Goal: Task Accomplishment & Management: Use online tool/utility

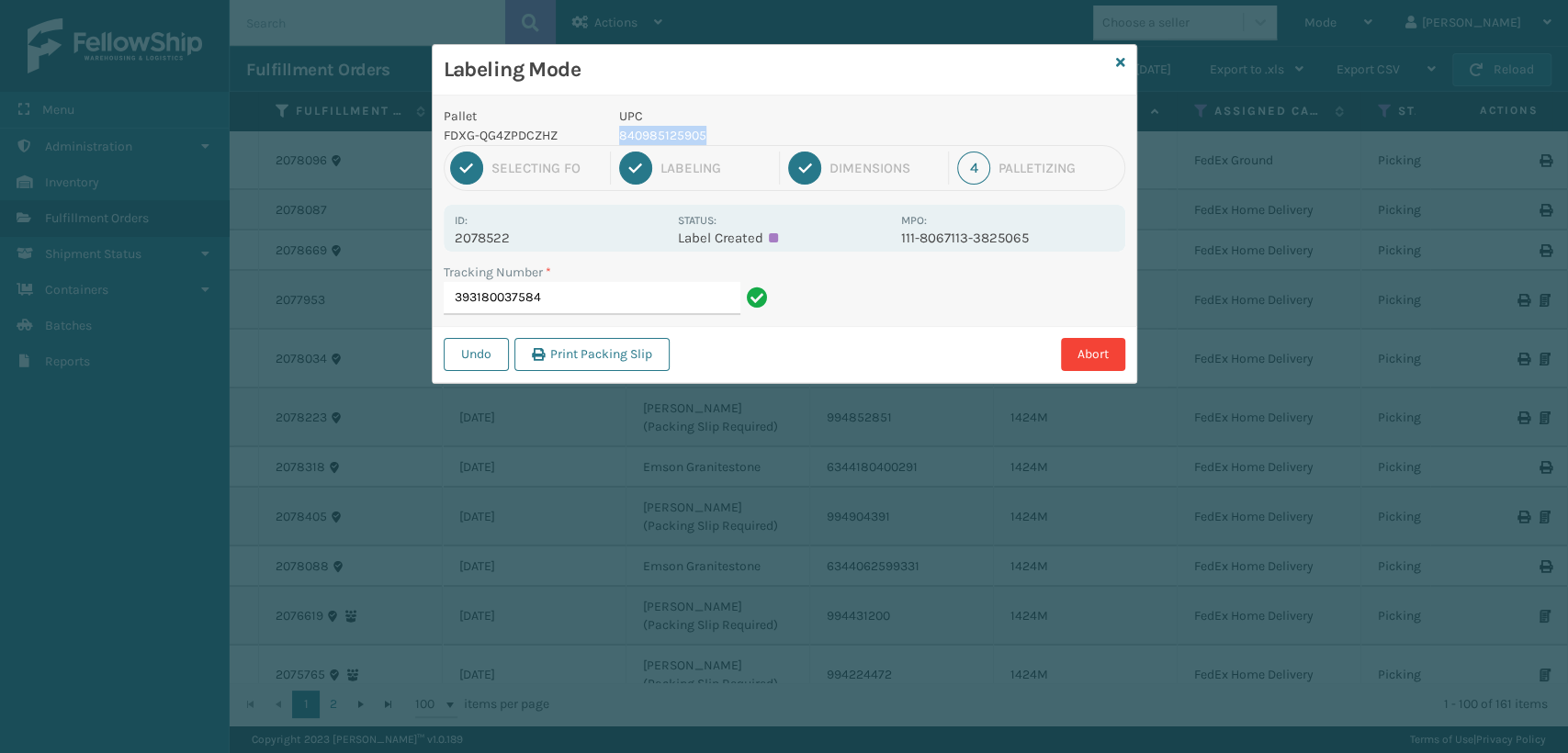
drag, startPoint x: 748, startPoint y: 135, endPoint x: 621, endPoint y: 140, distance: 127.1
click at [621, 140] on p "840985125905" at bounding box center [754, 135] width 271 height 20
copy p "840985125905"
click at [575, 308] on input "393180037584" at bounding box center [592, 298] width 297 height 33
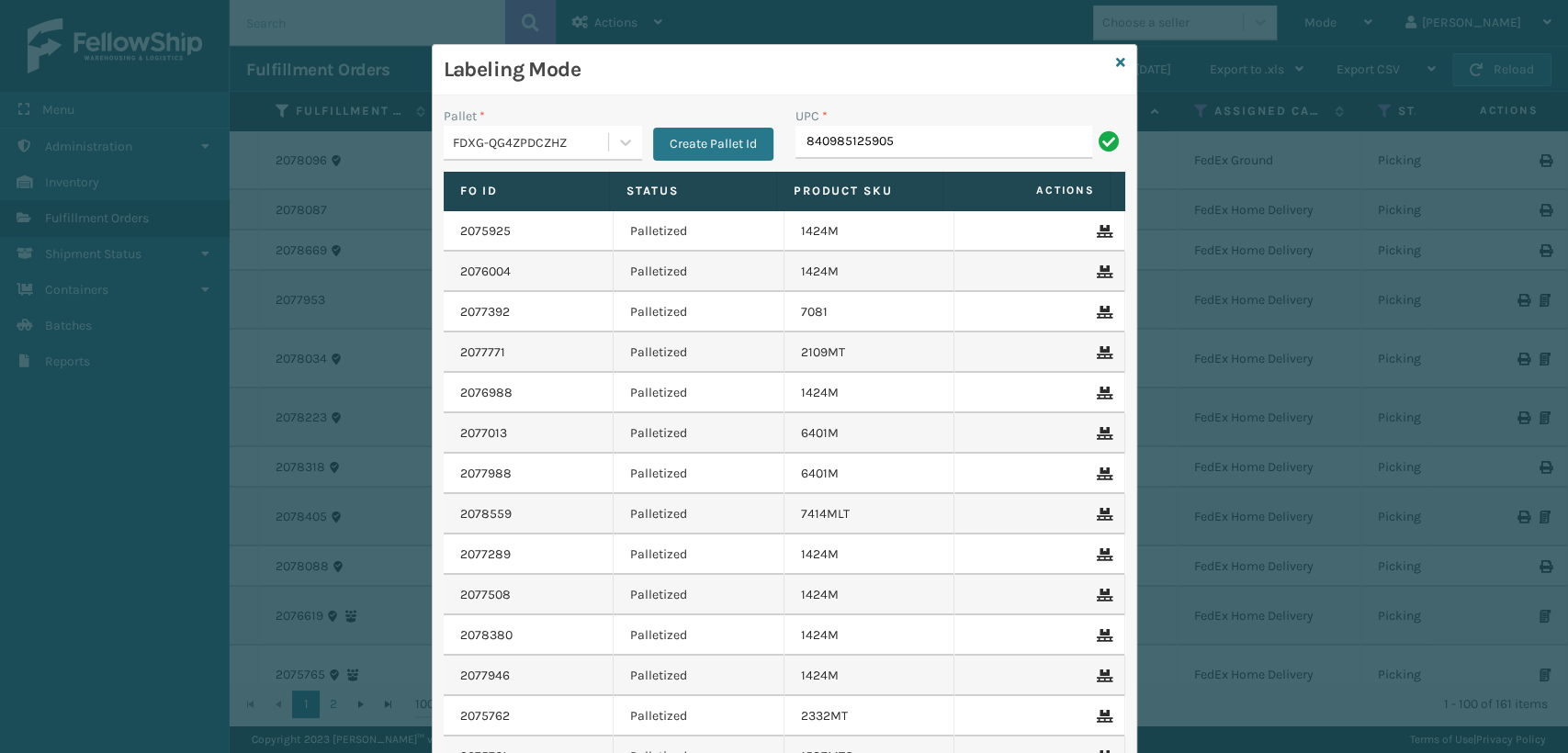
type input "840985125905"
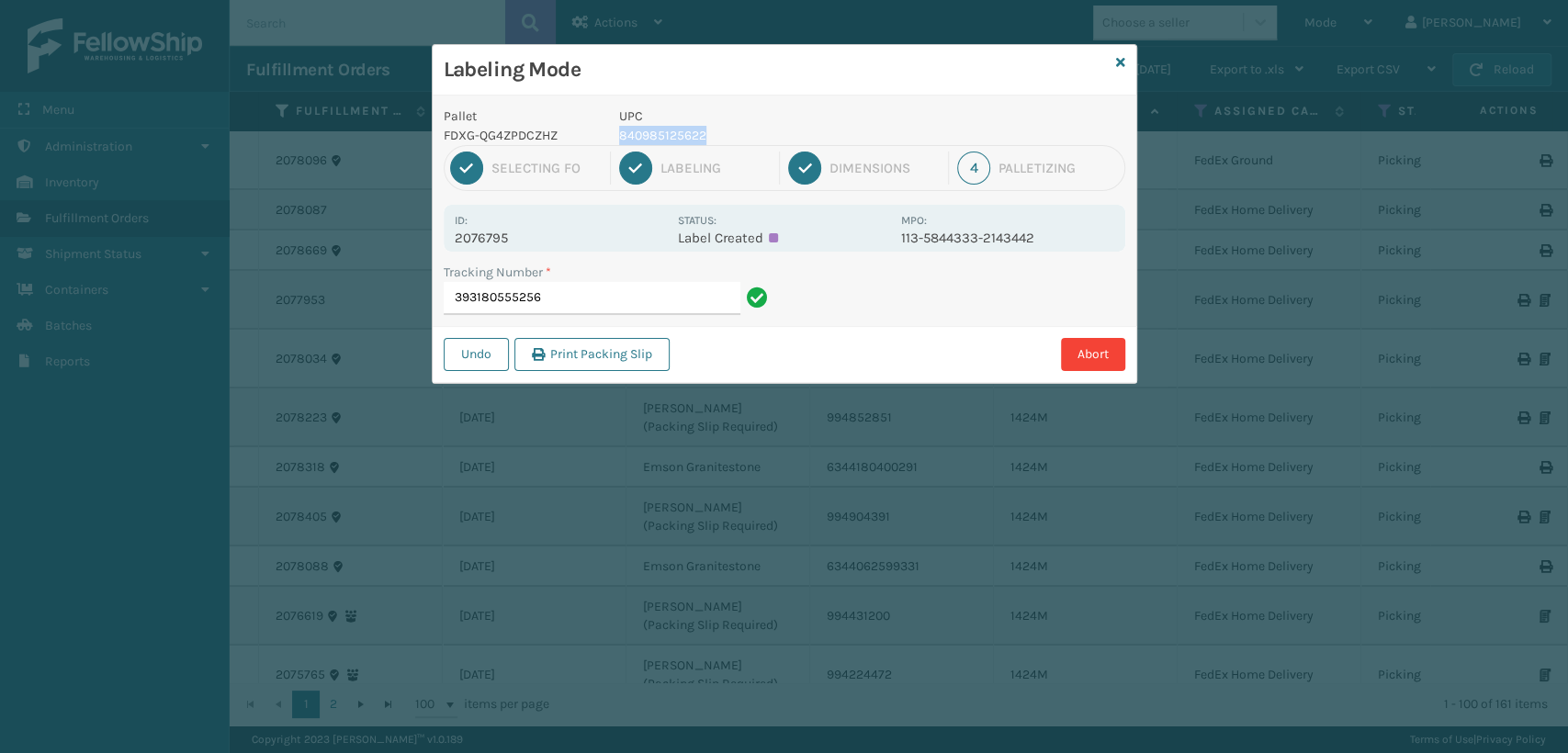
drag, startPoint x: 715, startPoint y: 134, endPoint x: 619, endPoint y: 134, distance: 96.0
click at [619, 134] on p "840985125622" at bounding box center [754, 135] width 271 height 20
copy p "840985125622"
click at [575, 288] on input "393180555256" at bounding box center [592, 298] width 297 height 33
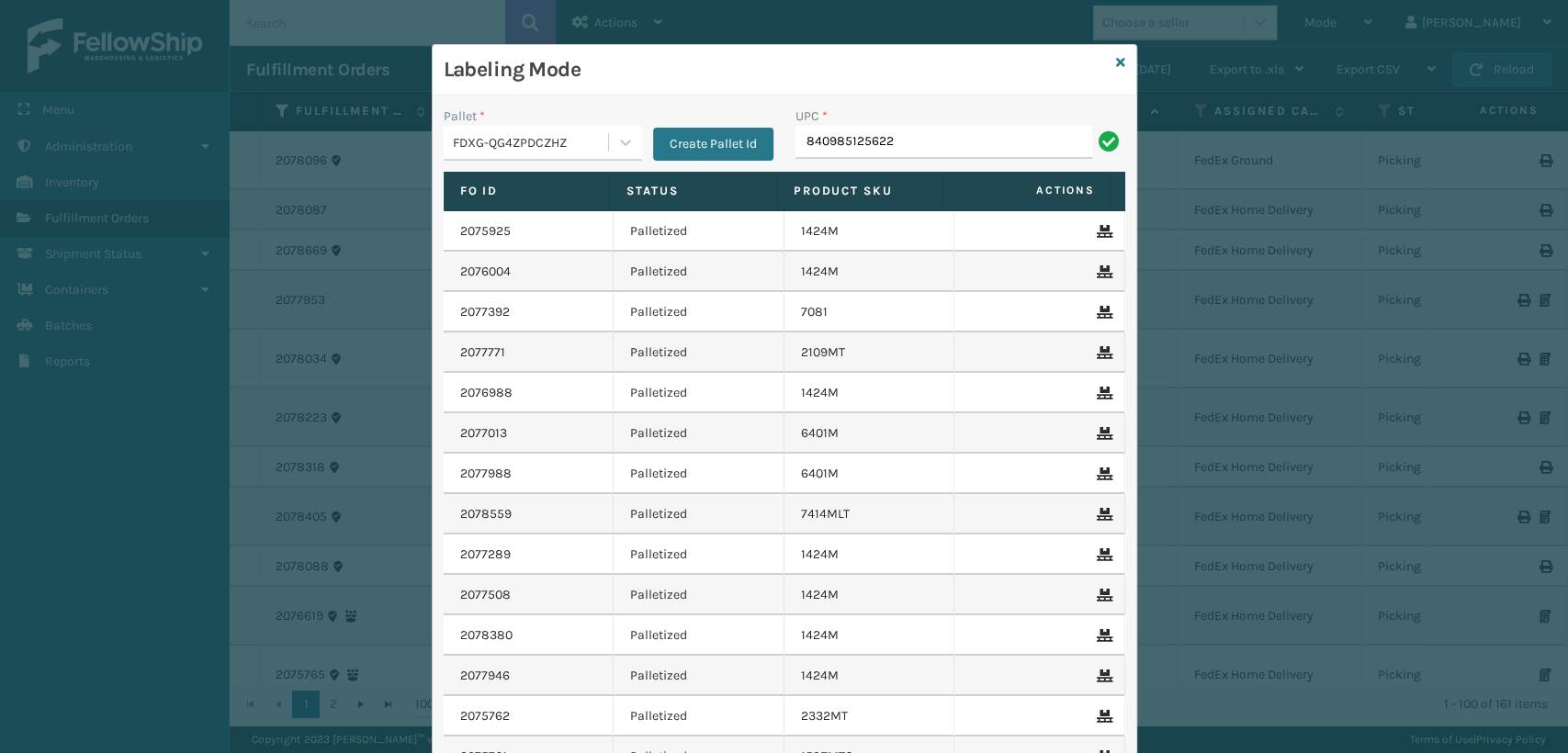
type input "840985125622"
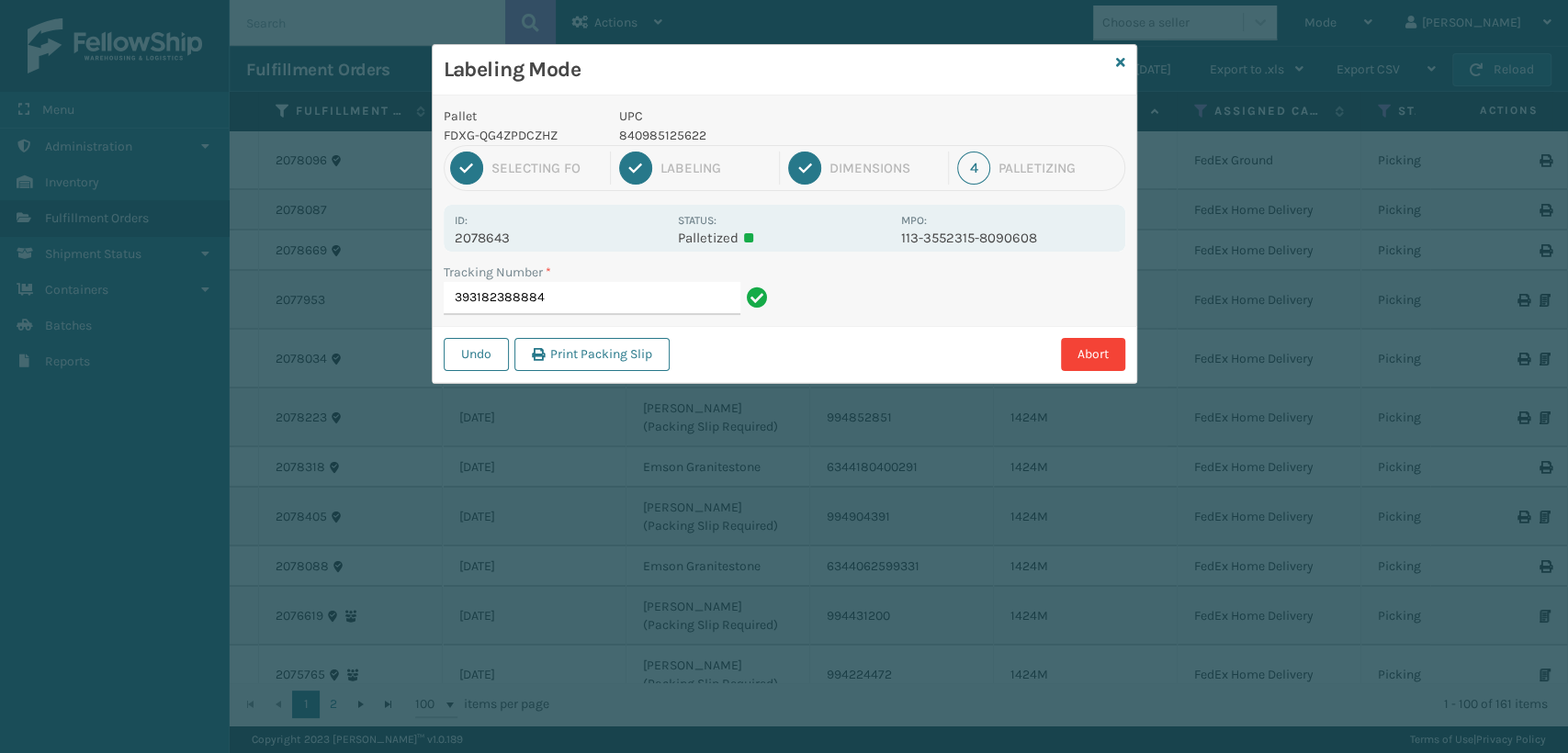
type input "393182388884840985125622"
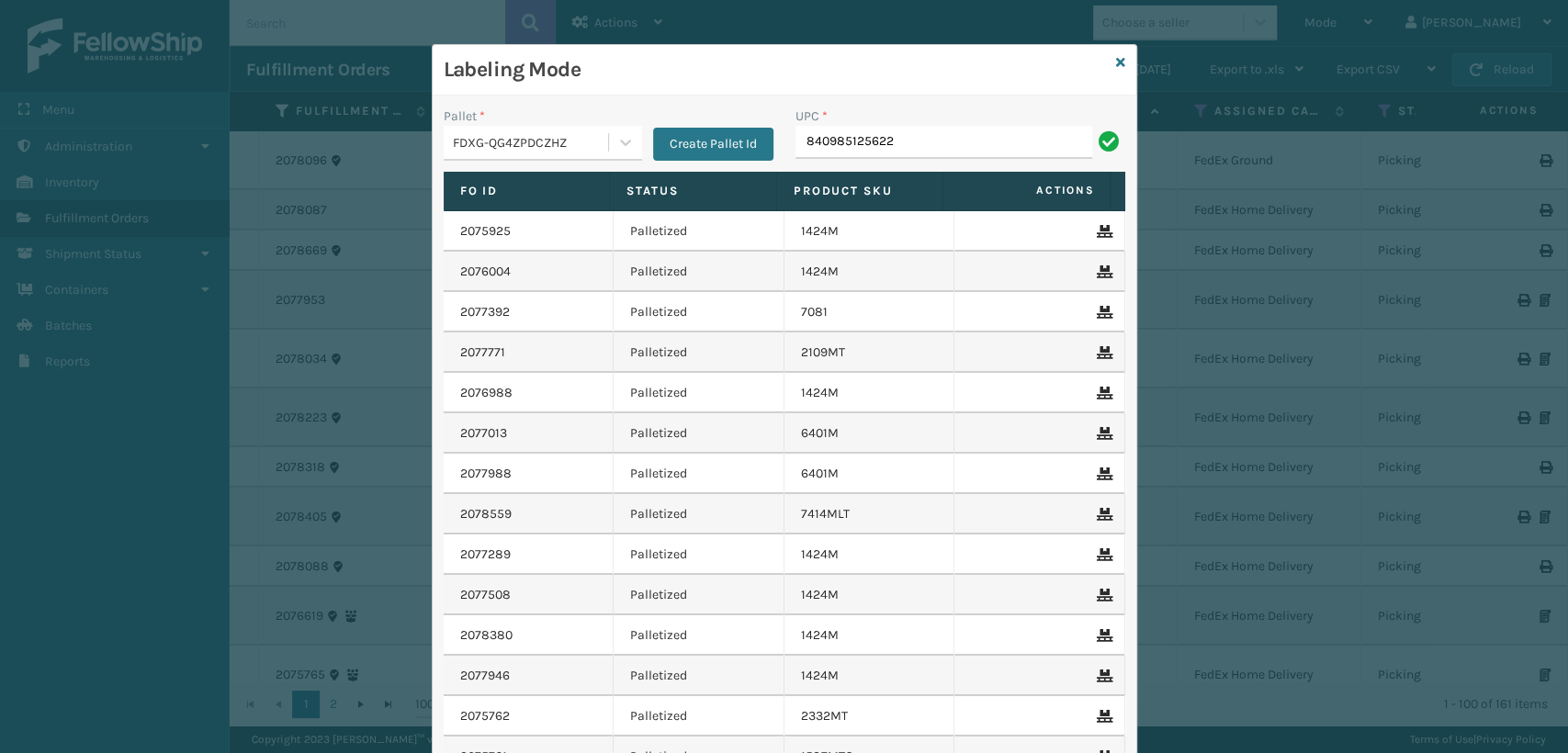
type input "840985125622"
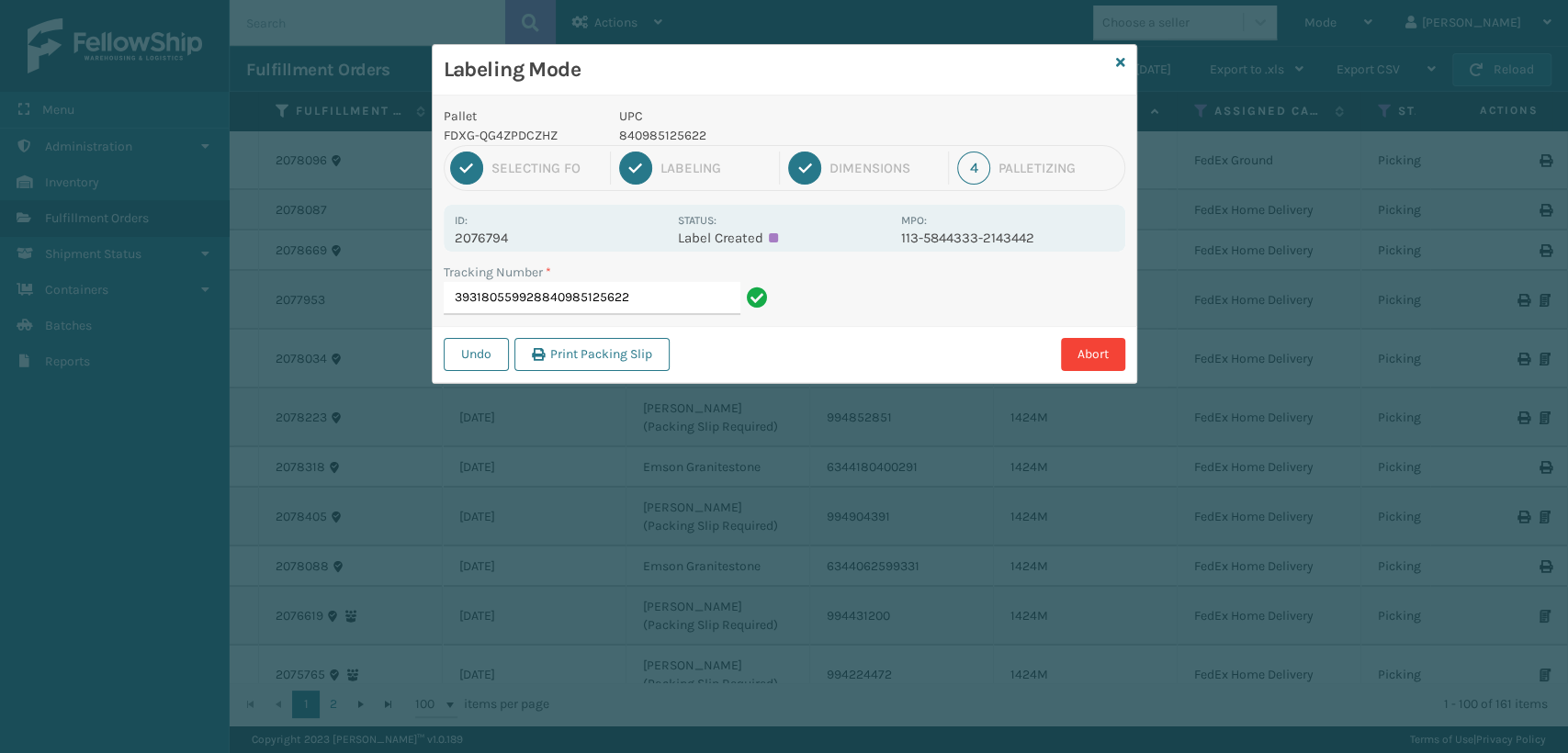
type input "393180559928"
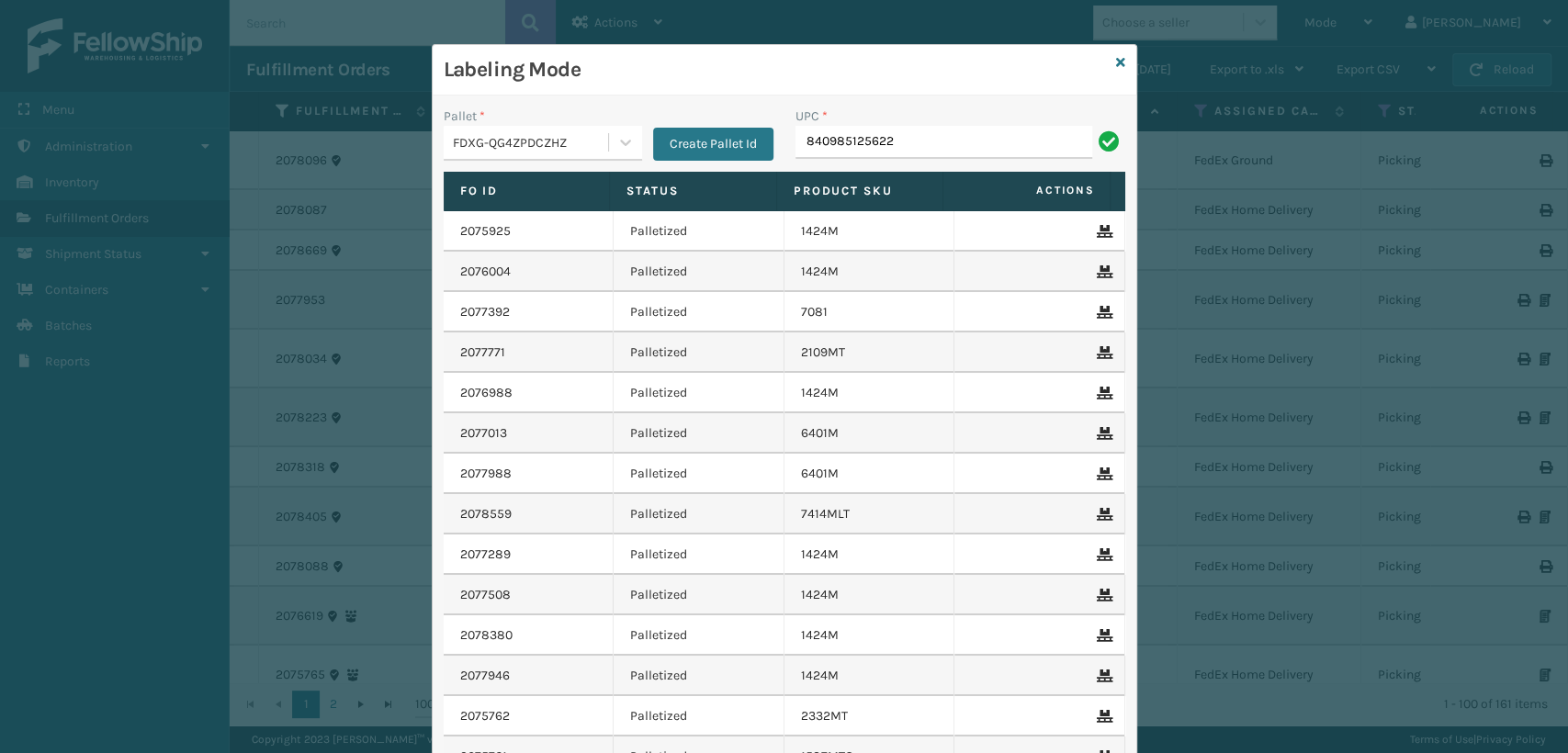
type input "840985125622"
type input "8409856125288"
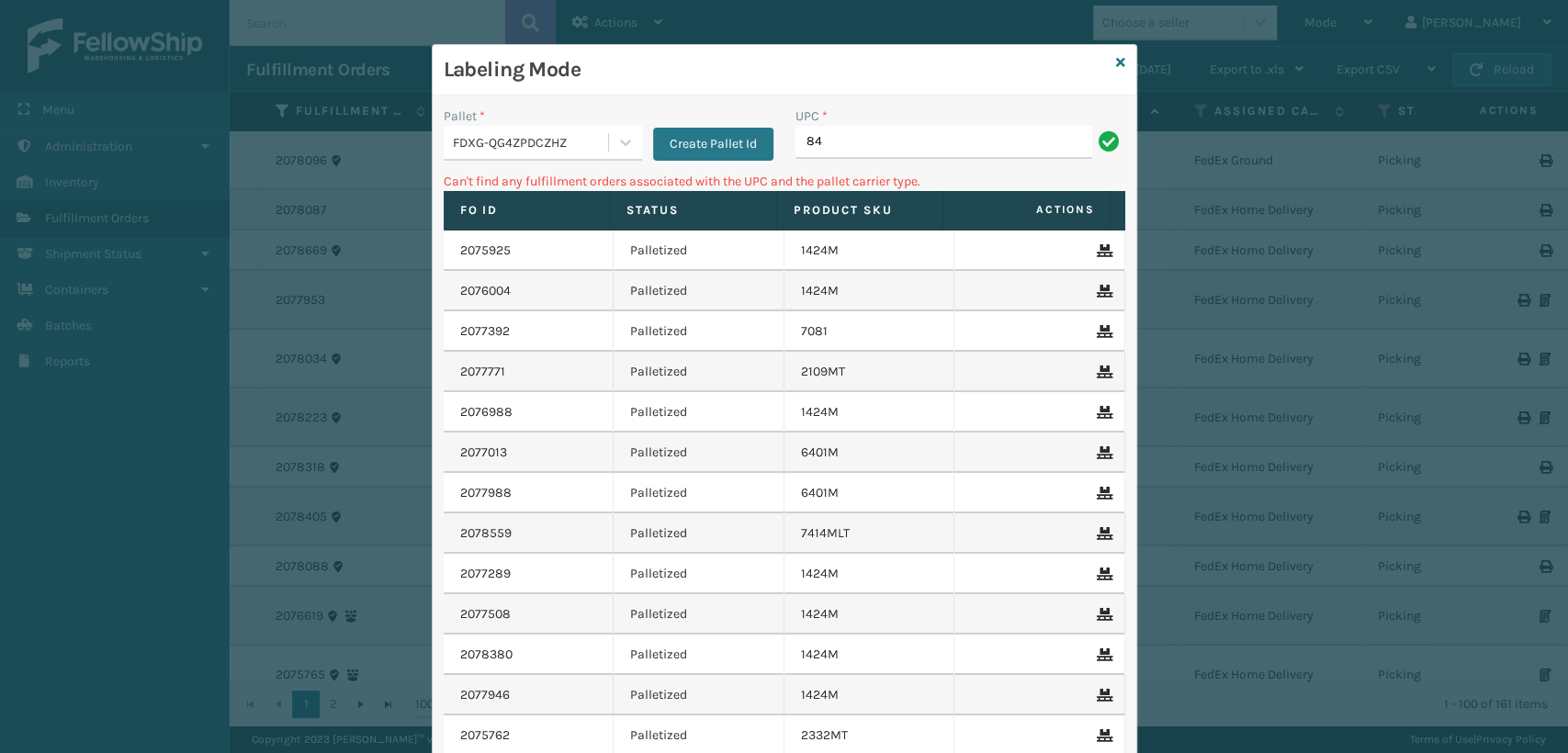
type input "8"
type input "840985125288"
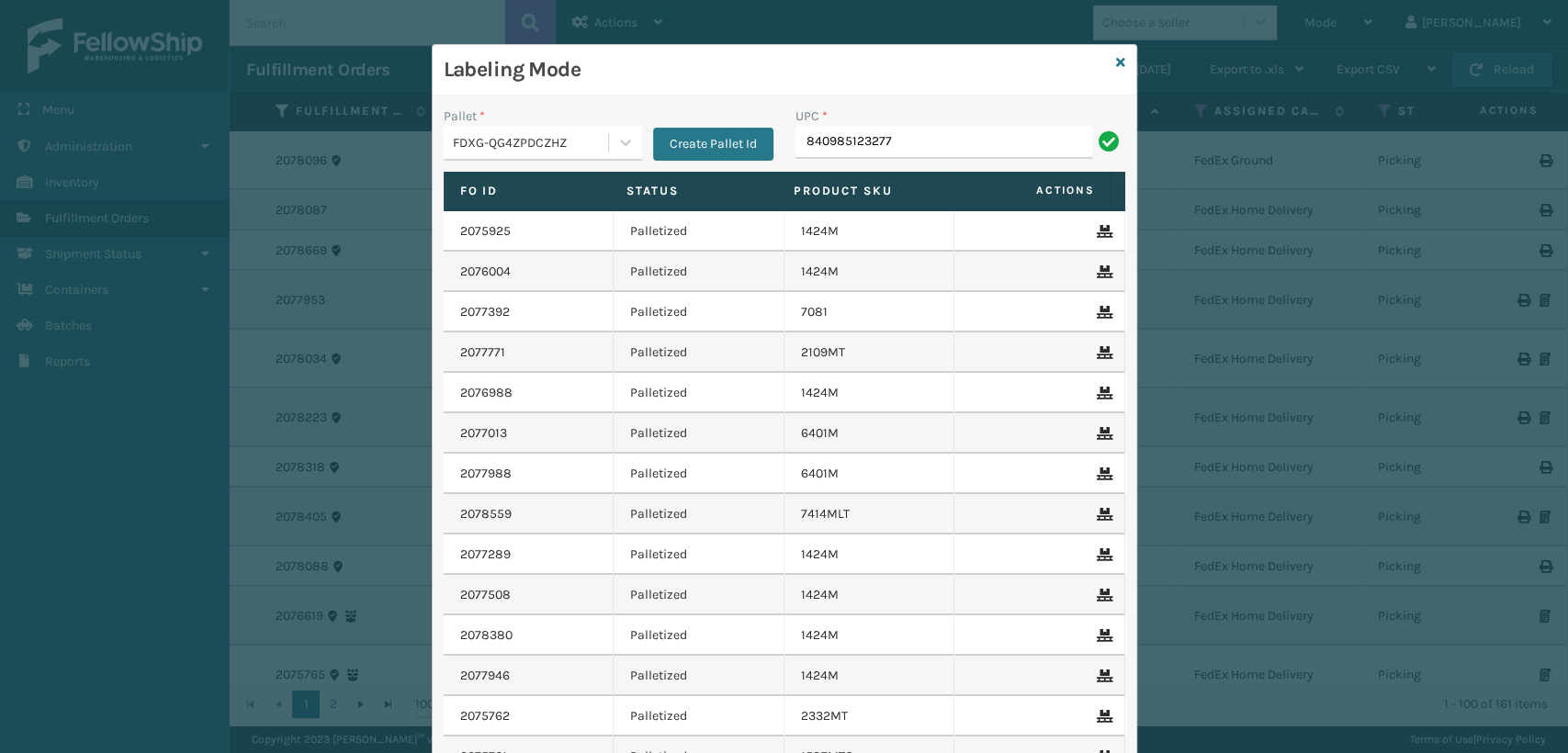
type input "840985123277"
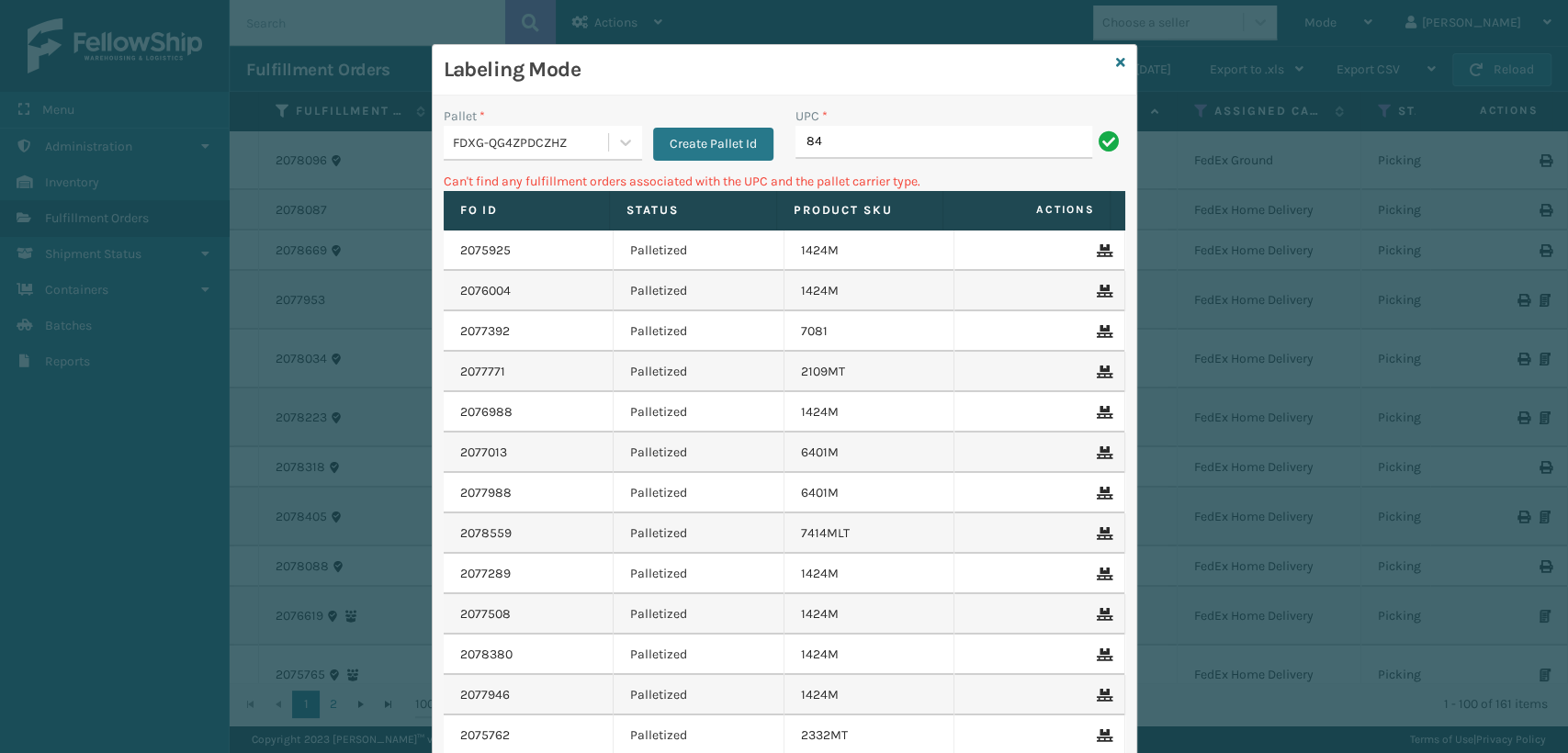
type input "8"
type input "840985123277"
type input "8"
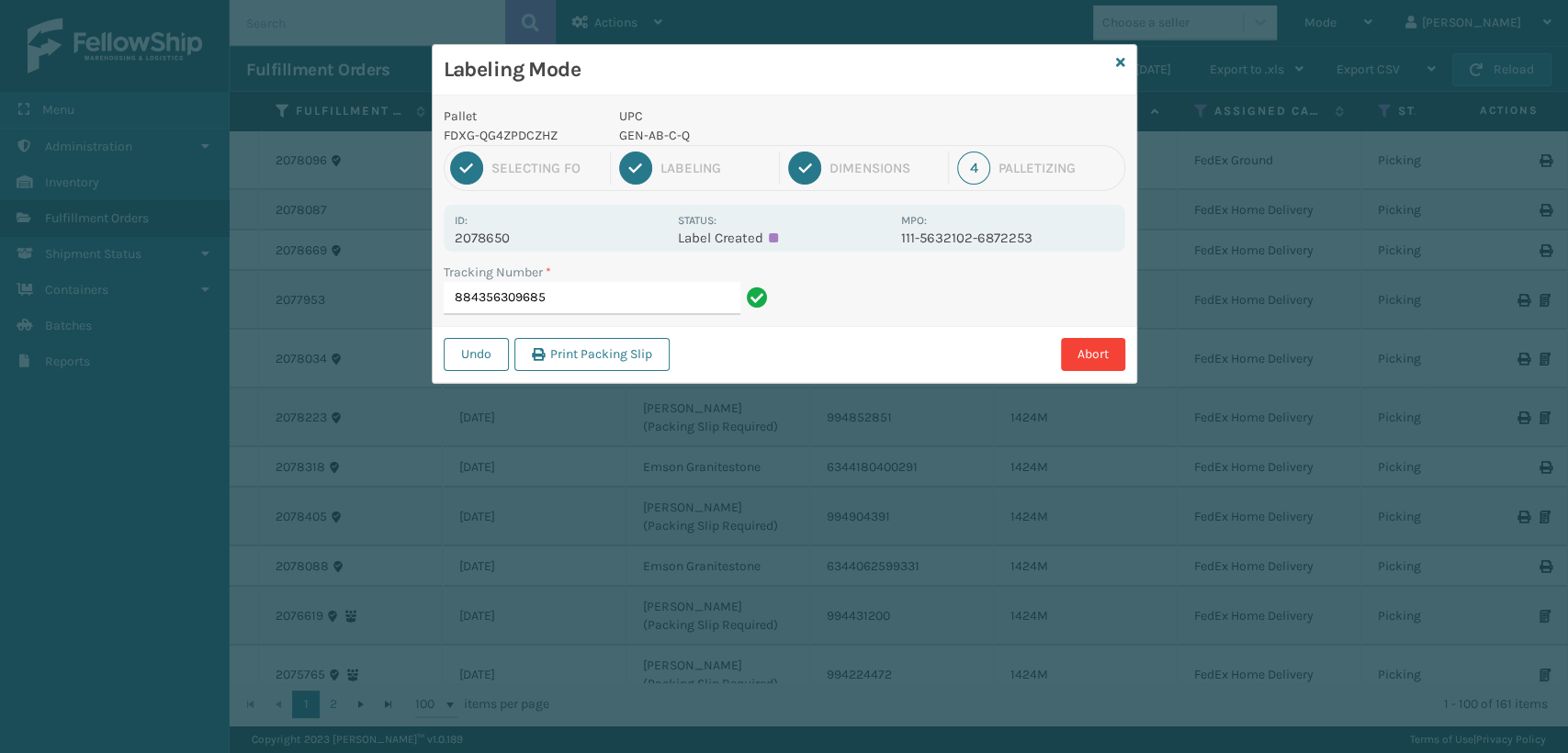
type input "884356309685"
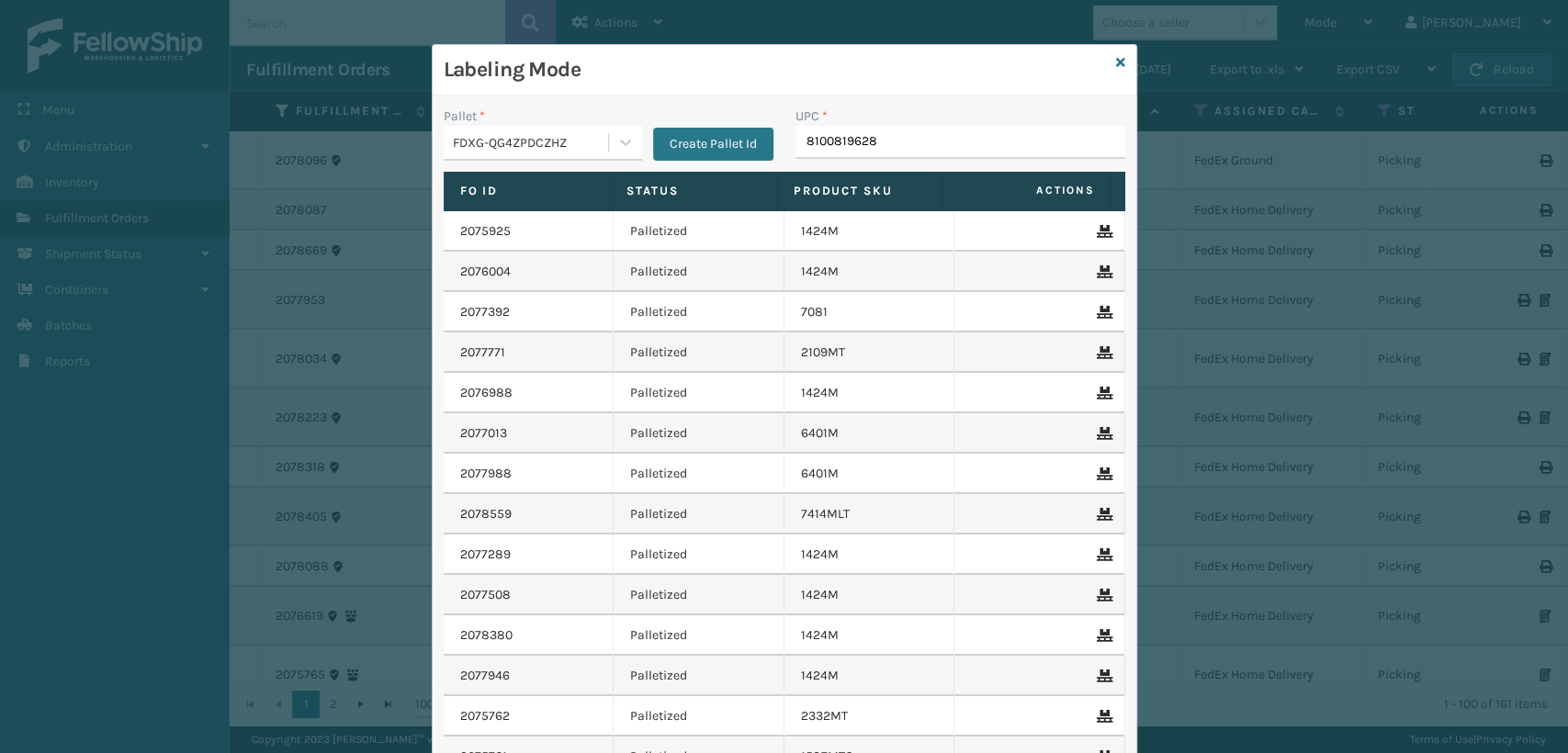
type input "81008196281"
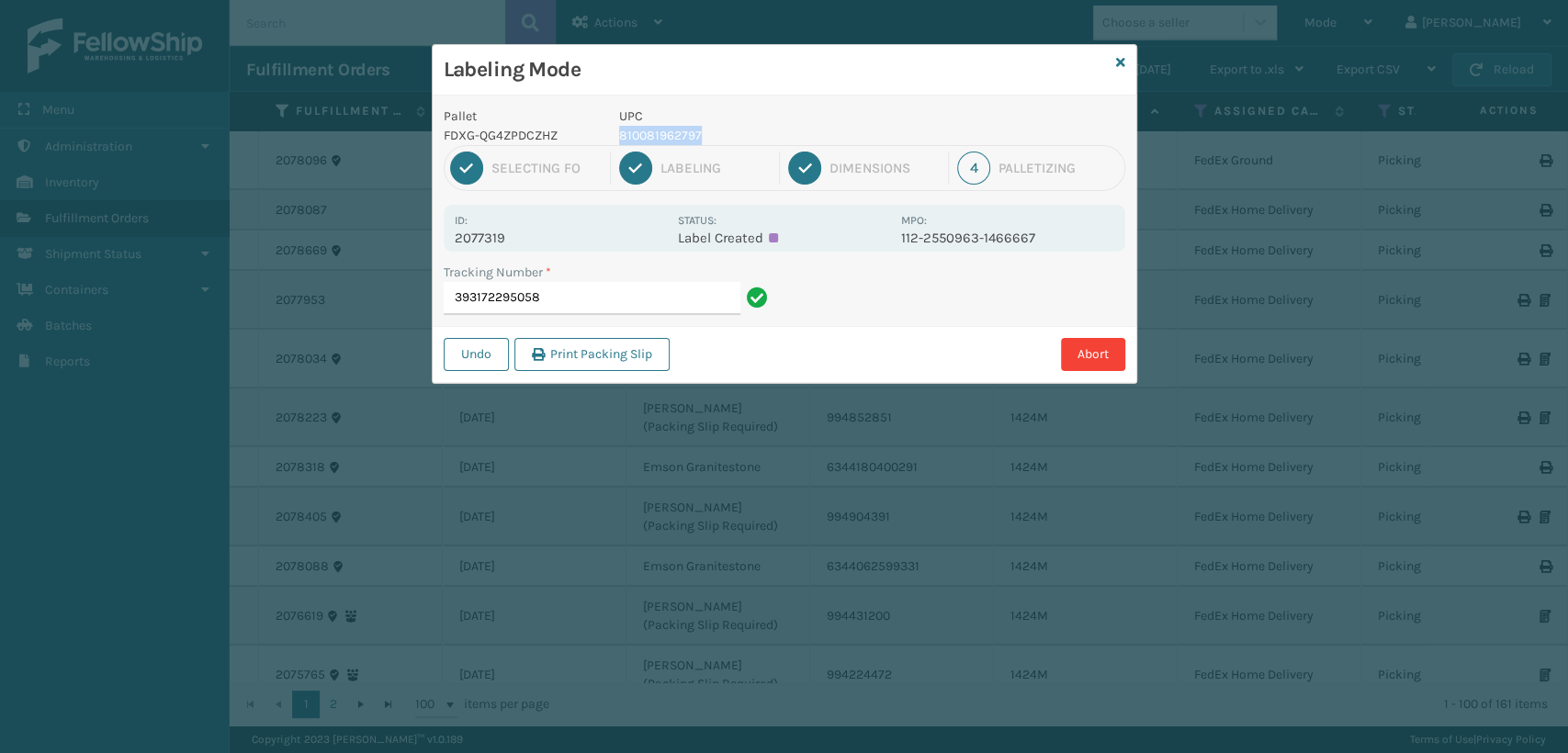
drag, startPoint x: 720, startPoint y: 125, endPoint x: 615, endPoint y: 133, distance: 105.3
click at [615, 133] on div "UPC 810081962797" at bounding box center [754, 126] width 293 height 38
copy p "810081962797"
click at [554, 297] on input "393172295058" at bounding box center [592, 298] width 297 height 33
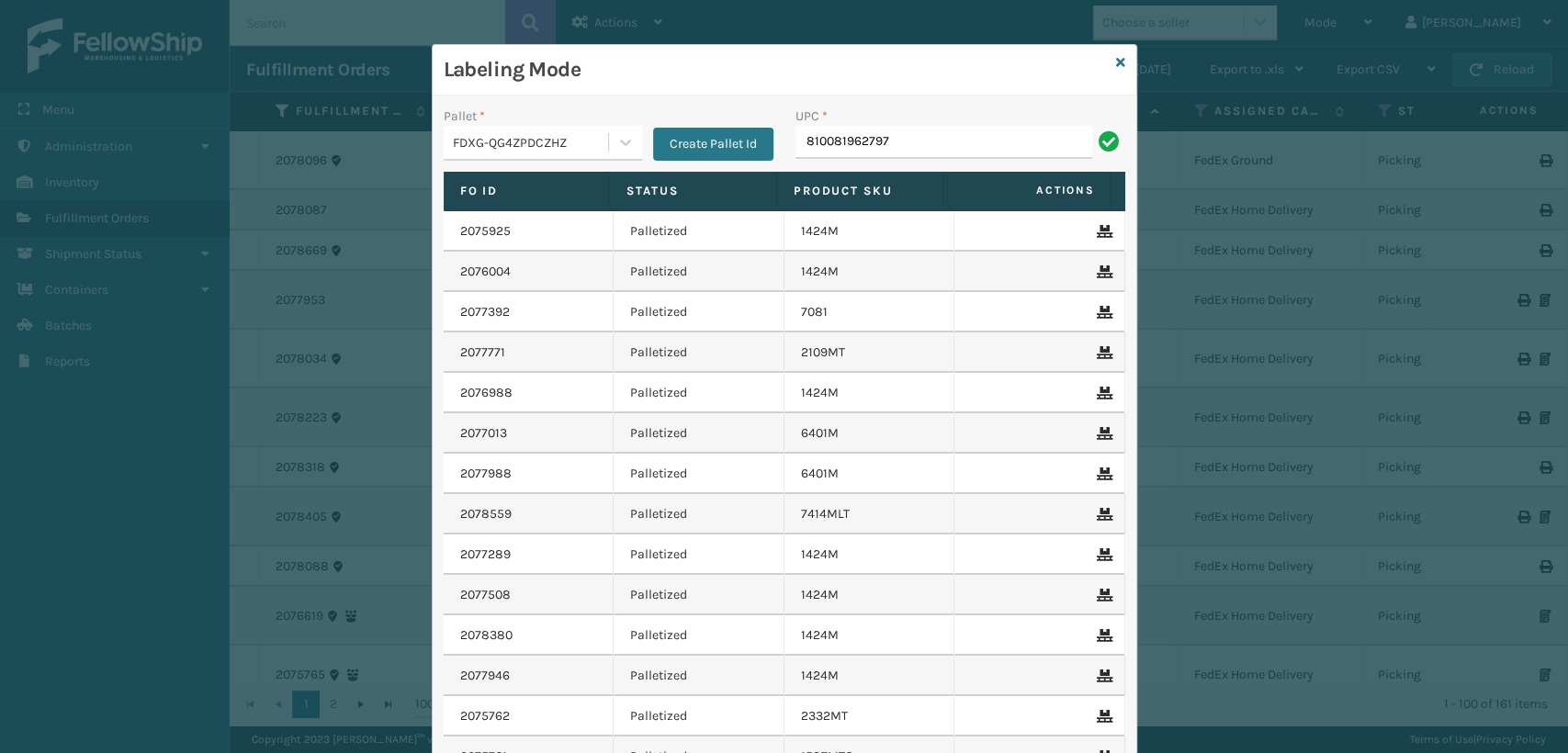
type input "810081962797"
type input "MIL-ARCH-CBNT-BX 1"
drag, startPoint x: 956, startPoint y: 135, endPoint x: 784, endPoint y: 135, distance: 172.0
click at [784, 135] on div "UPC * MIL-ARCH-CBNT-BX 1" at bounding box center [960, 140] width 352 height 66
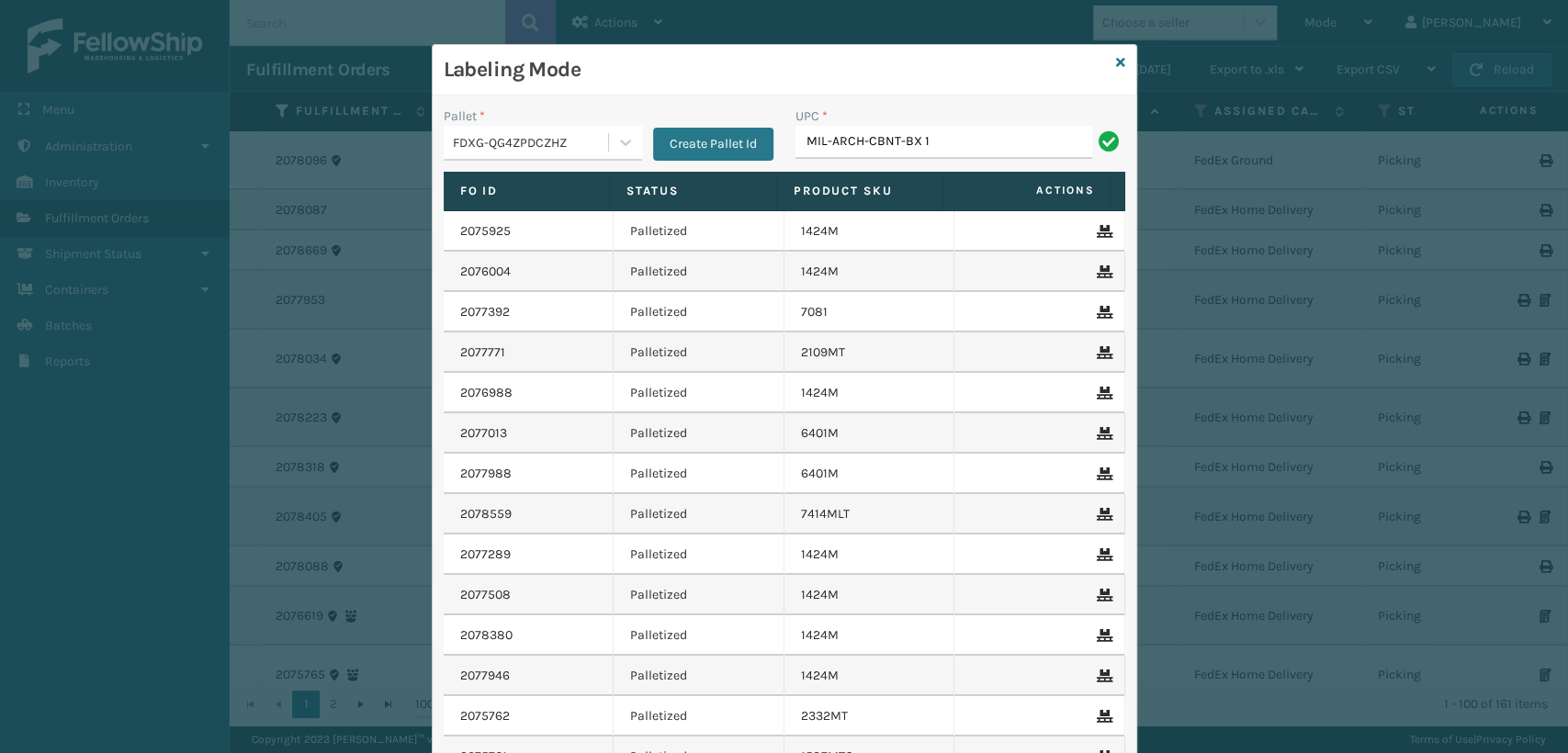
click at [947, 141] on input "MIL-ARCH-CBNT-BX 1" at bounding box center [943, 141] width 297 height 33
type input "MIL-ARCH-CBNT-BX 1"
drag, startPoint x: 948, startPoint y: 148, endPoint x: 802, endPoint y: 136, distance: 146.5
click at [802, 136] on input "MIL-ARCH-CBNT-BX 2" at bounding box center [943, 141] width 297 height 33
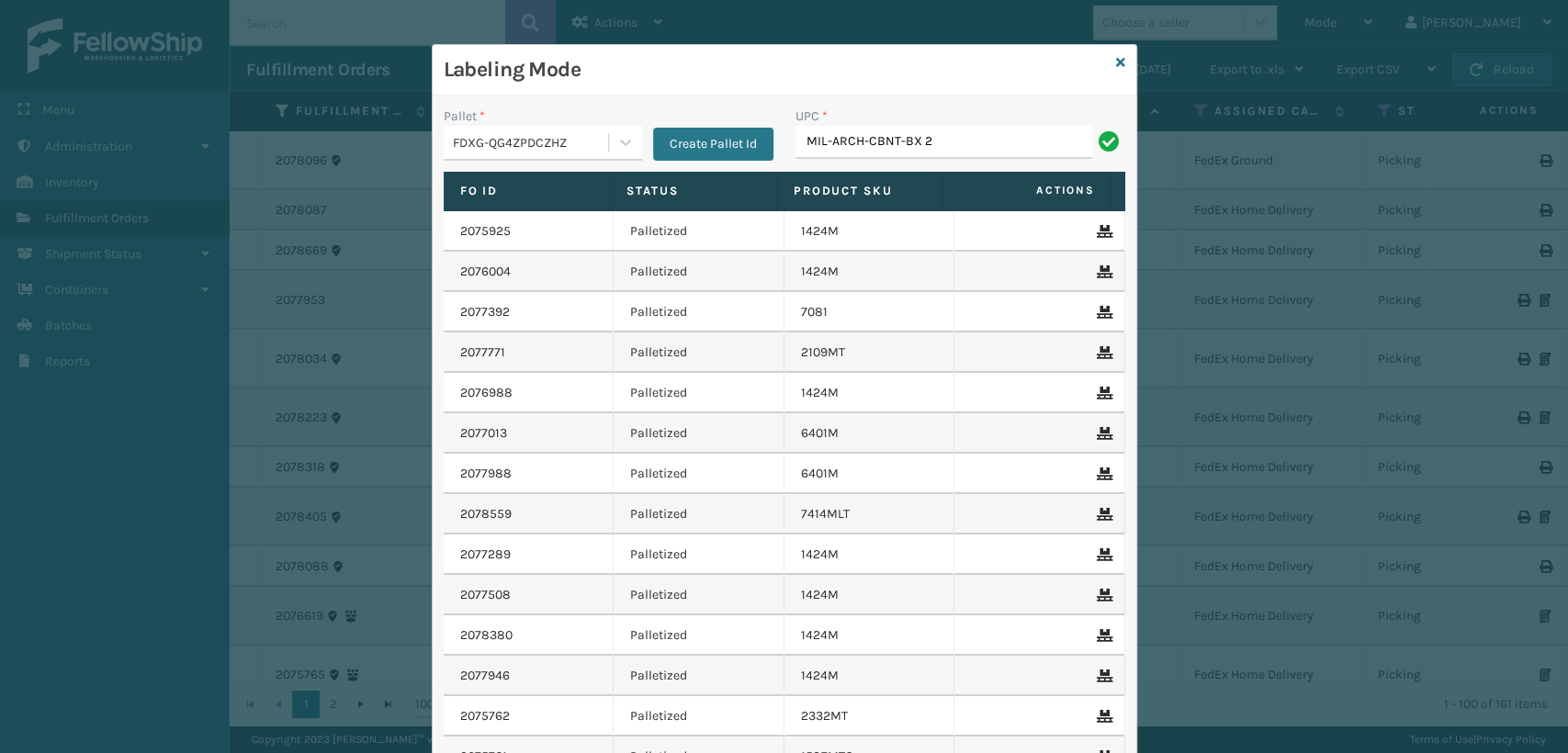
type input "MIL-ARCH-CBNT-BX 1"
click at [965, 141] on input "MIL-ARCH-CBNT-BX 1" at bounding box center [943, 141] width 297 height 33
drag, startPoint x: 965, startPoint y: 140, endPoint x: 701, endPoint y: 109, distance: 265.8
click at [701, 108] on div "Pallet * FDXG-QG4ZPDCZHZ Create Pallet Id UPC * MIL-ARCH-CBNT-BX 1" at bounding box center [784, 140] width 703 height 66
type input "MIL-ARCH-CBNT-BX 2"
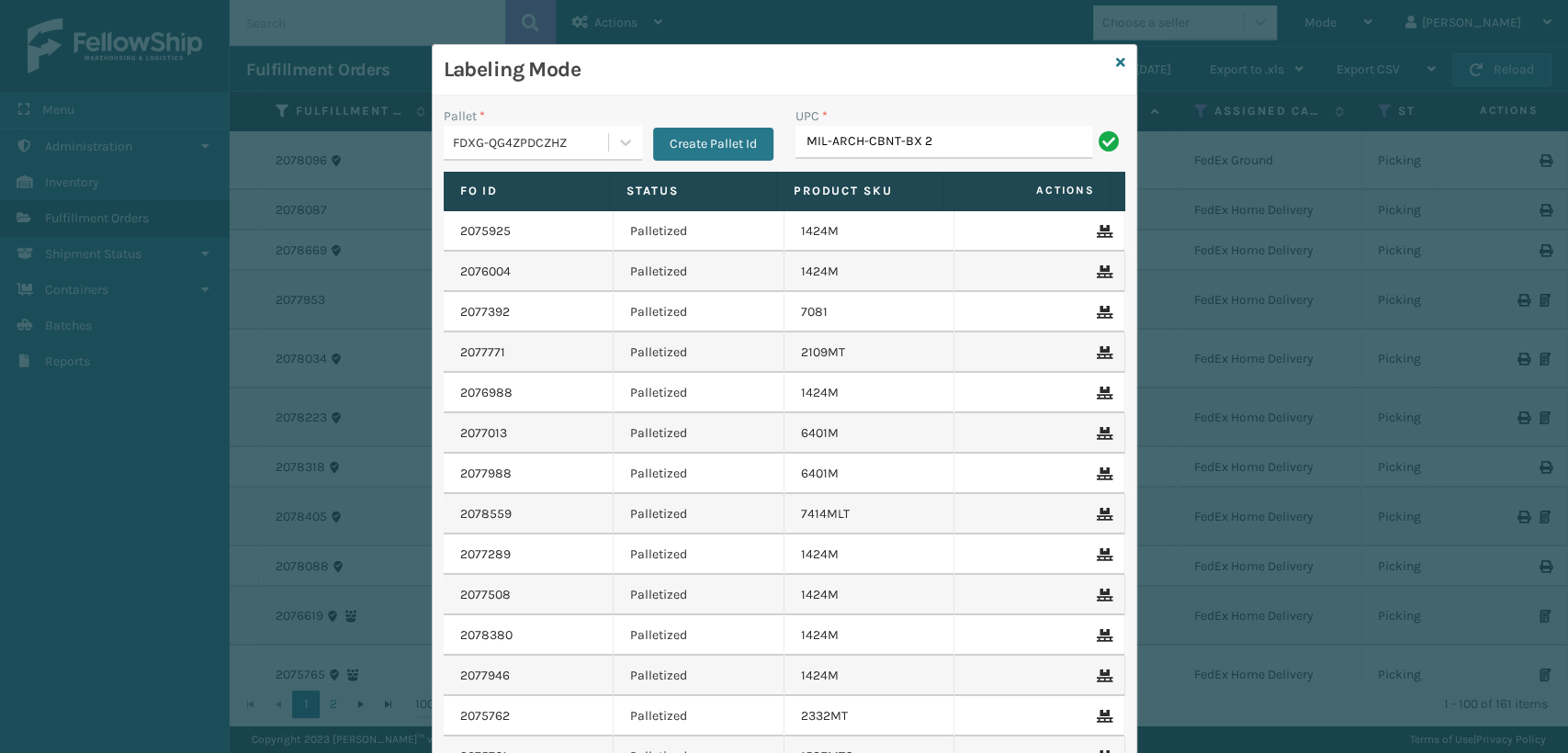
drag, startPoint x: 937, startPoint y: 140, endPoint x: 764, endPoint y: 147, distance: 173.1
click at [764, 147] on div "Pallet * FDXG-QG4ZPDCZHZ Create Pallet Id UPC * MIL-ARCH-CBNT-BX 2" at bounding box center [784, 140] width 703 height 66
type input "MIL-ARCH-CBNT-BX 2"
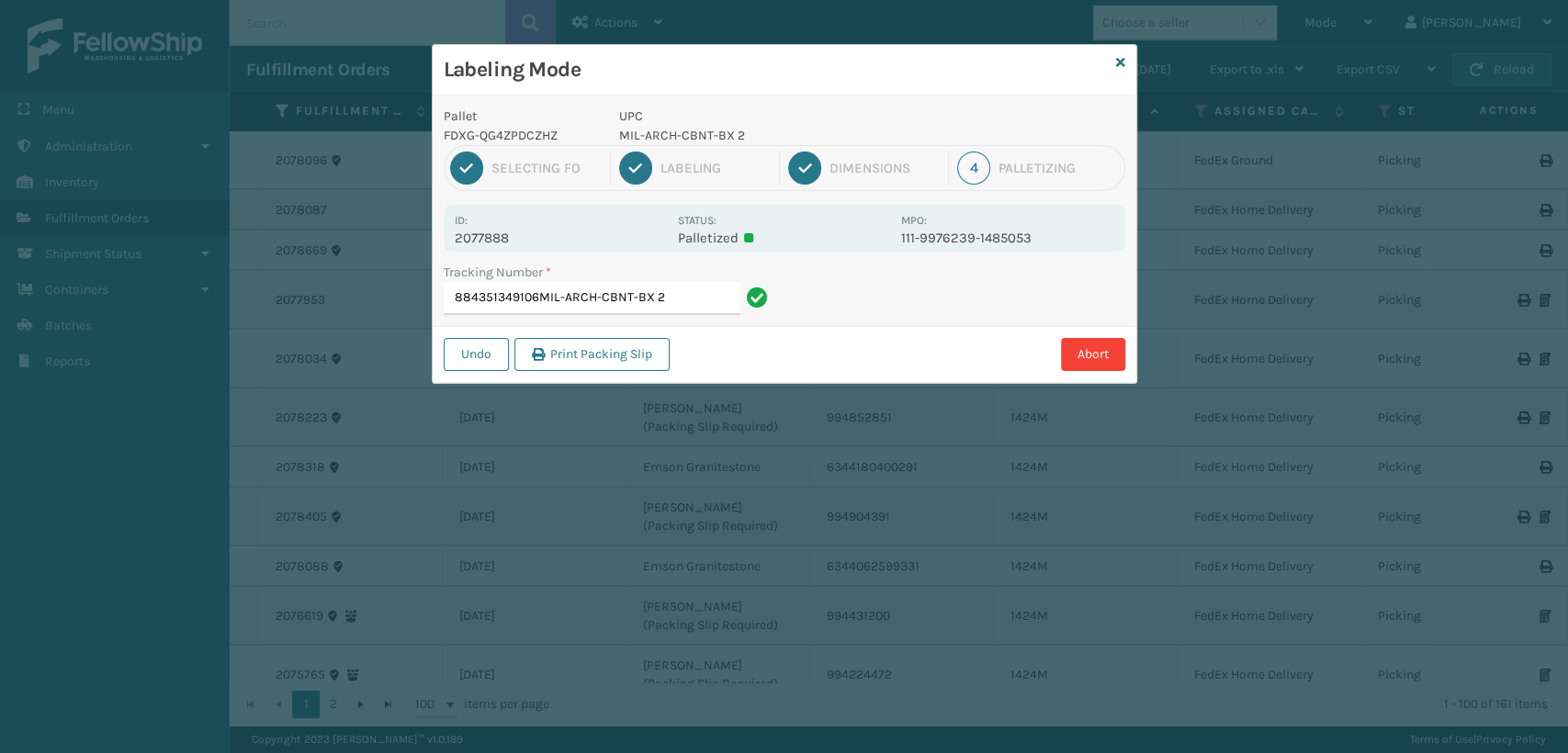
type input "884351349106MIL-ARCH-CBNT-BX2"
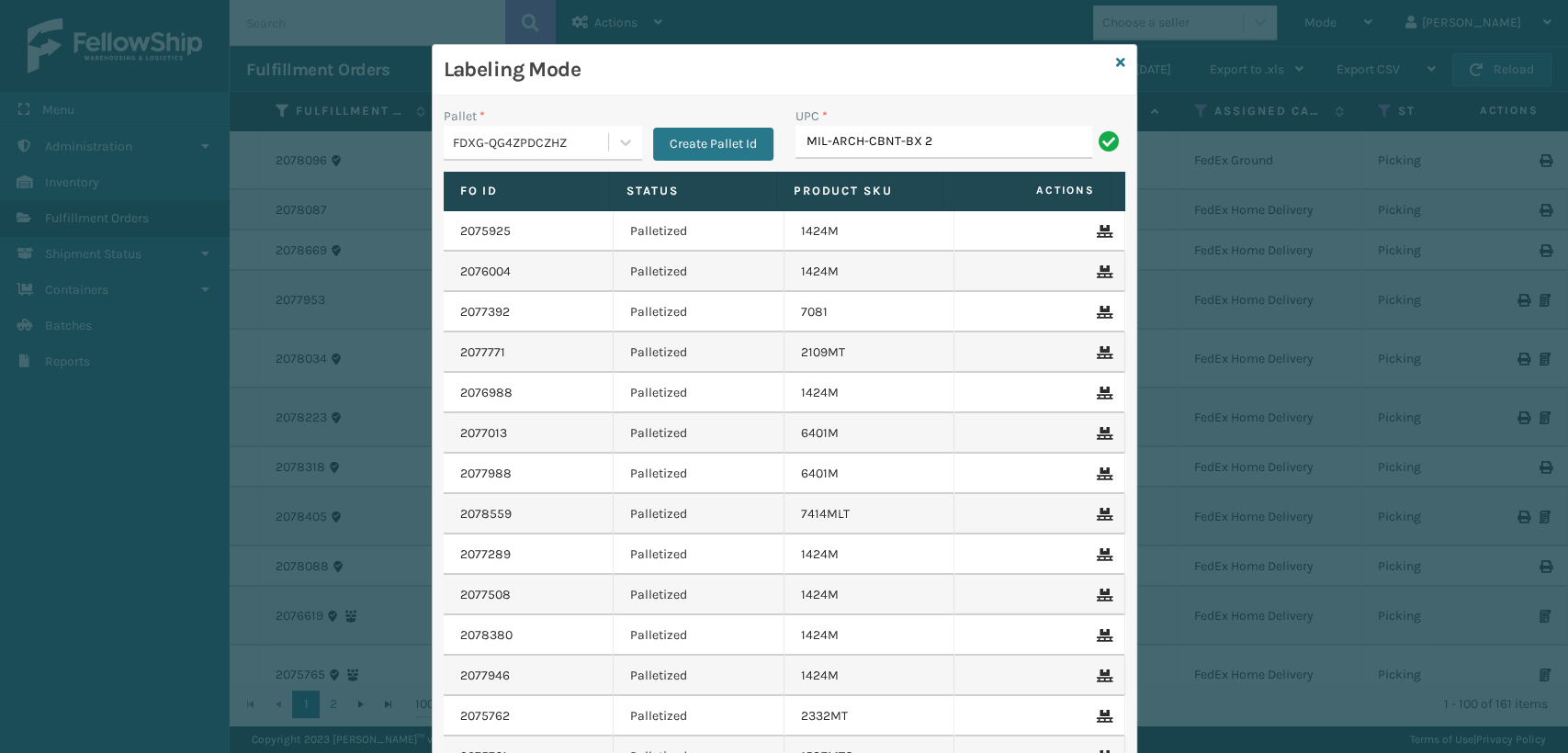
type input "MIL-ARCH-CBNT-BX 2"
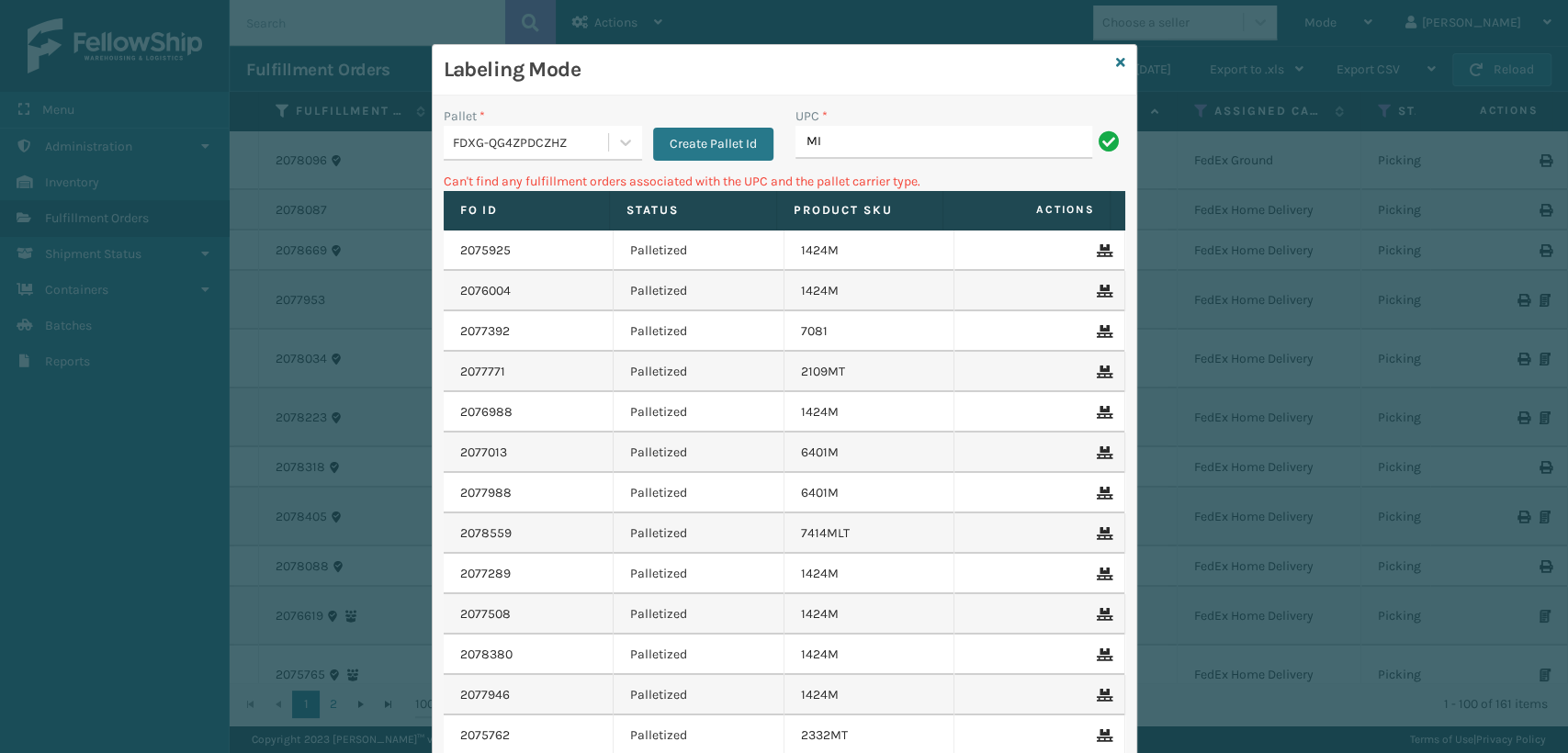
type input "M"
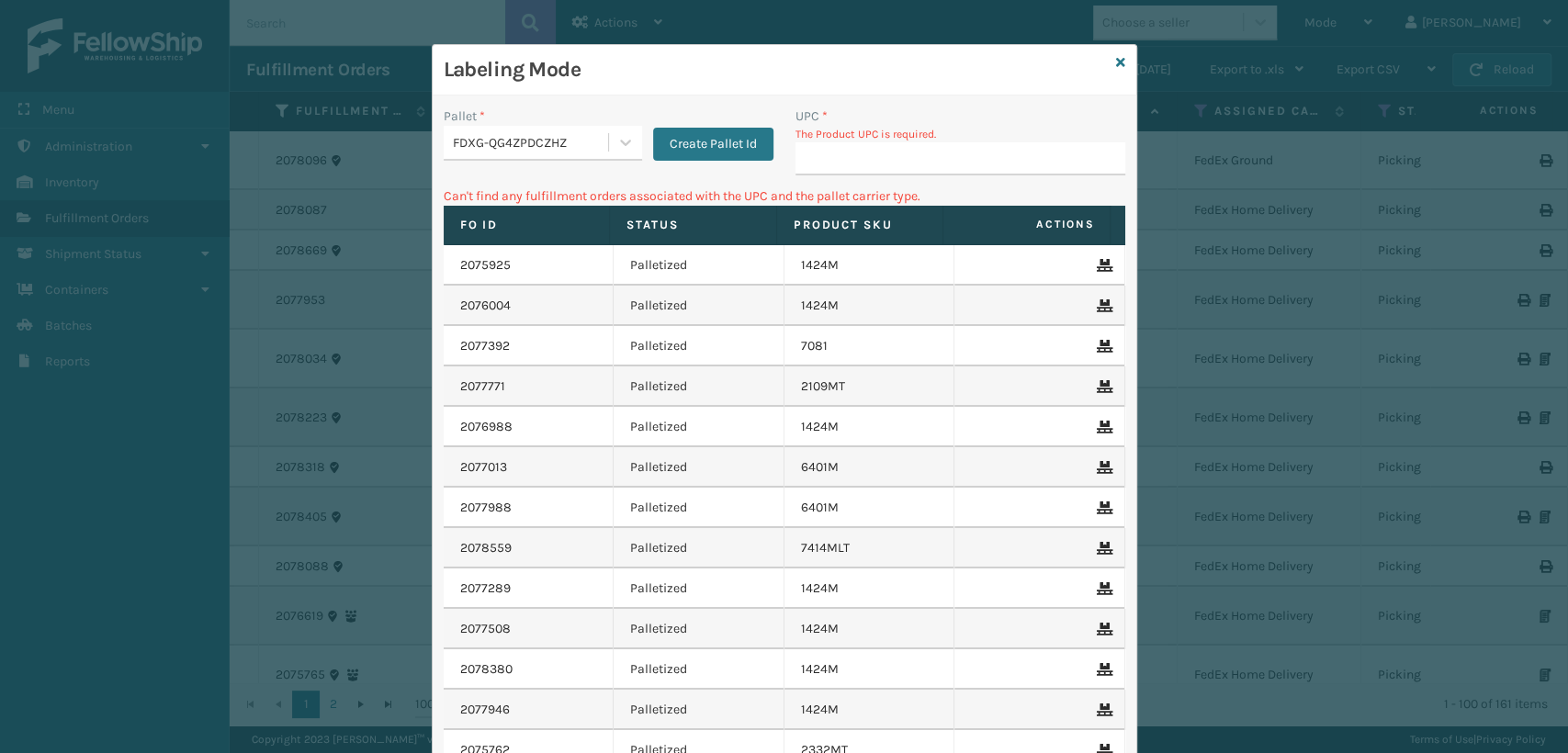
click at [1117, 61] on div "Labeling Mode" at bounding box center [784, 70] width 703 height 51
click at [1116, 61] on icon at bounding box center [1120, 63] width 9 height 13
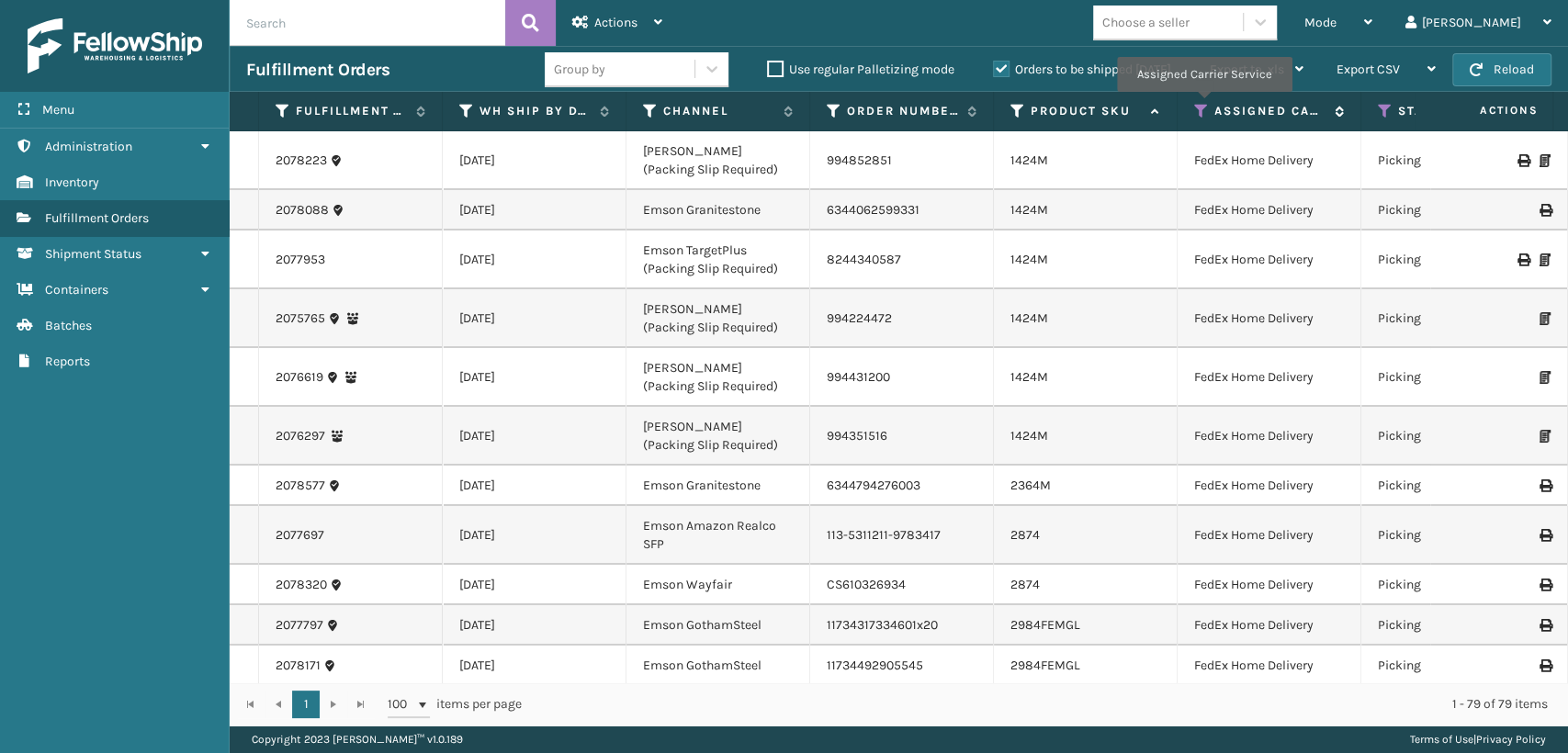
click at [1204, 105] on icon at bounding box center [1202, 111] width 15 height 17
click at [1378, 105] on icon at bounding box center [1385, 111] width 15 height 17
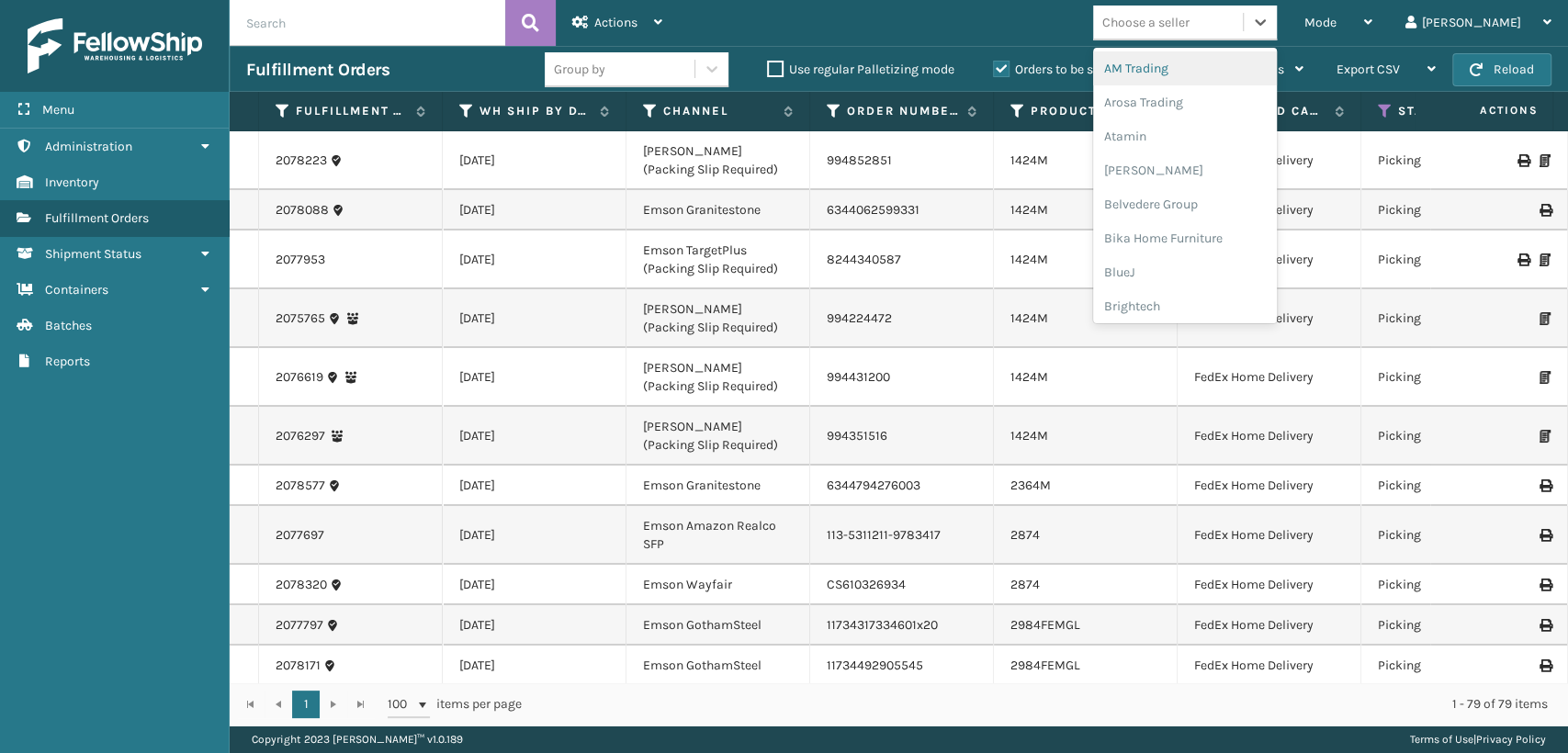
click at [1220, 7] on div "Choose a seller" at bounding box center [1168, 22] width 150 height 30
type input "mi"
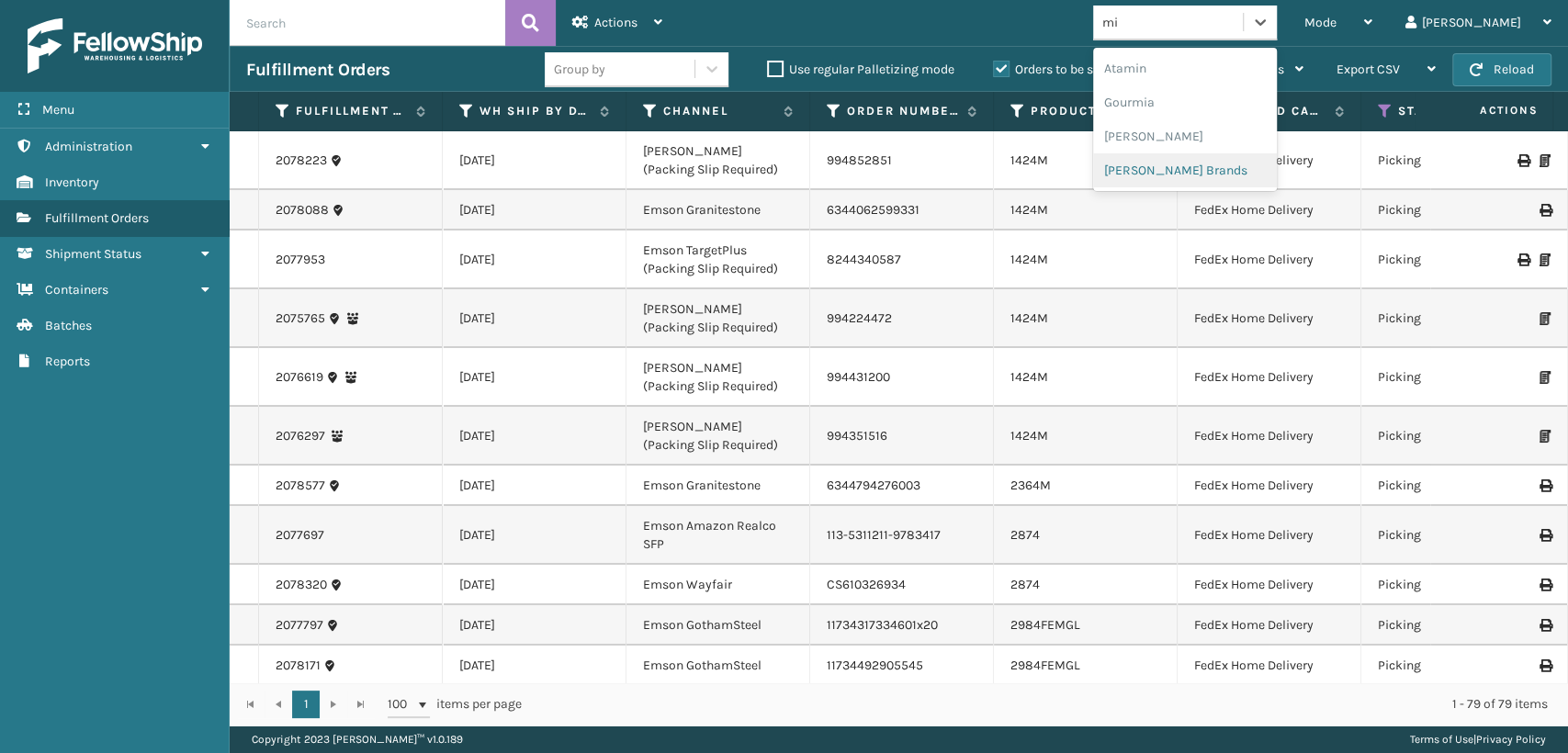
click at [1239, 169] on div "[PERSON_NAME] Brands" at bounding box center [1185, 170] width 184 height 34
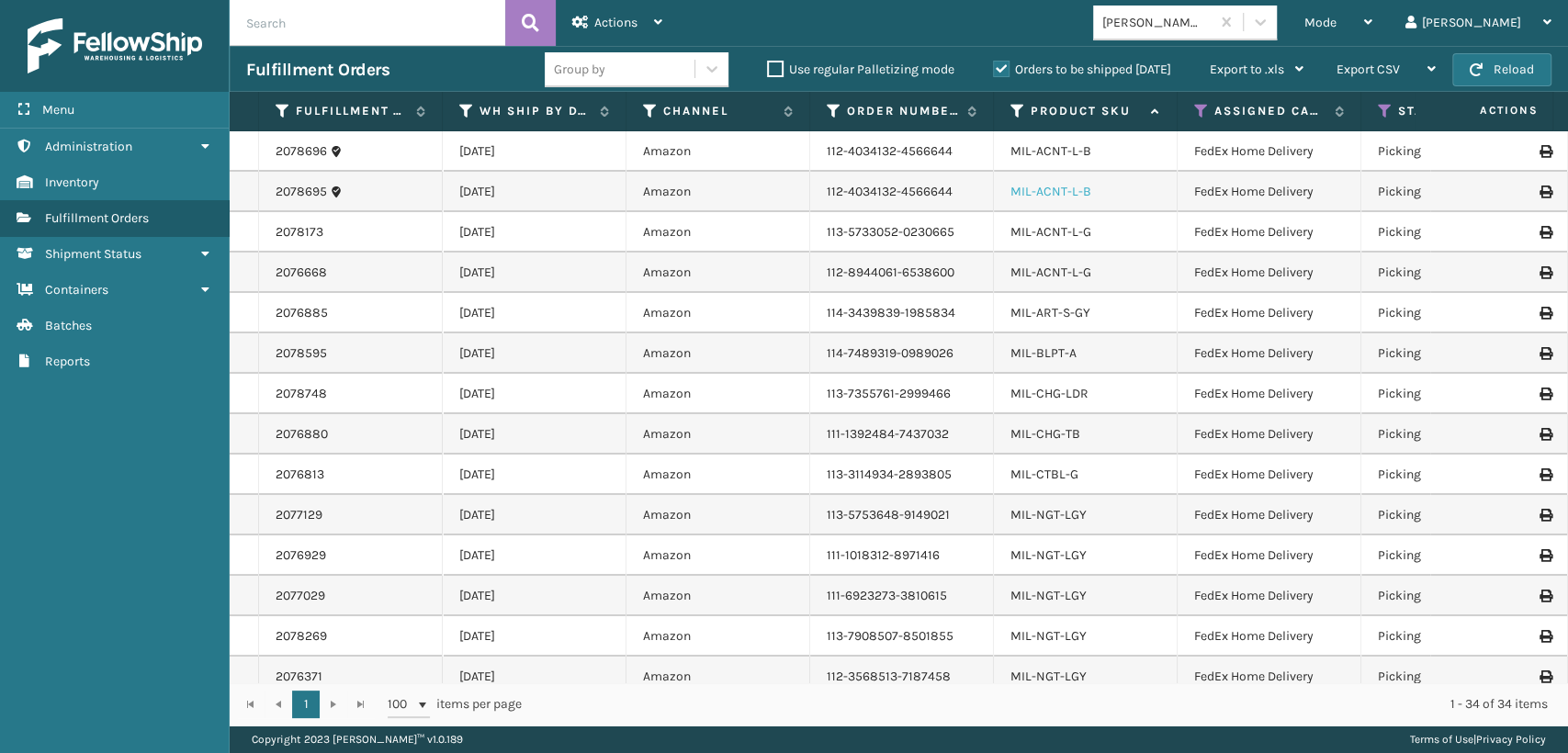
click at [1082, 186] on link "MIL-ACNT-L-B" at bounding box center [1051, 191] width 81 height 16
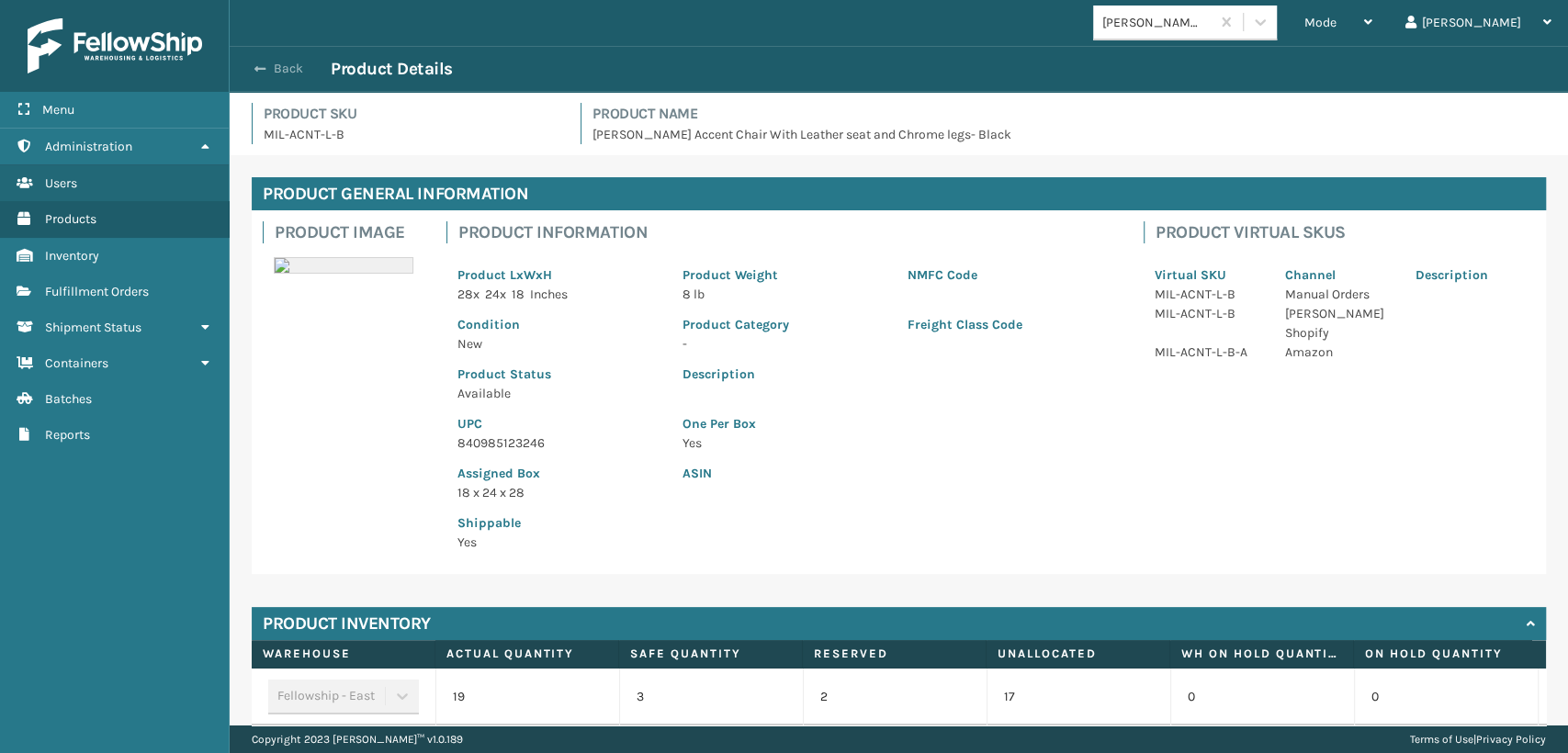
click at [256, 70] on span "button" at bounding box center [260, 69] width 11 height 13
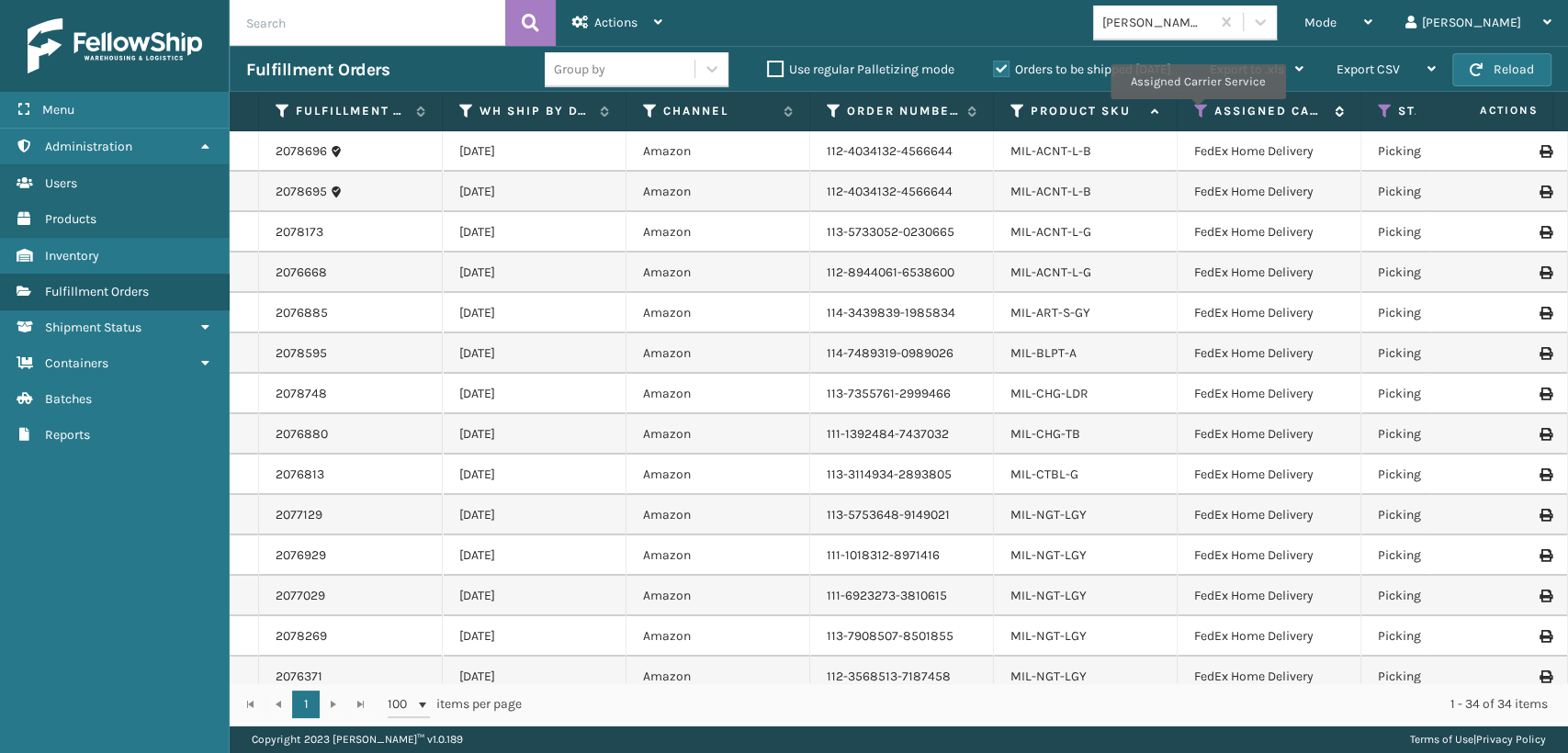
click at [1197, 111] on icon at bounding box center [1202, 111] width 15 height 17
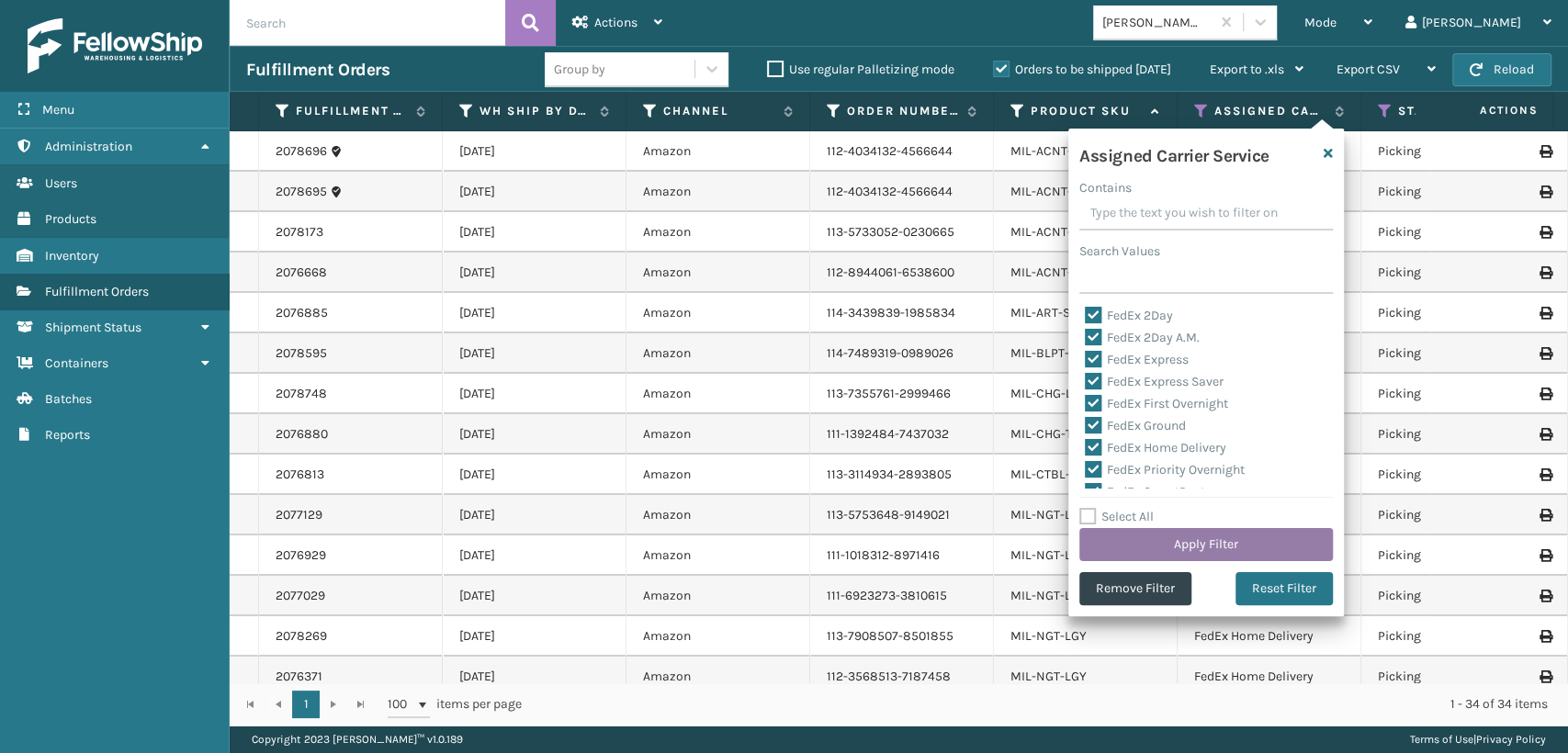
click at [1220, 543] on button "Apply Filter" at bounding box center [1206, 544] width 254 height 33
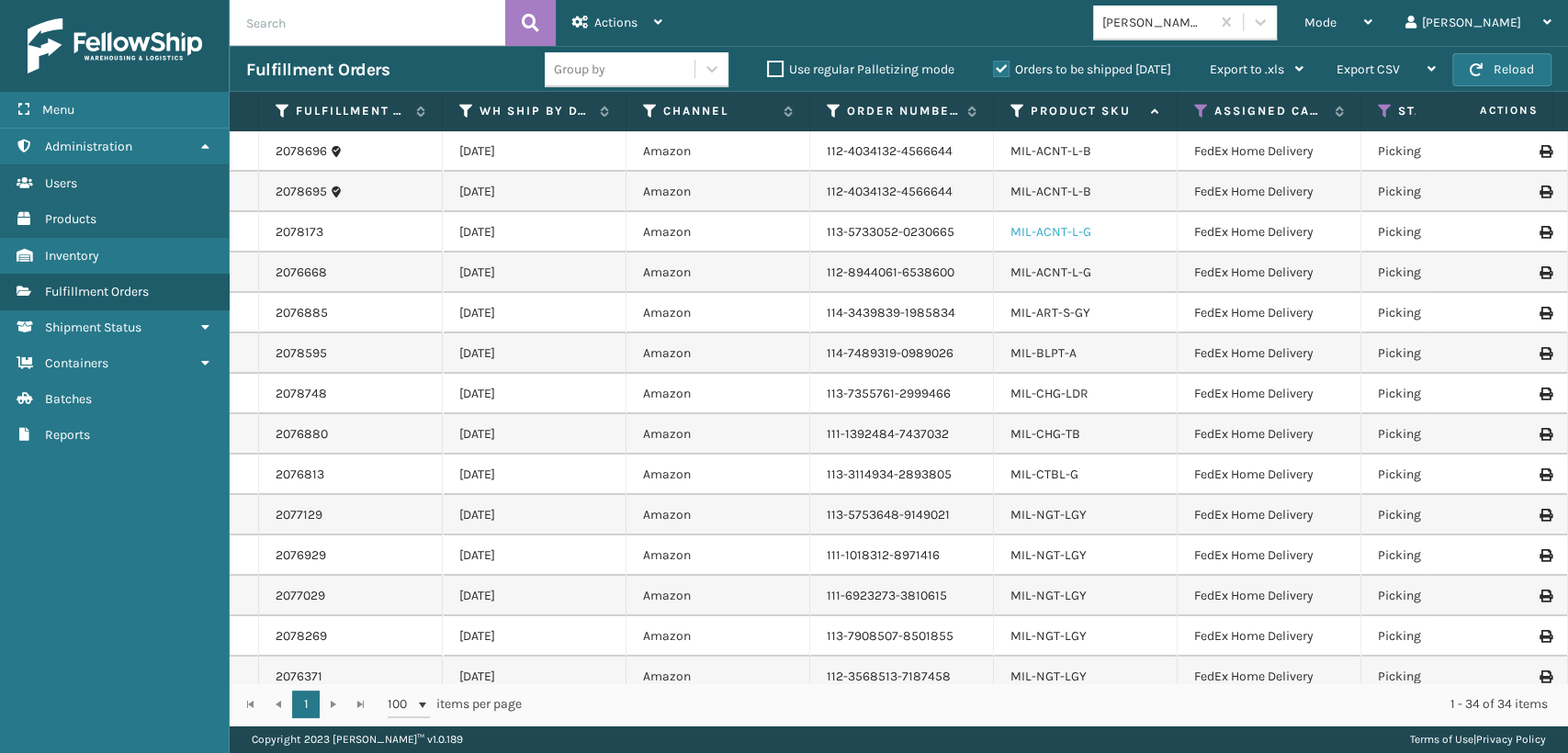
click at [1032, 235] on link "MIL-ACNT-L-G" at bounding box center [1051, 231] width 81 height 16
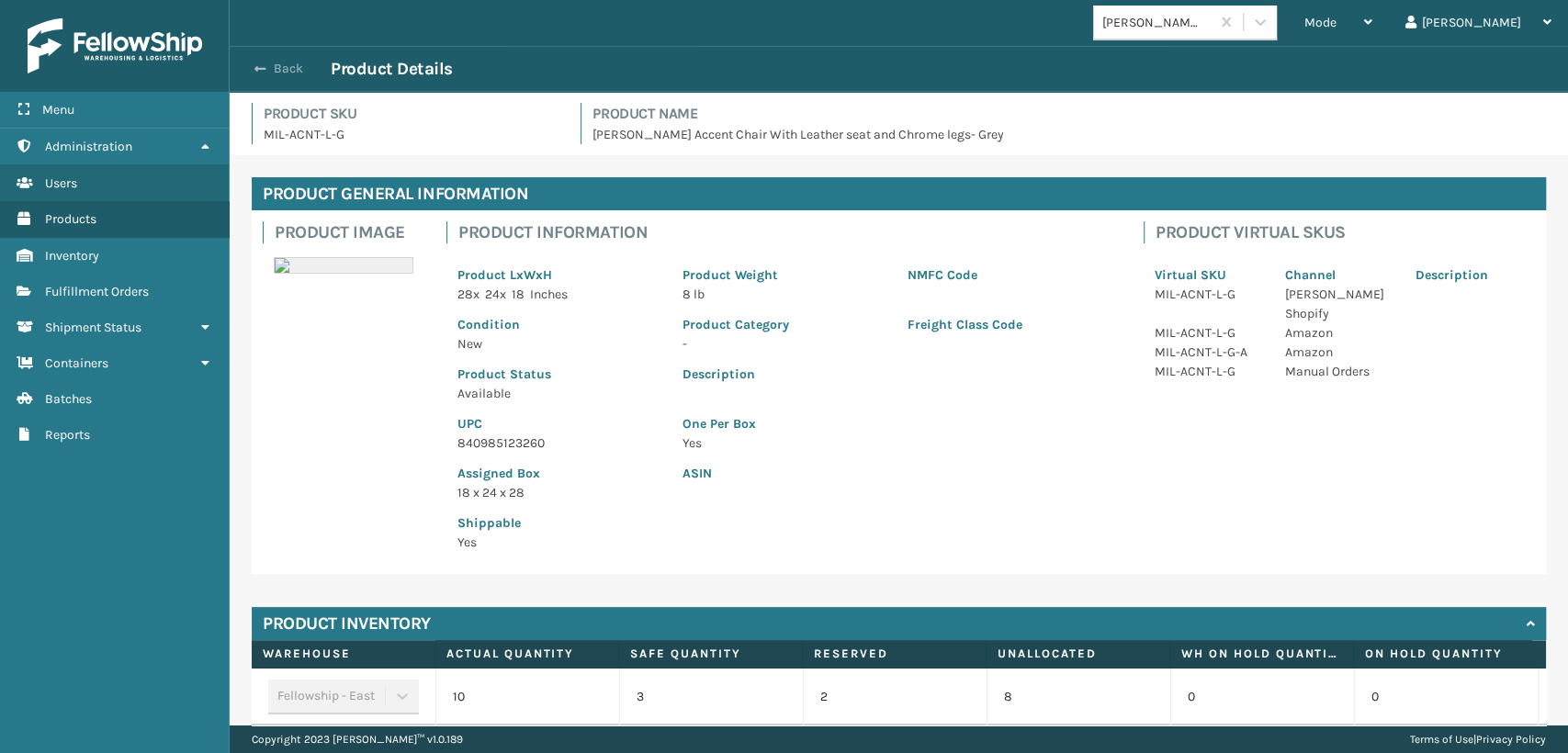
click at [259, 72] on span "button" at bounding box center [260, 69] width 11 height 13
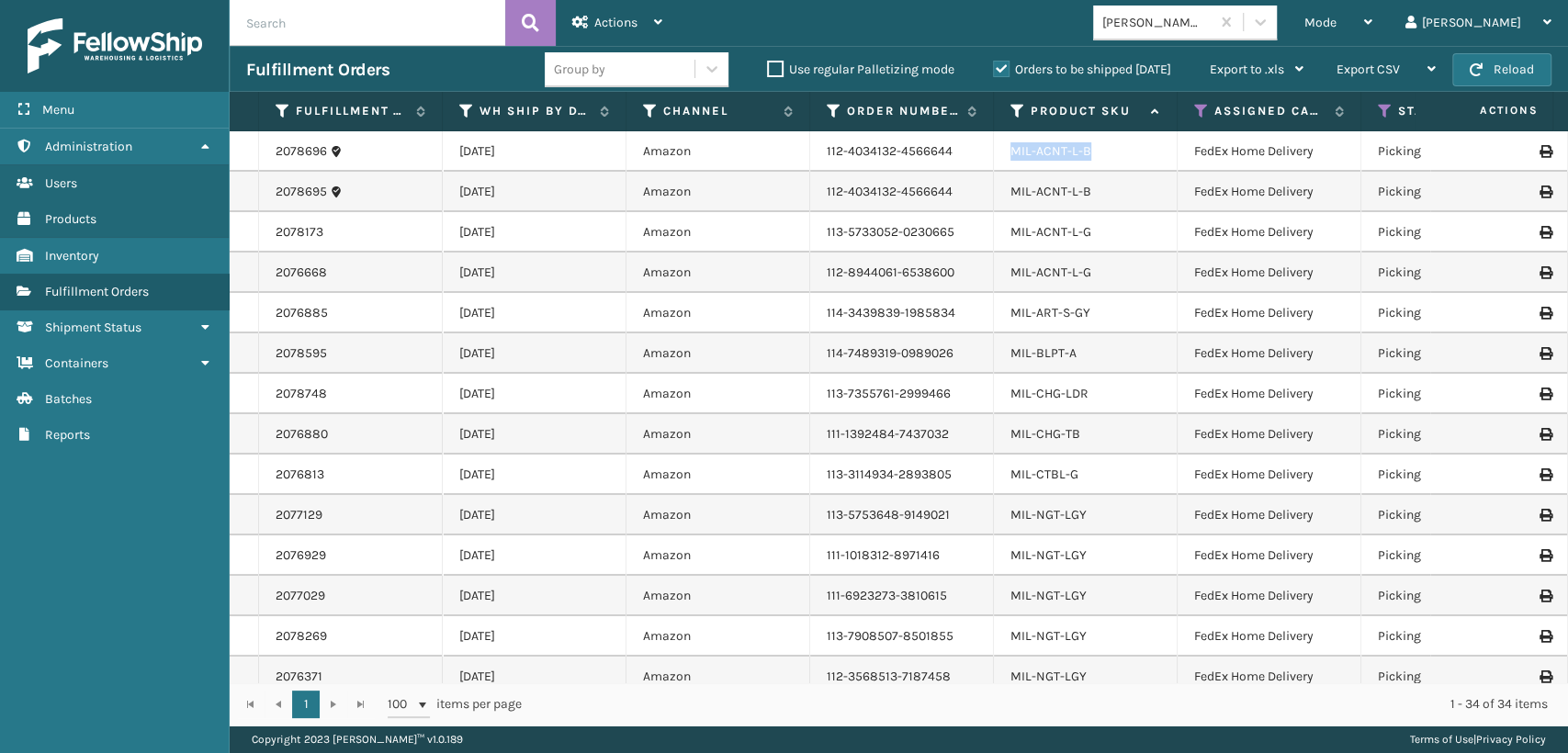
drag, startPoint x: 1096, startPoint y: 152, endPoint x: 1013, endPoint y: 167, distance: 84.3
click at [1013, 167] on td "MIL-ACNT-L-B" at bounding box center [1086, 151] width 184 height 40
copy link "MIL-ACNT-L-B"
click at [1089, 157] on div "MIL-ACNT-L-B" at bounding box center [1086, 152] width 150 height 19
drag, startPoint x: 1089, startPoint y: 156, endPoint x: 1006, endPoint y: 160, distance: 83.1
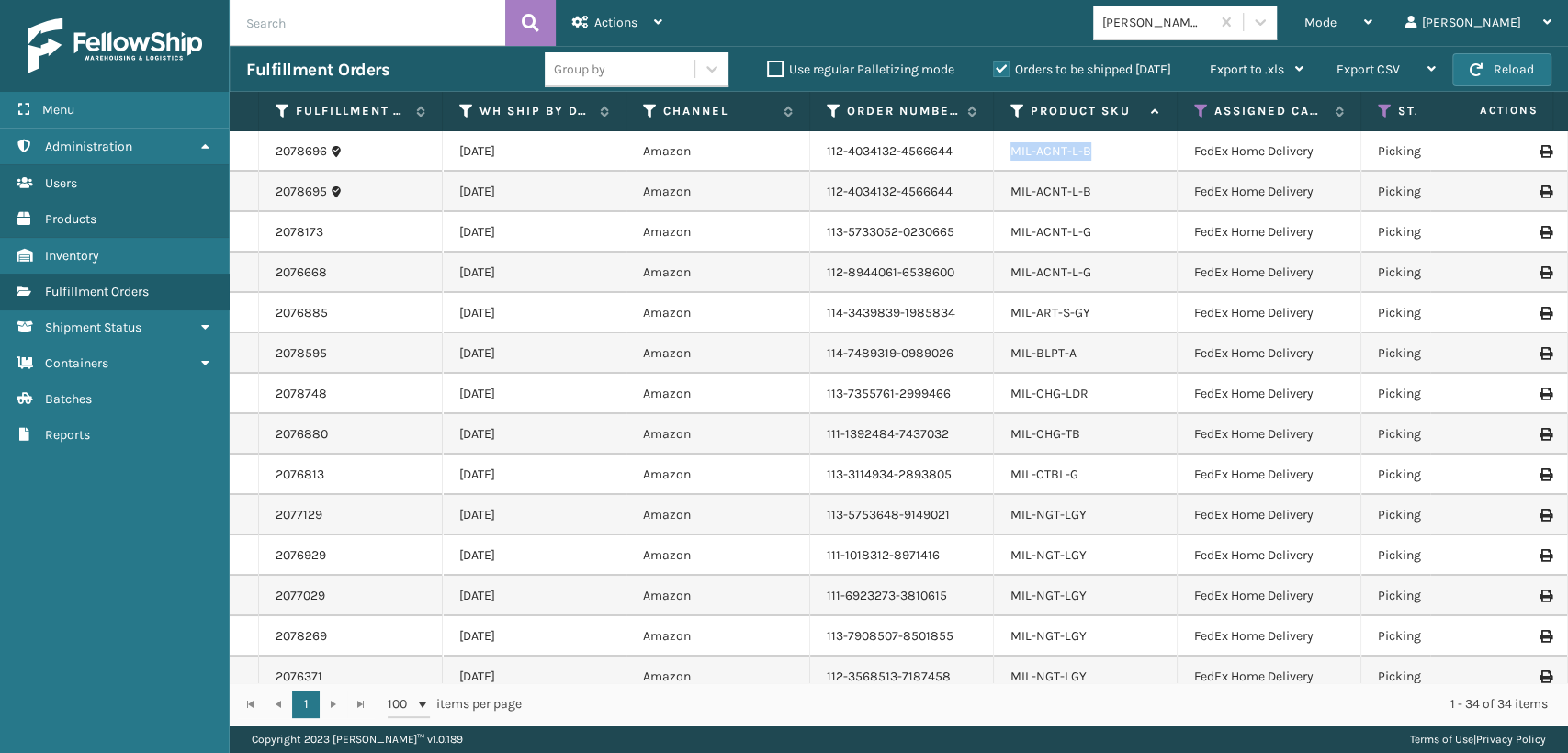
click at [1006, 160] on td "MIL-ACNT-L-B" at bounding box center [1086, 151] width 184 height 40
copy link "MIL-ACNT-L-B"
drag, startPoint x: 1097, startPoint y: 229, endPoint x: 1007, endPoint y: 243, distance: 91.1
click at [1007, 243] on td "MIL-ACNT-L-G" at bounding box center [1086, 232] width 184 height 40
copy link "MIL-ACNT-L-G"
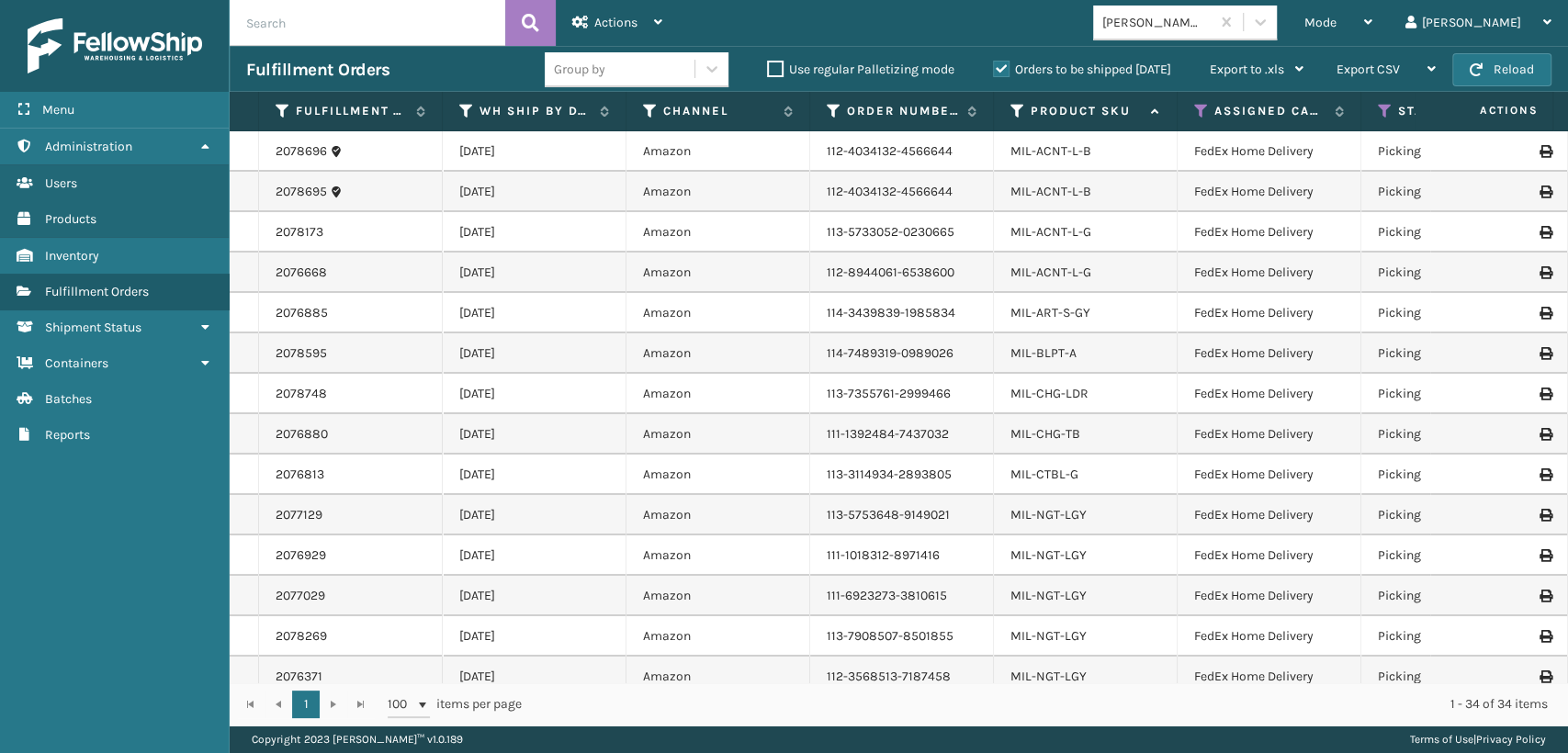
click at [1044, 34] on div "Mode Regular Mode Picking Mode Labeling Mode Exit Scan Mode [PERSON_NAME] Brand…" at bounding box center [1123, 22] width 889 height 46
drag, startPoint x: 1099, startPoint y: 234, endPoint x: 954, endPoint y: 237, distance: 145.0
copy tr "MIL-ACNT-L-G"
click at [1079, 159] on li "MIL-ACNT-L-B" at bounding box center [1051, 152] width 81 height 19
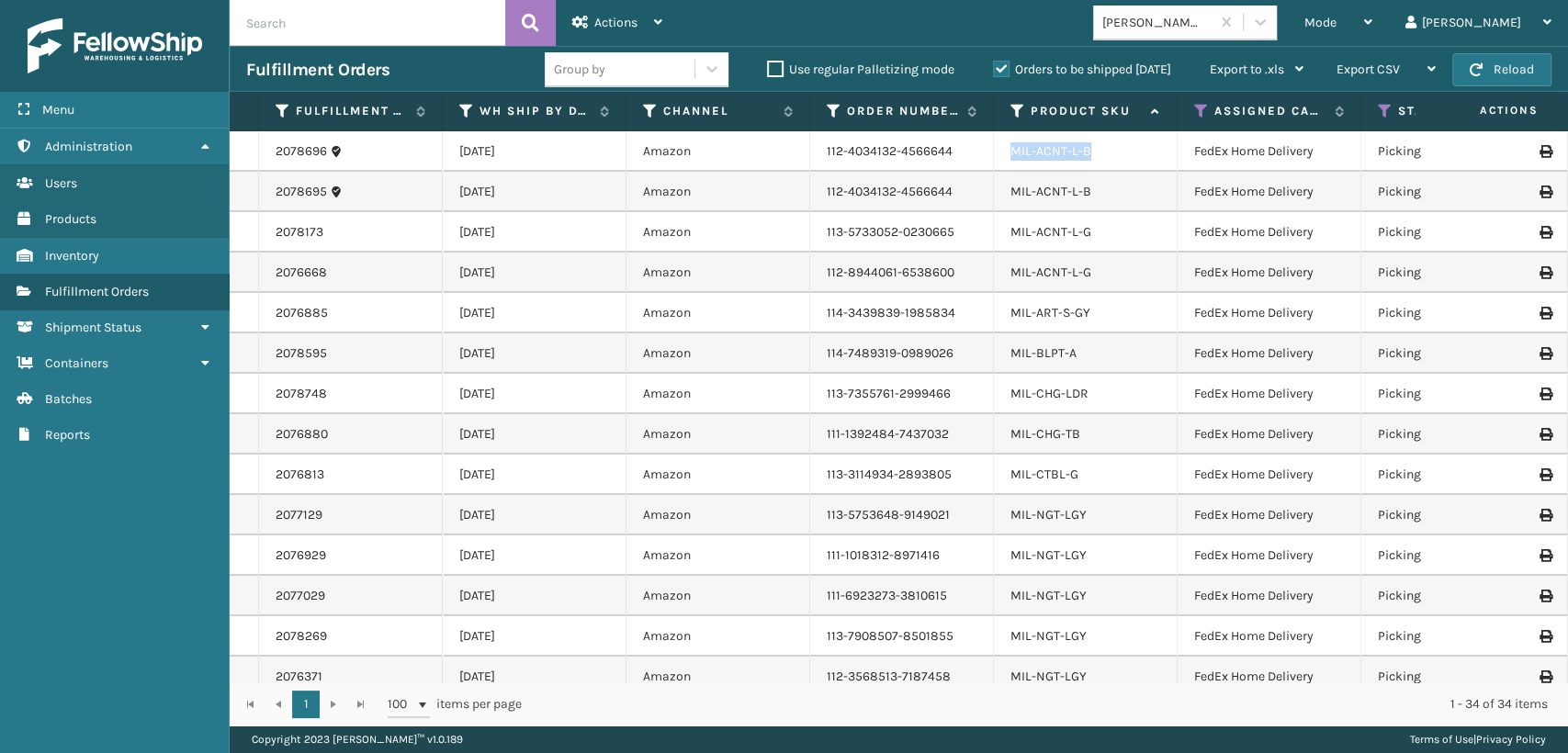
drag, startPoint x: 1089, startPoint y: 153, endPoint x: 1000, endPoint y: 155, distance: 89.0
click at [1000, 155] on td "MIL-ACNT-L-B" at bounding box center [1086, 151] width 184 height 40
copy link "MIL-ACNT-L-B"
drag, startPoint x: 1103, startPoint y: 193, endPoint x: 970, endPoint y: 199, distance: 133.1
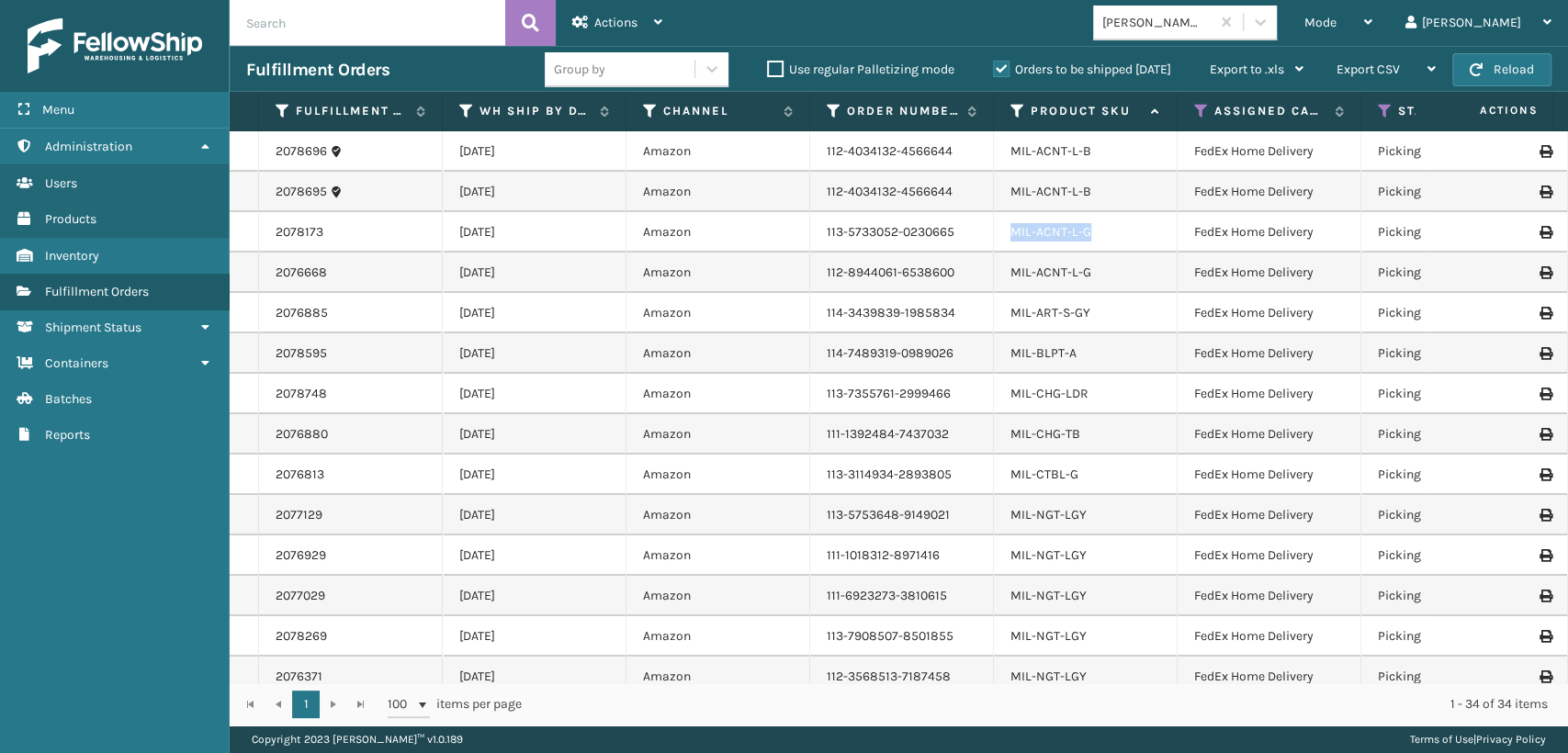
drag, startPoint x: 1090, startPoint y: 238, endPoint x: 968, endPoint y: 244, distance: 122.1
copy tr "MIL-ACNT-L-G"
drag, startPoint x: 1095, startPoint y: 317, endPoint x: 995, endPoint y: 311, distance: 100.2
click at [995, 311] on td "MIL-ART-S-GY" at bounding box center [1086, 313] width 184 height 40
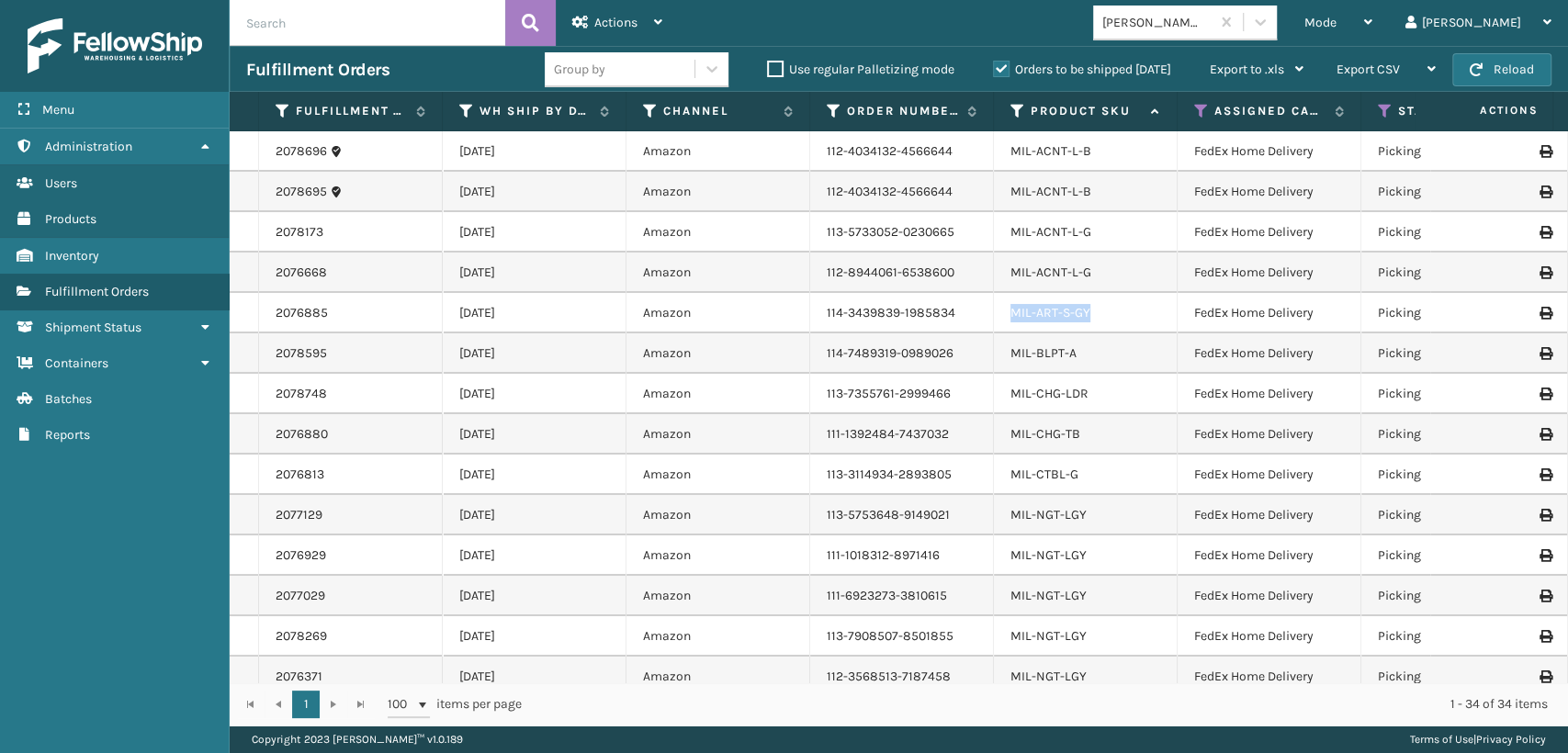
copy link "MIL-ART-S-GY"
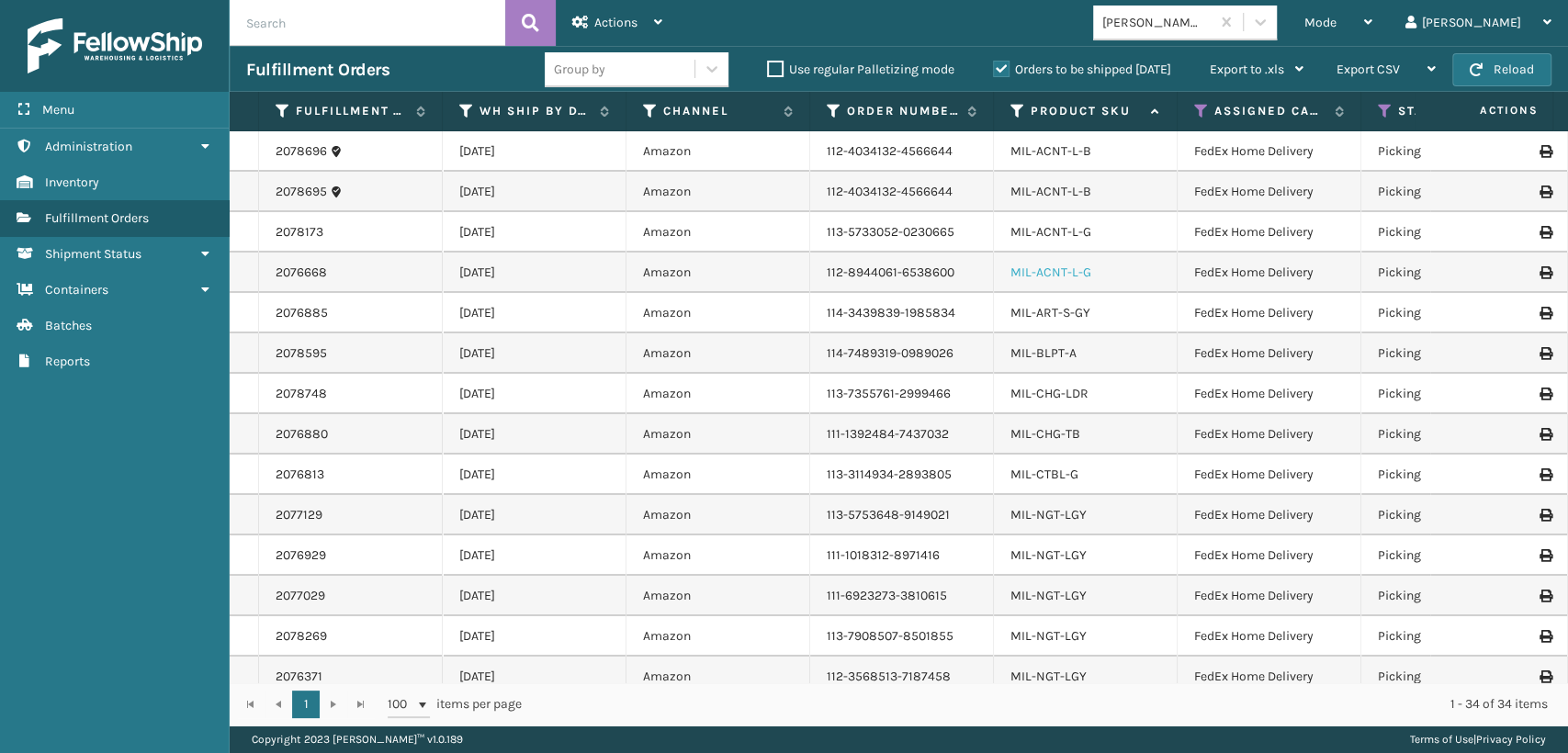
click at [1080, 278] on link "MIL-ACNT-L-G" at bounding box center [1051, 272] width 81 height 16
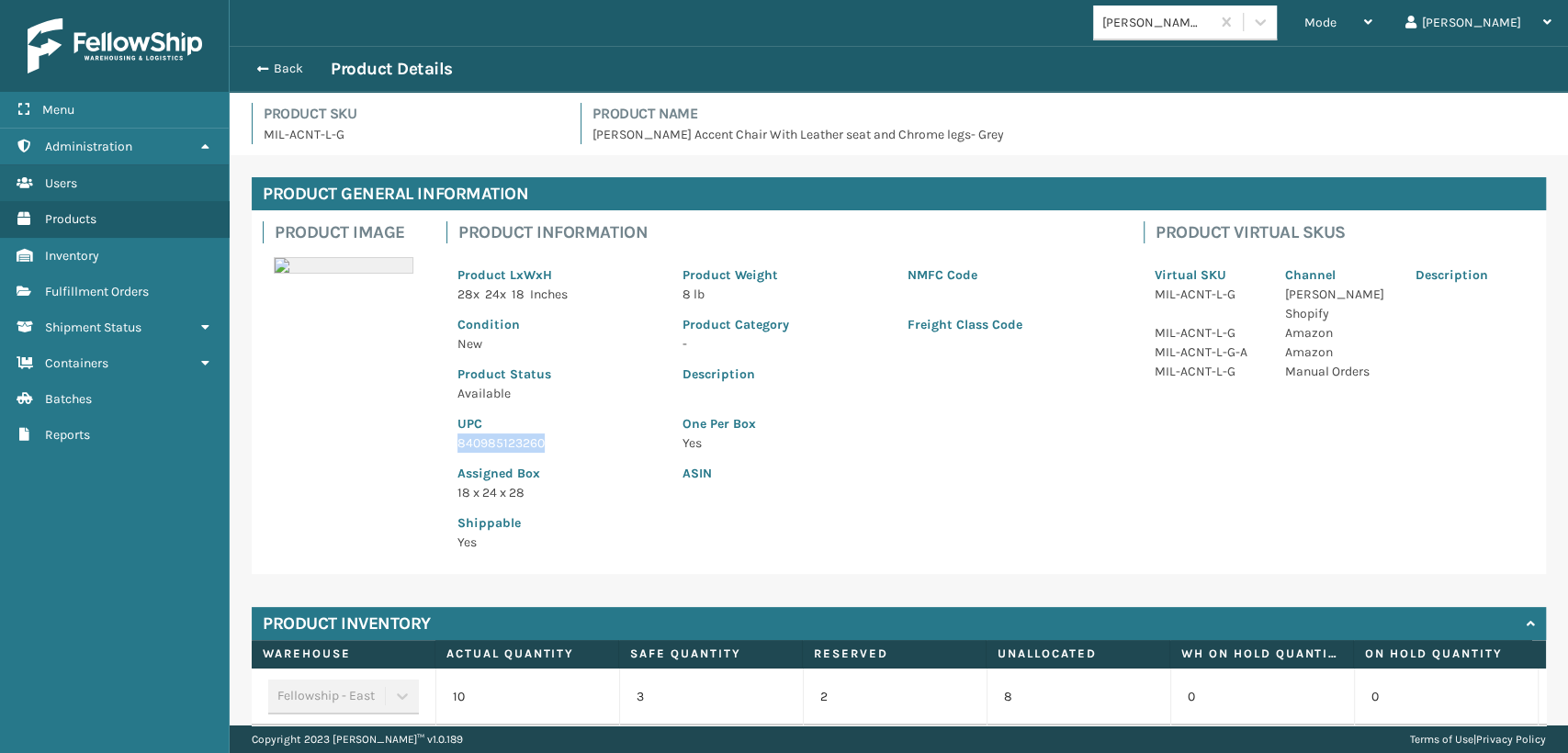
drag, startPoint x: 545, startPoint y: 444, endPoint x: 450, endPoint y: 442, distance: 95.0
click at [450, 442] on div "UPC 840985123260" at bounding box center [559, 427] width 225 height 50
copy p "840985123260"
click at [260, 66] on span "button" at bounding box center [260, 69] width 11 height 13
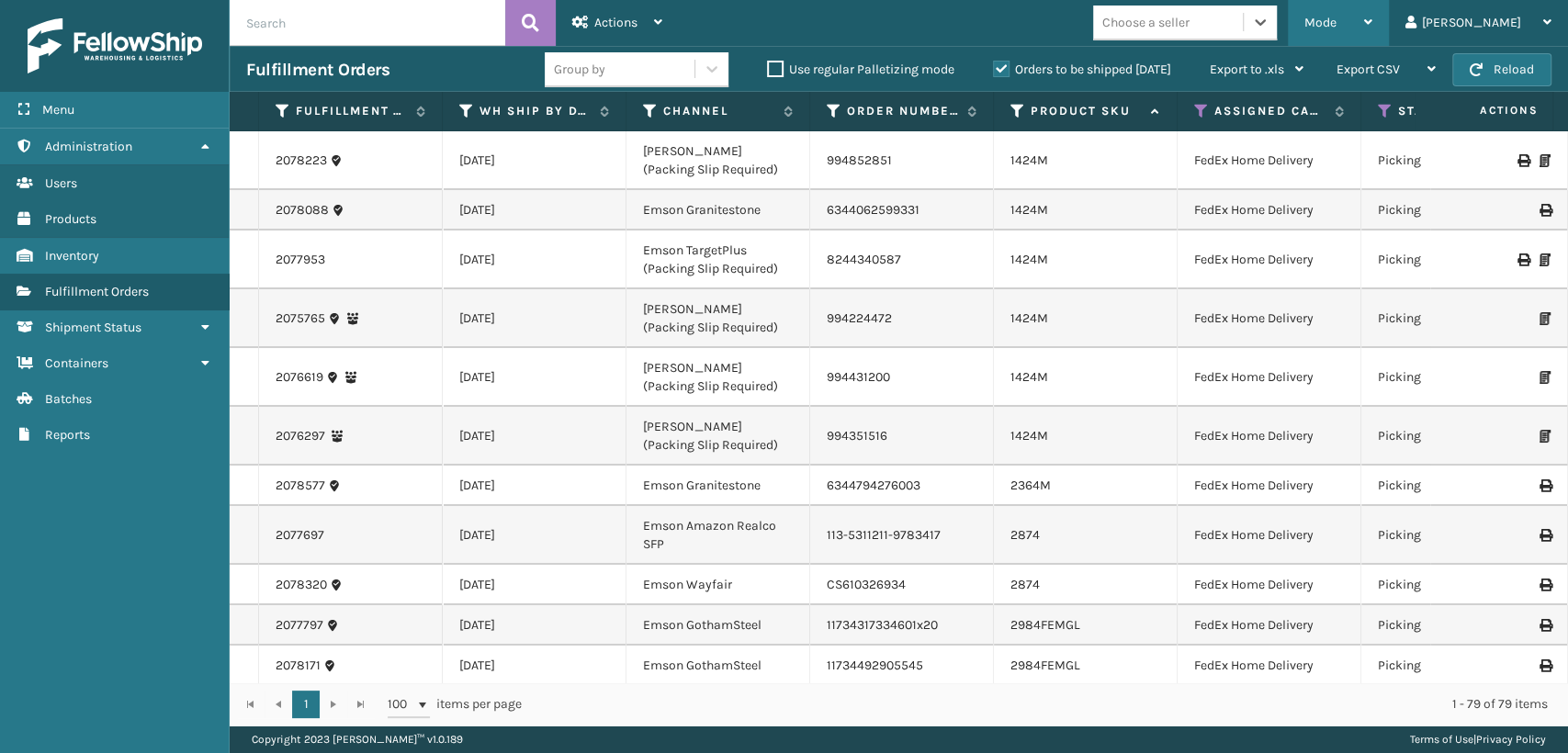
click at [1337, 23] on span "Mode" at bounding box center [1320, 22] width 32 height 16
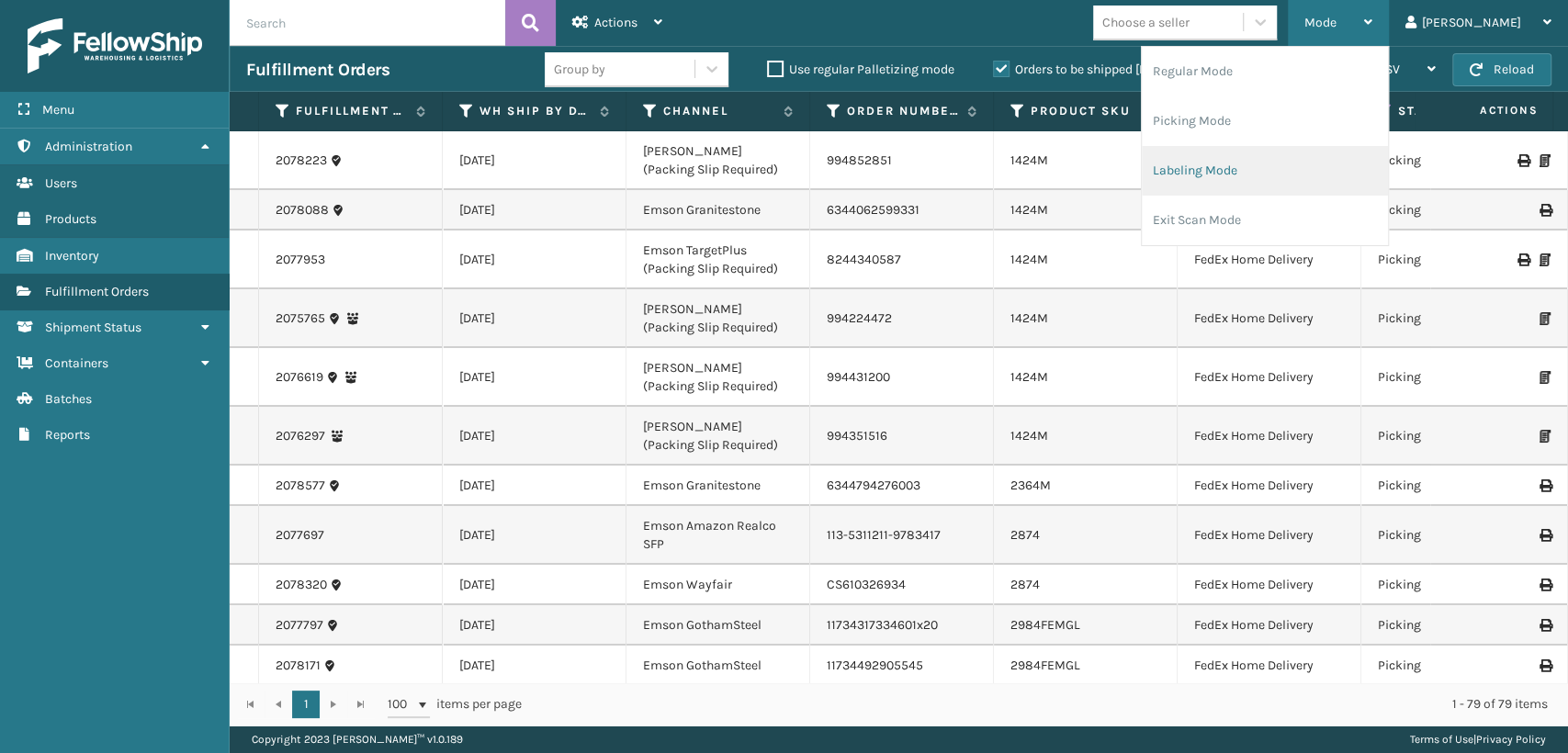
click at [1235, 169] on li "Labeling Mode" at bounding box center [1265, 170] width 246 height 50
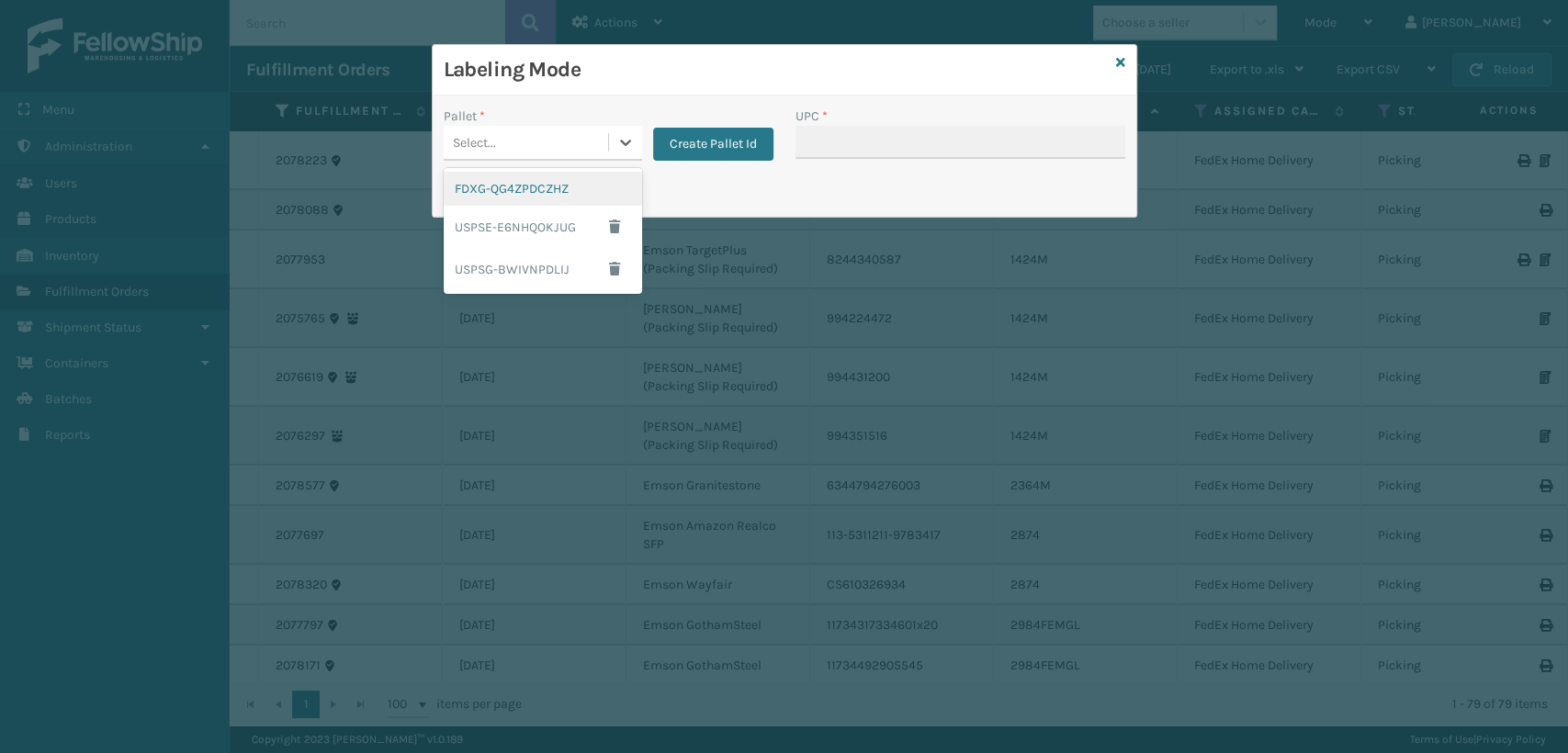
click at [513, 145] on div "Select..." at bounding box center [526, 142] width 165 height 30
click at [502, 197] on div "FDXG-QG4ZPDCZHZ" at bounding box center [543, 188] width 199 height 34
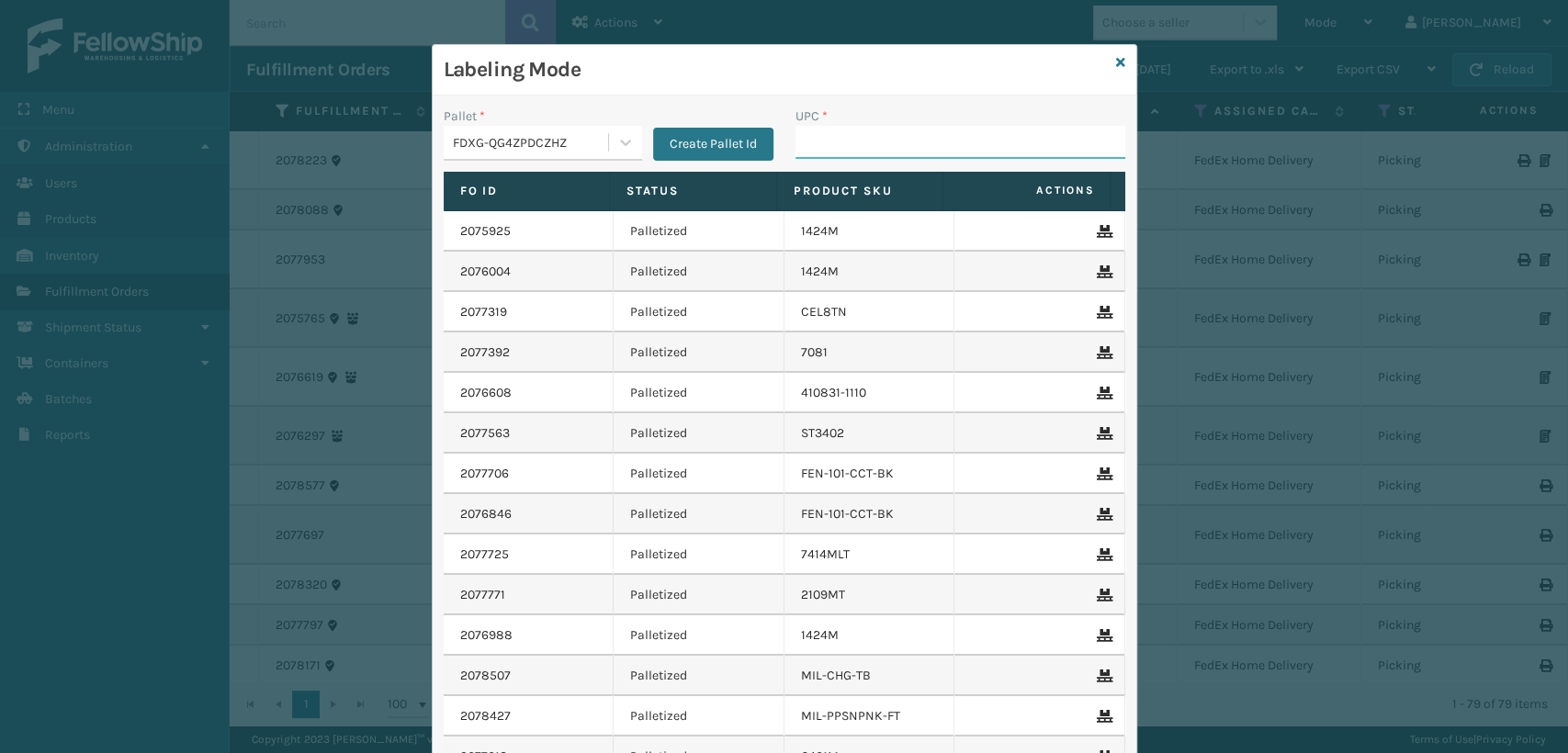
click at [835, 142] on input "UPC *" at bounding box center [960, 141] width 330 height 33
paste input "840985123260"
type input "840985123260"
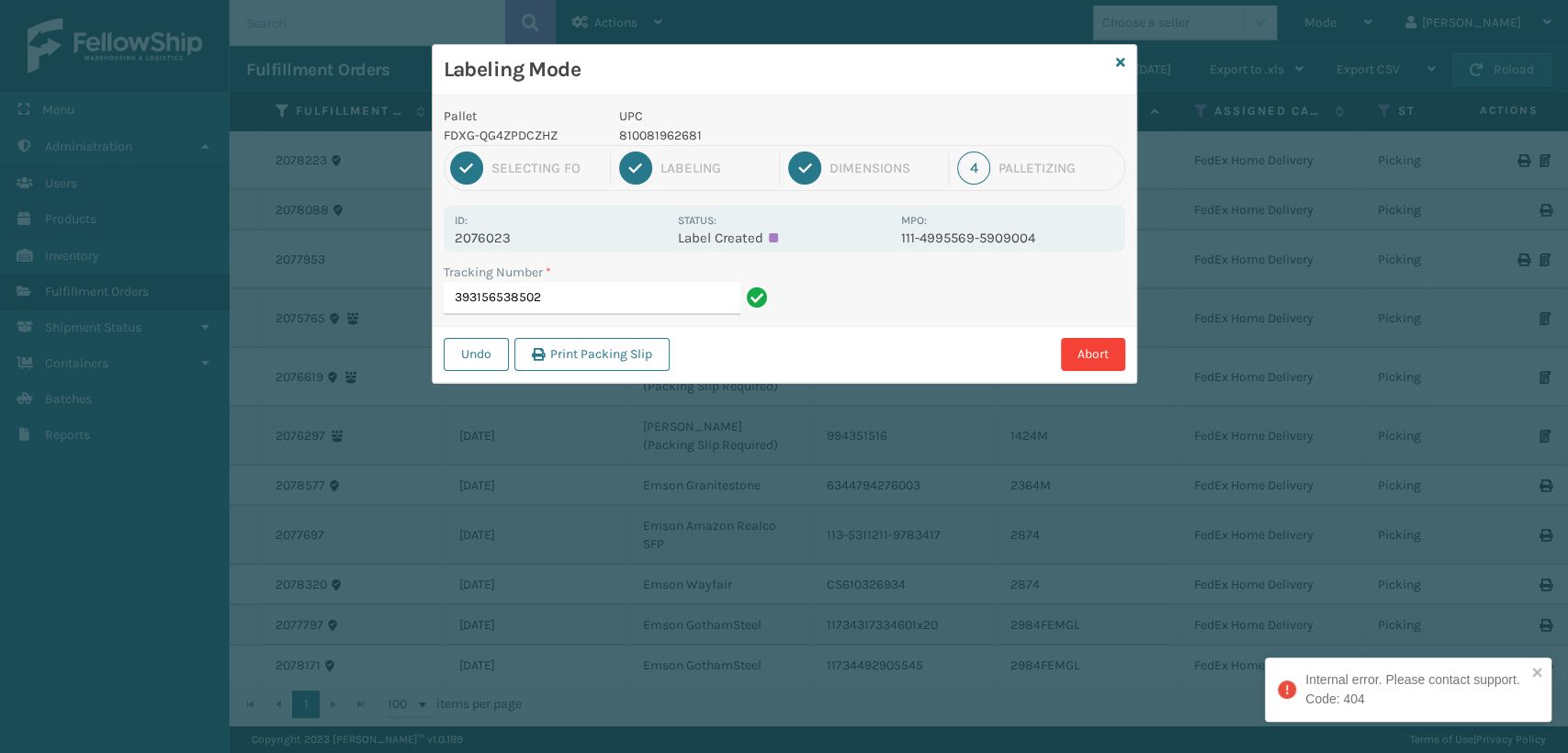
type input "393156538502"
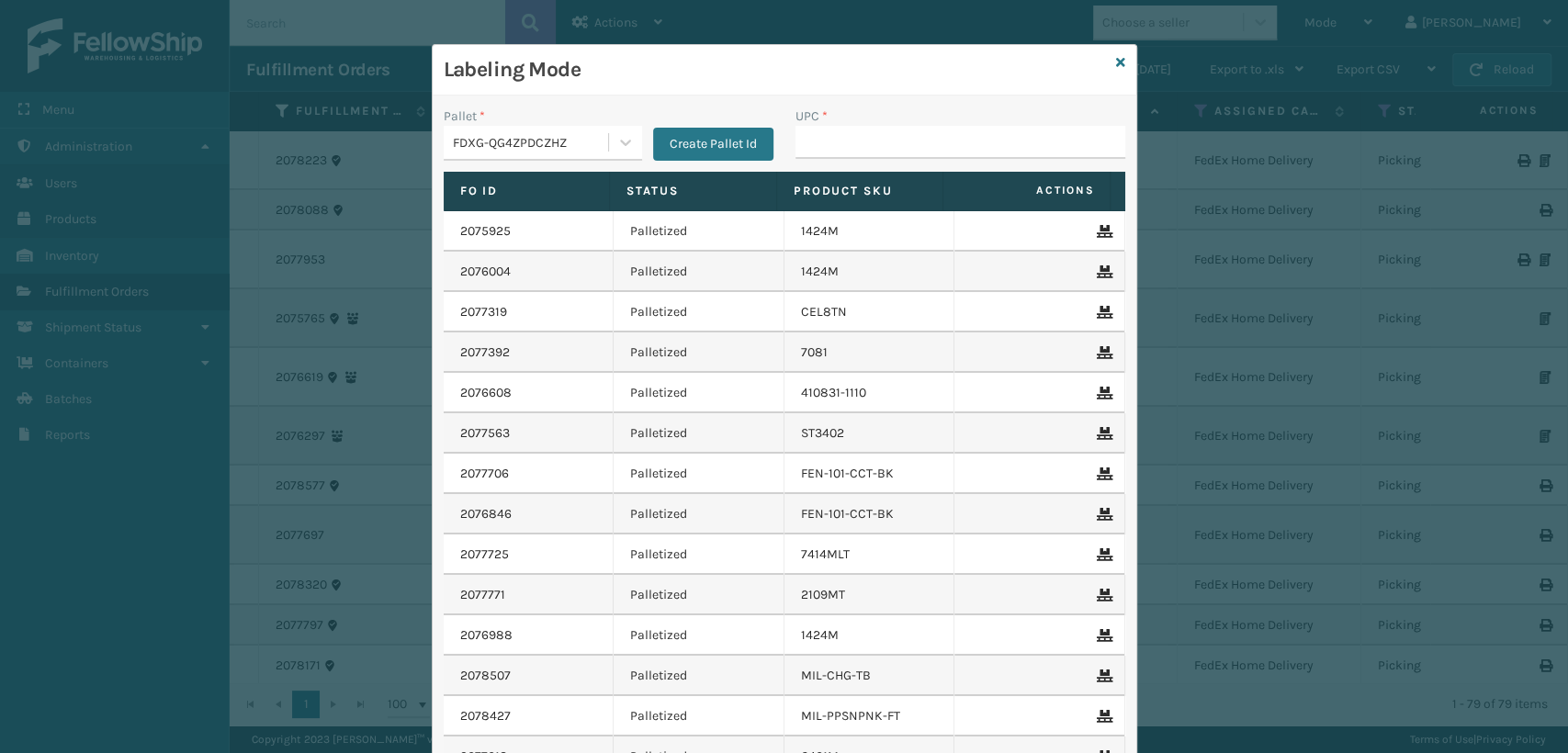
drag, startPoint x: 300, startPoint y: 95, endPoint x: 407, endPoint y: 102, distance: 107.2
click at [407, 102] on div "Labeling Mode Pallet * FDXG-QG4ZPDCZHZ Create Pallet Id UPC * Fo Id Status Prod…" at bounding box center [784, 376] width 1568 height 753
click at [1116, 61] on icon at bounding box center [1120, 63] width 9 height 13
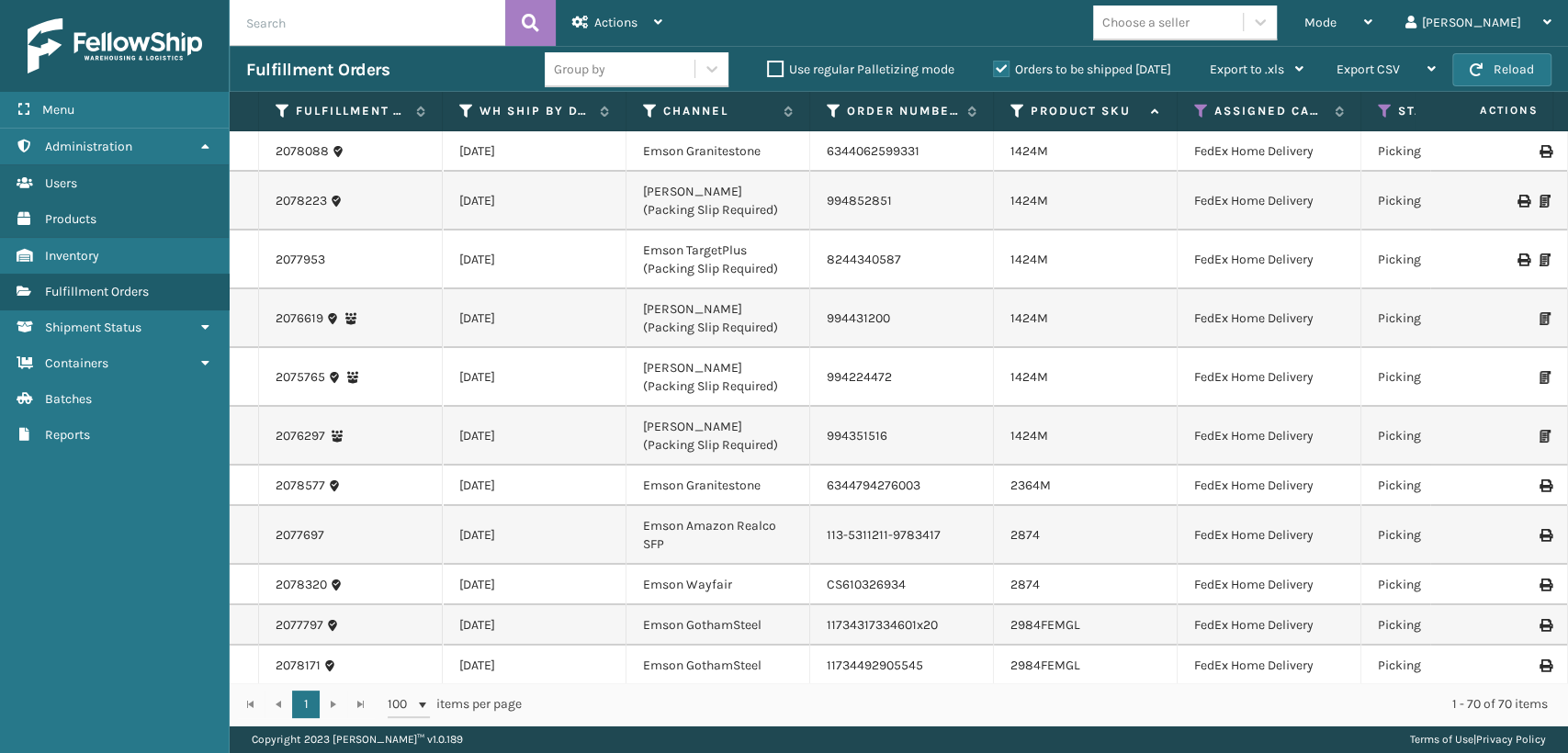
click at [275, 23] on input "text" at bounding box center [367, 22] width 275 height 46
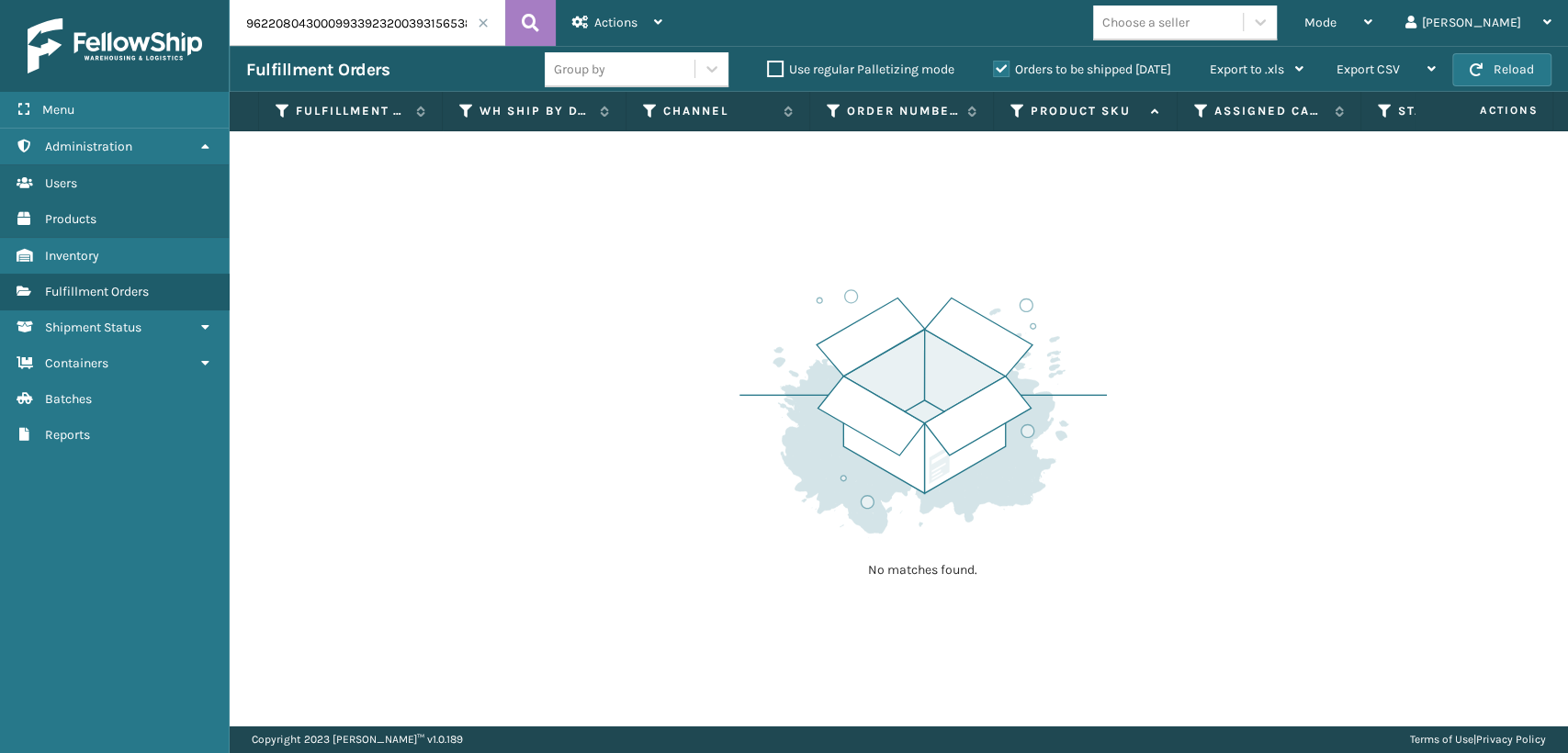
drag, startPoint x: 382, startPoint y: 20, endPoint x: 194, endPoint y: 33, distance: 188.4
click at [194, 0] on div "Menu Administration Users Products Inventory Fulfillment Orders Shipment Status…" at bounding box center [784, 0] width 1568 height 0
type input "393156538502"
click at [521, 18] on button at bounding box center [530, 22] width 51 height 46
click at [993, 65] on label "Orders to be shipped [DATE]" at bounding box center [1082, 69] width 178 height 16
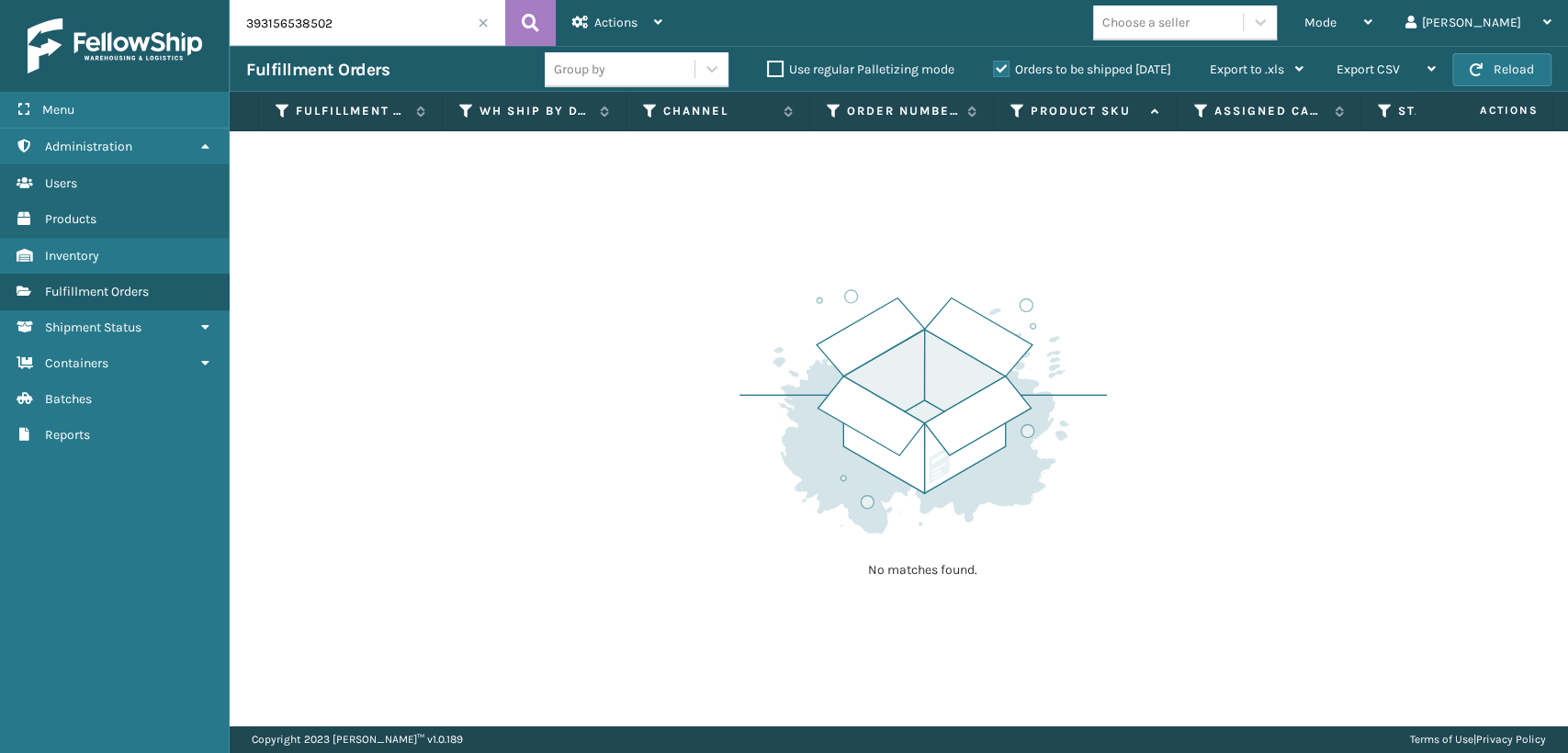
click at [993, 65] on input "Orders to be shipped [DATE]" at bounding box center [993, 65] width 1 height 12
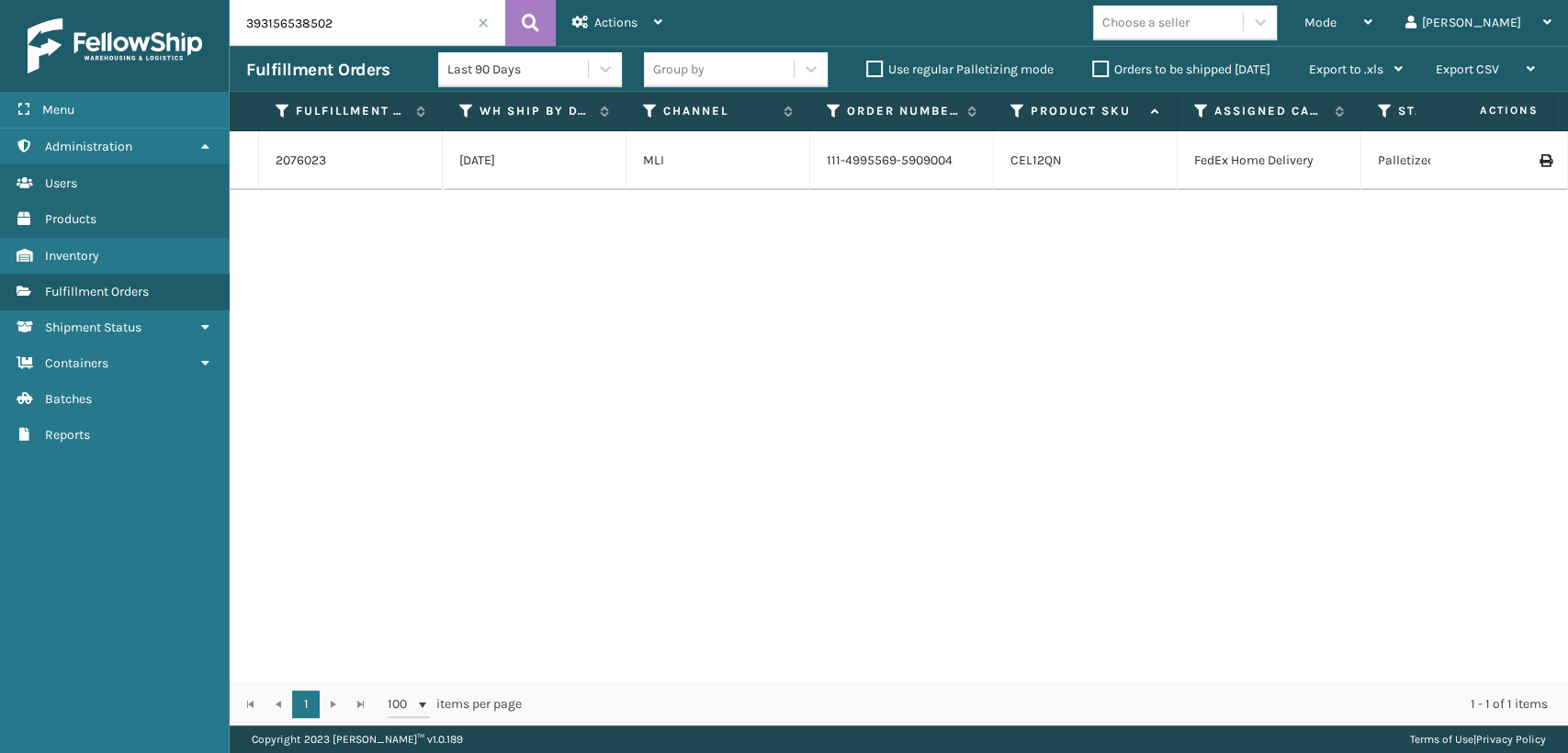
click at [1095, 66] on label "Orders to be shipped [DATE]" at bounding box center [1181, 69] width 178 height 16
click at [1093, 66] on input "Orders to be shipped [DATE]" at bounding box center [1092, 65] width 1 height 12
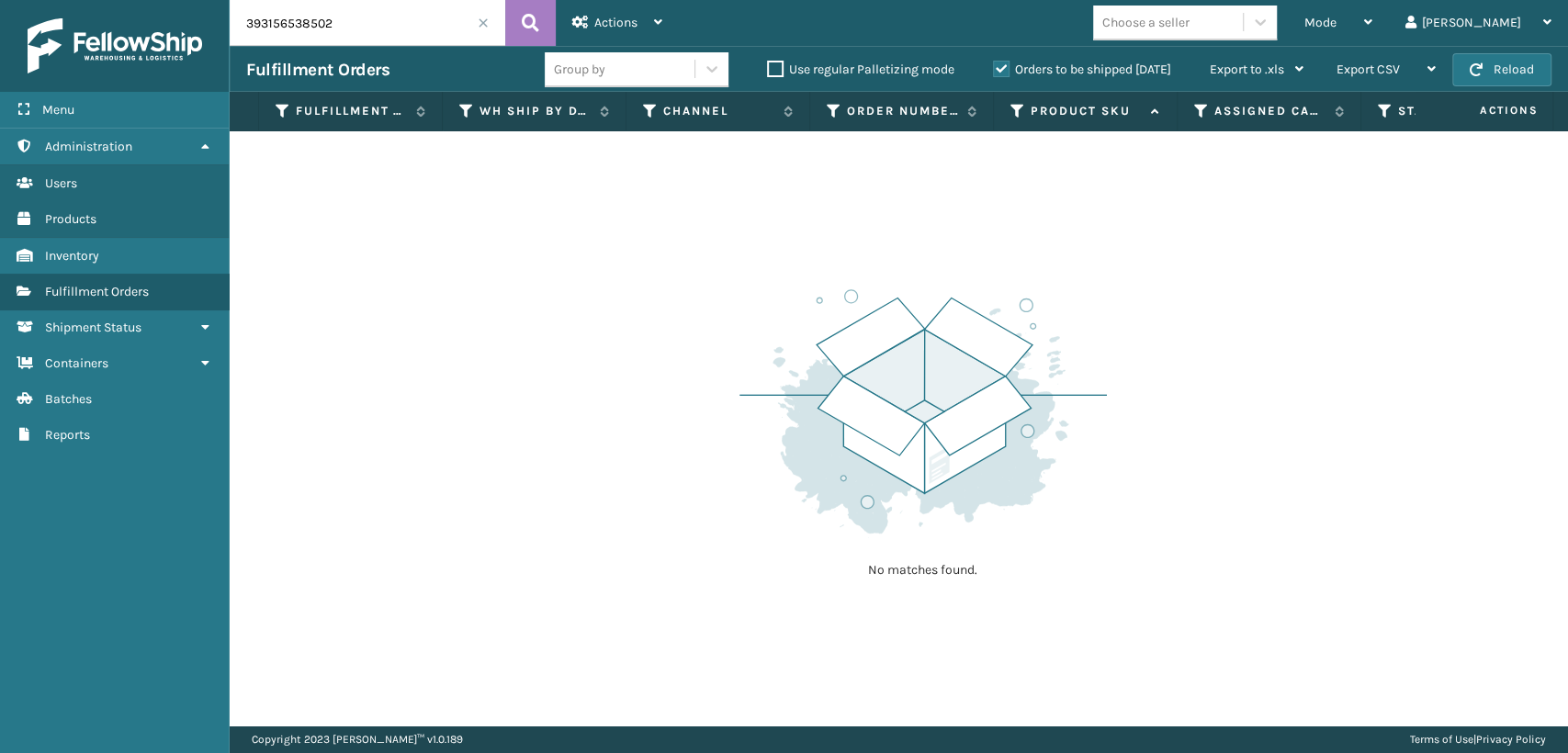
click at [479, 27] on span at bounding box center [483, 23] width 11 height 11
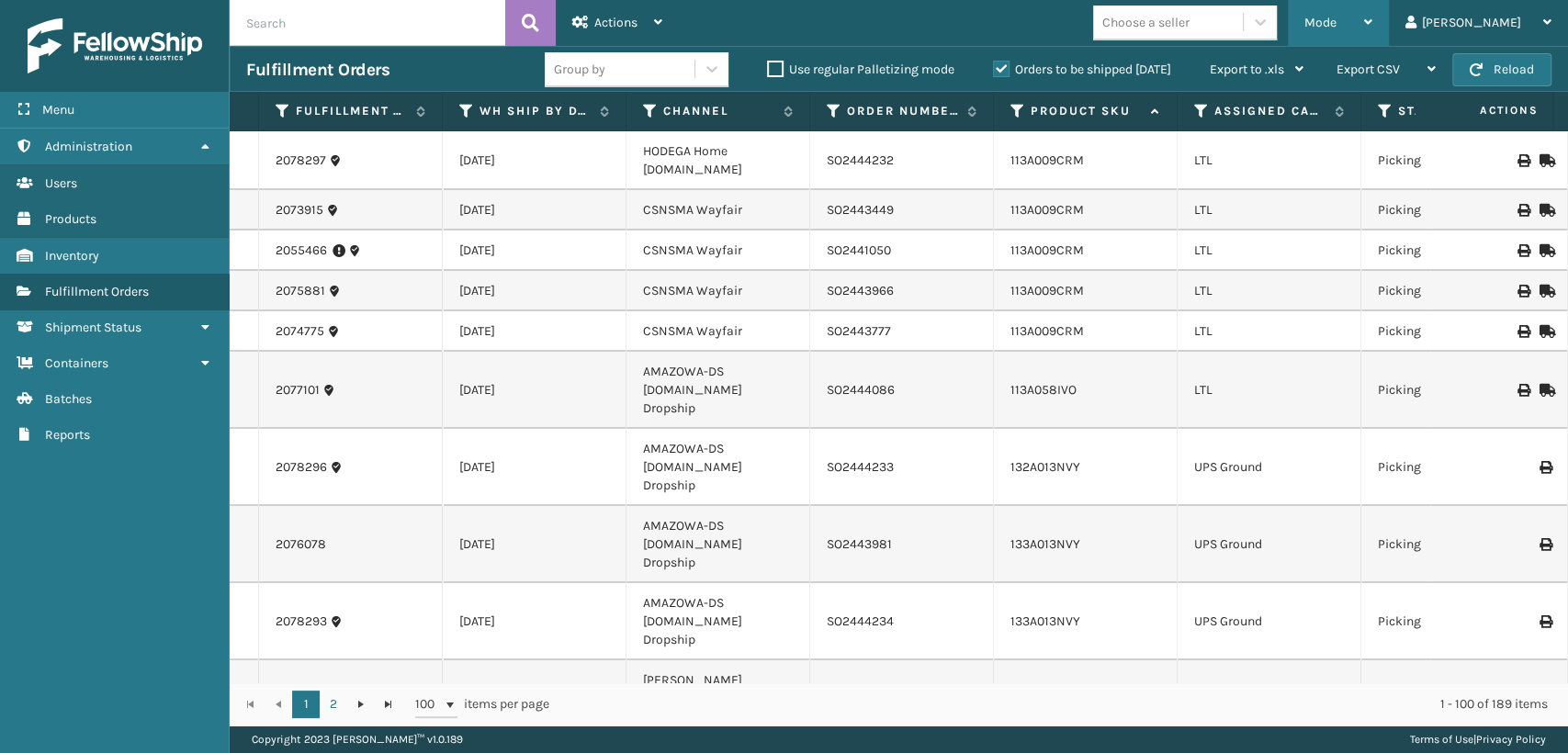
drag, startPoint x: 1392, startPoint y: 31, endPoint x: 1345, endPoint y: 101, distance: 84.3
click at [1372, 32] on div "Mode" at bounding box center [1338, 22] width 68 height 46
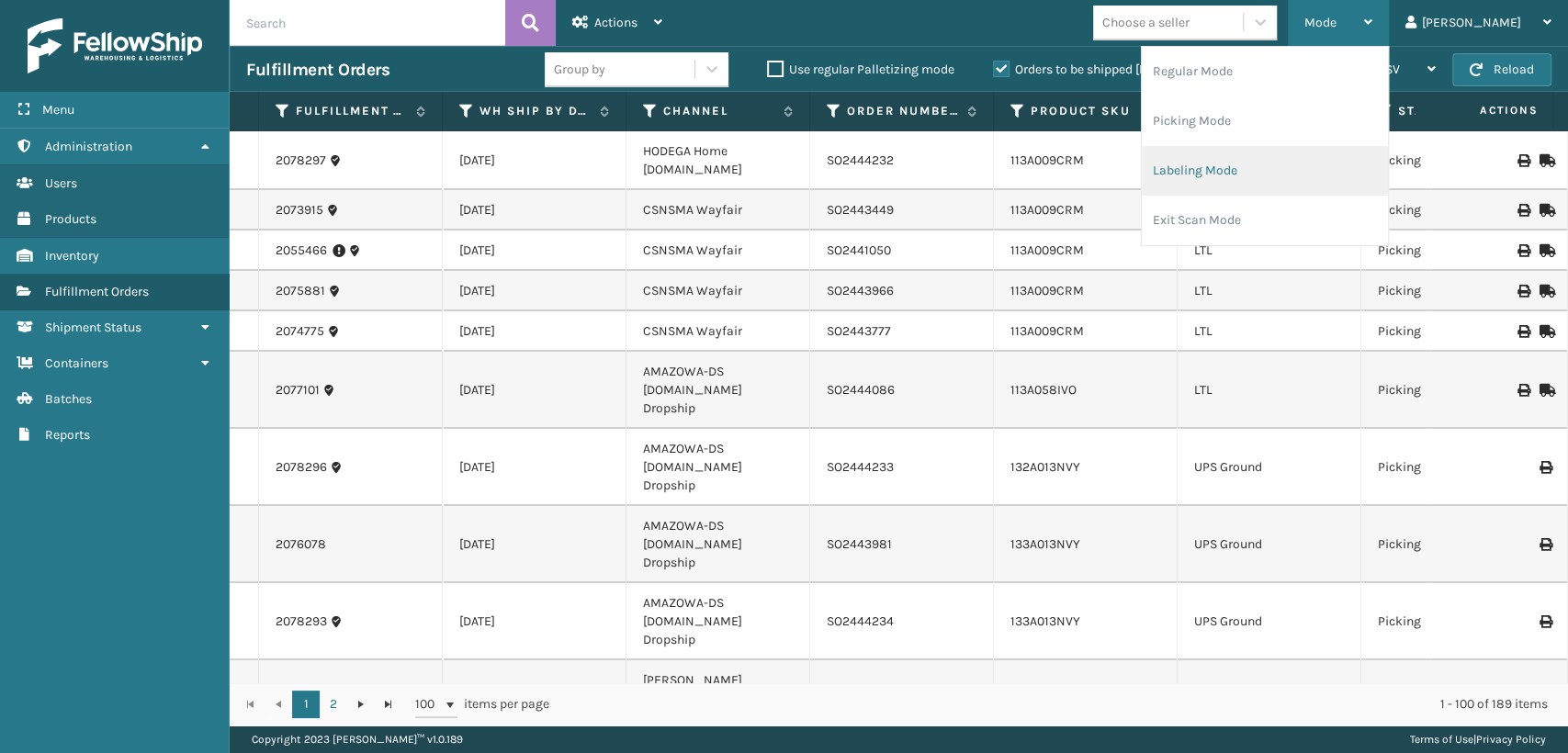
click at [1279, 177] on li "Labeling Mode" at bounding box center [1265, 170] width 246 height 50
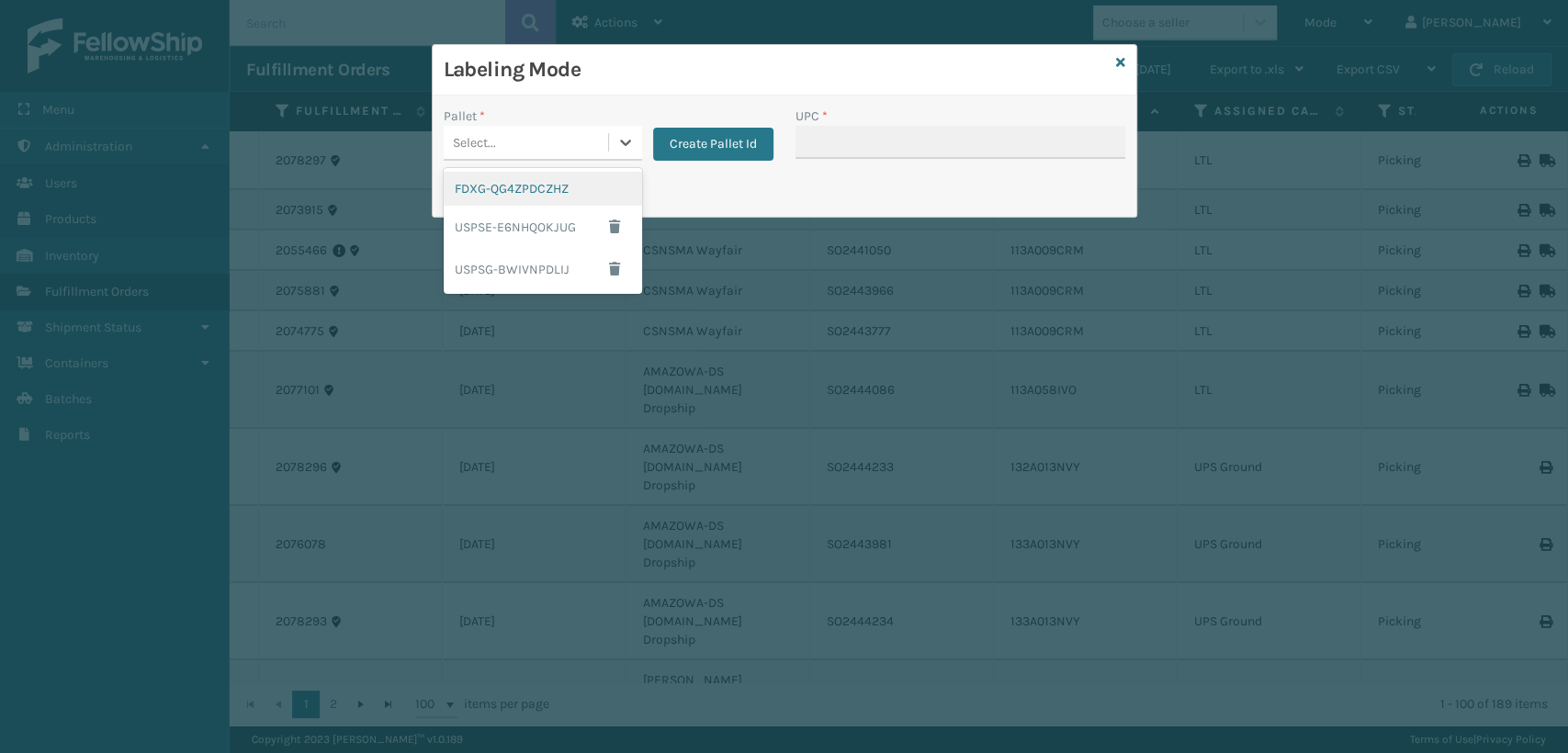
click at [544, 147] on div "Select..." at bounding box center [526, 142] width 165 height 30
drag, startPoint x: 503, startPoint y: 189, endPoint x: 885, endPoint y: 155, distance: 383.5
click at [564, 190] on div "FDXG-QG4ZPDCZHZ" at bounding box center [543, 188] width 199 height 34
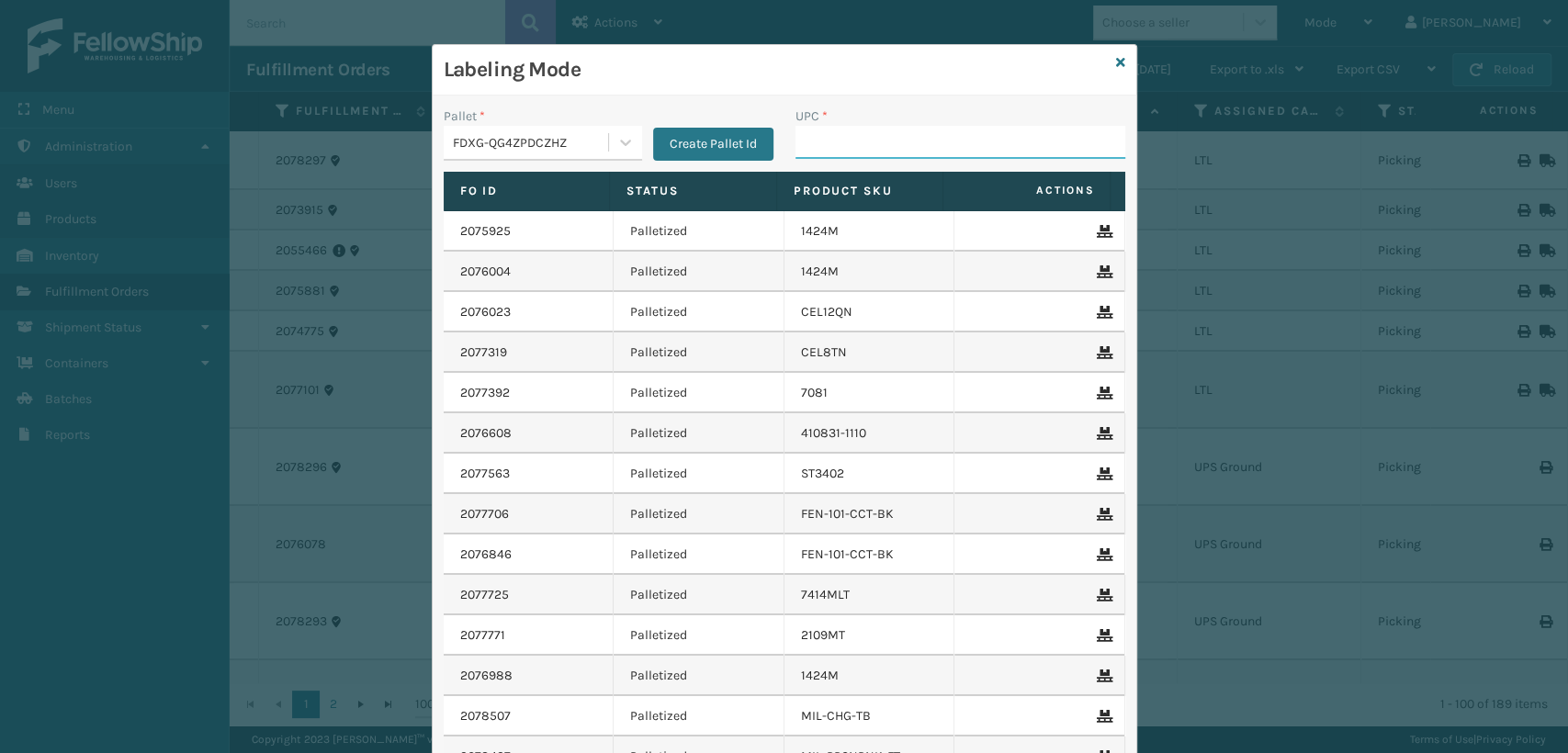
click at [889, 140] on input "UPC *" at bounding box center [960, 141] width 330 height 33
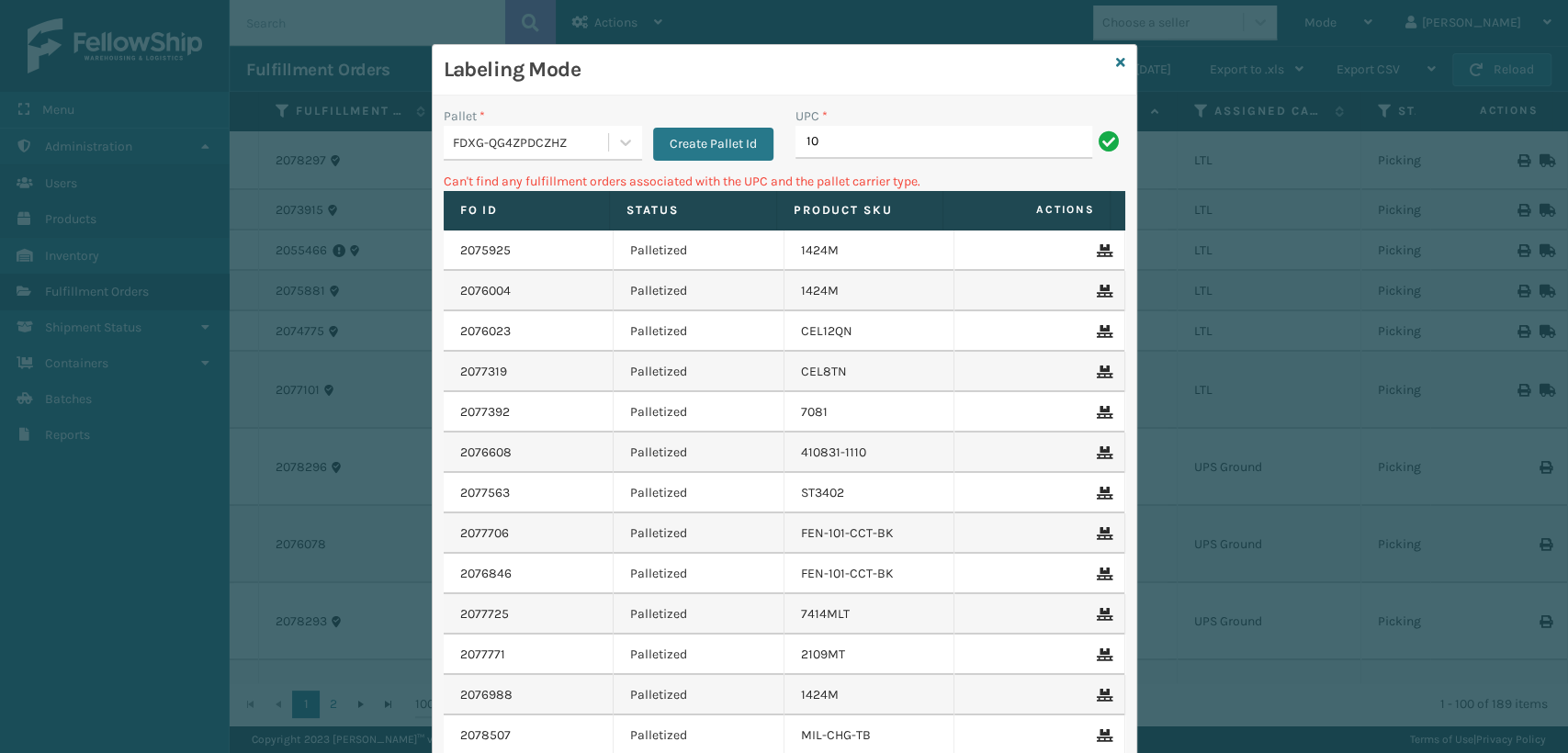
type input "1"
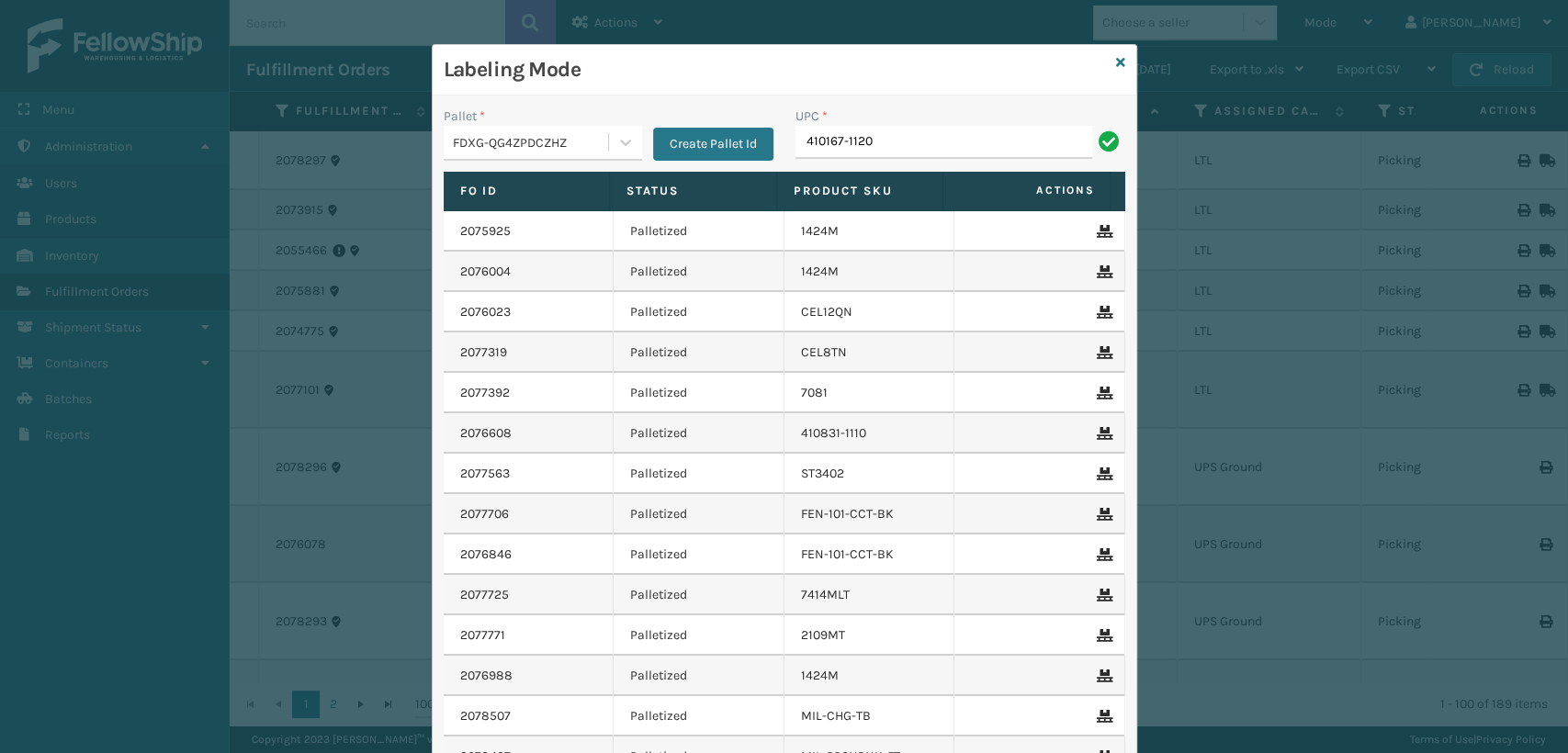
type input "410167-1120"
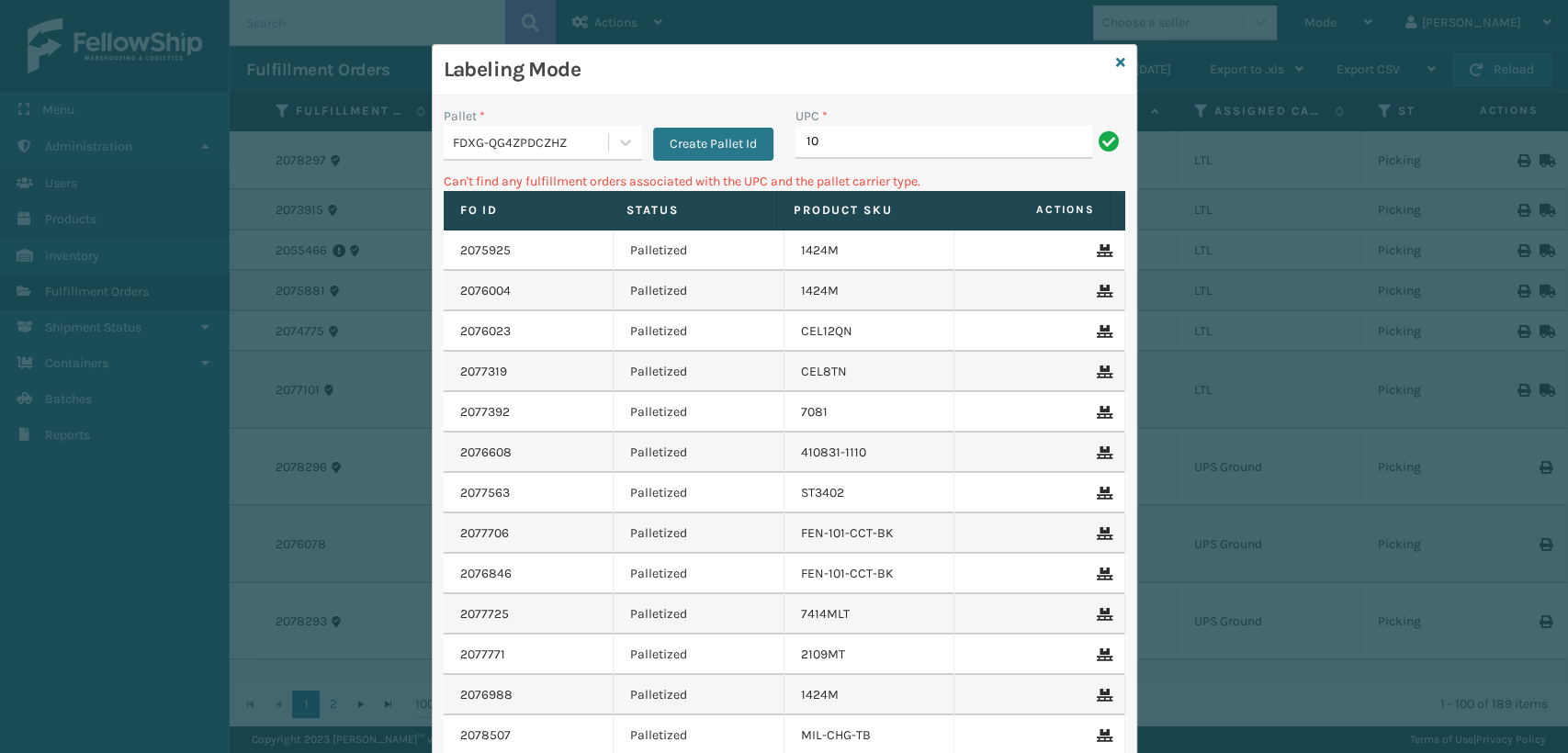
type input "1"
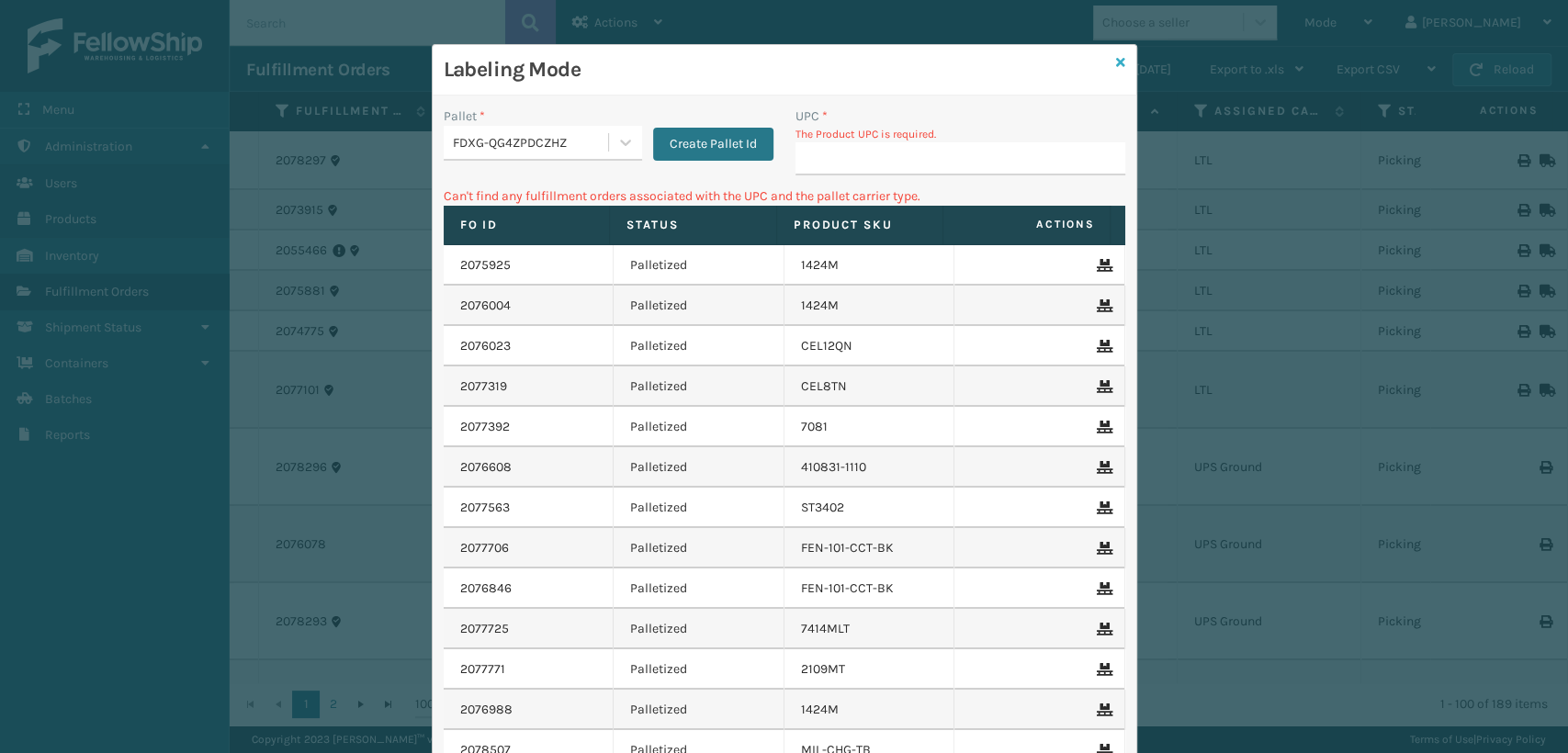
click at [1116, 62] on icon at bounding box center [1120, 63] width 9 height 13
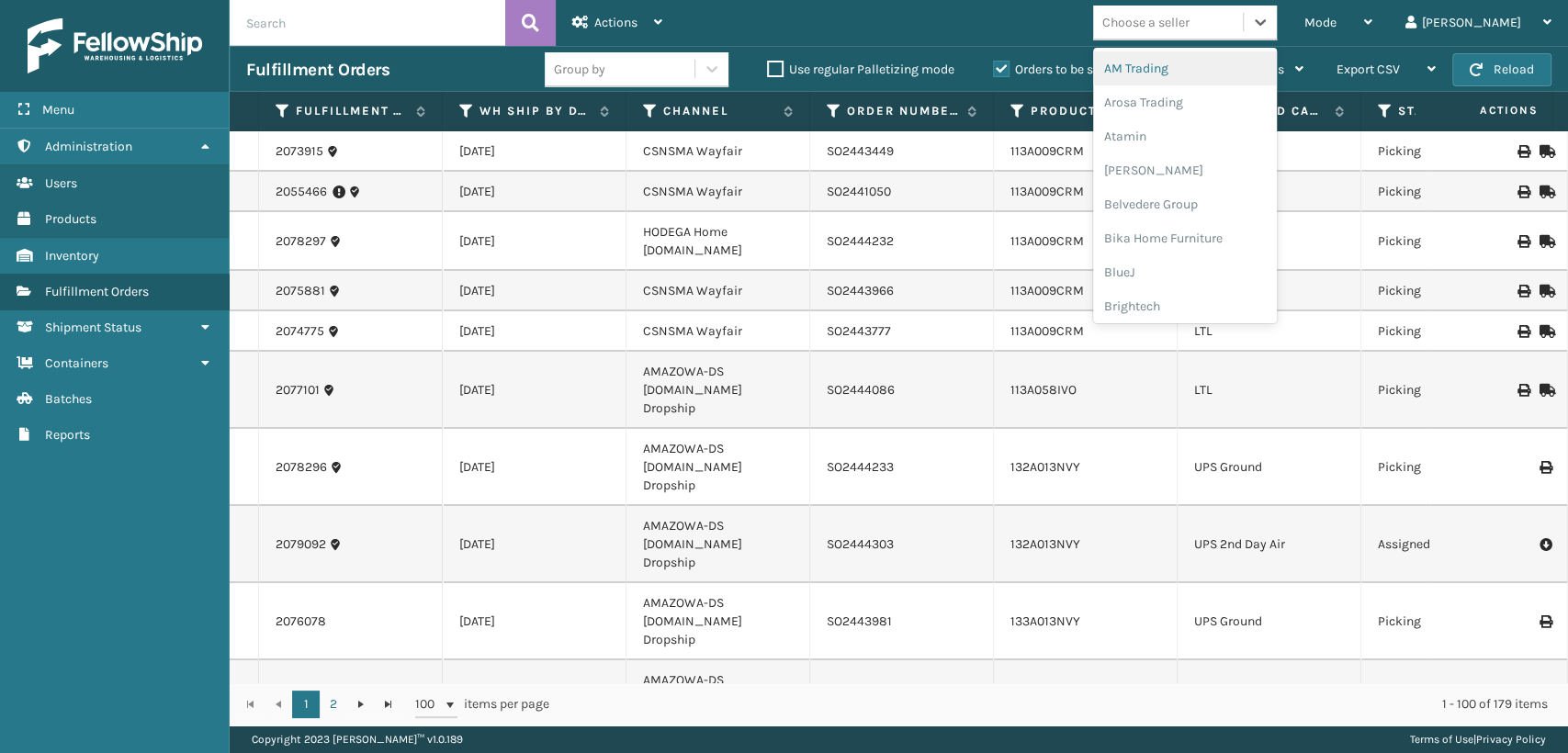
click at [1220, 10] on div "Choose a seller" at bounding box center [1168, 22] width 150 height 30
type input "em"
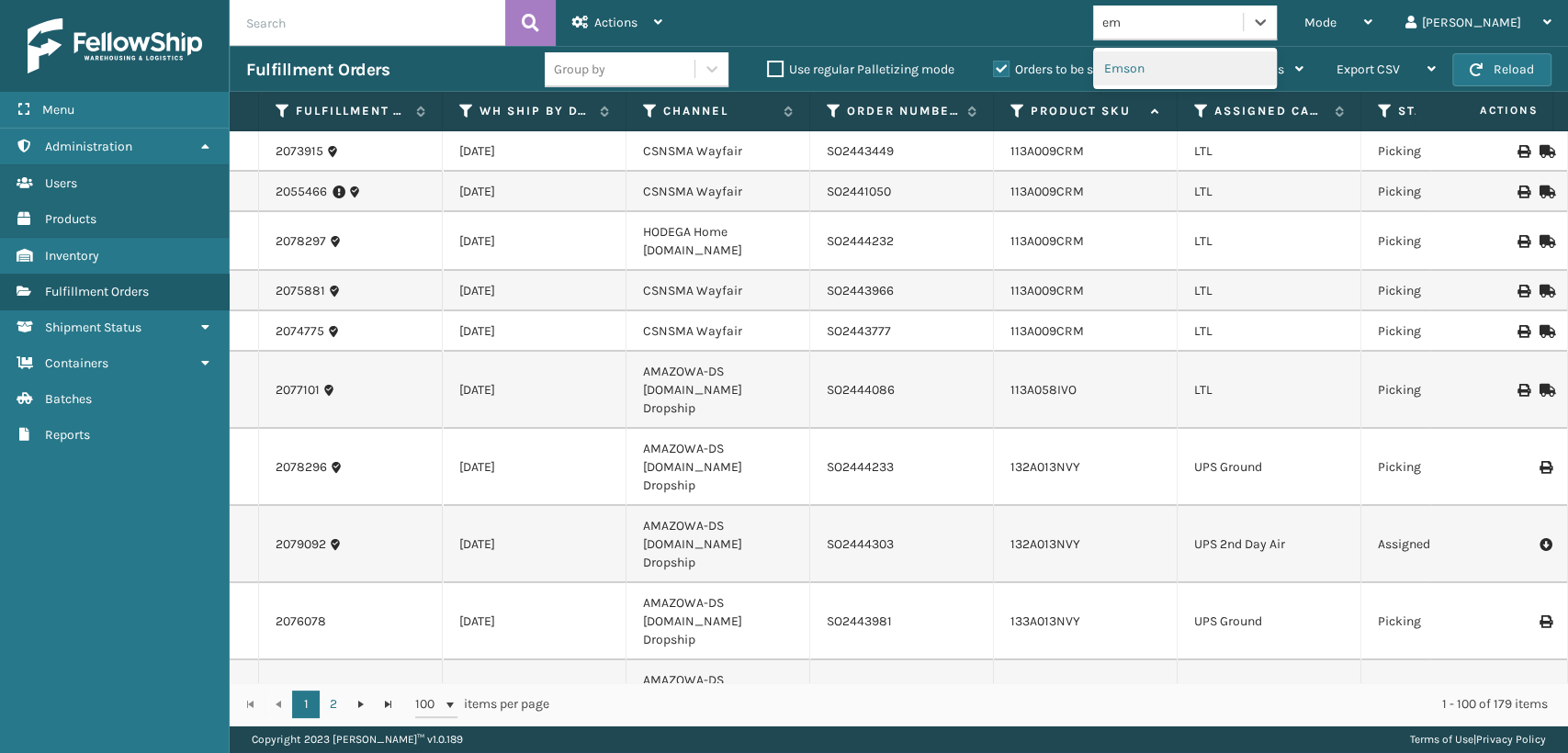
click at [1192, 55] on div "Emson" at bounding box center [1185, 68] width 184 height 34
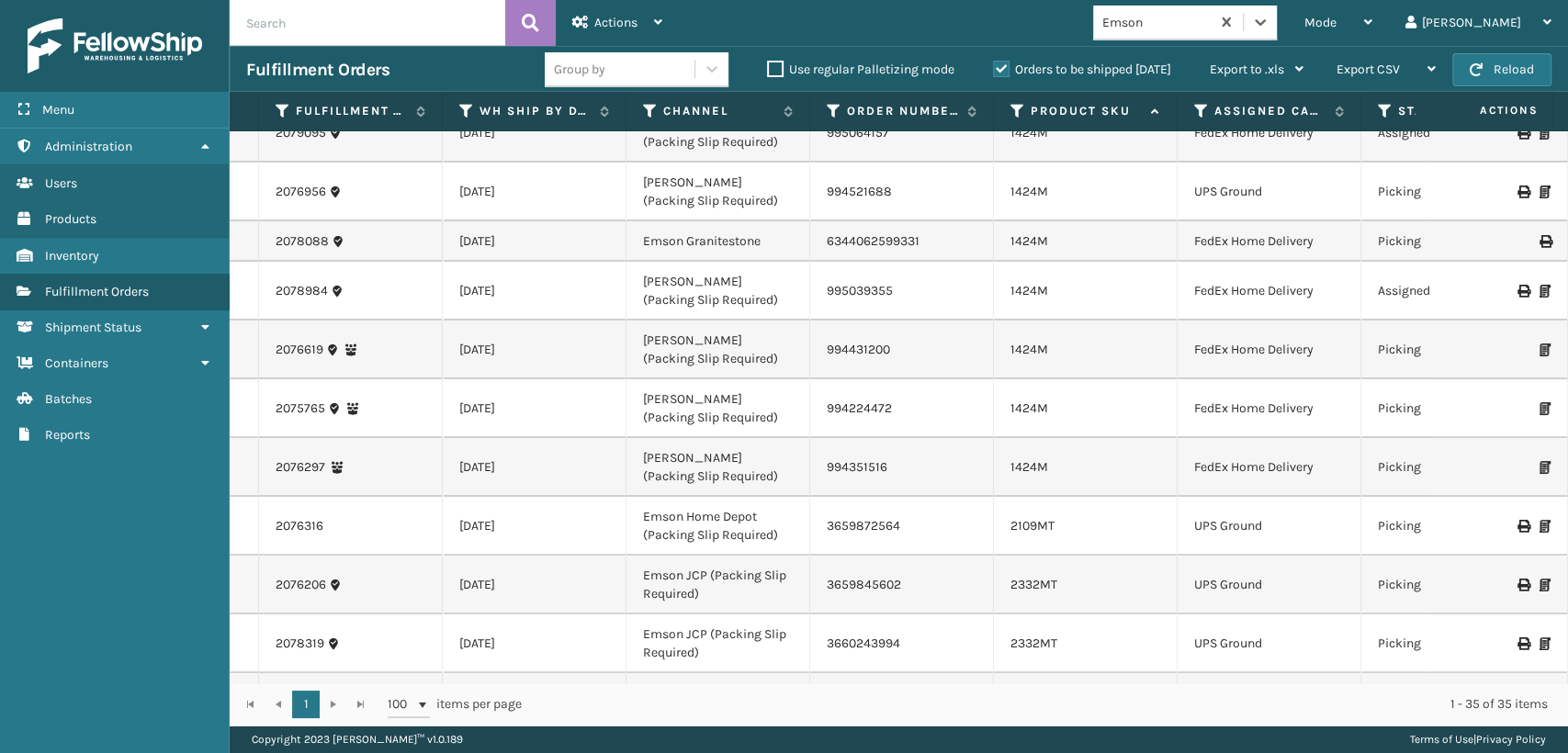
scroll to position [306, 0]
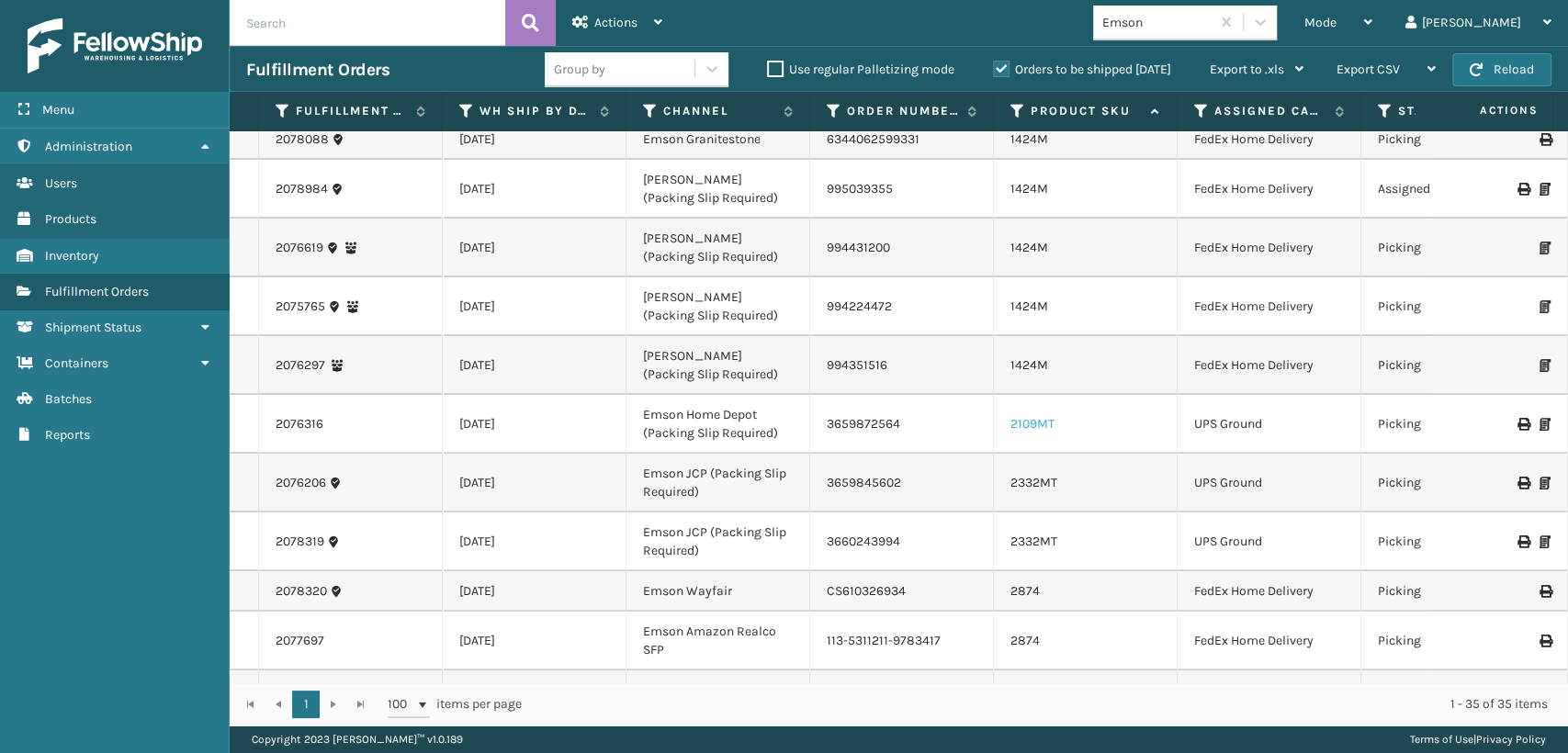
click at [1028, 423] on link "2109MT" at bounding box center [1032, 423] width 44 height 16
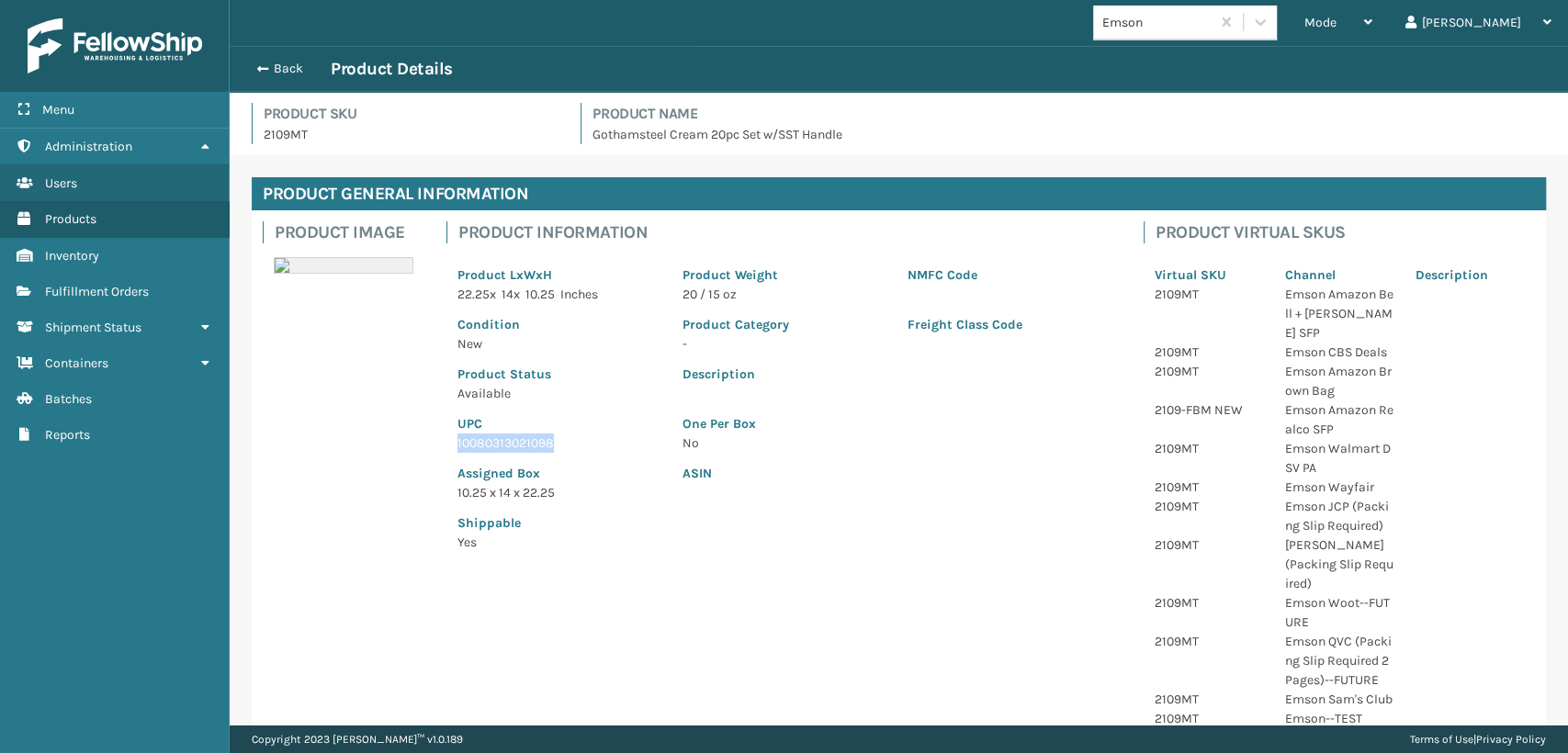
drag, startPoint x: 558, startPoint y: 442, endPoint x: 451, endPoint y: 436, distance: 107.2
click at [451, 436] on div "UPC 10080313021098" at bounding box center [559, 427] width 225 height 50
copy p "10080313021098"
click at [246, 62] on button "Back" at bounding box center [288, 69] width 84 height 17
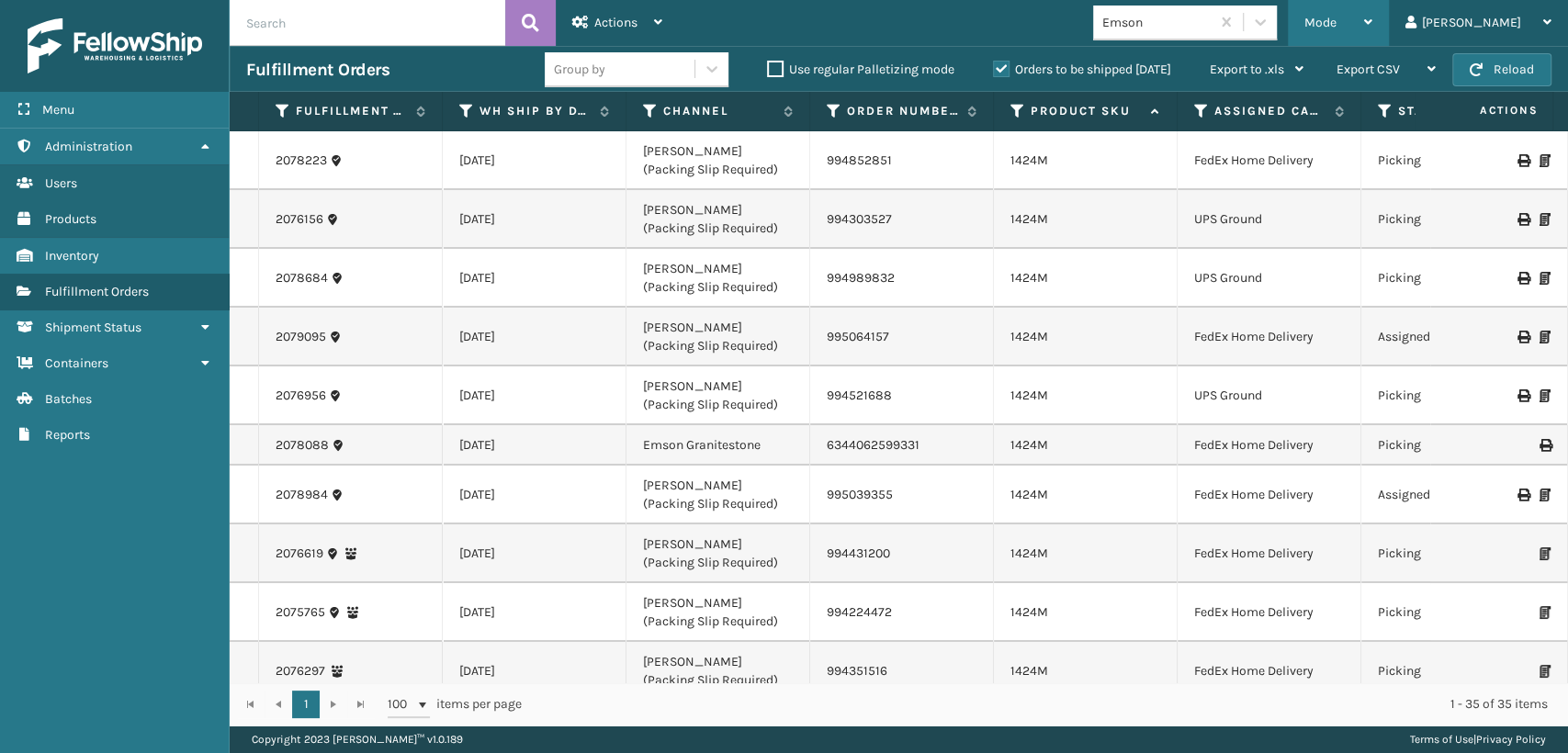
click at [1376, 26] on div "Mode Regular Mode Picking Mode Labeling Mode Exit Scan Mode" at bounding box center [1339, 22] width 101 height 46
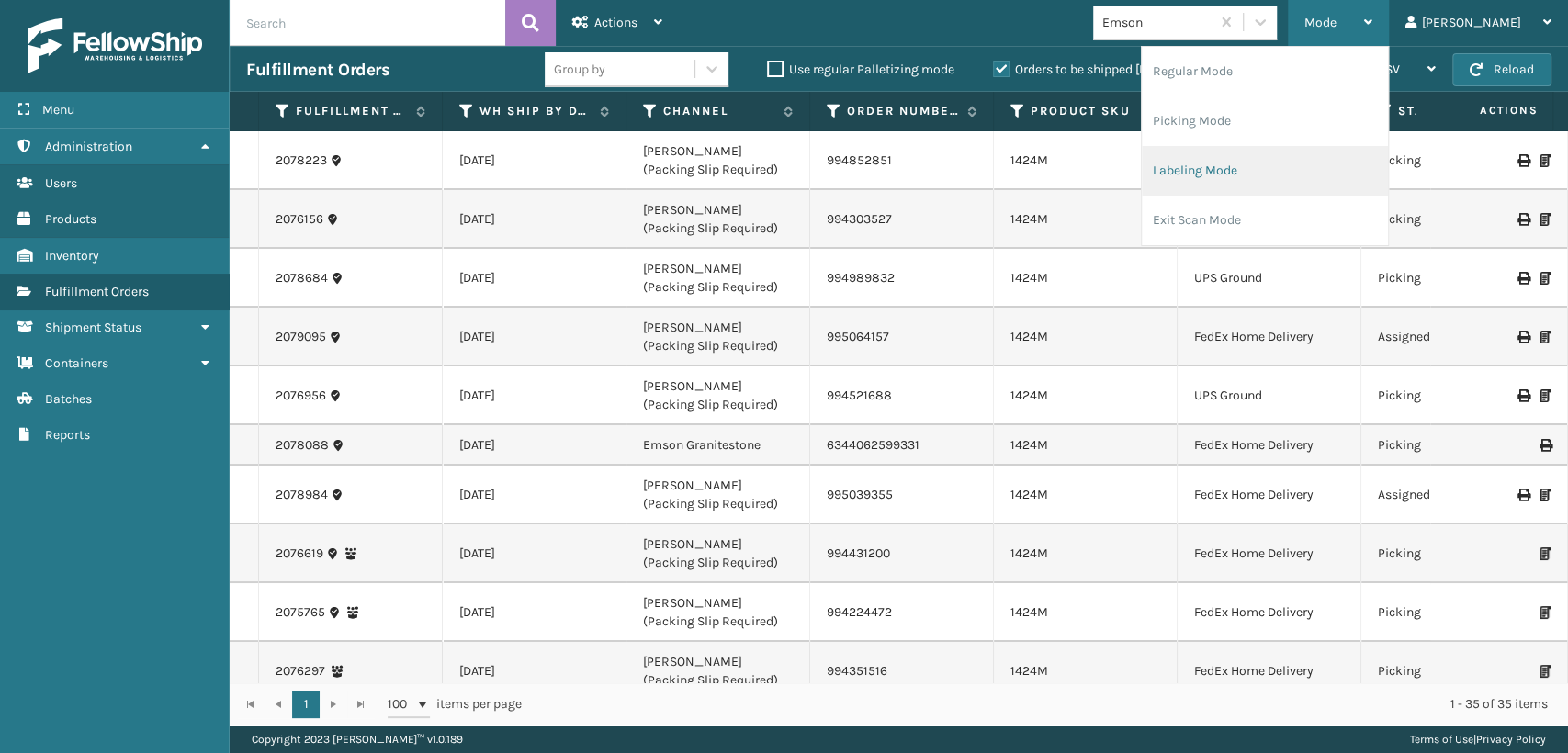
click at [1288, 170] on li "Labeling Mode" at bounding box center [1265, 170] width 246 height 50
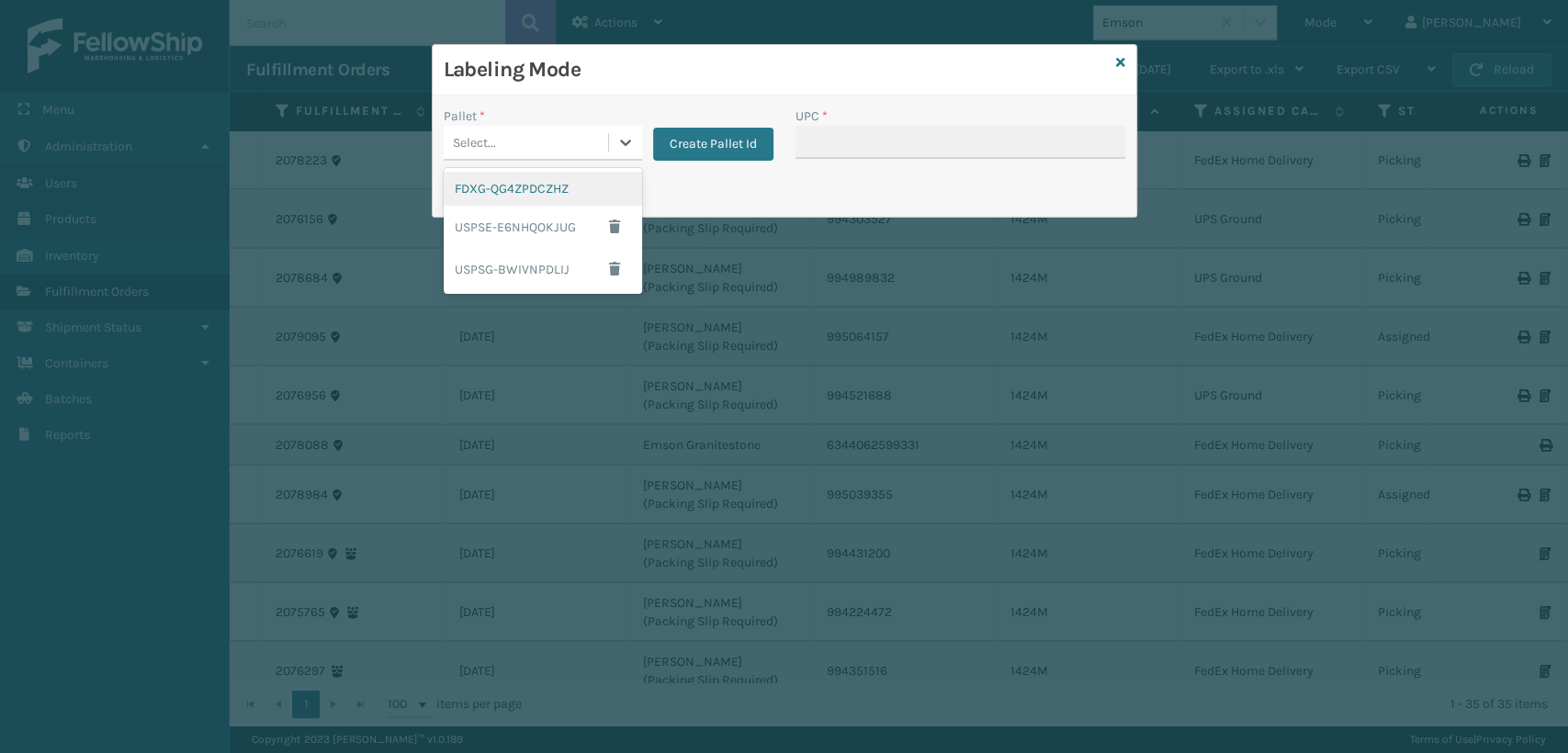
click at [518, 144] on div "Select..." at bounding box center [526, 142] width 165 height 30
click at [508, 185] on div "FDXG-QG4ZPDCZHZ" at bounding box center [543, 188] width 199 height 34
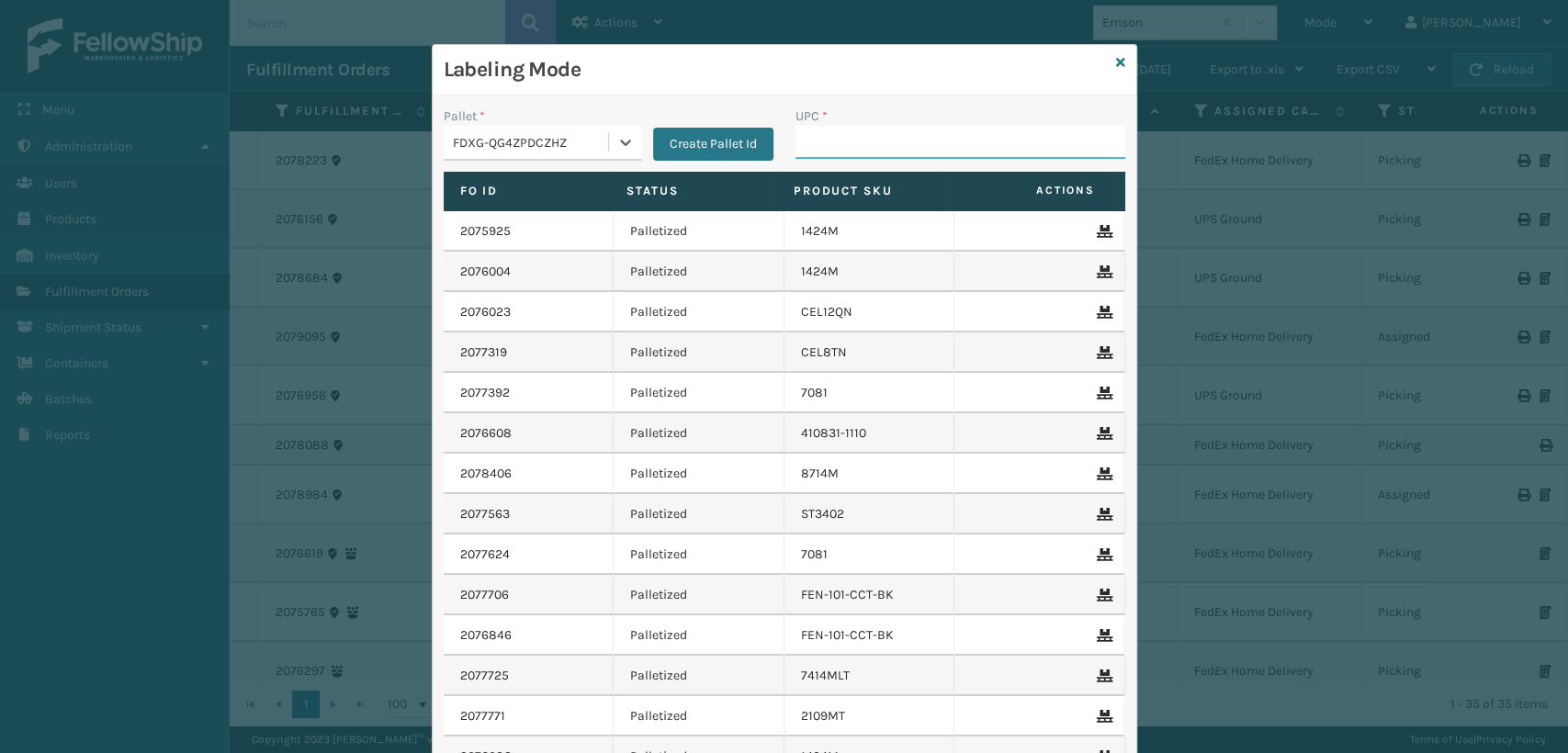
click at [842, 146] on input "UPC *" at bounding box center [960, 141] width 330 height 33
paste input "10080313021098"
type input "10080313021098"
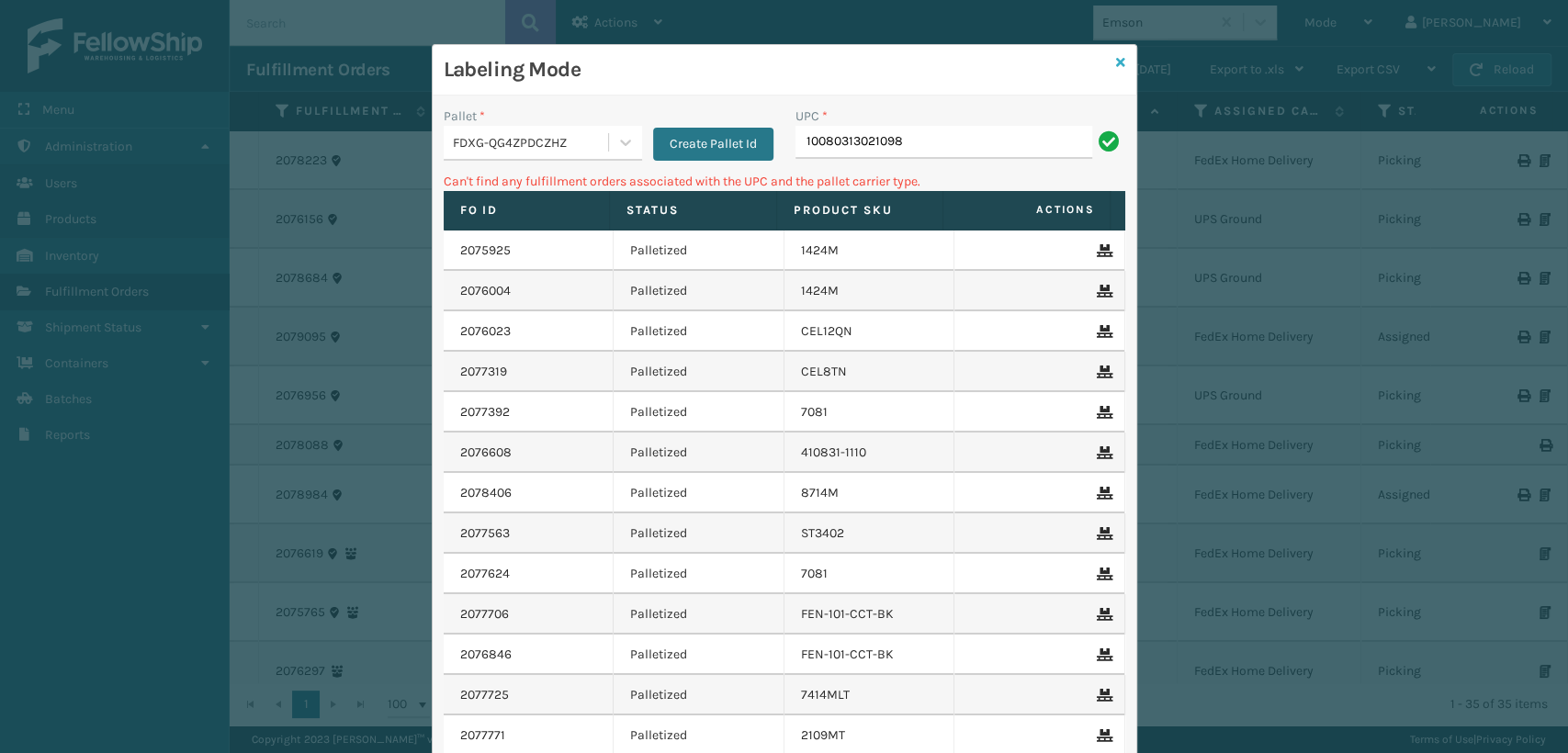
click at [1116, 61] on icon at bounding box center [1120, 63] width 9 height 13
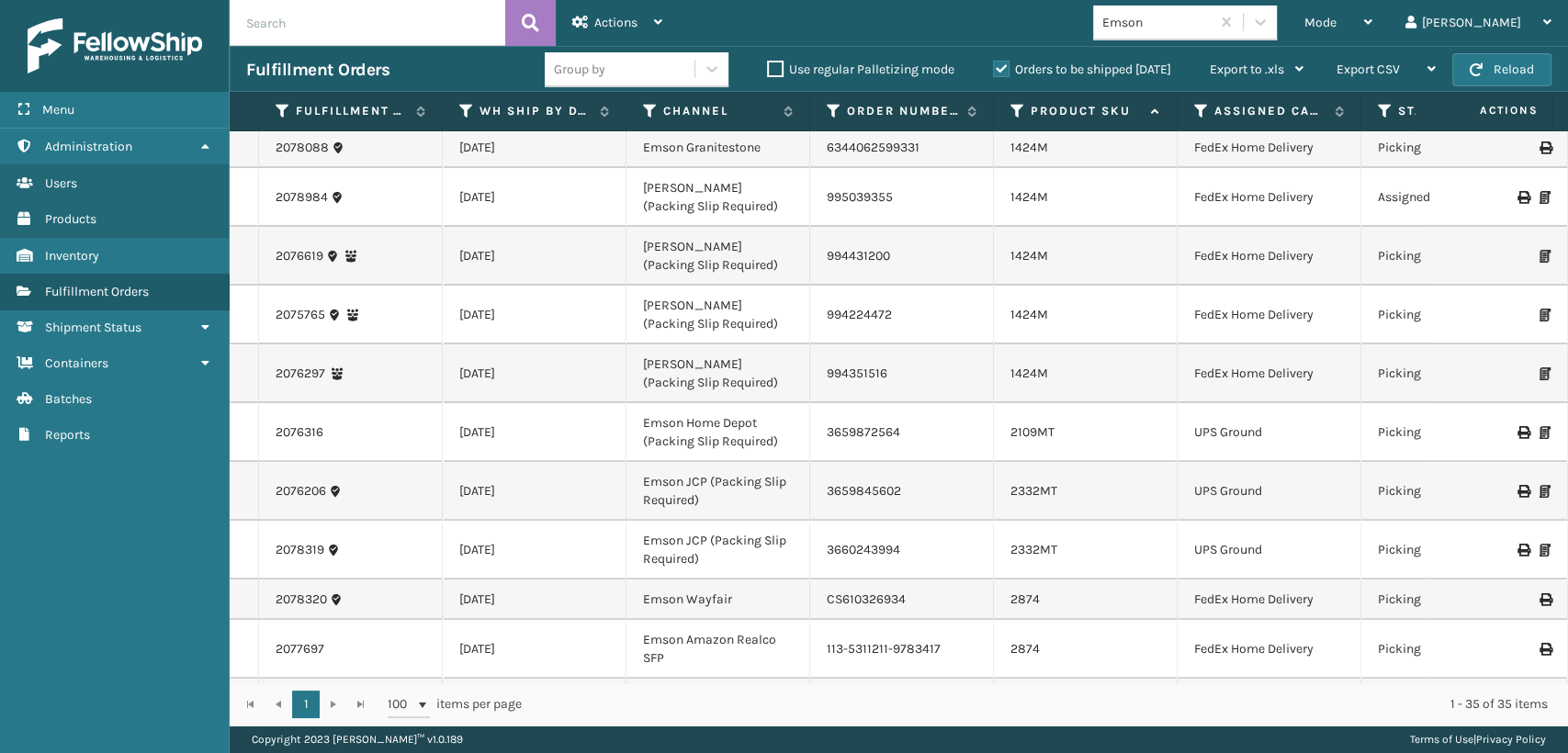
scroll to position [306, 0]
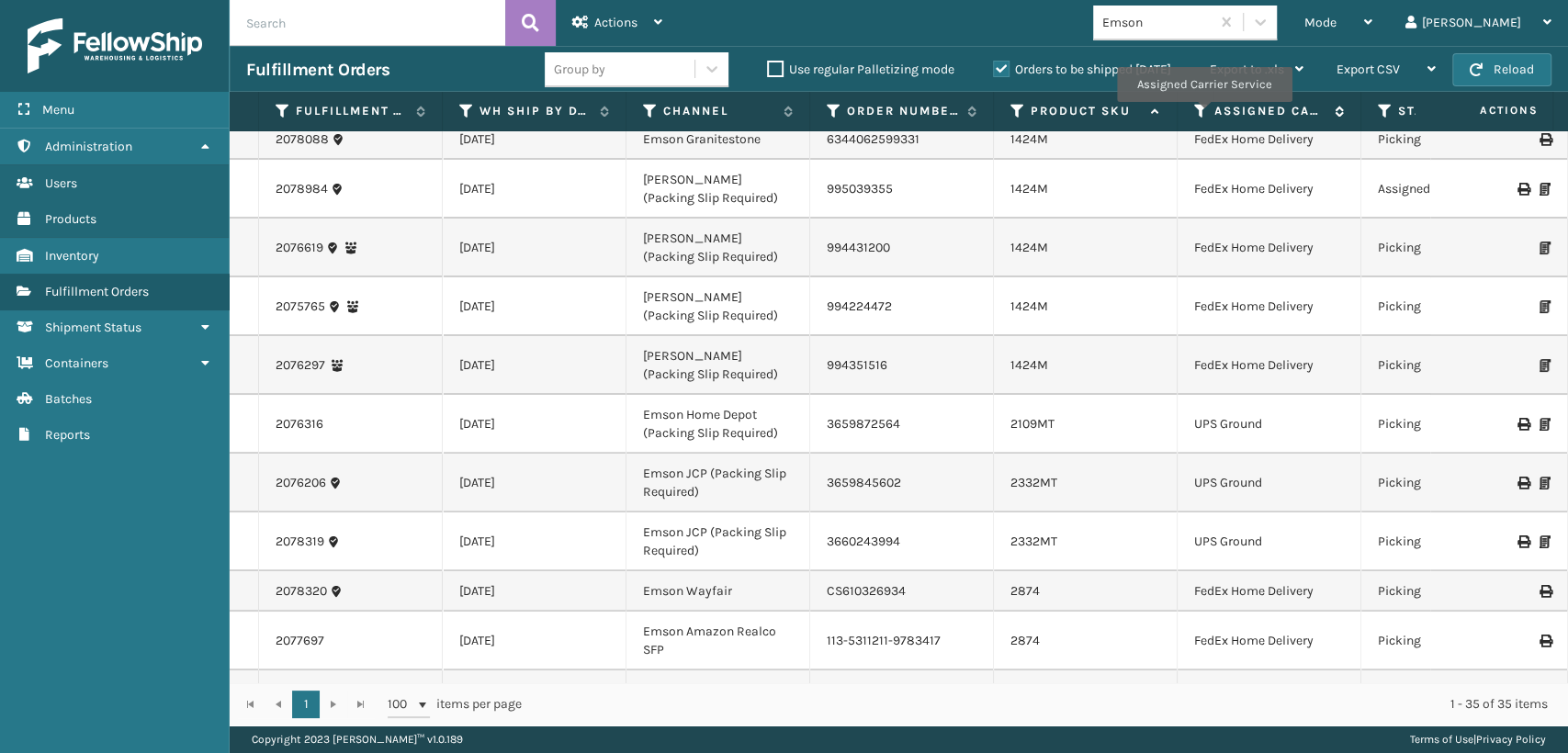
click at [1204, 115] on icon at bounding box center [1202, 111] width 15 height 17
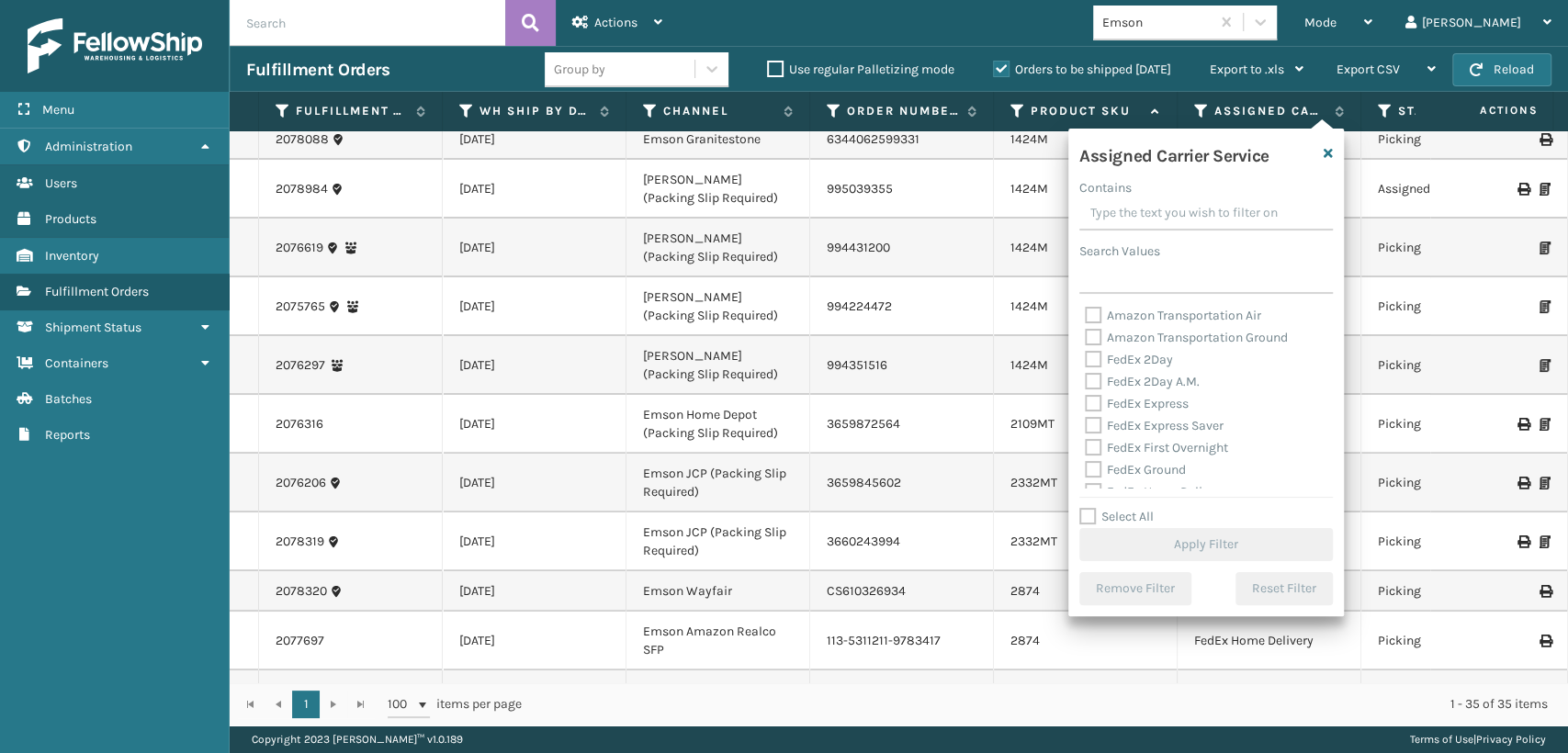
click at [1088, 362] on label "FedEx 2Day" at bounding box center [1129, 360] width 88 height 16
click at [1086, 361] on input "FedEx 2Day" at bounding box center [1085, 355] width 1 height 12
checkbox input "true"
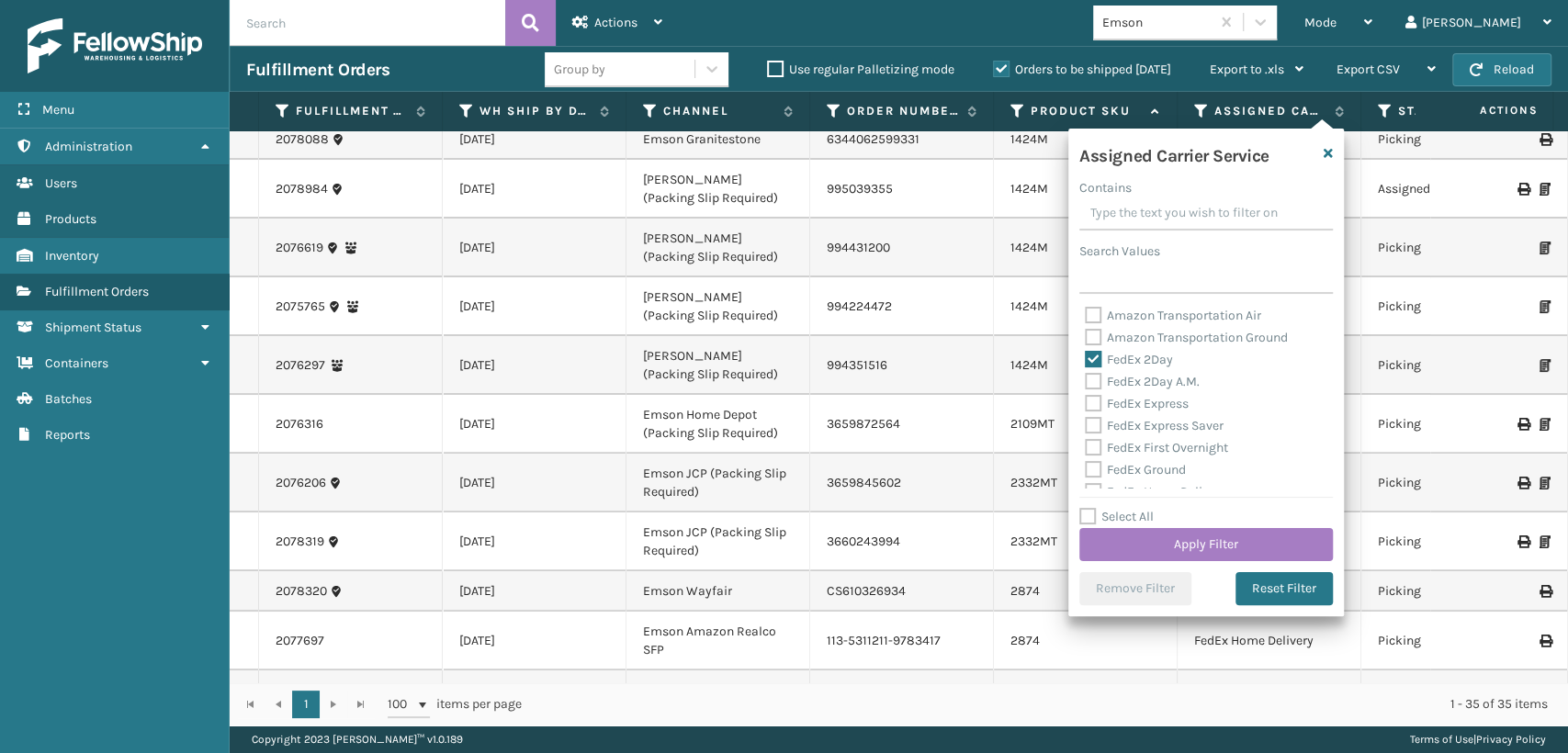
click at [1087, 381] on label "FedEx 2Day A.M." at bounding box center [1142, 381] width 115 height 16
click at [1086, 381] on input "FedEx 2Day A.M." at bounding box center [1085, 376] width 1 height 12
checkbox input "true"
click at [1097, 407] on label "FedEx Express" at bounding box center [1136, 404] width 104 height 16
drag, startPoint x: 1090, startPoint y: 403, endPoint x: 1085, endPoint y: 423, distance: 20.6
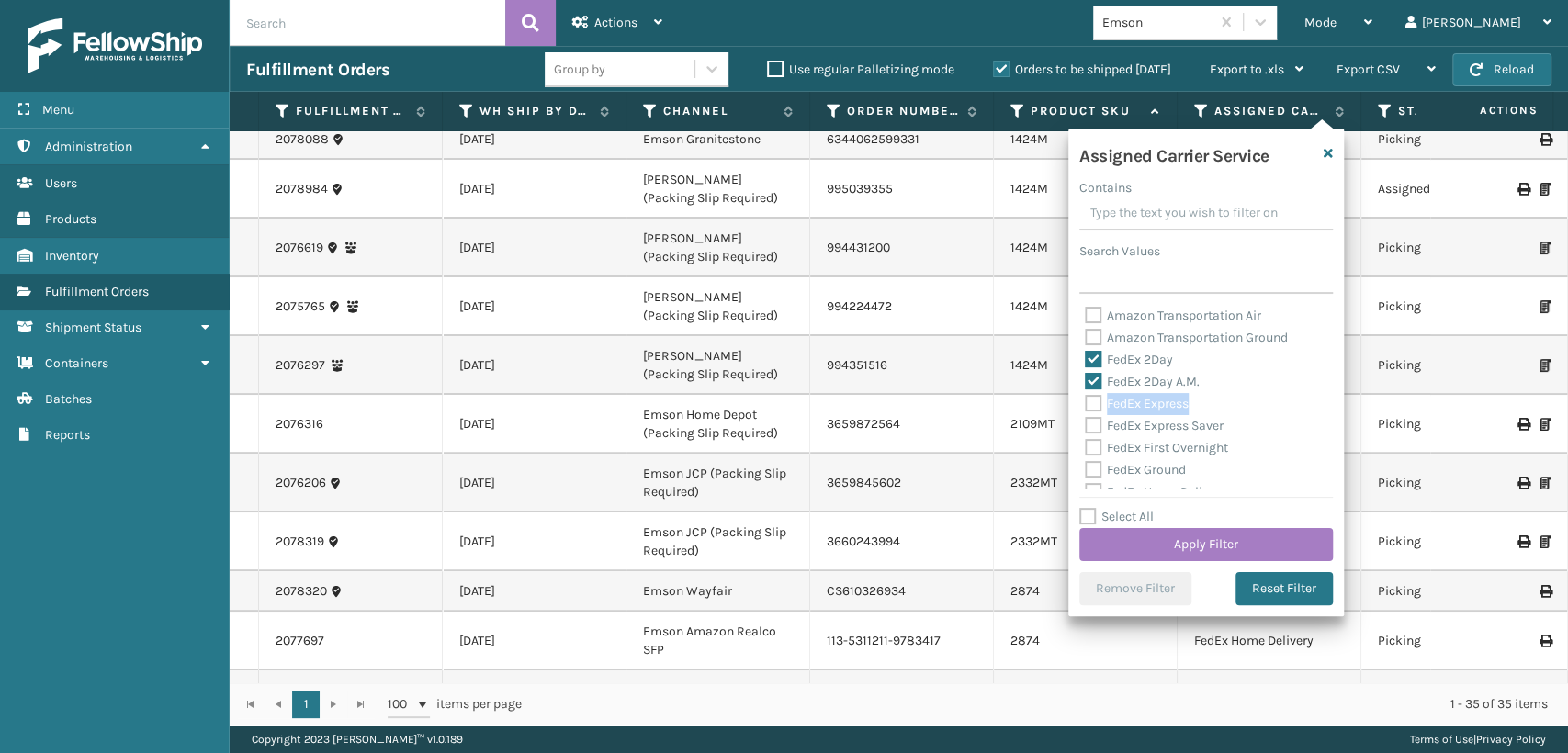
click at [1090, 404] on label "FedEx Express" at bounding box center [1136, 404] width 104 height 16
click at [1086, 404] on input "FedEx Express" at bounding box center [1085, 399] width 1 height 12
checkbox input "true"
click at [1083, 430] on div "Amazon Transportation Air Amazon Transportation Ground FedEx 2Day FedEx 2Day A.…" at bounding box center [1206, 397] width 254 height 184
click at [1091, 430] on label "FedEx Express Saver" at bounding box center [1154, 425] width 139 height 16
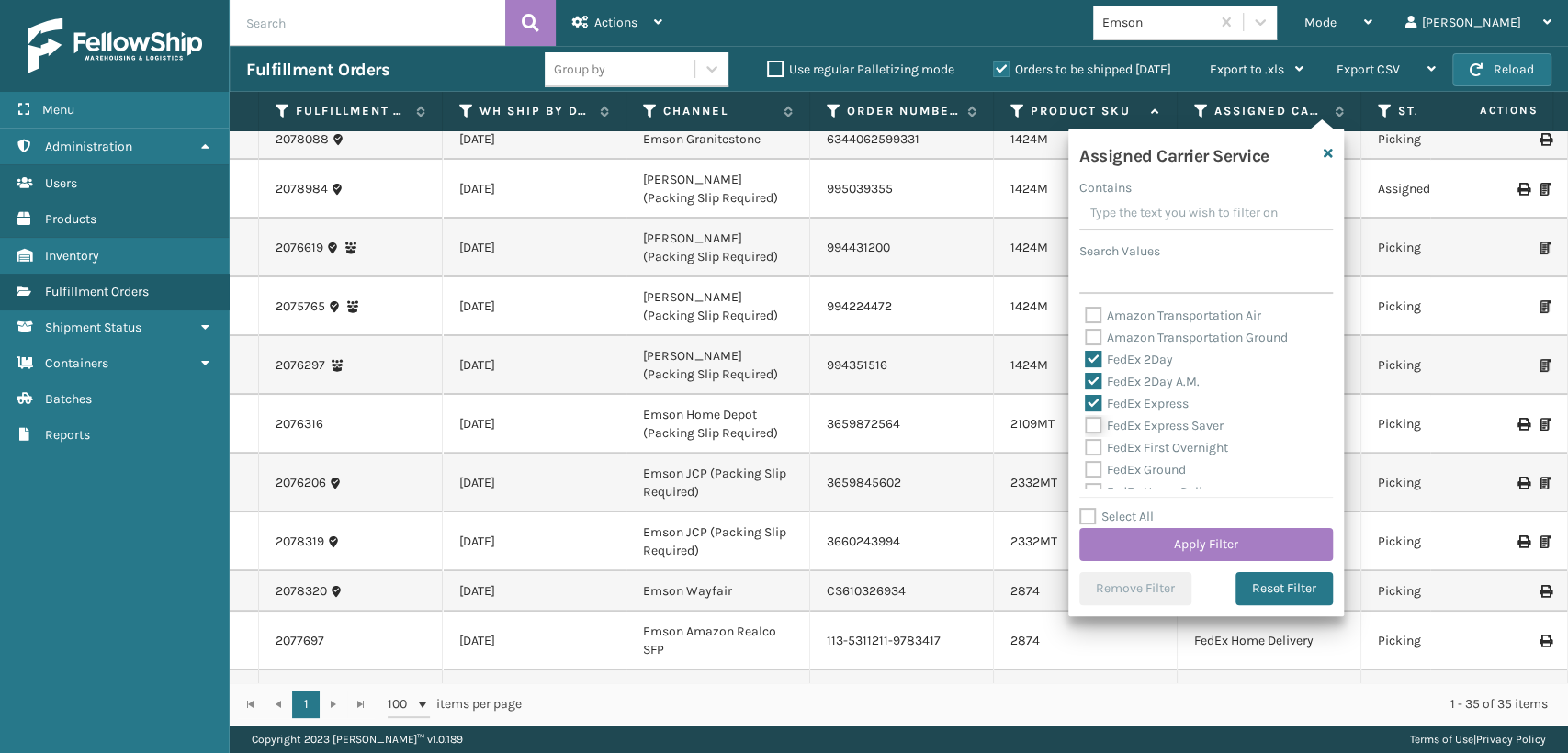
click at [1086, 427] on input "FedEx Express Saver" at bounding box center [1085, 421] width 1 height 12
checkbox input "true"
click at [1091, 441] on div "FedEx First Overnight" at bounding box center [1206, 449] width 243 height 22
click at [1097, 442] on label "FedEx First Overnight" at bounding box center [1156, 448] width 143 height 16
click at [1086, 442] on input "FedEx First Overnight" at bounding box center [1085, 443] width 1 height 12
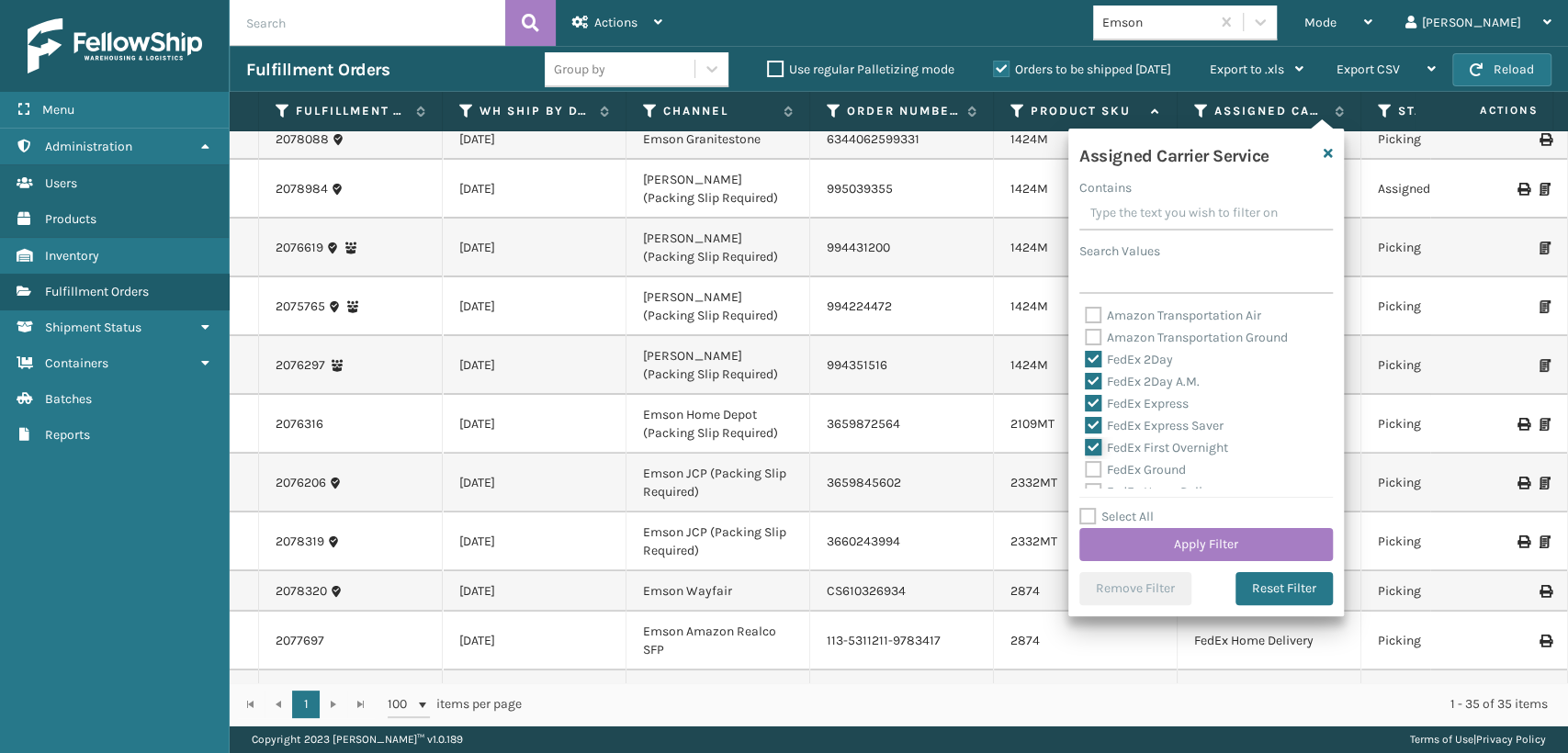
checkbox input "true"
click at [1087, 478] on label "FedEx Ground" at bounding box center [1135, 469] width 101 height 16
click at [1086, 471] on input "FedEx Ground" at bounding box center [1085, 465] width 1 height 12
checkbox input "true"
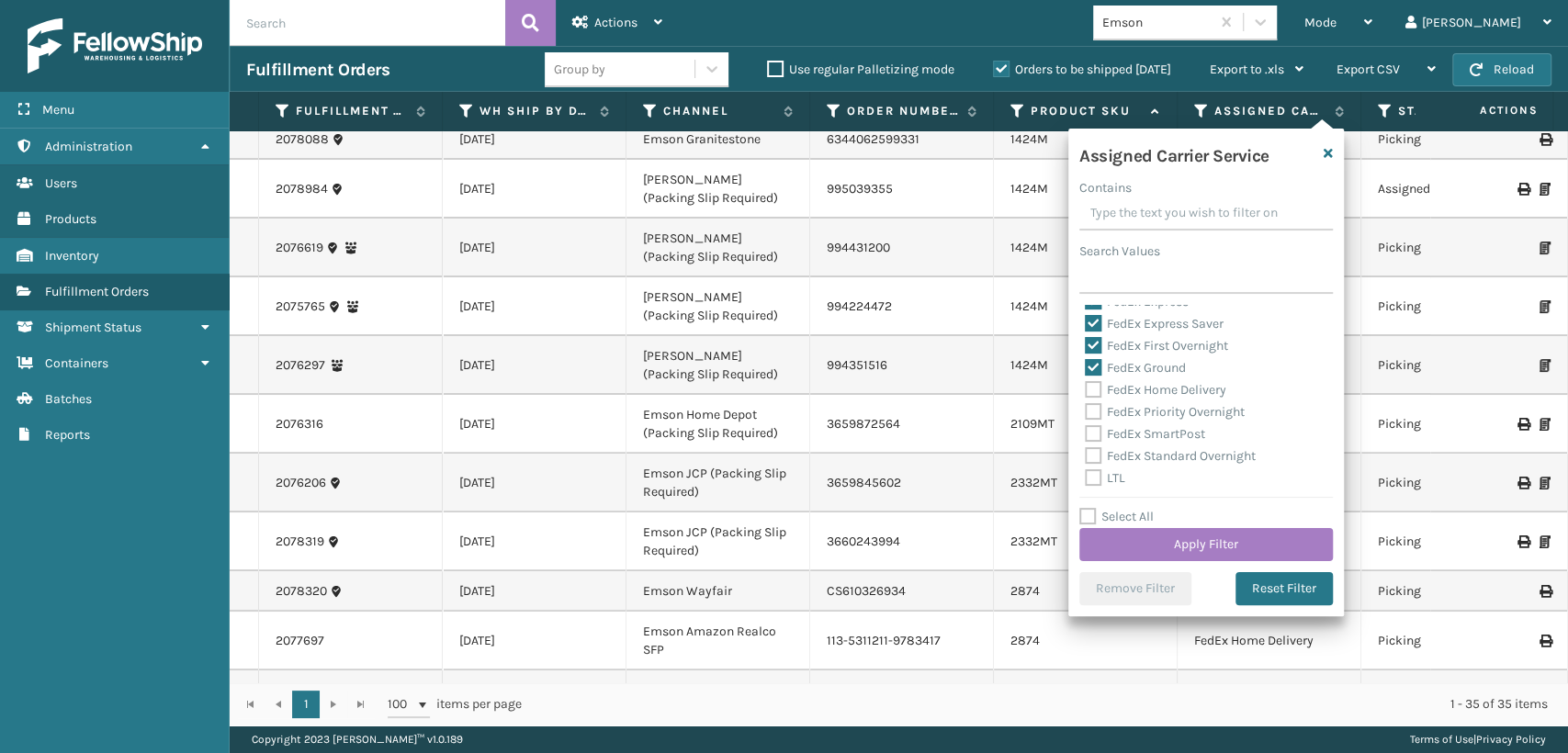
click at [1096, 443] on div "FedEx SmartPost" at bounding box center [1206, 435] width 243 height 22
click at [1092, 413] on label "FedEx Priority Overnight" at bounding box center [1164, 411] width 160 height 16
click at [1086, 413] on input "FedEx Priority Overnight" at bounding box center [1085, 407] width 1 height 12
checkbox input "true"
click at [1092, 391] on label "FedEx Home Delivery" at bounding box center [1155, 390] width 141 height 16
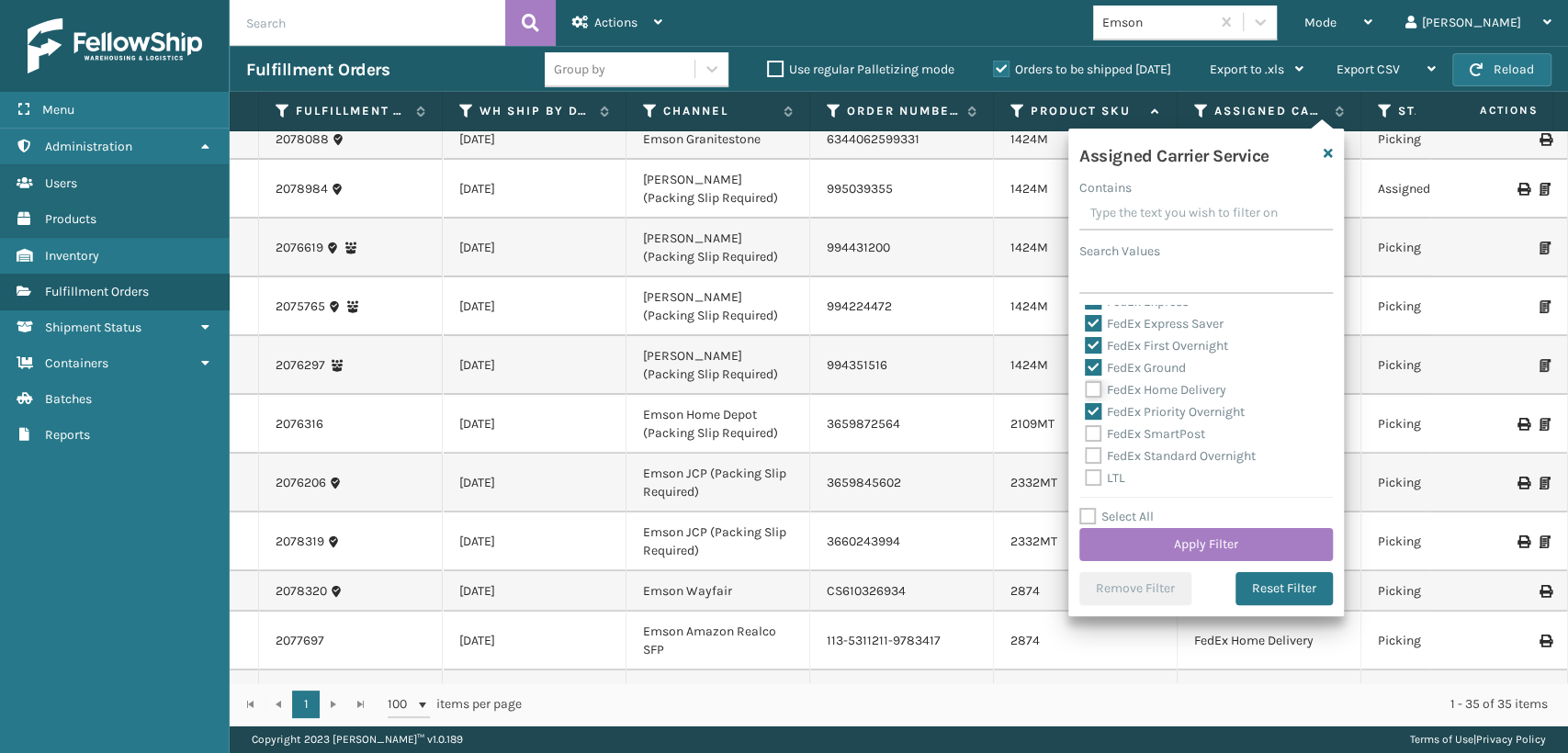
click at [1086, 391] on input "FedEx Home Delivery" at bounding box center [1085, 385] width 1 height 12
checkbox input "true"
click at [1093, 444] on div "FedEx SmartPost" at bounding box center [1206, 435] width 243 height 22
click at [1093, 433] on label "FedEx SmartPost" at bounding box center [1145, 434] width 120 height 16
click at [1086, 433] on input "FedEx SmartPost" at bounding box center [1085, 429] width 1 height 12
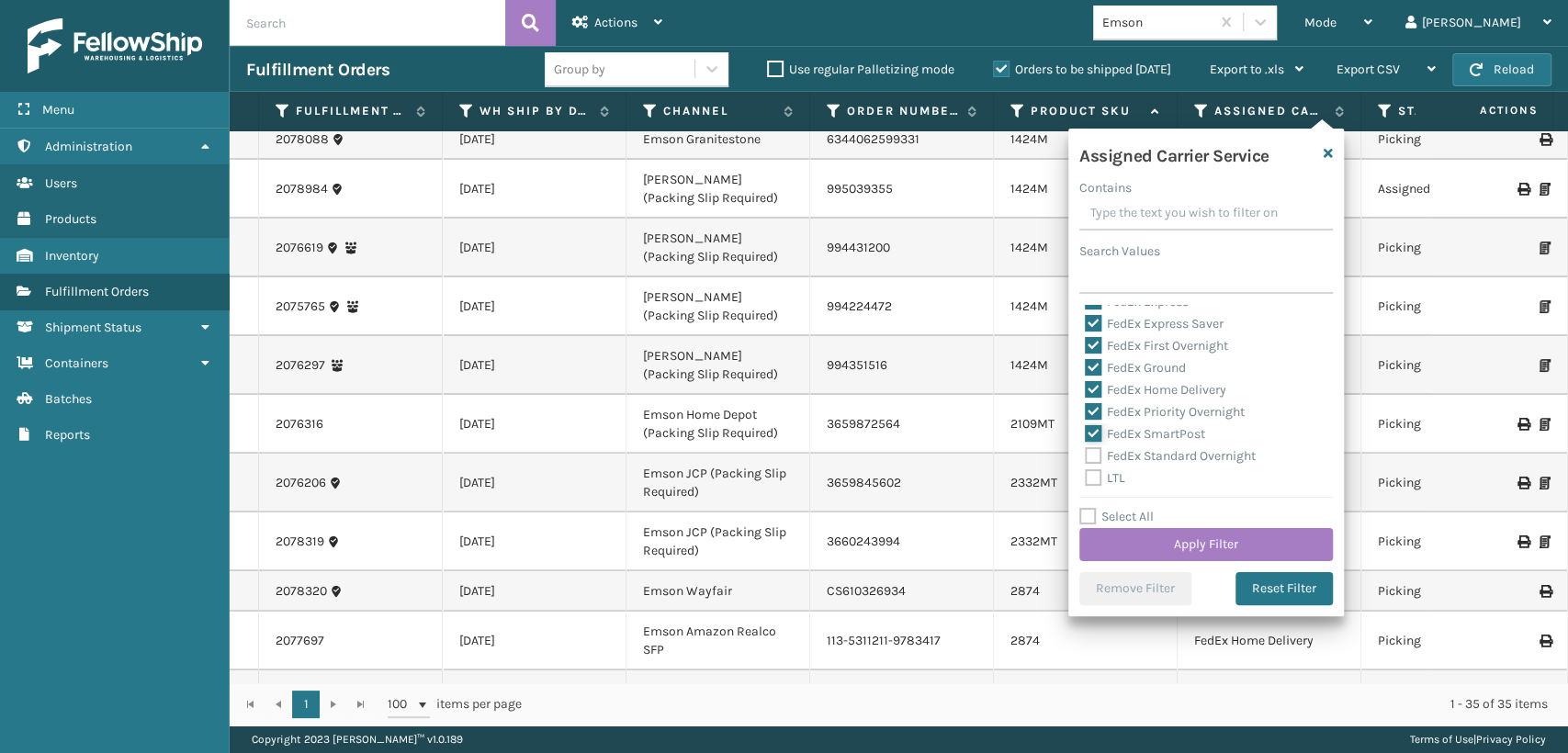
checkbox input "true"
click at [1094, 457] on label "FedEx Standard Overnight" at bounding box center [1170, 456] width 170 height 16
click at [1086, 457] on input "FedEx Standard Overnight" at bounding box center [1085, 451] width 1 height 12
checkbox input "true"
click at [1155, 539] on button "Apply Filter" at bounding box center [1206, 544] width 254 height 33
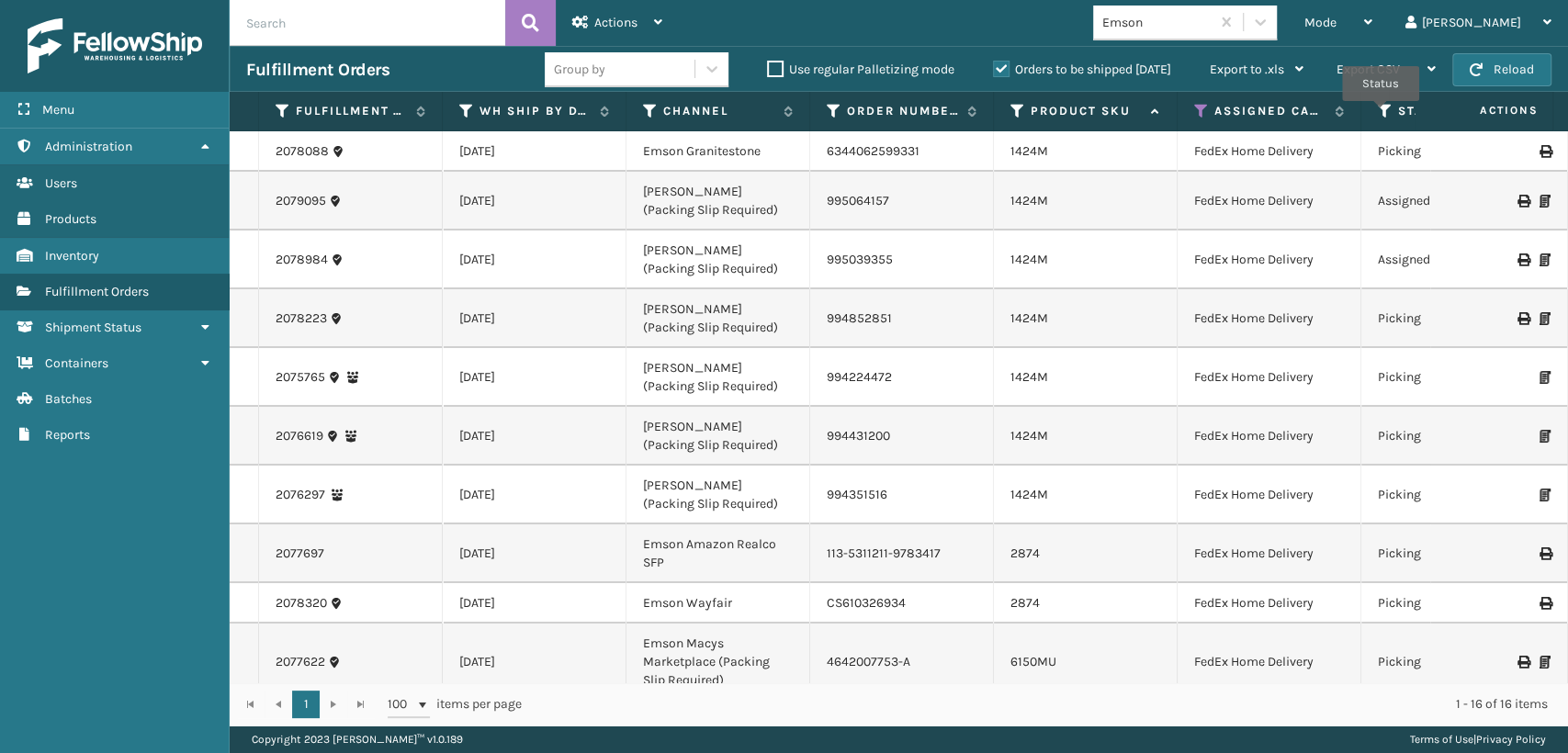
click at [1381, 114] on icon at bounding box center [1385, 111] width 15 height 17
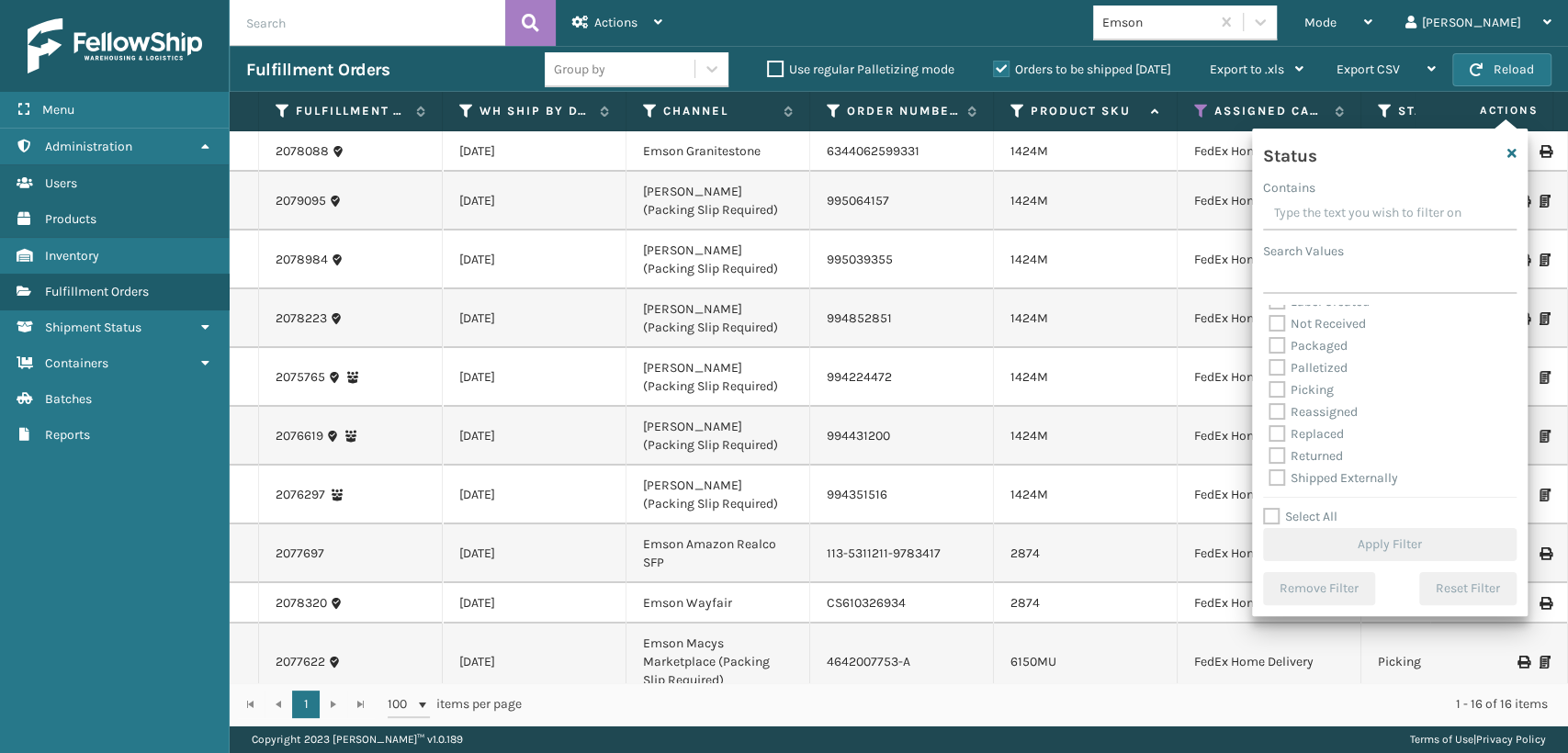
click at [1272, 388] on label "Picking" at bounding box center [1301, 390] width 66 height 16
click at [1269, 388] on input "Picking" at bounding box center [1268, 385] width 1 height 12
checkbox input "true"
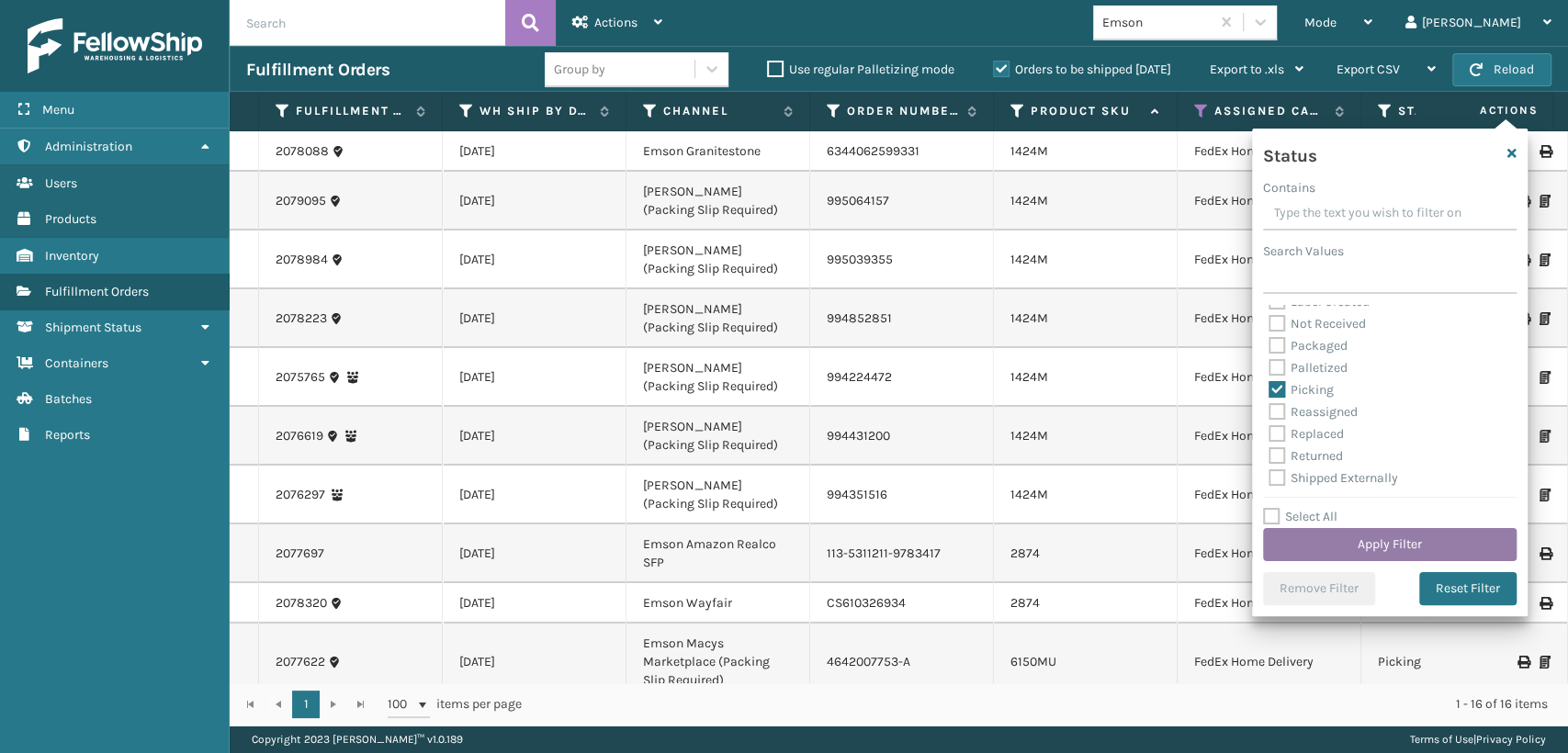
click at [1326, 531] on button "Apply Filter" at bounding box center [1389, 544] width 254 height 33
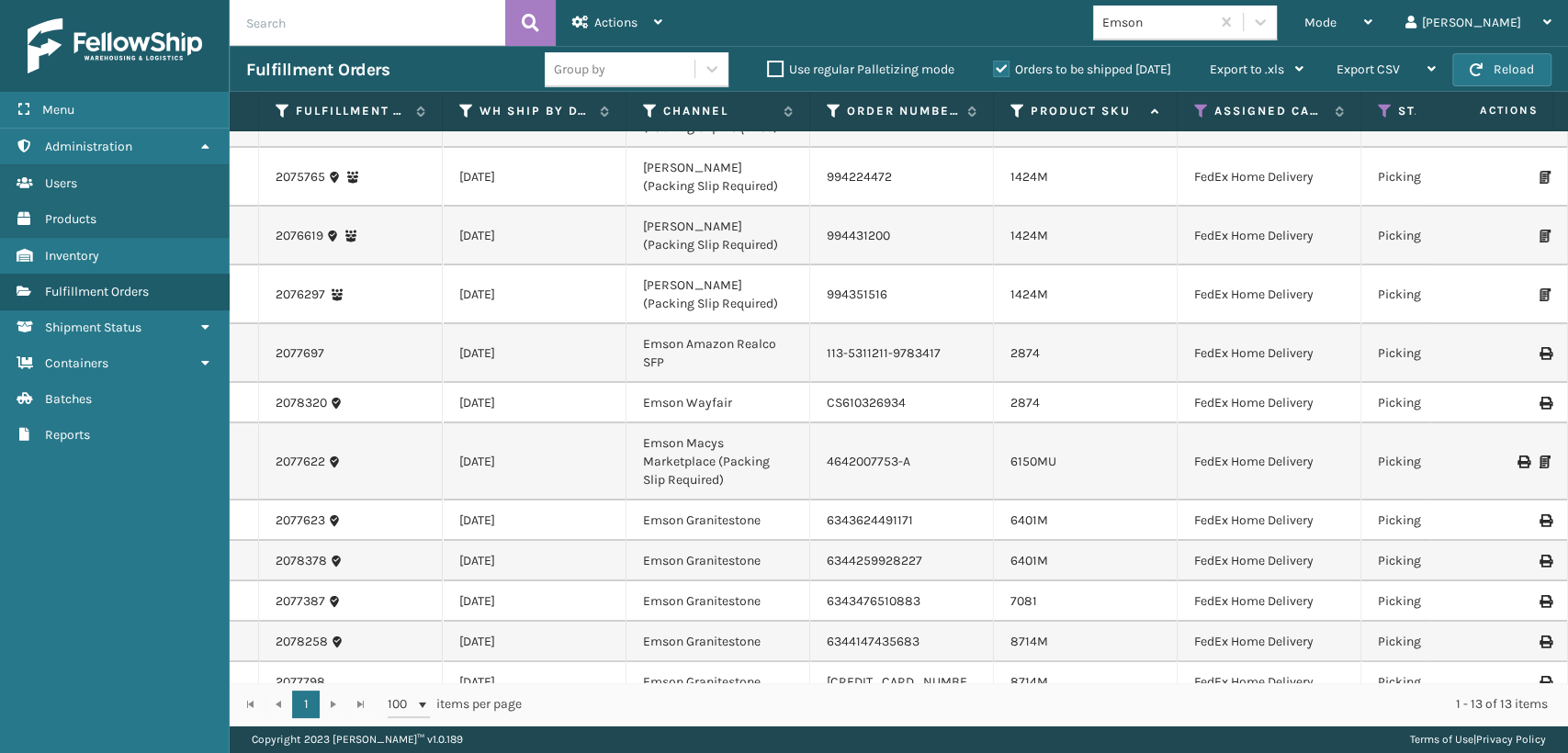
scroll to position [118, 0]
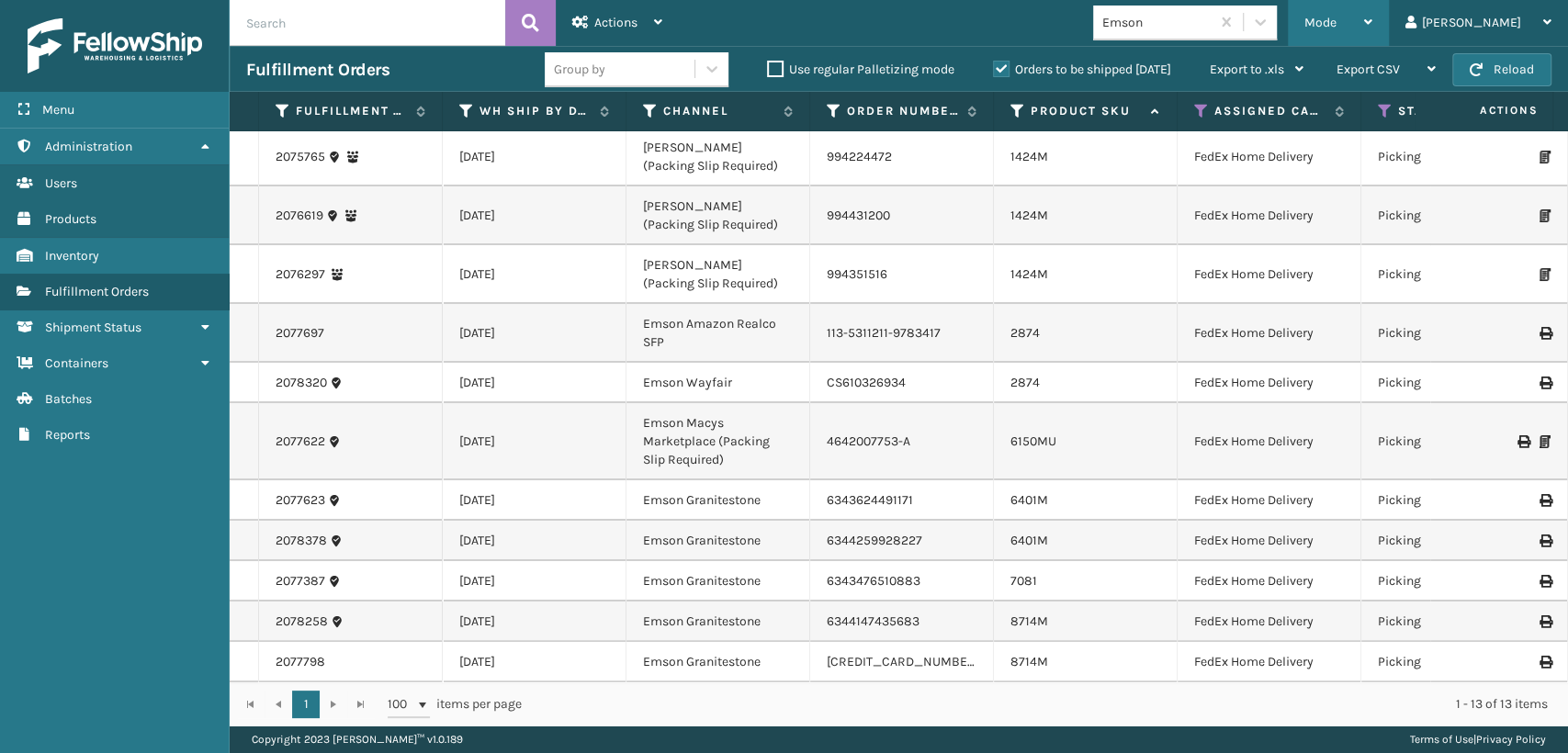
click at [1337, 29] on span "Mode" at bounding box center [1320, 22] width 32 height 16
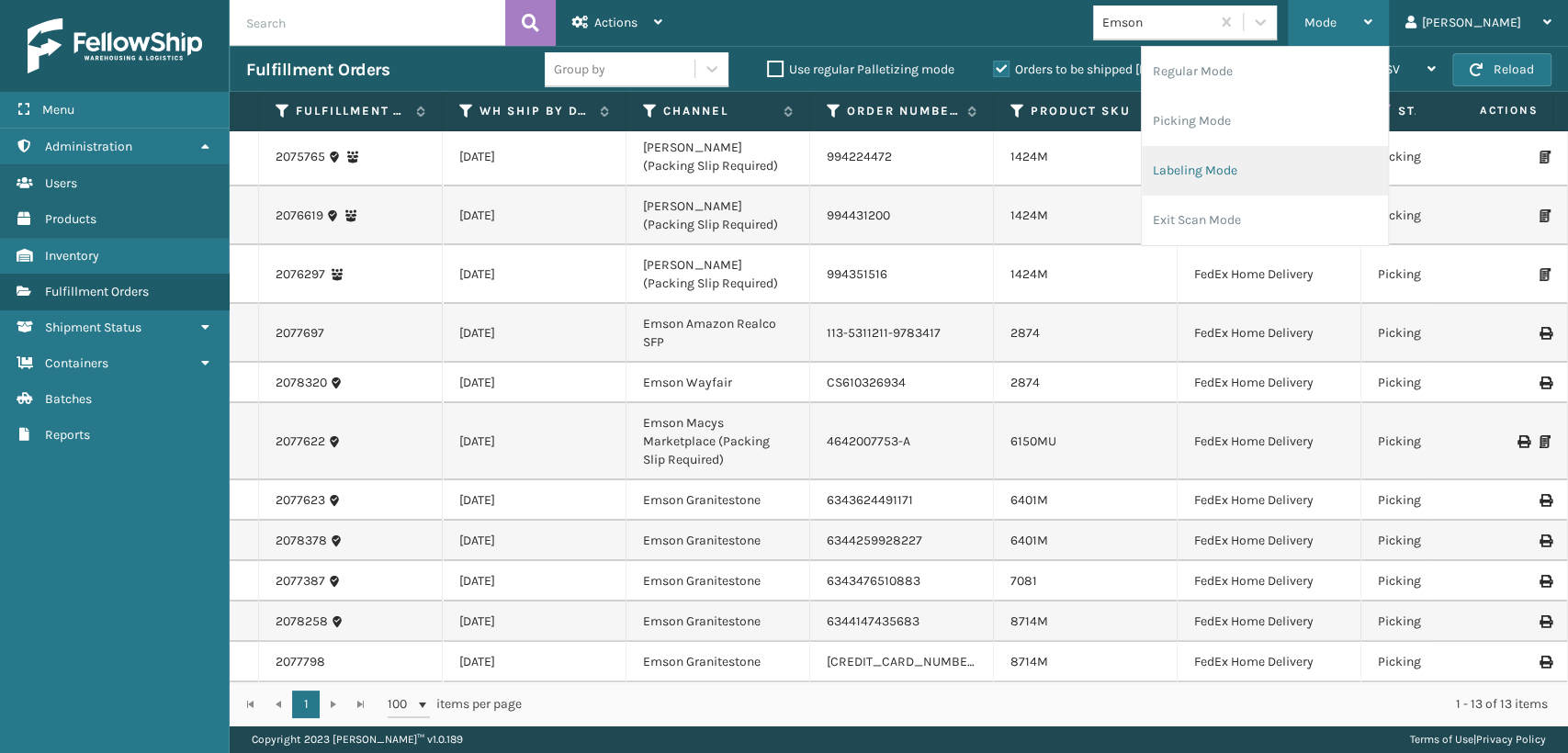
click at [1250, 170] on li "Labeling Mode" at bounding box center [1265, 170] width 246 height 50
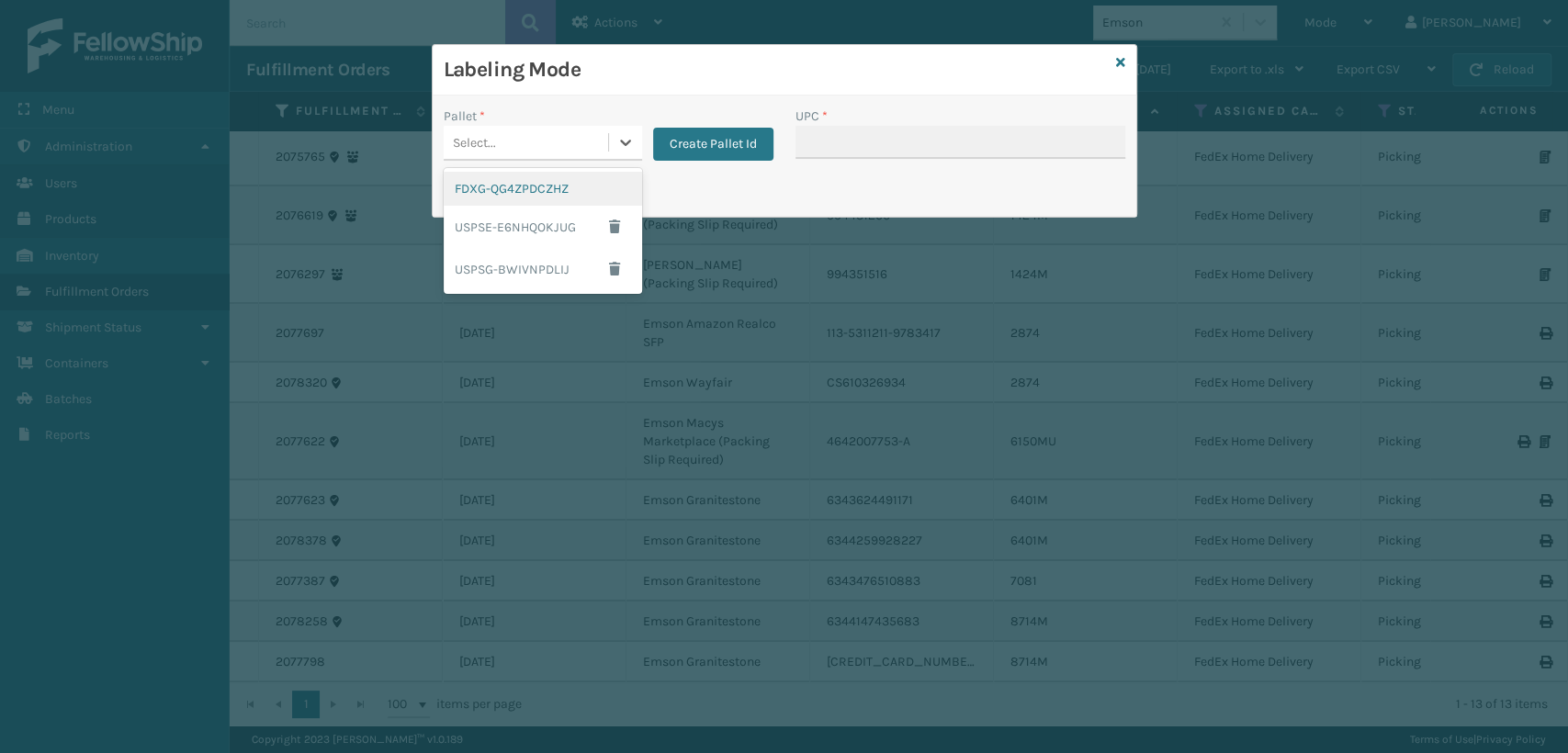
click at [520, 147] on div "Select..." at bounding box center [526, 142] width 165 height 30
click at [512, 187] on div "FDXG-QG4ZPDCZHZ" at bounding box center [543, 188] width 199 height 34
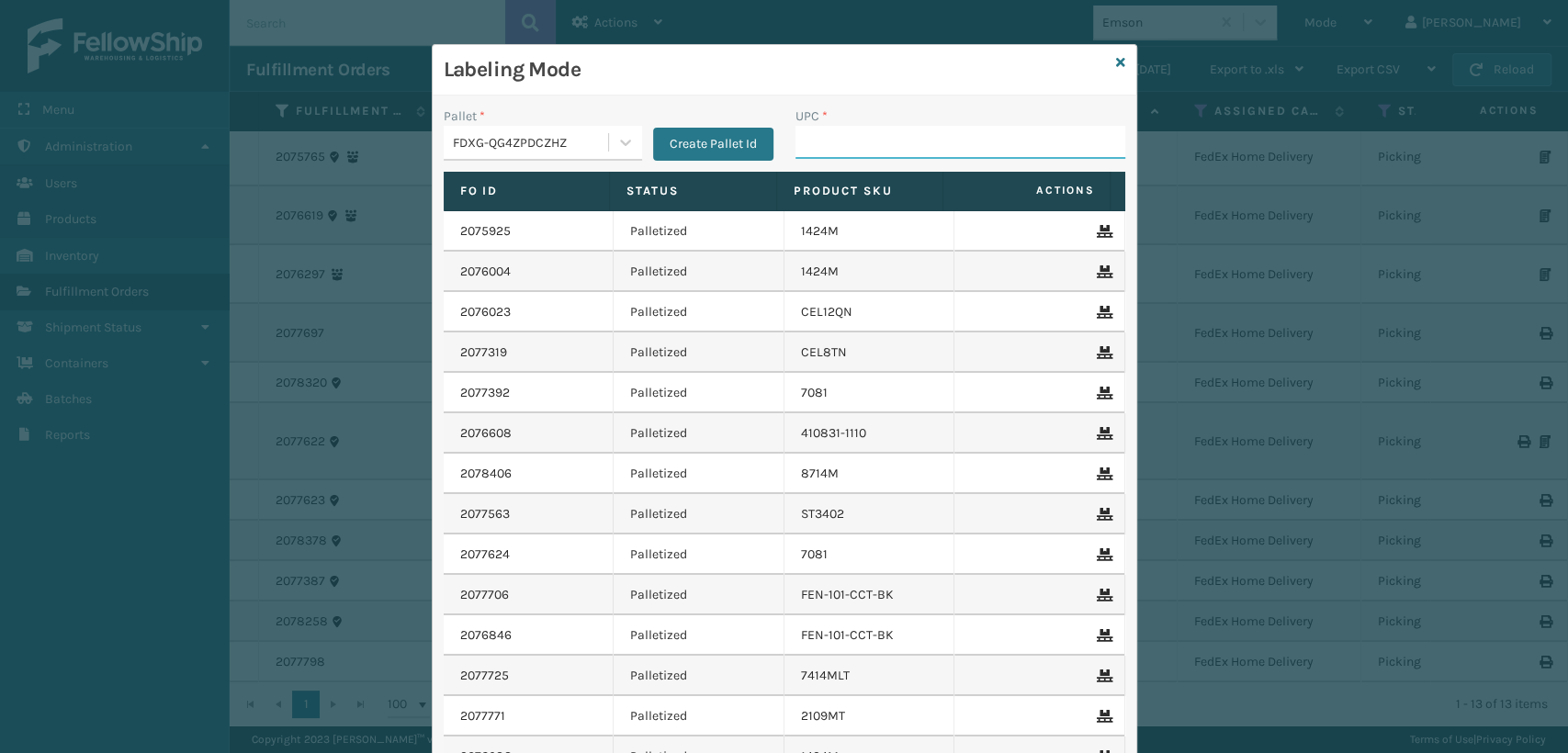
click at [831, 141] on input "UPC *" at bounding box center [960, 141] width 330 height 33
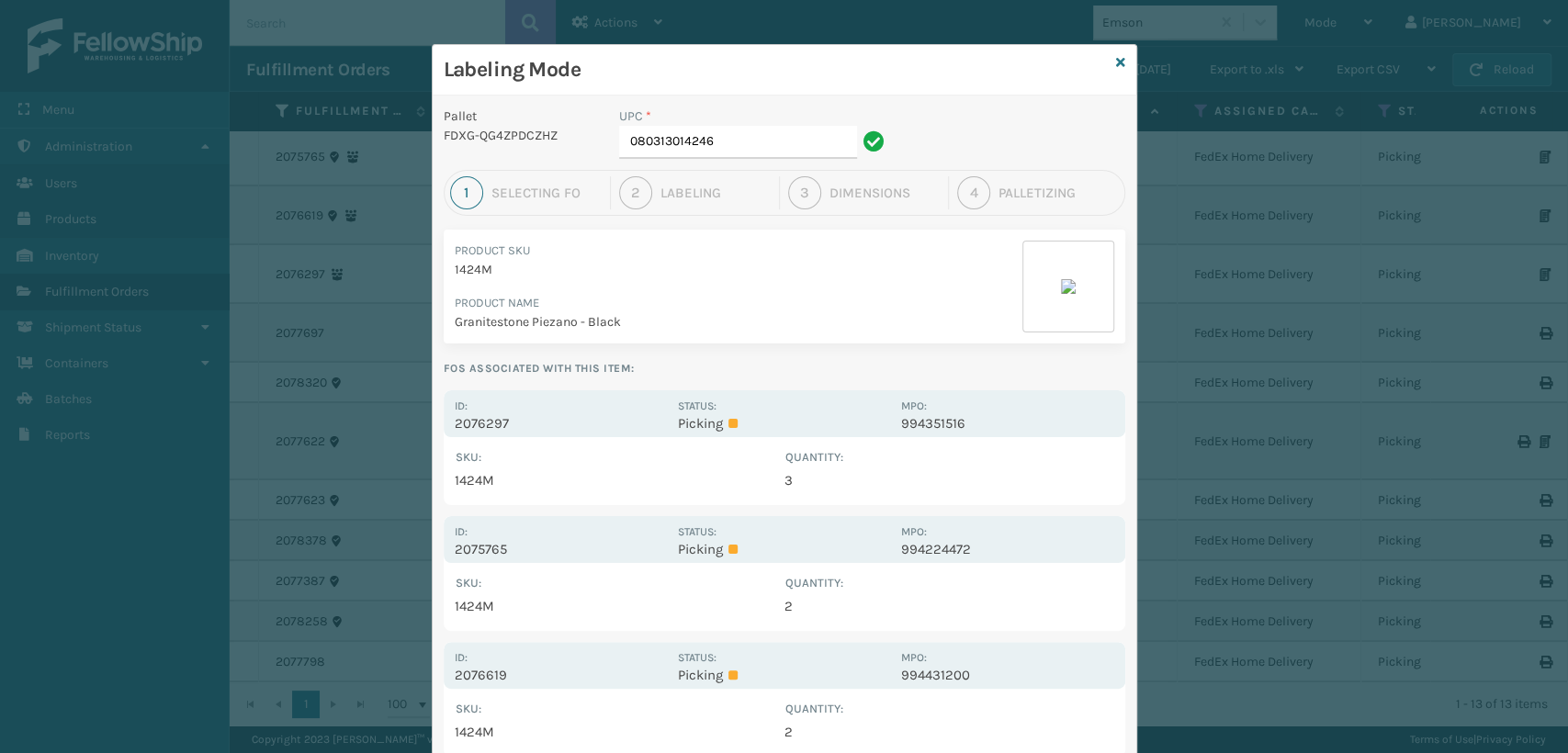
click at [642, 413] on div "Id: 2076297" at bounding box center [560, 414] width 213 height 36
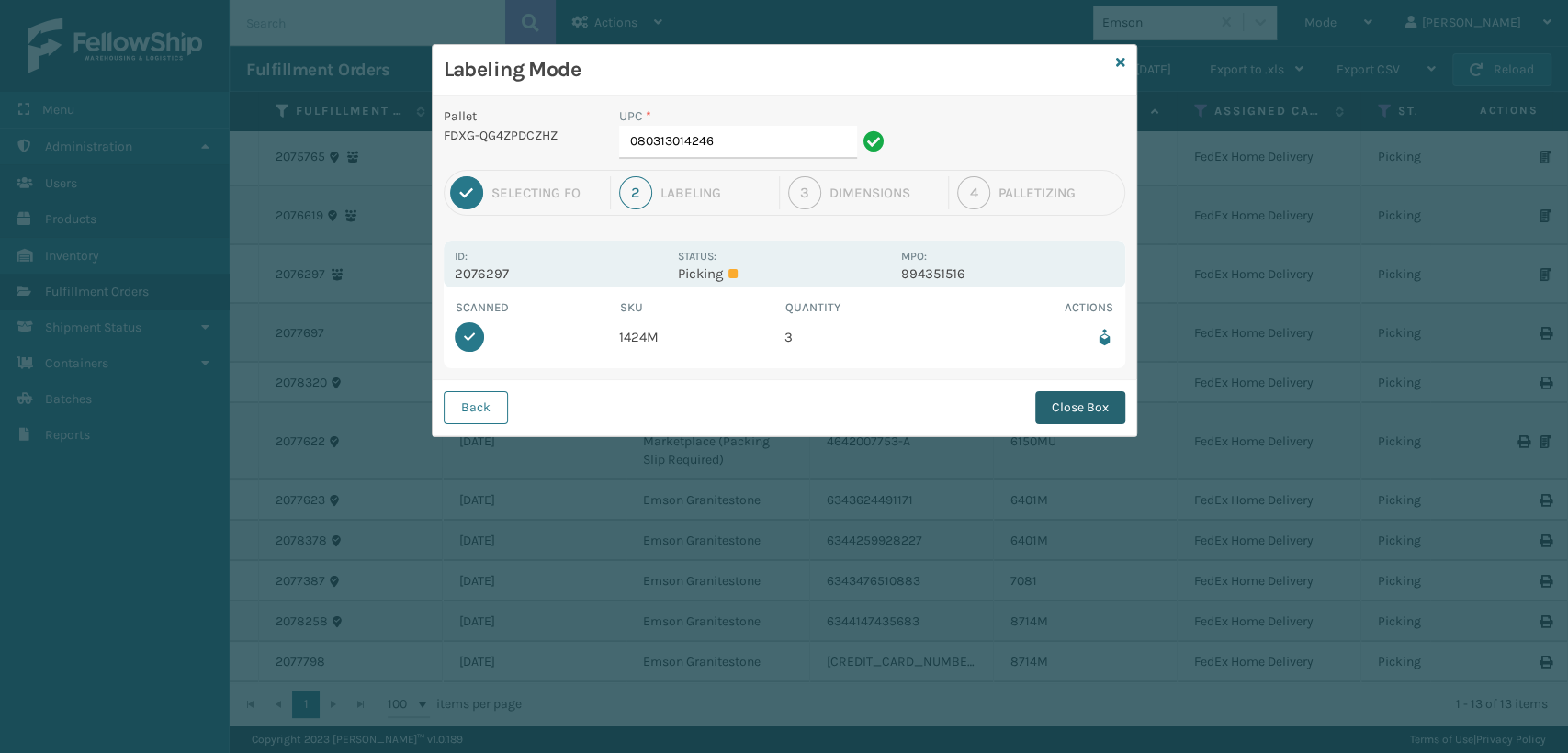
click at [1090, 414] on button "Close Box" at bounding box center [1080, 407] width 90 height 33
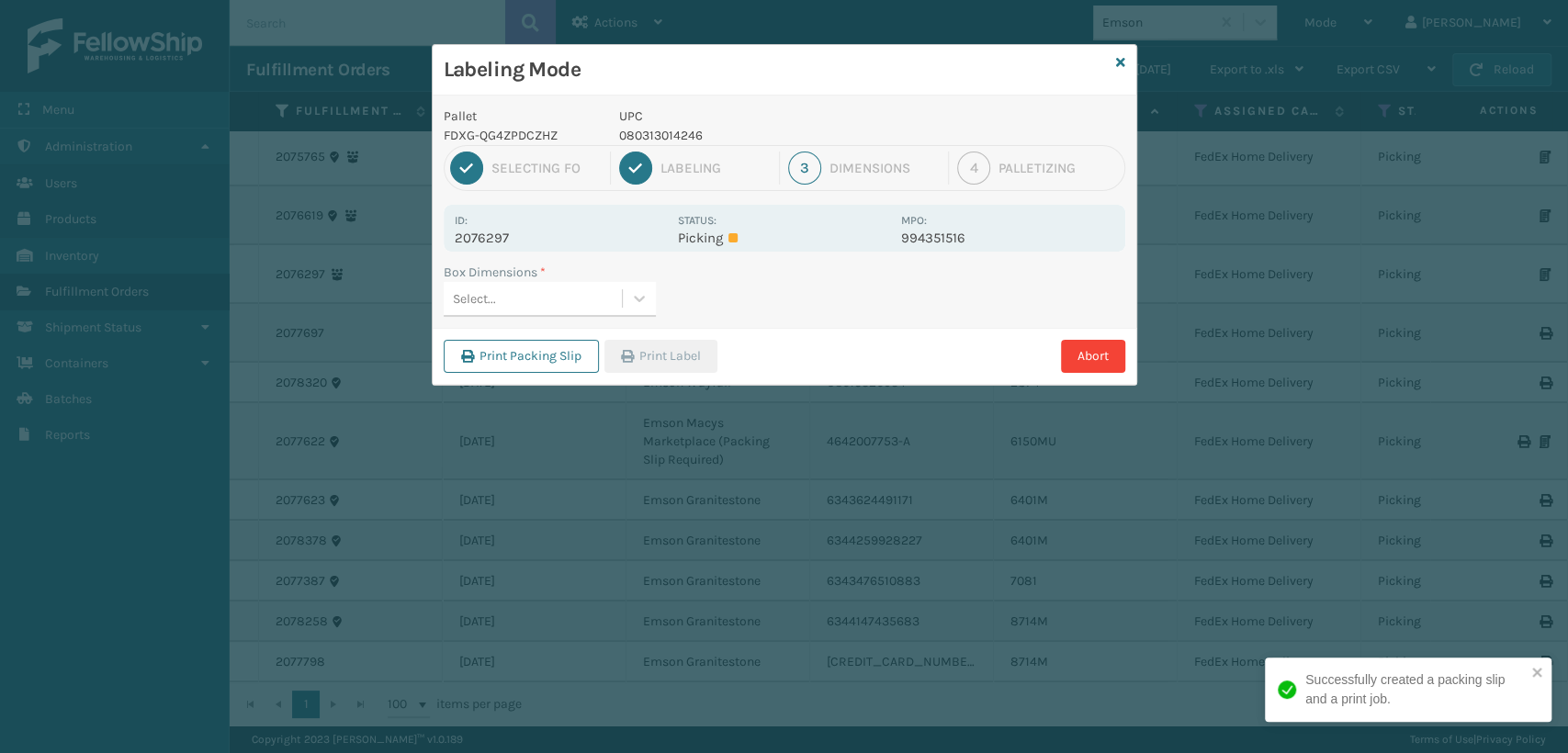
click at [533, 317] on div "Box Dimensions * Select..." at bounding box center [784, 295] width 703 height 66
click at [540, 298] on div "Select..." at bounding box center [533, 299] width 178 height 30
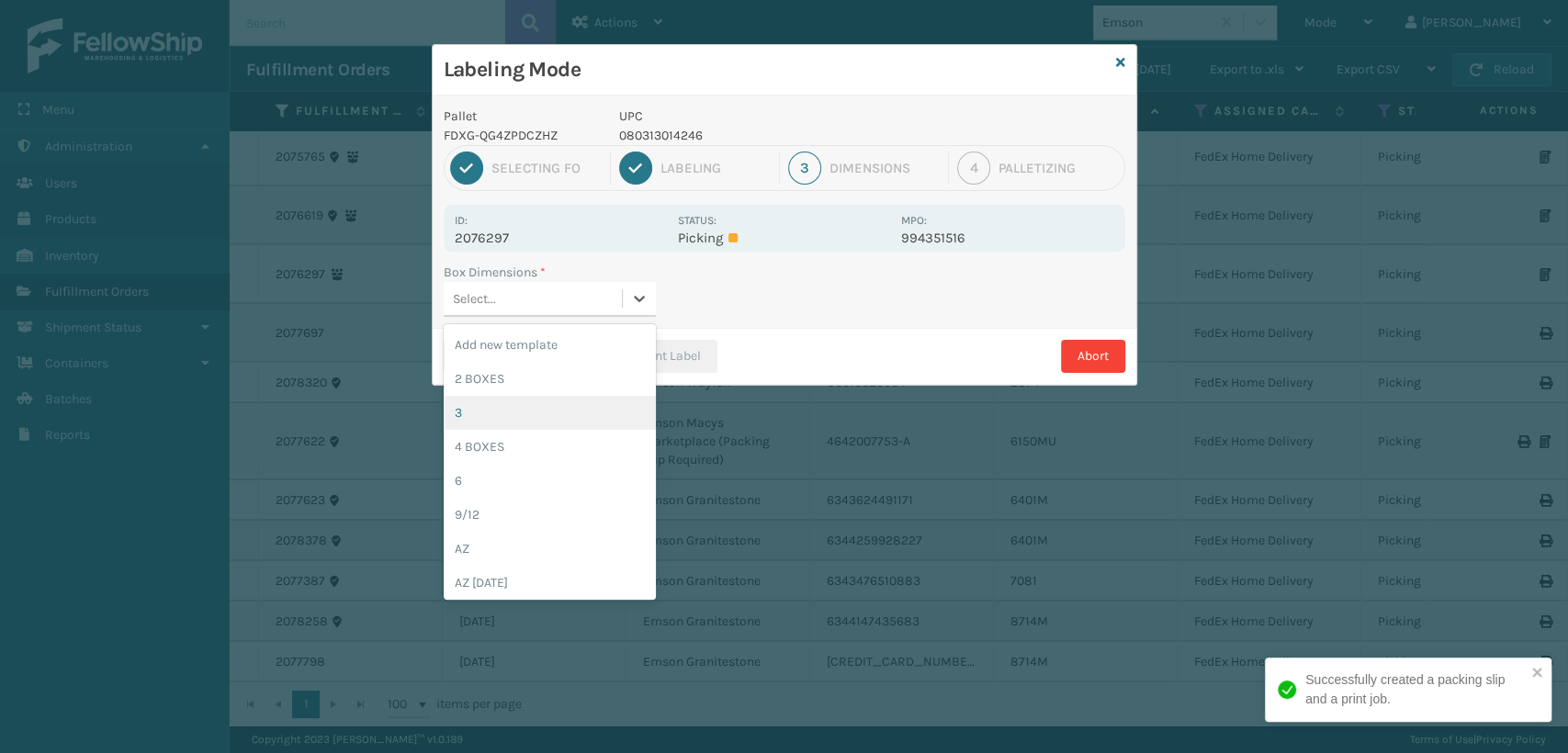
click at [506, 400] on div "3" at bounding box center [550, 413] width 213 height 34
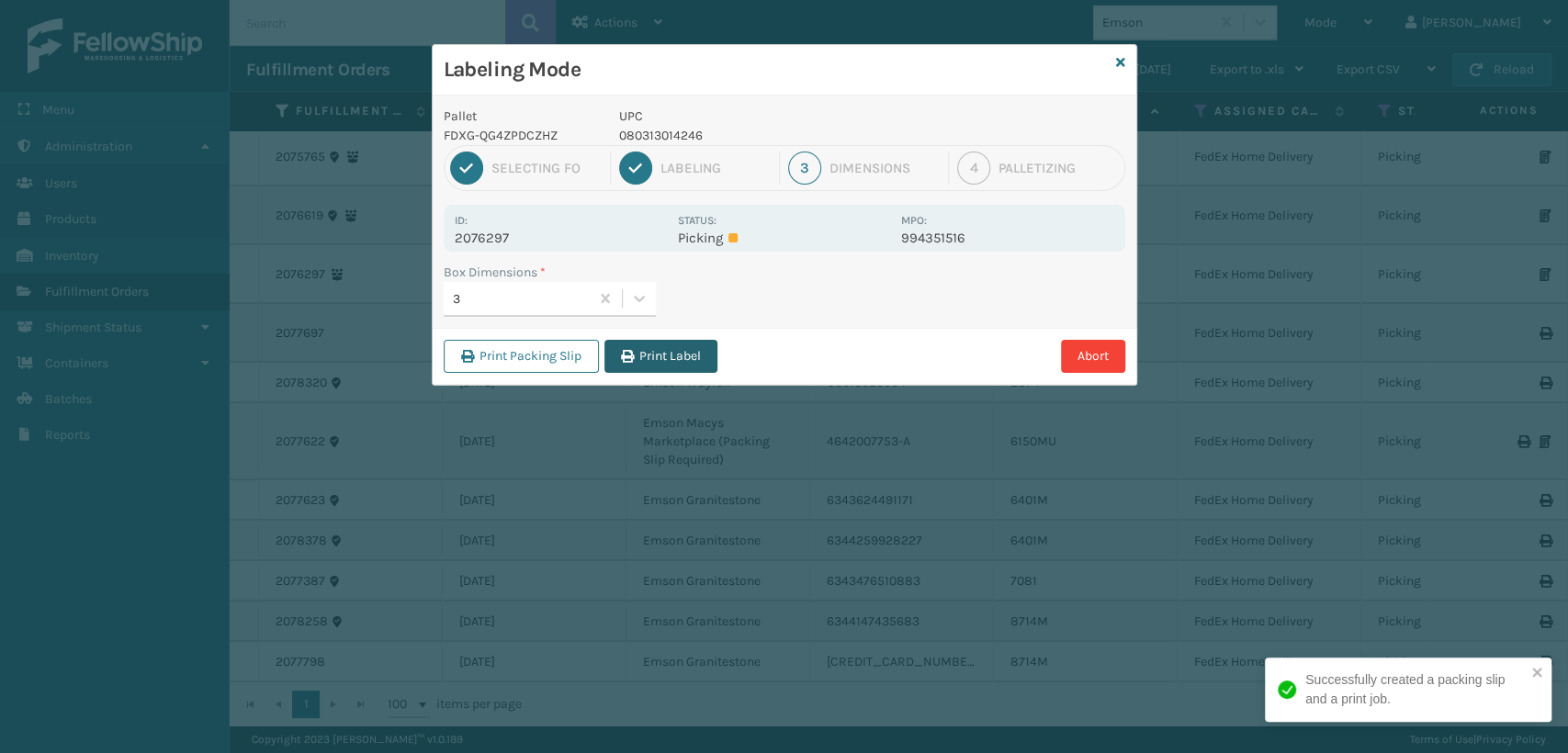
click at [643, 361] on button "Print Label" at bounding box center [660, 356] width 113 height 33
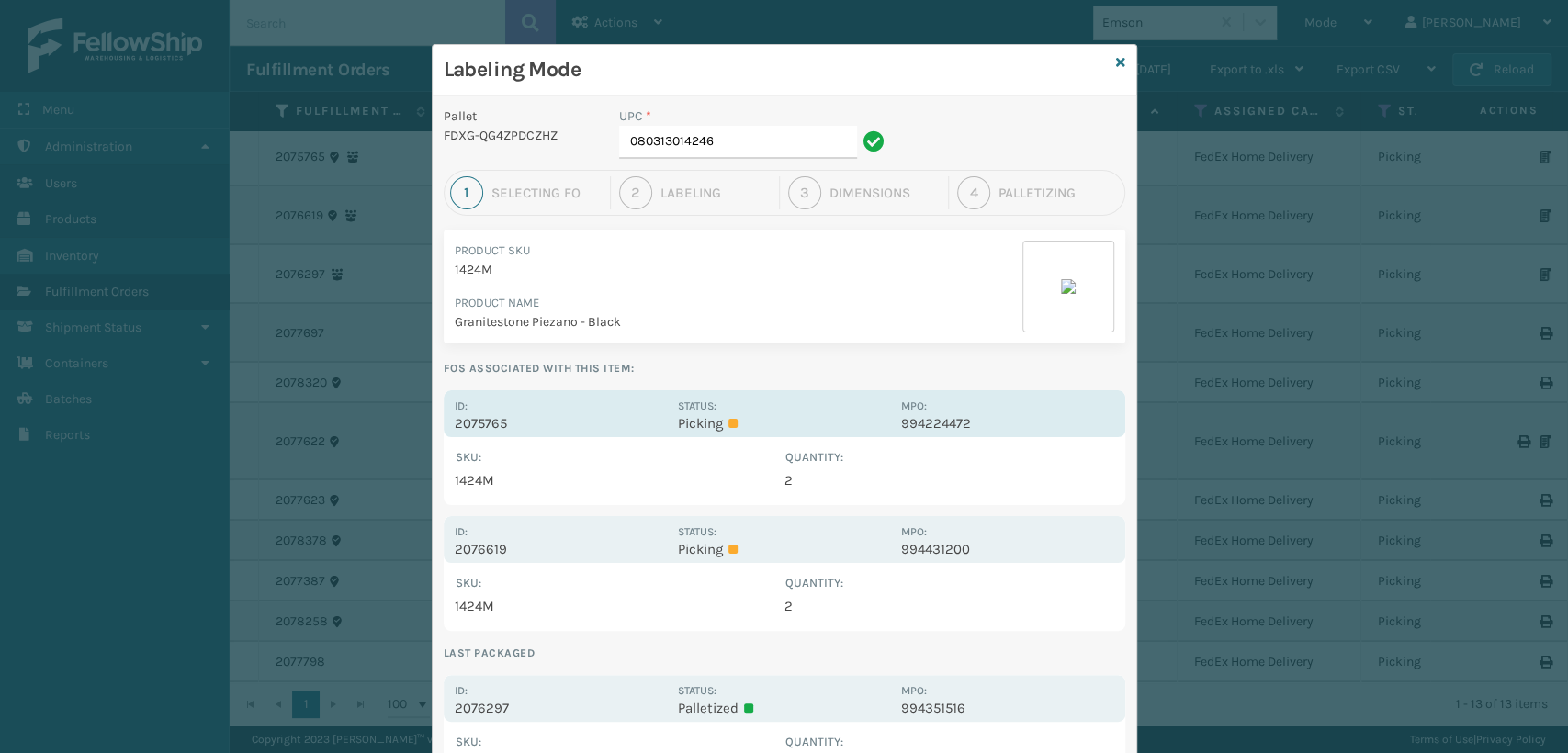
click at [641, 412] on div "Id: 2075765" at bounding box center [560, 414] width 213 height 36
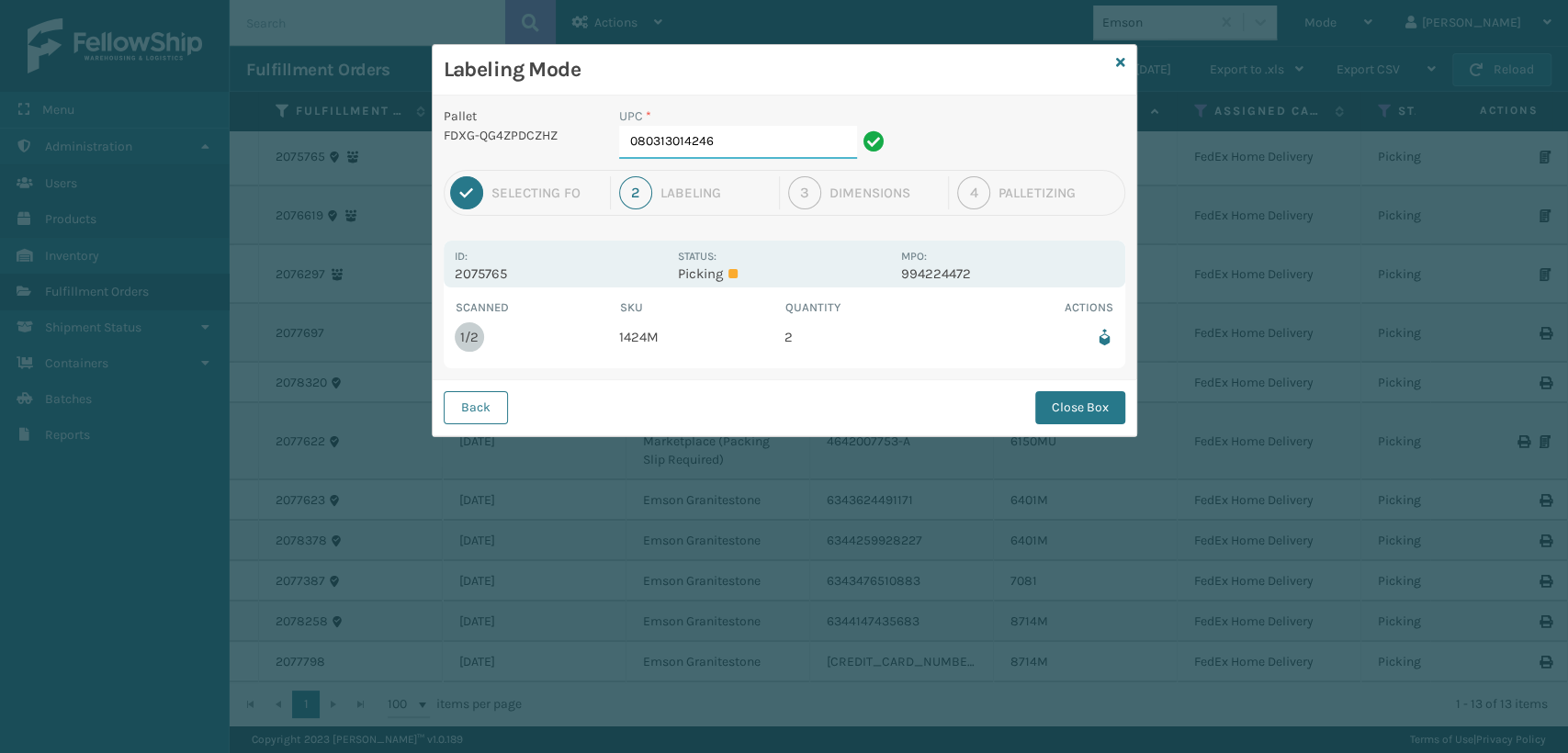
click at [762, 141] on input "080313014246" at bounding box center [738, 141] width 238 height 33
type input "0803130142463"
click at [1078, 406] on button "Close Box" at bounding box center [1080, 407] width 90 height 33
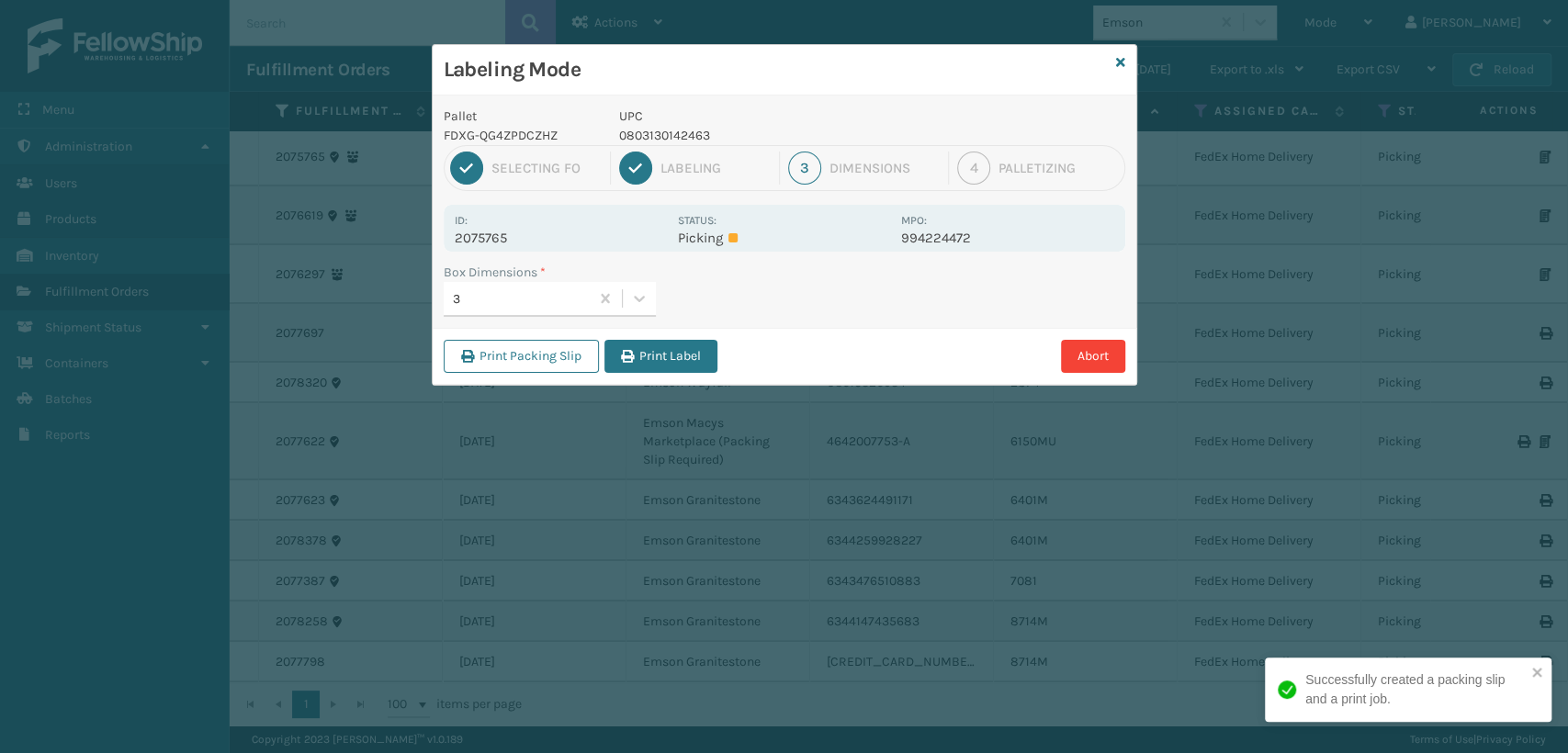
click at [551, 300] on div "3" at bounding box center [521, 299] width 138 height 20
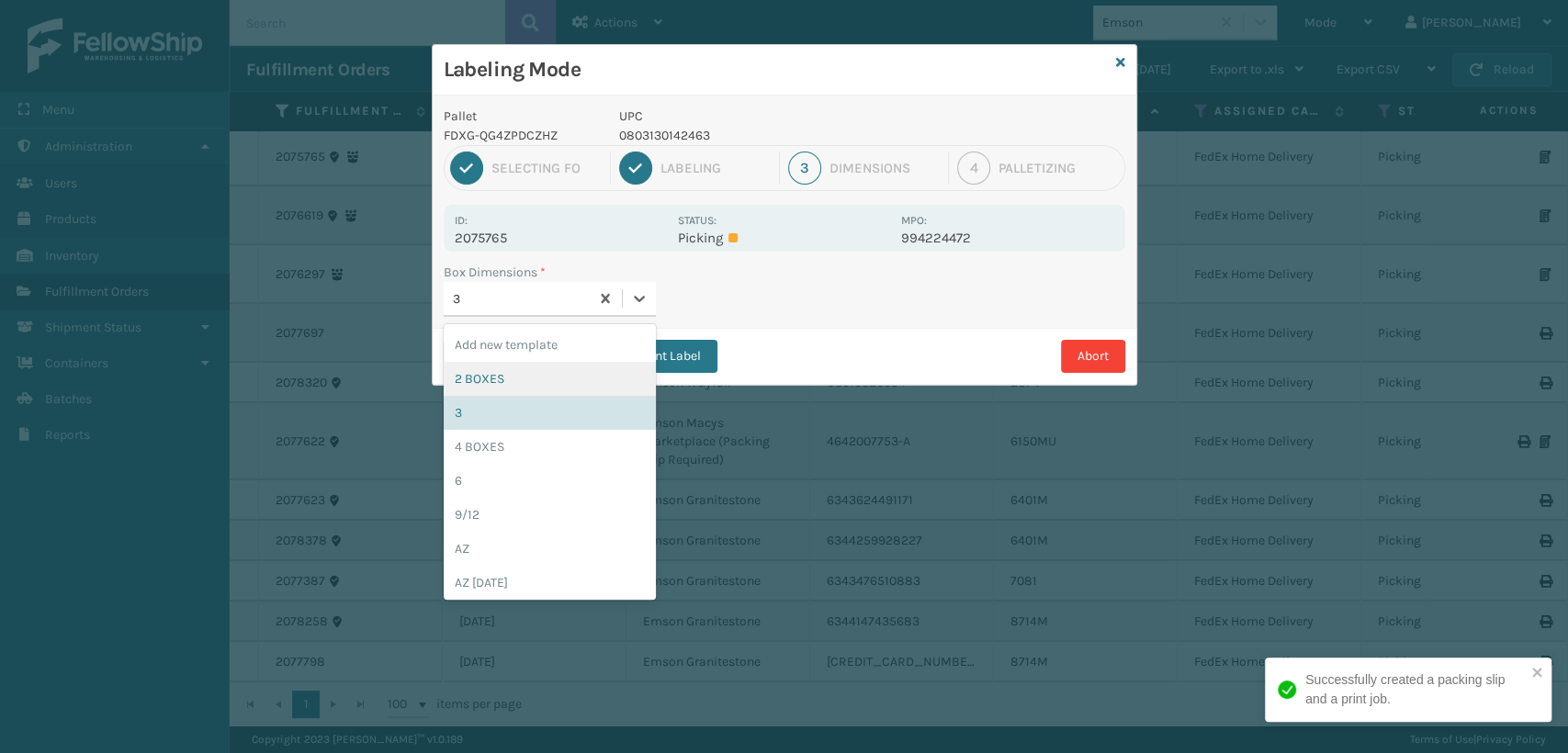
click at [518, 381] on div "2 BOXES" at bounding box center [550, 378] width 213 height 34
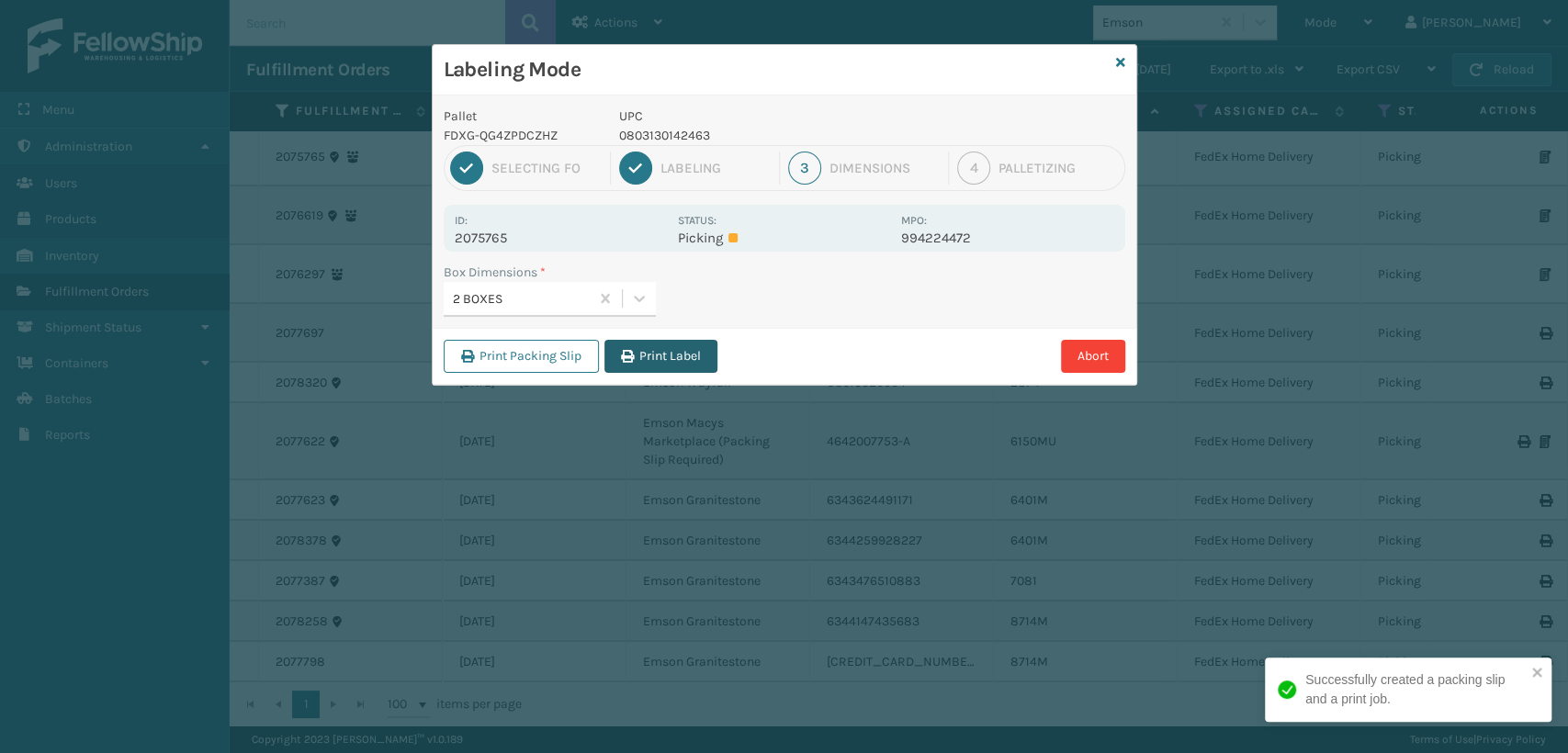
click at [656, 360] on button "Print Label" at bounding box center [660, 356] width 113 height 33
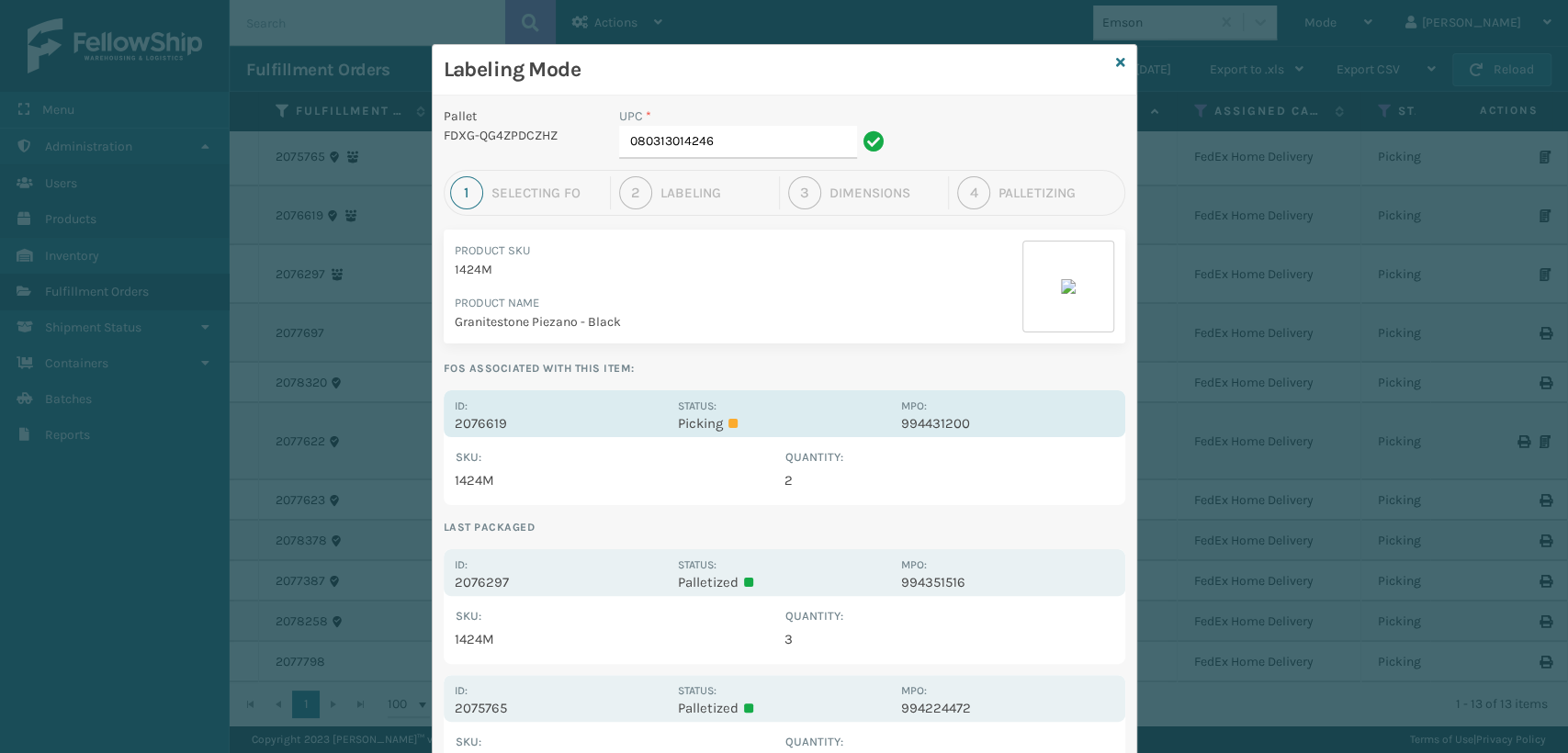
click at [654, 399] on div "Id: 2076619" at bounding box center [560, 414] width 213 height 36
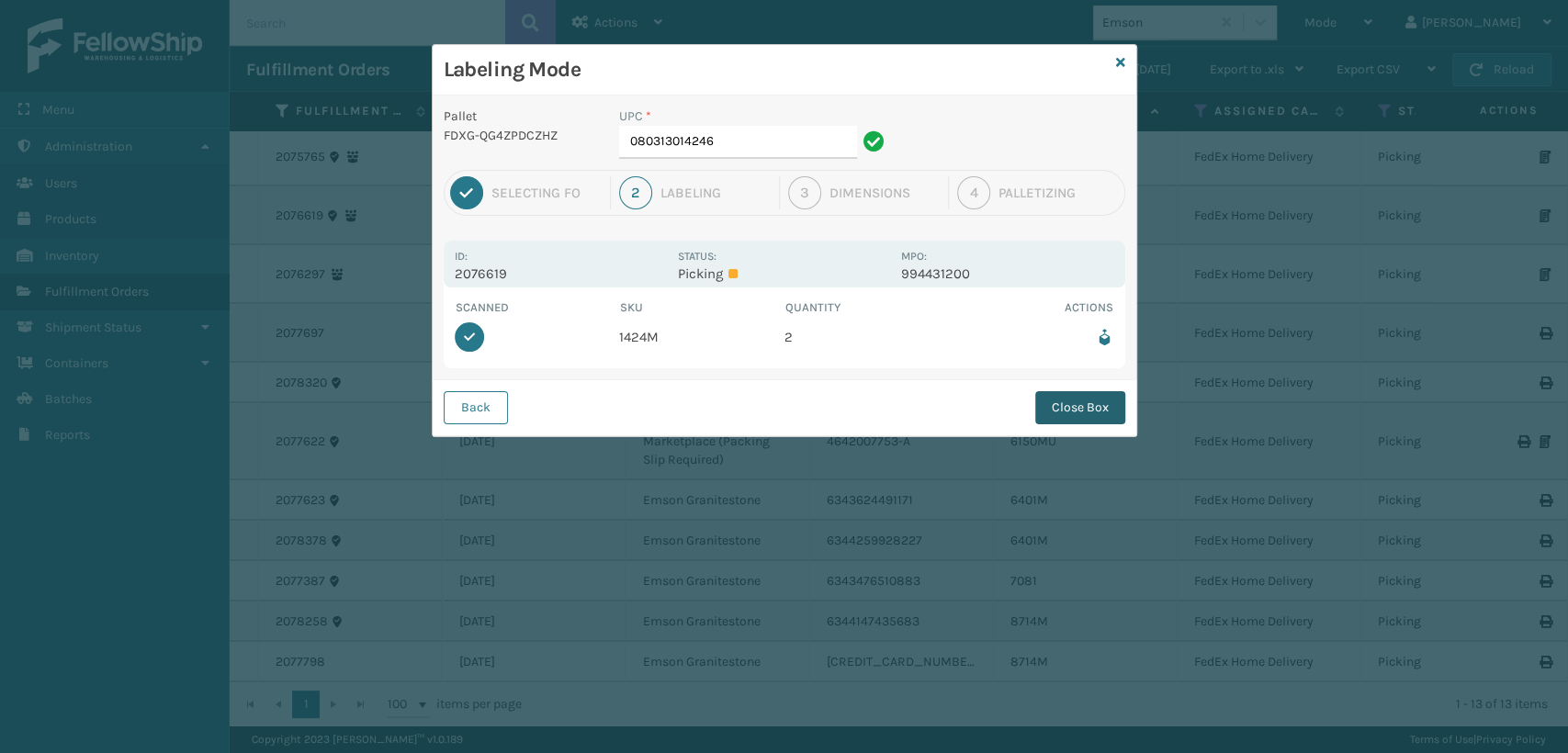
click at [1072, 406] on button "Close Box" at bounding box center [1080, 407] width 90 height 33
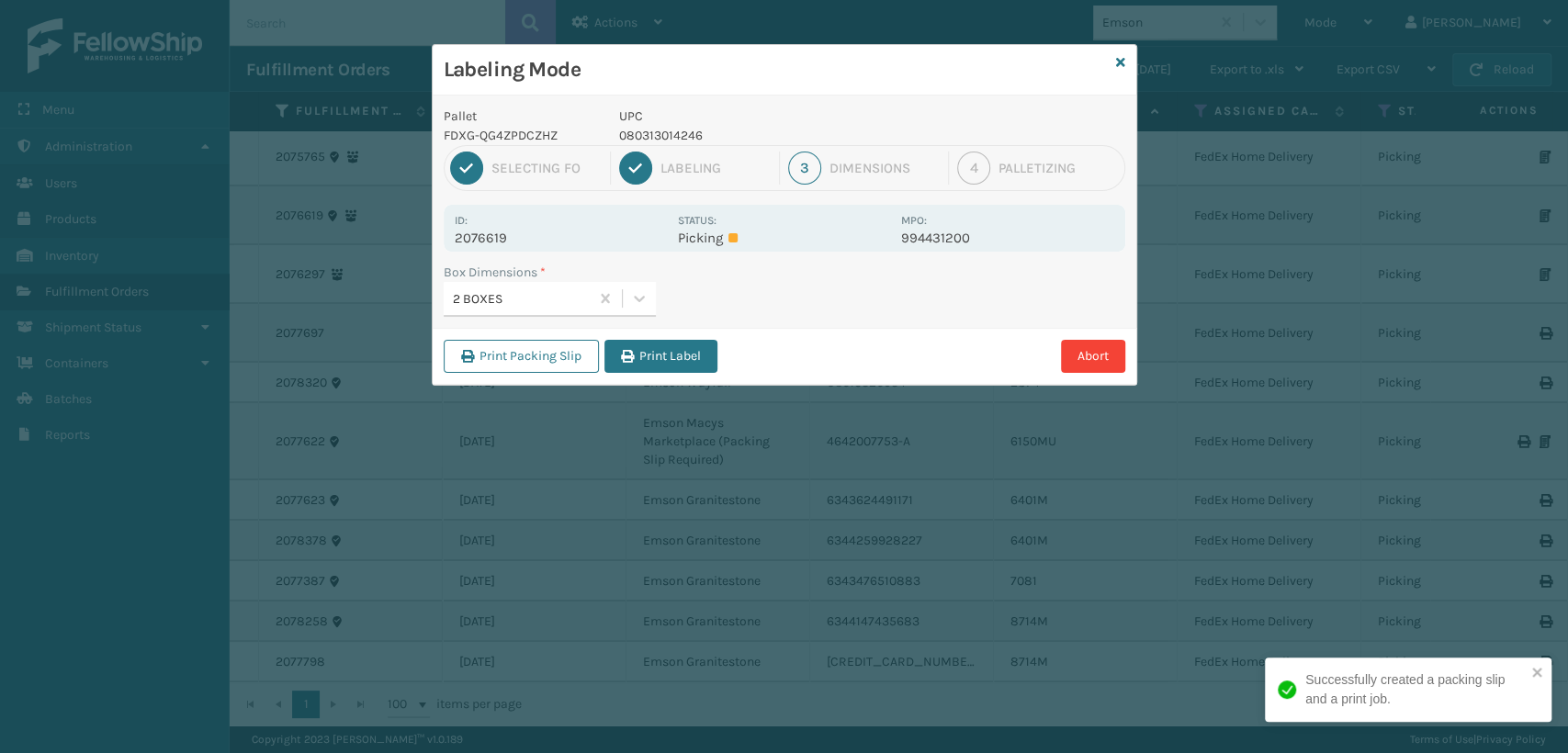
click at [561, 297] on div "2 BOXES" at bounding box center [521, 299] width 138 height 20
click at [690, 365] on button "Print Label" at bounding box center [660, 356] width 113 height 33
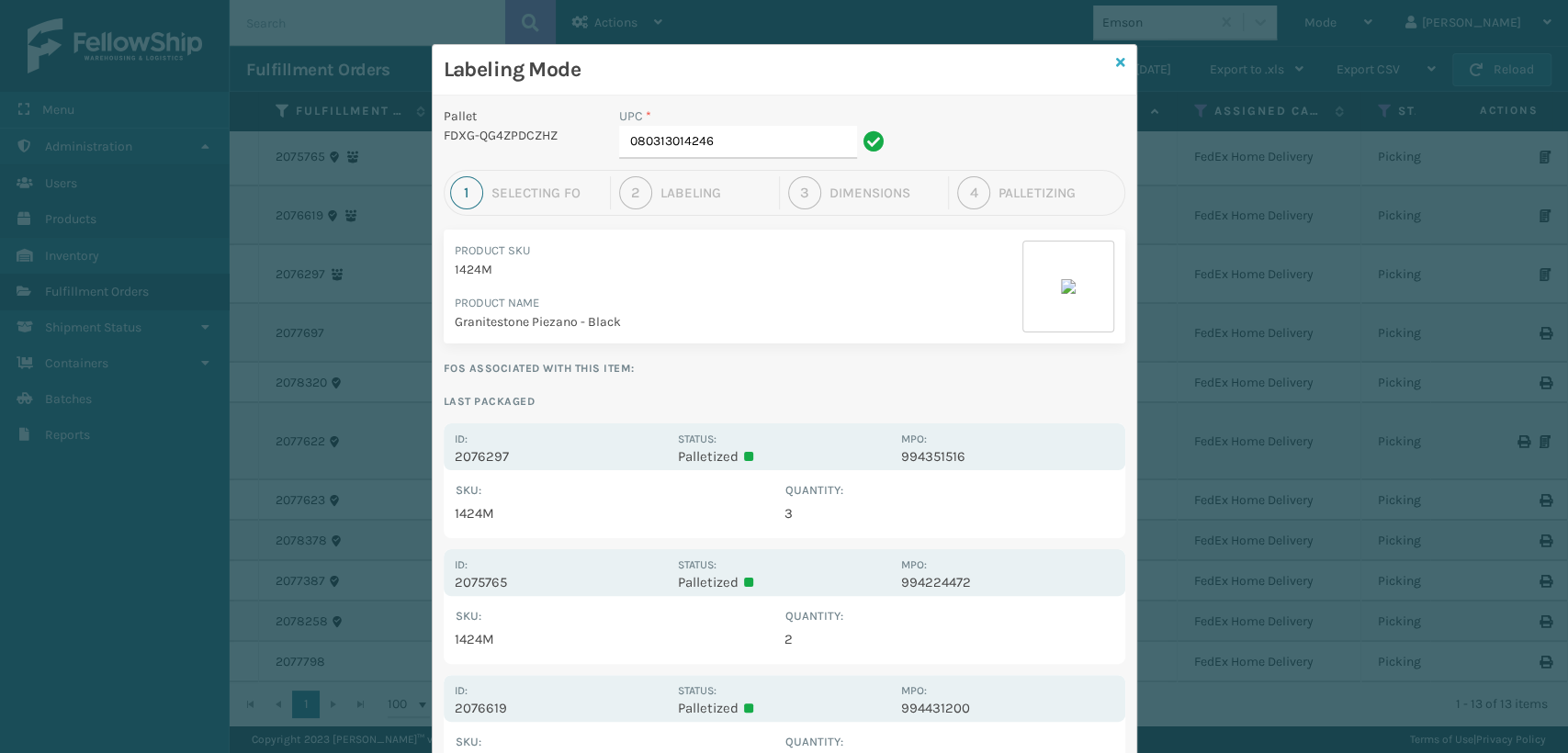
click at [1116, 61] on icon at bounding box center [1120, 63] width 9 height 13
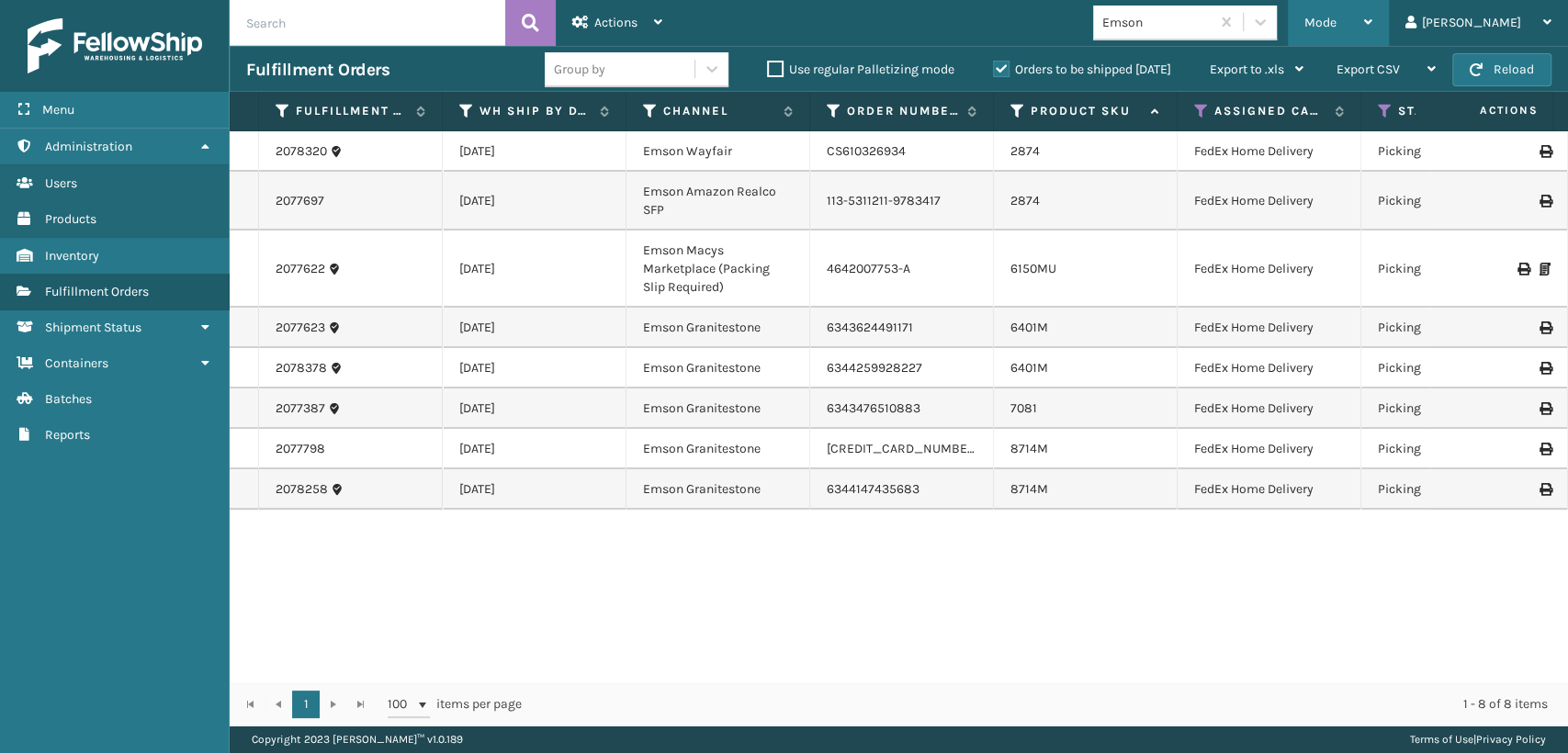
click at [1337, 19] on span "Mode" at bounding box center [1320, 22] width 32 height 16
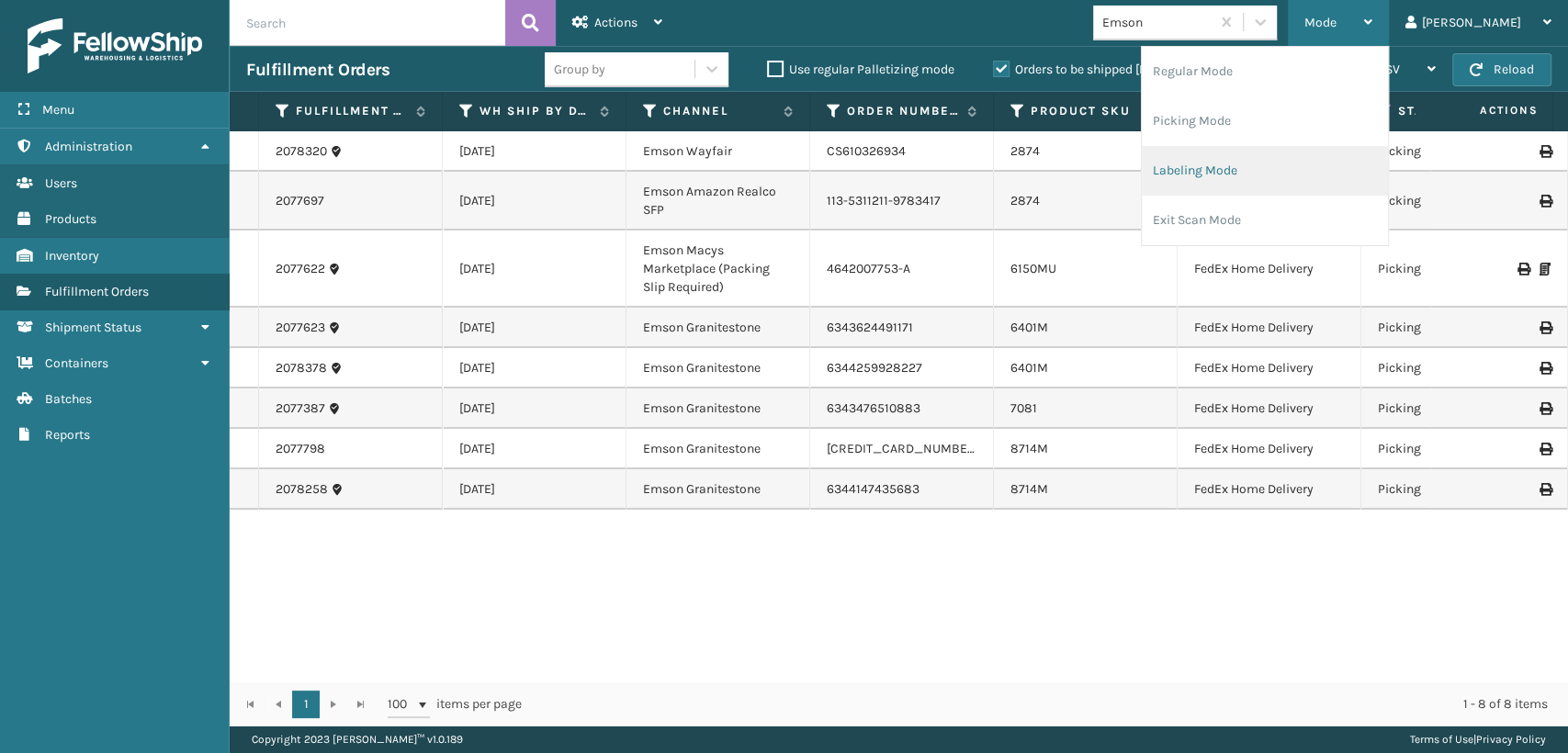
click at [1259, 180] on li "Labeling Mode" at bounding box center [1265, 170] width 246 height 50
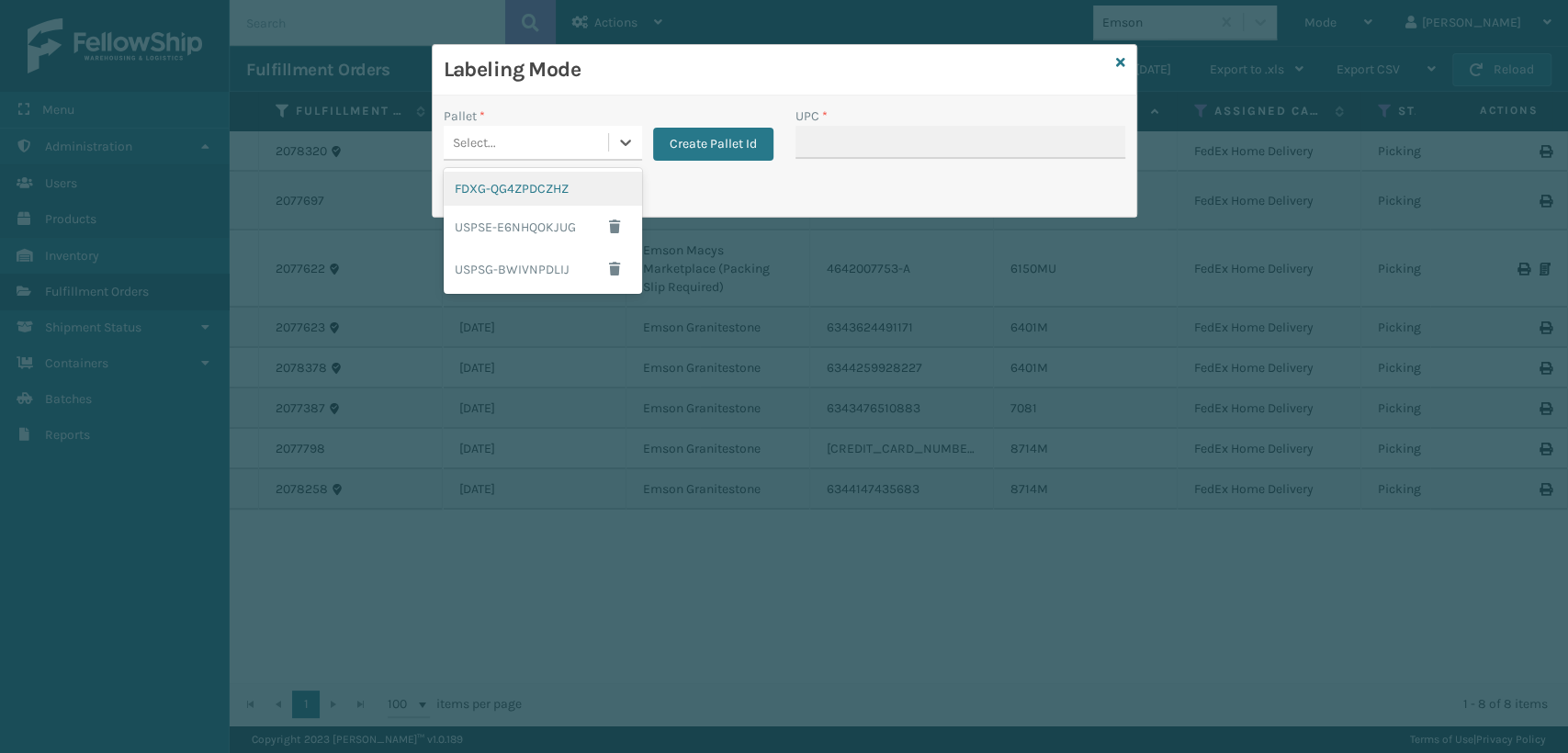
drag, startPoint x: 537, startPoint y: 144, endPoint x: 524, endPoint y: 203, distance: 60.4
click at [538, 147] on div "Select..." at bounding box center [526, 142] width 165 height 30
drag, startPoint x: 506, startPoint y: 191, endPoint x: 719, endPoint y: 127, distance: 222.4
click at [509, 189] on div "FDXG-QG4ZPDCZHZ" at bounding box center [543, 188] width 199 height 34
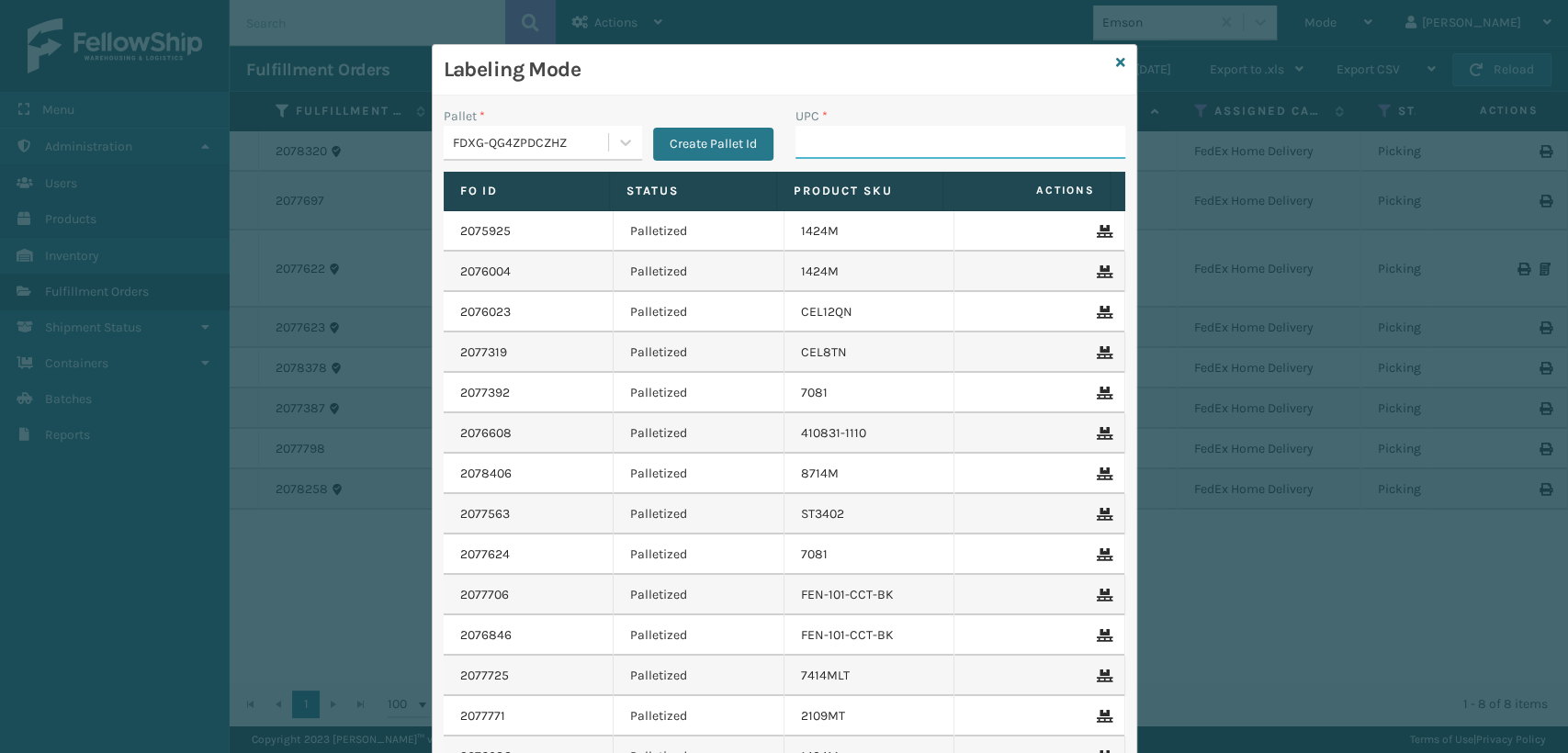
click at [831, 126] on input "UPC *" at bounding box center [960, 141] width 330 height 33
type input "08031301424"
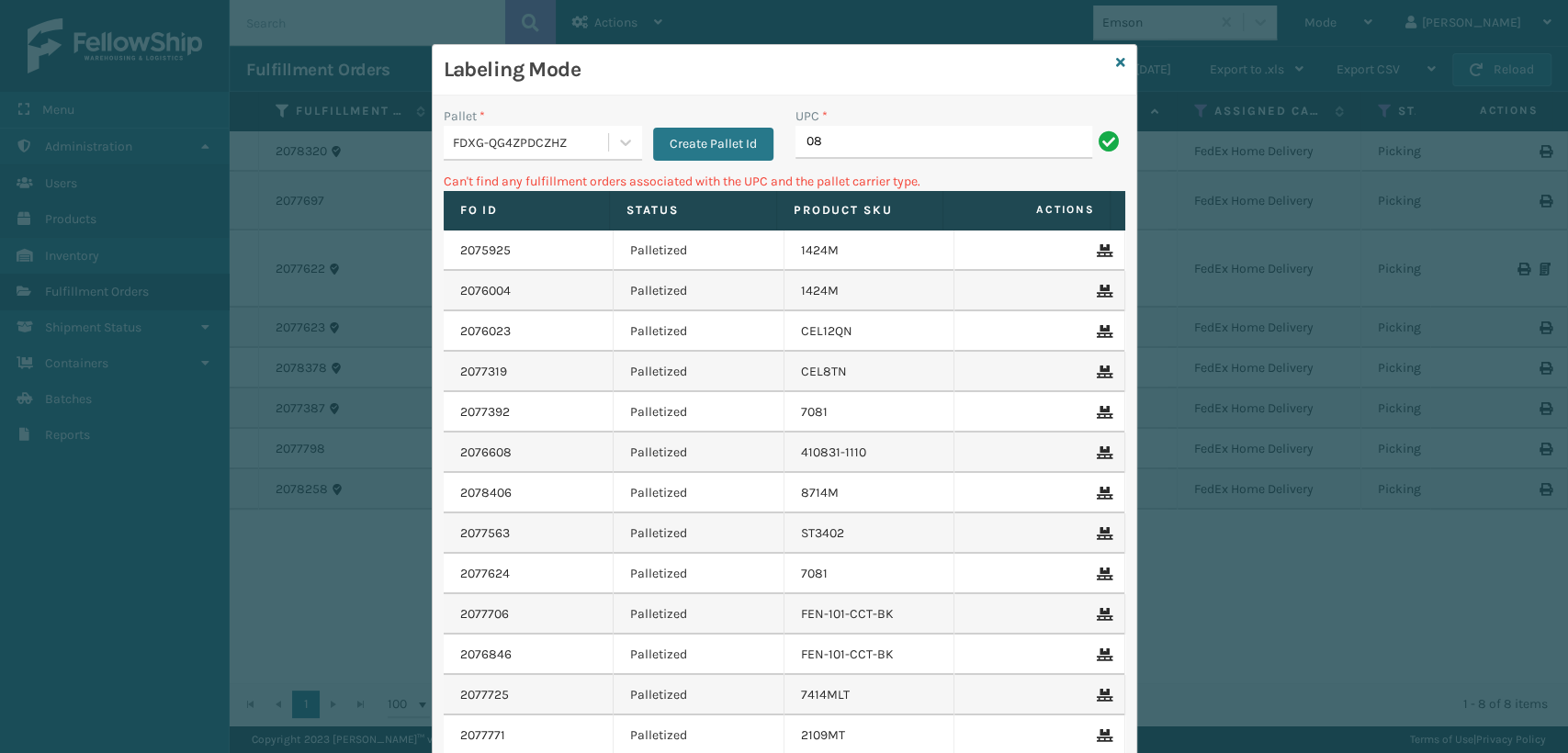
type input "0"
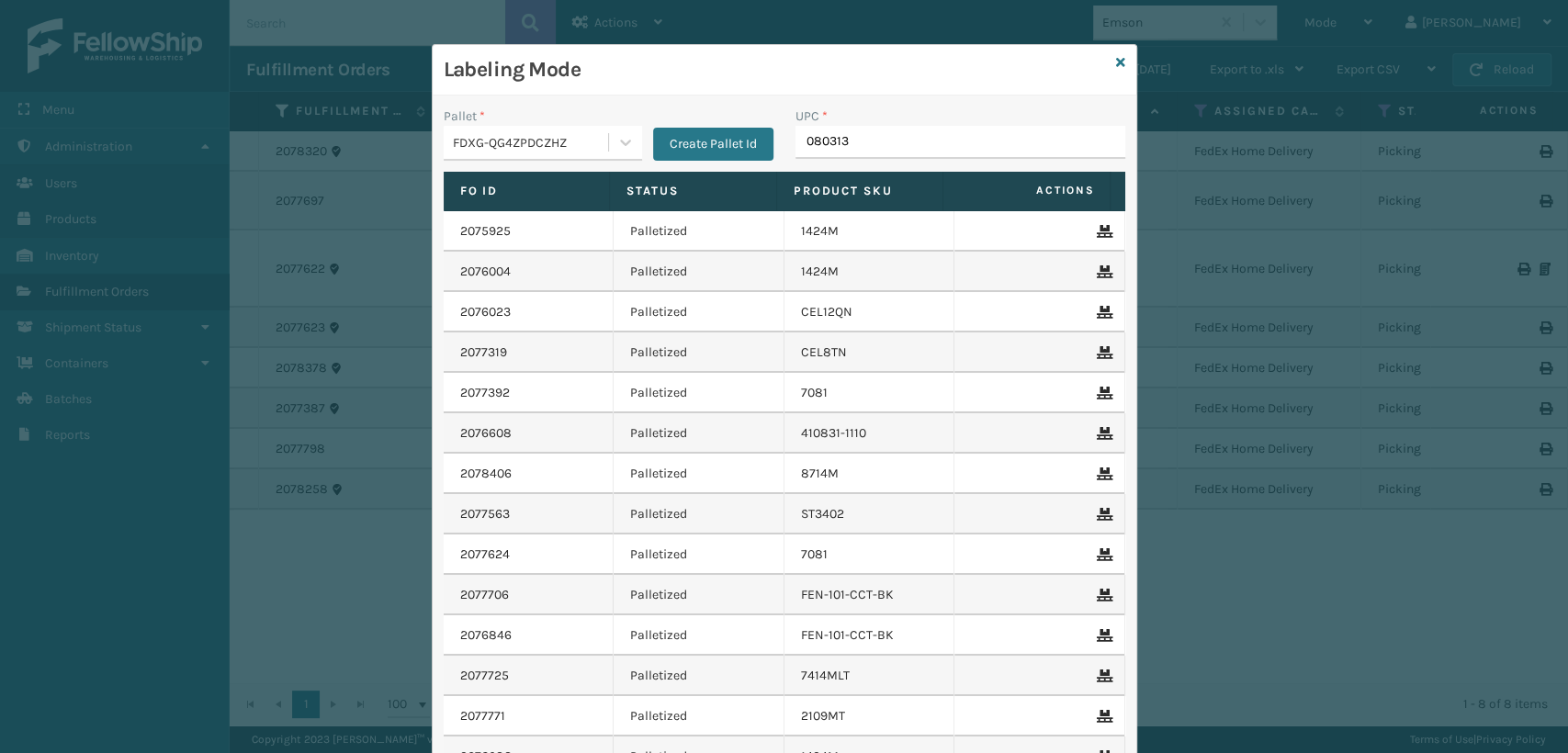
type input "0803130"
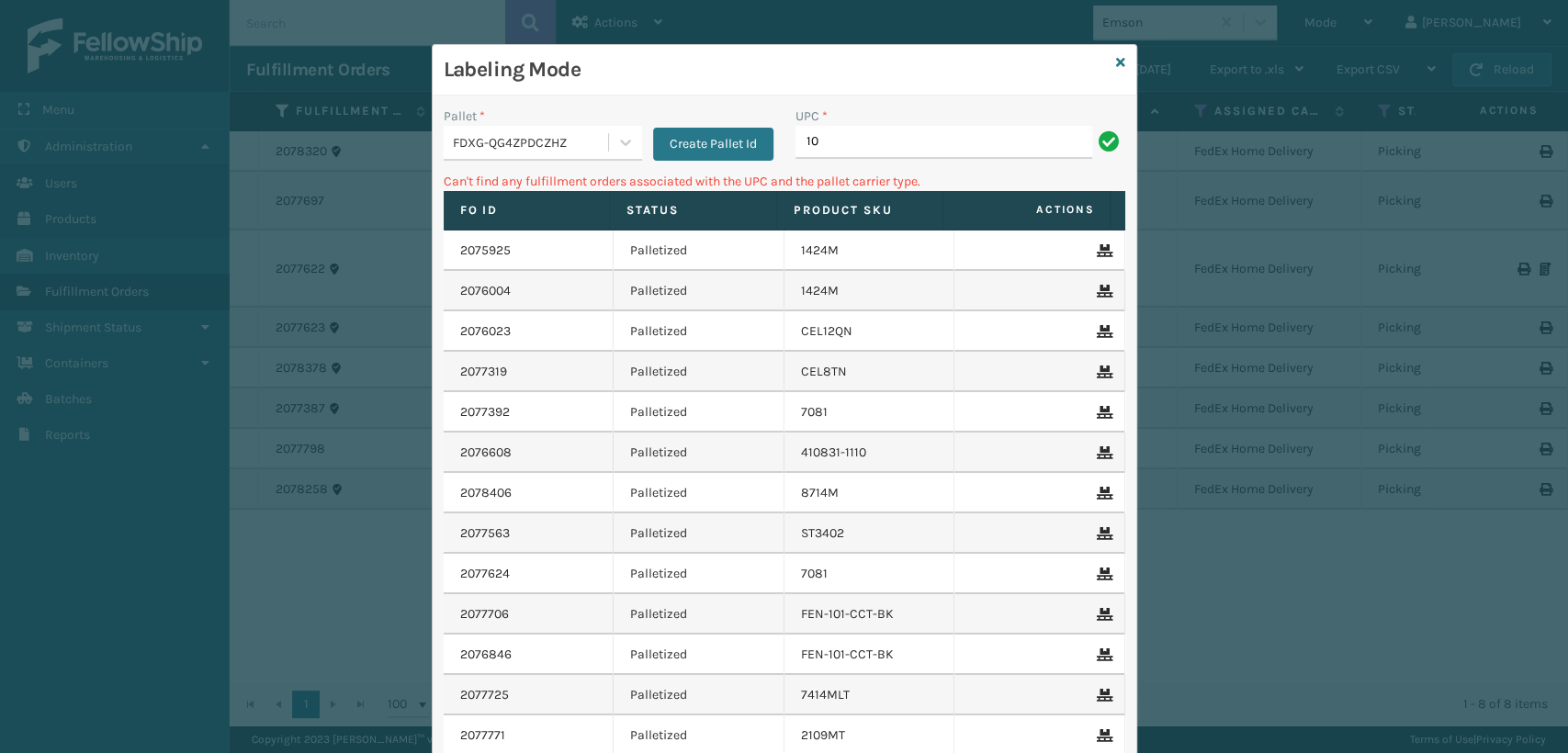
type input "1"
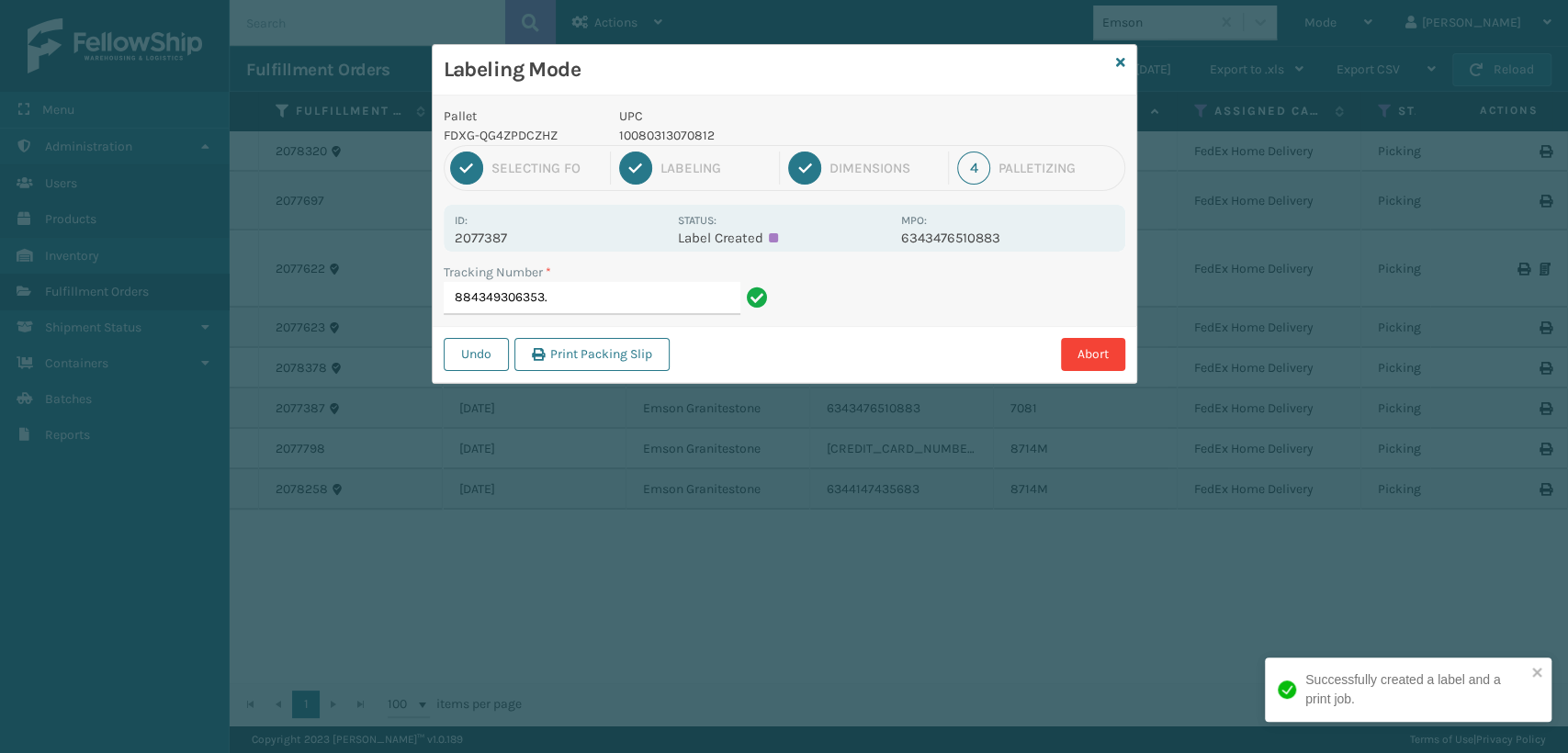
type input "884349306353"
drag, startPoint x: 733, startPoint y: 127, endPoint x: 612, endPoint y: 137, distance: 121.4
click at [612, 137] on div "UPC 840985125622" at bounding box center [754, 126] width 293 height 38
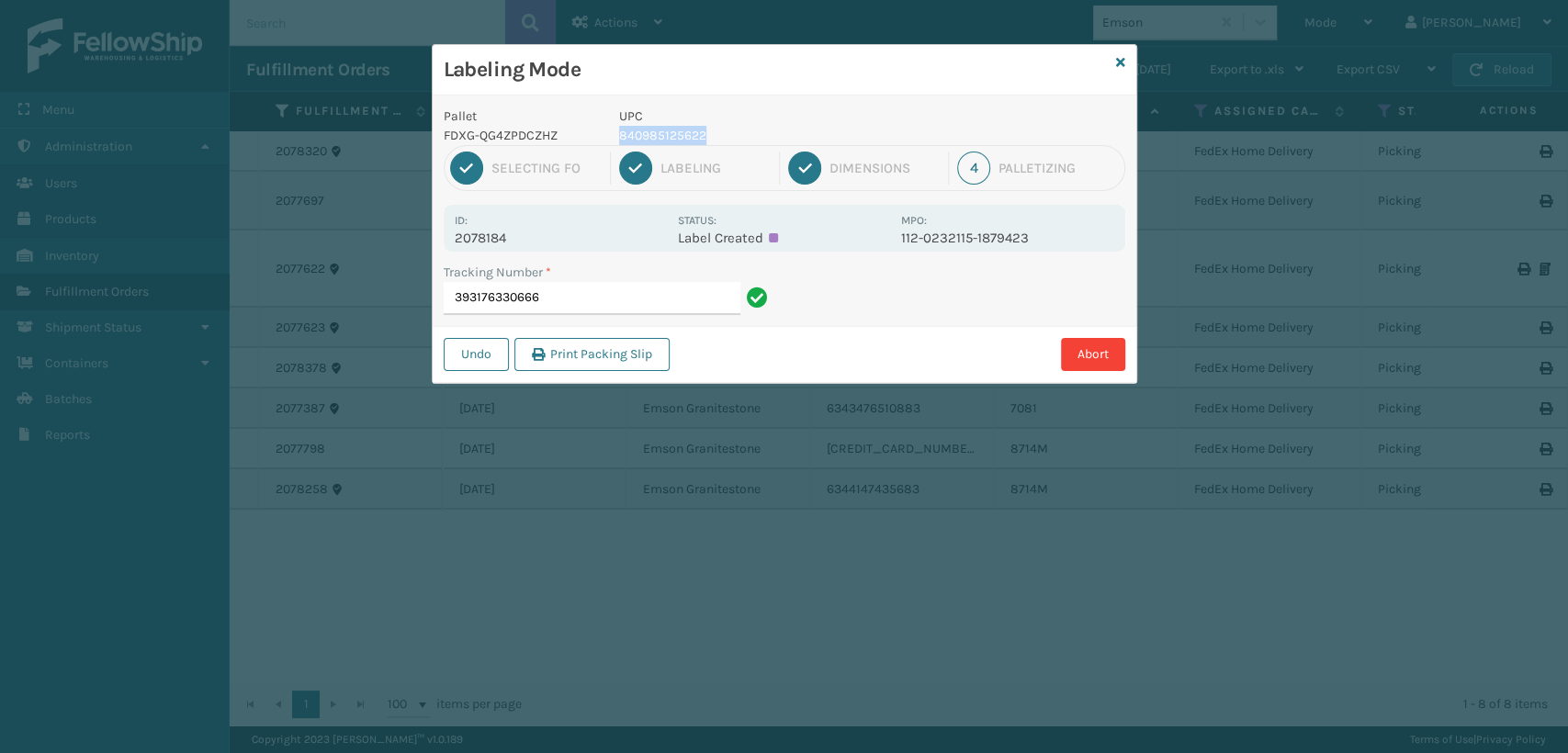
copy p "840985125622"
drag, startPoint x: 601, startPoint y: 289, endPoint x: 584, endPoint y: 285, distance: 17.5
click at [602, 291] on input "393176330666" at bounding box center [592, 298] width 297 height 33
paste input "840985125622"
type input "393176330666840985125622"
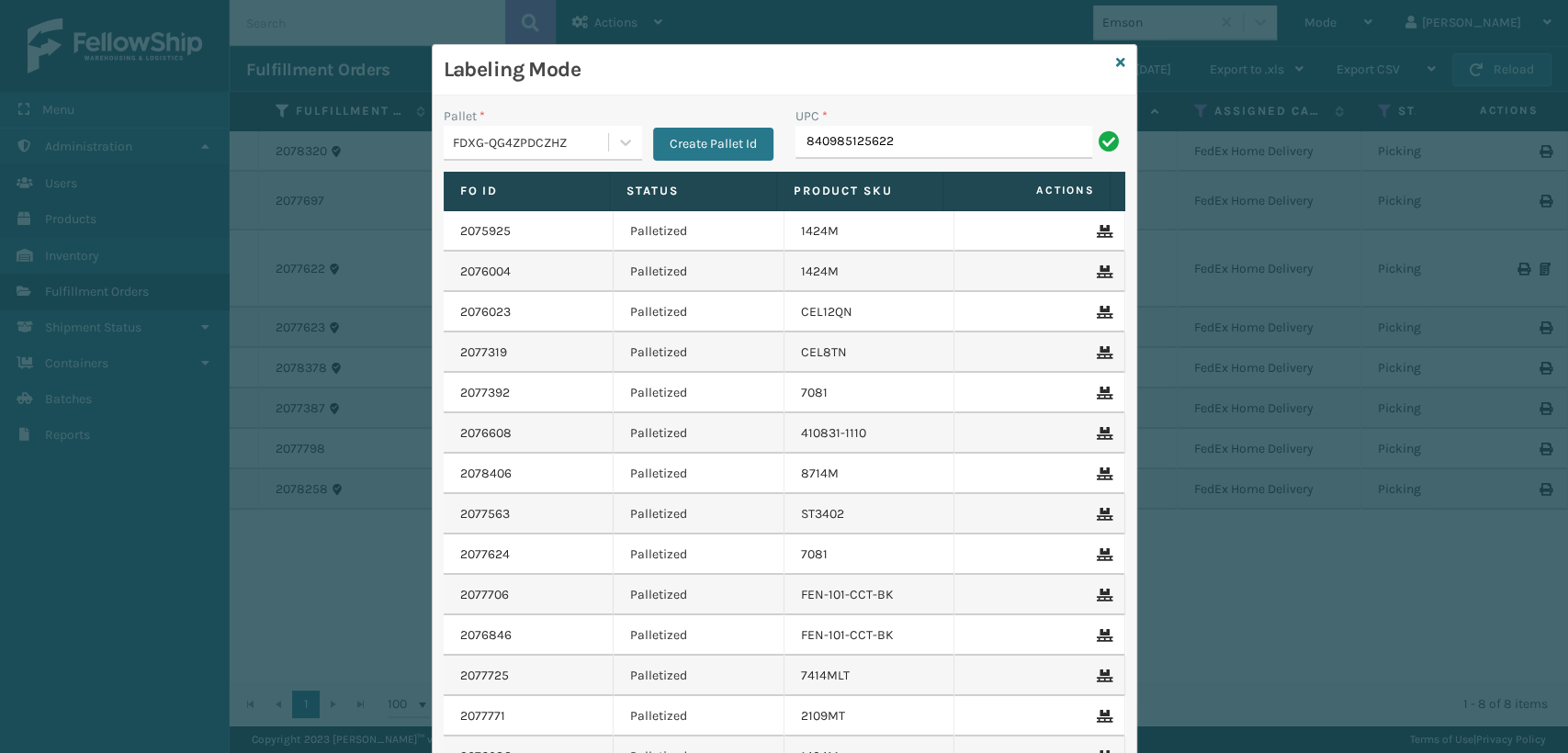
type input "840985125622"
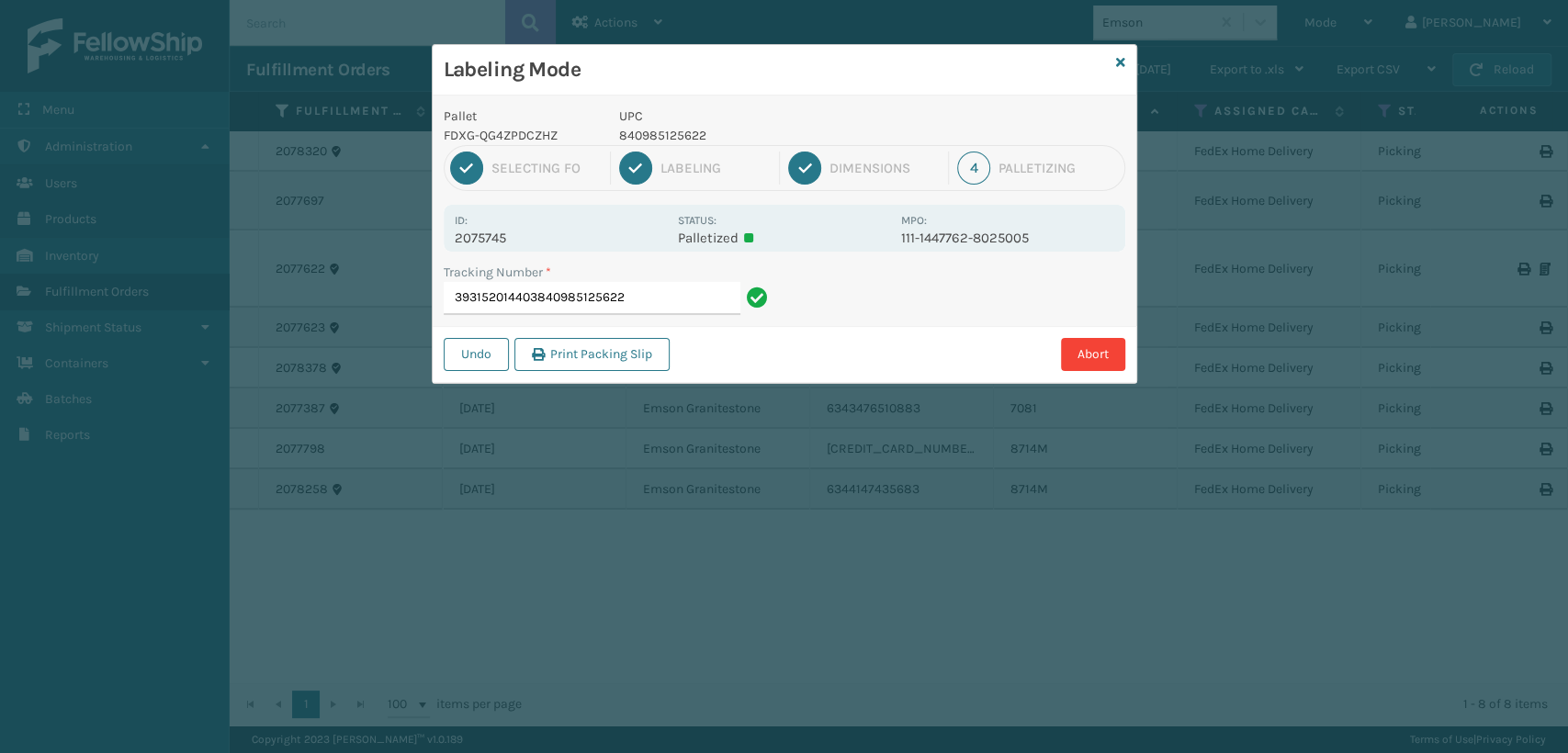
type input "393152014403840985125622840985125622"
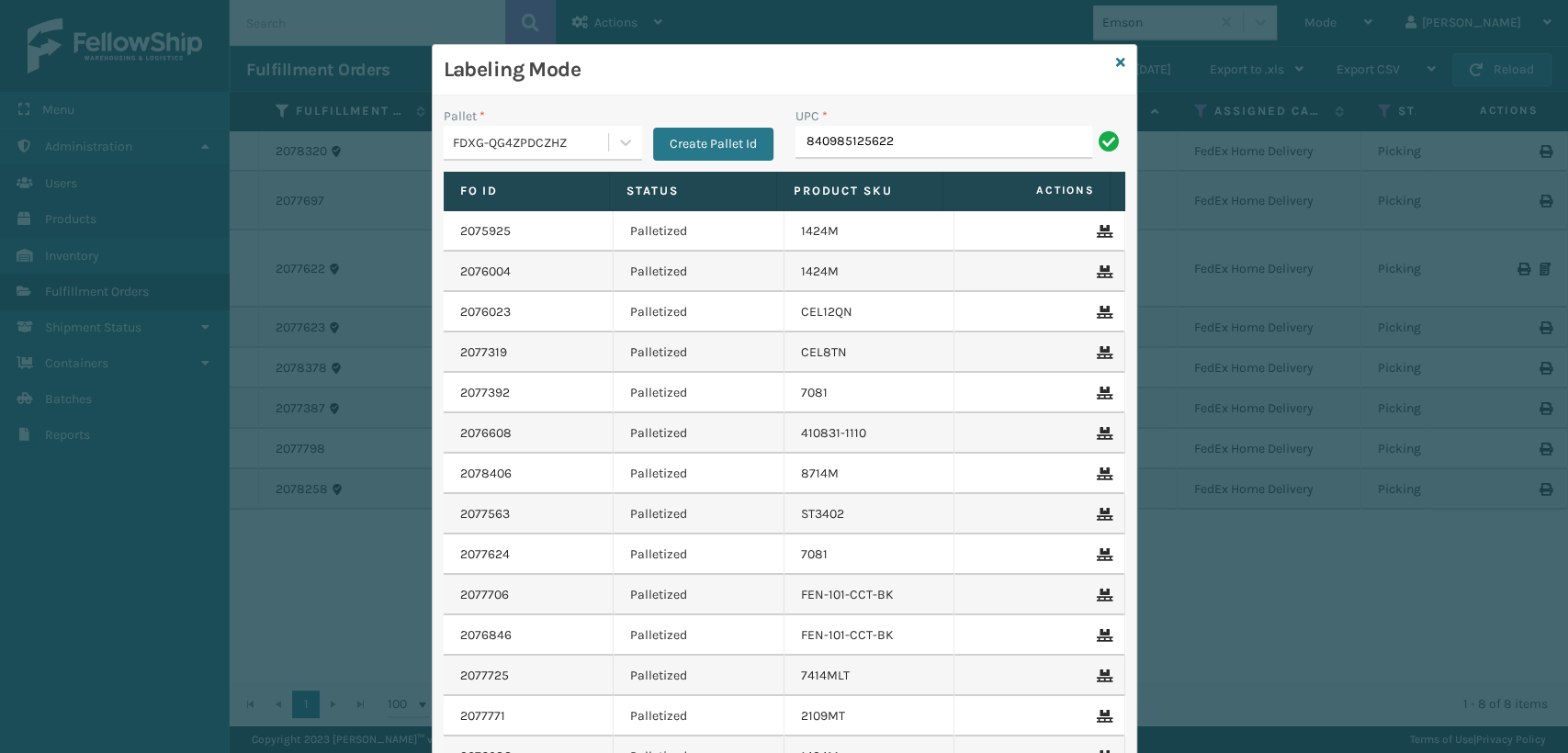
type input "840985125622"
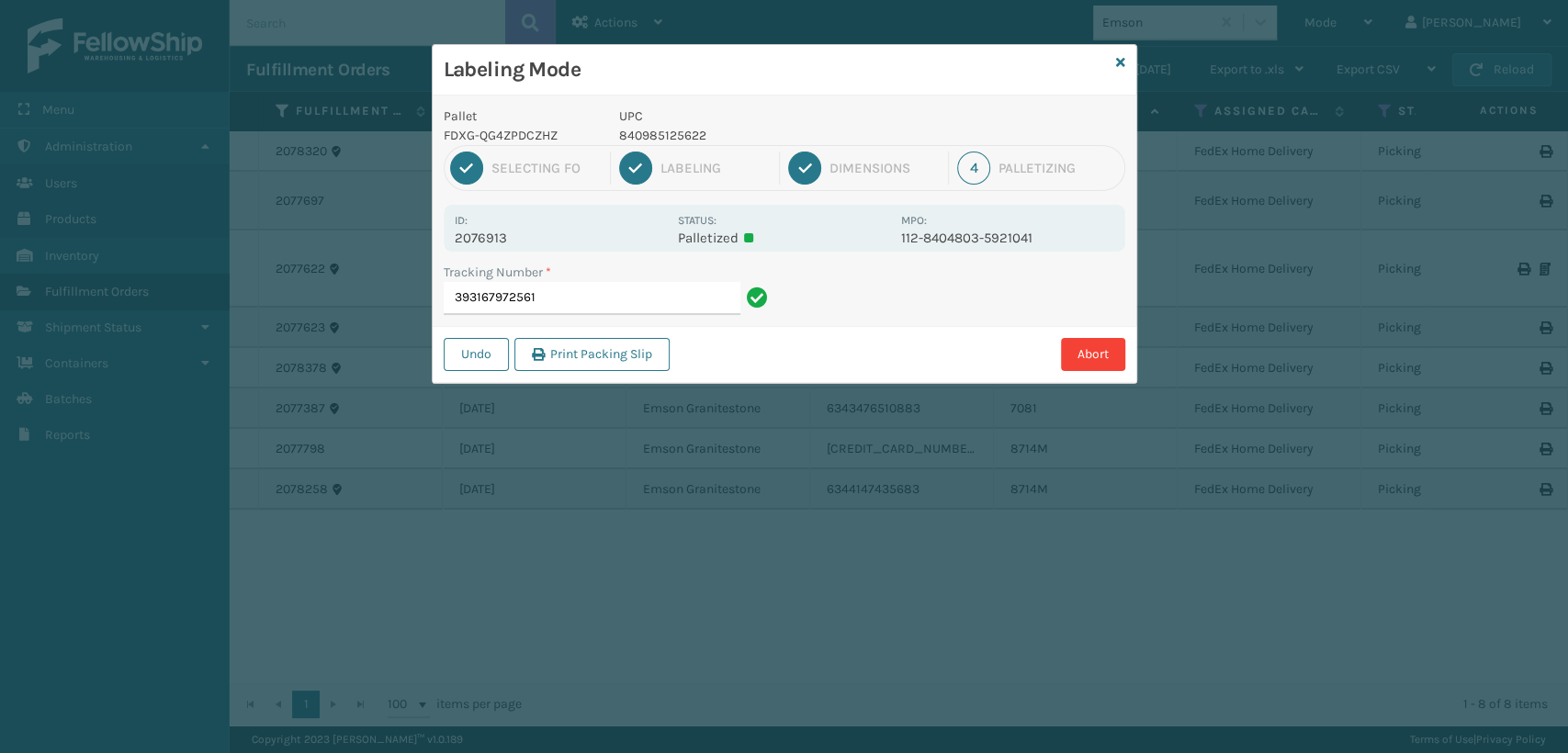
type input "393167972561840985125622"
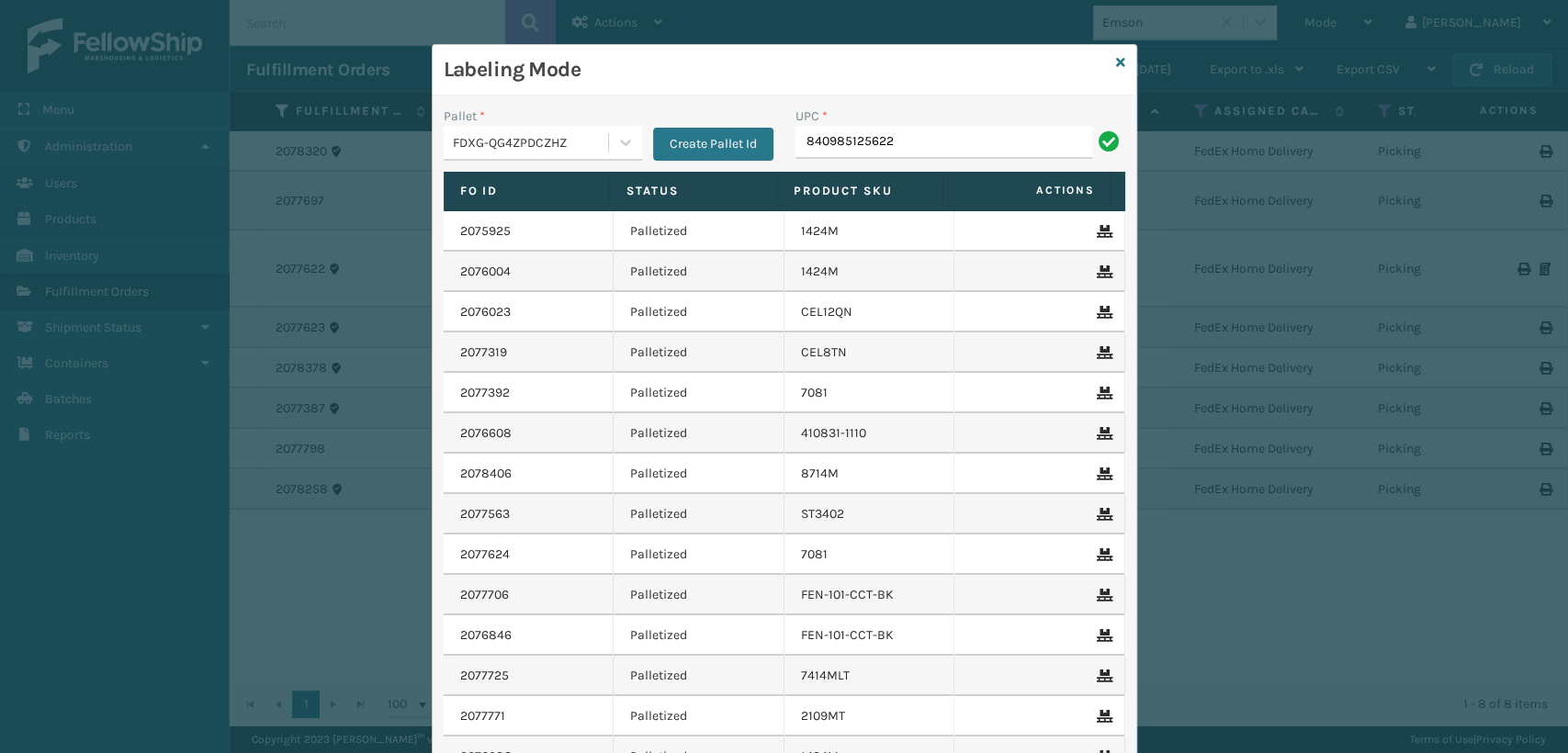
type input "840985125622"
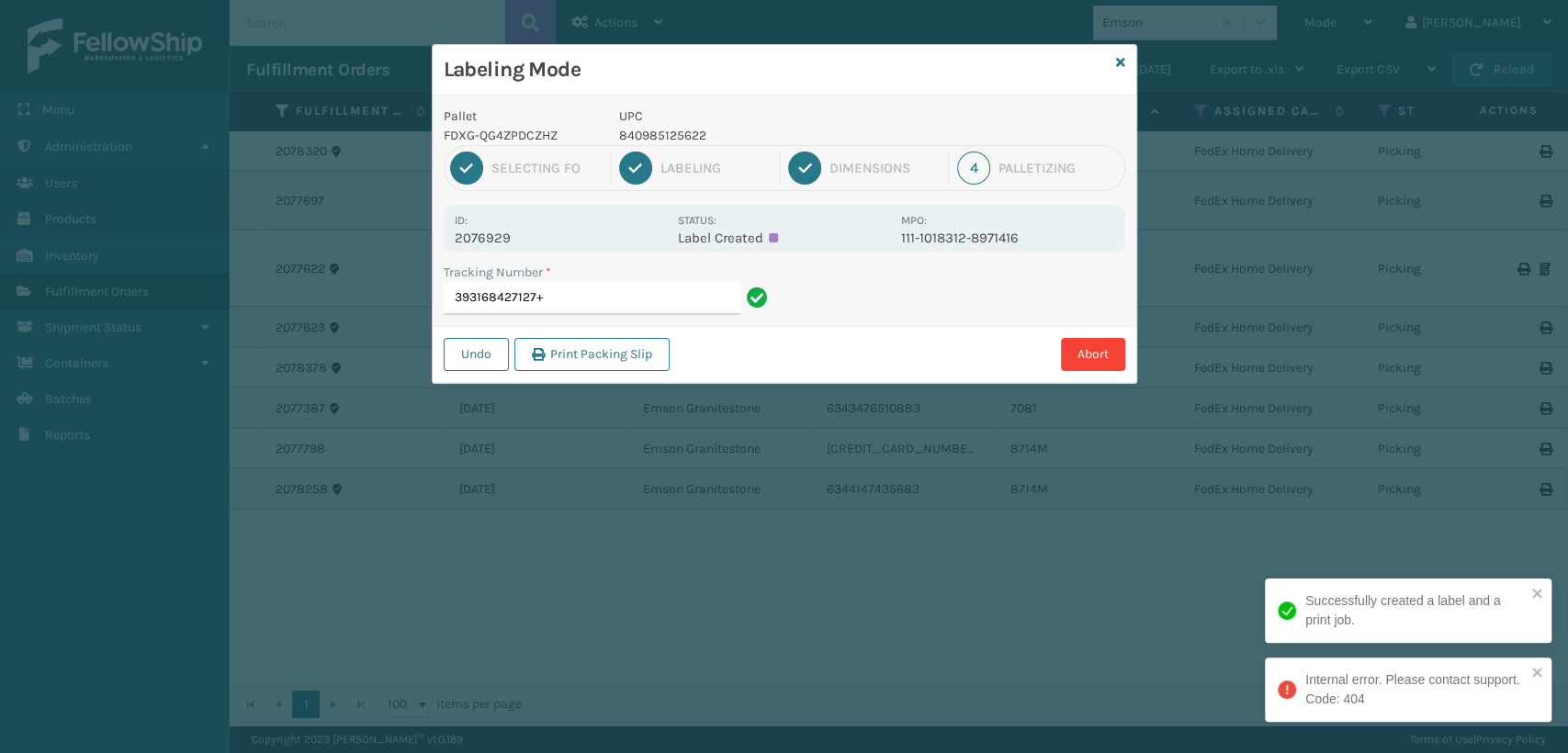
type input "393168427127"
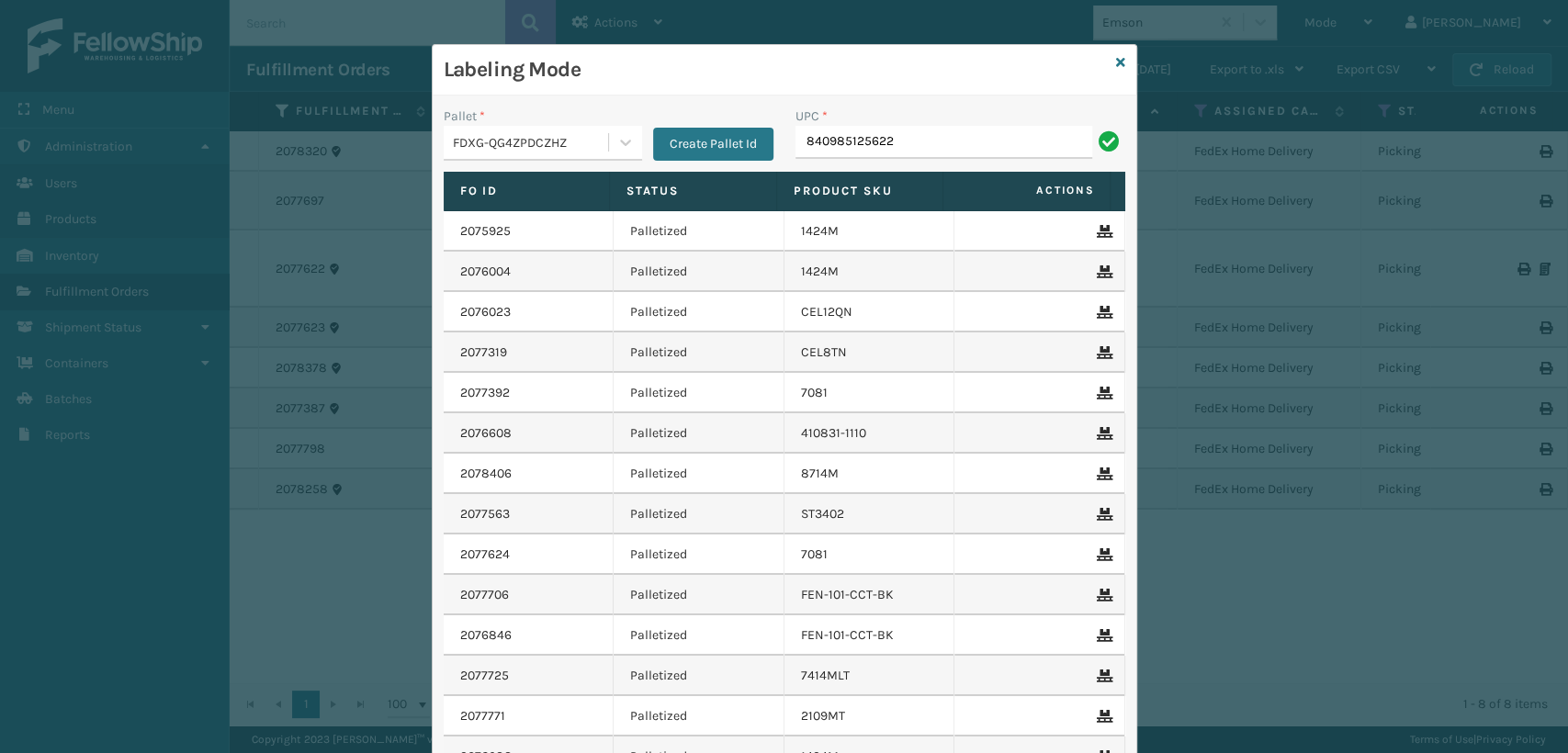
type input "840985125622"
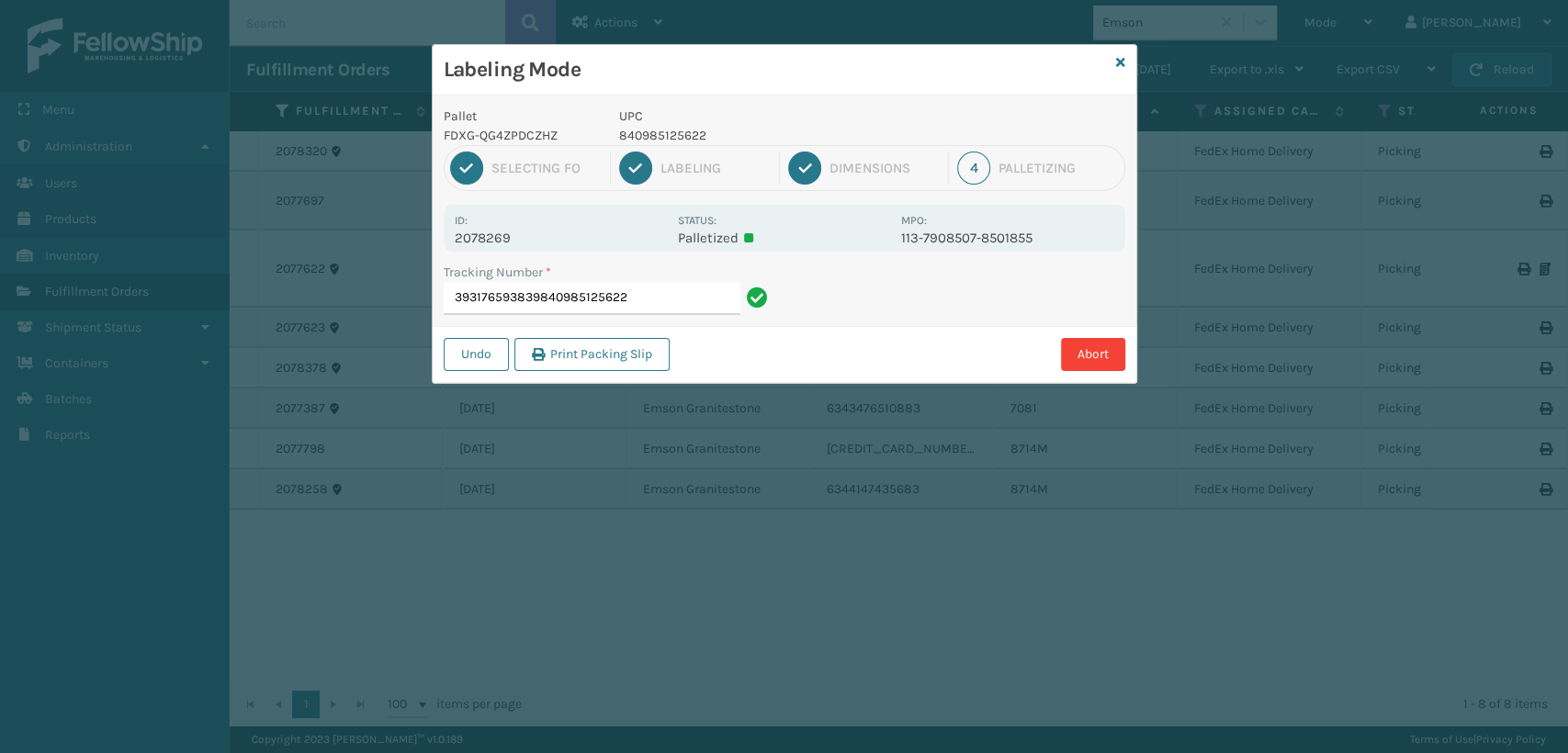
type input "393176593839840985125622840985125622"
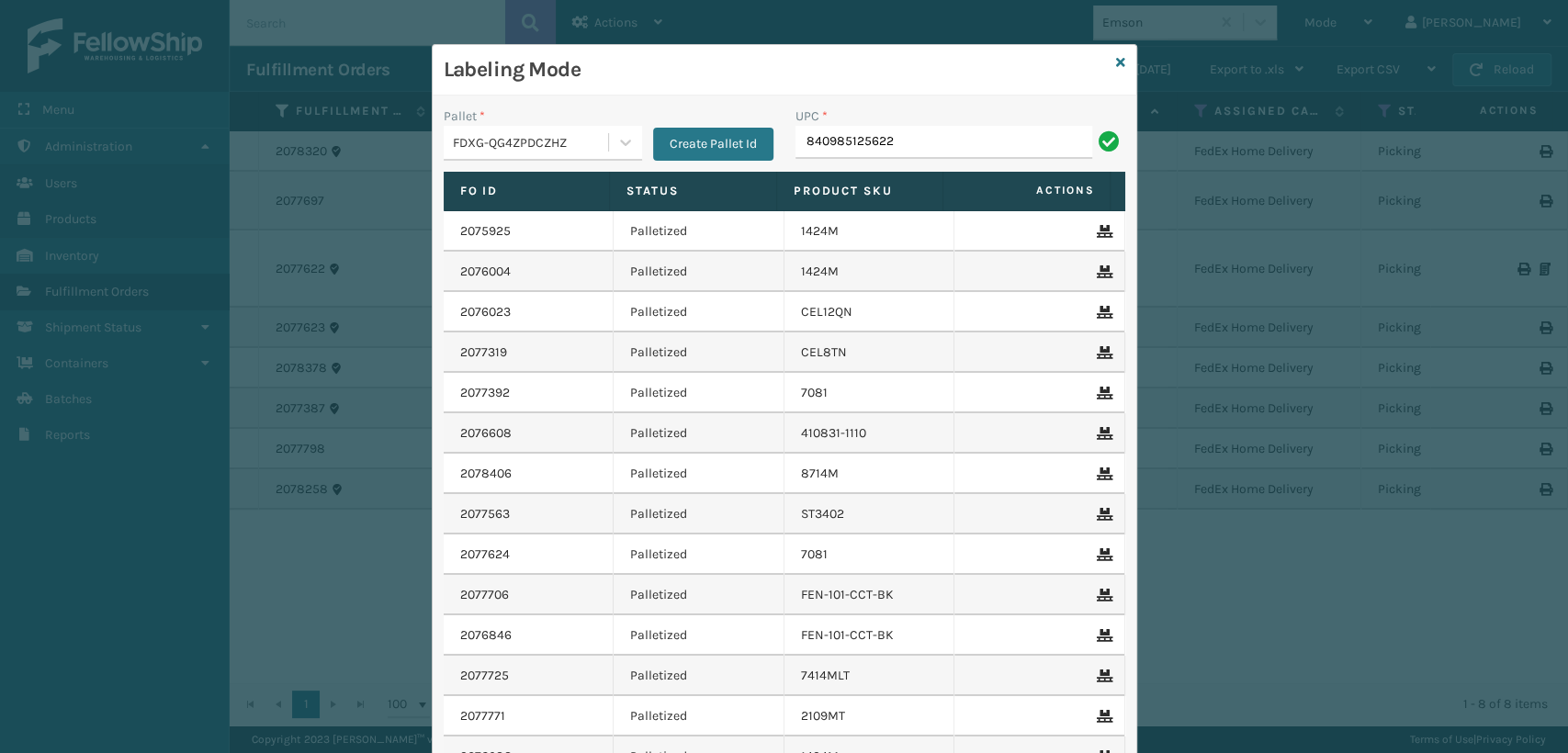
type input "840985125622"
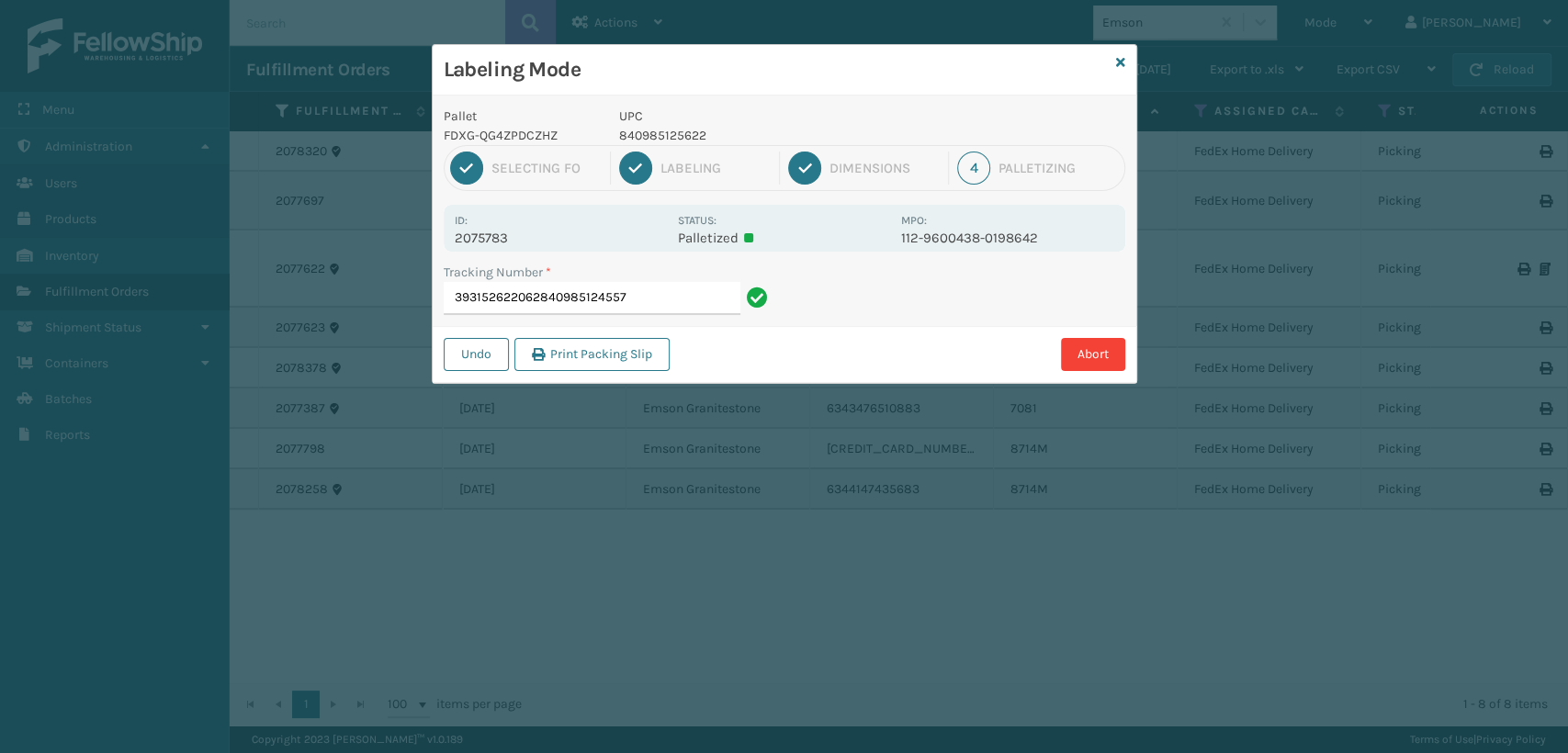
type input "393152622062840985124557"
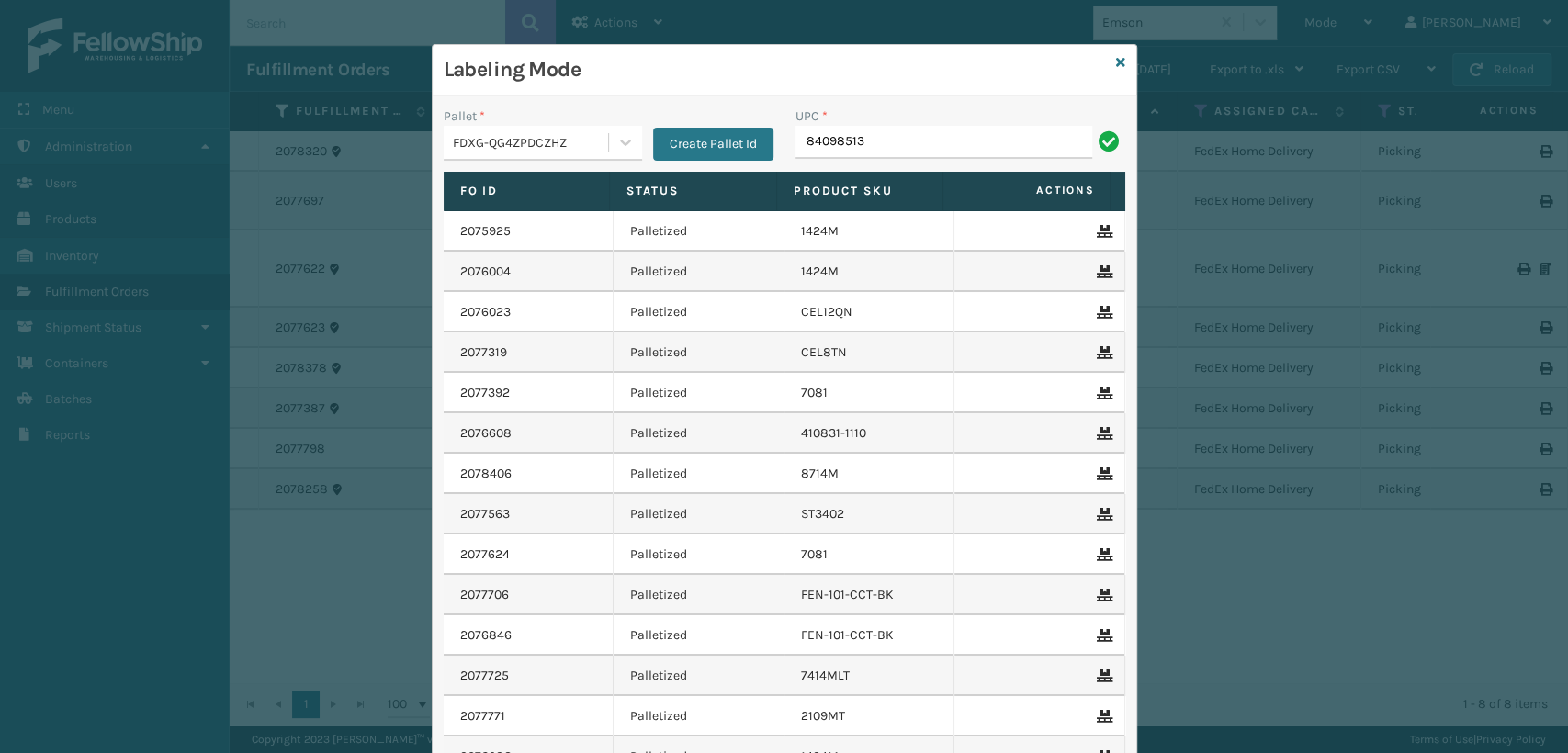
type input "84098513"
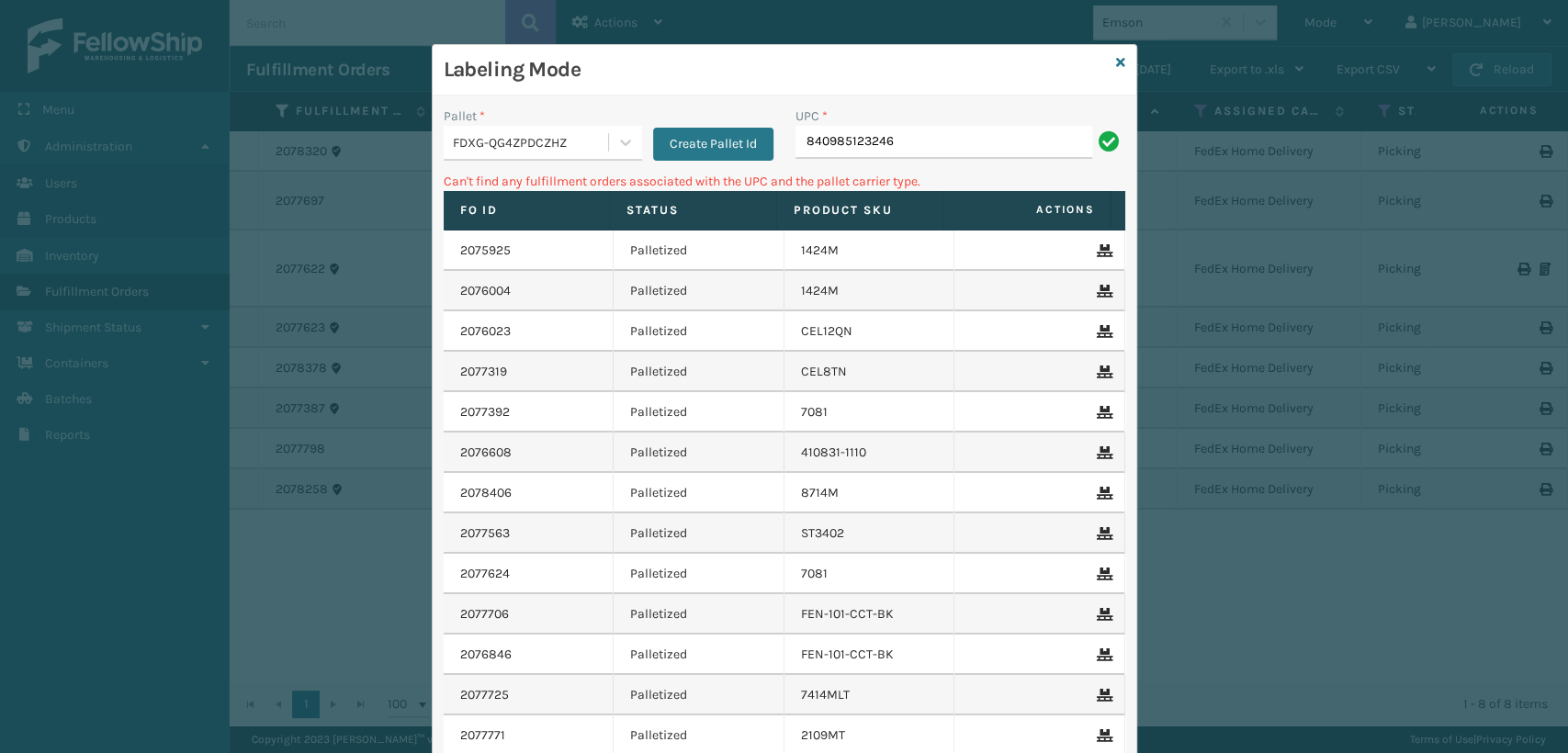
type input "840985123246"
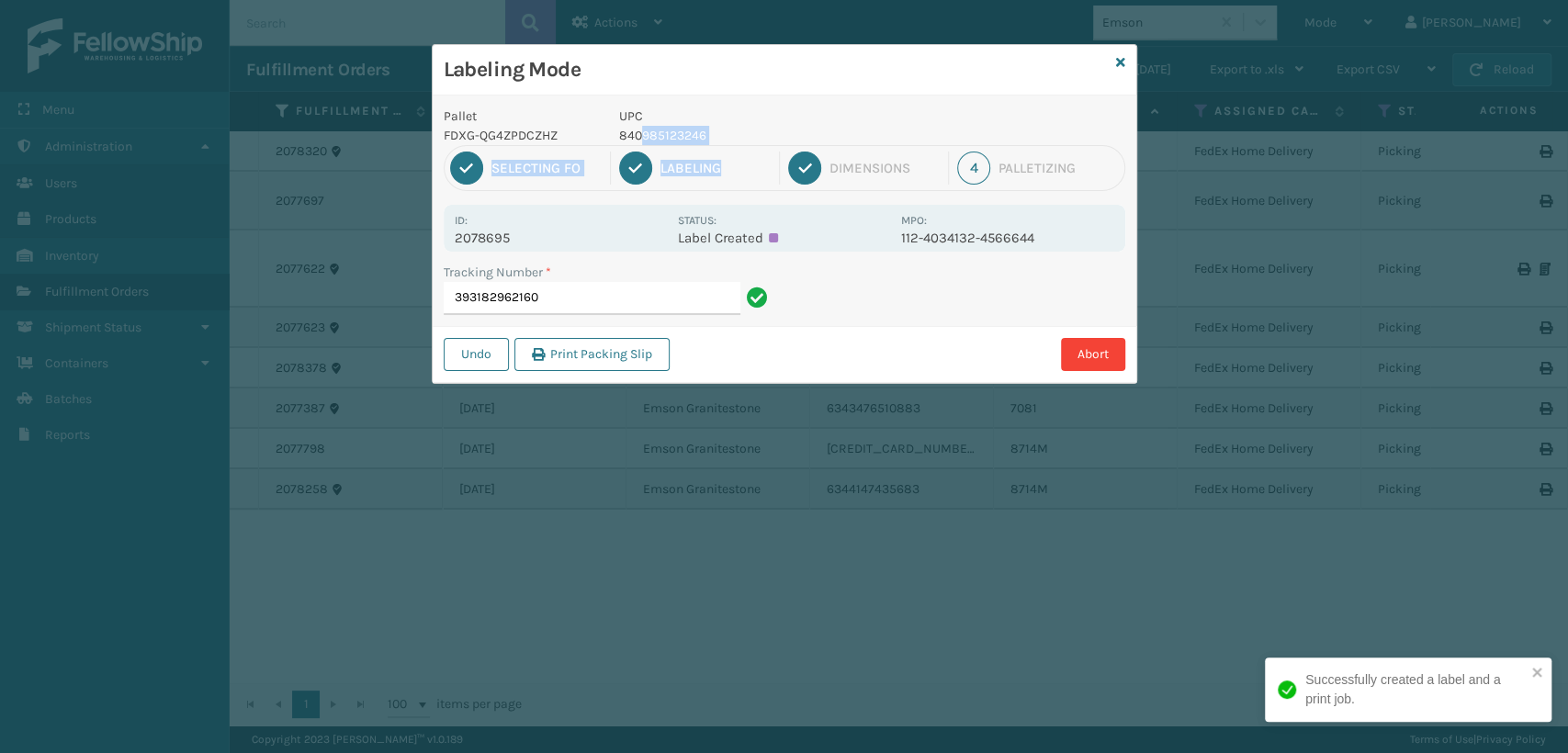
drag, startPoint x: 725, startPoint y: 145, endPoint x: 642, endPoint y: 141, distance: 83.1
click at [642, 141] on div "Pallet FDXG-QG4ZPDCZHZ UPC 840985123246 1 Selecting FO 2 Labeling 3 Dimensions …" at bounding box center [784, 239] width 703 height 288
click at [717, 134] on p "840985123246" at bounding box center [754, 135] width 271 height 20
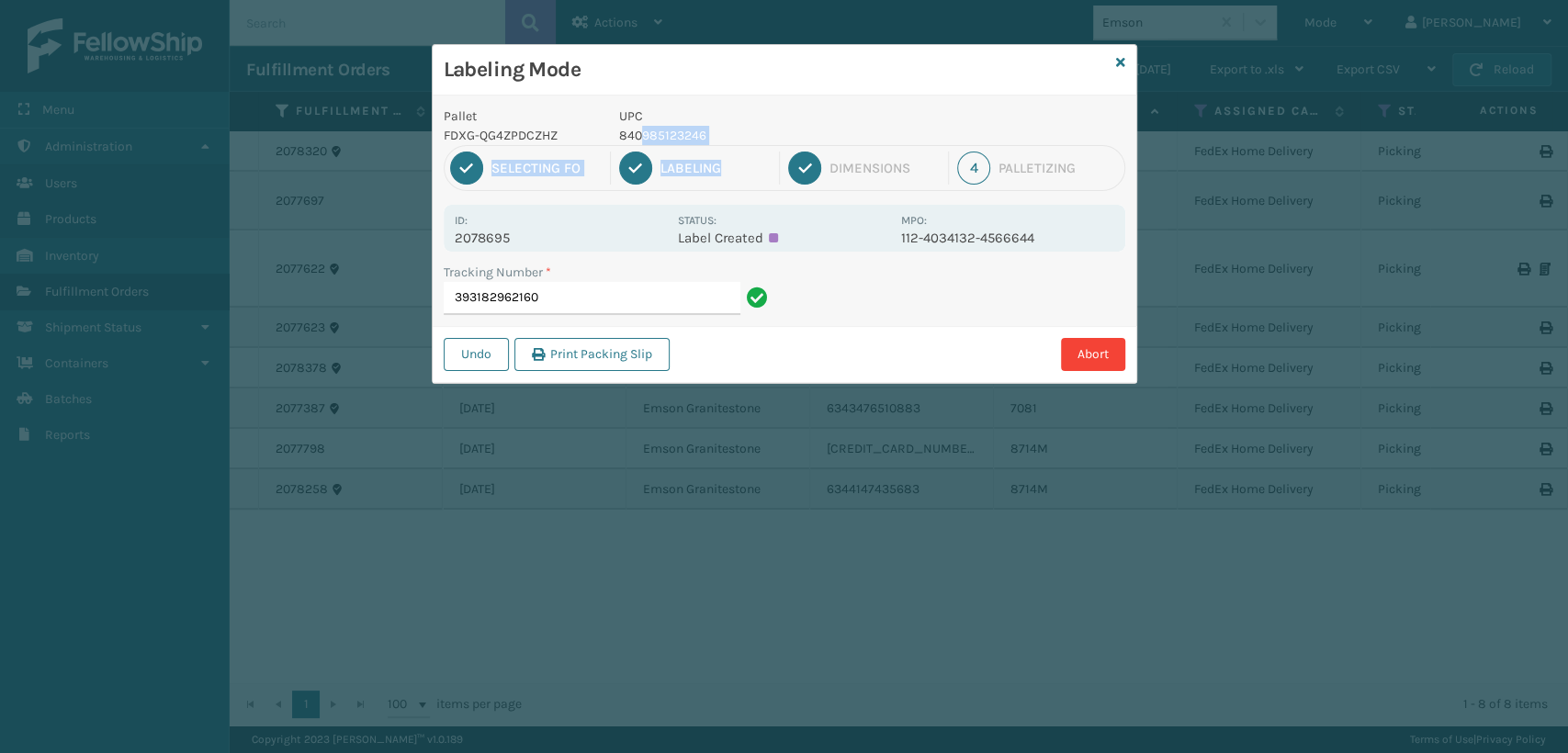
click at [718, 131] on p "840985123246" at bounding box center [754, 135] width 271 height 20
drag, startPoint x: 594, startPoint y: 301, endPoint x: 602, endPoint y: 262, distance: 39.8
click at [597, 287] on input "393182962160" at bounding box center [592, 298] width 297 height 33
drag, startPoint x: 758, startPoint y: 125, endPoint x: 621, endPoint y: 134, distance: 137.3
click at [621, 134] on p "840985123246" at bounding box center [754, 135] width 271 height 20
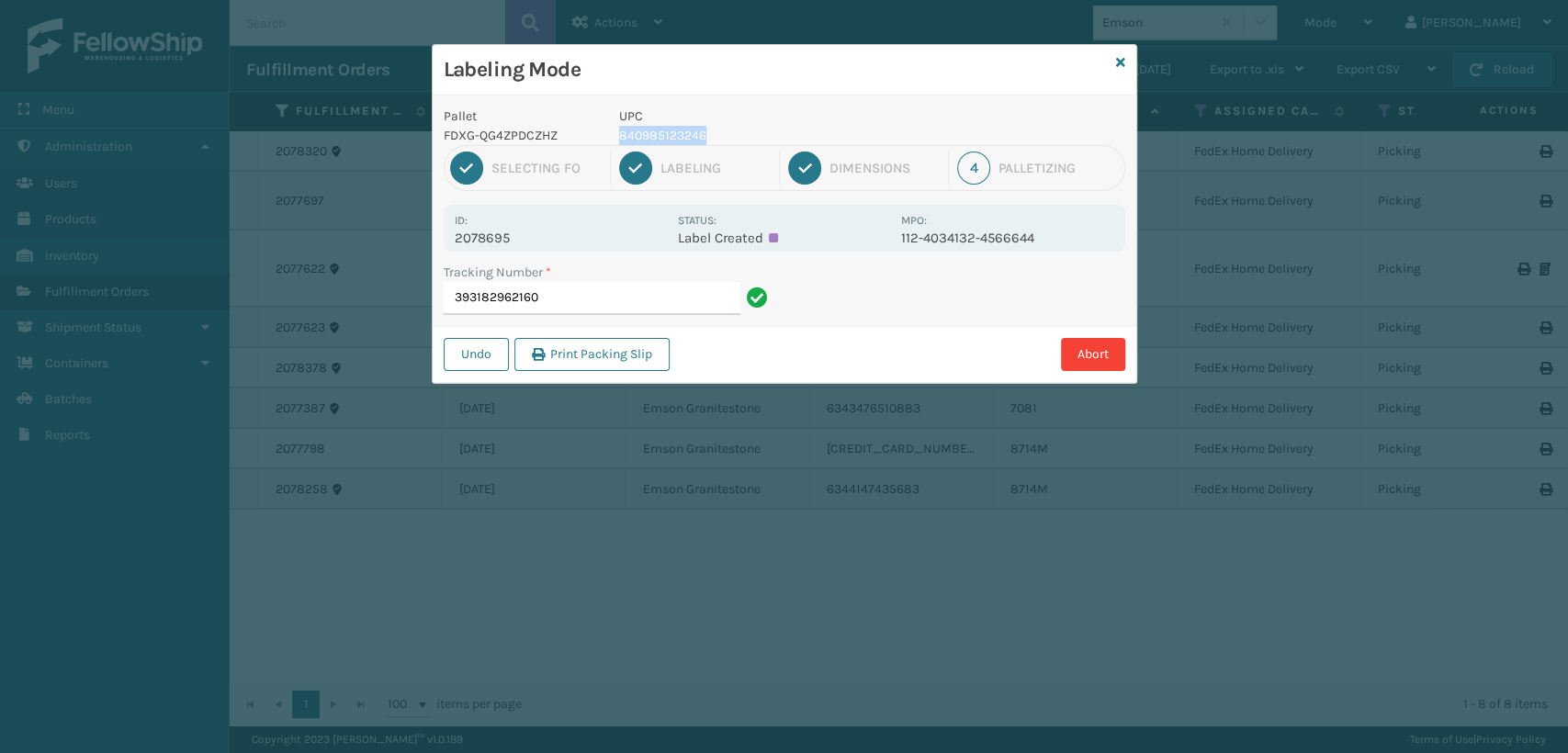
copy p "840985123246"
click at [621, 296] on input "393182962160" at bounding box center [592, 298] width 297 height 33
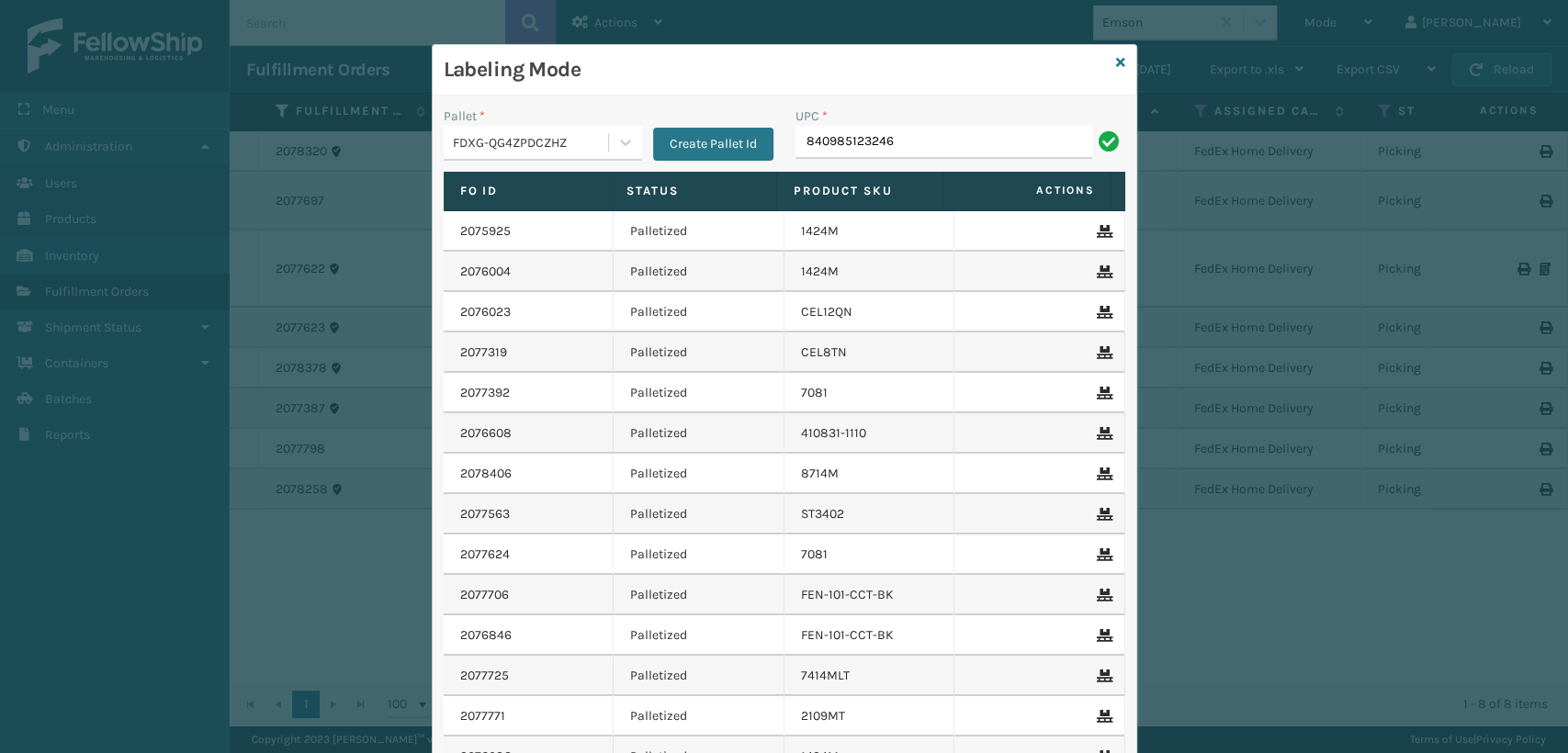
type input "840985123246"
click at [1107, 65] on div "Labeling Mode" at bounding box center [784, 70] width 703 height 51
click at [1116, 61] on icon at bounding box center [1120, 63] width 9 height 13
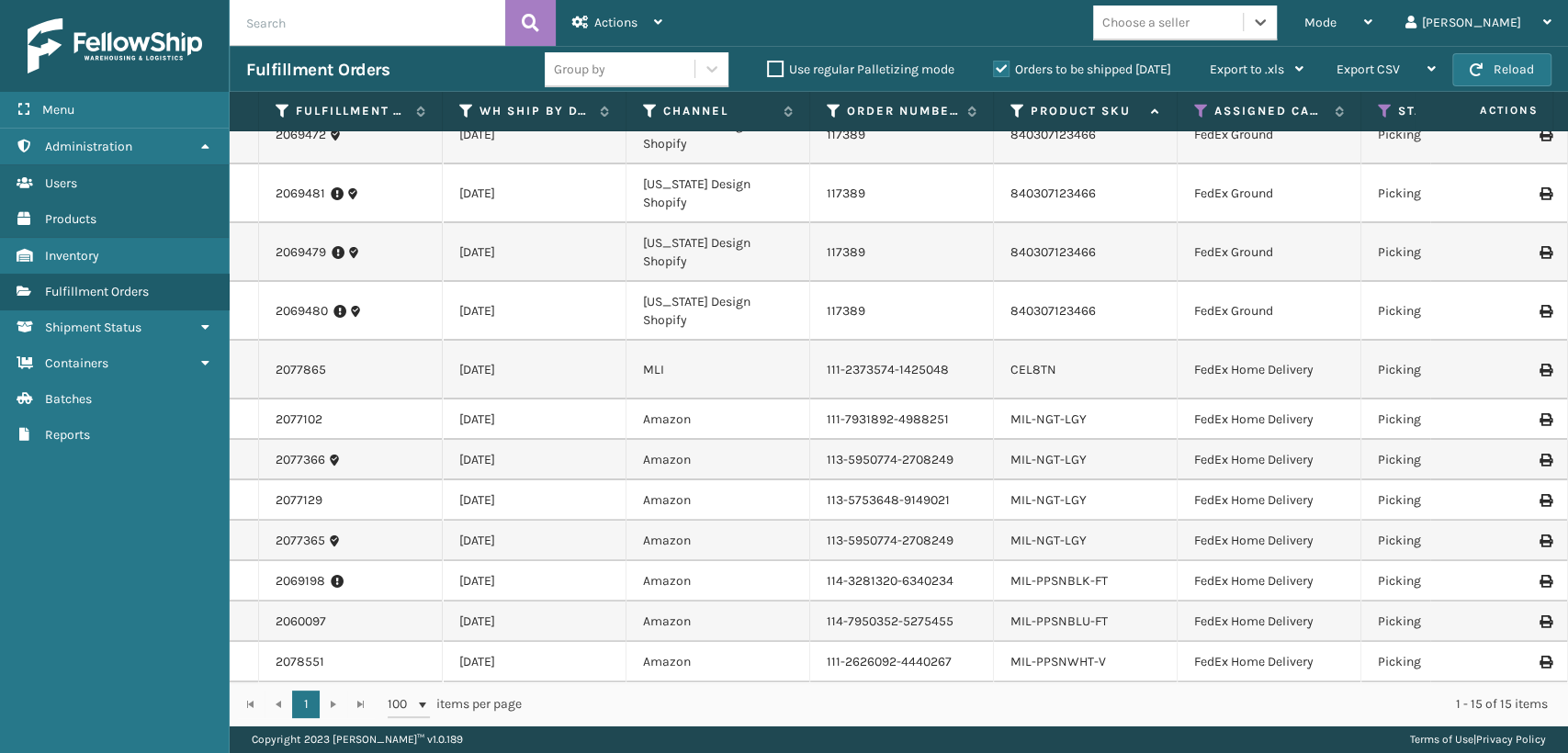
scroll to position [261, 0]
click at [467, 113] on icon at bounding box center [466, 111] width 15 height 17
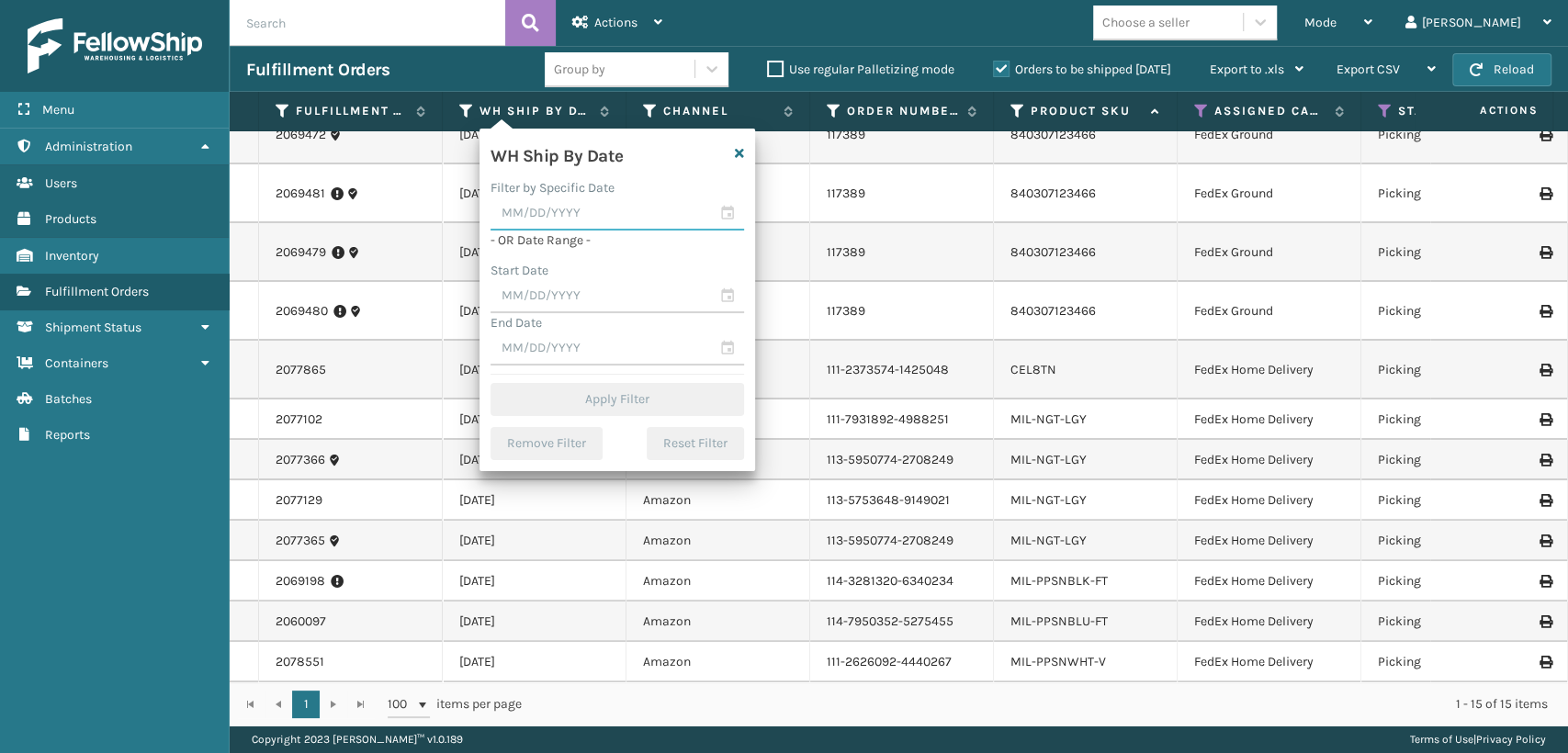
click at [723, 211] on input "text" at bounding box center [617, 214] width 254 height 33
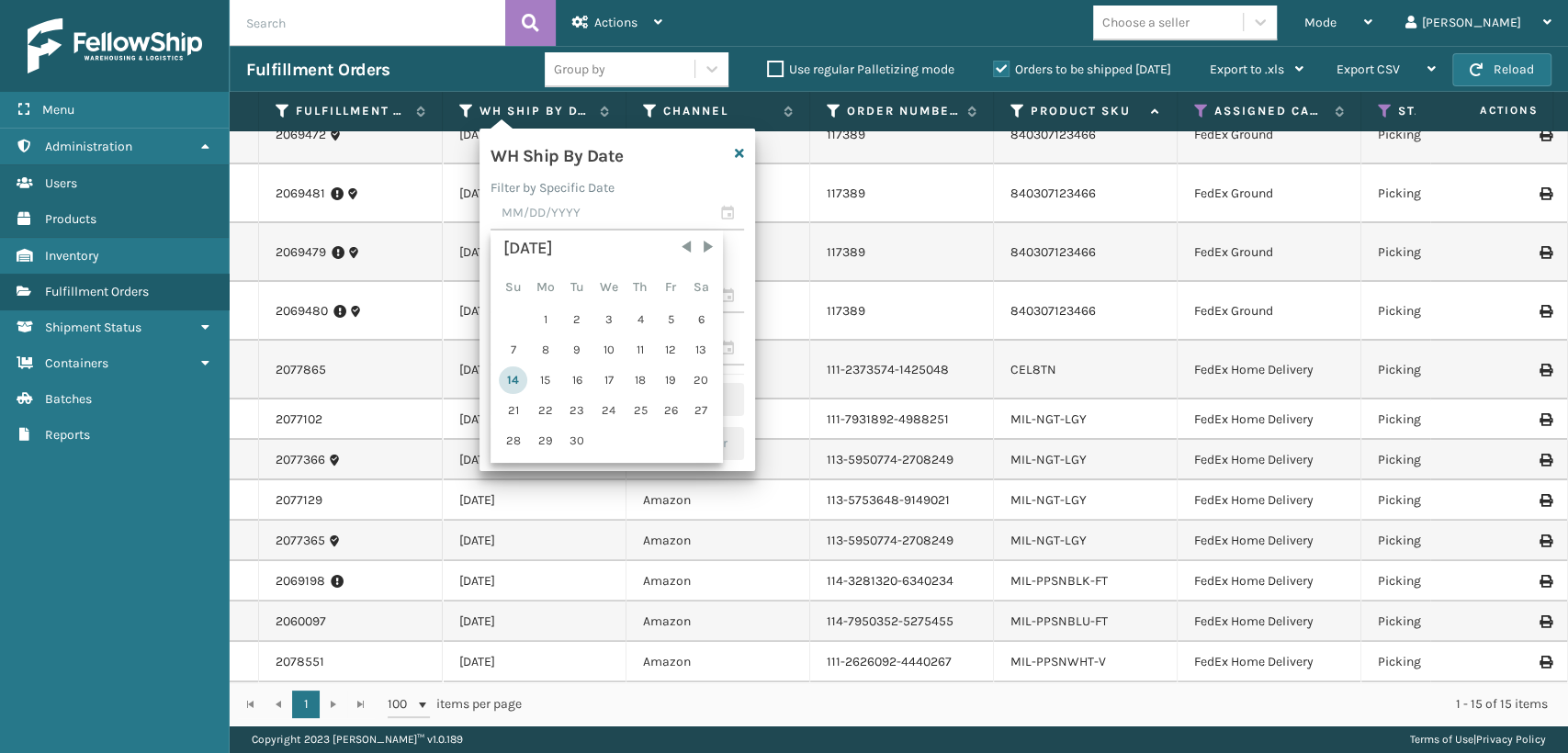
click at [514, 373] on div "14" at bounding box center [512, 379] width 28 height 27
type input "[DATE]"
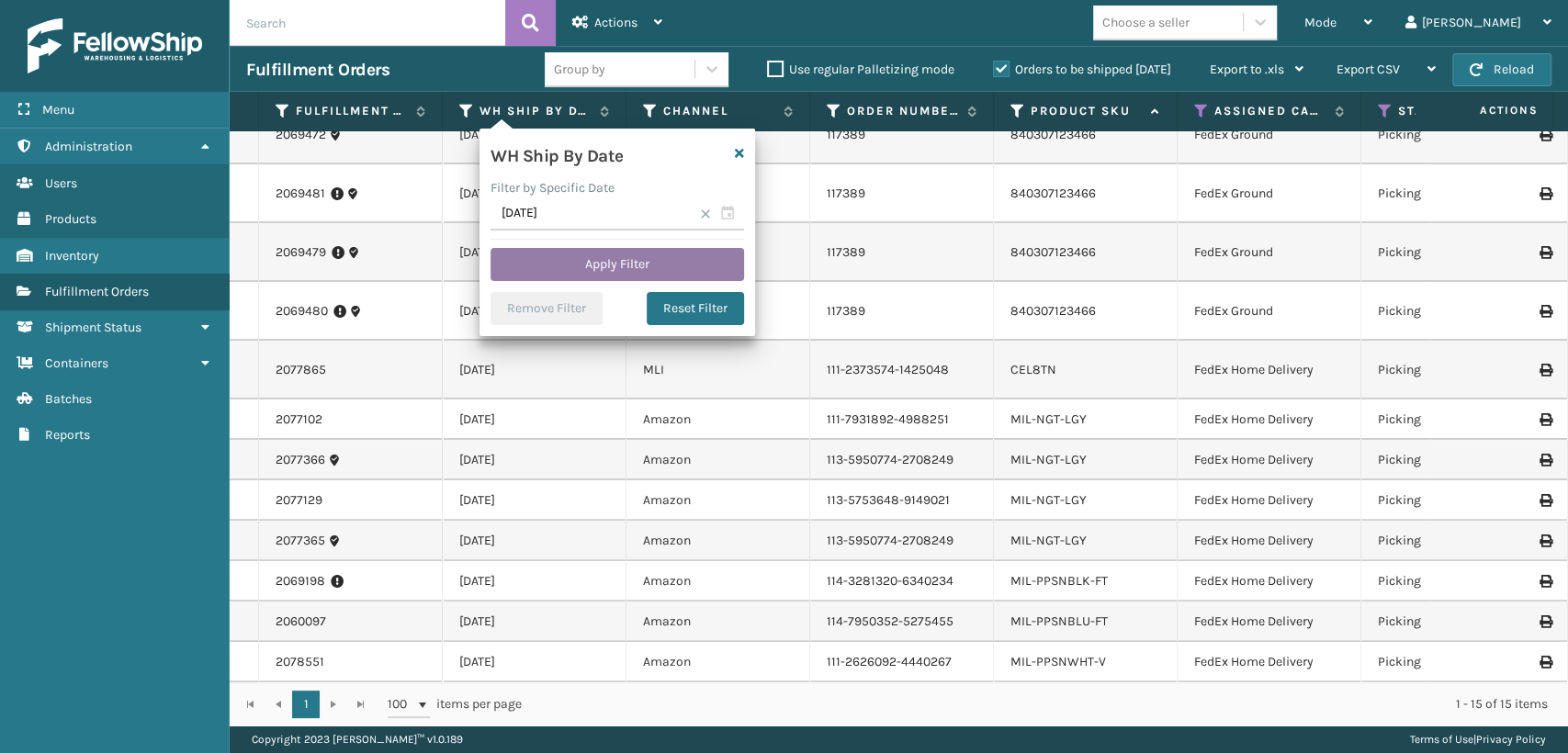
click at [580, 268] on button "Apply Filter" at bounding box center [617, 264] width 254 height 33
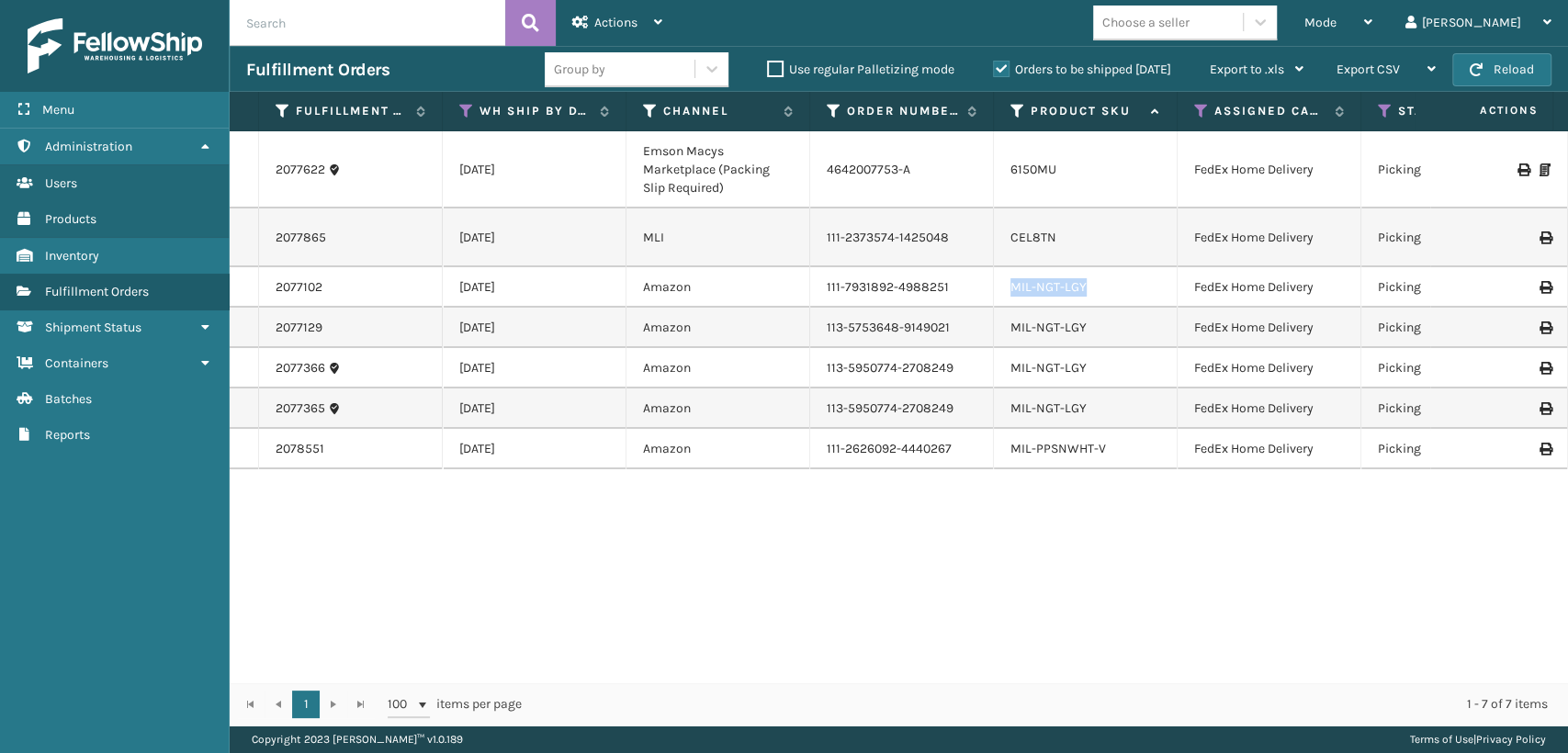
drag, startPoint x: 1087, startPoint y: 303, endPoint x: 1012, endPoint y: 307, distance: 75.1
click at [1012, 297] on div "MIL-NGT-LGY" at bounding box center [1086, 288] width 150 height 19
drag, startPoint x: 1061, startPoint y: 173, endPoint x: 1003, endPoint y: 180, distance: 58.4
click at [1003, 180] on td "6150MU" at bounding box center [1086, 170] width 184 height 77
copy link "6150MU"
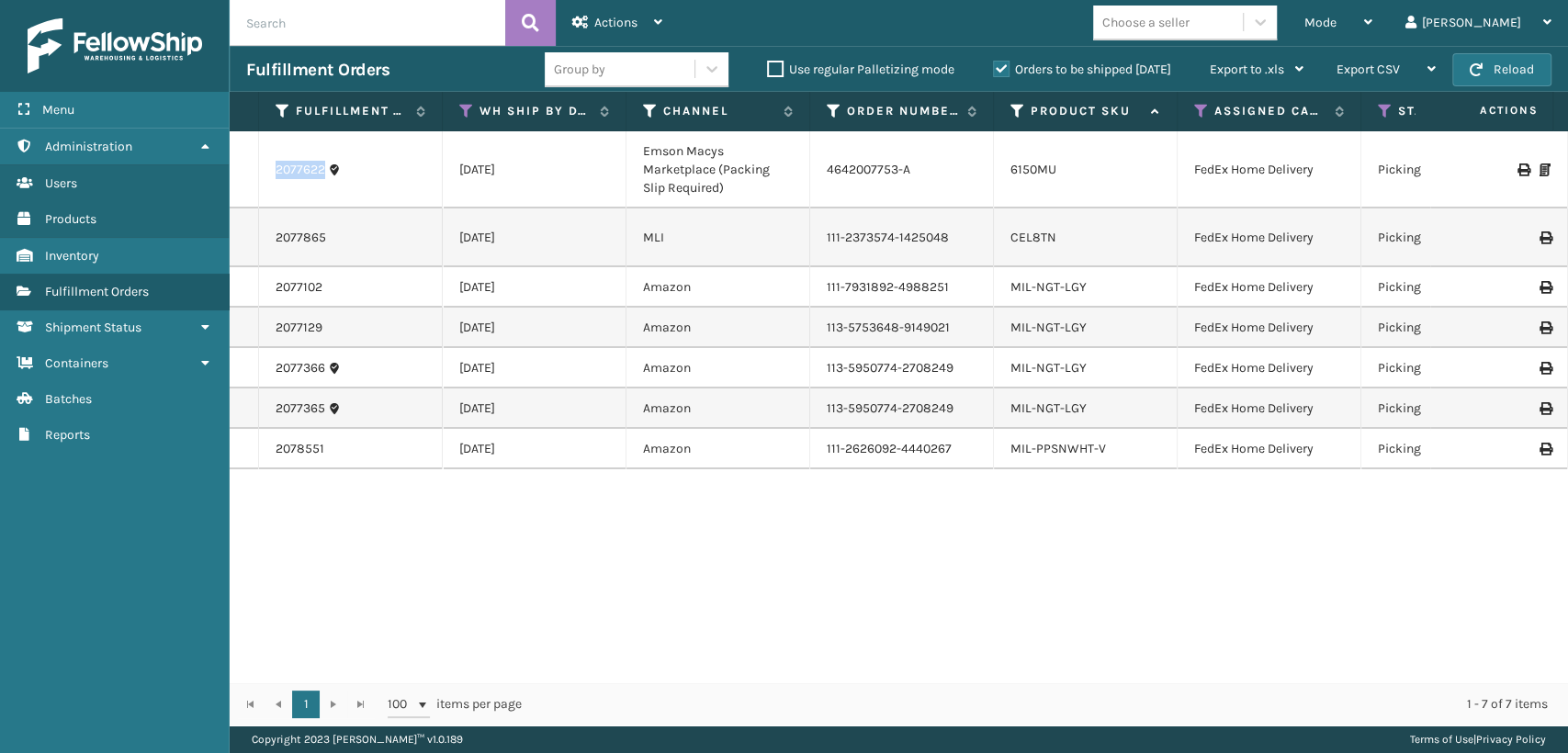
drag, startPoint x: 324, startPoint y: 170, endPoint x: 243, endPoint y: 172, distance: 81.0
copy tr "2077622"
drag, startPoint x: 1057, startPoint y: 171, endPoint x: 1003, endPoint y: 171, distance: 54.0
click at [1003, 171] on td "6150MU" at bounding box center [1086, 170] width 184 height 77
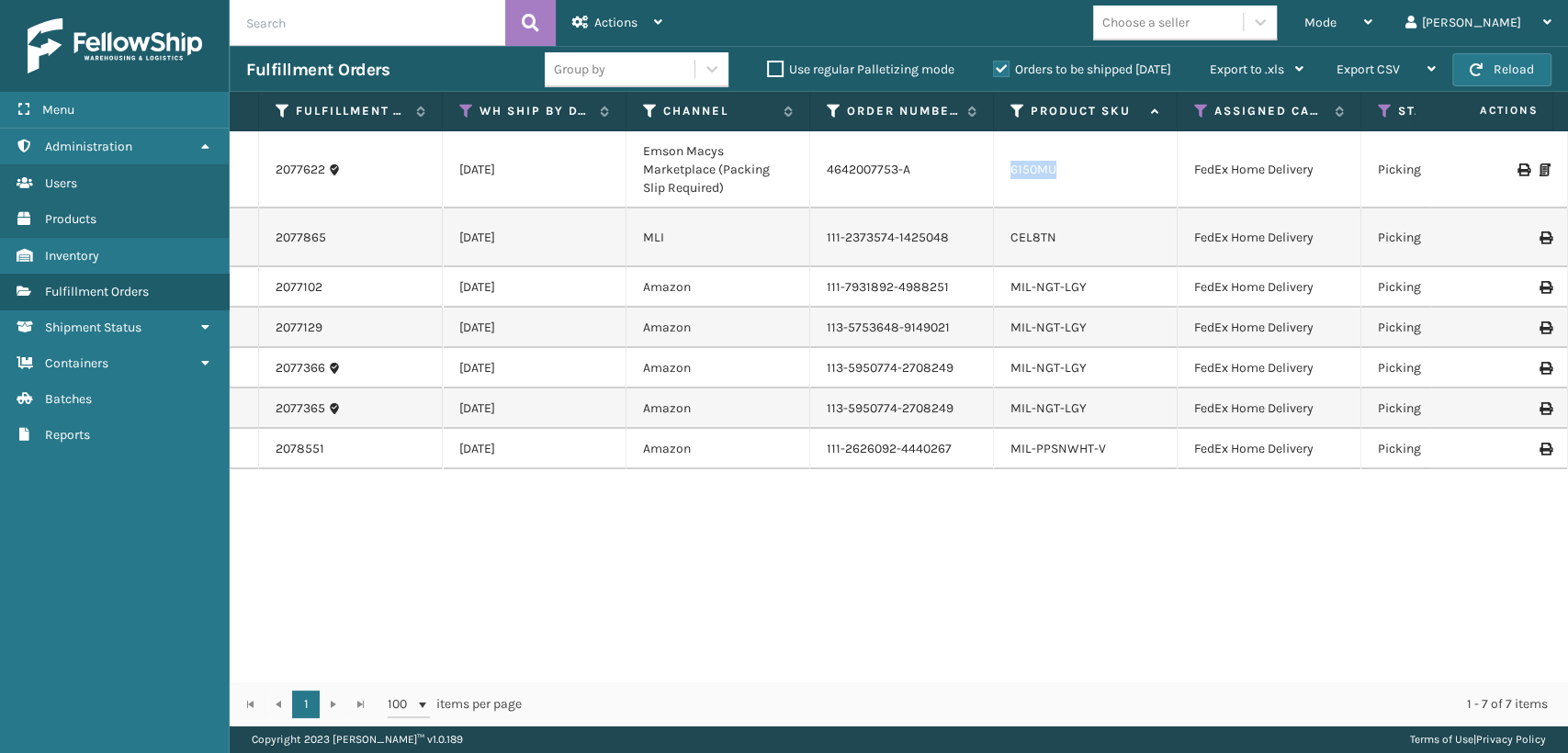
copy link "6150MU"
drag, startPoint x: 335, startPoint y: 248, endPoint x: 255, endPoint y: 255, distance: 80.3
copy tr "2077865"
drag, startPoint x: 1067, startPoint y: 244, endPoint x: 1013, endPoint y: 247, distance: 54.1
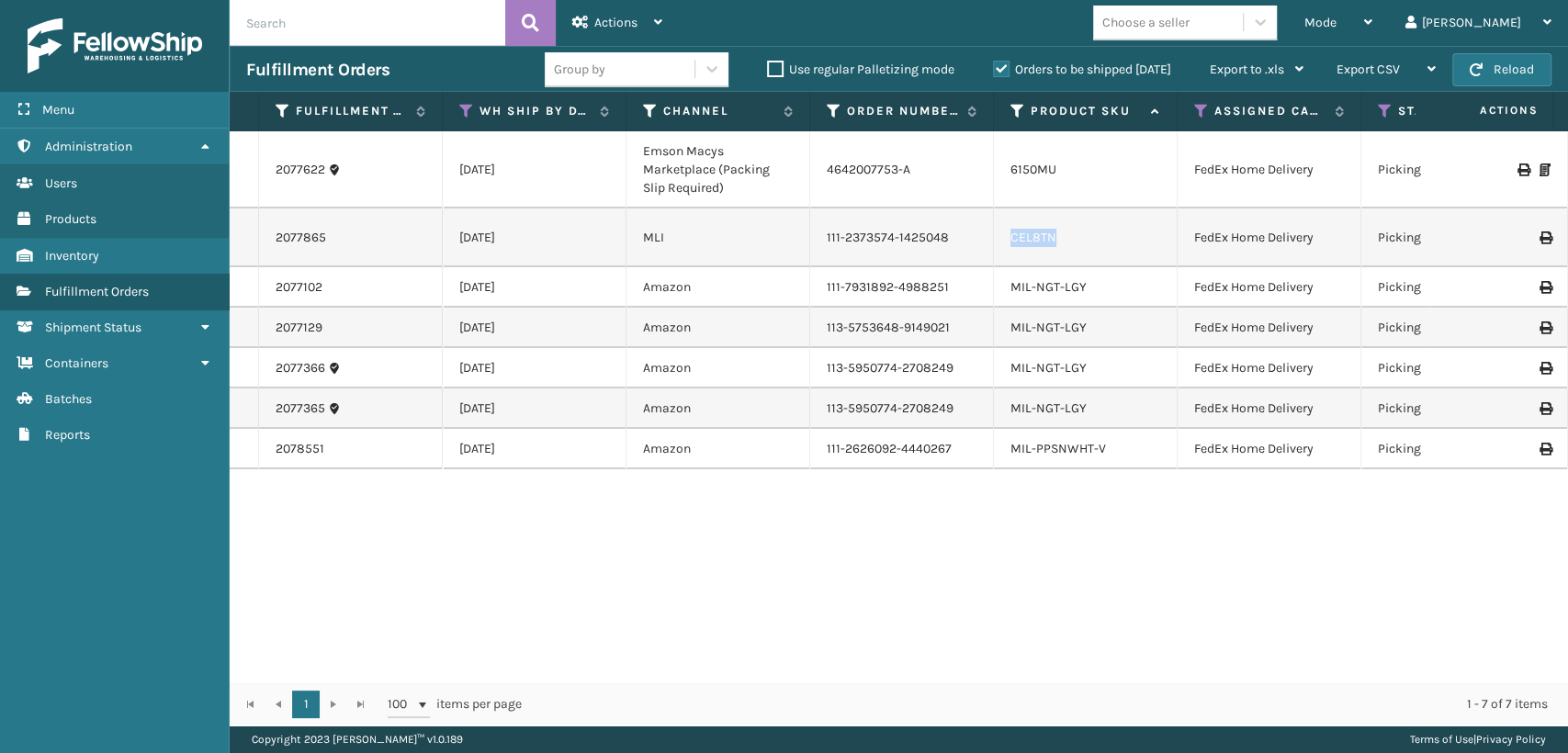
click at [1013, 247] on div "CEL8TN" at bounding box center [1086, 238] width 150 height 19
copy link "CEL8TN"
click at [1372, 31] on div "Mode" at bounding box center [1338, 22] width 68 height 46
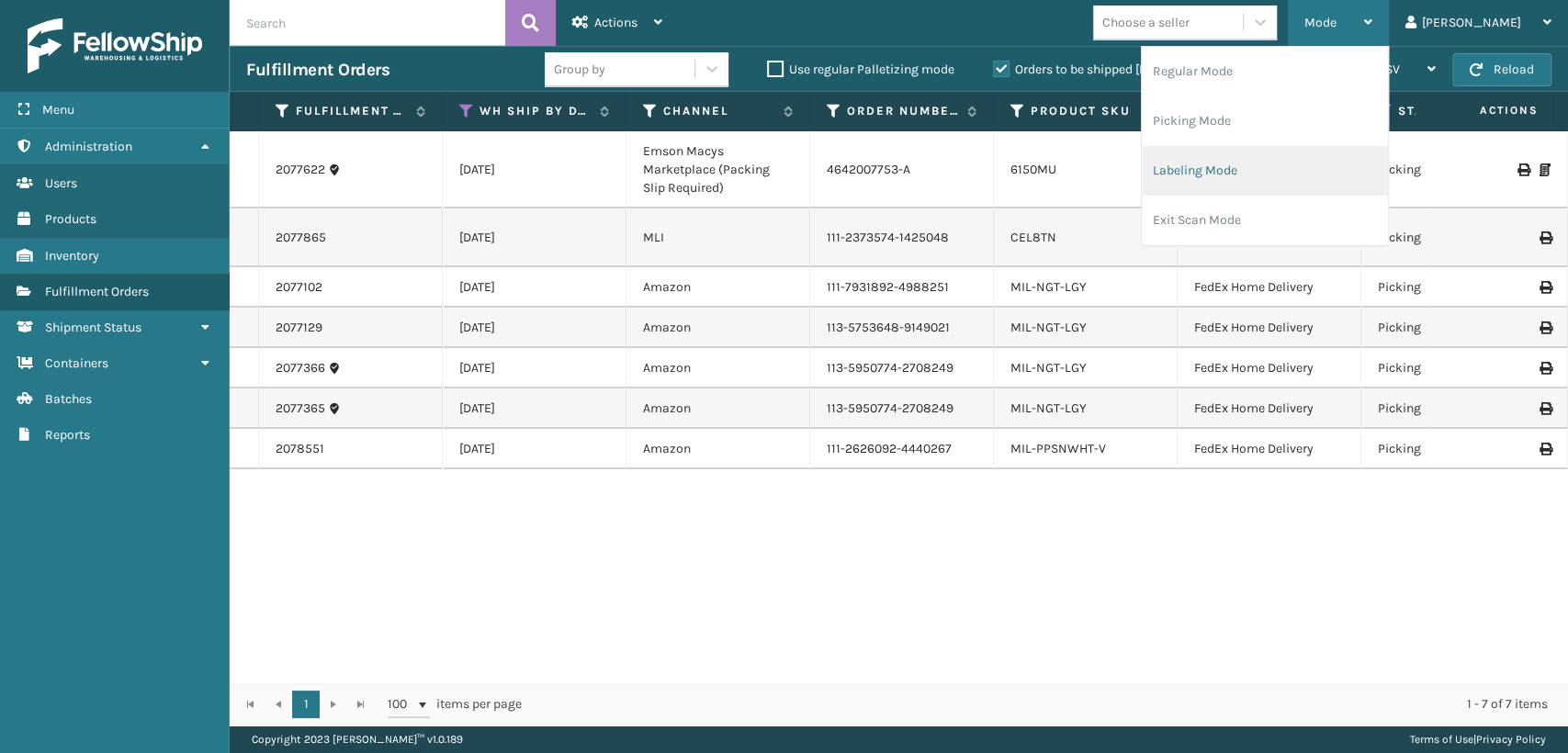
click at [1290, 170] on li "Labeling Mode" at bounding box center [1265, 170] width 246 height 50
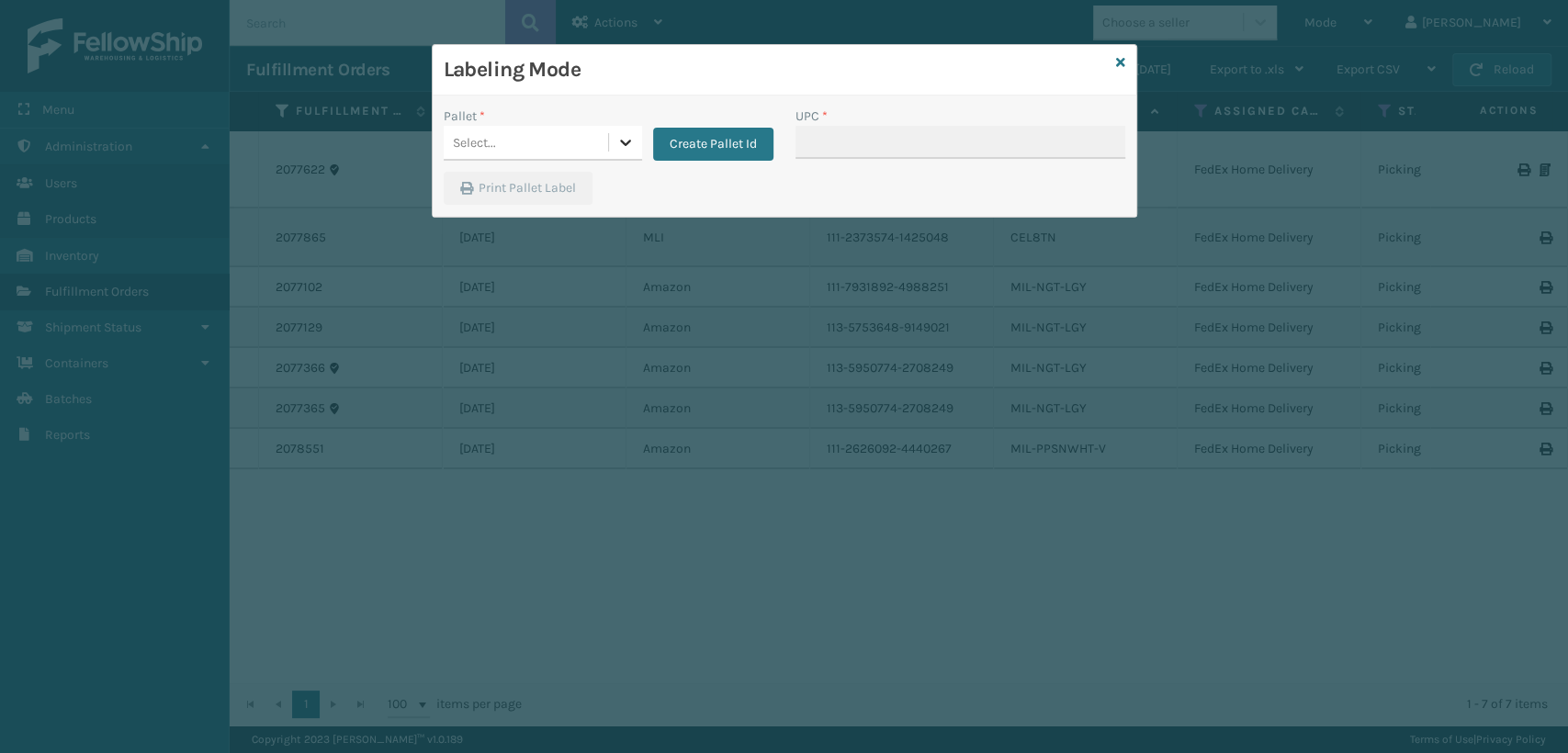
click at [624, 151] on icon at bounding box center [626, 142] width 19 height 19
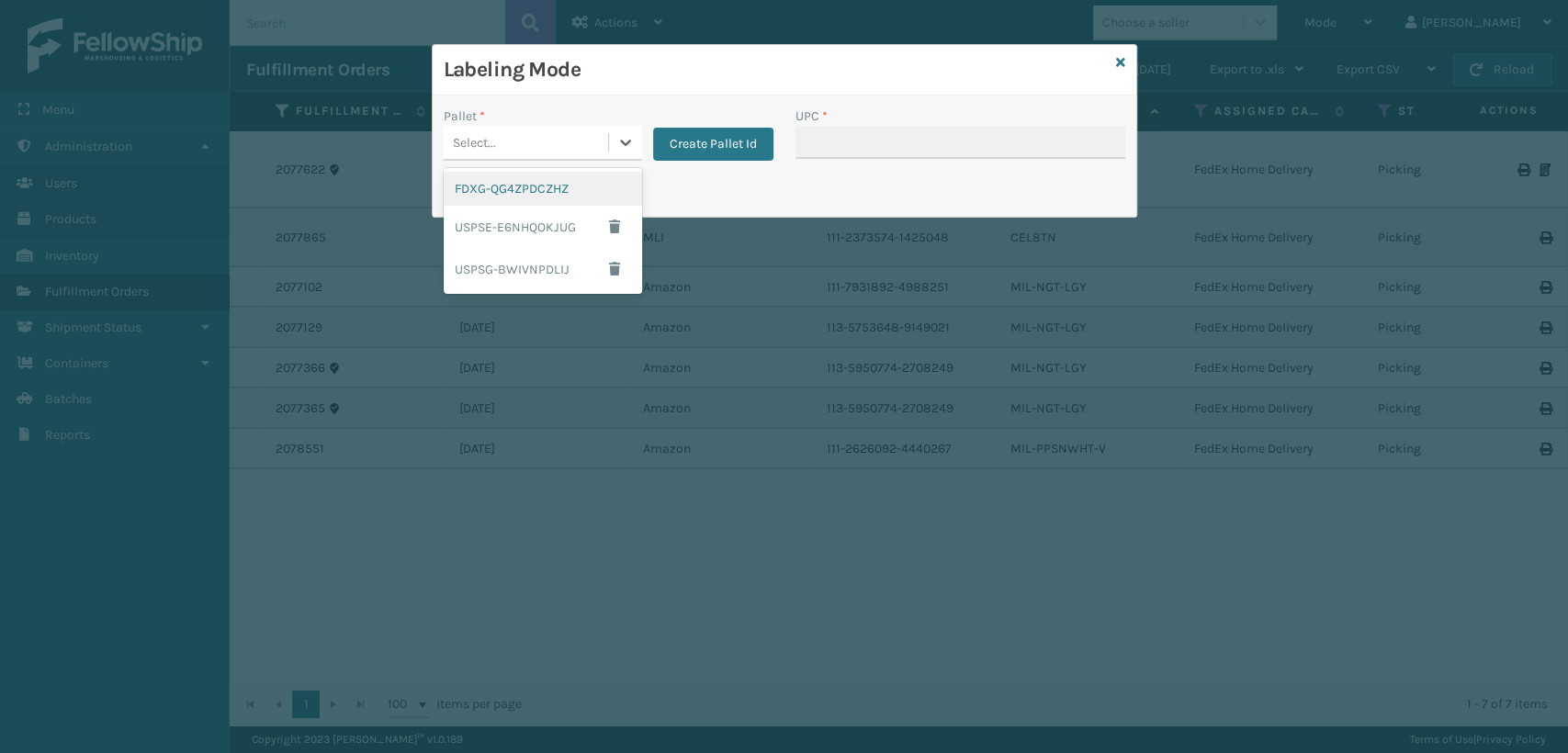
click at [552, 178] on div "FDXG-QG4ZPDCZHZ" at bounding box center [543, 188] width 199 height 34
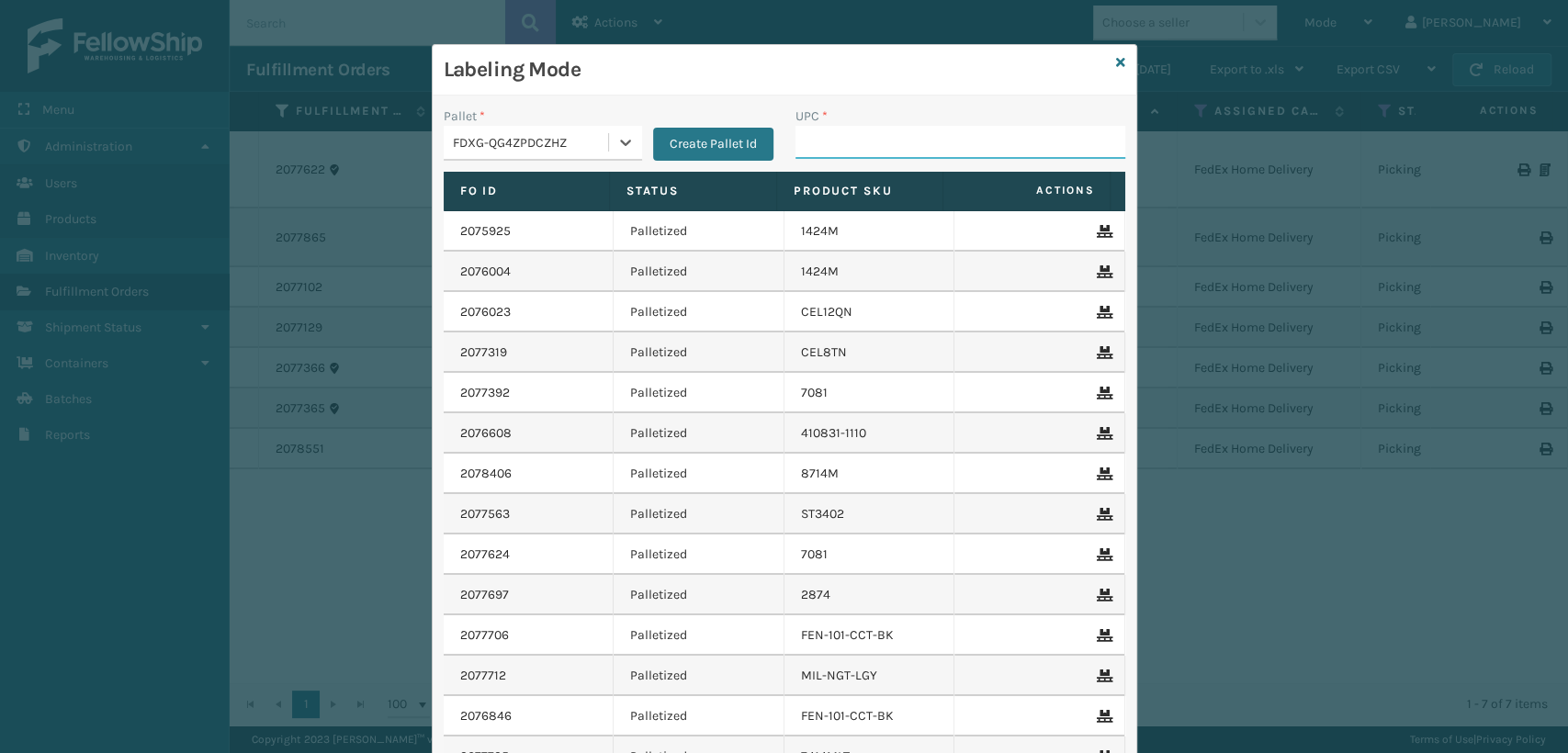
click at [819, 151] on input "UPC *" at bounding box center [960, 141] width 330 height 33
click at [1116, 64] on icon at bounding box center [1120, 63] width 9 height 13
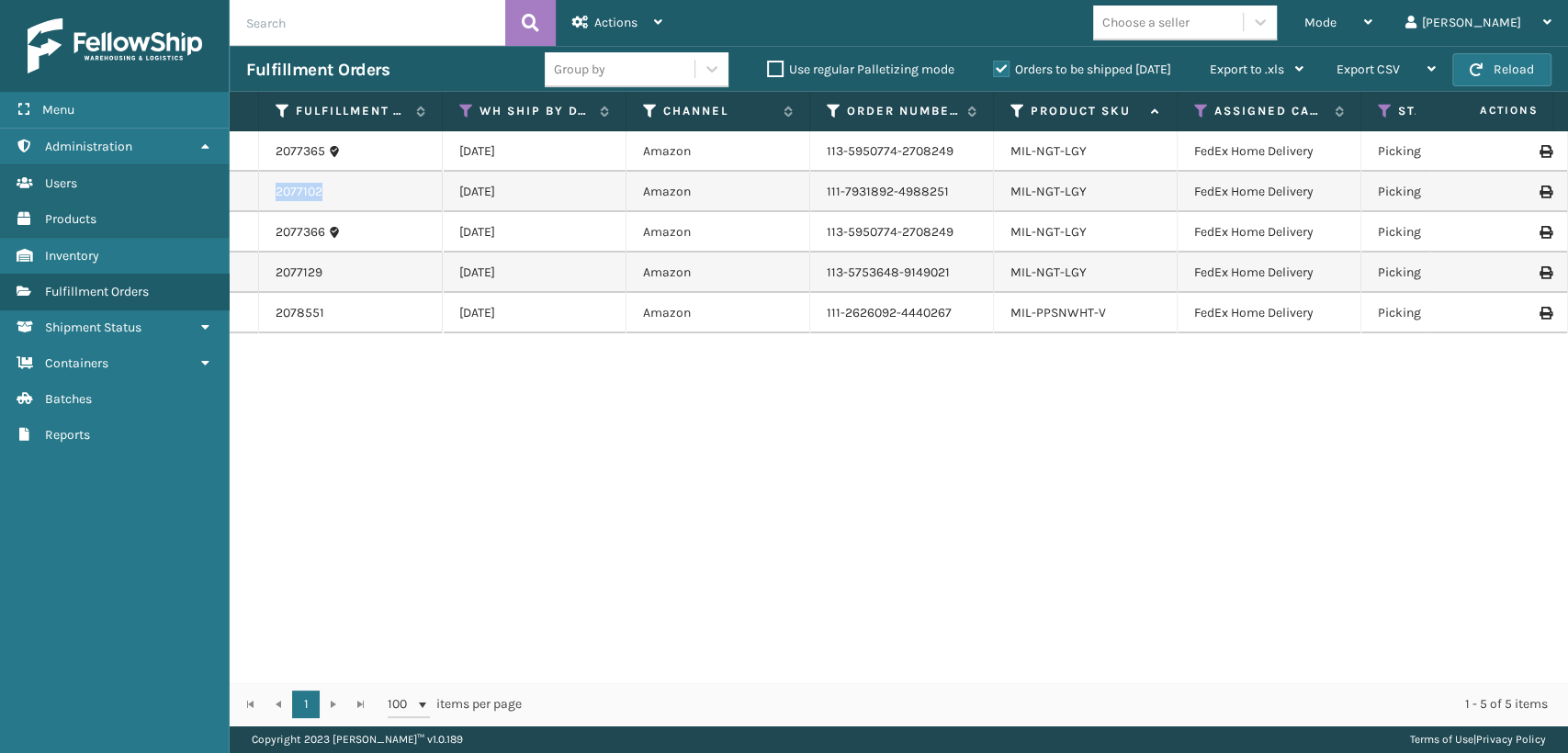
drag, startPoint x: 324, startPoint y: 198, endPoint x: 263, endPoint y: 199, distance: 61.0
click at [263, 199] on td "2077102" at bounding box center [351, 191] width 184 height 40
copy link "2077102"
drag, startPoint x: 1104, startPoint y: 310, endPoint x: 998, endPoint y: 311, distance: 106.0
click at [998, 311] on td "MIL-PPSNWHT-V" at bounding box center [1086, 313] width 184 height 40
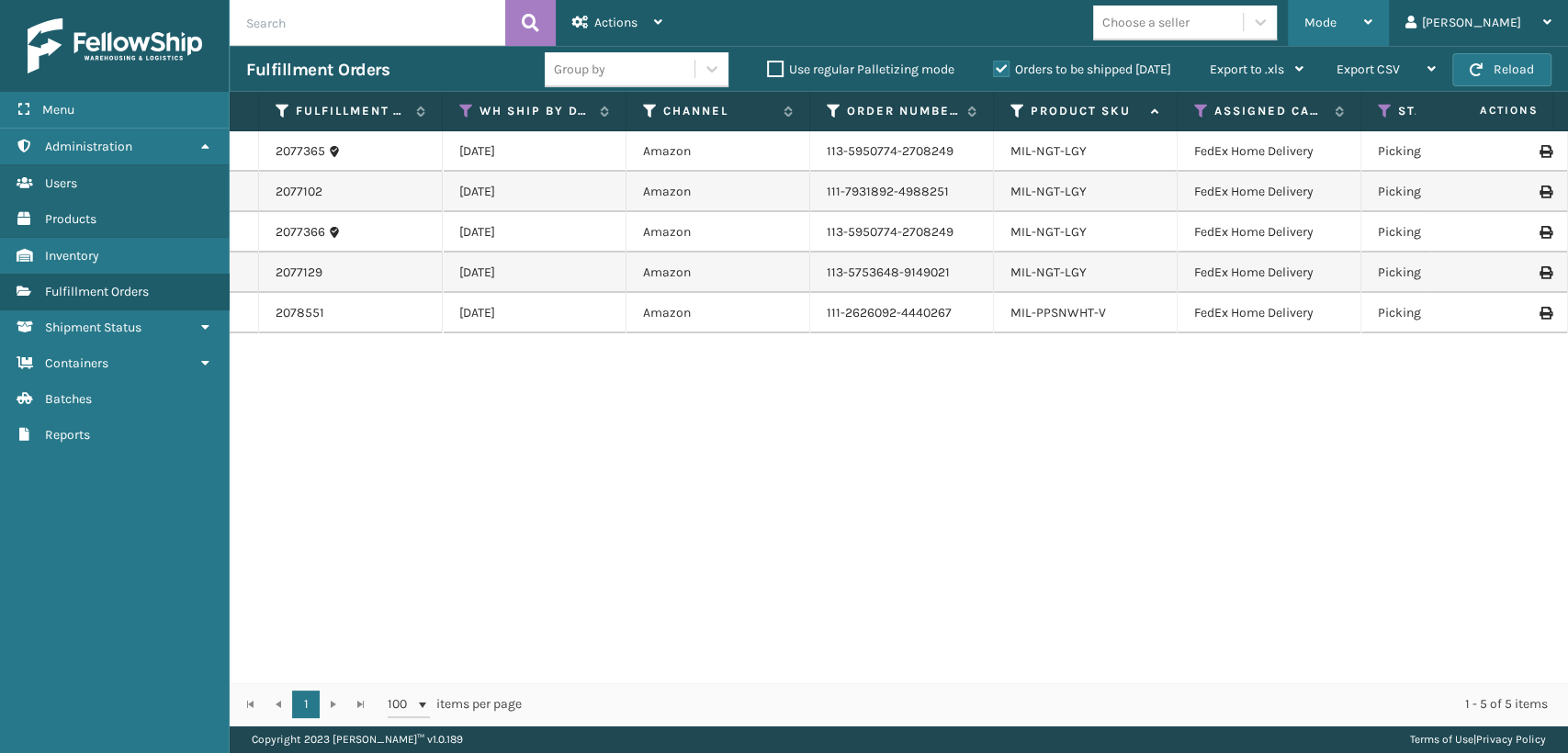
click at [1372, 34] on div "Mode" at bounding box center [1338, 22] width 68 height 46
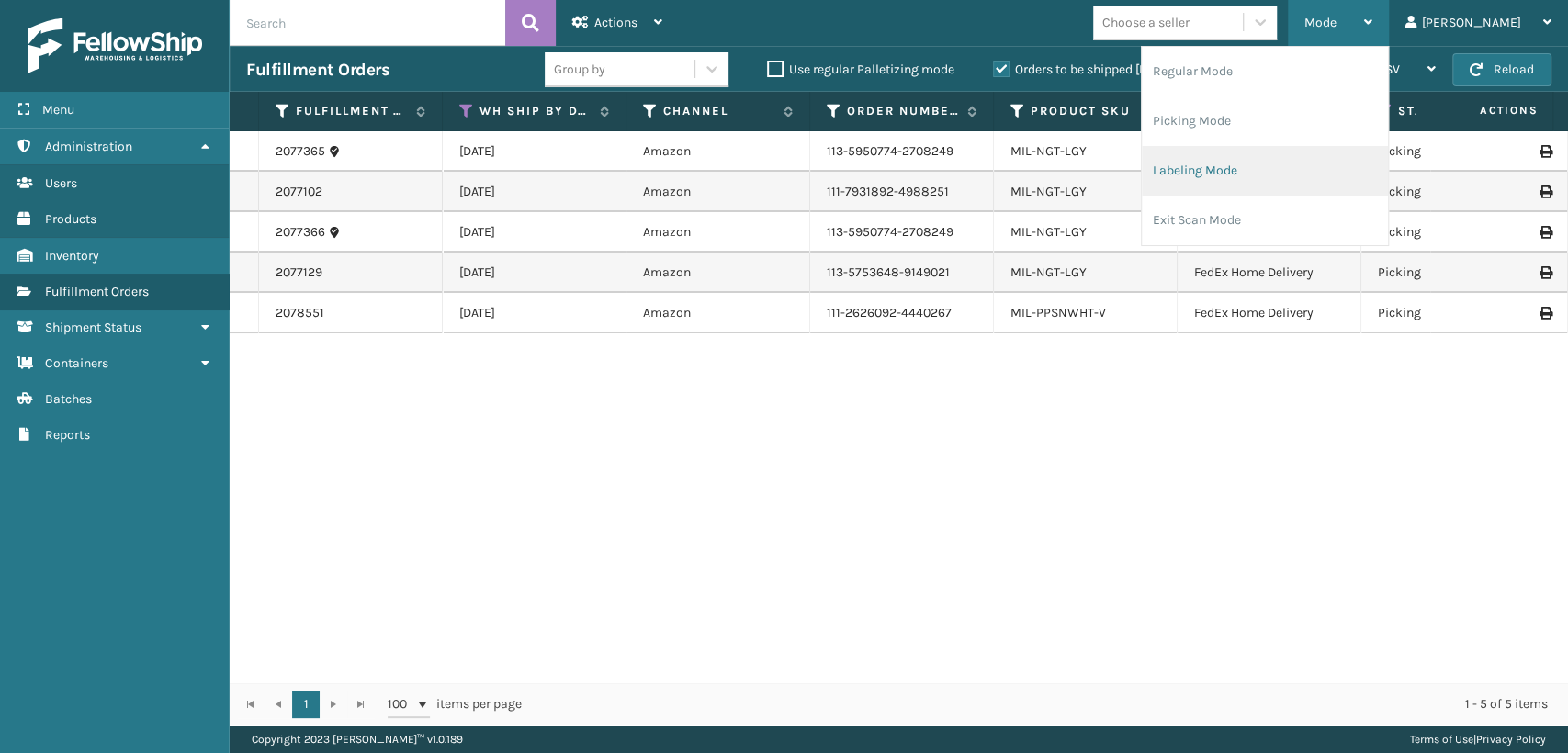
click at [1352, 162] on li "Labeling Mode" at bounding box center [1265, 170] width 246 height 50
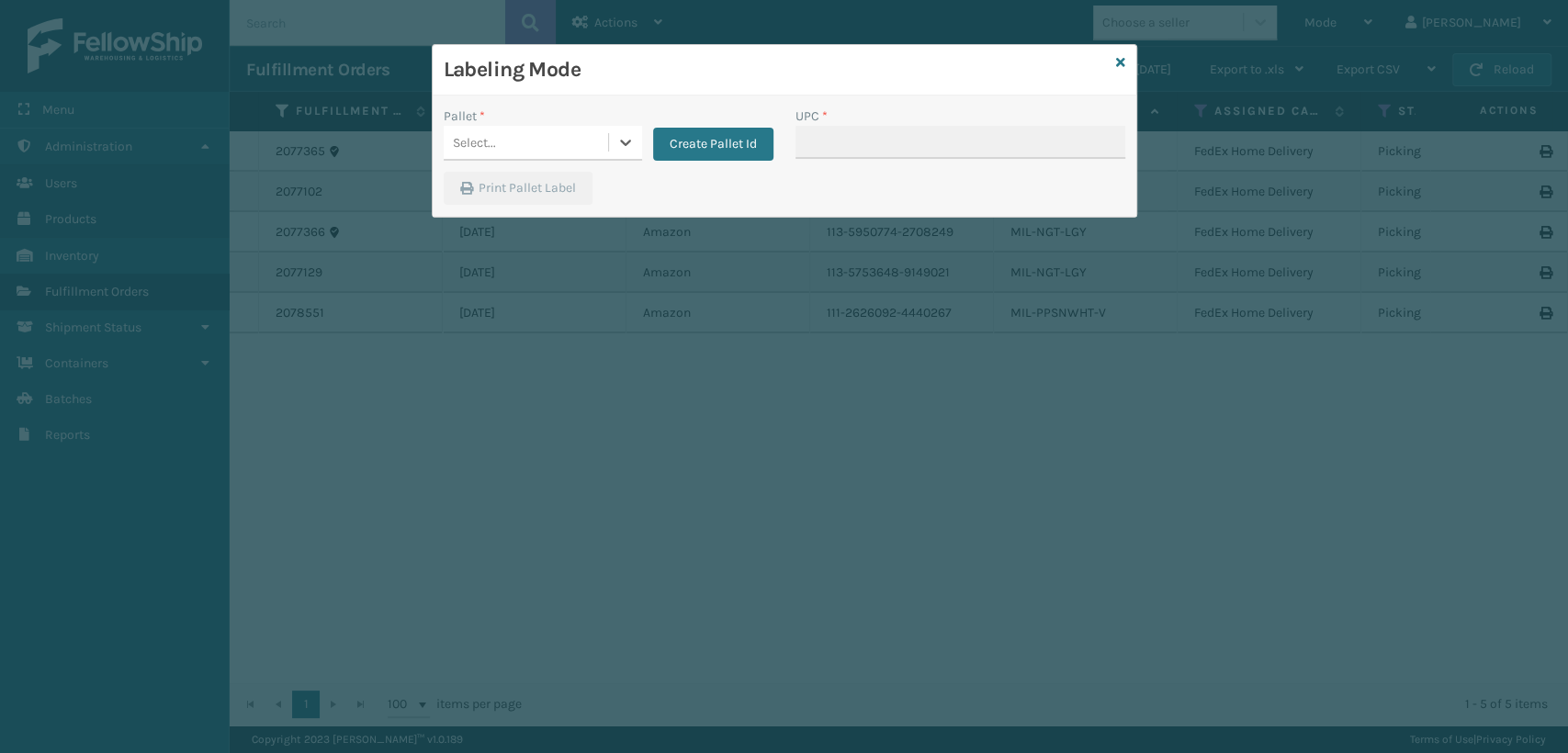
click at [606, 147] on div "Select..." at bounding box center [526, 142] width 165 height 30
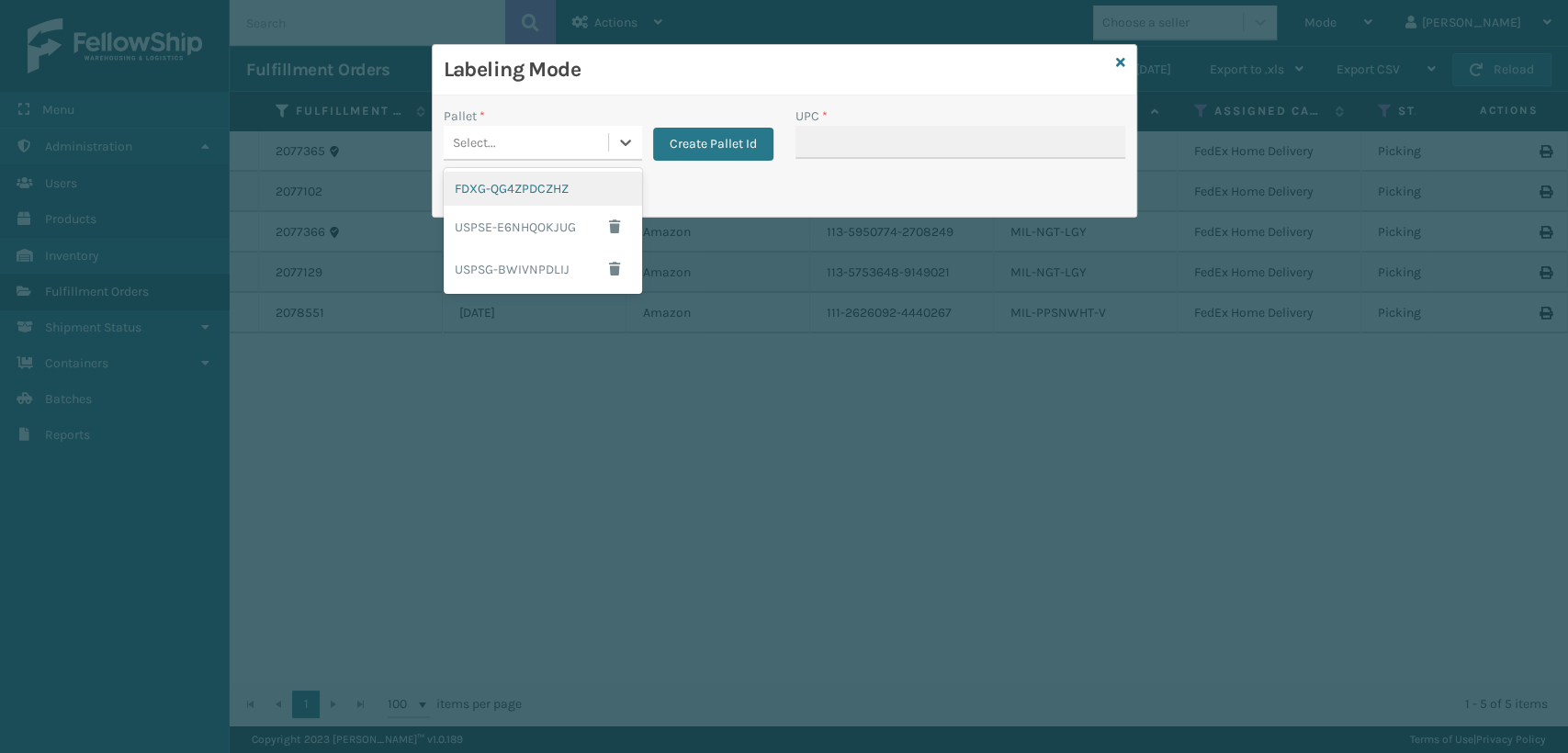
click at [544, 185] on div "FDXG-QG4ZPDCZHZ" at bounding box center [543, 188] width 199 height 34
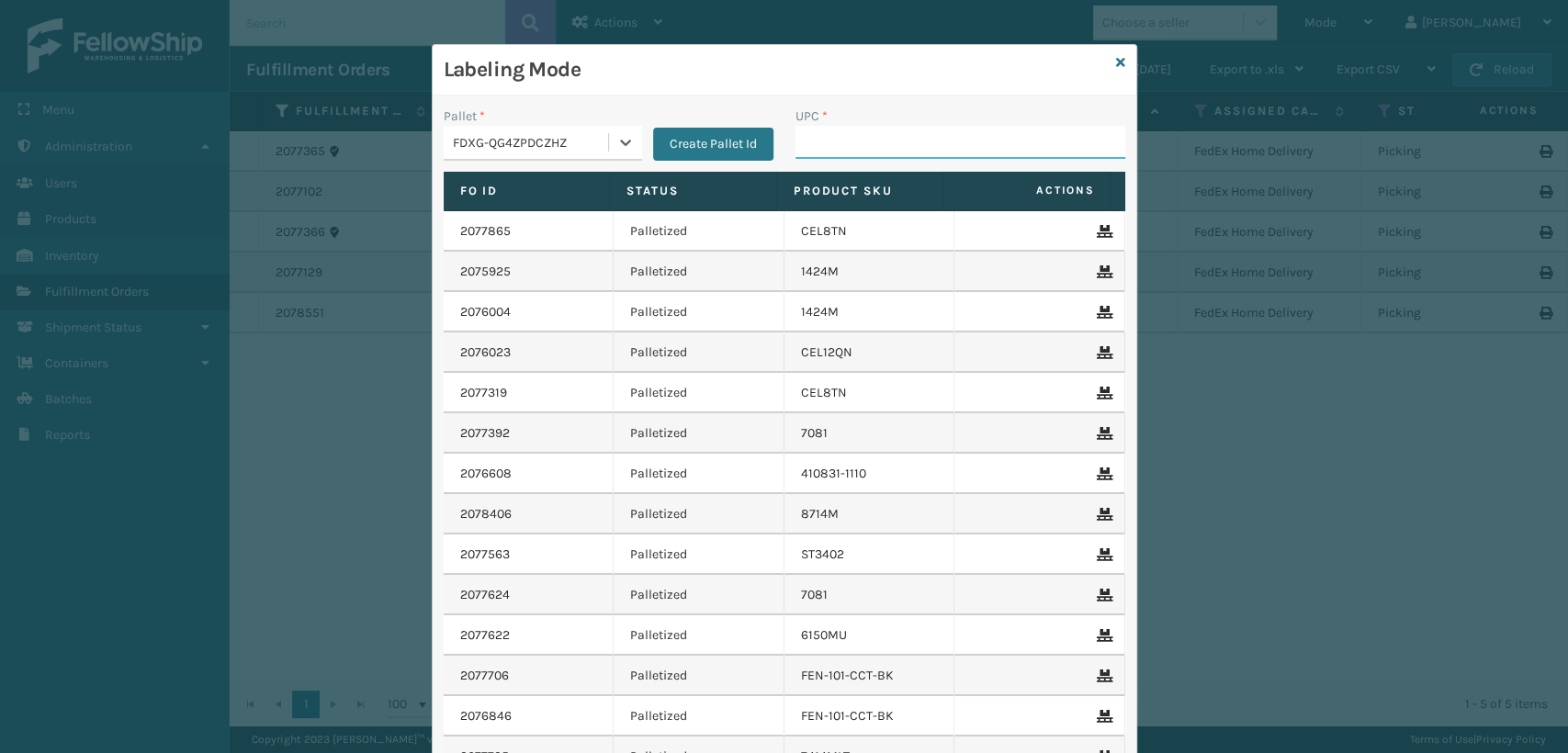
click at [817, 149] on input "UPC *" at bounding box center [960, 141] width 330 height 33
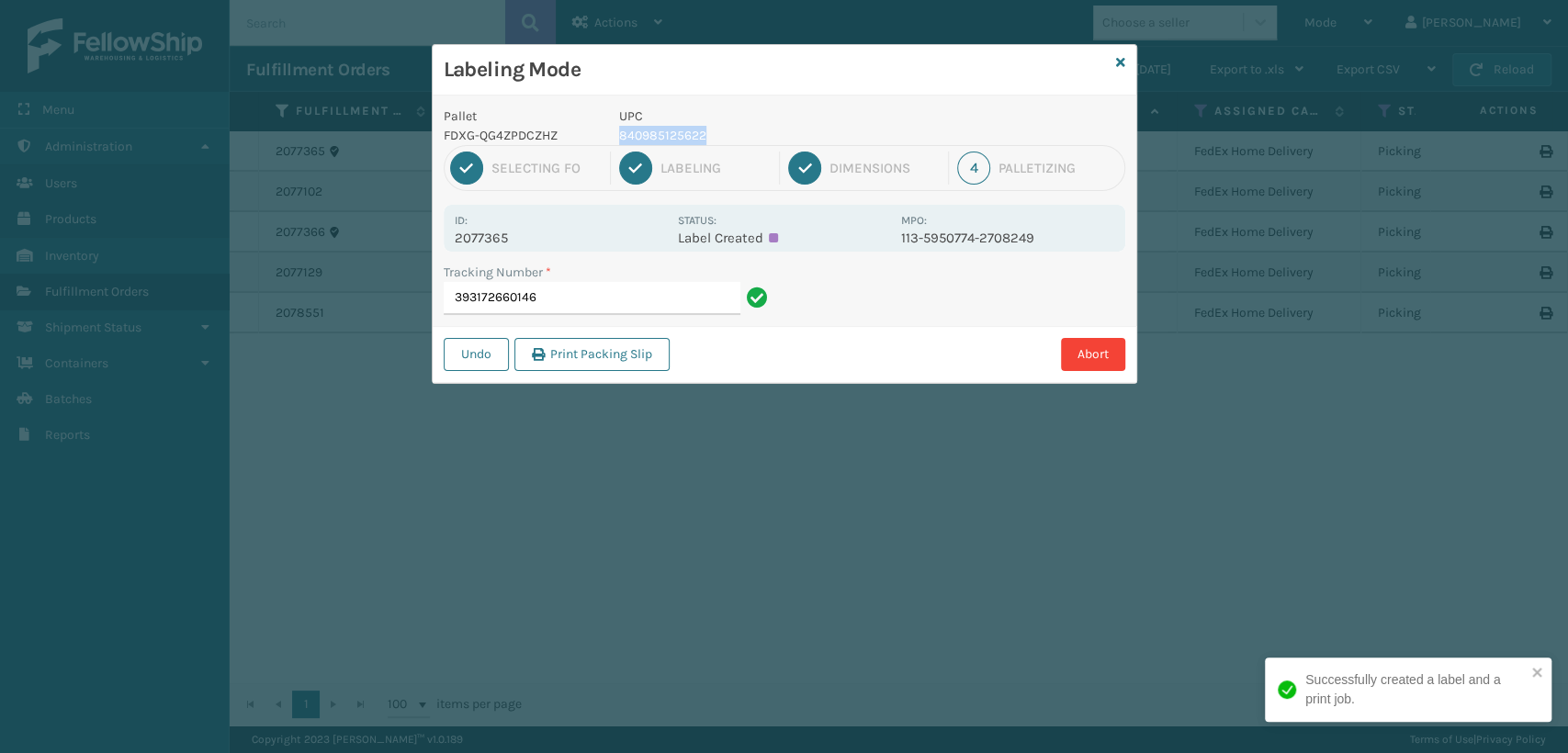
drag, startPoint x: 733, startPoint y: 130, endPoint x: 622, endPoint y: 134, distance: 111.1
click at [622, 134] on p "840985125622" at bounding box center [754, 135] width 271 height 20
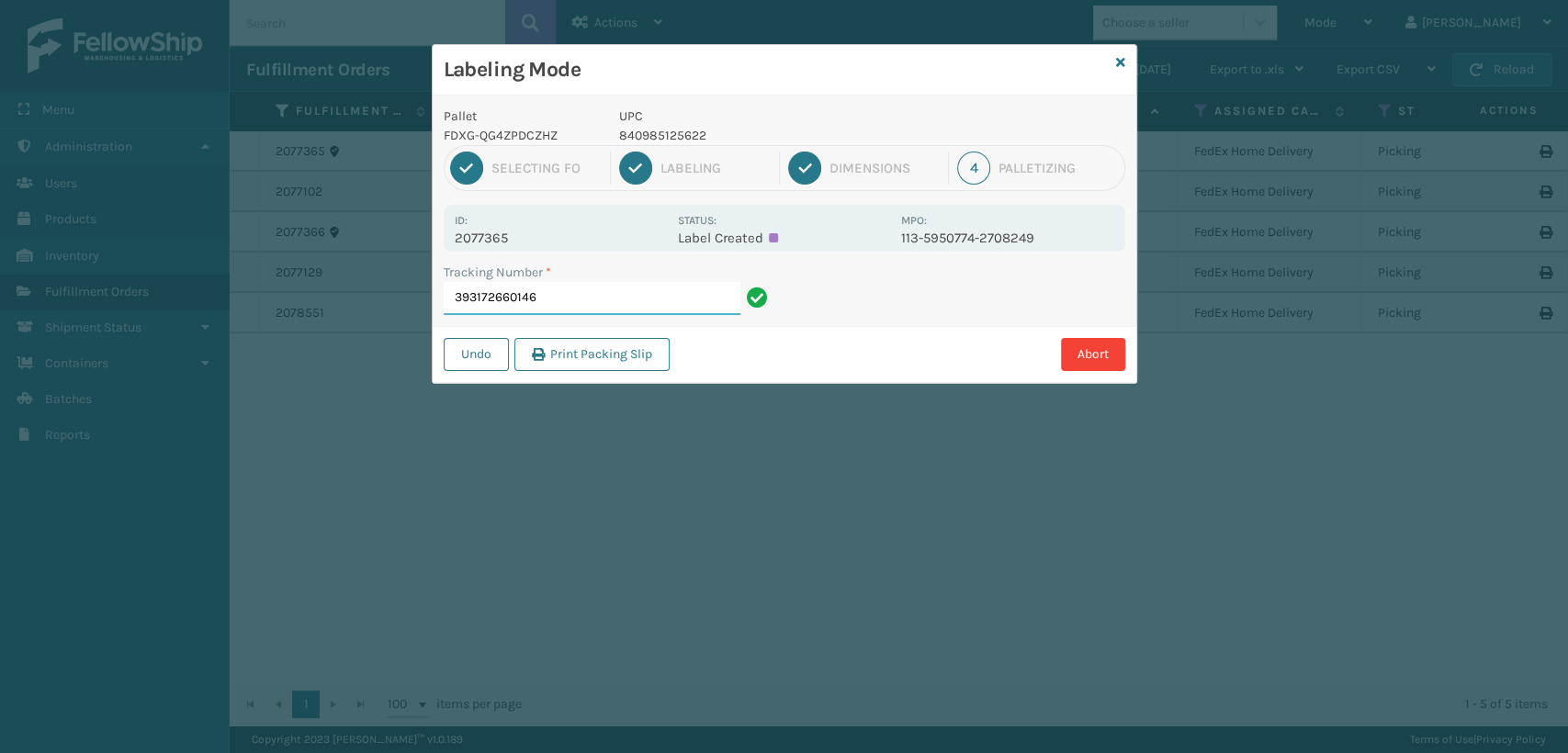
click at [619, 297] on input "393172660146" at bounding box center [592, 298] width 297 height 33
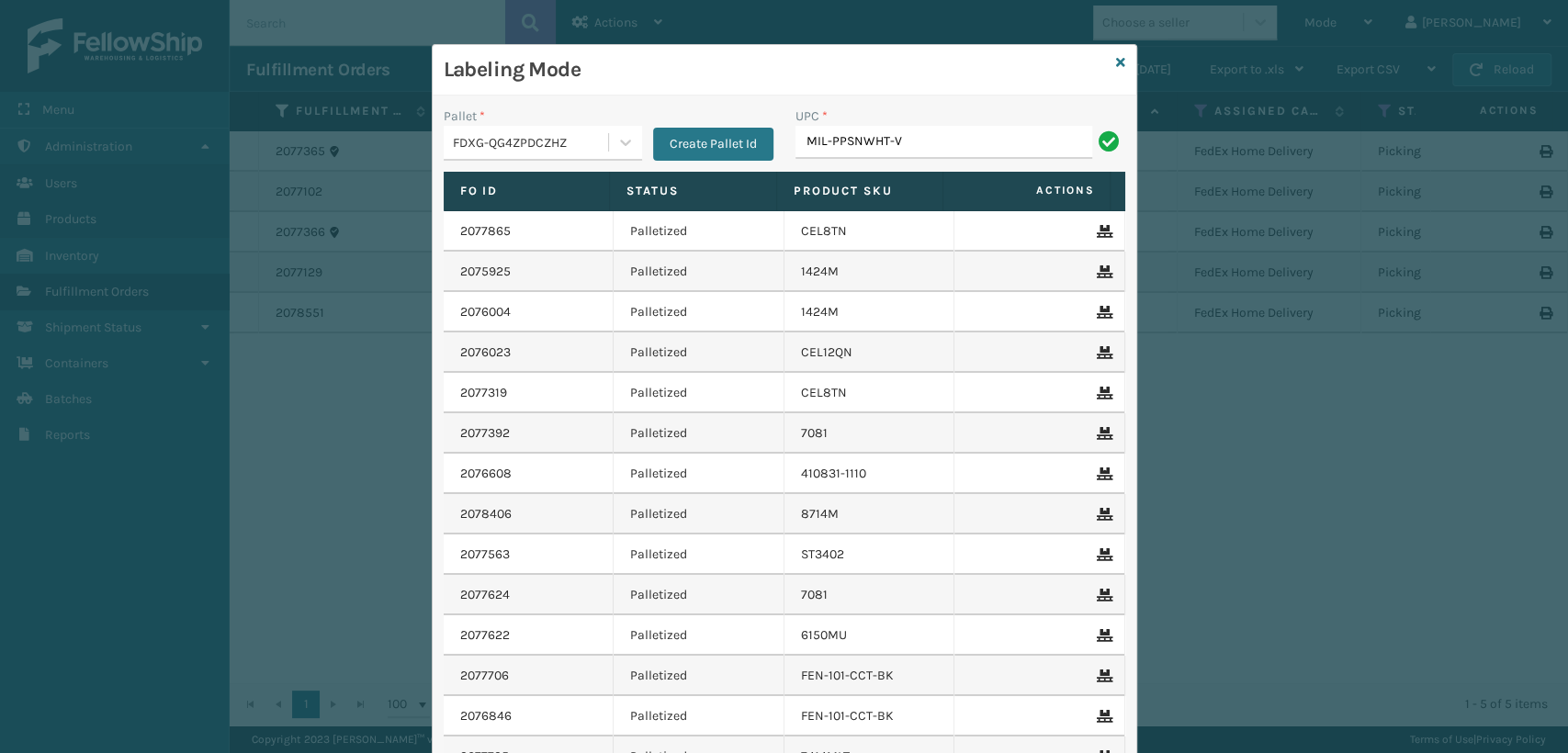
type input "MIL-PPSNWHT-V"
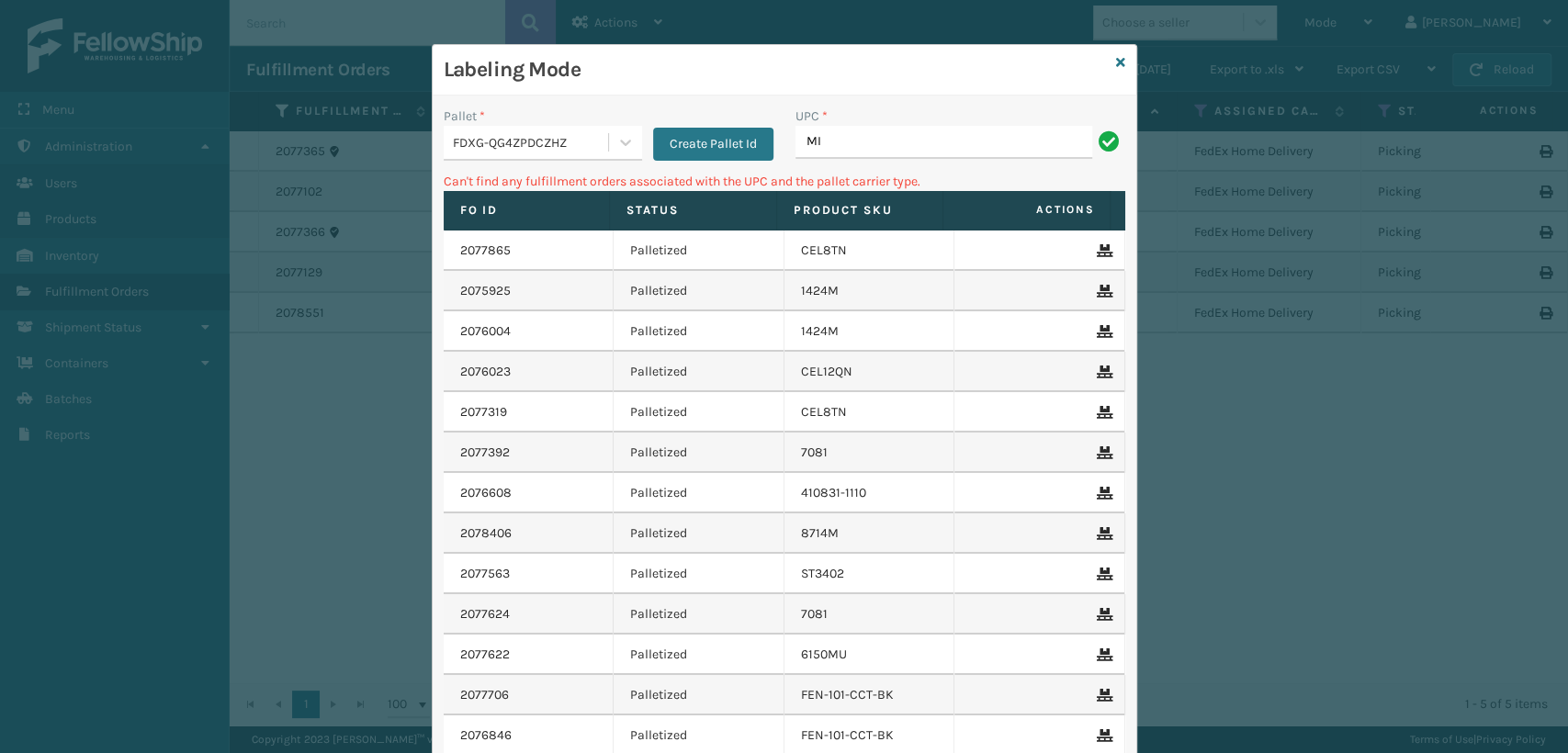
type input "M"
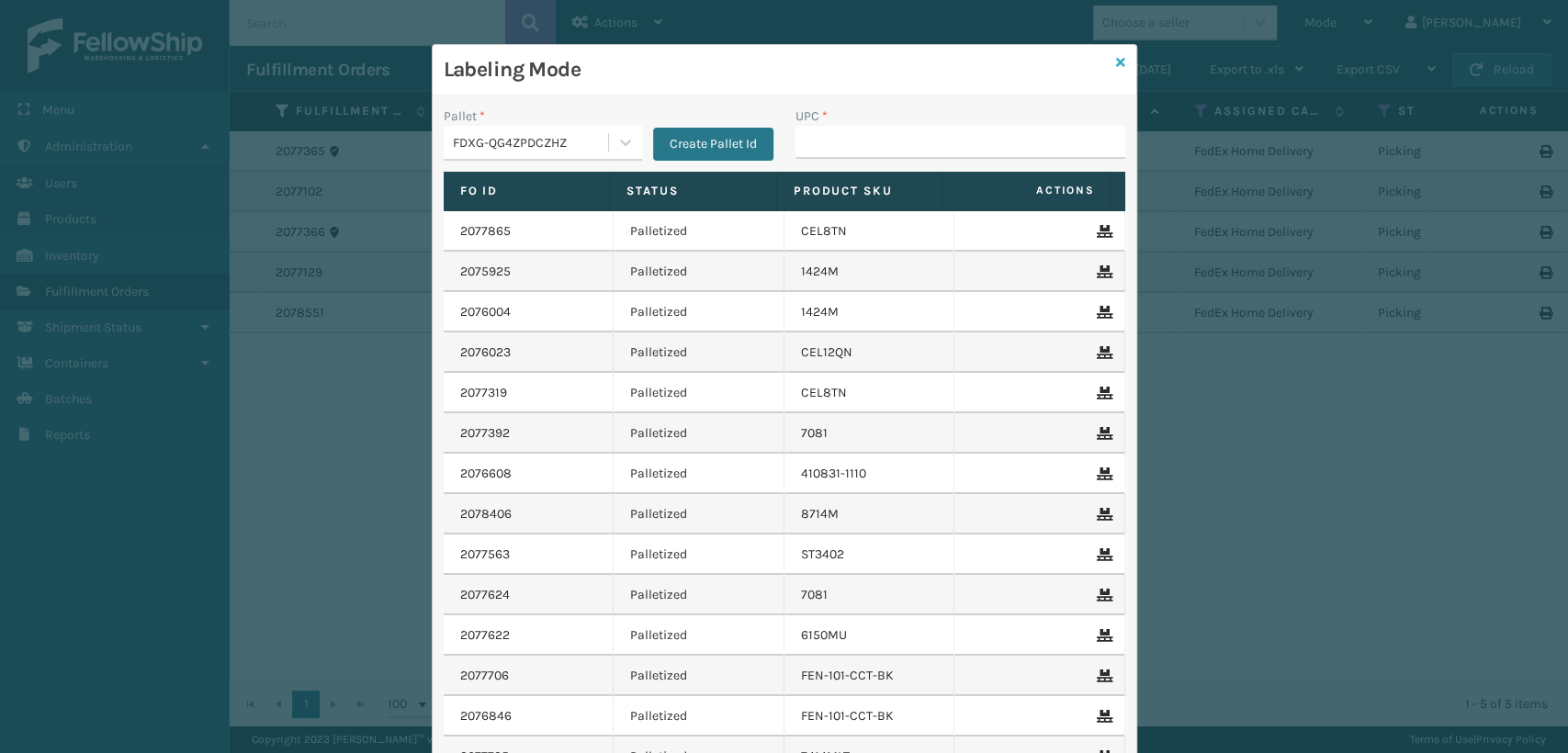
click at [1116, 62] on icon at bounding box center [1120, 63] width 9 height 13
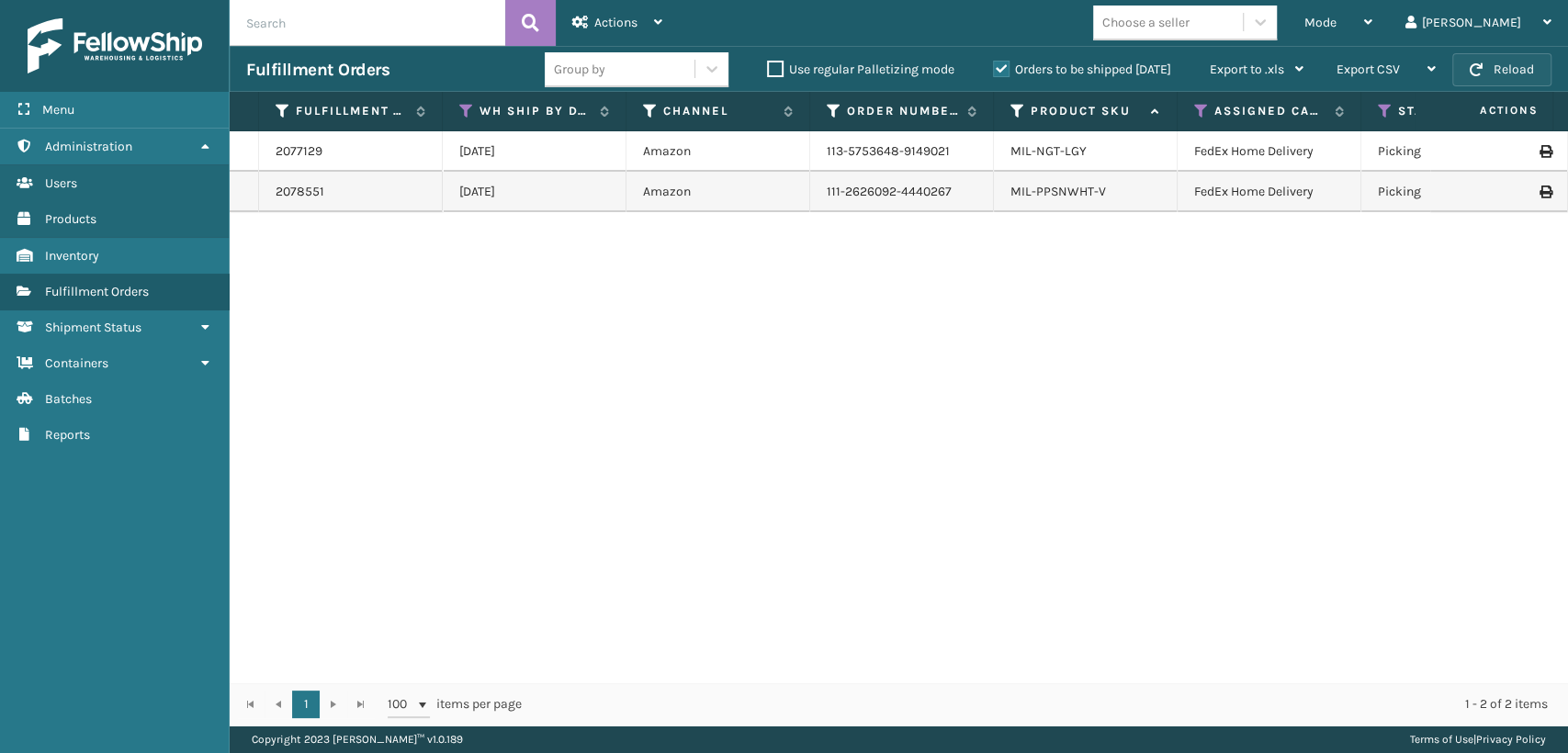
click at [1493, 74] on button "Reload" at bounding box center [1501, 69] width 99 height 33
drag, startPoint x: 333, startPoint y: 153, endPoint x: 240, endPoint y: 164, distance: 93.6
click at [1372, 34] on div "Mode" at bounding box center [1338, 22] width 68 height 46
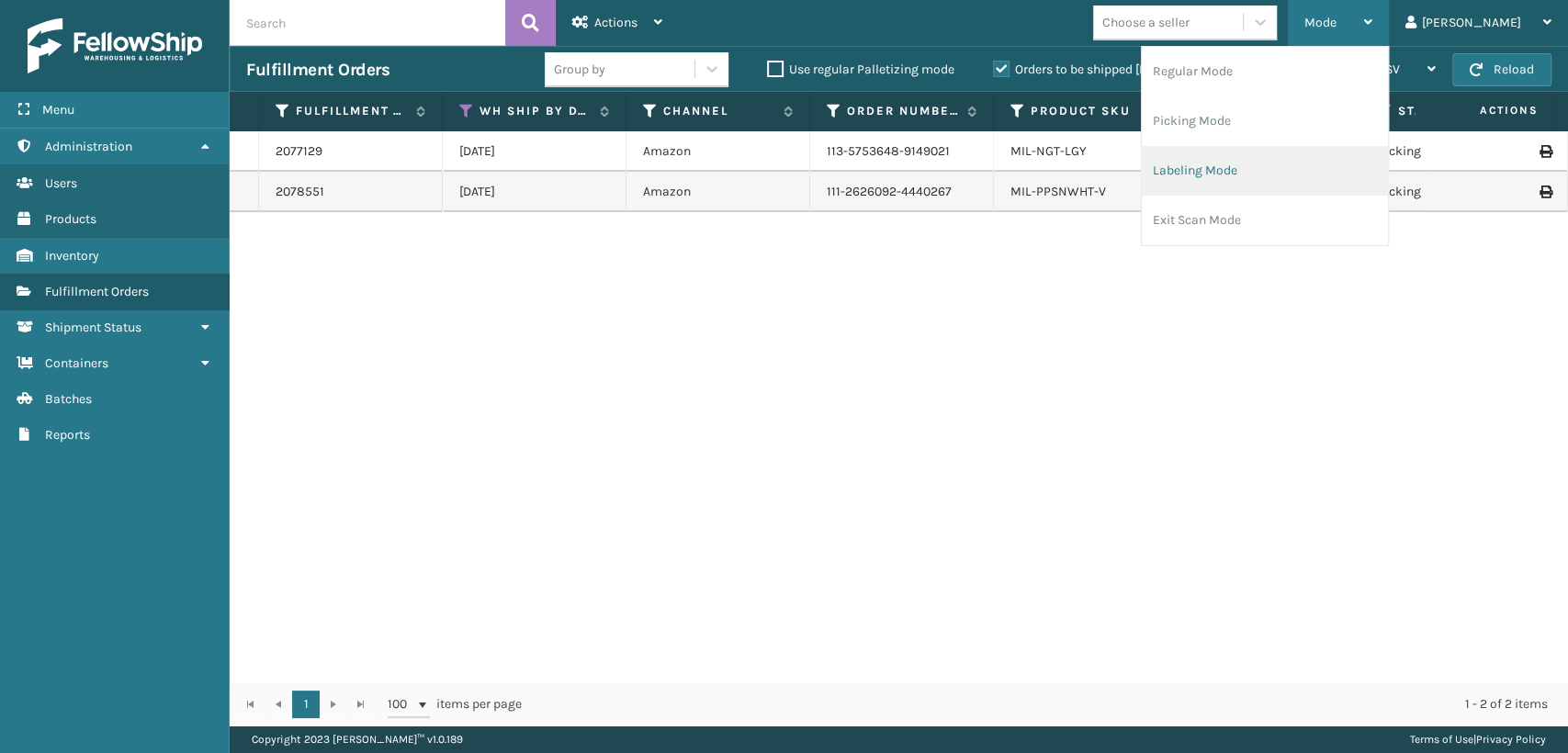
click at [1339, 158] on li "Labeling Mode" at bounding box center [1265, 170] width 246 height 50
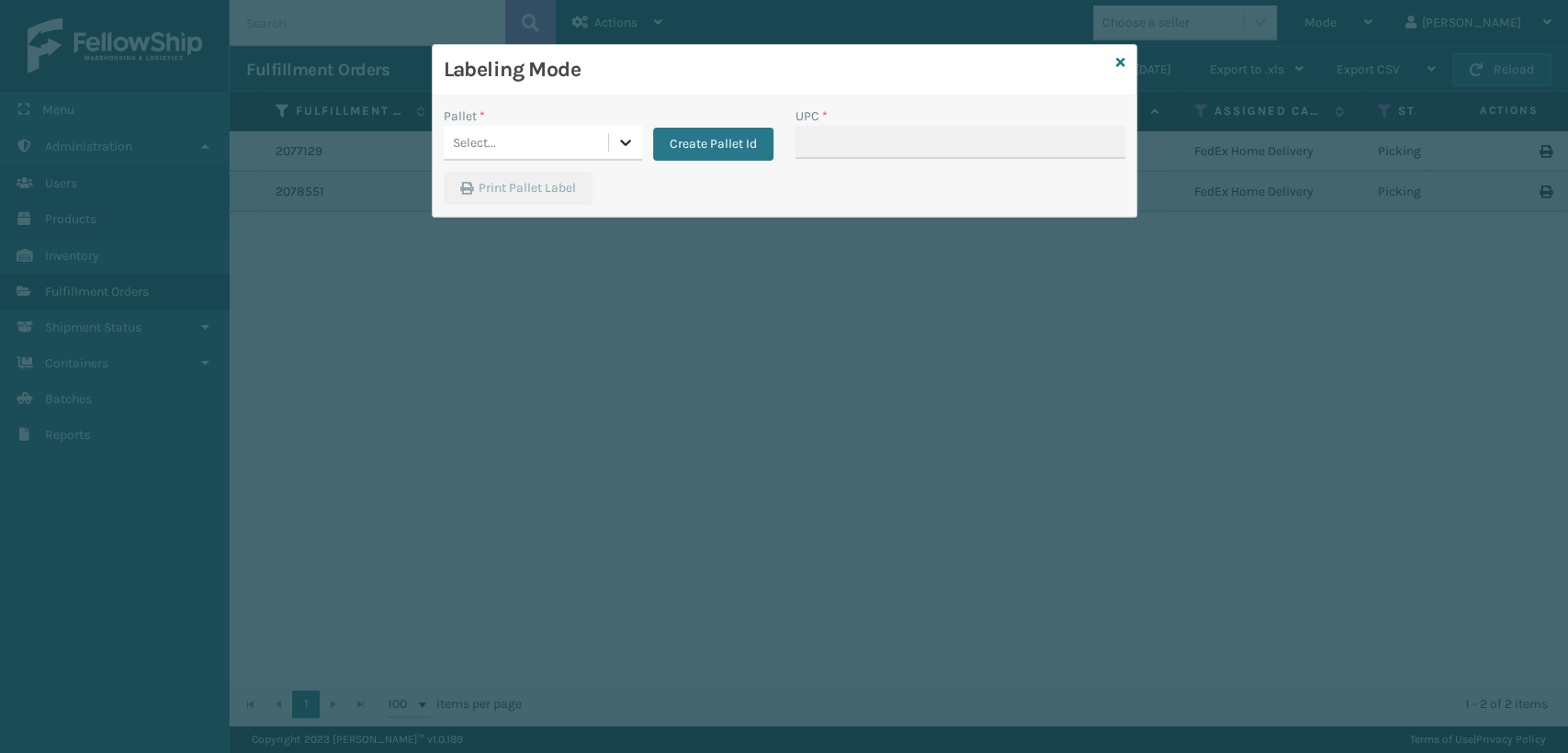
click at [623, 136] on icon at bounding box center [626, 142] width 19 height 19
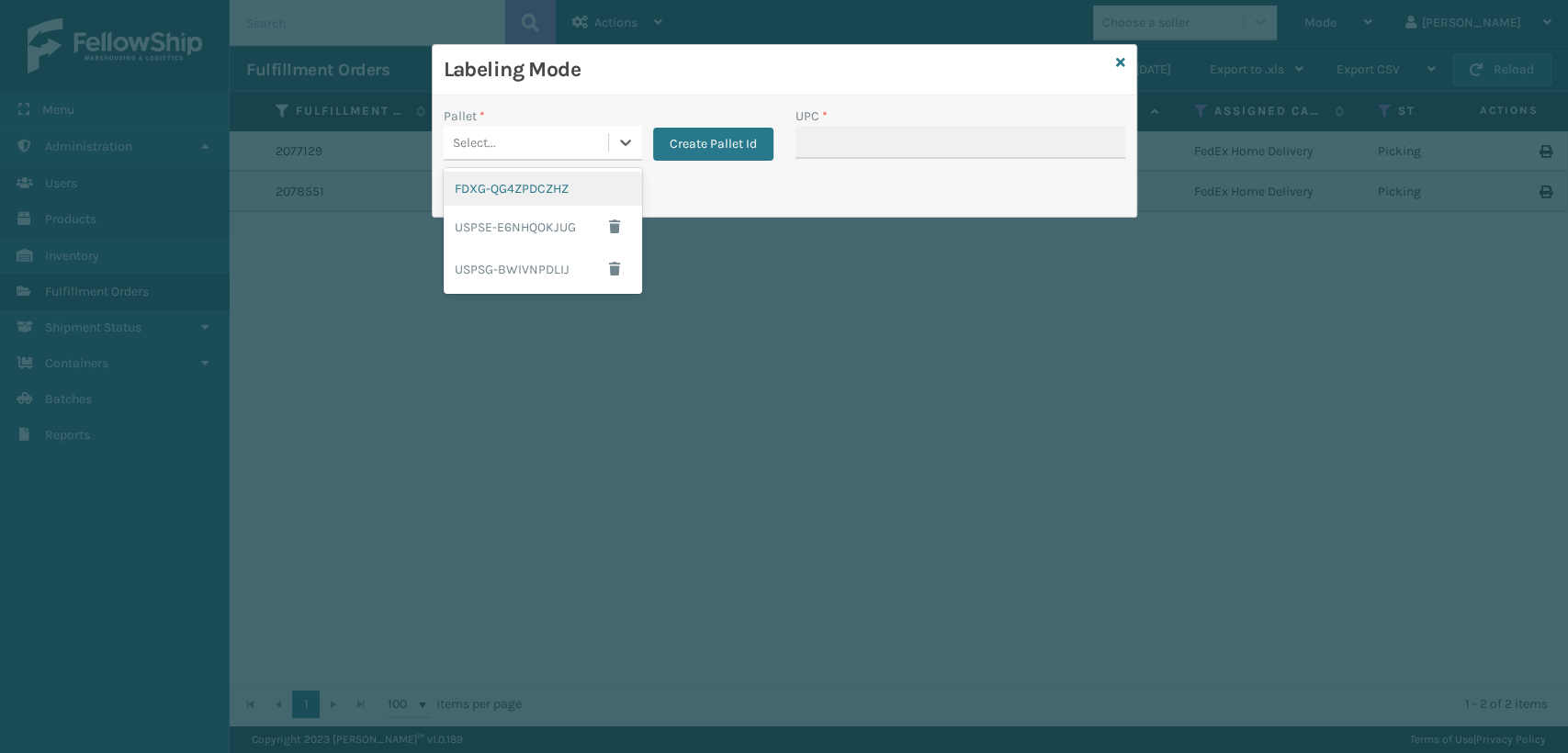
click at [561, 179] on div "FDXG-QG4ZPDCZHZ" at bounding box center [543, 188] width 199 height 34
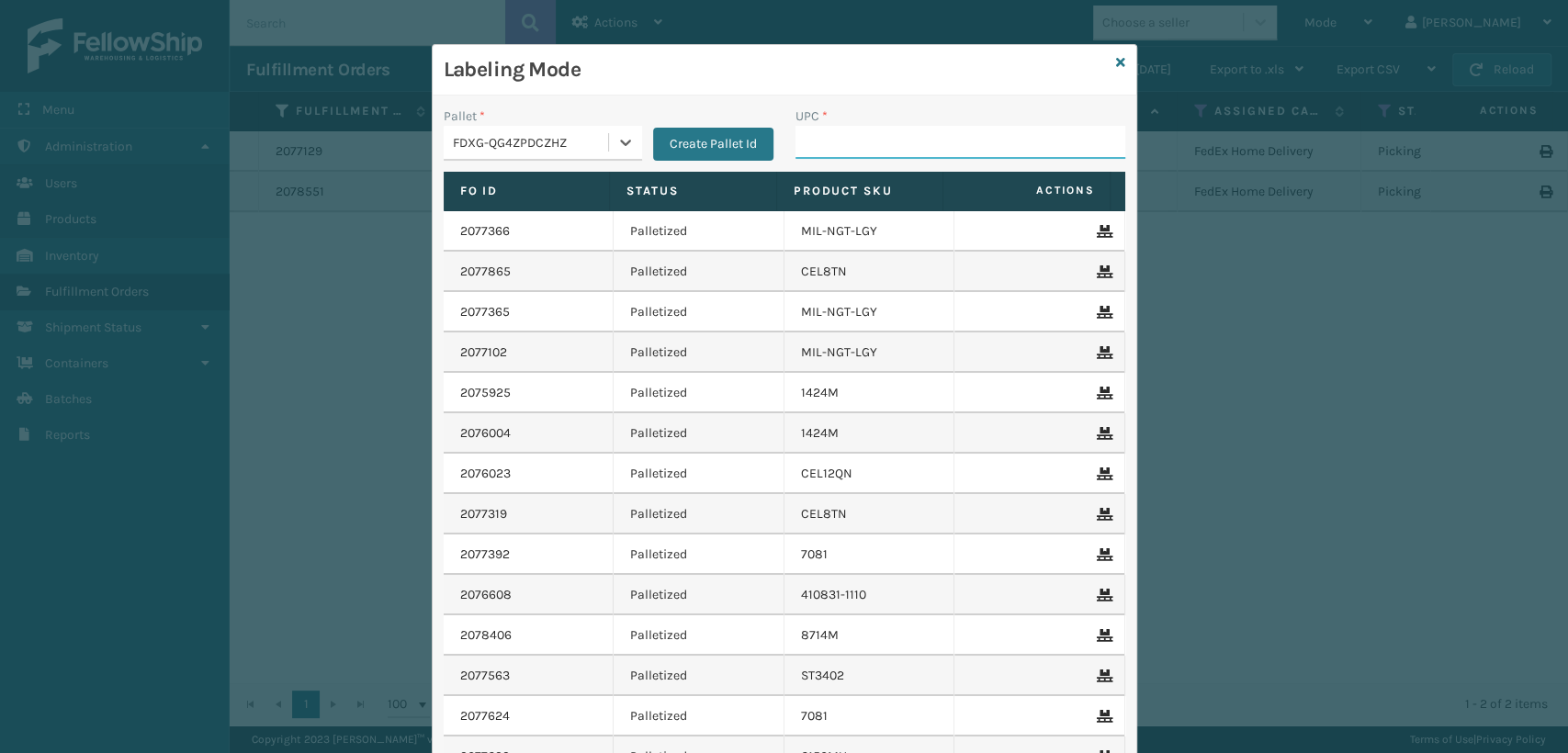
click at [827, 154] on input "UPC *" at bounding box center [960, 141] width 330 height 33
click at [1116, 64] on icon at bounding box center [1120, 63] width 9 height 13
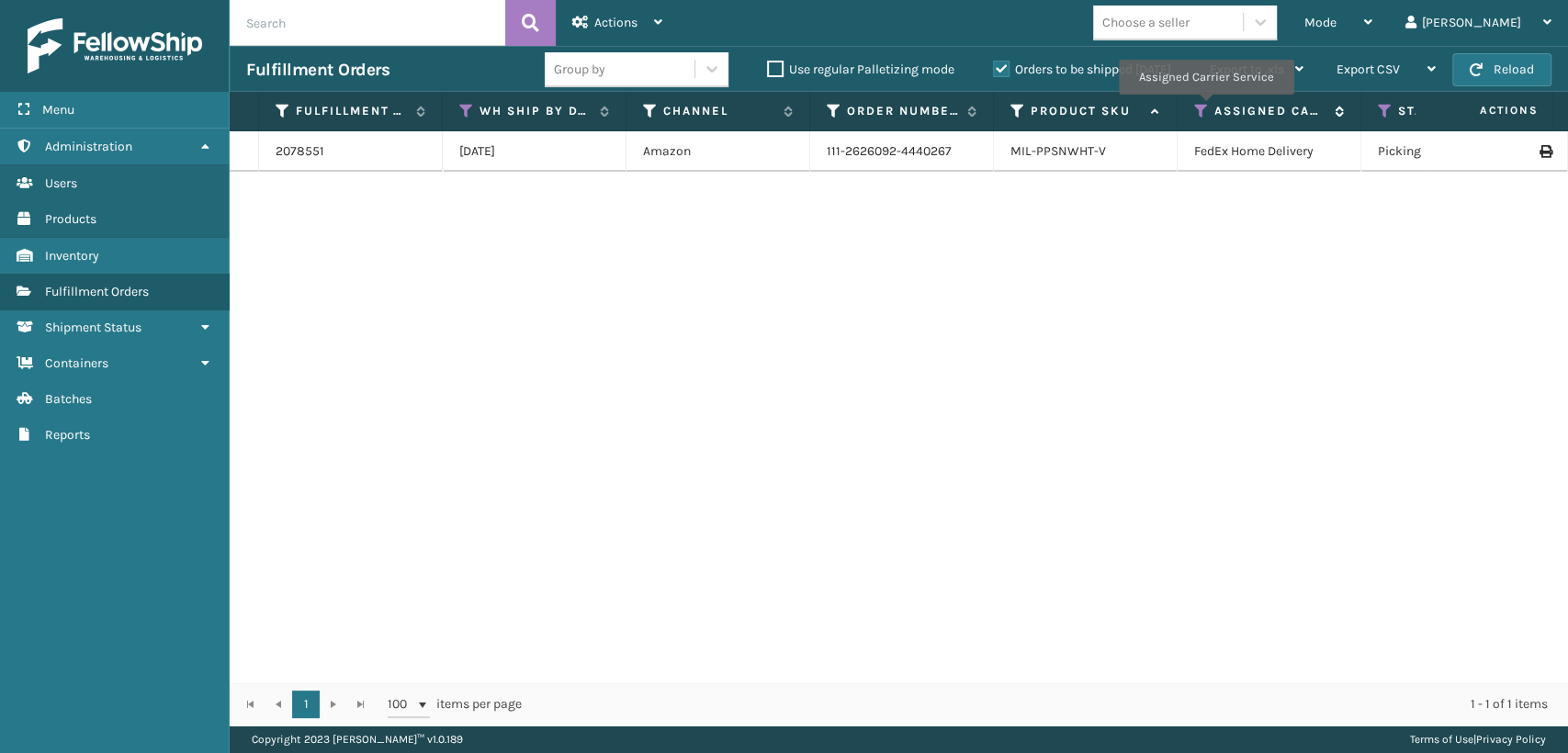
click at [1205, 108] on icon at bounding box center [1202, 111] width 15 height 17
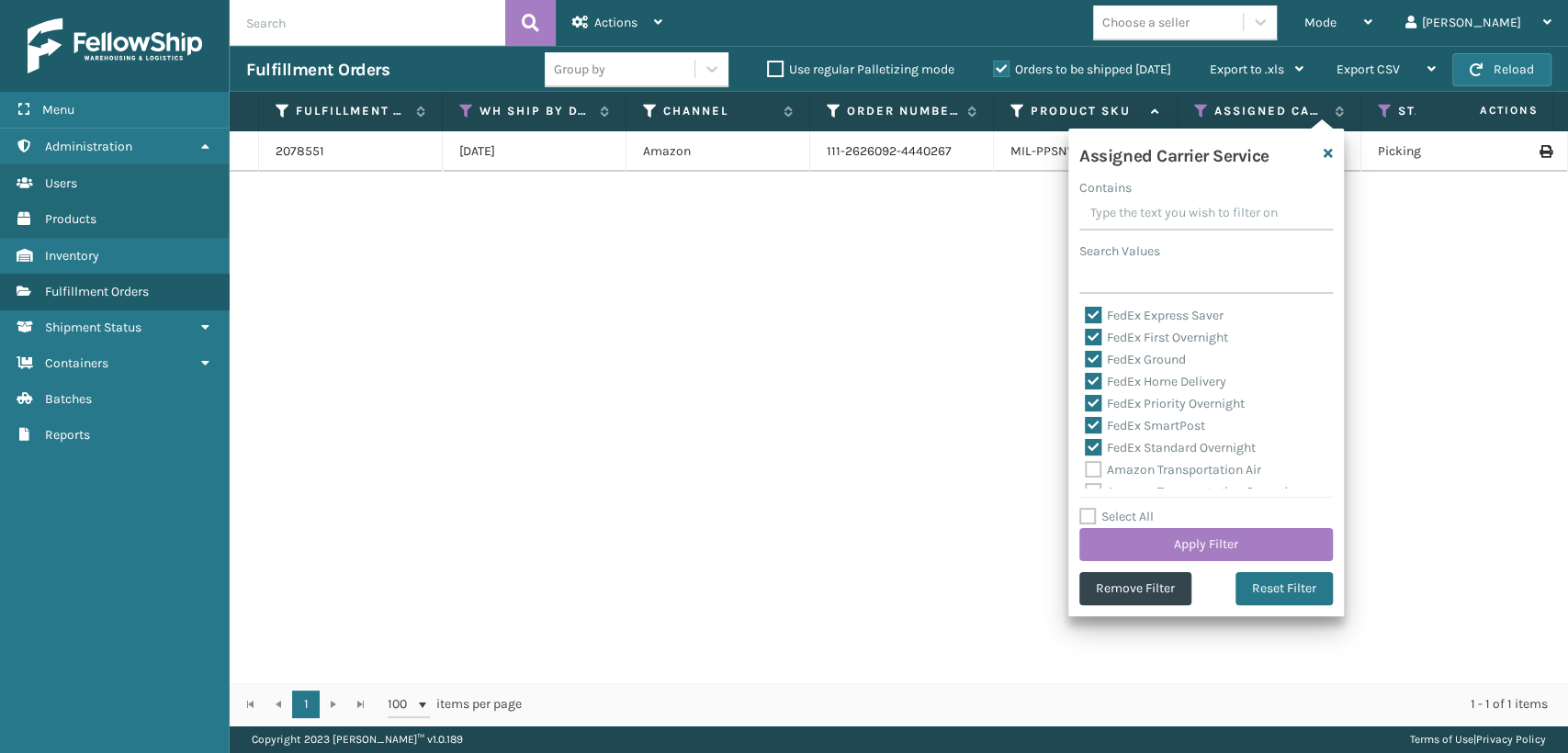
scroll to position [102, 0]
click at [1090, 436] on label "Amazon Transportation Air" at bounding box center [1173, 434] width 176 height 16
click at [1086, 436] on input "Amazon Transportation Air" at bounding box center [1085, 429] width 1 height 12
checkbox input "true"
click at [1094, 452] on label "Amazon Transportation Ground" at bounding box center [1186, 456] width 203 height 16
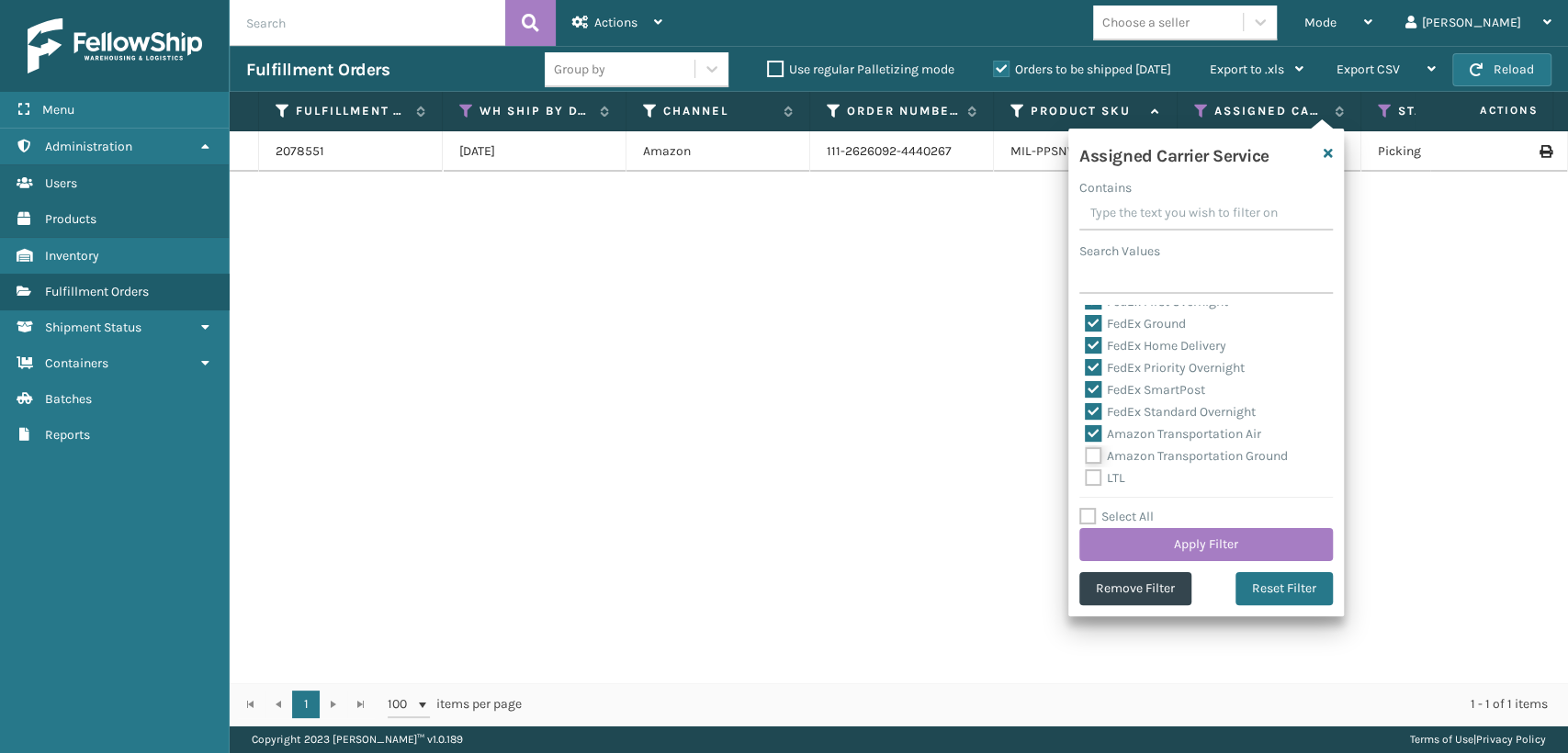
click at [1086, 452] on input "Amazon Transportation Ground" at bounding box center [1085, 451] width 1 height 12
checkbox input "true"
click at [1086, 512] on label "Select All" at bounding box center [1116, 516] width 74 height 16
click at [1086, 508] on input "Select All" at bounding box center [1217, 507] width 275 height 2
checkbox input "true"
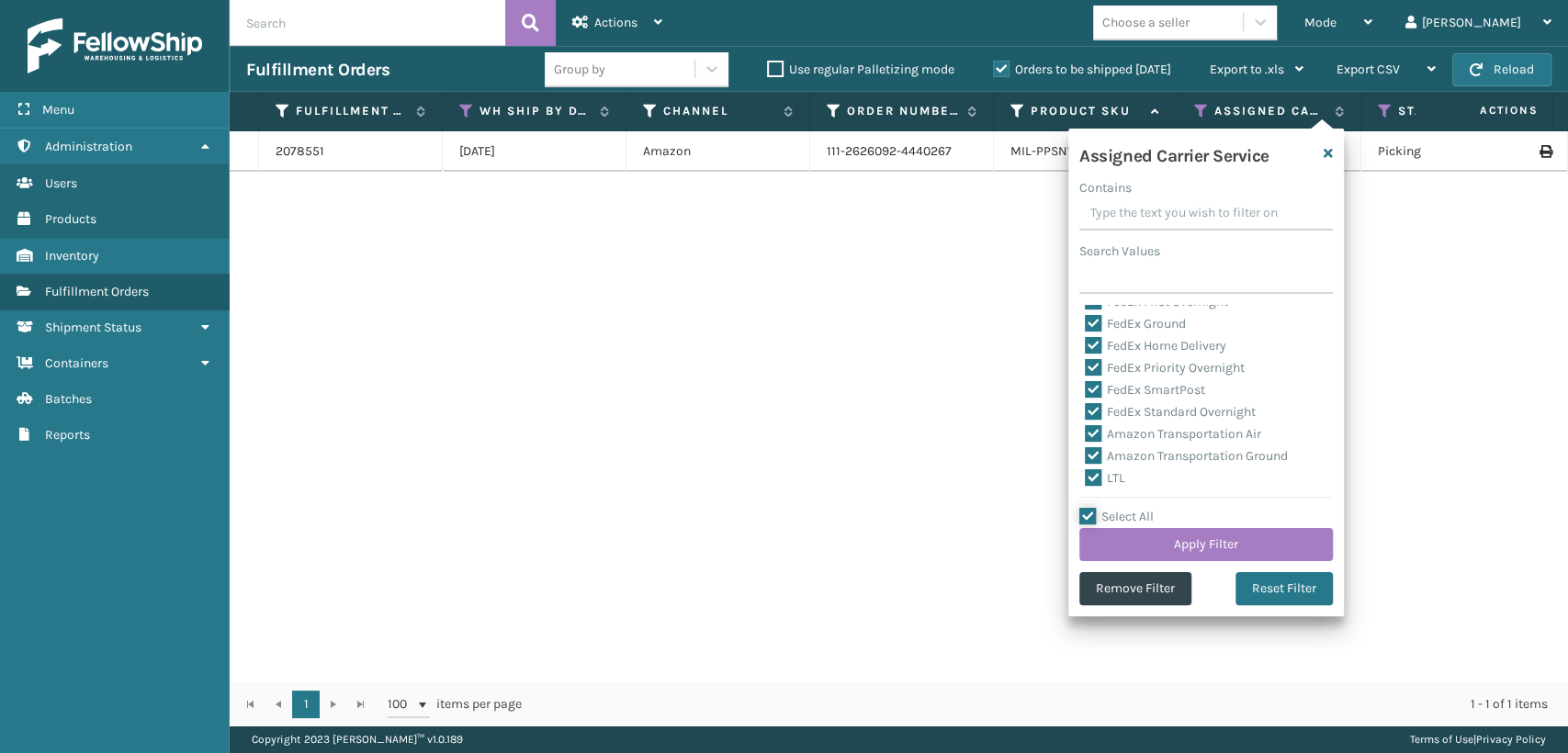
checkbox input "true"
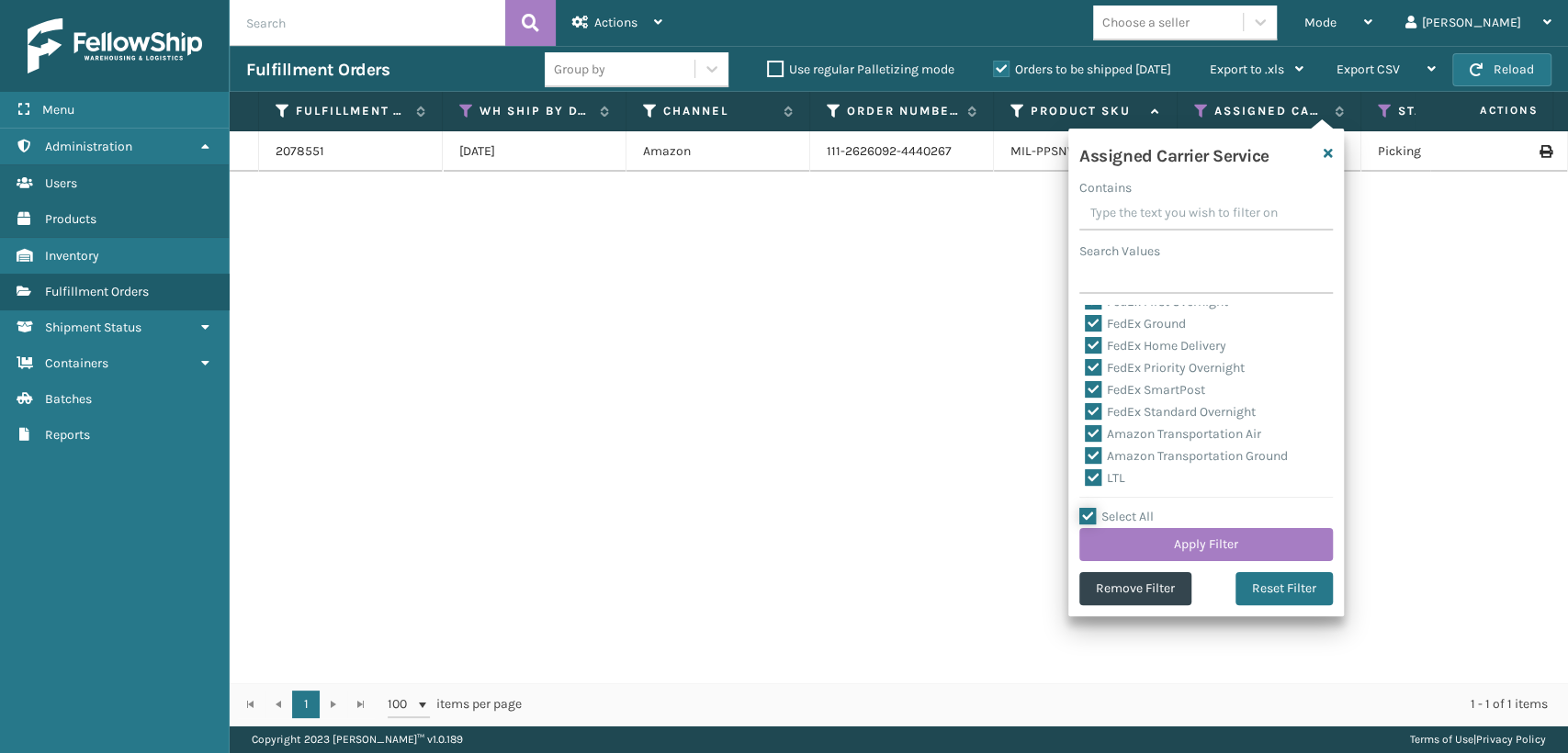
checkbox input "true"
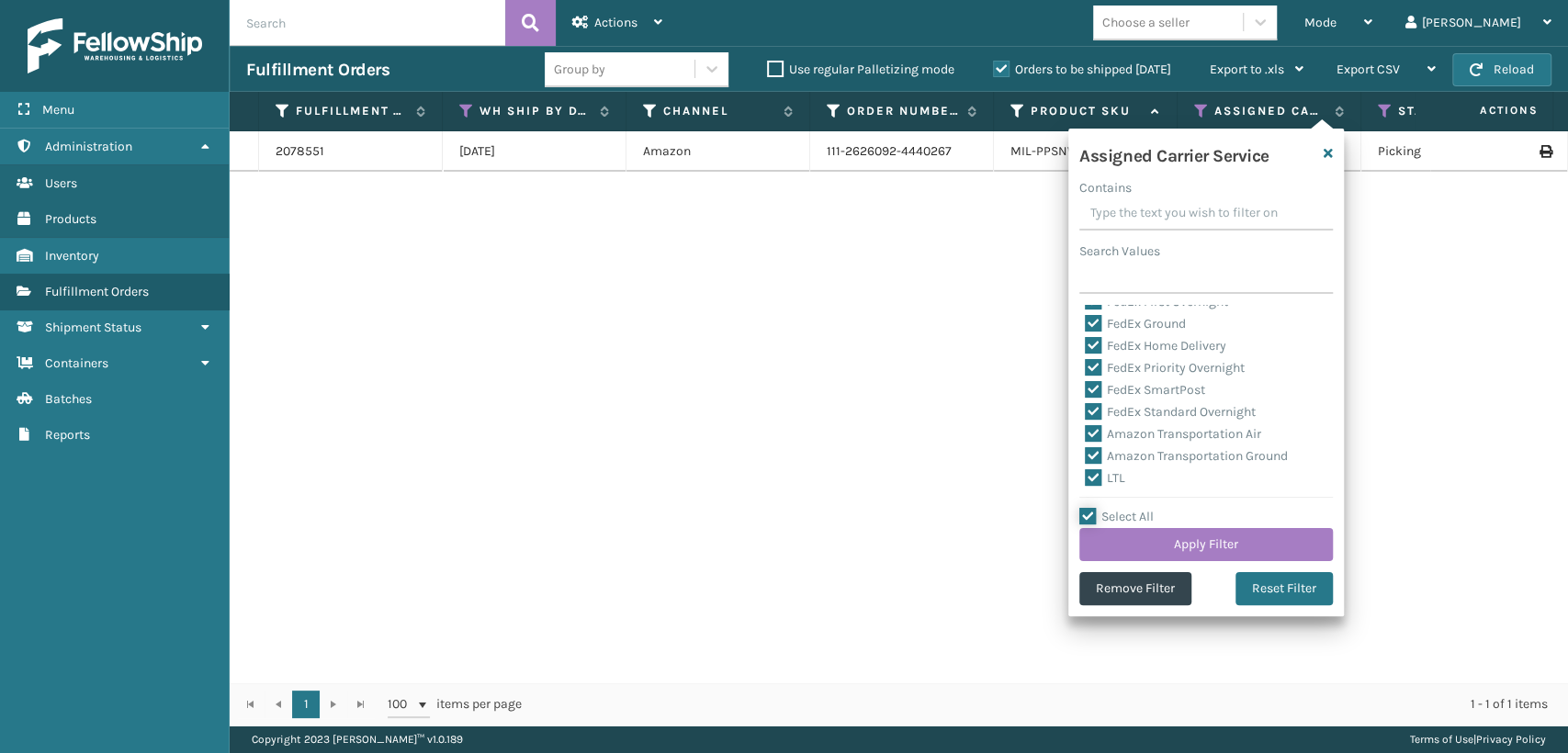
checkbox input "true"
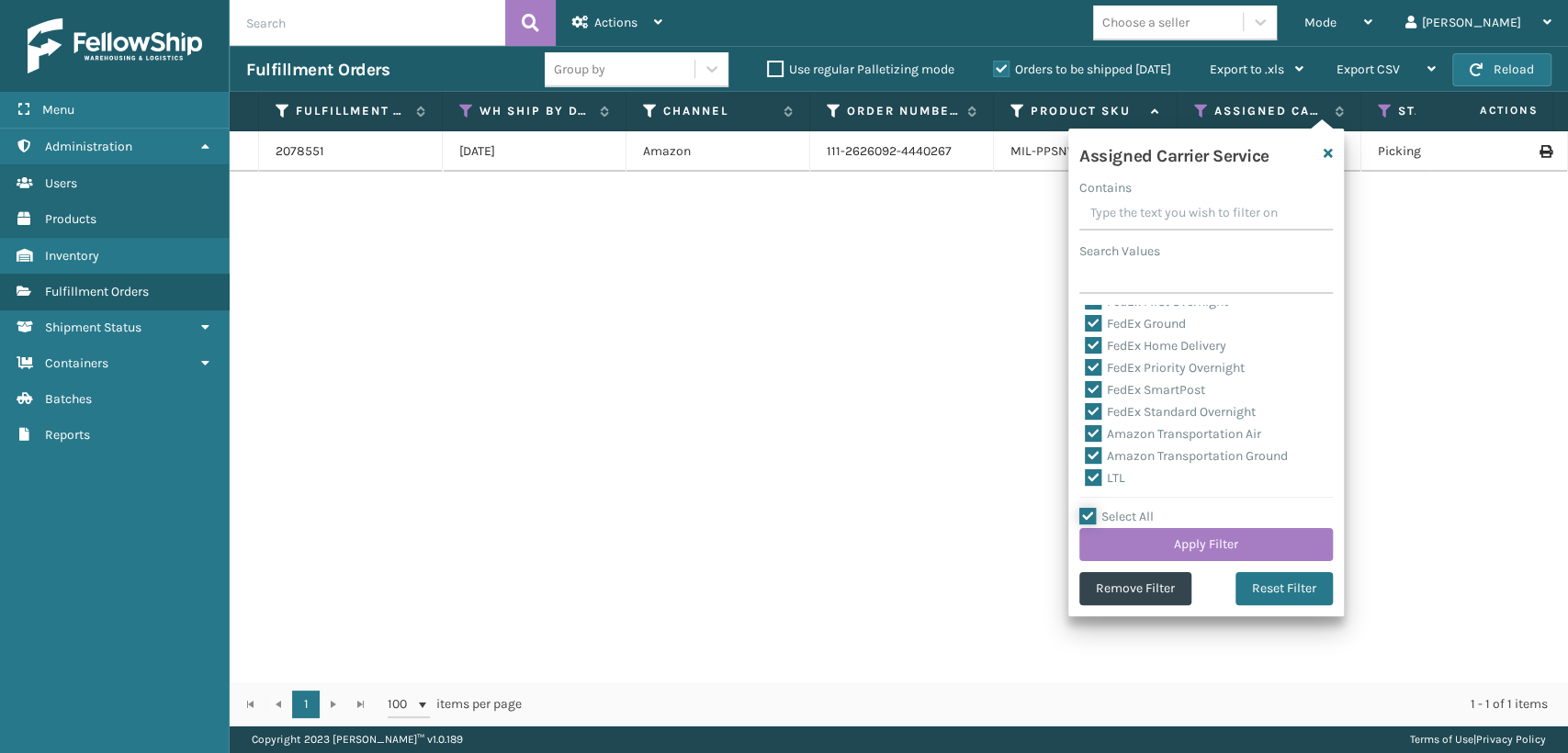
checkbox input "true"
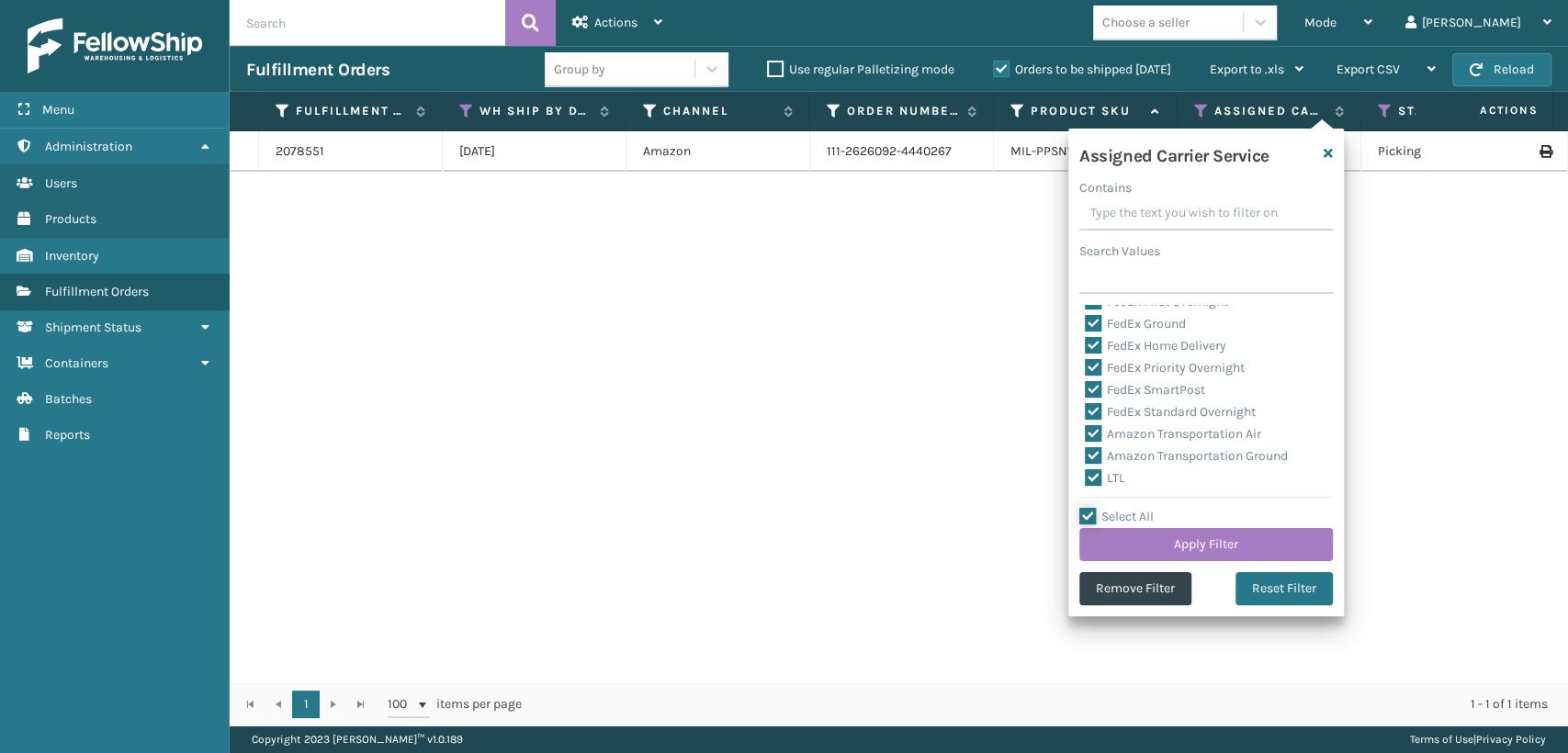
checkbox input "true"
click at [1086, 512] on label "Select All" at bounding box center [1116, 516] width 74 height 16
click at [1086, 508] on input "Select All" at bounding box center [1217, 507] width 275 height 2
checkbox input "false"
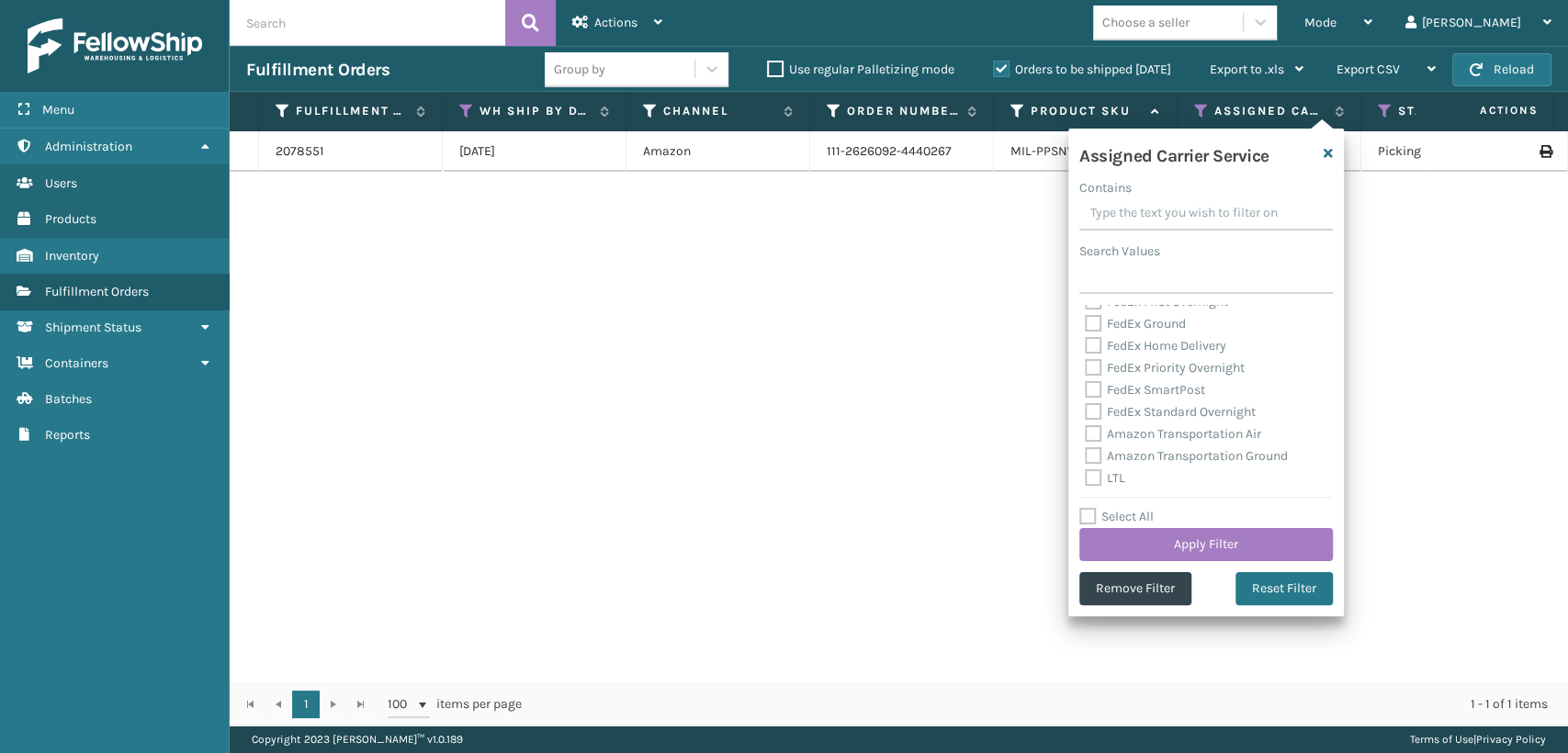
checkbox input "false"
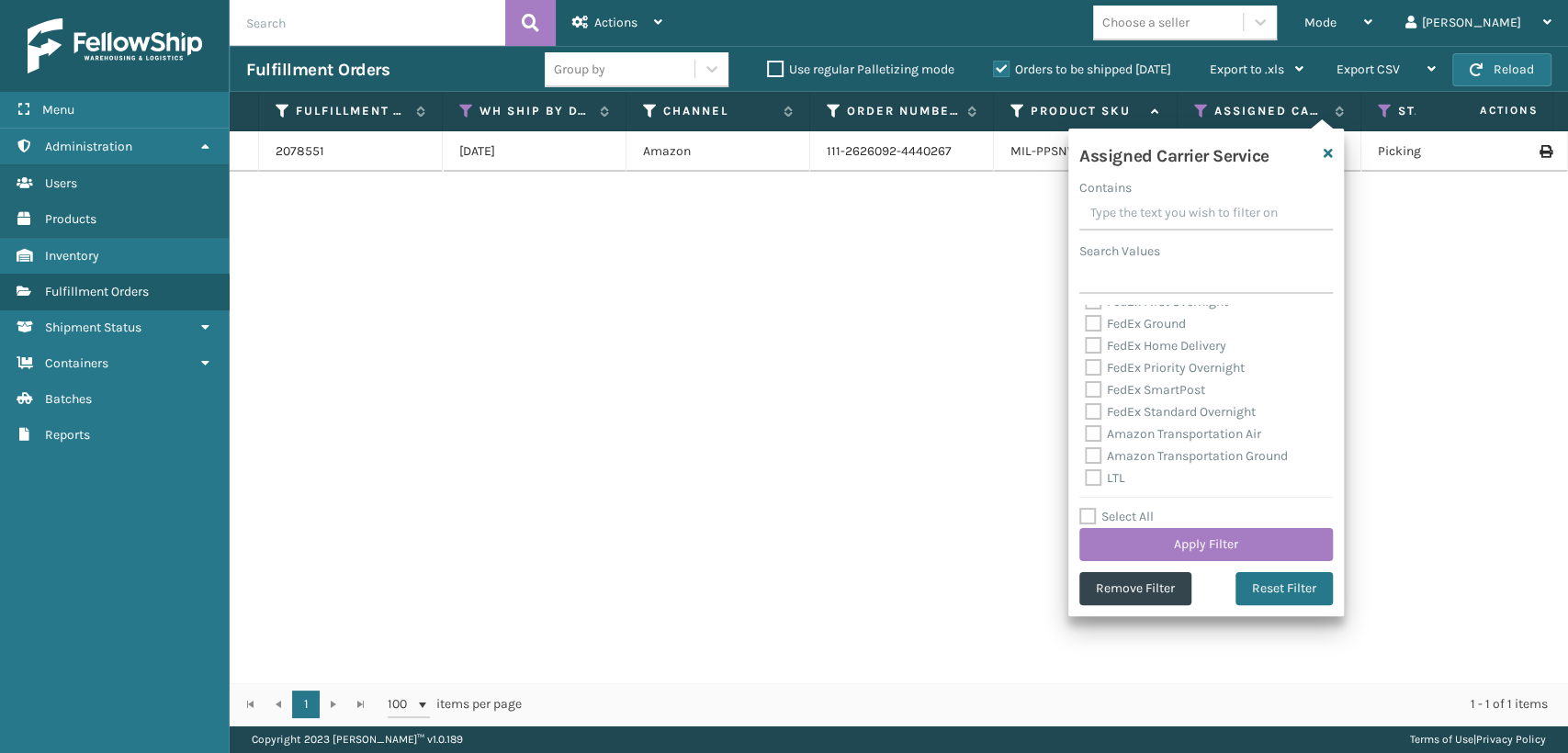
checkbox input "false"
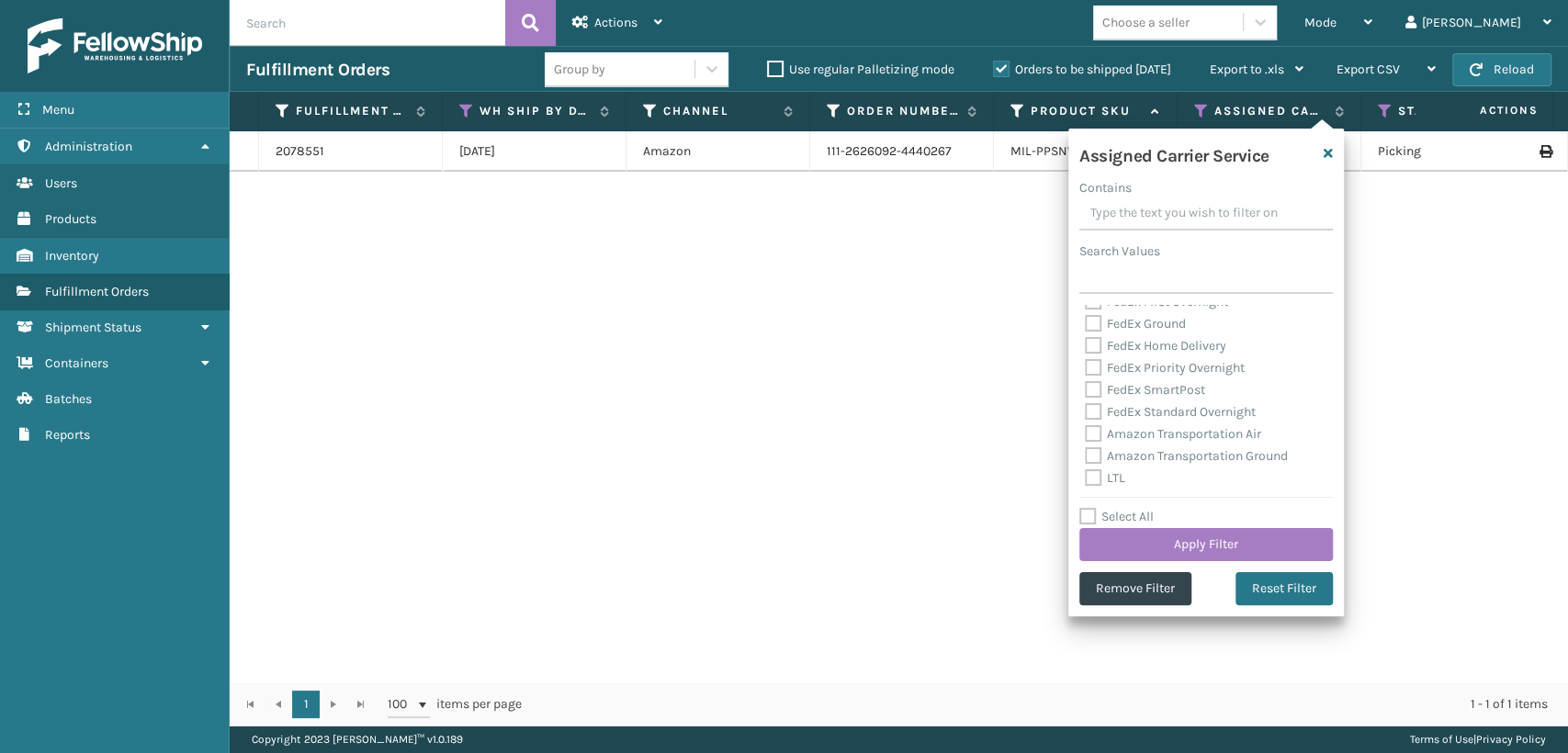
checkbox input "false"
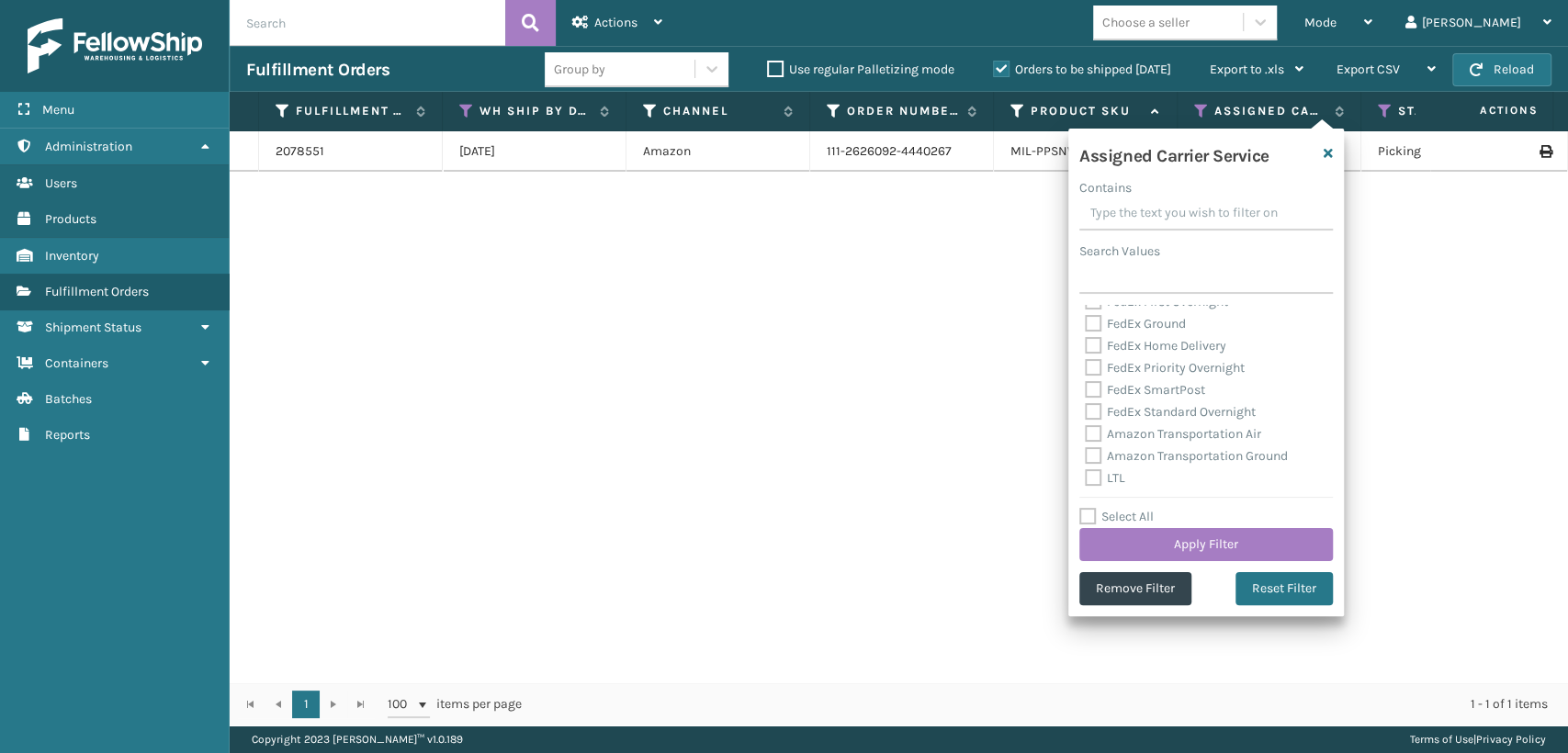
checkbox input "false"
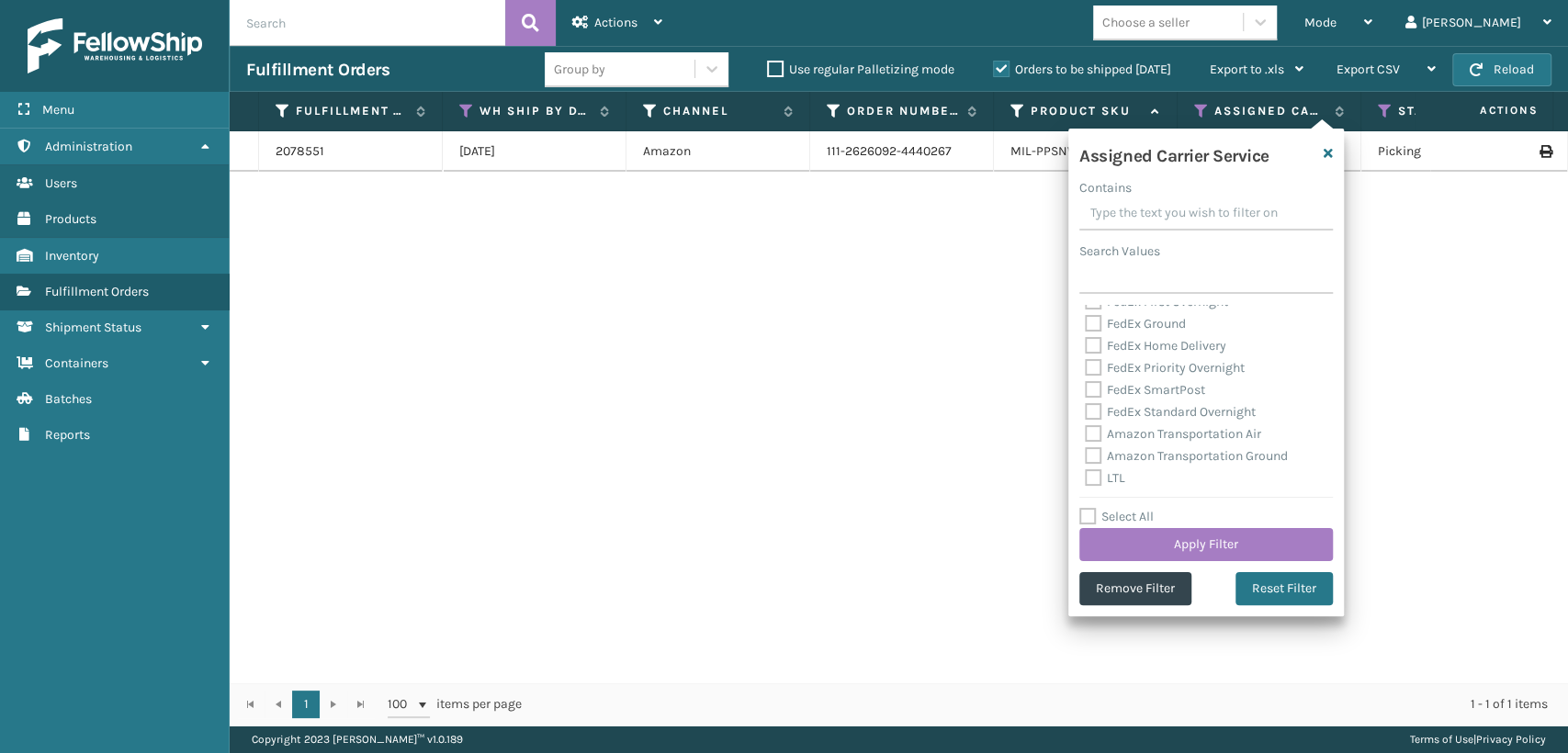
checkbox input "false"
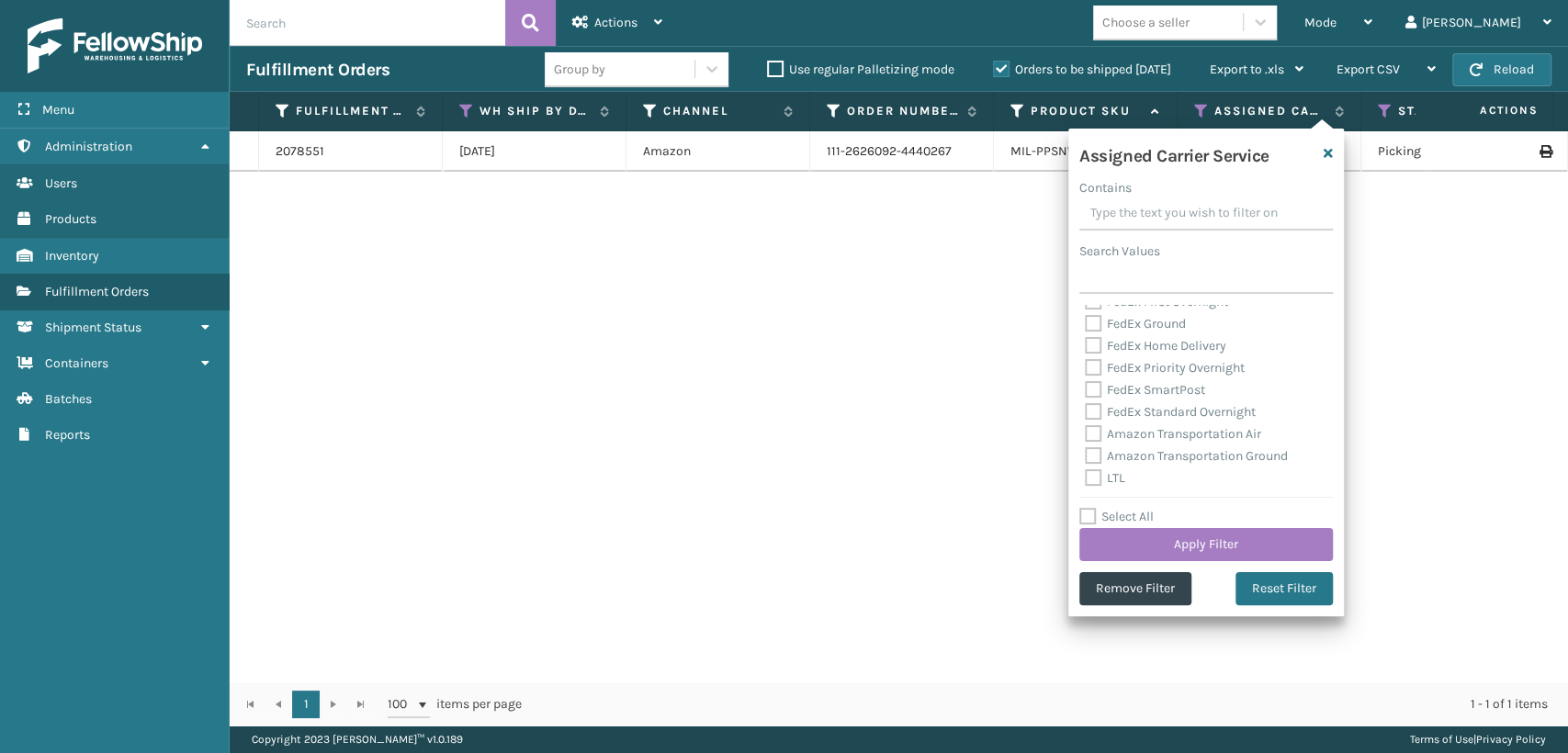
checkbox input "false"
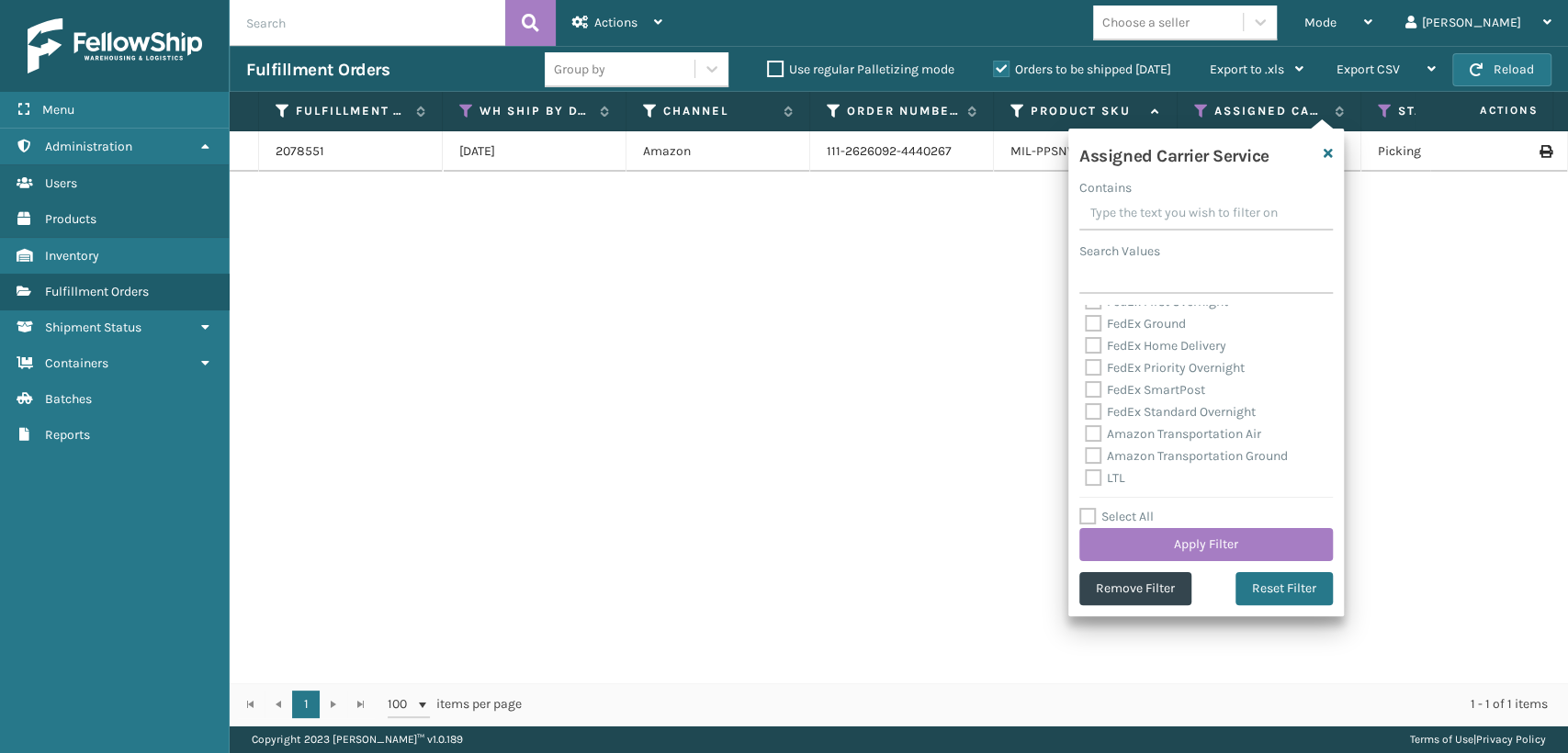
checkbox input "false"
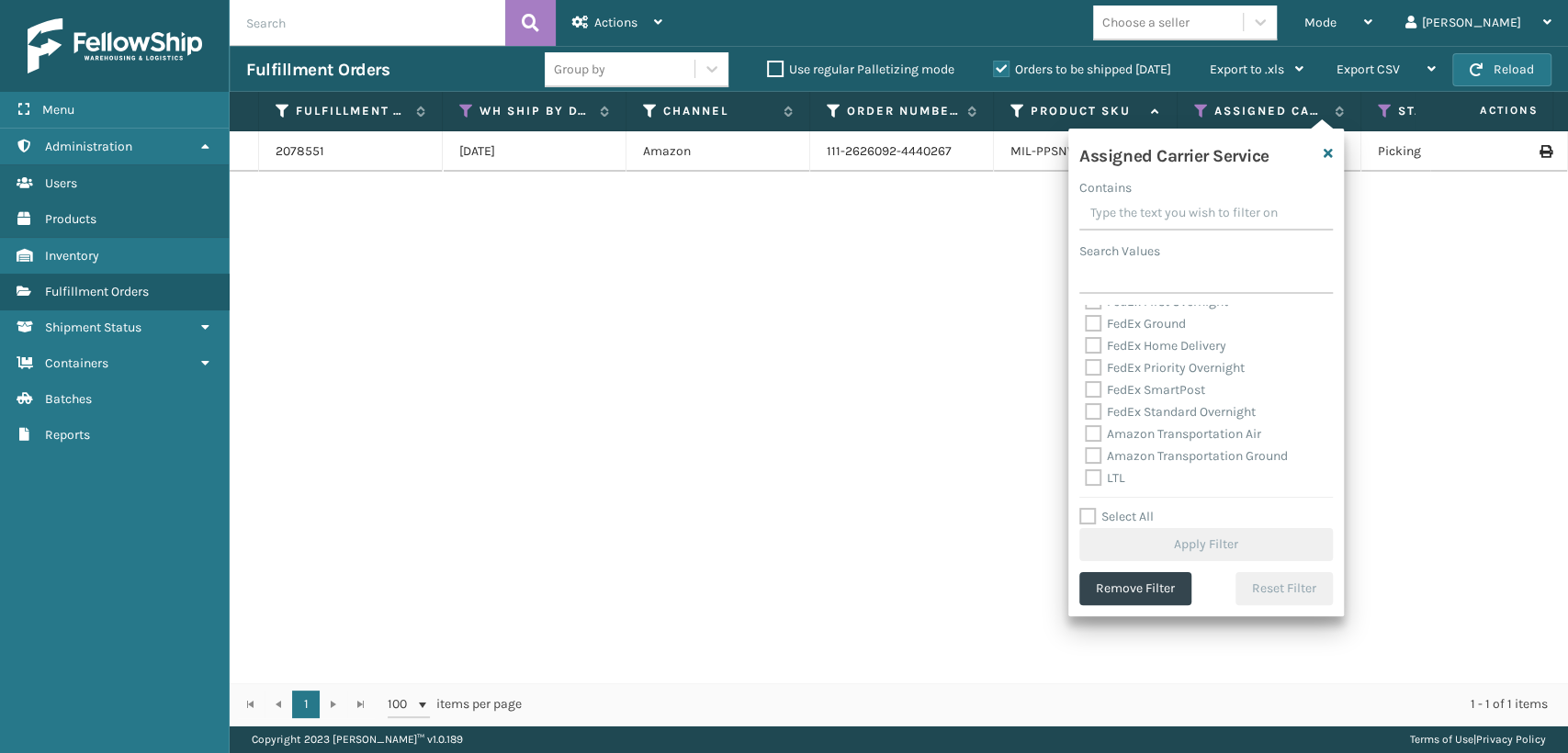
drag, startPoint x: 1095, startPoint y: 439, endPoint x: 1090, endPoint y: 450, distance: 12.1
click at [1095, 440] on label "Amazon Transportation Air" at bounding box center [1173, 434] width 176 height 16
click at [1090, 458] on label "Amazon Transportation Ground" at bounding box center [1186, 456] width 203 height 16
click at [1086, 457] on input "Amazon Transportation Ground" at bounding box center [1085, 451] width 1 height 12
checkbox input "true"
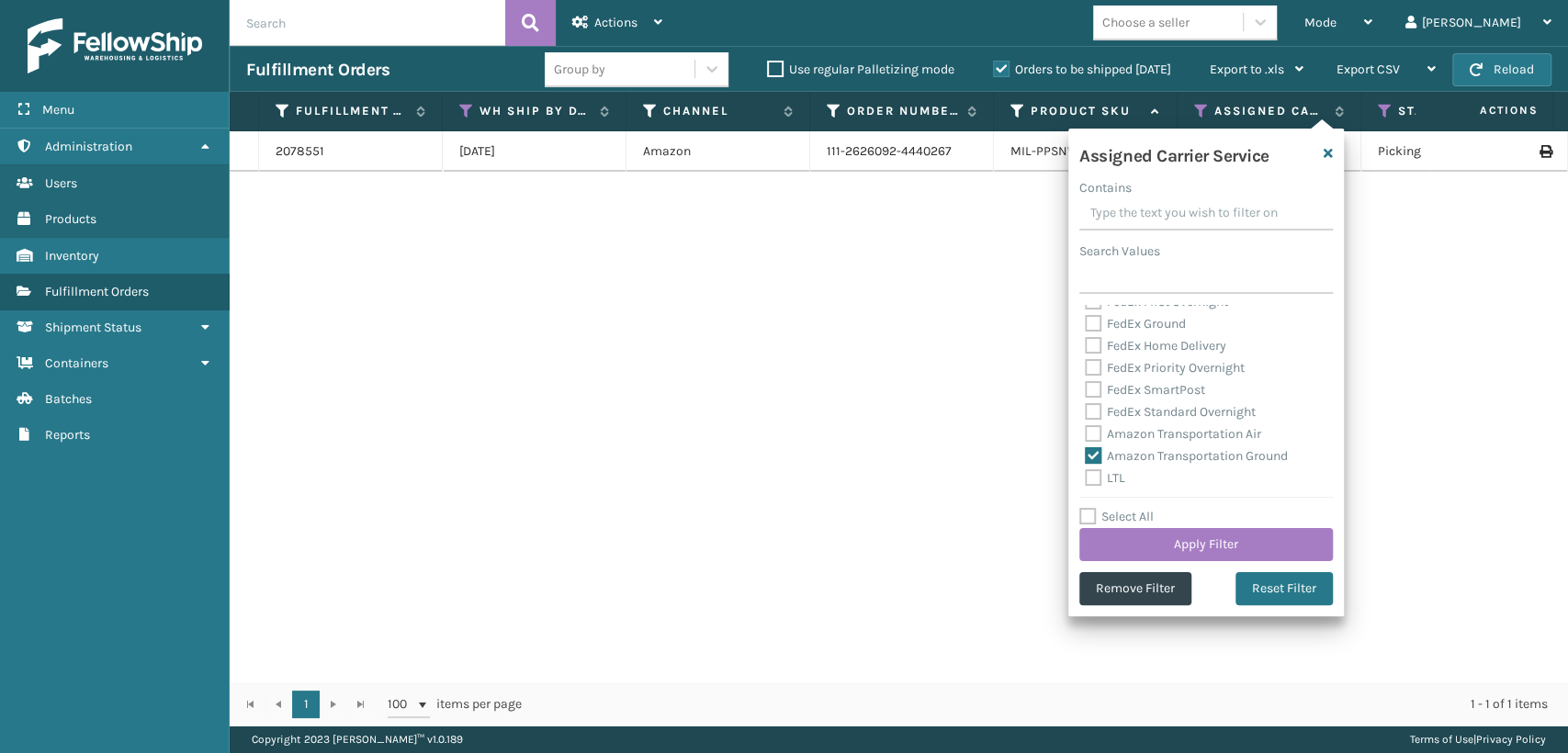
click at [1095, 432] on label "Amazon Transportation Air" at bounding box center [1173, 434] width 176 height 16
click at [1086, 432] on input "Amazon Transportation Air" at bounding box center [1085, 429] width 1 height 12
checkbox input "true"
click at [1162, 553] on button "Apply Filter" at bounding box center [1206, 544] width 254 height 33
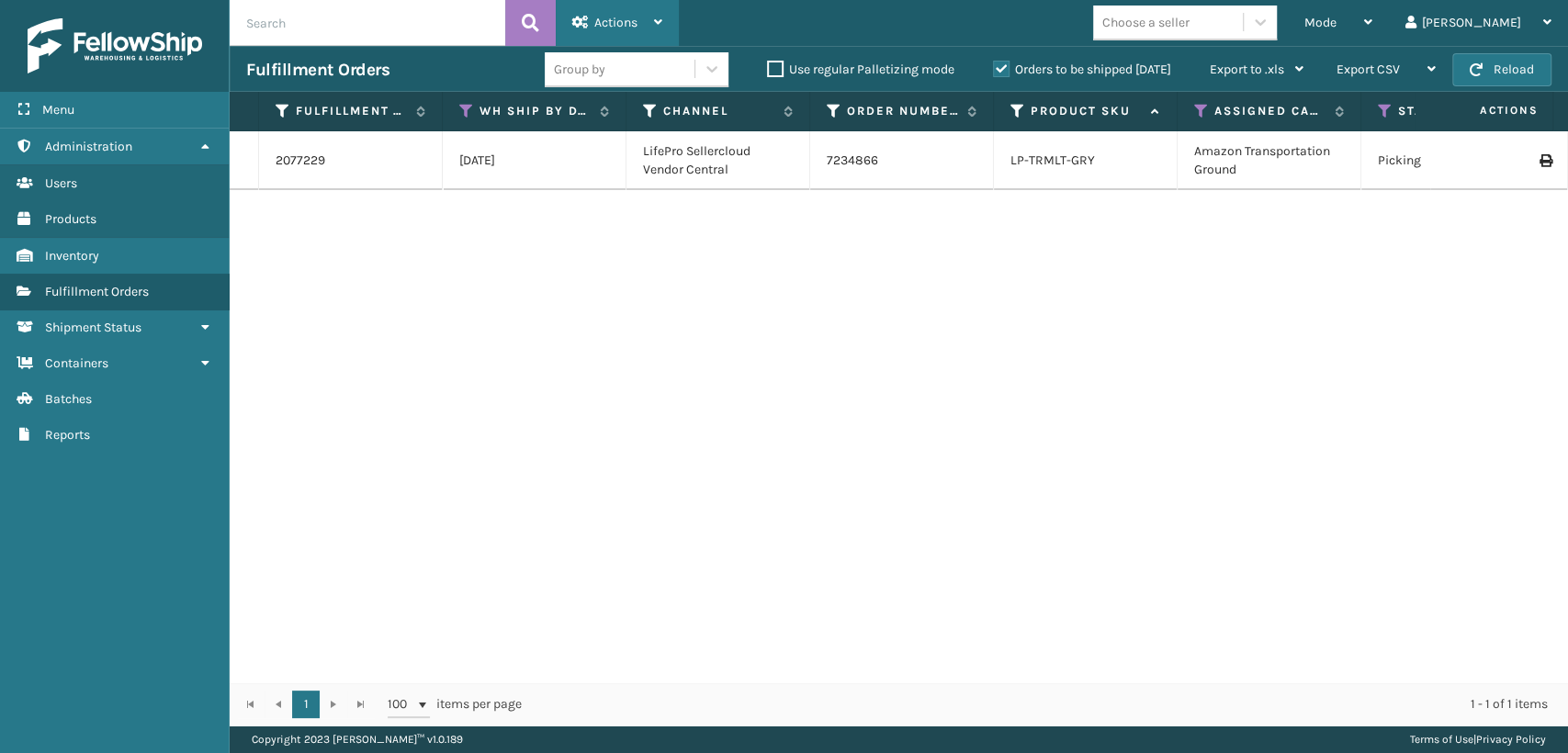
click at [595, 29] on span "Actions" at bounding box center [615, 22] width 43 height 16
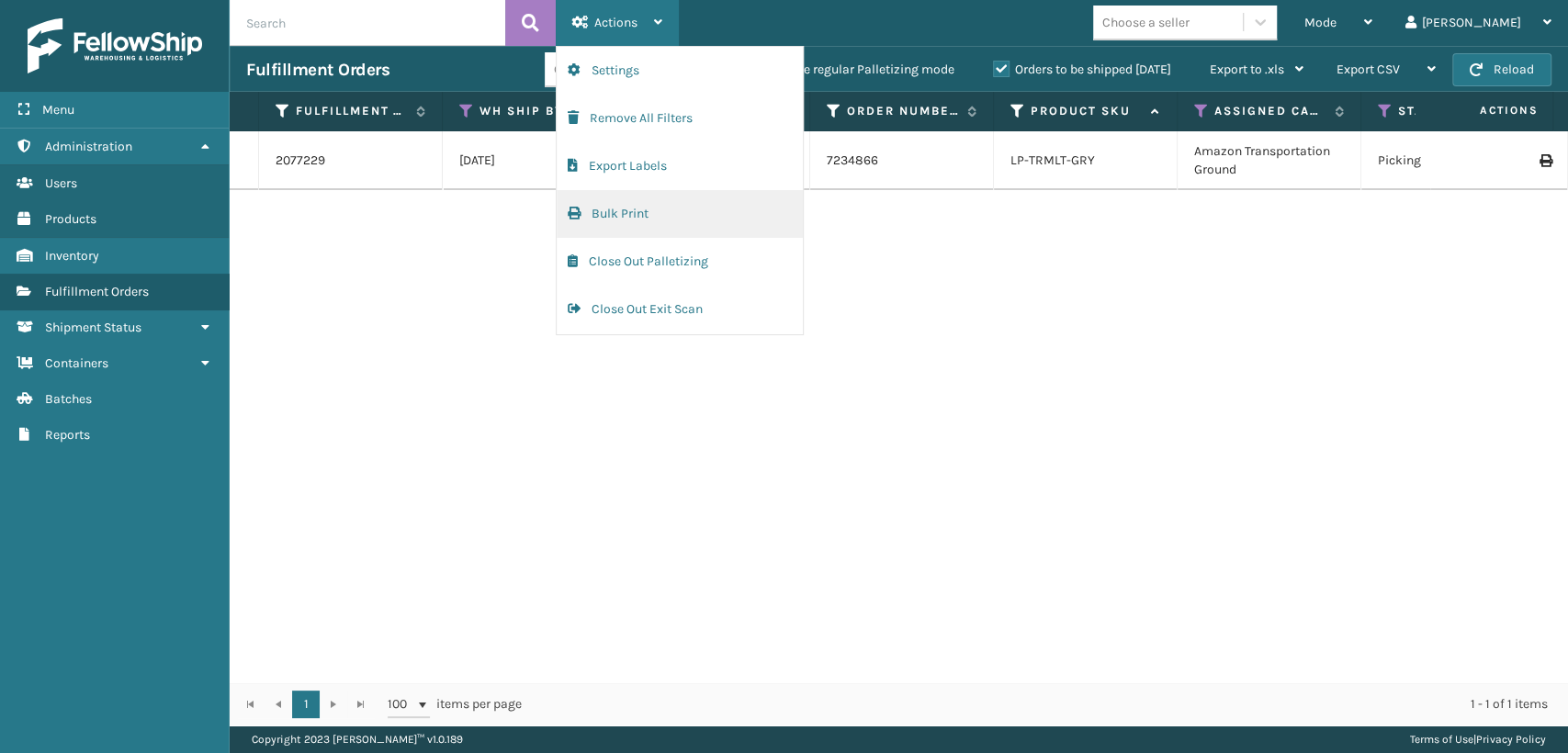
click at [650, 226] on button "Bulk Print" at bounding box center [679, 214] width 246 height 48
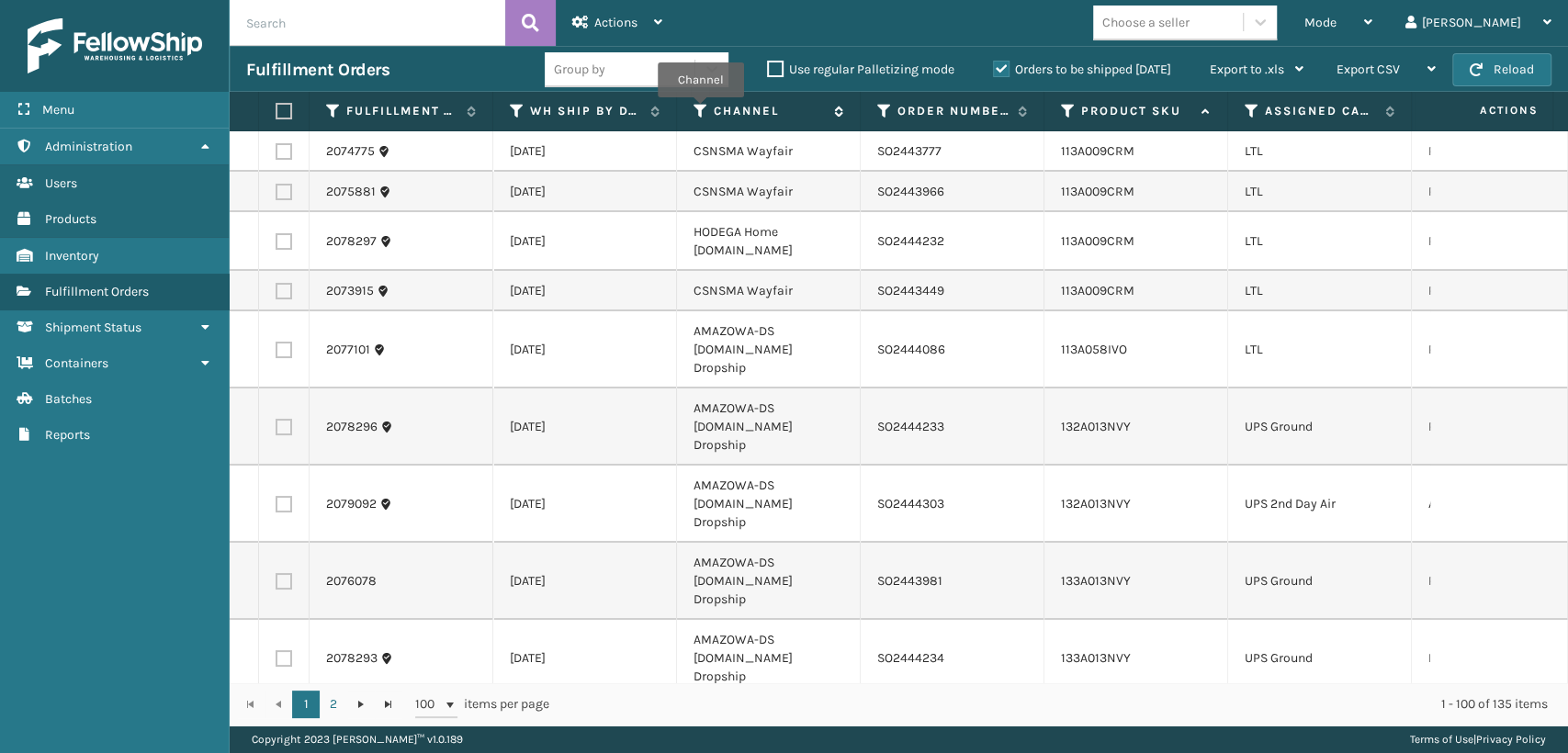
click at [700, 111] on icon at bounding box center [701, 111] width 15 height 17
click at [1253, 110] on icon at bounding box center [1252, 111] width 15 height 17
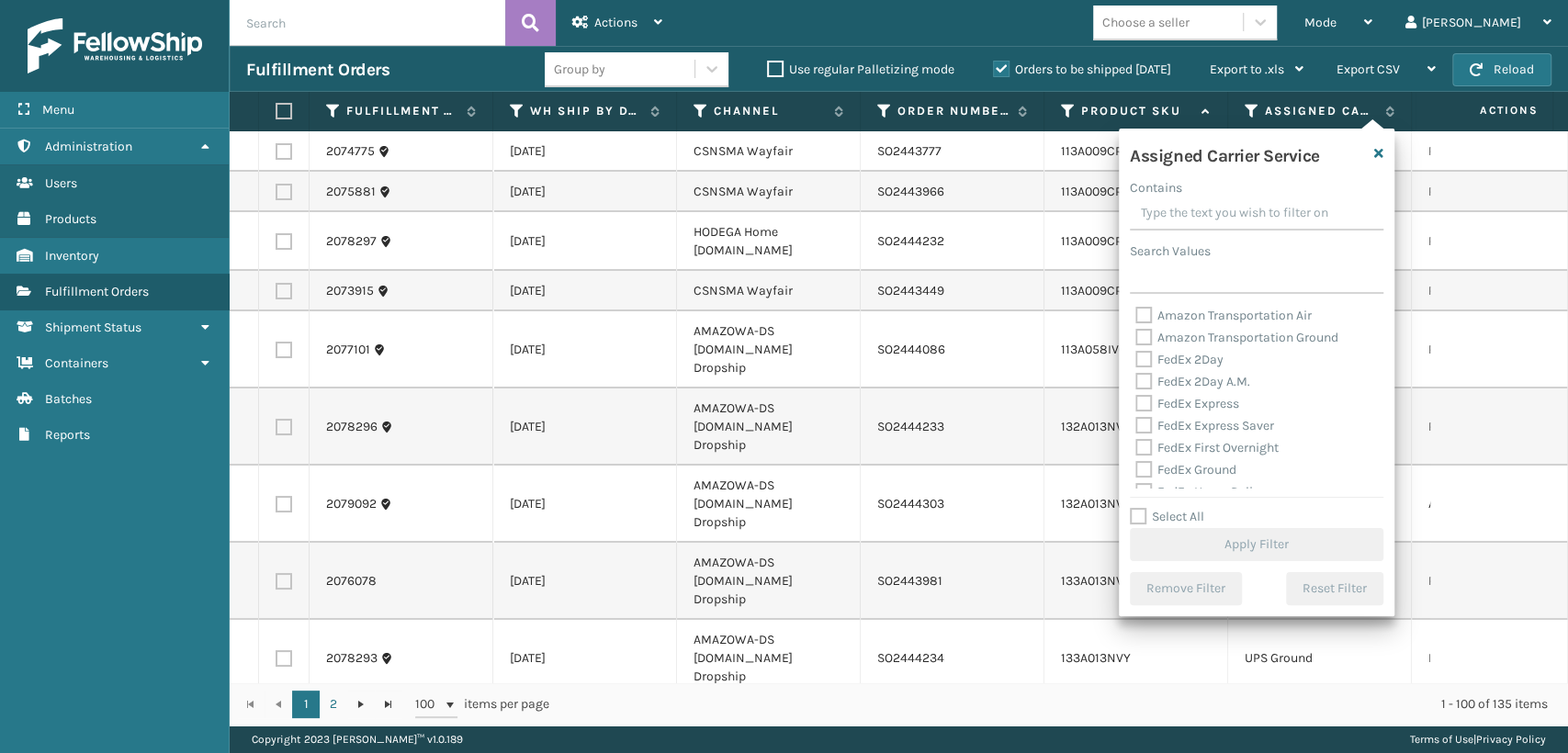
click at [1153, 314] on label "Amazon Transportation Air" at bounding box center [1223, 316] width 176 height 16
click at [1136, 314] on input "Amazon Transportation Air" at bounding box center [1135, 311] width 1 height 12
checkbox input "true"
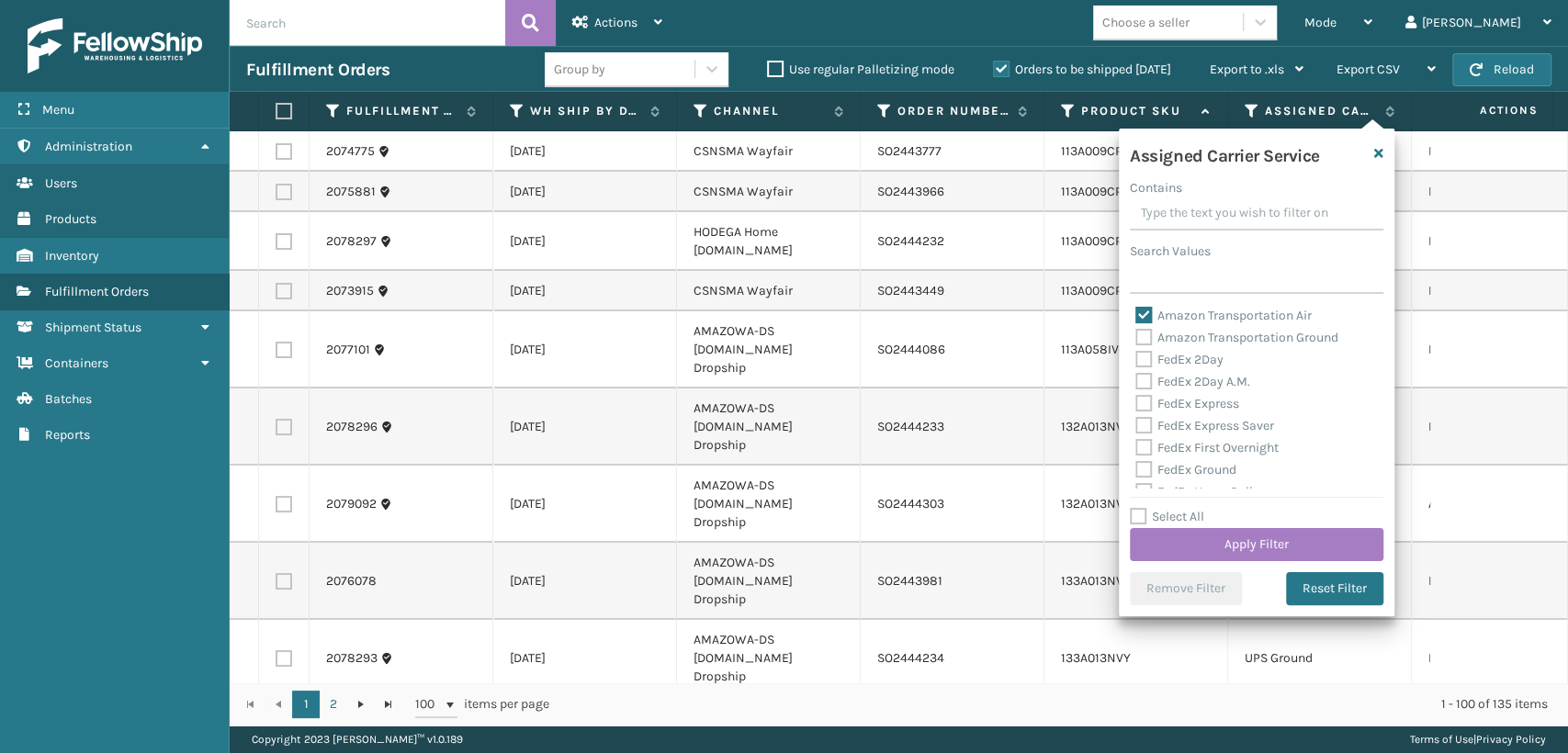
click at [1146, 341] on label "Amazon Transportation Ground" at bounding box center [1236, 337] width 203 height 16
click at [1136, 339] on input "Amazon Transportation Ground" at bounding box center [1135, 332] width 1 height 12
checkbox input "true"
click at [1193, 547] on button "Apply Filter" at bounding box center [1256, 544] width 254 height 33
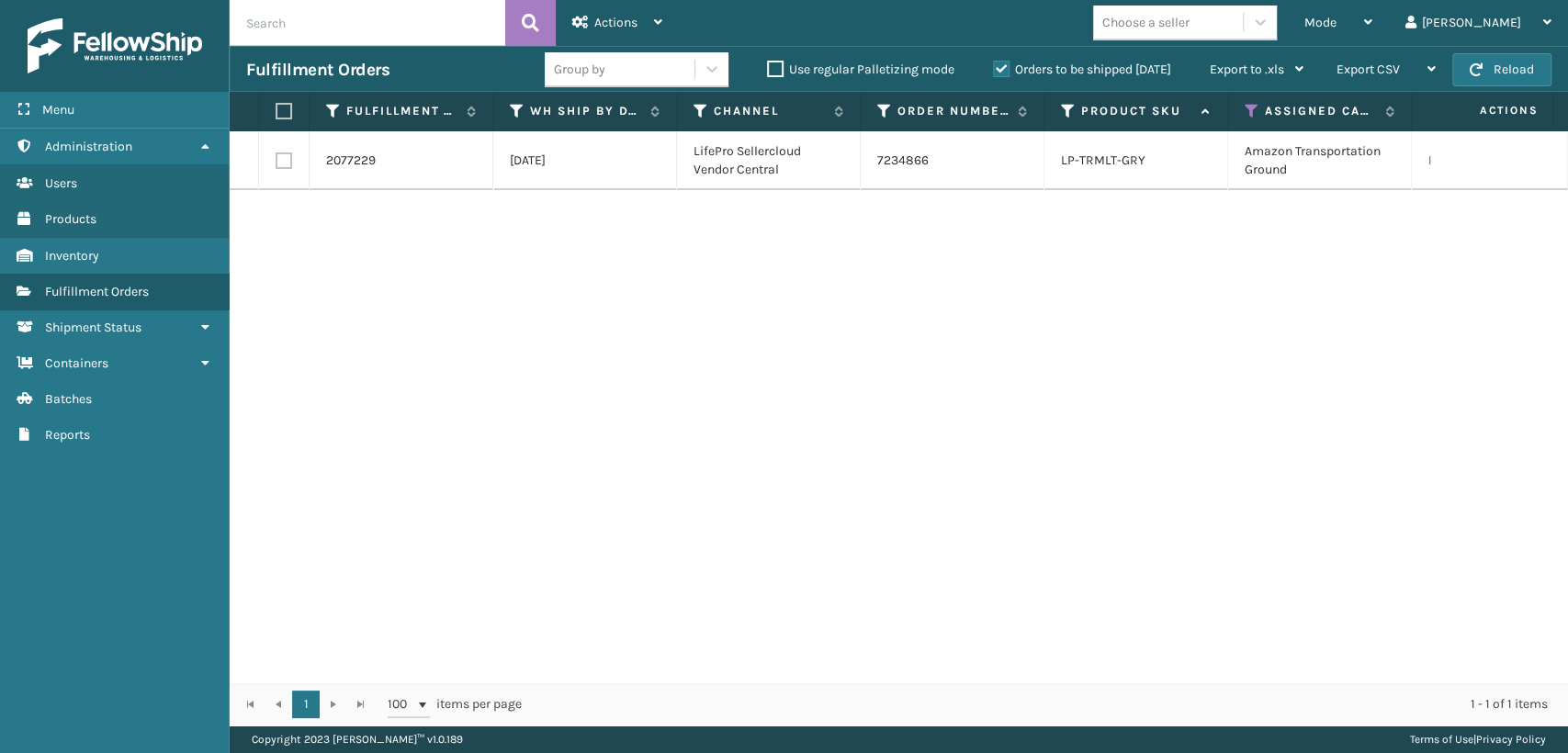
click at [287, 158] on label at bounding box center [284, 161] width 17 height 17
click at [276, 158] on input "checkbox" at bounding box center [275, 158] width 1 height 12
checkbox input "true"
click at [629, 33] on div "Actions" at bounding box center [617, 22] width 90 height 46
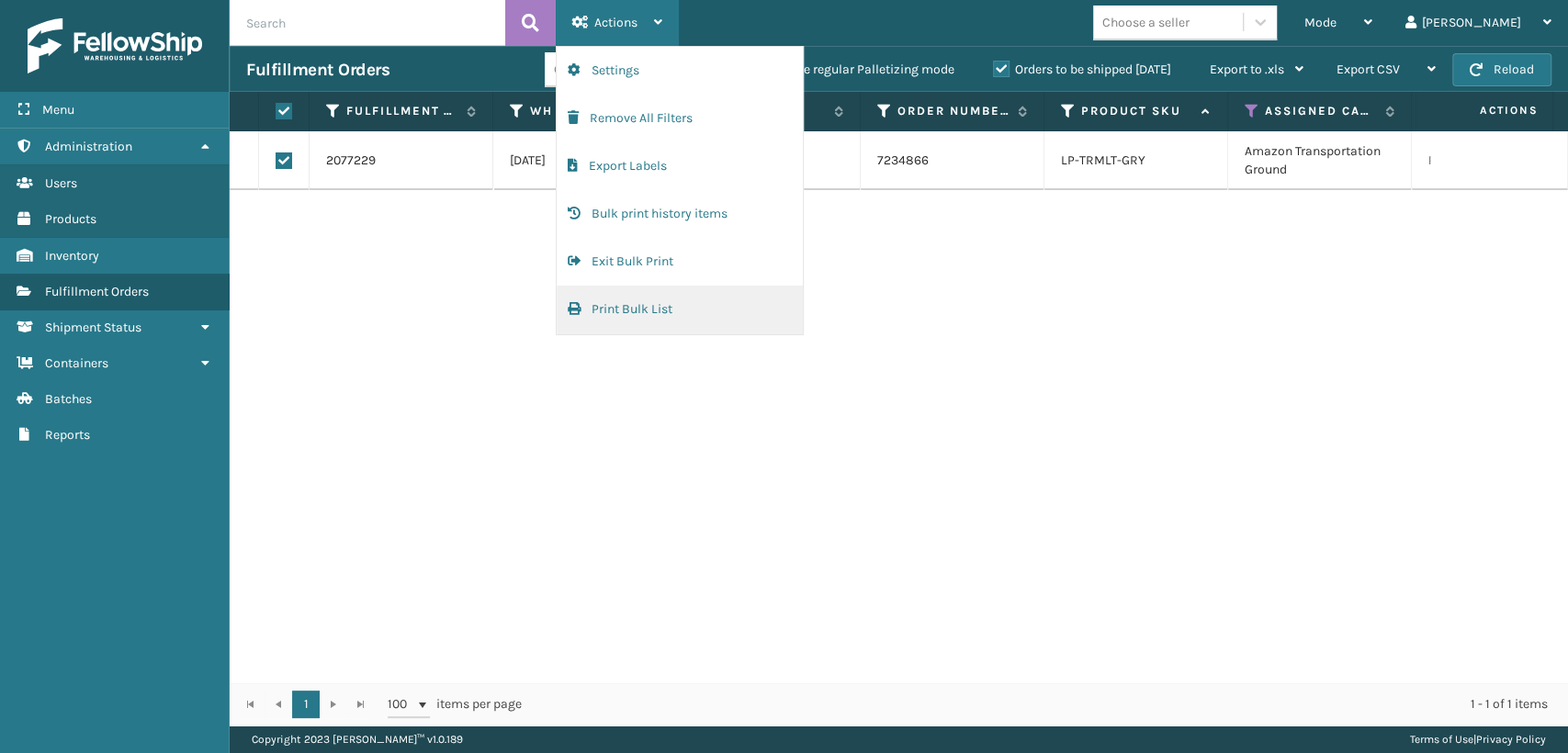
click at [629, 308] on button "Print Bulk List" at bounding box center [679, 309] width 246 height 48
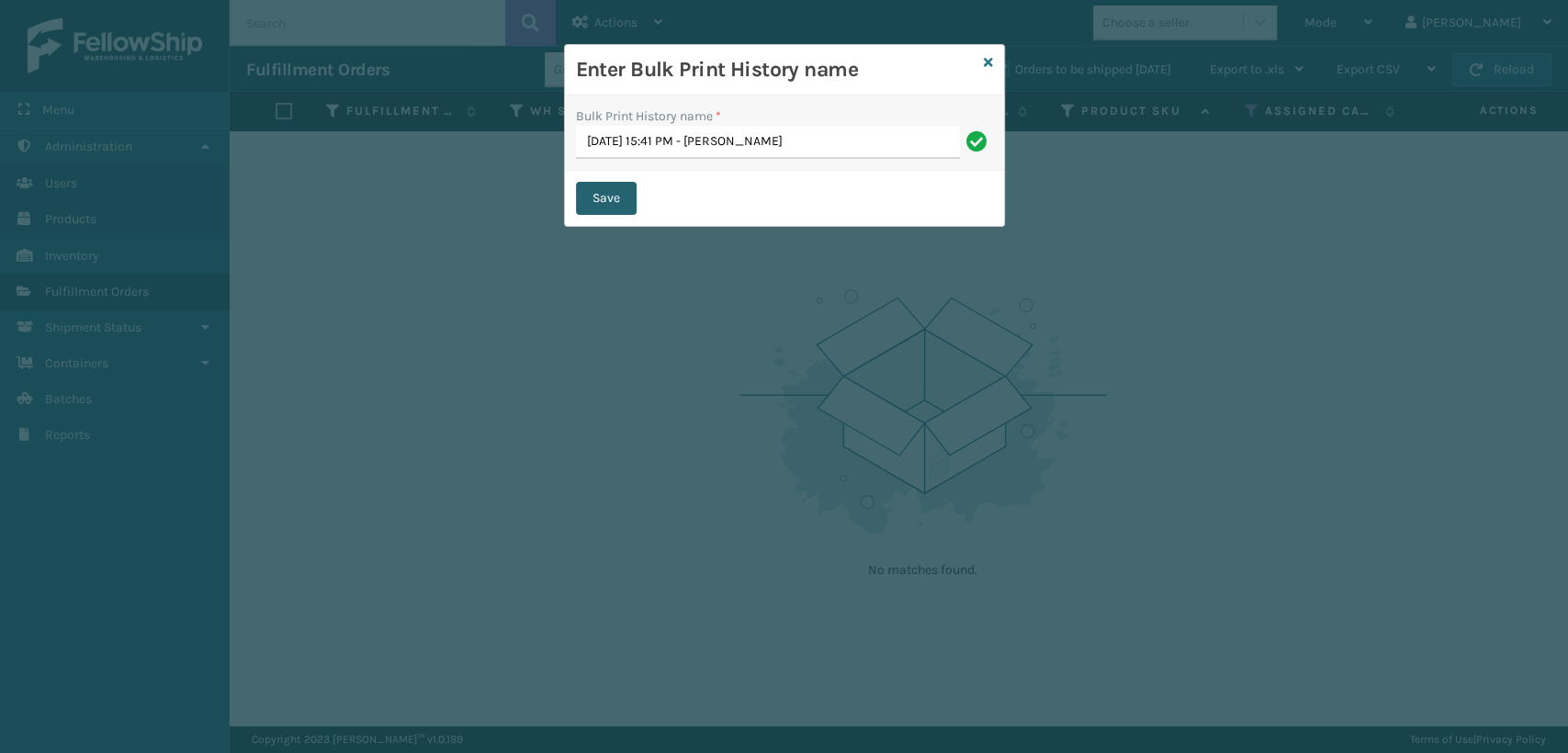
click at [607, 196] on button "Save" at bounding box center [606, 198] width 61 height 33
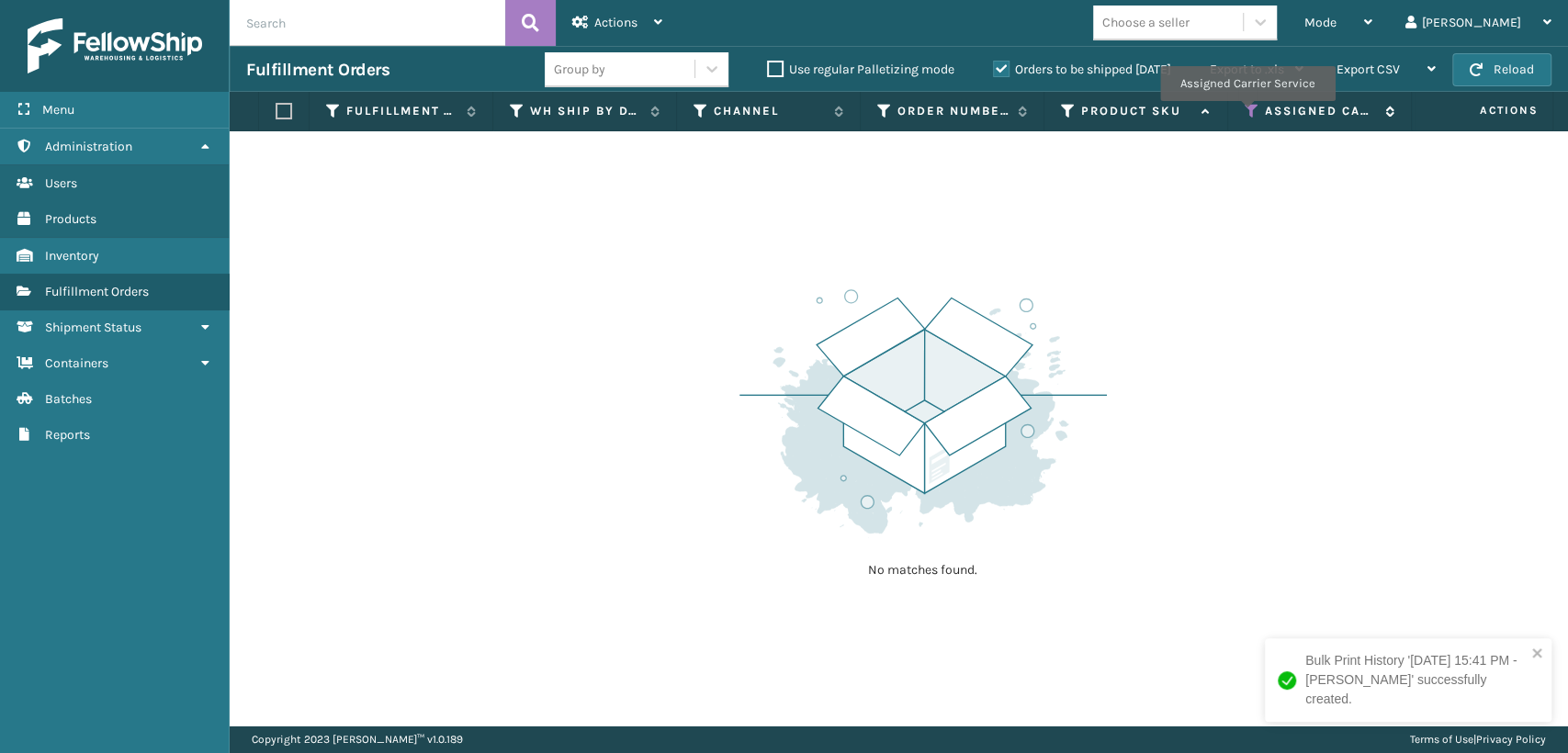
click at [1247, 114] on icon at bounding box center [1252, 111] width 15 height 17
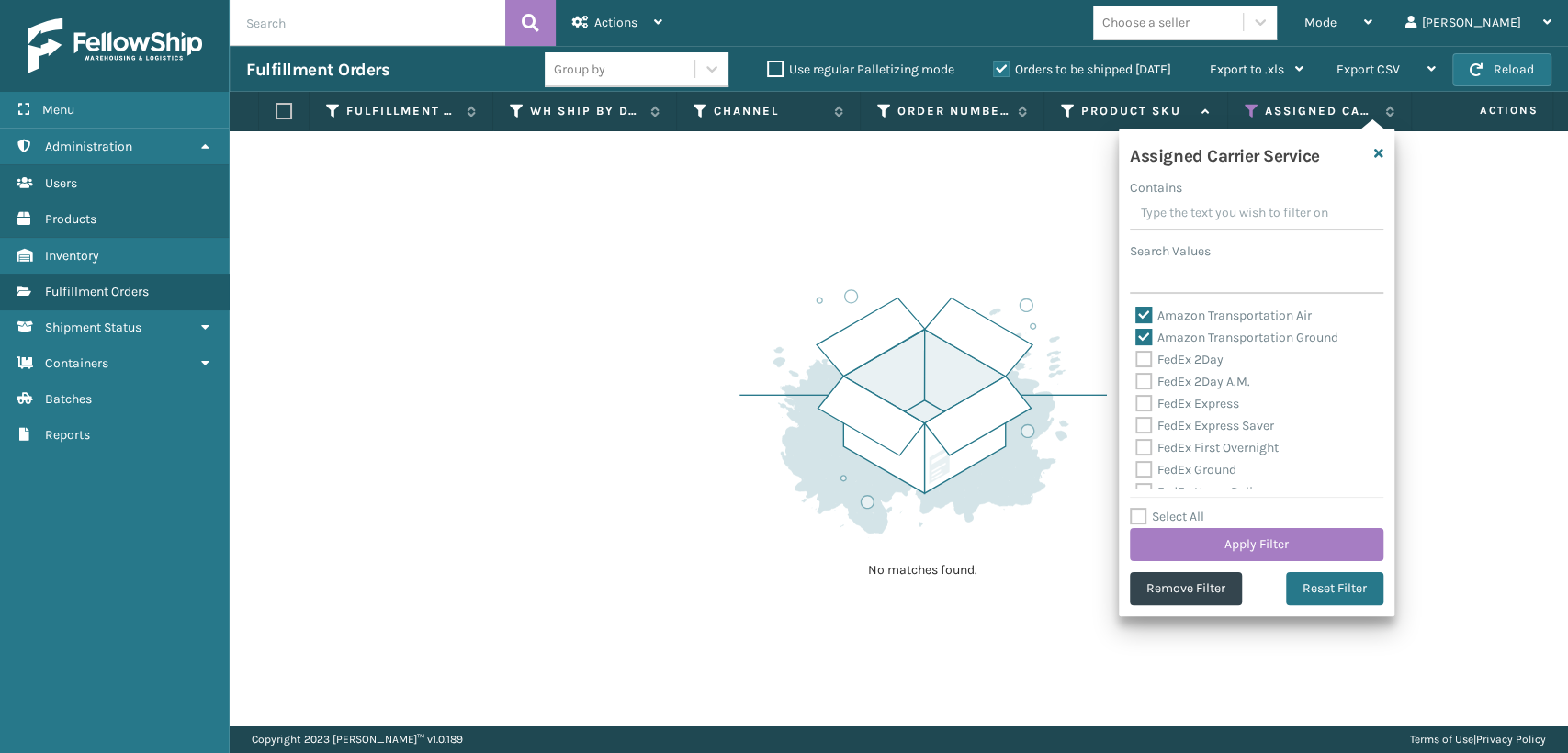
click at [1146, 317] on label "Amazon Transportation Air" at bounding box center [1223, 316] width 176 height 16
click at [1136, 317] on input "Amazon Transportation Air" at bounding box center [1135, 311] width 1 height 12
checkbox input "false"
click at [1147, 338] on label "Amazon Transportation Ground" at bounding box center [1236, 337] width 203 height 16
click at [1136, 338] on input "Amazon Transportation Ground" at bounding box center [1135, 332] width 1 height 12
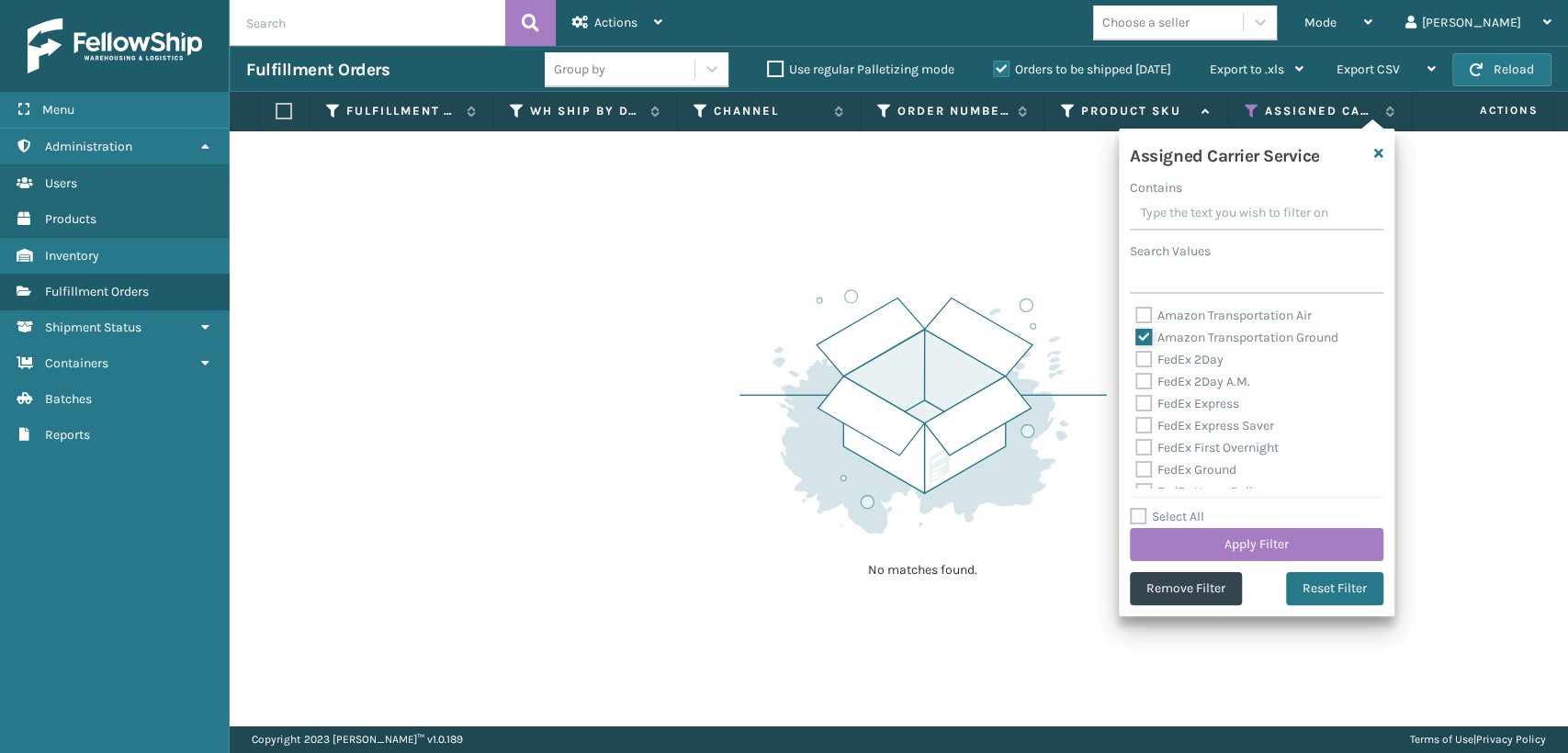
checkbox input "false"
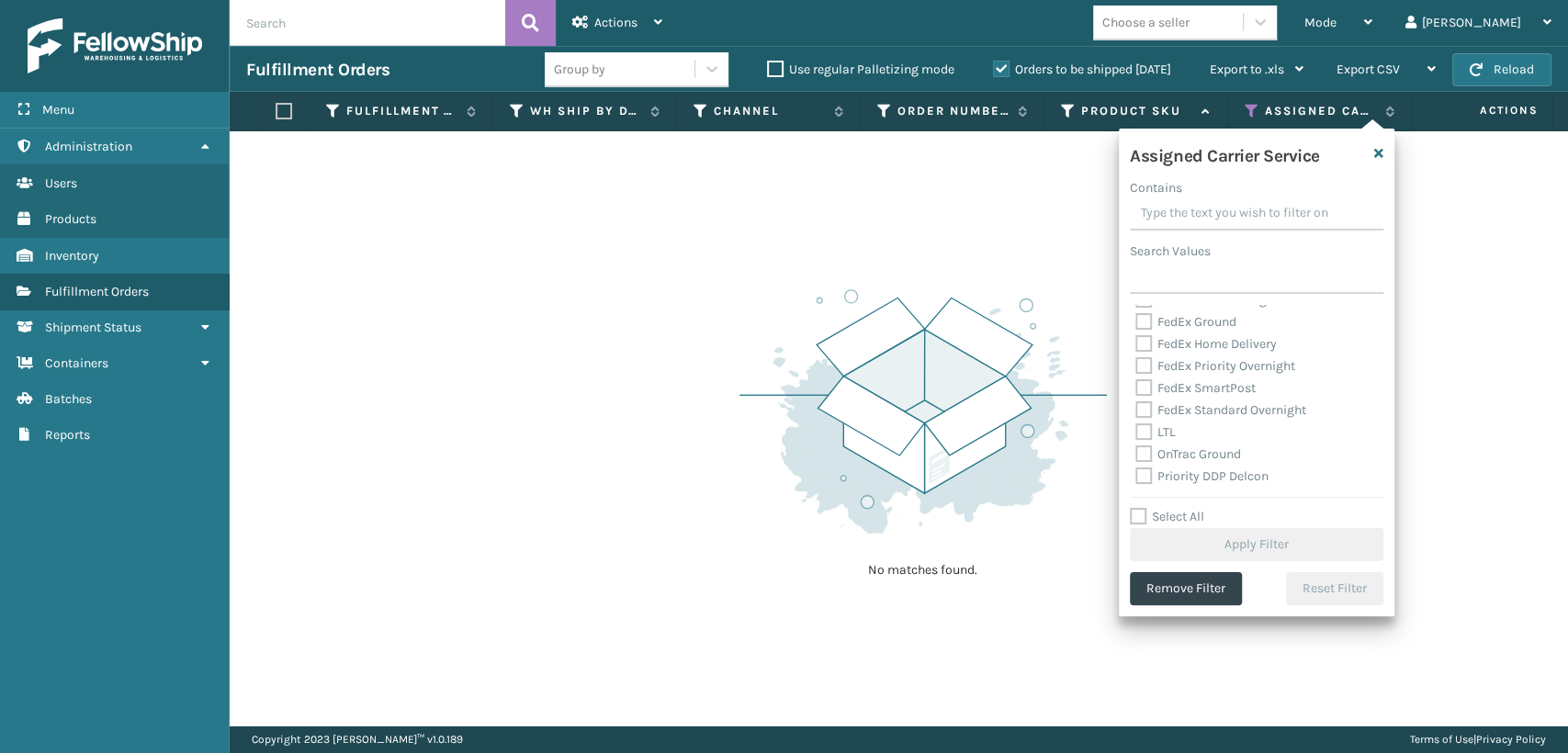
scroll to position [204, 0]
click at [1146, 404] on label "OnTrac Ground" at bounding box center [1188, 398] width 106 height 16
click at [1136, 400] on input "OnTrac Ground" at bounding box center [1135, 393] width 1 height 12
checkbox input "true"
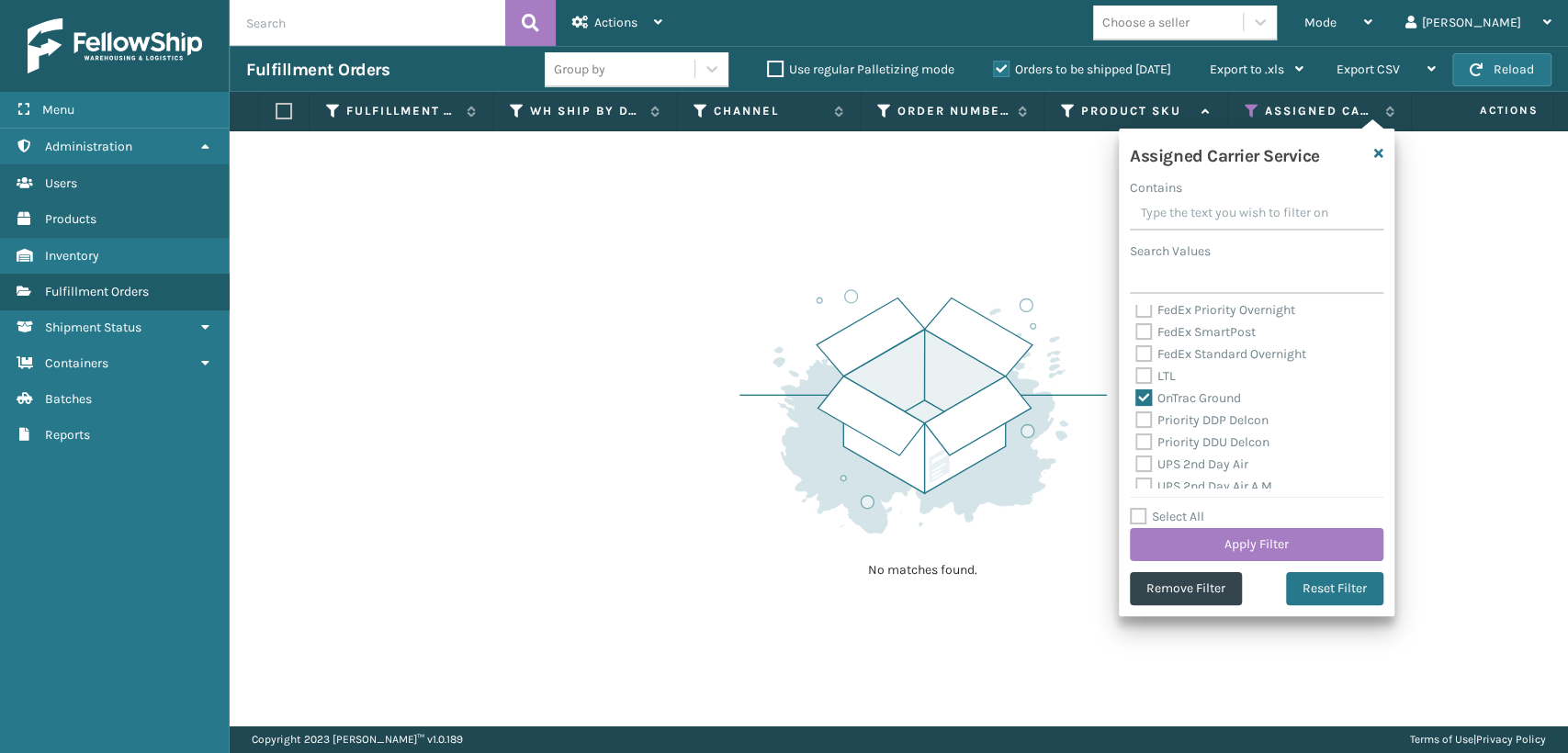
drag, startPoint x: 1146, startPoint y: 419, endPoint x: 1145, endPoint y: 433, distance: 14.0
click at [1146, 420] on label "Priority DDP Delcon" at bounding box center [1202, 420] width 133 height 16
click at [1136, 420] on input "Priority DDP Delcon" at bounding box center [1135, 415] width 1 height 12
checkbox input "true"
click at [1144, 442] on label "Priority DDU Delcon" at bounding box center [1202, 442] width 134 height 16
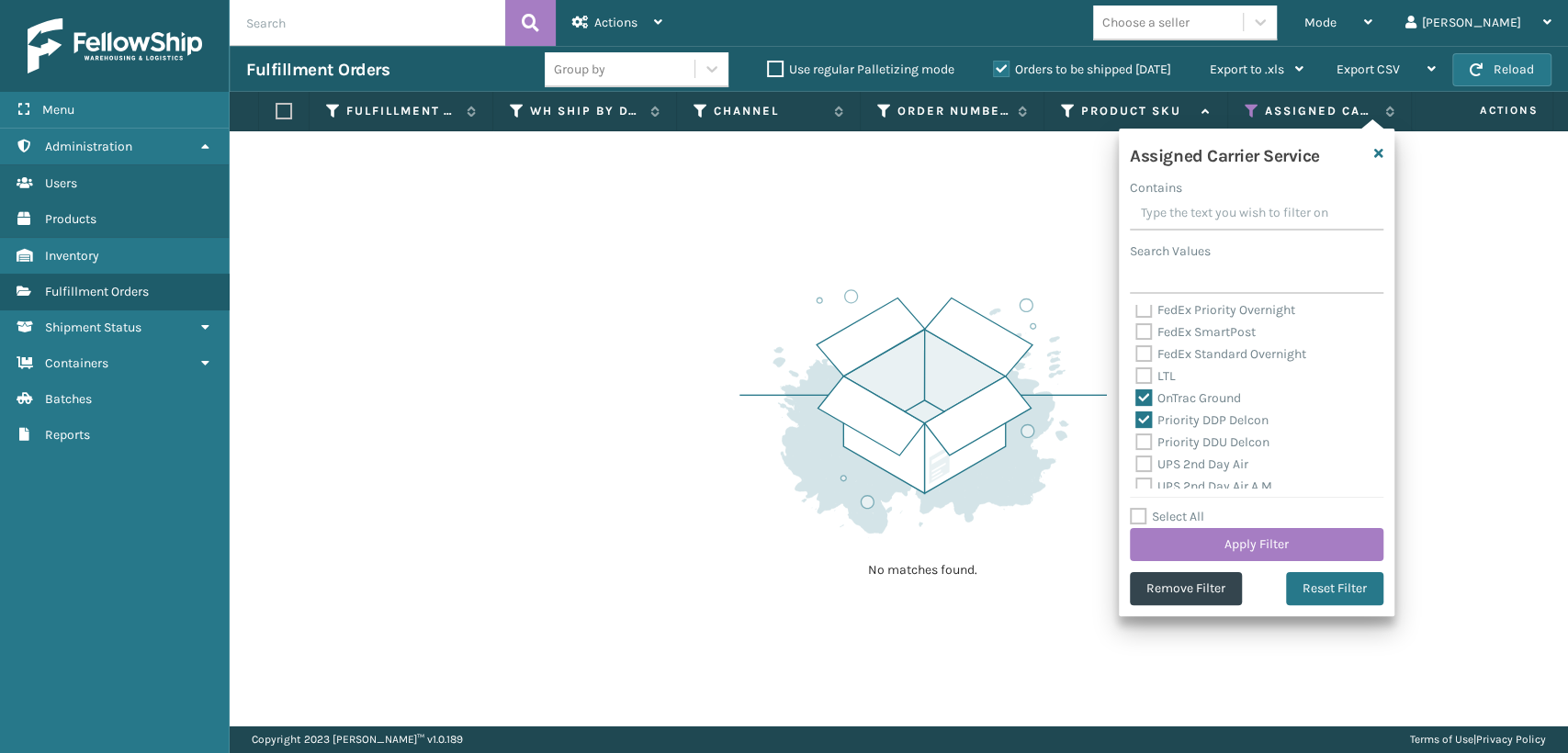
click at [1136, 442] on input "Priority DDU Delcon" at bounding box center [1135, 437] width 1 height 12
checkbox input "true"
click at [1139, 459] on label "UPS 2nd Day Air" at bounding box center [1191, 464] width 113 height 16
click at [1136, 459] on input "UPS 2nd Day Air" at bounding box center [1135, 459] width 1 height 12
checkbox input "true"
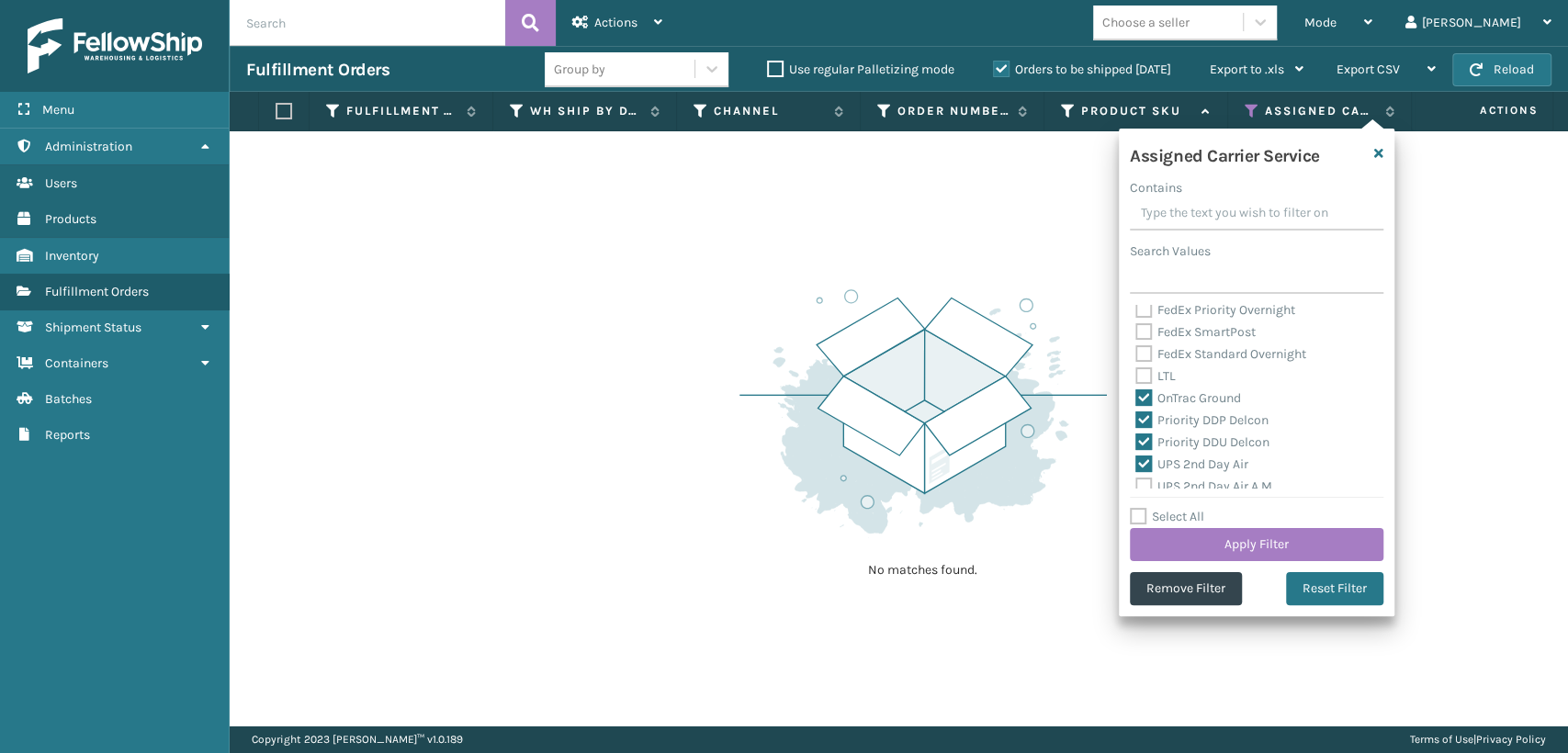
click at [1141, 481] on label "UPS 2nd Day Air A.M." at bounding box center [1205, 486] width 140 height 16
click at [1136, 481] on input "UPS 2nd Day Air A.M." at bounding box center [1135, 481] width 1 height 12
checkbox input "true"
click at [1145, 403] on label "UPS 3 Day Select" at bounding box center [1194, 406] width 118 height 16
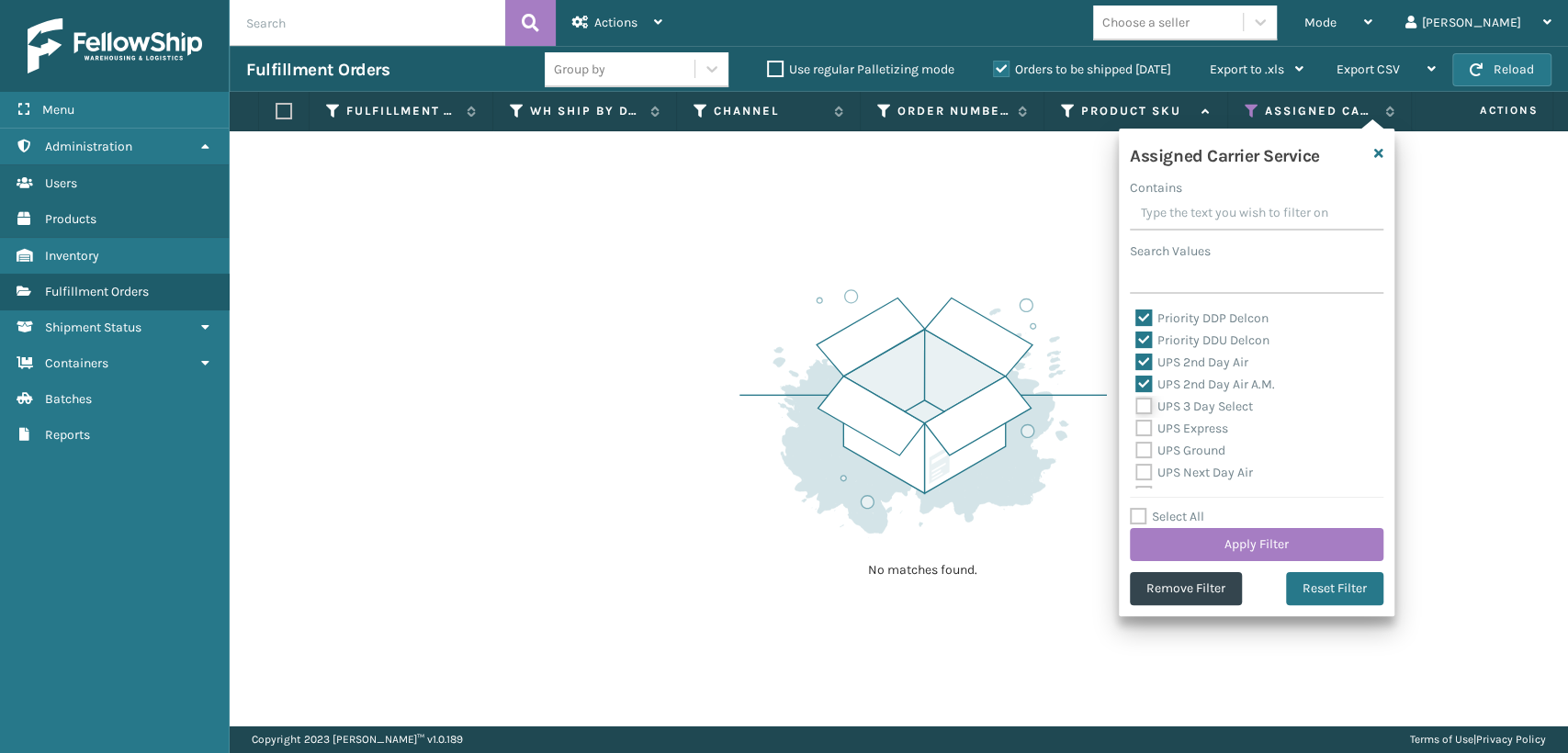
click at [1136, 403] on input "UPS 3 Day Select" at bounding box center [1135, 402] width 1 height 12
checkbox input "true"
click at [1140, 426] on label "UPS Express" at bounding box center [1181, 428] width 93 height 16
click at [1136, 426] on input "UPS Express" at bounding box center [1135, 423] width 1 height 12
checkbox input "true"
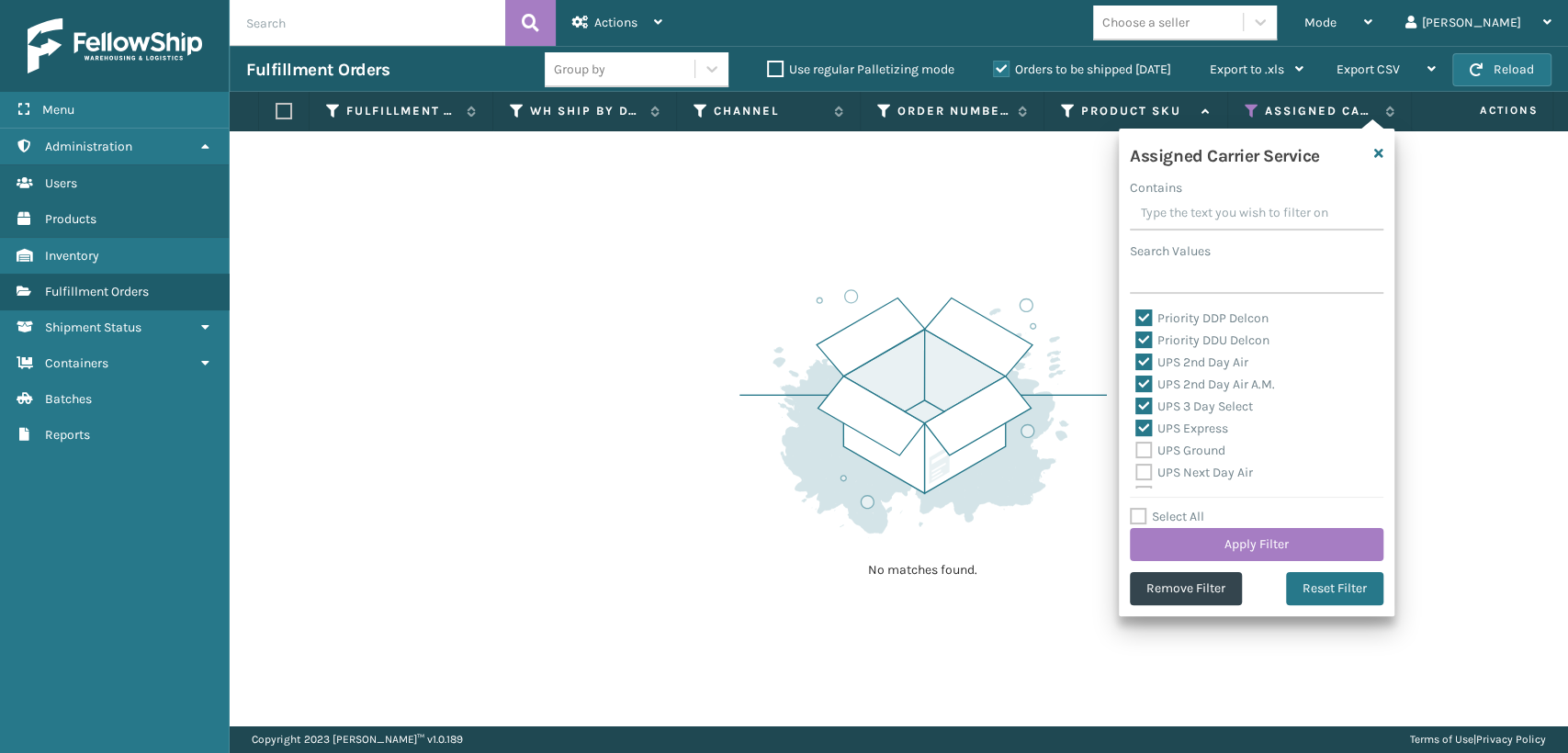
drag, startPoint x: 1142, startPoint y: 450, endPoint x: 1140, endPoint y: 465, distance: 15.1
click at [1142, 451] on label "UPS Ground" at bounding box center [1180, 450] width 90 height 16
click at [1136, 451] on input "UPS Ground" at bounding box center [1135, 446] width 1 height 12
checkbox input "true"
click at [1140, 469] on label "UPS Next Day Air" at bounding box center [1194, 472] width 118 height 16
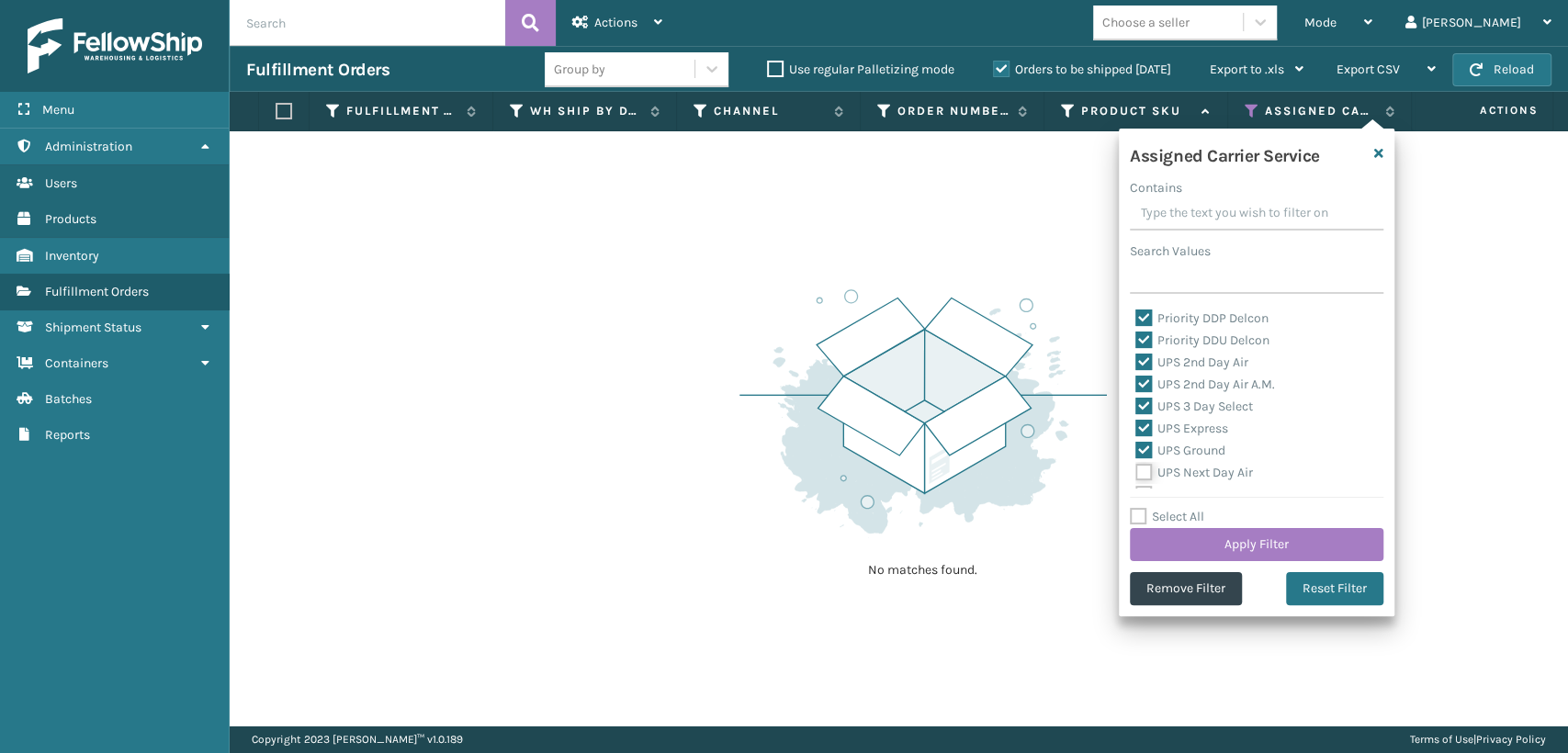
click at [1136, 469] on input "UPS Next Day Air" at bounding box center [1135, 467] width 1 height 12
checkbox input "true"
click at [1140, 392] on label "UPS Next Day Air Early" at bounding box center [1210, 392] width 150 height 16
click at [1136, 392] on input "UPS Next Day Air Early" at bounding box center [1135, 388] width 1 height 12
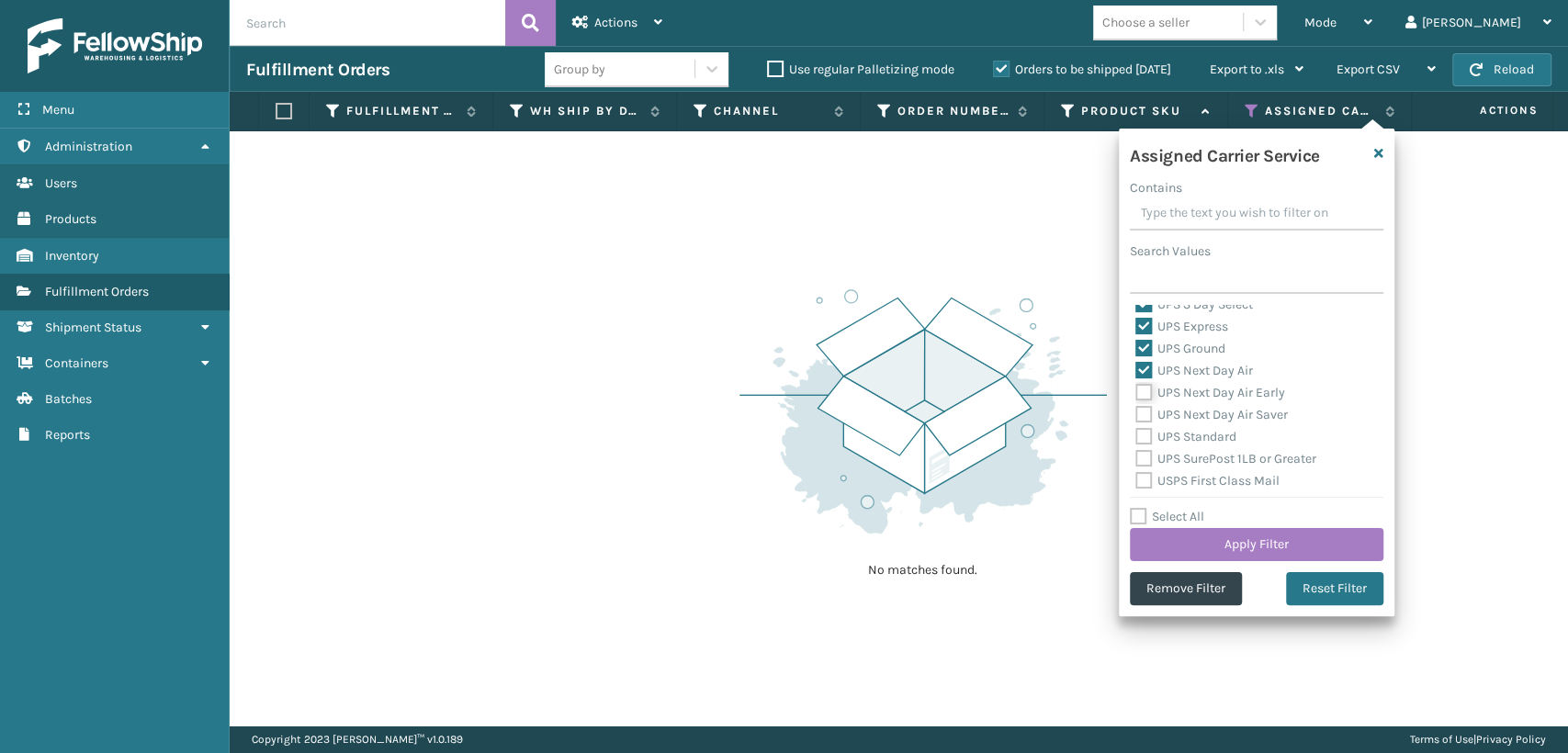
checkbox input "true"
click at [1141, 414] on label "UPS Next Day Air Saver" at bounding box center [1211, 414] width 153 height 16
click at [1136, 414] on input "UPS Next Day Air Saver" at bounding box center [1135, 409] width 1 height 12
checkbox input "true"
click at [1140, 434] on label "UPS Standard" at bounding box center [1186, 436] width 101 height 16
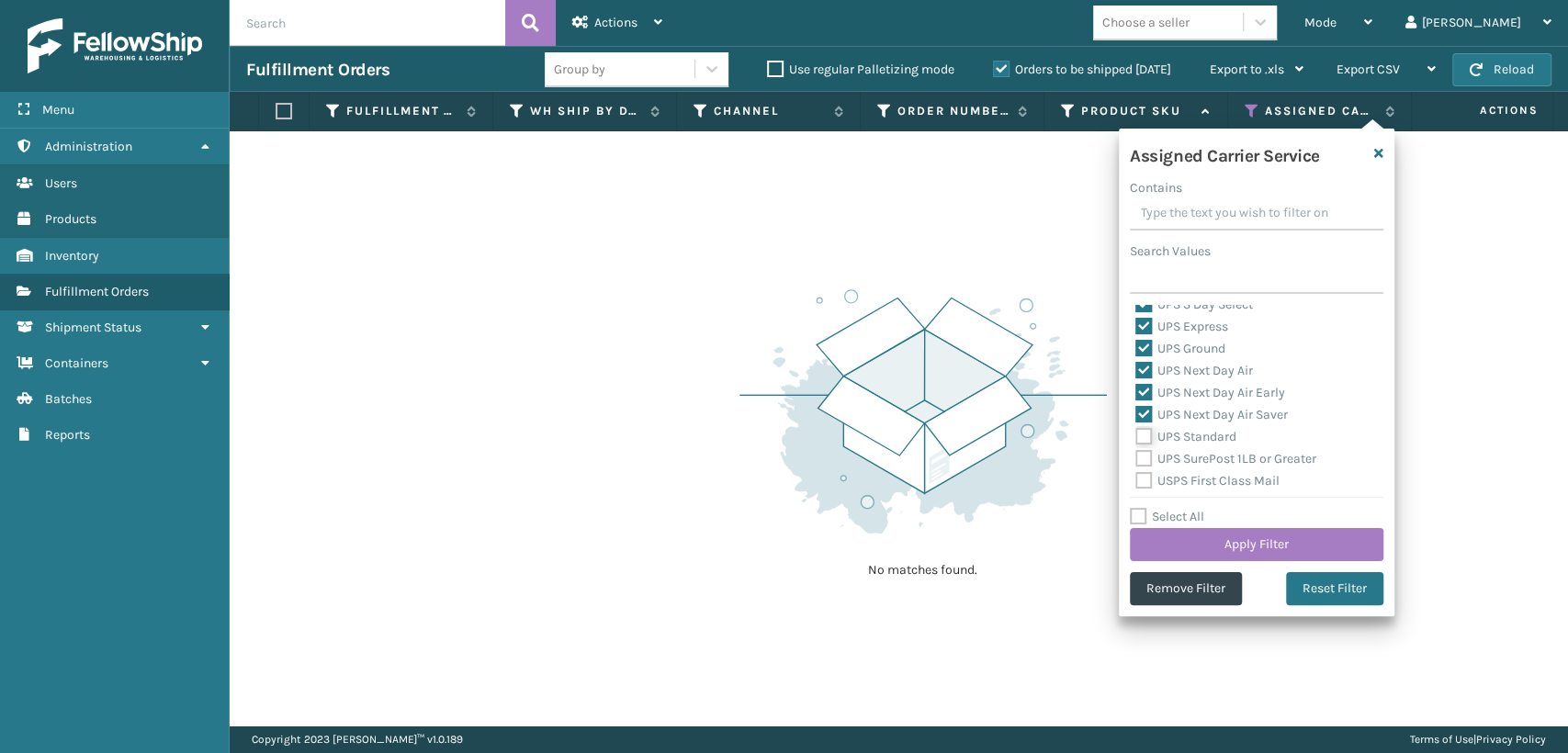
click at [1136, 434] on input "UPS Standard" at bounding box center [1135, 432] width 1 height 12
checkbox input "true"
click at [1145, 456] on label "UPS SurePost 1LB or Greater" at bounding box center [1225, 458] width 181 height 16
click at [1136, 456] on input "UPS SurePost 1LB or Greater" at bounding box center [1135, 454] width 1 height 12
checkbox input "true"
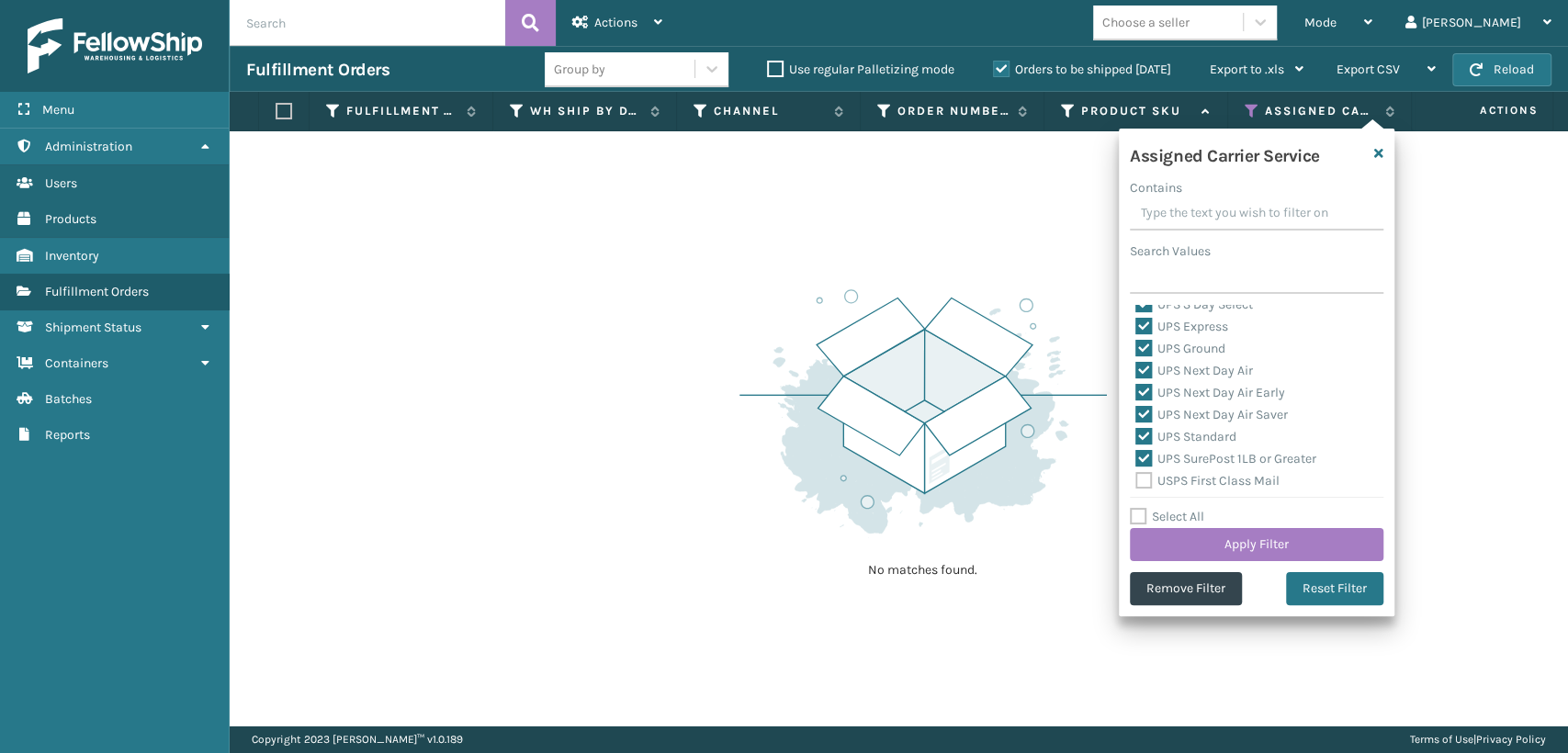
click at [1143, 479] on label "USPS First Class Mail" at bounding box center [1207, 480] width 144 height 16
click at [1136, 479] on input "USPS First Class Mail" at bounding box center [1135, 476] width 1 height 12
checkbox input "true"
click at [1137, 402] on label "USPS First Class Mail International" at bounding box center [1246, 401] width 222 height 16
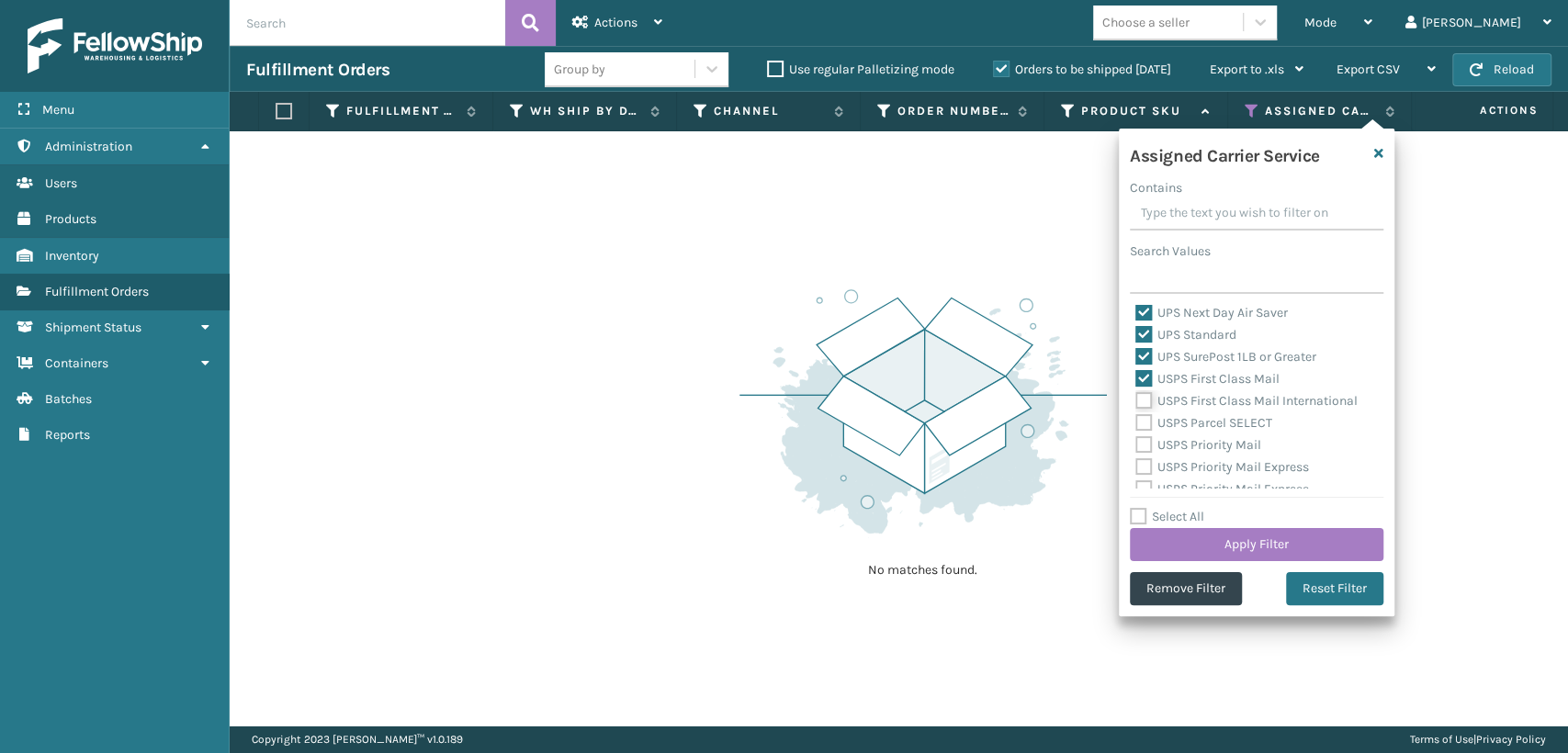
click at [1136, 402] on input "USPS First Class Mail International" at bounding box center [1135, 396] width 1 height 12
checkbox input "true"
drag, startPoint x: 1146, startPoint y: 422, endPoint x: 1146, endPoint y: 440, distance: 18.0
click at [1146, 426] on label "USPS Parcel SELECT" at bounding box center [1204, 422] width 137 height 16
click at [1136, 424] on input "USPS Parcel SELECT" at bounding box center [1135, 418] width 1 height 12
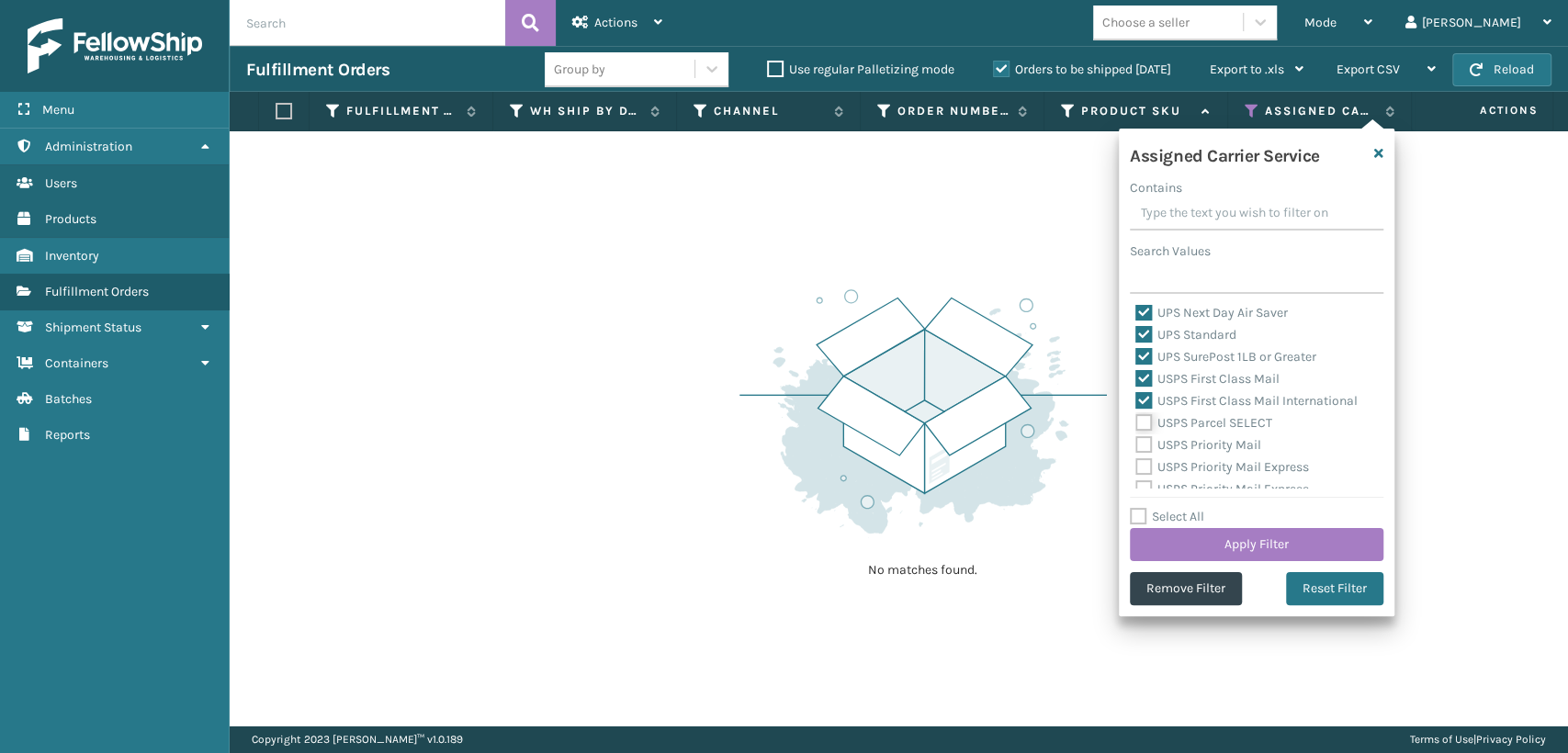
checkbox input "true"
click at [1142, 459] on label "USPS Priority Mail Express" at bounding box center [1221, 466] width 173 height 16
click at [1136, 457] on input "USPS Priority Mail Express" at bounding box center [1135, 462] width 1 height 12
checkbox input "true"
click at [1143, 447] on label "USPS Priority Mail" at bounding box center [1198, 445] width 126 height 16
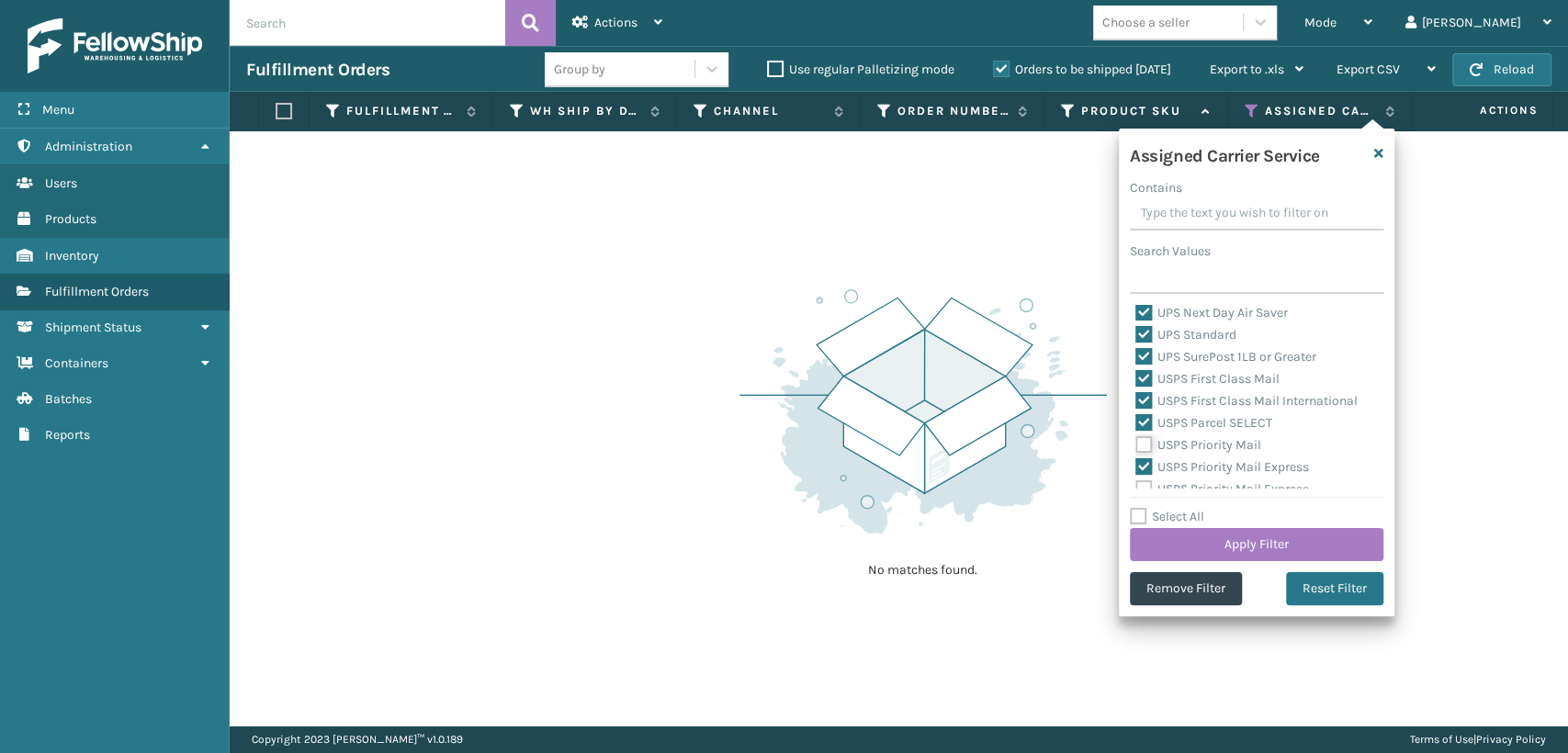
click at [1136, 447] on input "USPS Priority Mail" at bounding box center [1135, 440] width 1 height 12
checkbox input "true"
click at [1142, 436] on label "USPS Priority Mail Express International" at bounding box center [1221, 444] width 173 height 37
click at [1136, 435] on input "USPS Priority Mail Express International" at bounding box center [1135, 428] width 1 height 12
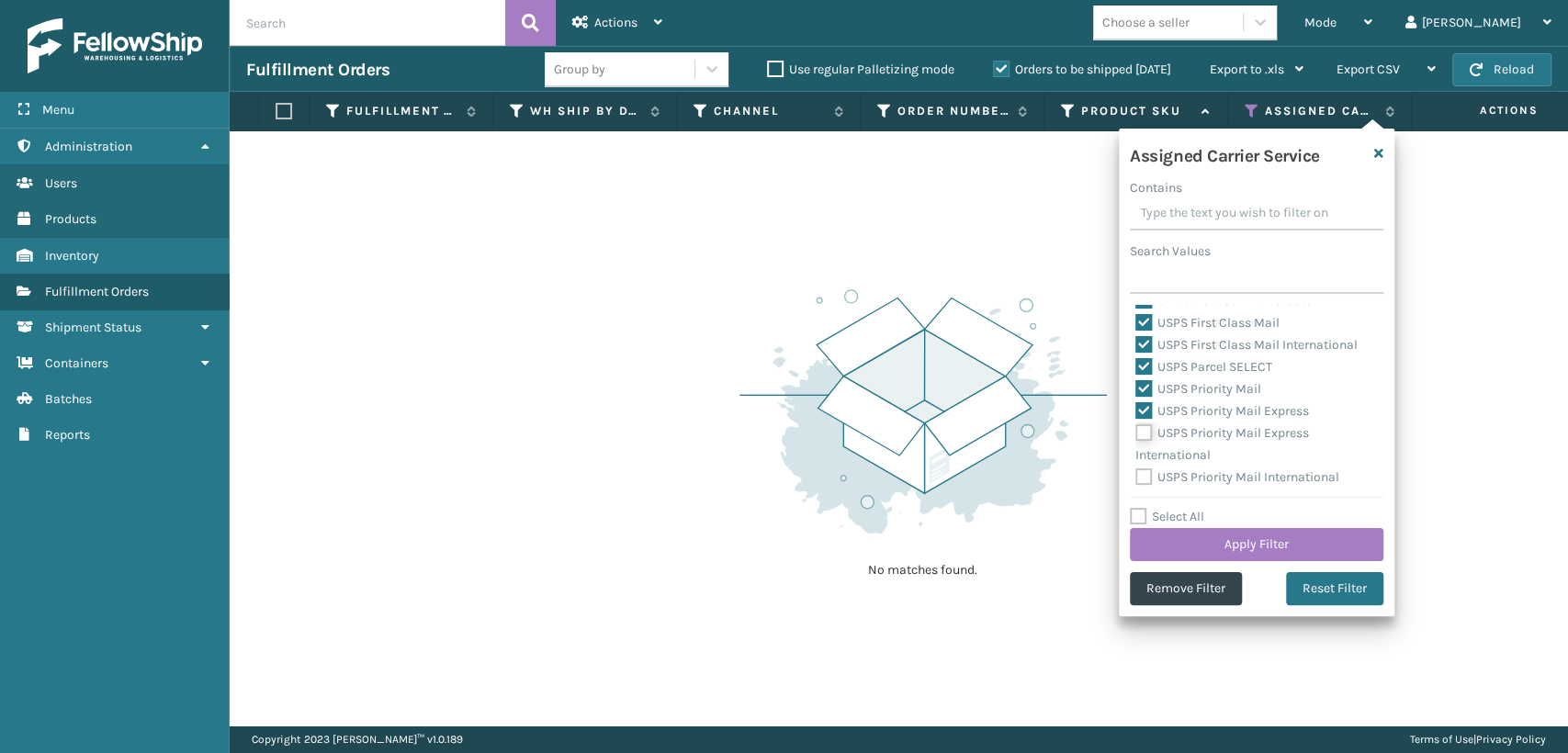
checkbox input "true"
click at [1145, 474] on label "USPS Priority Mail International" at bounding box center [1237, 477] width 204 height 16
click at [1136, 474] on input "USPS Priority Mail International" at bounding box center [1135, 472] width 1 height 12
checkbox input "true"
click at [1172, 533] on button "Apply Filter" at bounding box center [1256, 544] width 254 height 33
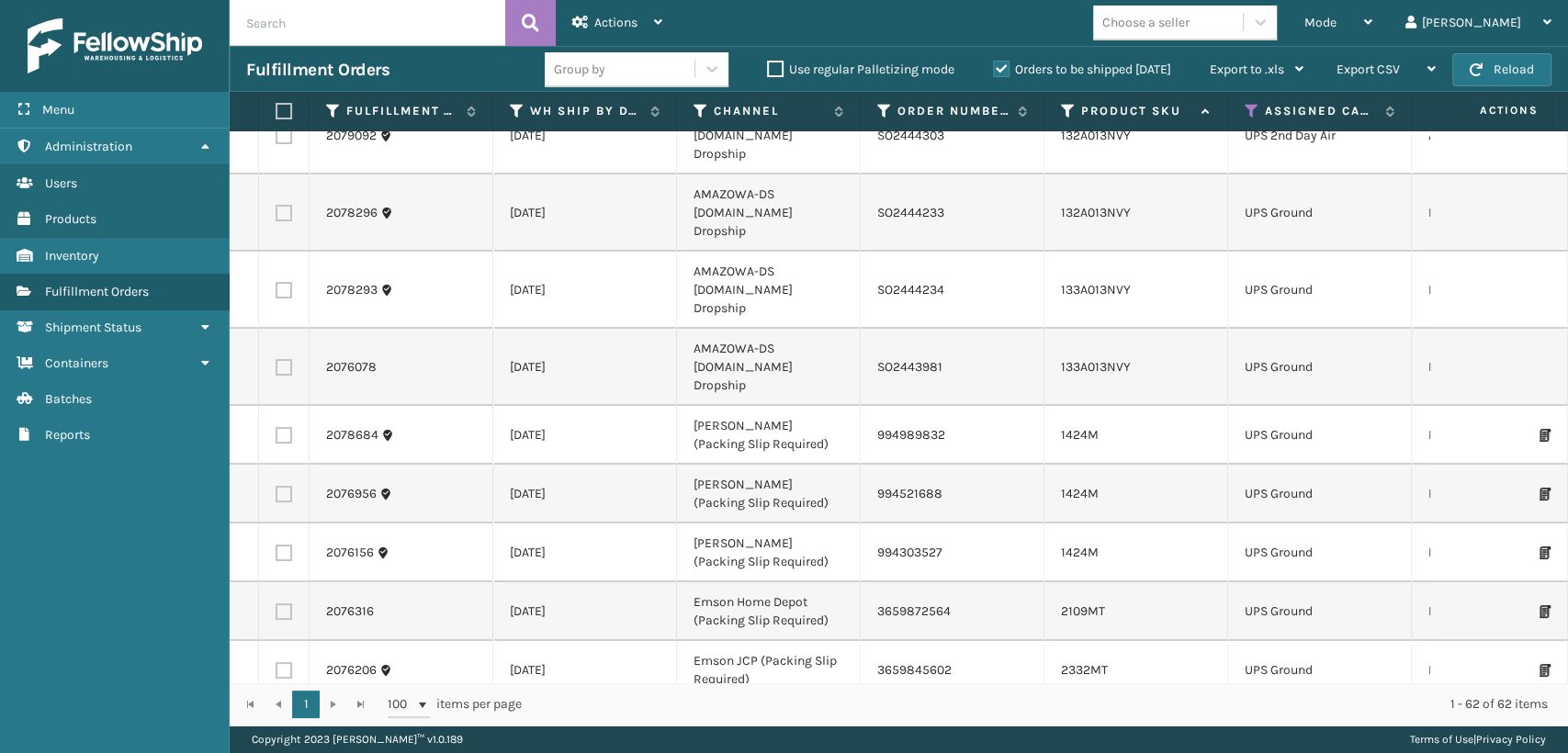
scroll to position [0, 0]
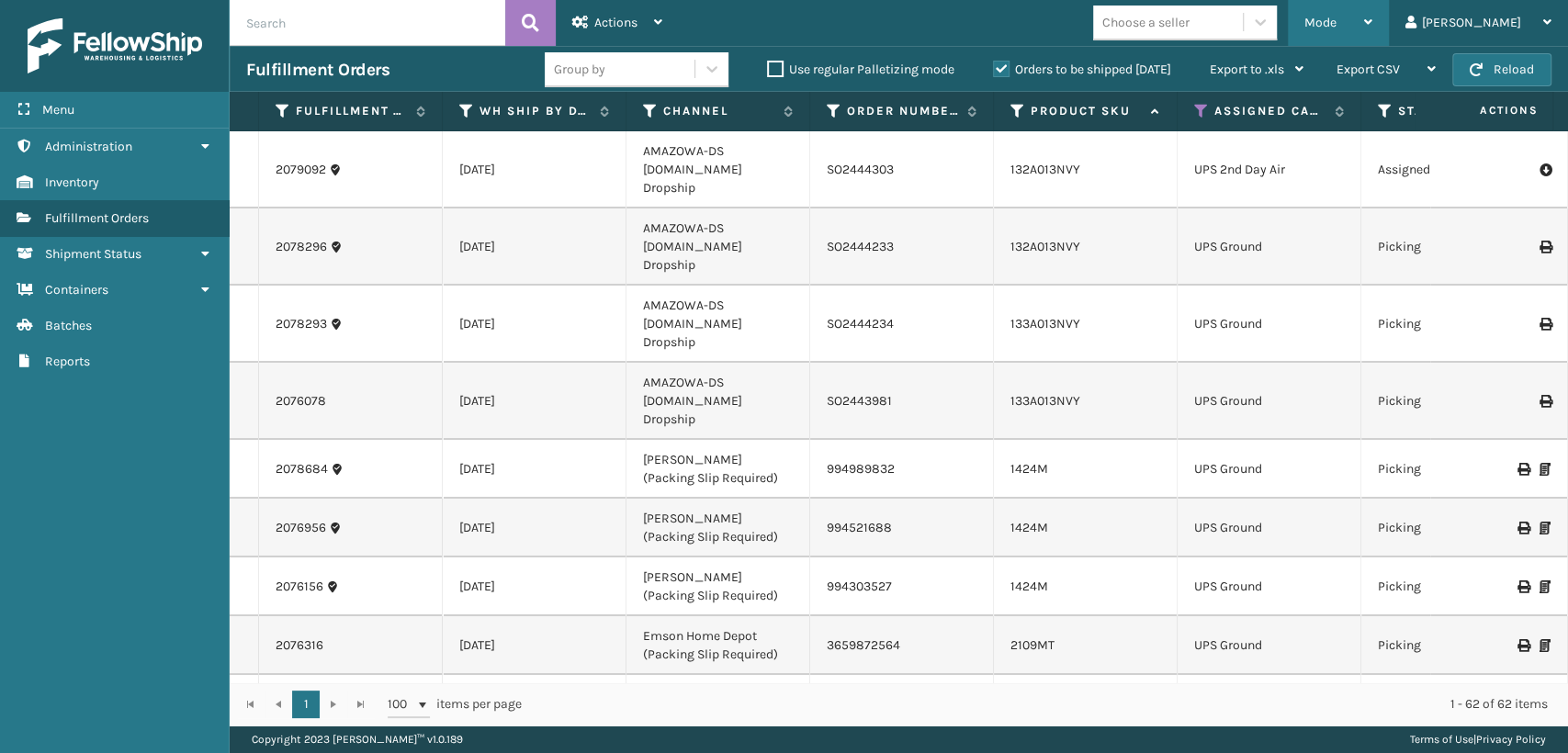
click at [1337, 23] on span "Mode" at bounding box center [1320, 22] width 32 height 16
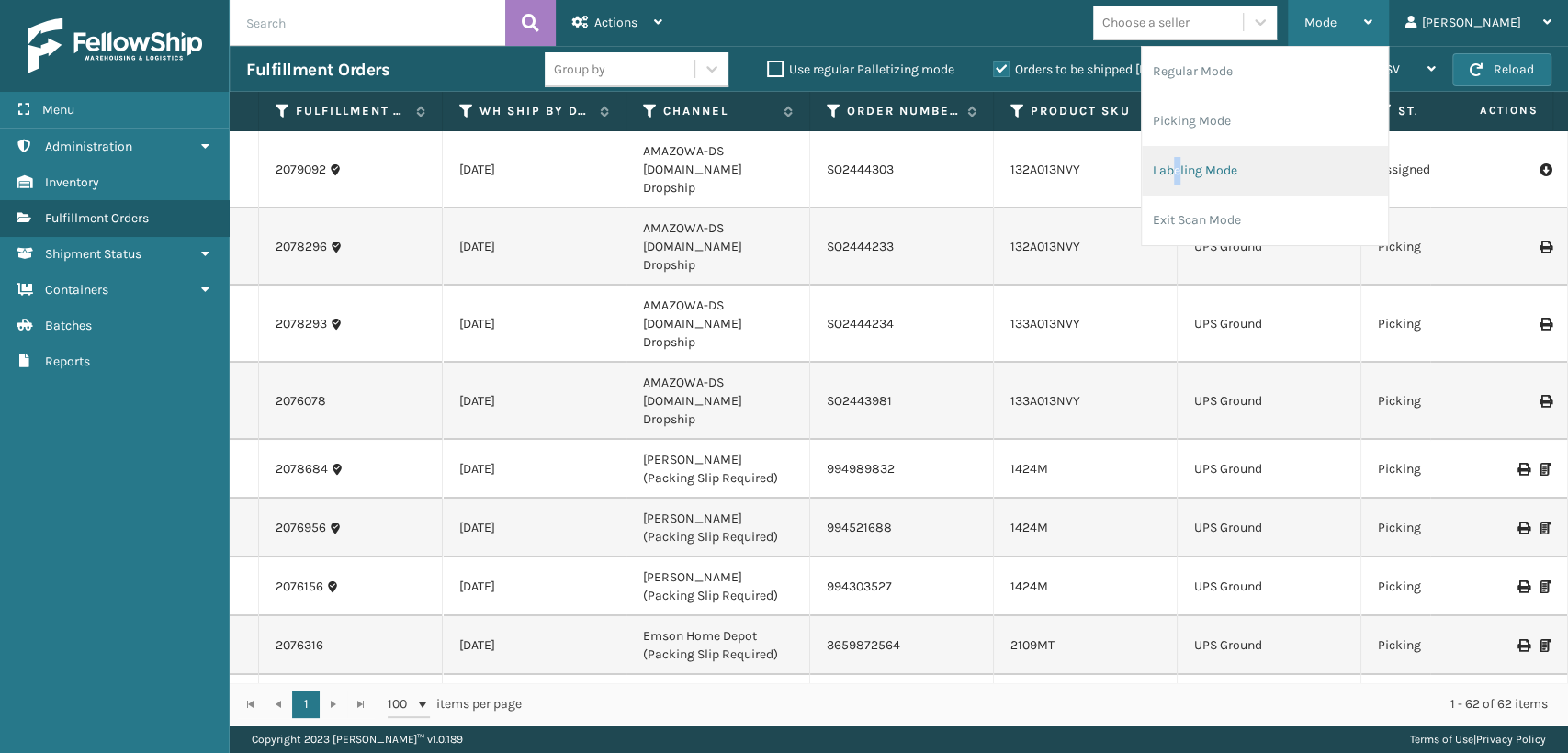
click at [1254, 173] on li "Labeling Mode" at bounding box center [1265, 170] width 246 height 50
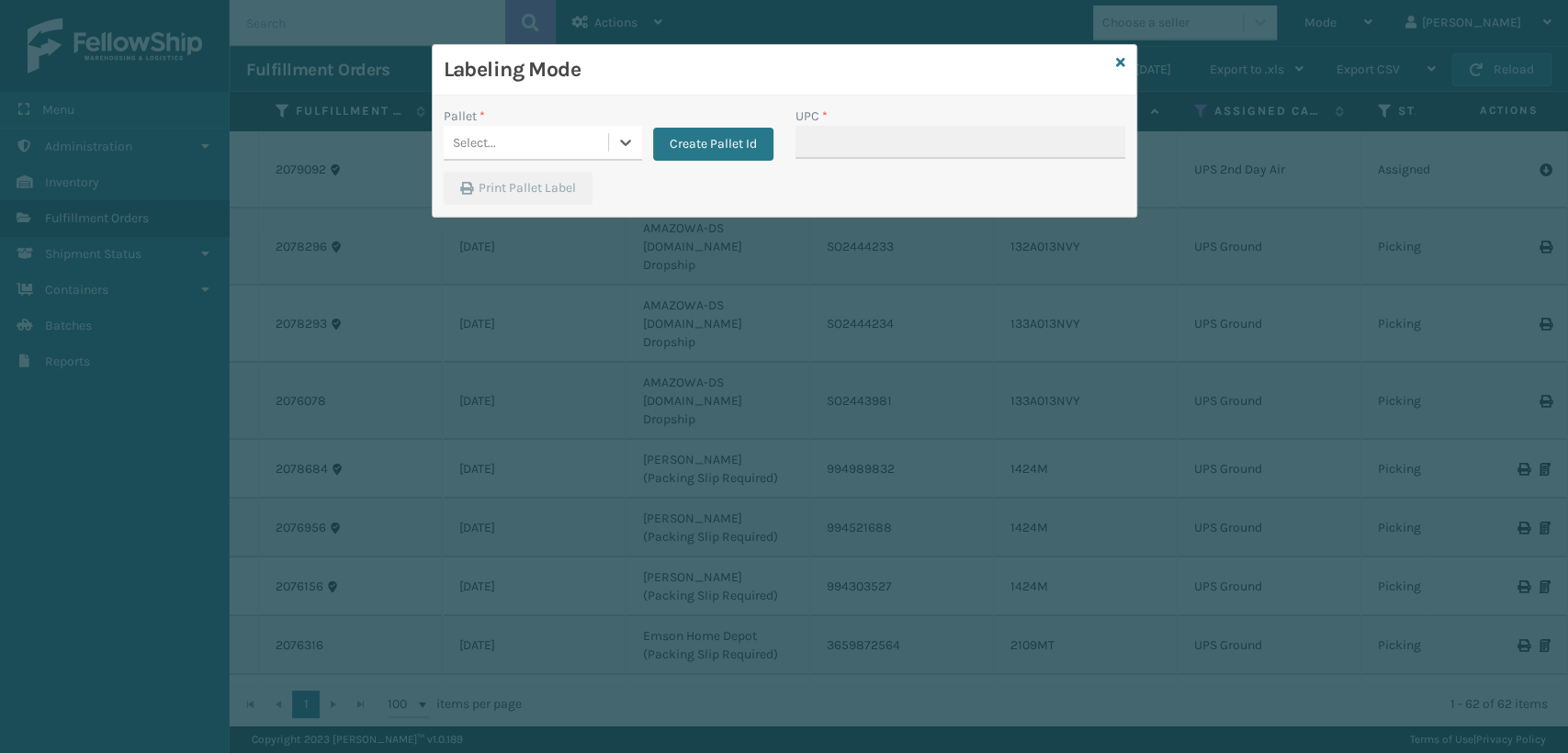
click at [553, 156] on div "Select..." at bounding box center [526, 142] width 165 height 30
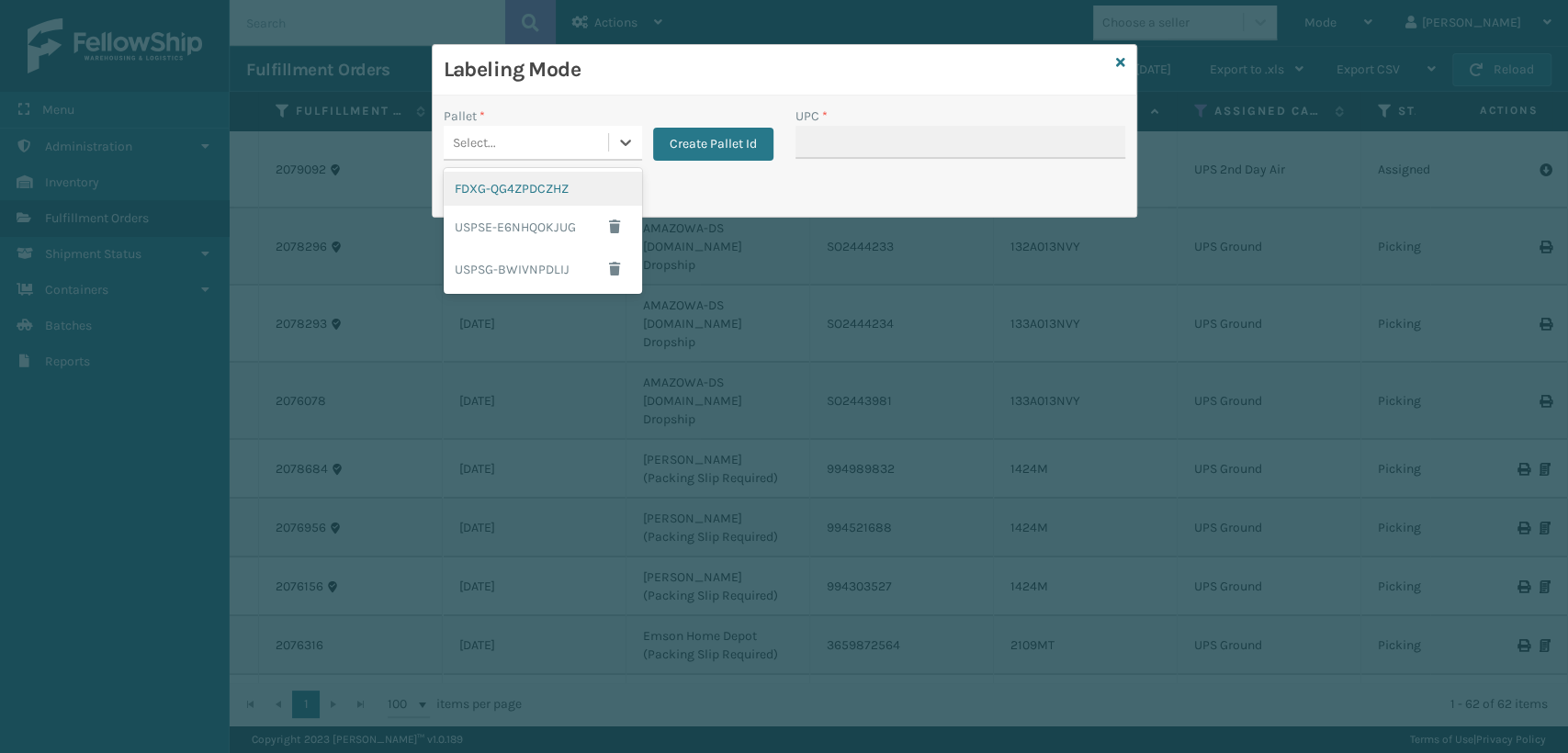
click at [519, 189] on div "FDXG-QG4ZPDCZHZ" at bounding box center [543, 188] width 199 height 34
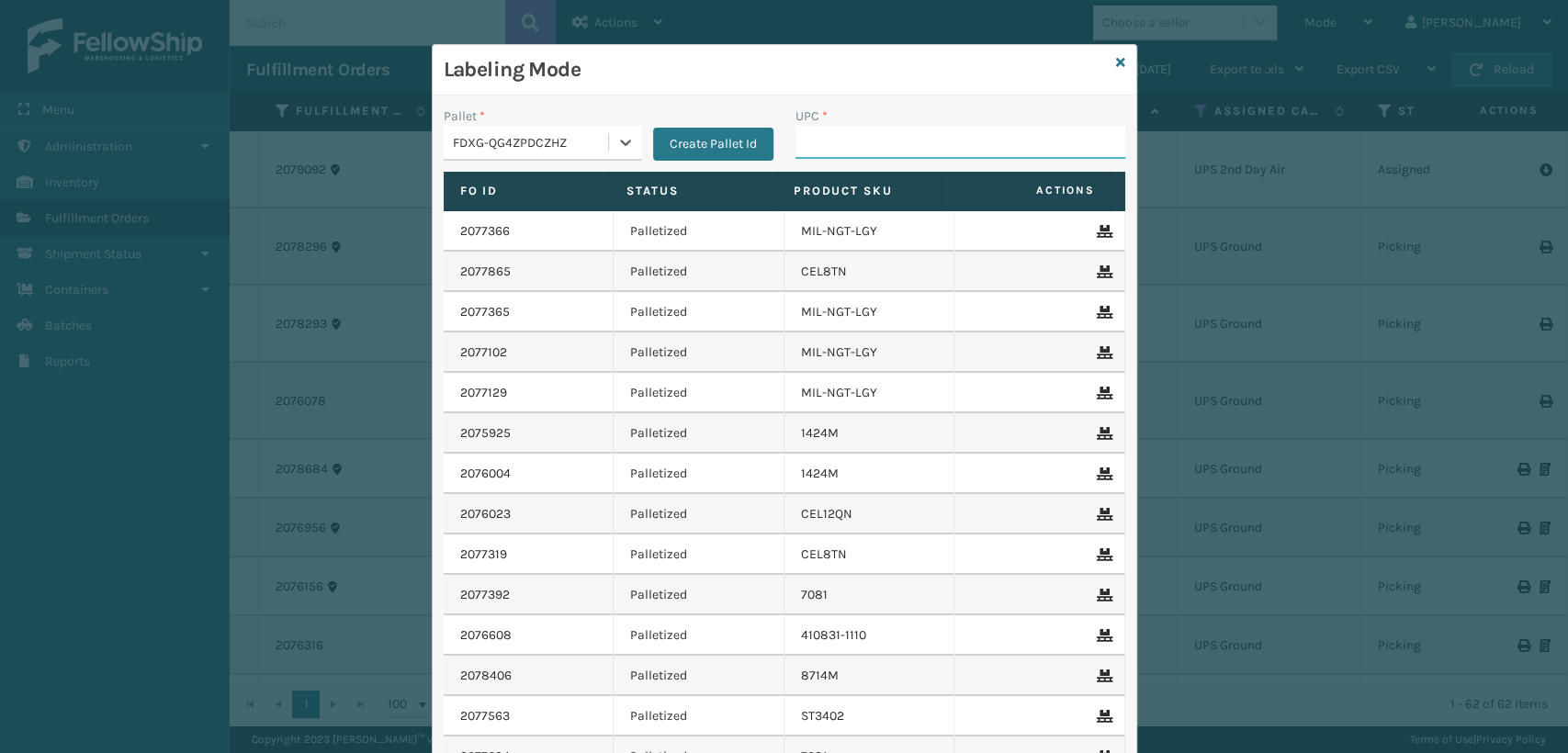
click at [925, 150] on input "UPC *" at bounding box center [960, 141] width 330 height 33
drag, startPoint x: 1111, startPoint y: 53, endPoint x: 1119, endPoint y: 61, distance: 11.3
click at [1116, 54] on link at bounding box center [1120, 63] width 9 height 20
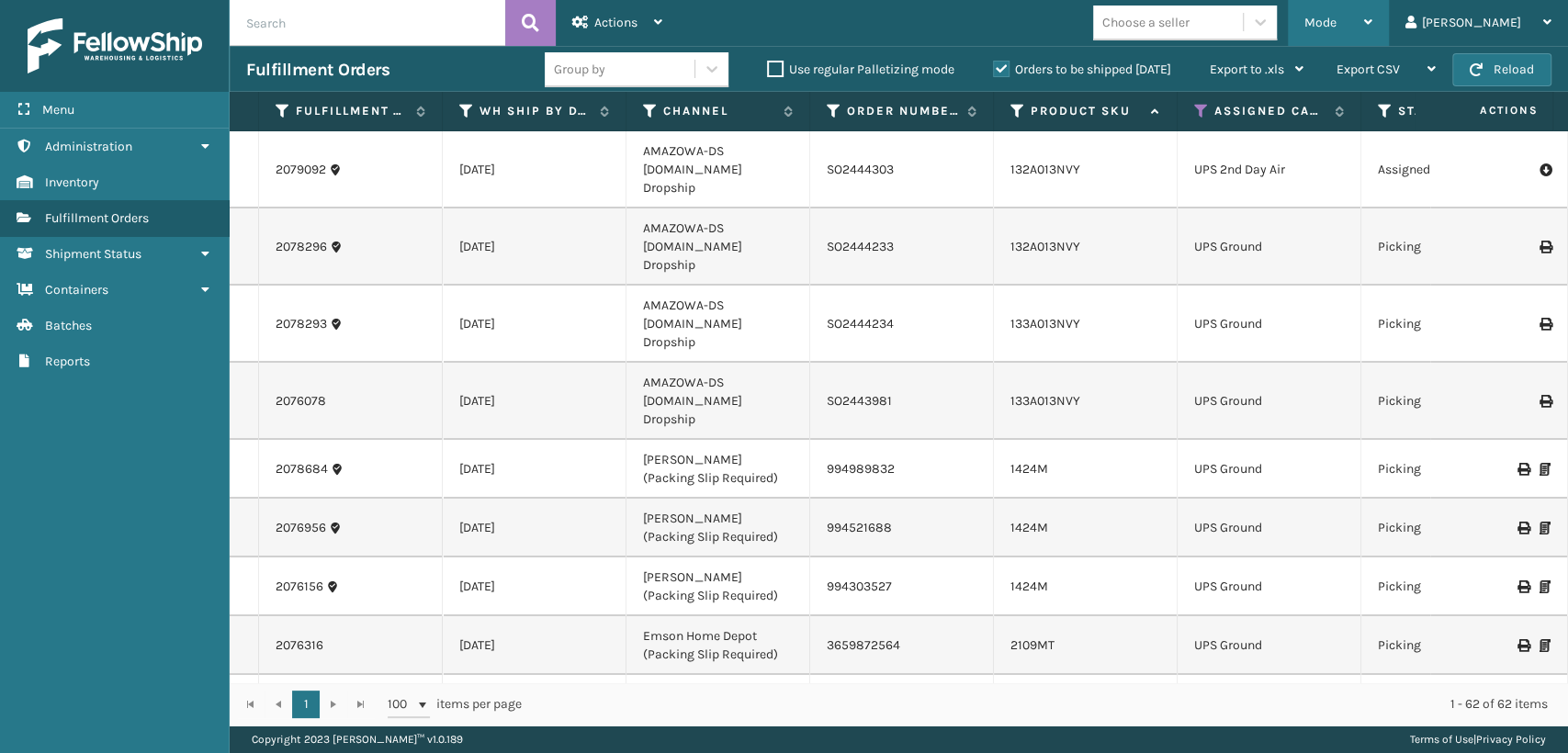
click at [1372, 7] on div "Mode" at bounding box center [1338, 22] width 68 height 46
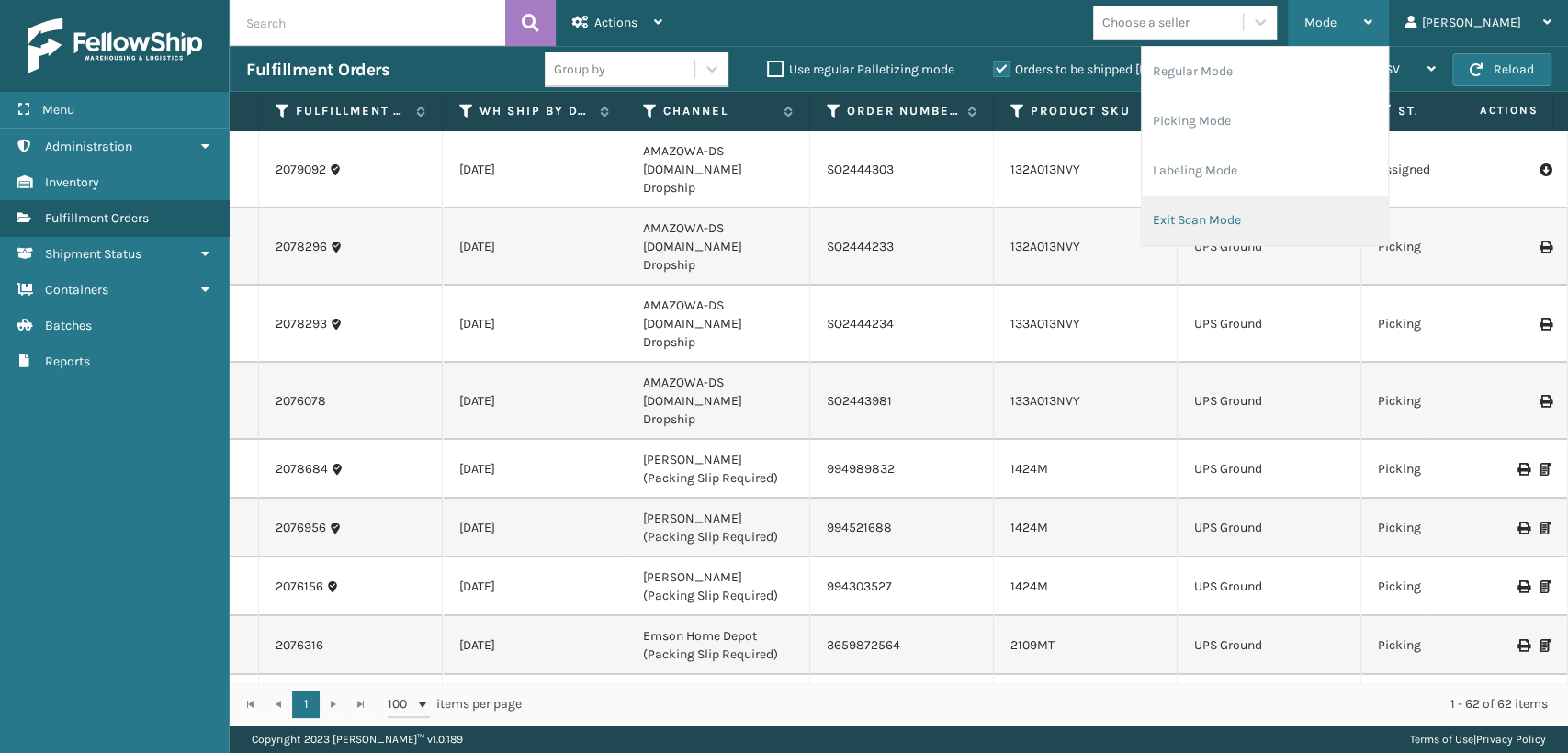
click at [1254, 222] on li "Exit Scan Mode" at bounding box center [1265, 220] width 246 height 50
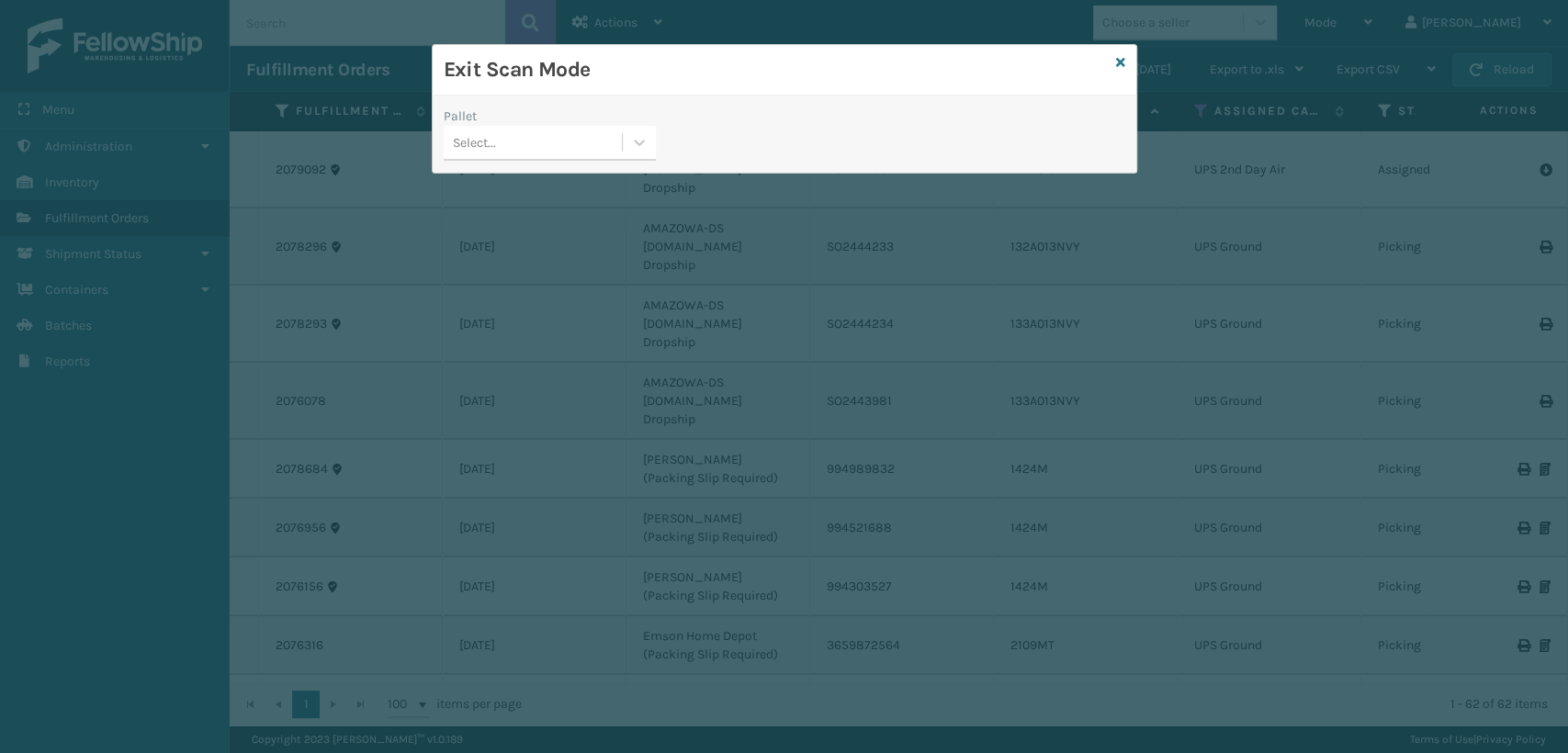
click at [468, 157] on div "Select..." at bounding box center [550, 142] width 213 height 35
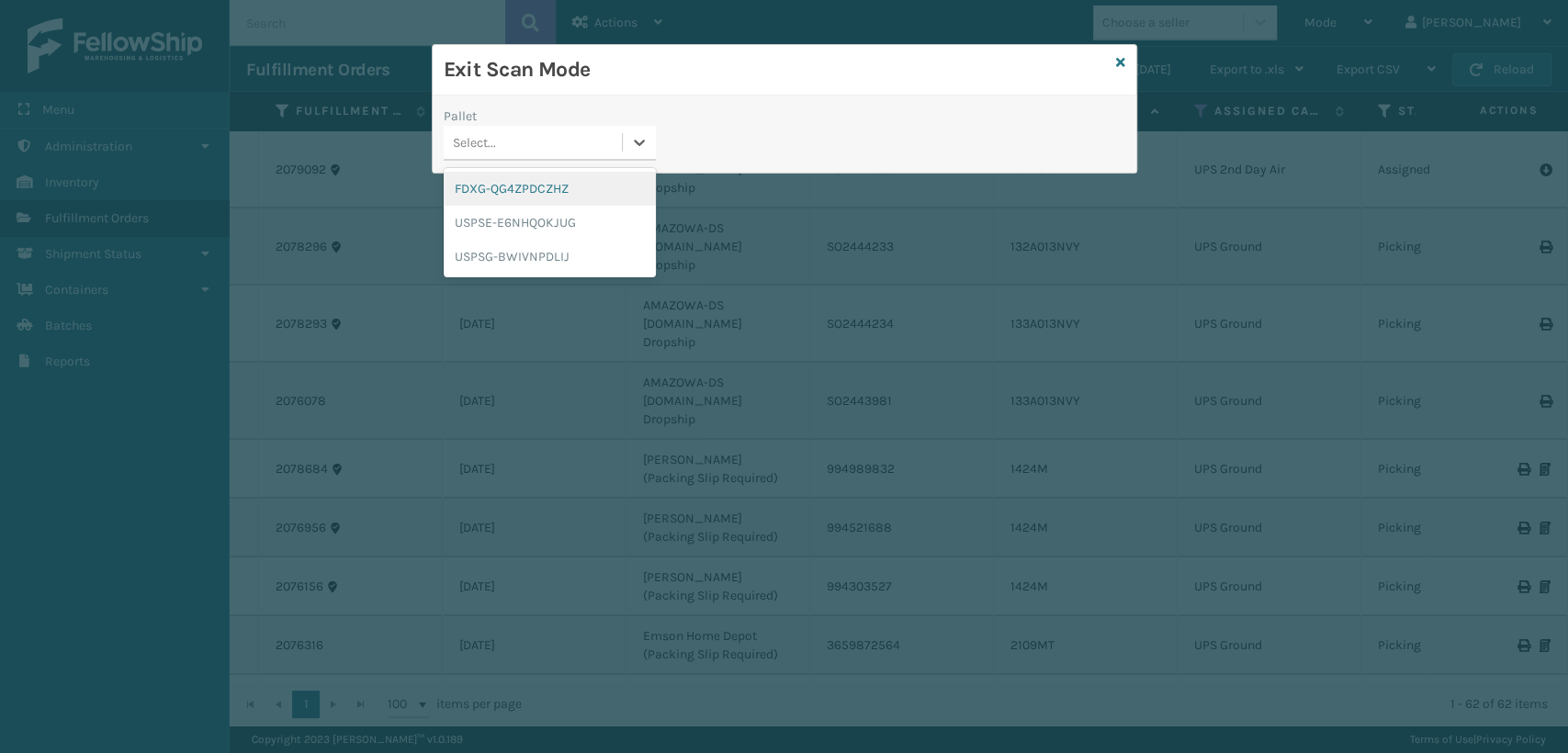
click at [499, 192] on div "FDXG-QG4ZPDCZHZ" at bounding box center [550, 188] width 213 height 34
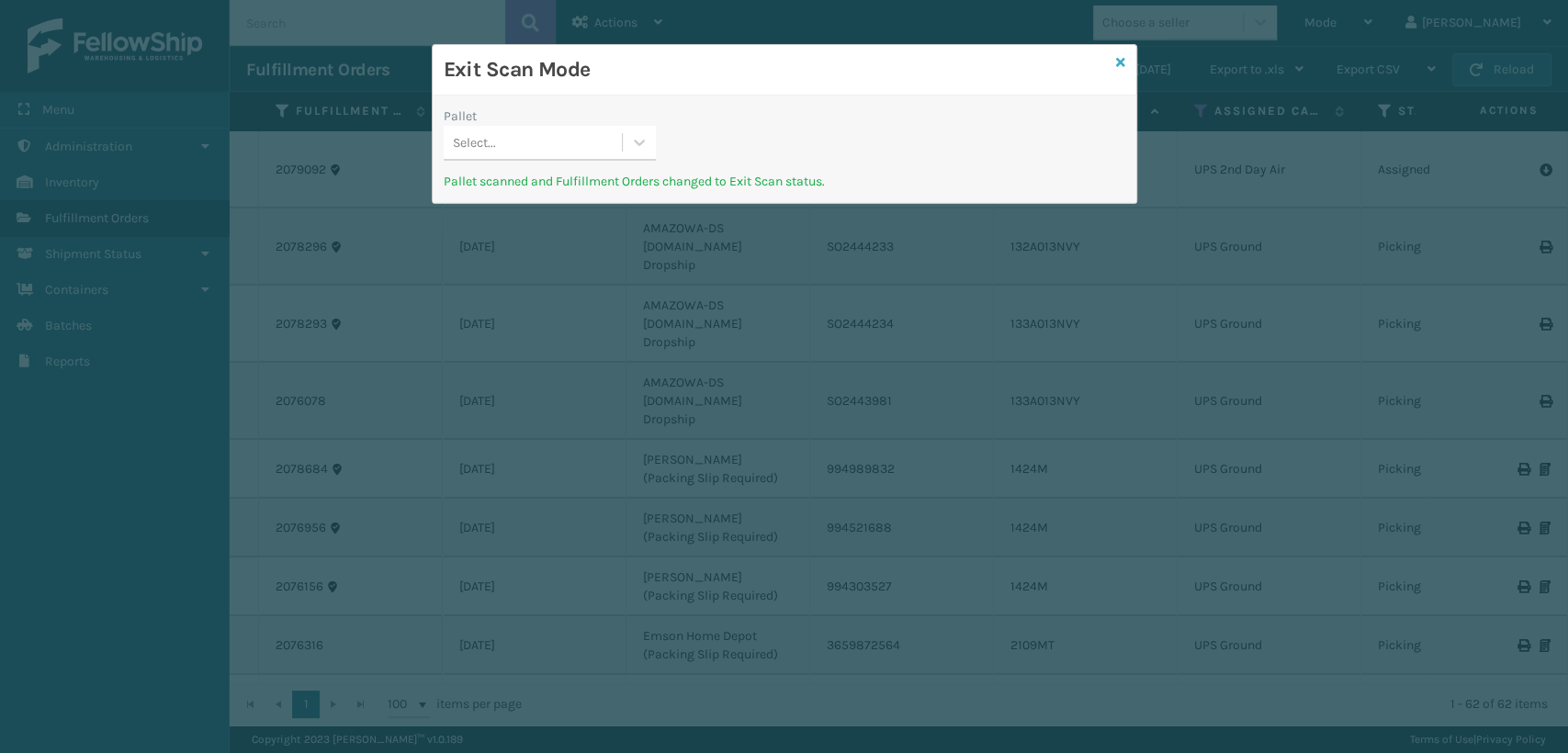
click at [1116, 60] on icon at bounding box center [1120, 63] width 9 height 13
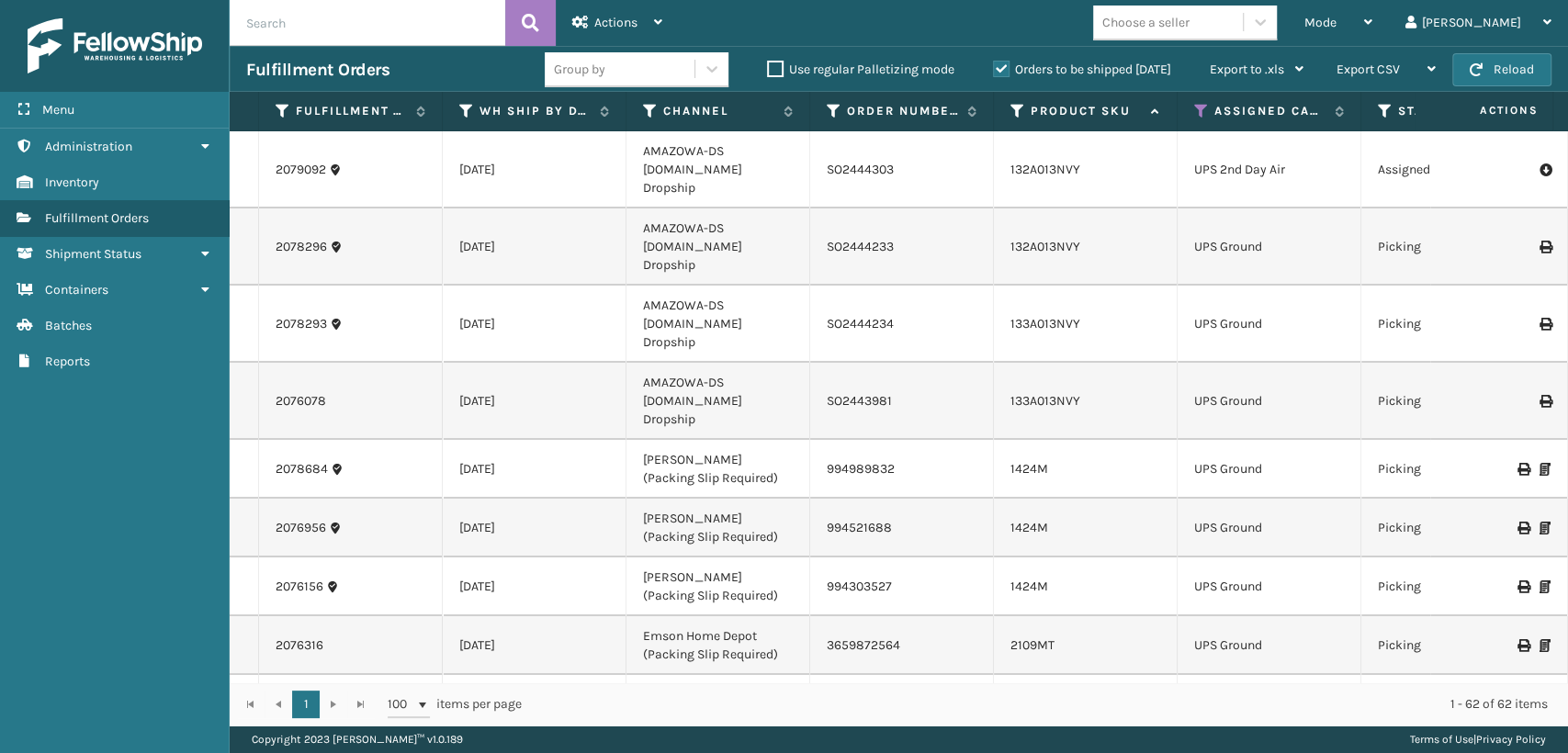
click at [1362, 24] on div "Mode Regular Mode Picking Mode Labeling Mode Exit Scan Mode Choose a seller lui…" at bounding box center [1123, 22] width 889 height 46
click at [1337, 15] on span "Mode" at bounding box center [1320, 22] width 32 height 16
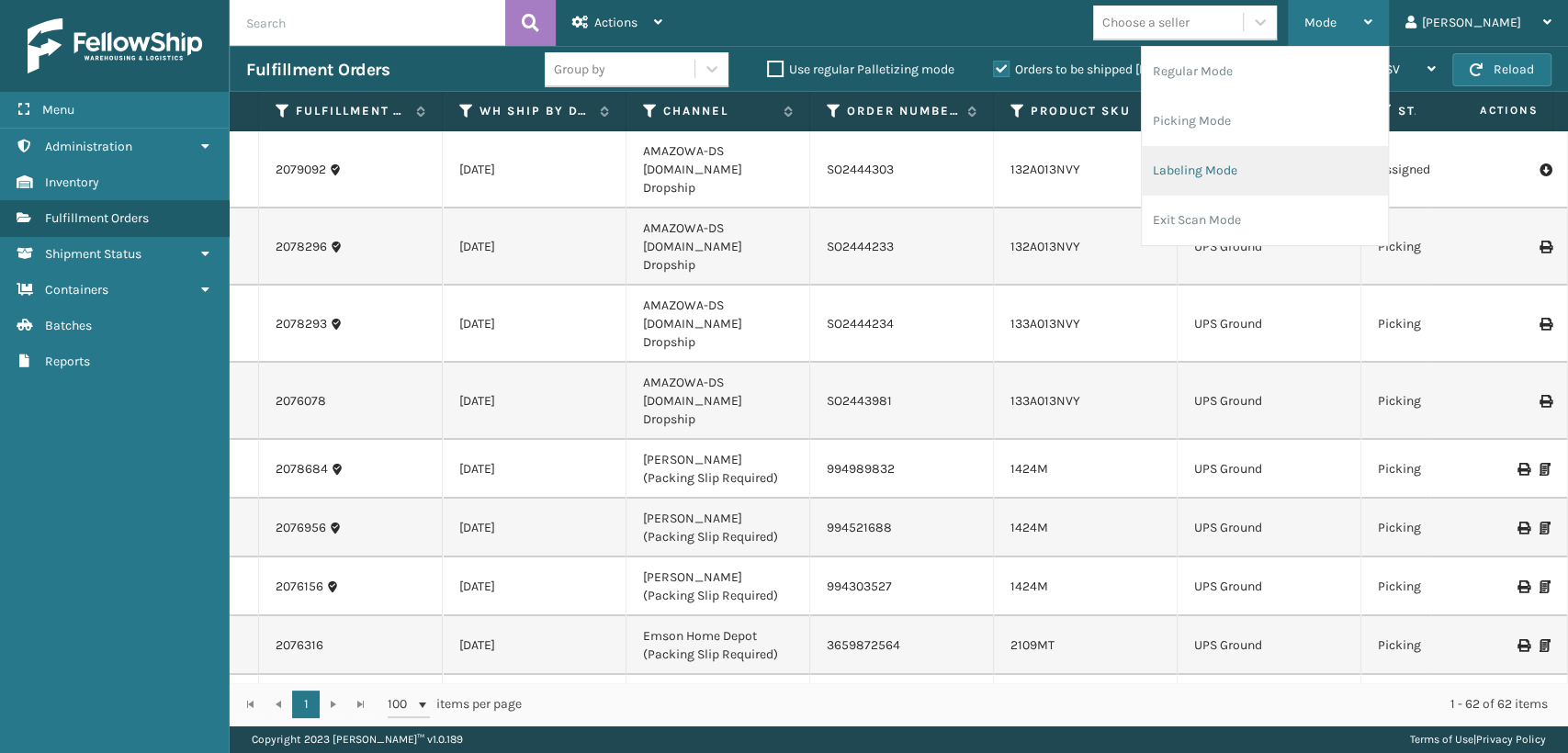
click at [1263, 178] on li "Labeling Mode" at bounding box center [1265, 170] width 246 height 50
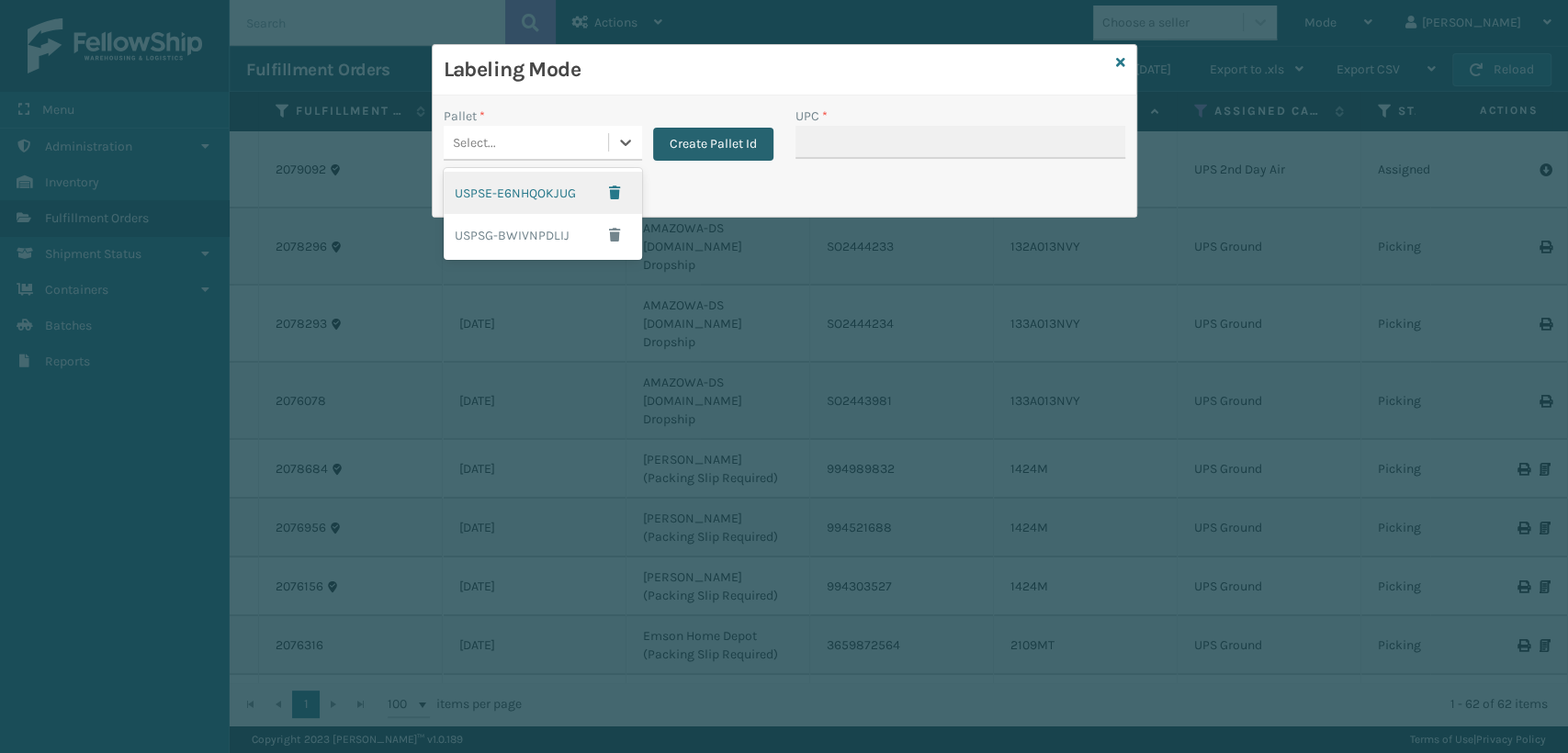
drag, startPoint x: 537, startPoint y: 131, endPoint x: 687, endPoint y: 133, distance: 150.0
click at [640, 127] on div "Pallet * option USPSE-E6NHQOKJUG focused, 1 of 2. 2 results available. Use Up a…" at bounding box center [609, 134] width 330 height 54
click at [691, 133] on button "Create Pallet Id" at bounding box center [713, 143] width 120 height 33
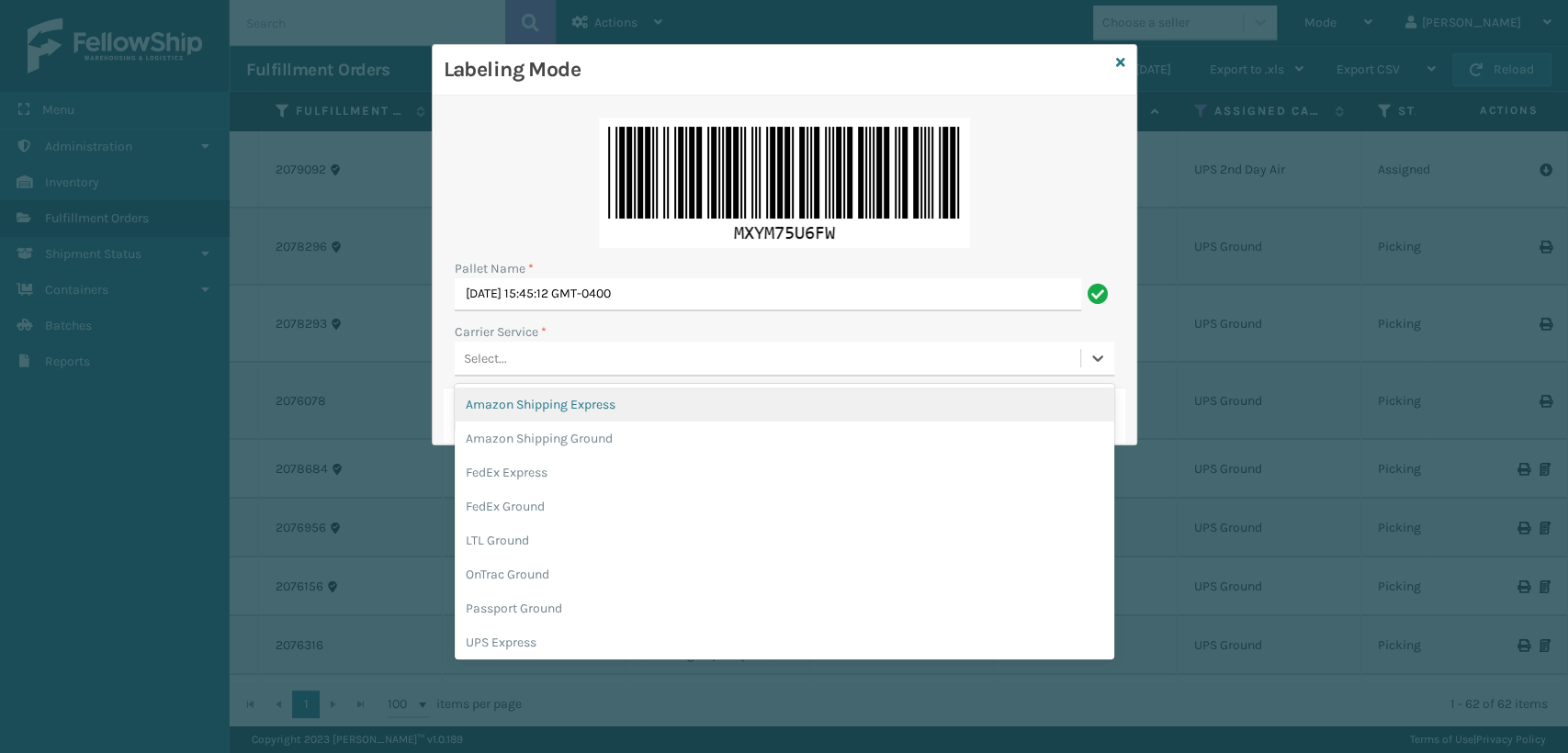
click at [558, 355] on div "Select..." at bounding box center [767, 359] width 626 height 30
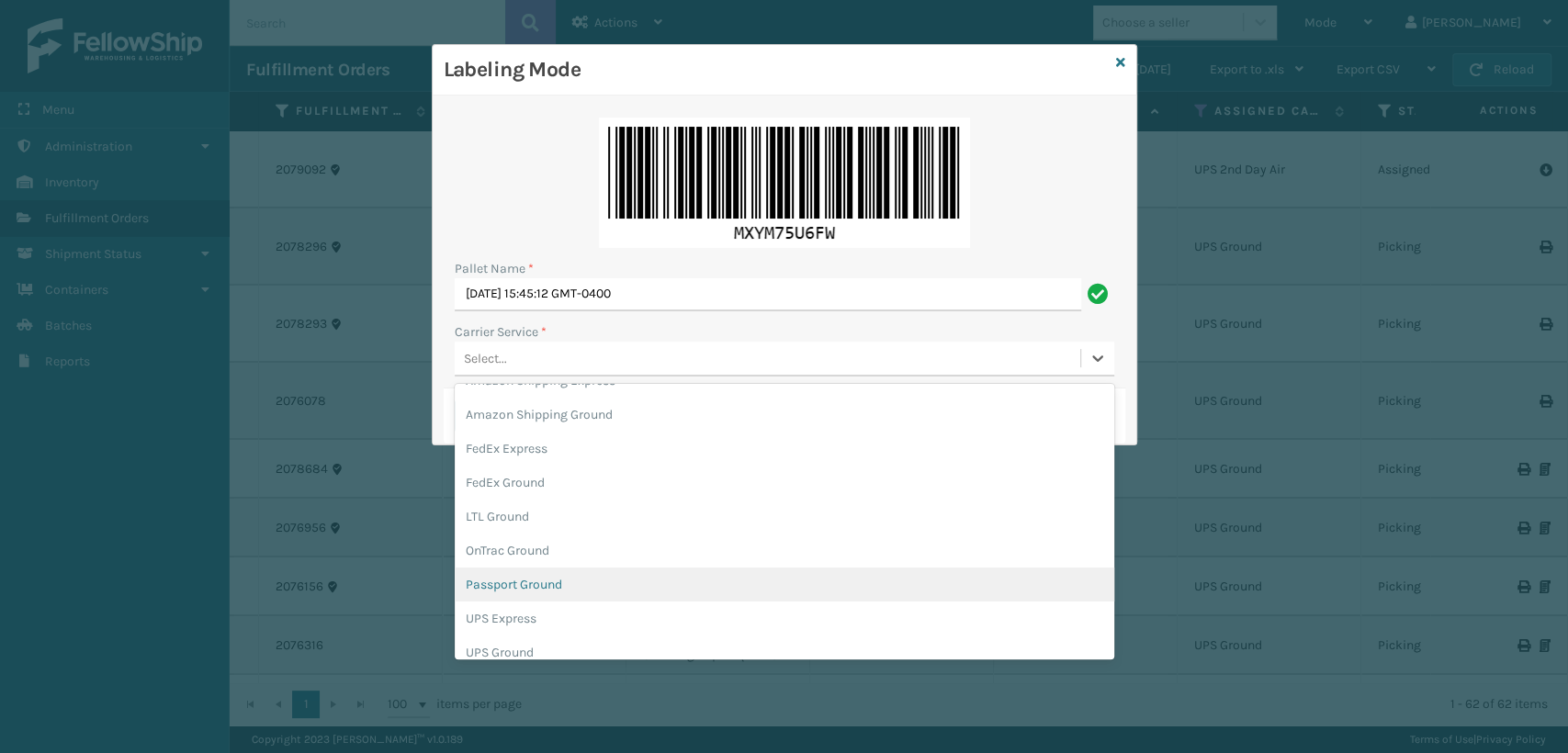
scroll to position [105, 0]
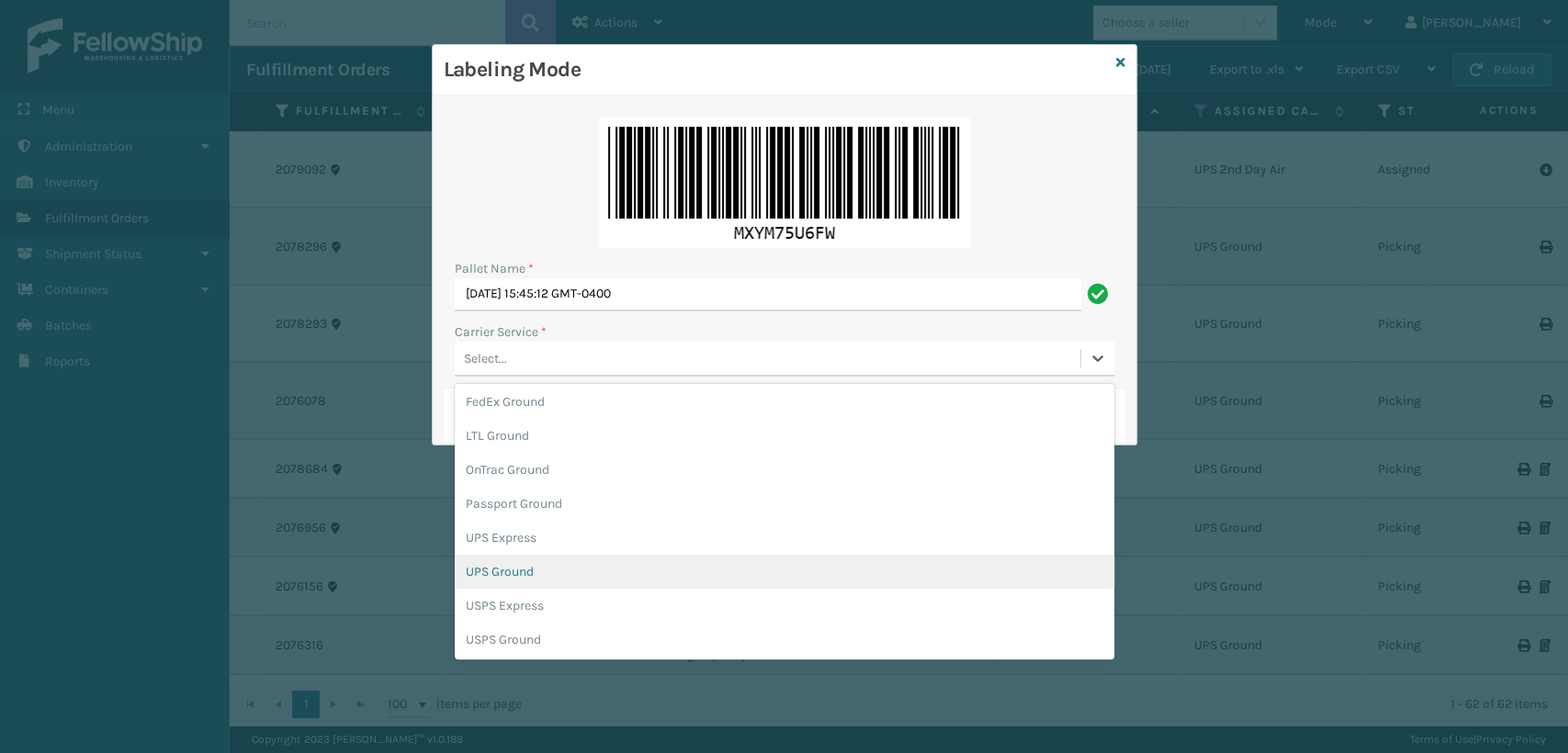
click at [493, 560] on div "UPS Ground" at bounding box center [784, 571] width 659 height 34
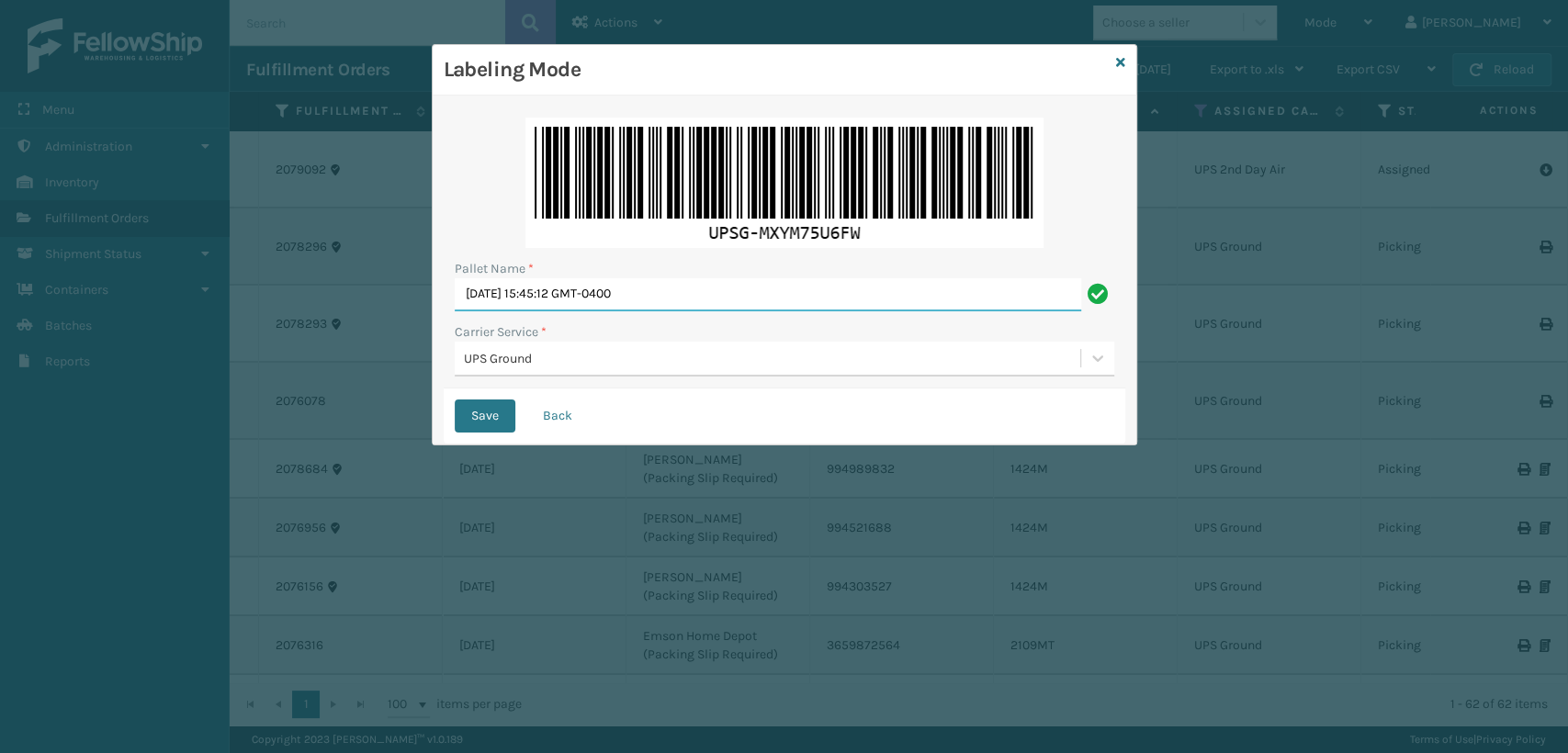
drag, startPoint x: 754, startPoint y: 303, endPoint x: 397, endPoint y: 324, distance: 357.6
click at [397, 324] on div "Labeling Mode Pallet Name * Sun Sep 14 2025 15:45:12 GMT-0400 Carrier Service *…" at bounding box center [784, 376] width 1568 height 753
type input "UPST1869986"
click at [454, 400] on button "Save" at bounding box center [484, 416] width 61 height 33
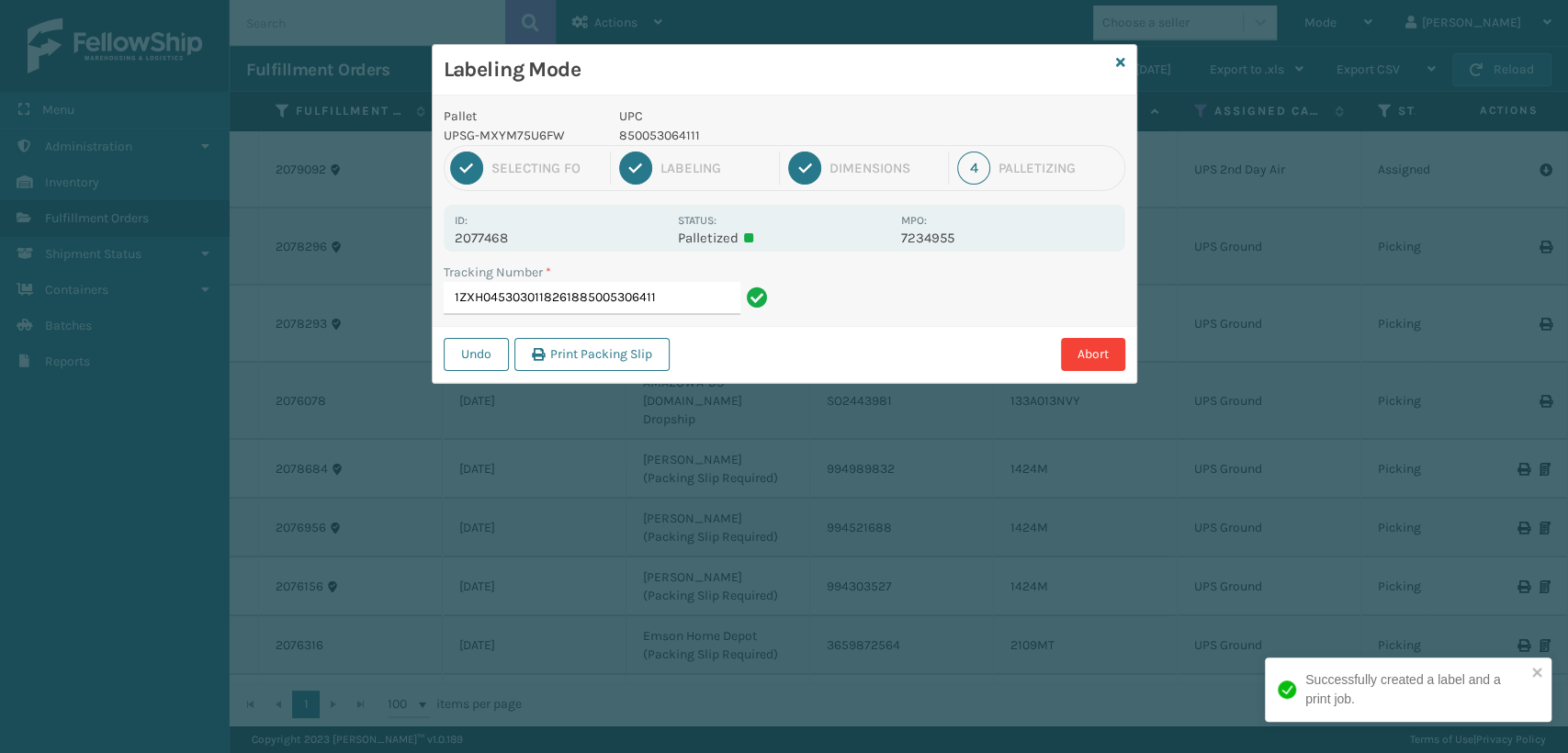
type input "1ZXH04530301182618850053064111"
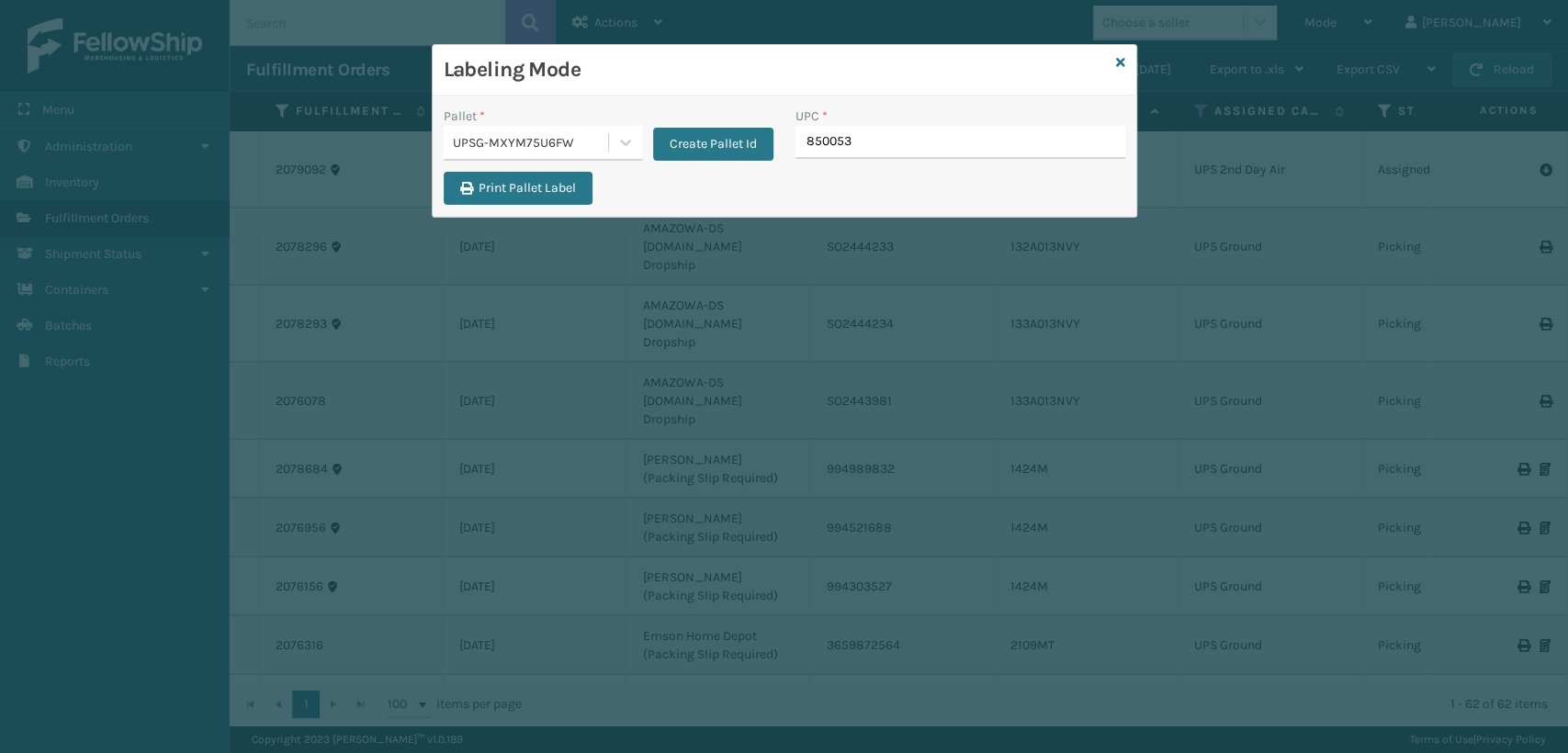
type input "8500530"
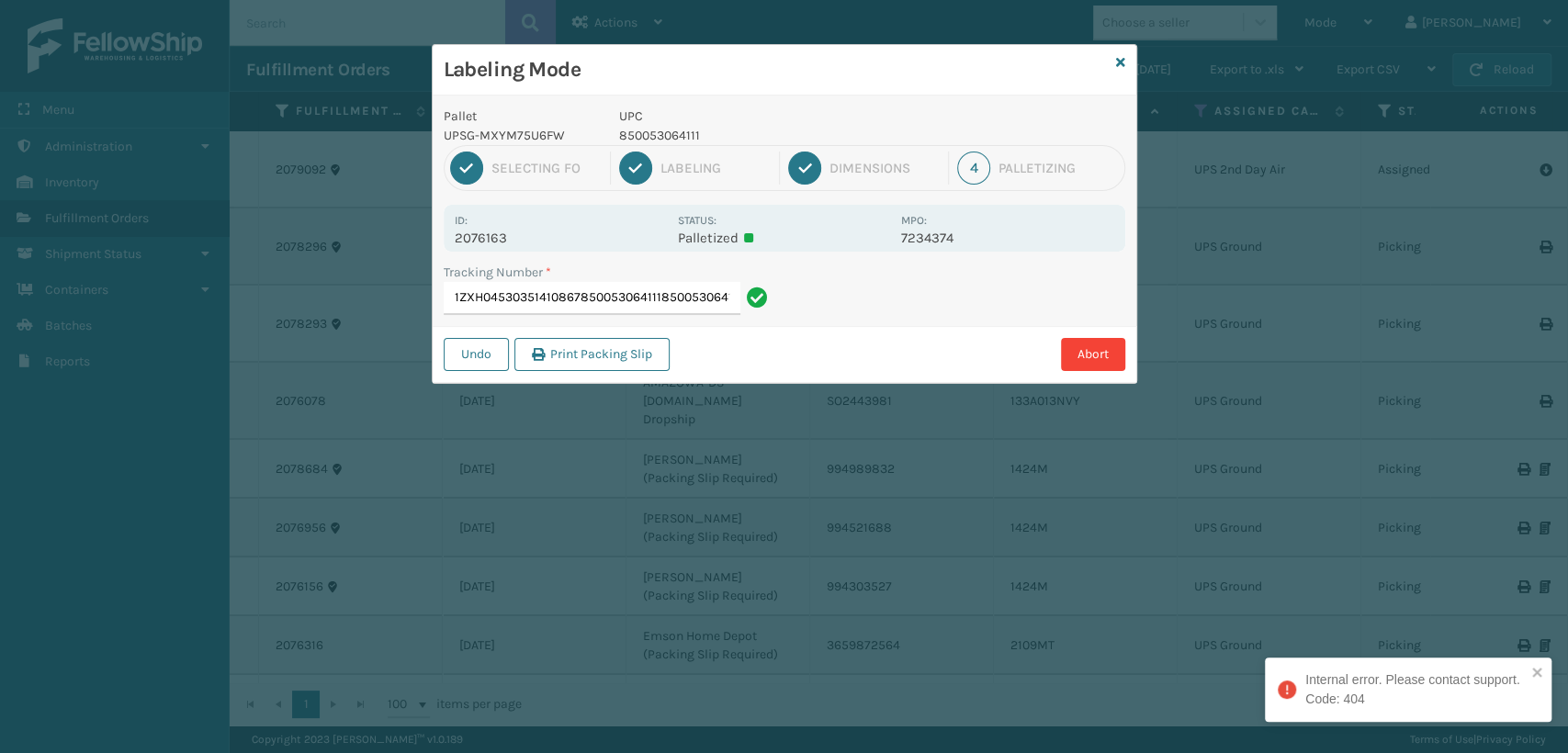
type input "1ZXH04530351410867850053064111850053064111"
type input "1ZXH04530369964021850053064111"
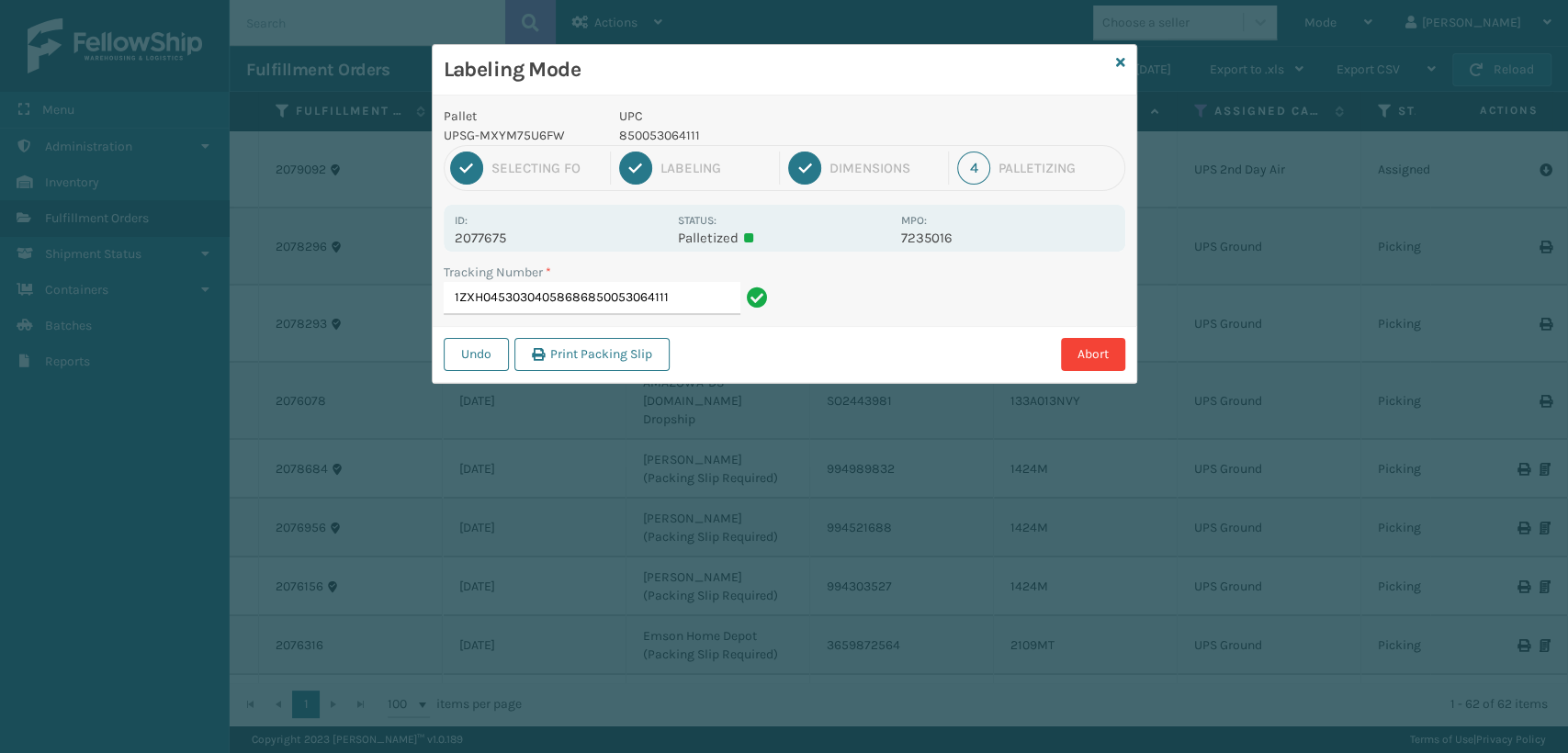
type input "1ZXH04530304058686850053064111"
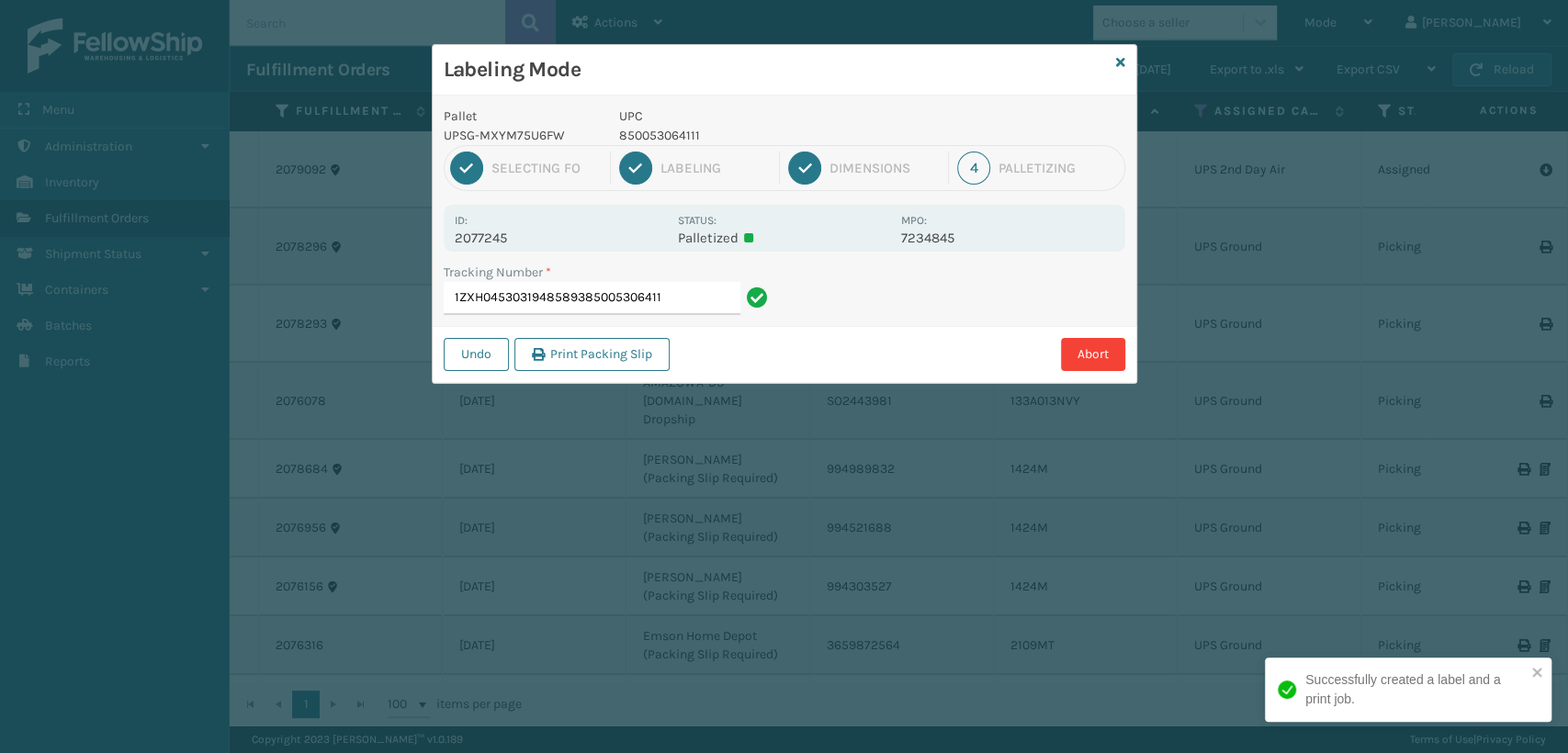
type input "1ZXH04530319485893850053064111"
type input "1ZXH04530348351179850053064111"
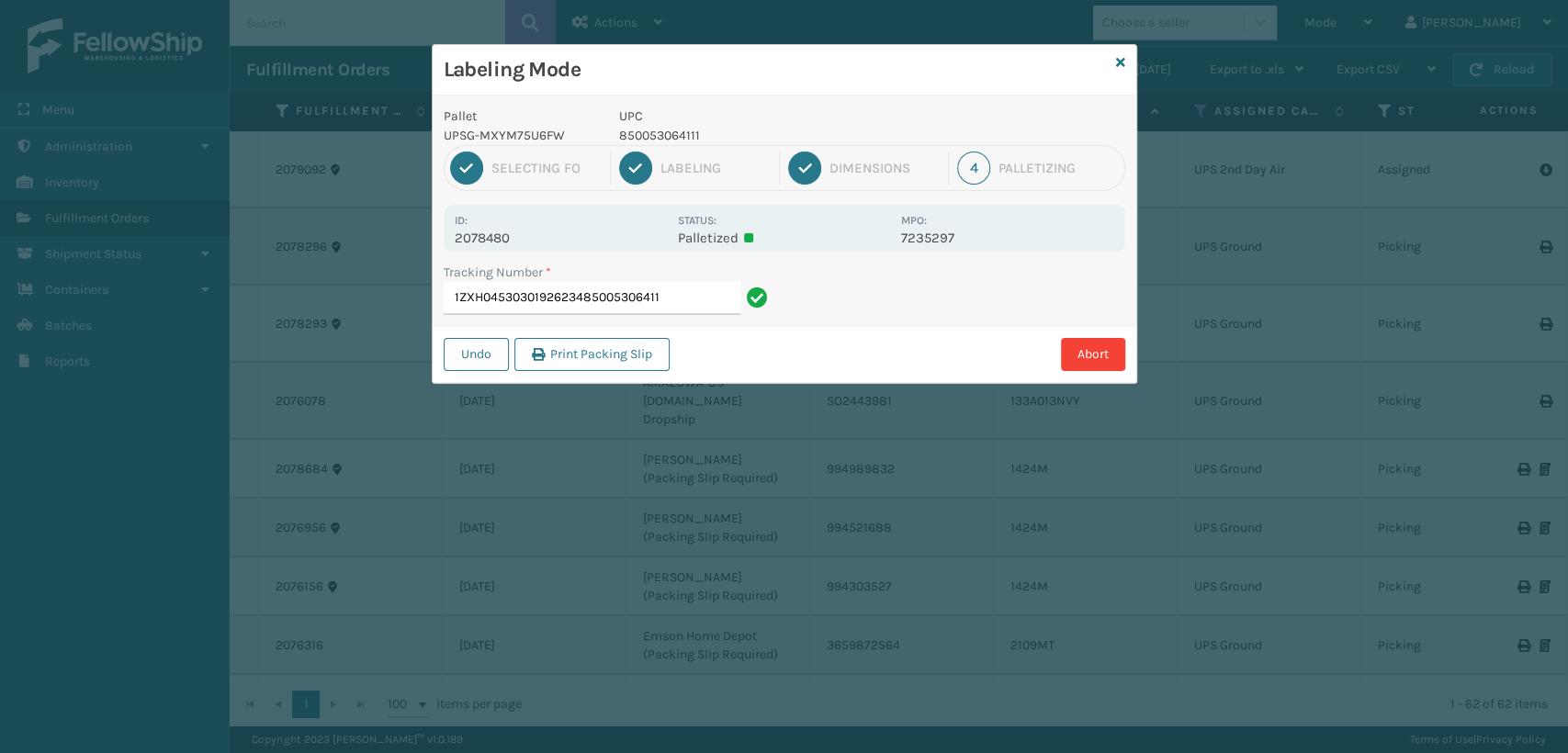
type input "1ZXH04530301926234850053064111"
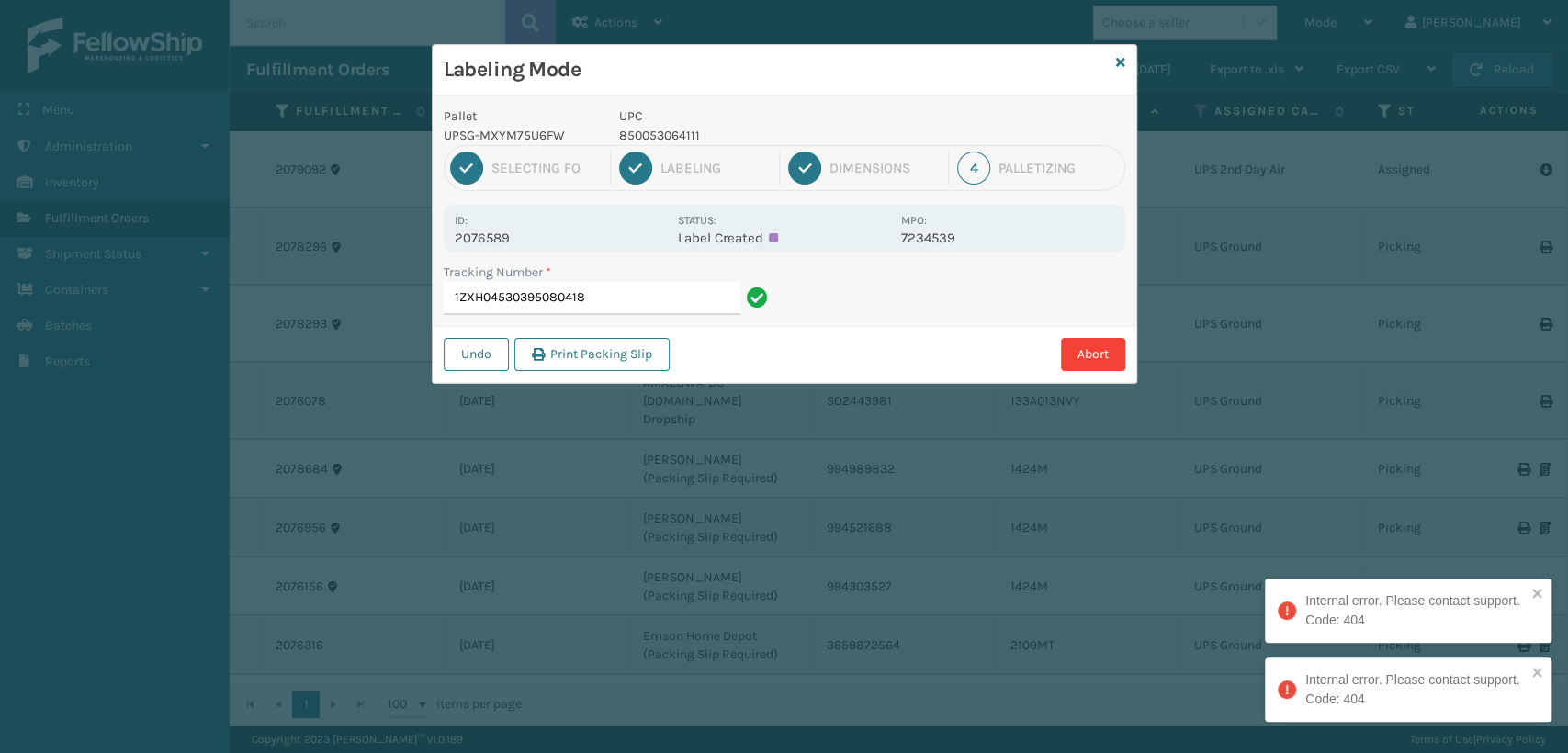
type input "1ZXH04530395080418"
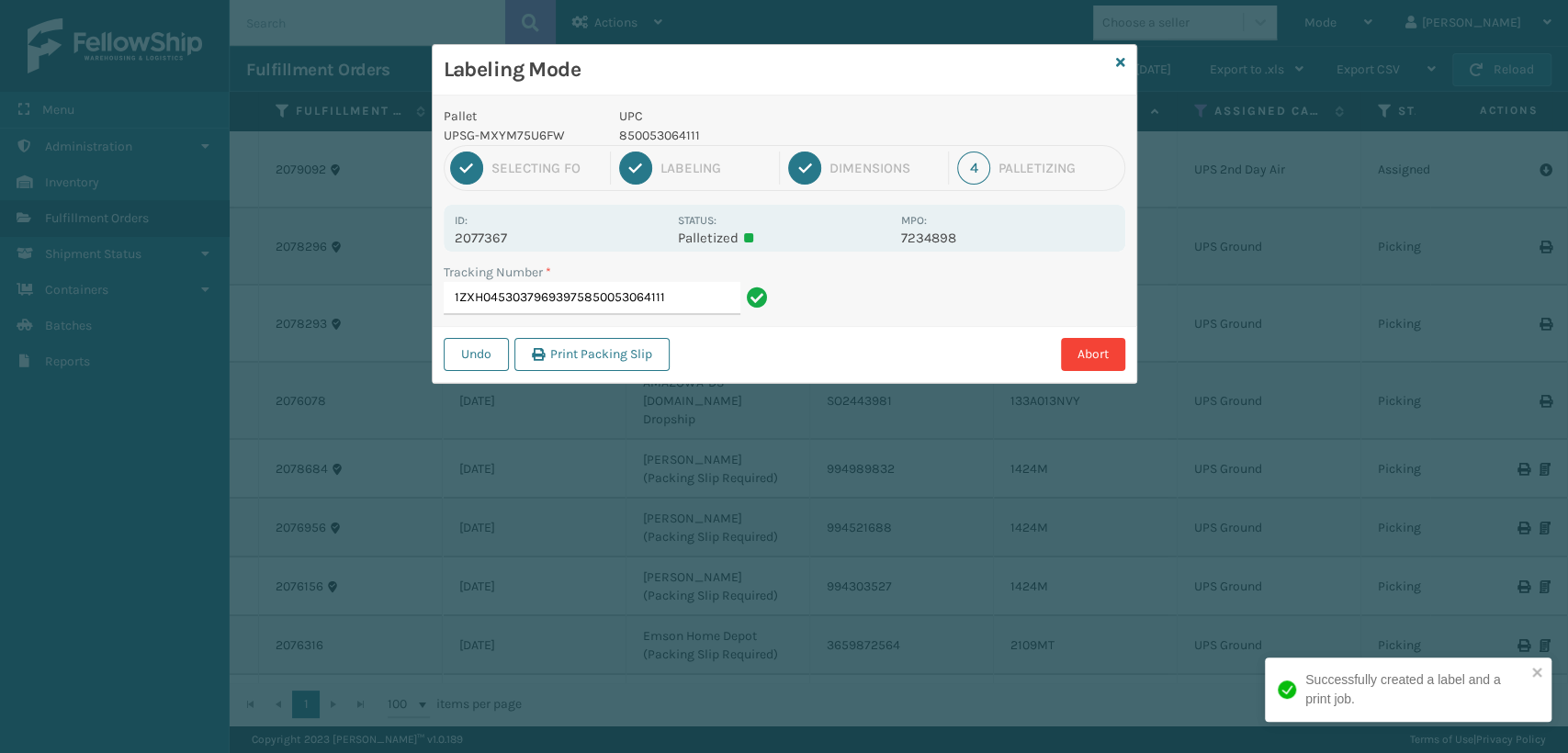
type input "1ZXH04530379693975850053064111"
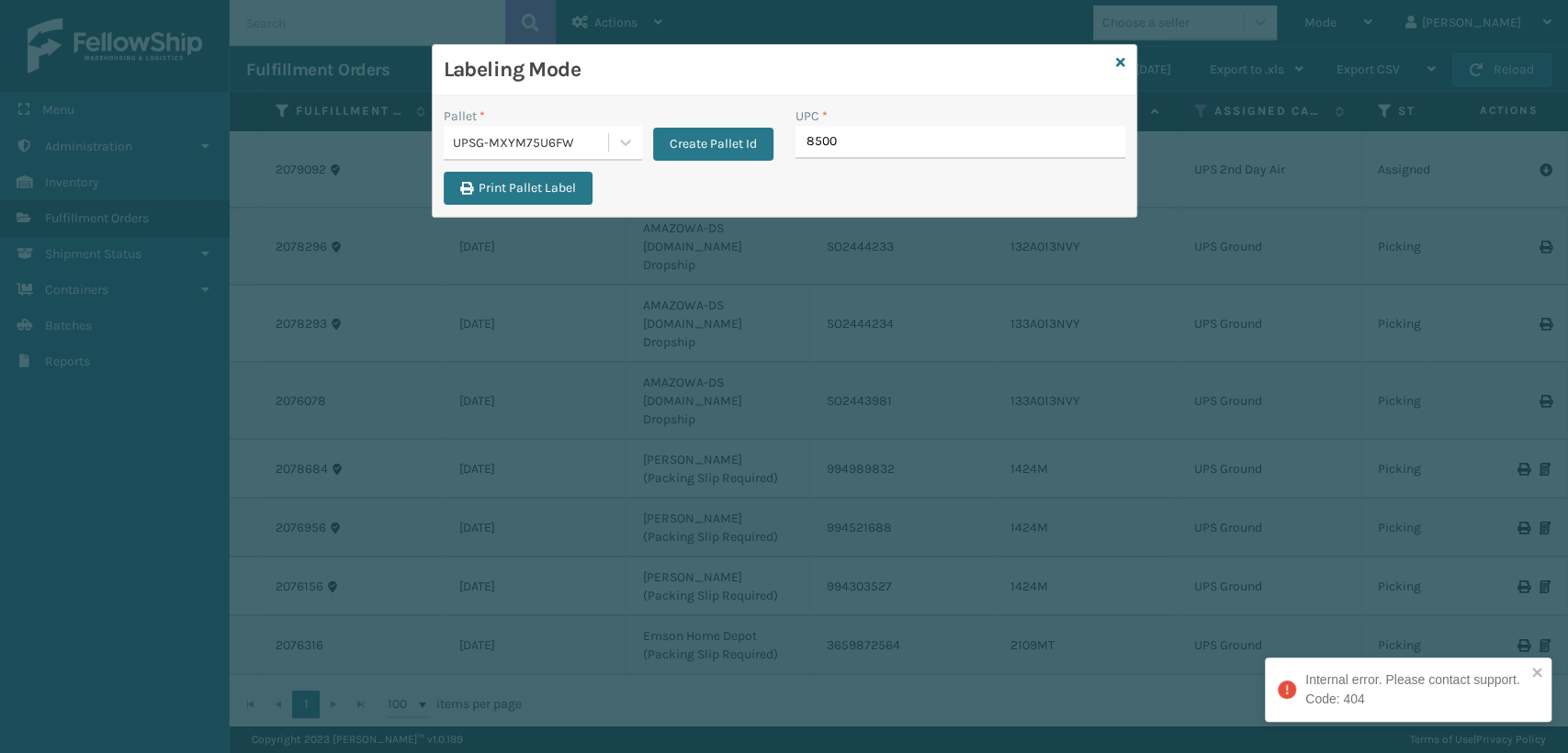
type input "85005"
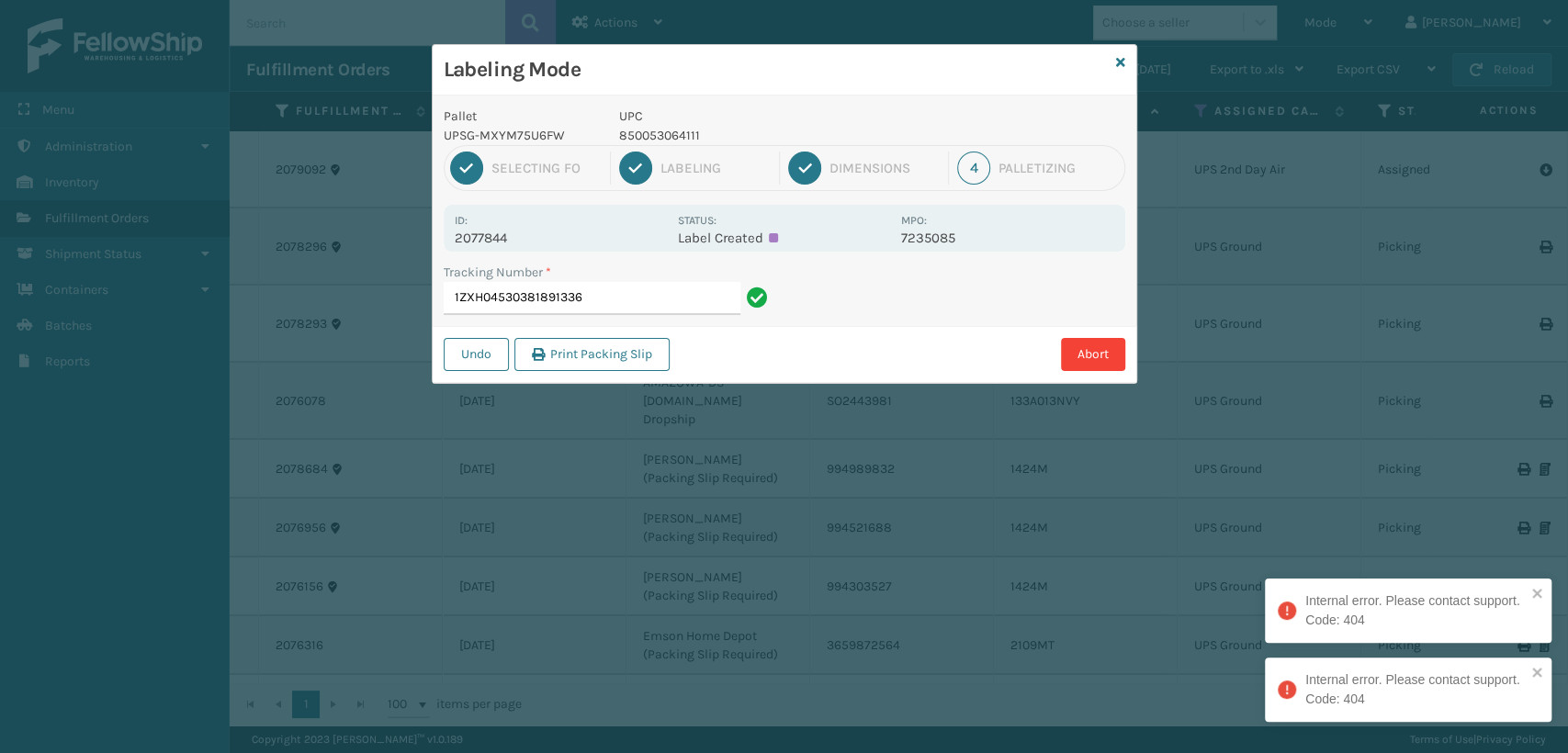
type input "1ZXH04530381891336"
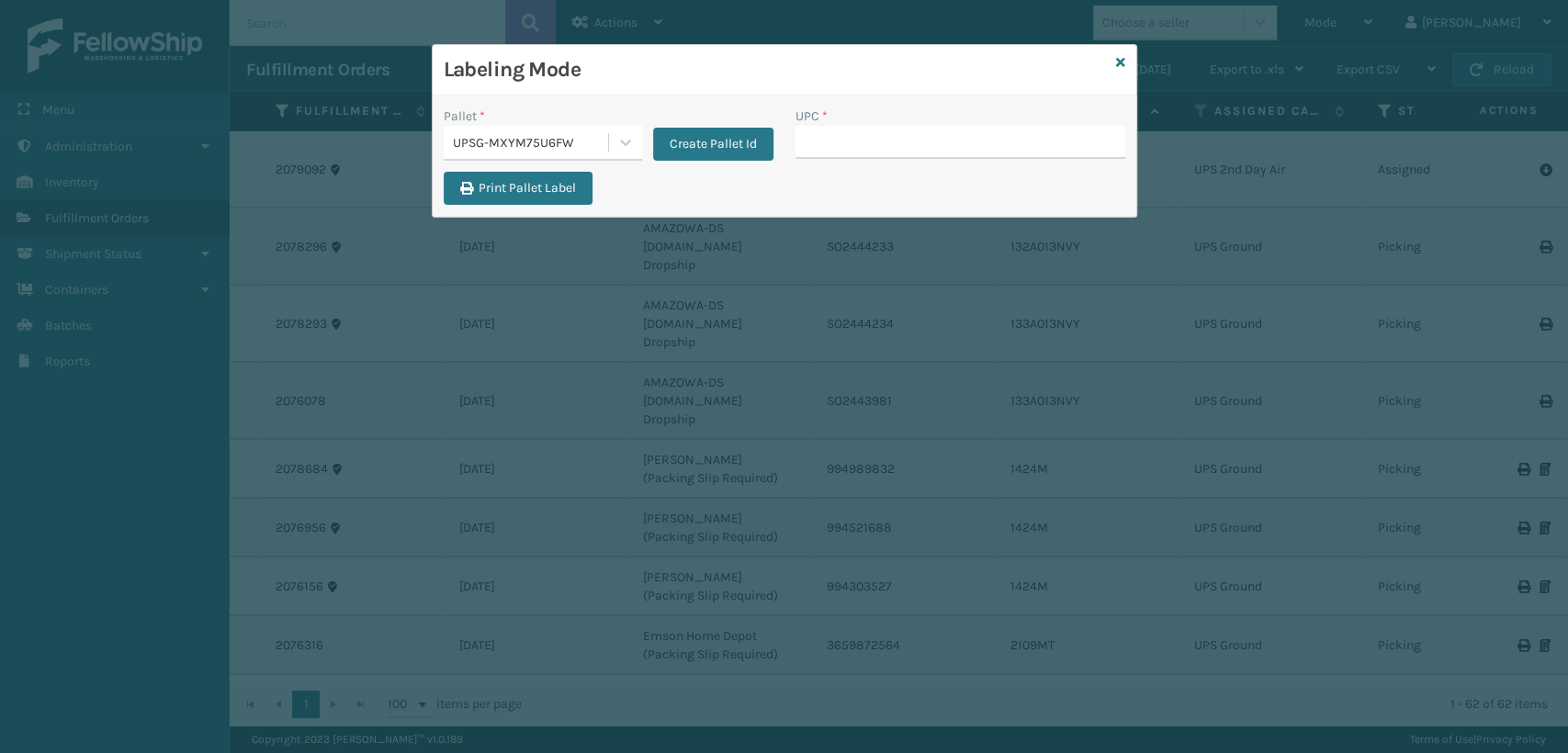
click at [1121, 52] on div "Labeling Mode" at bounding box center [784, 70] width 703 height 51
click at [1118, 61] on icon at bounding box center [1120, 63] width 9 height 13
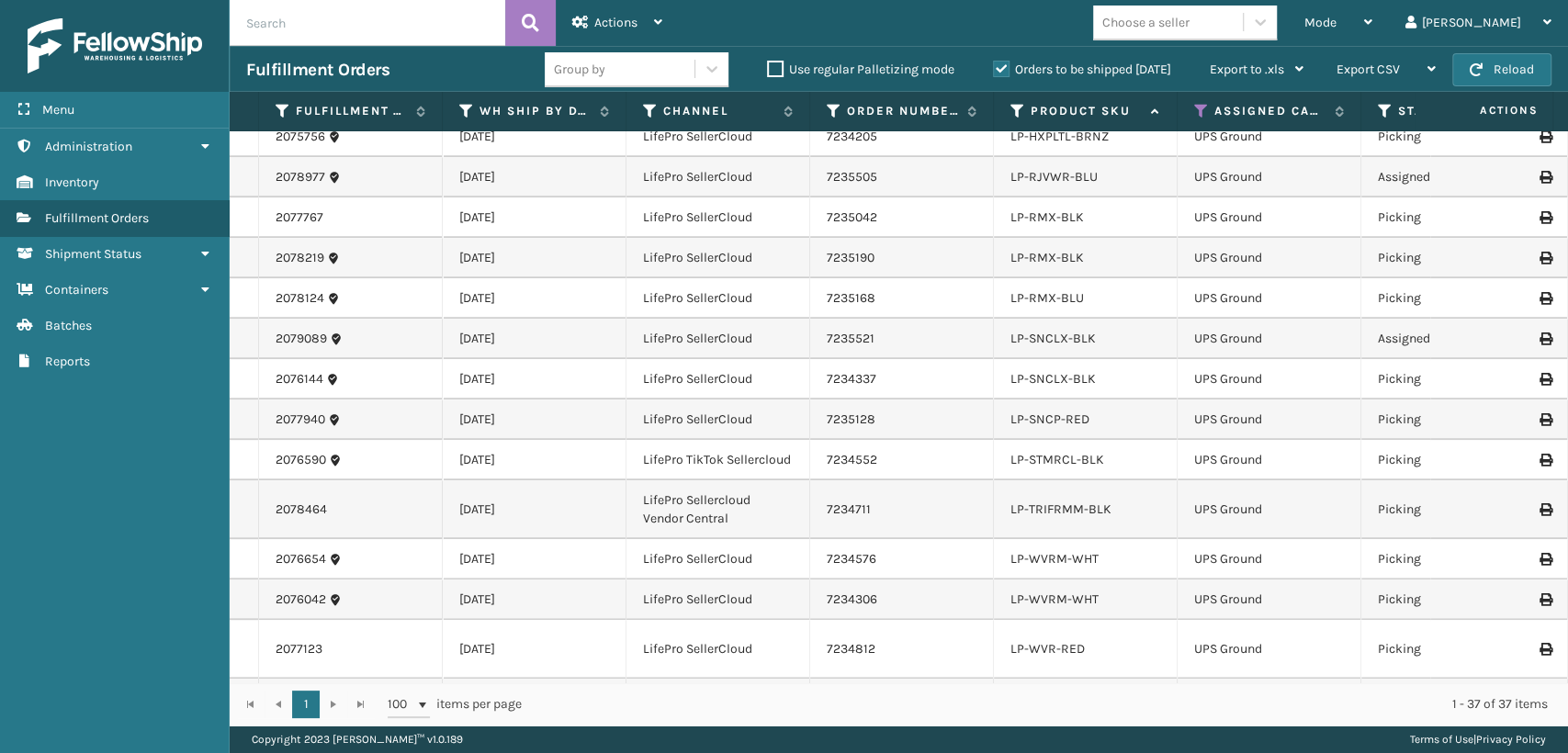
scroll to position [1399, 0]
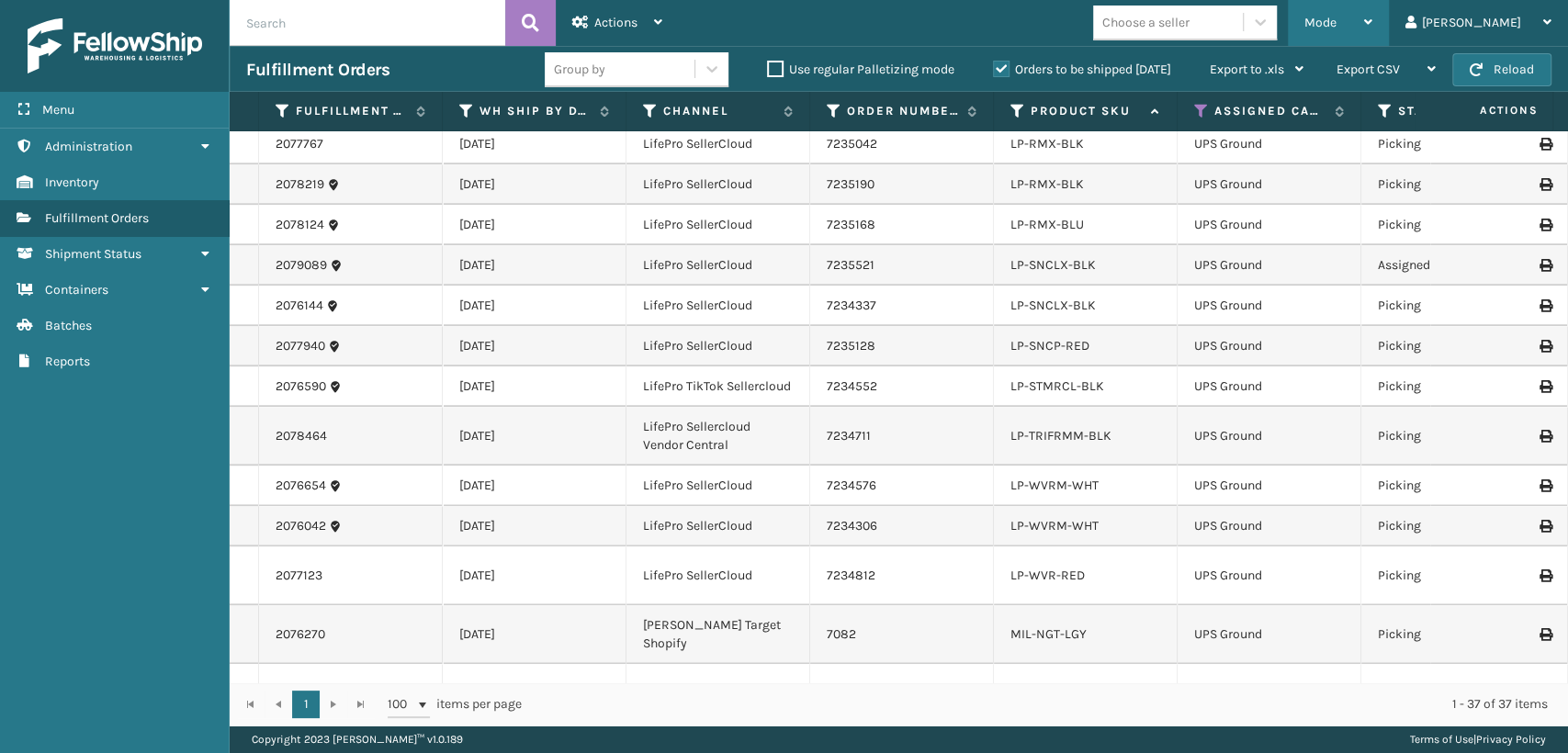
click at [1337, 21] on span "Mode" at bounding box center [1320, 22] width 32 height 16
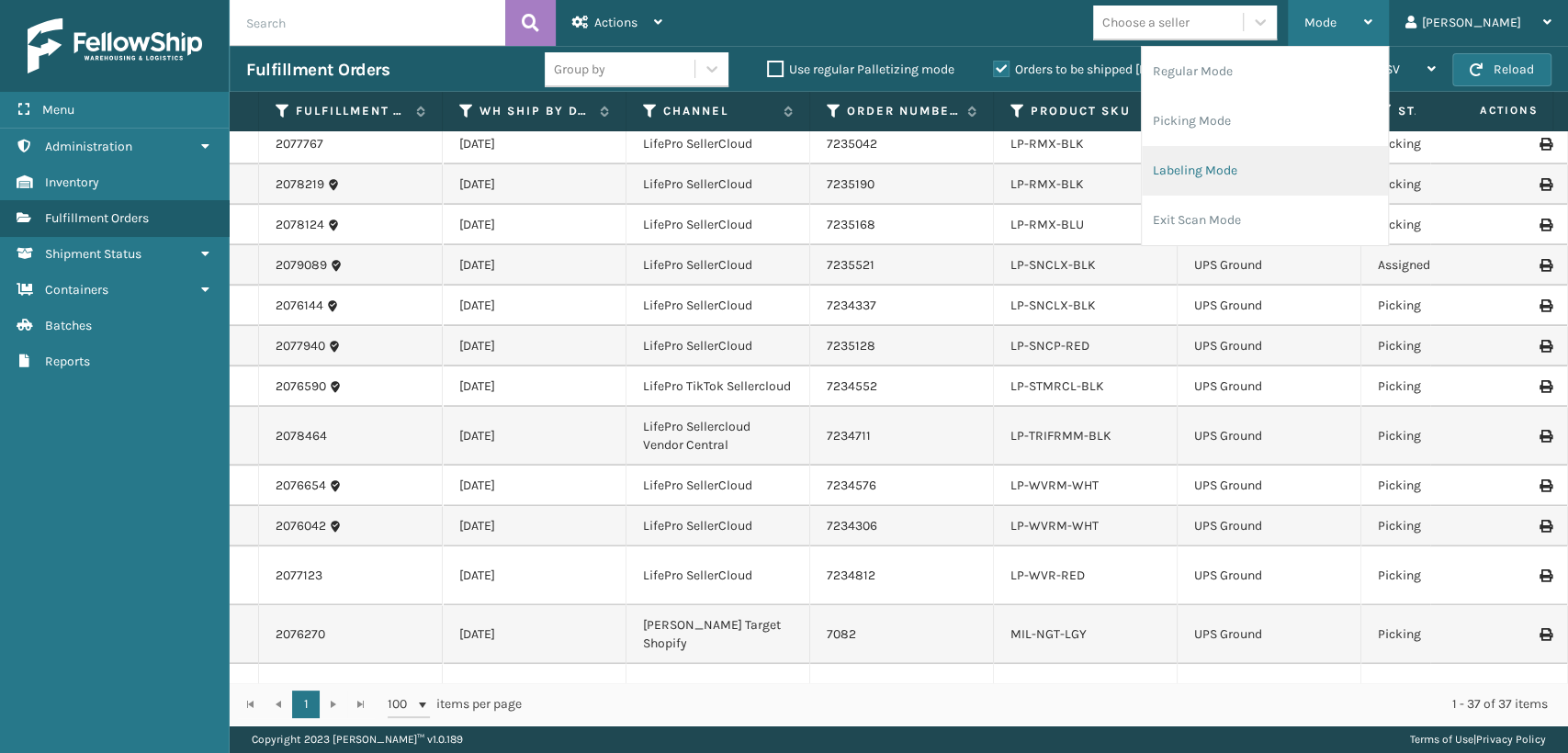
click at [1289, 171] on li "Labeling Mode" at bounding box center [1265, 170] width 246 height 50
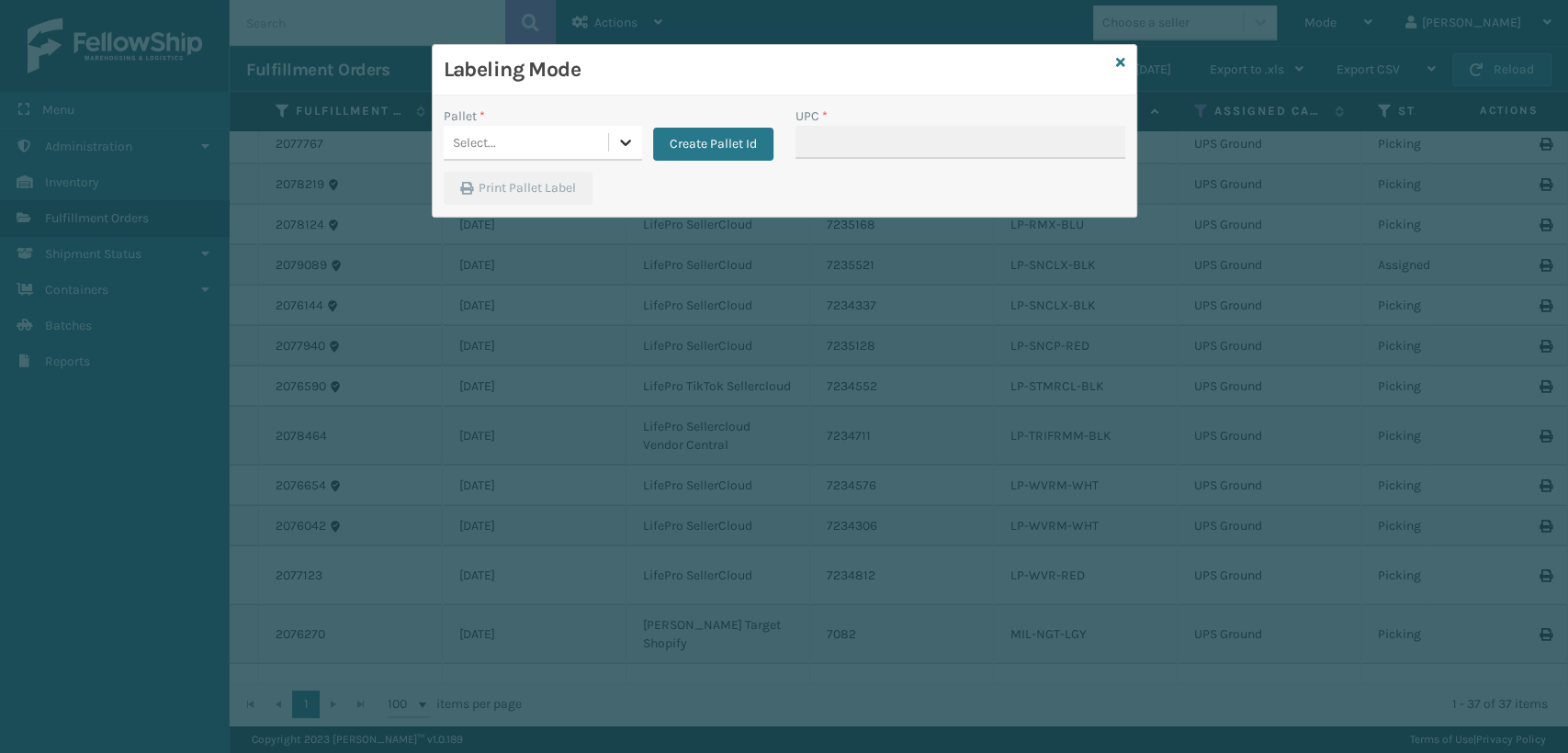
click at [622, 152] on div at bounding box center [625, 141] width 33 height 33
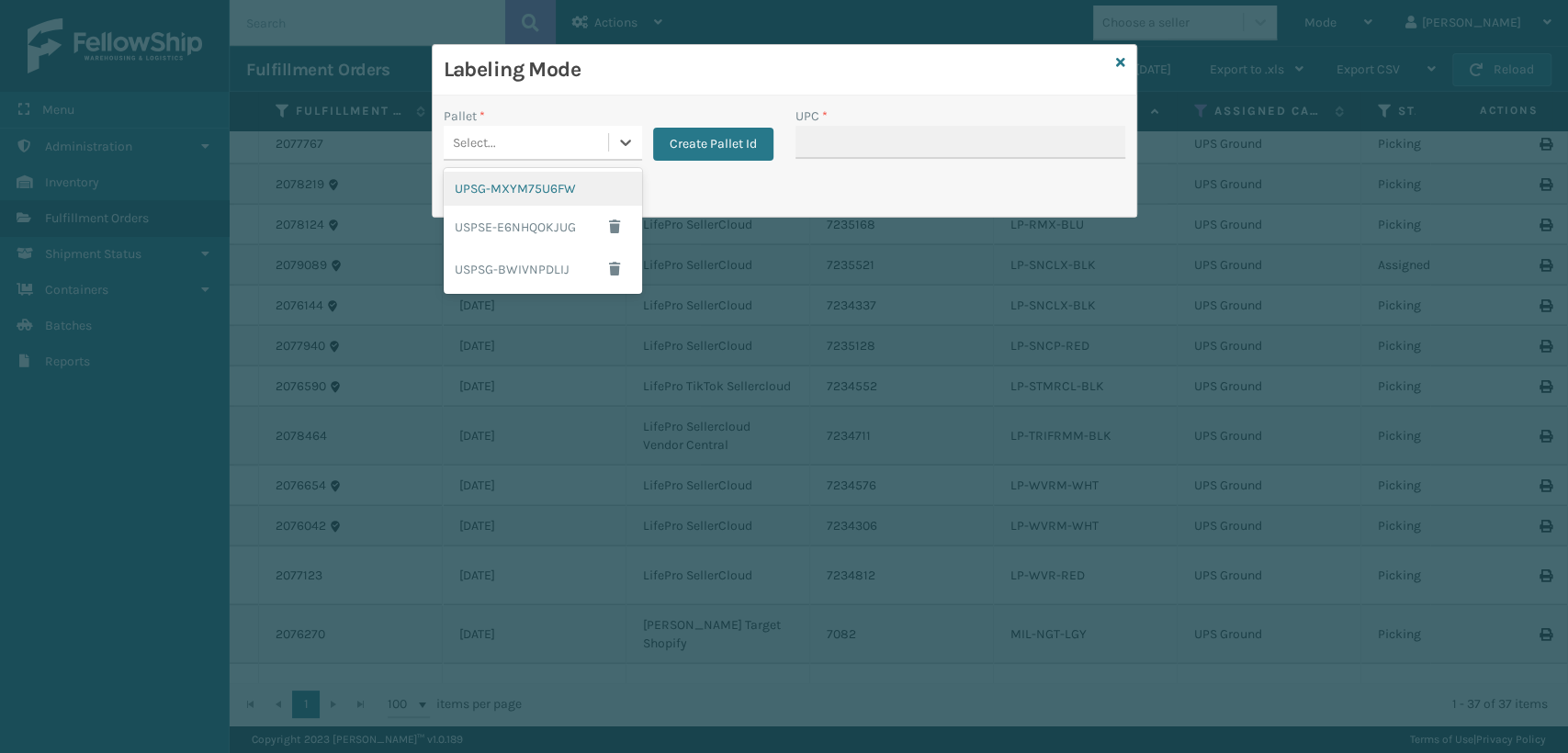
click at [540, 195] on div "UPSG-MXYM75U6FW" at bounding box center [543, 188] width 199 height 34
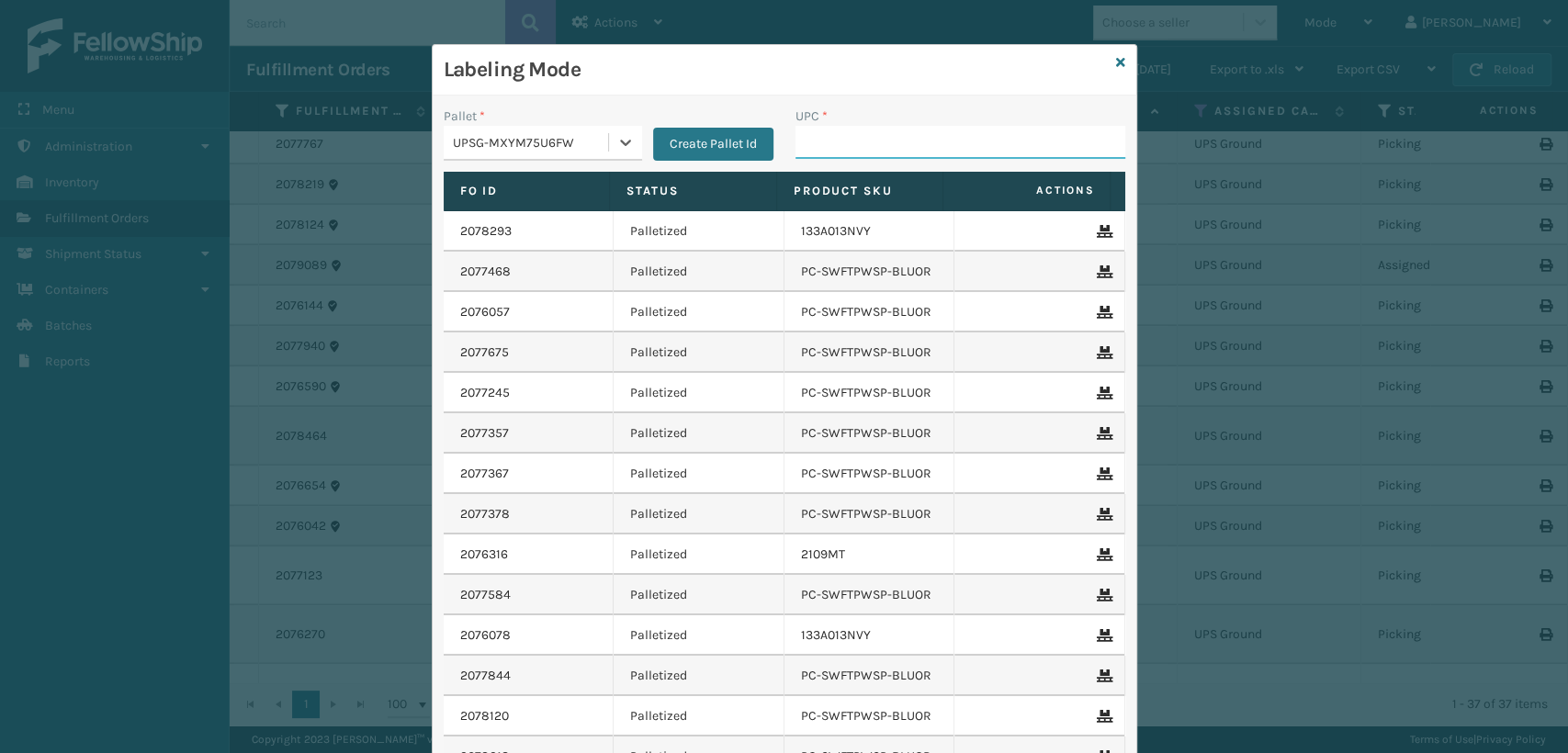
click at [821, 153] on input "UPC *" at bounding box center [960, 141] width 330 height 33
type input "810090933474"
type input "810090933450"
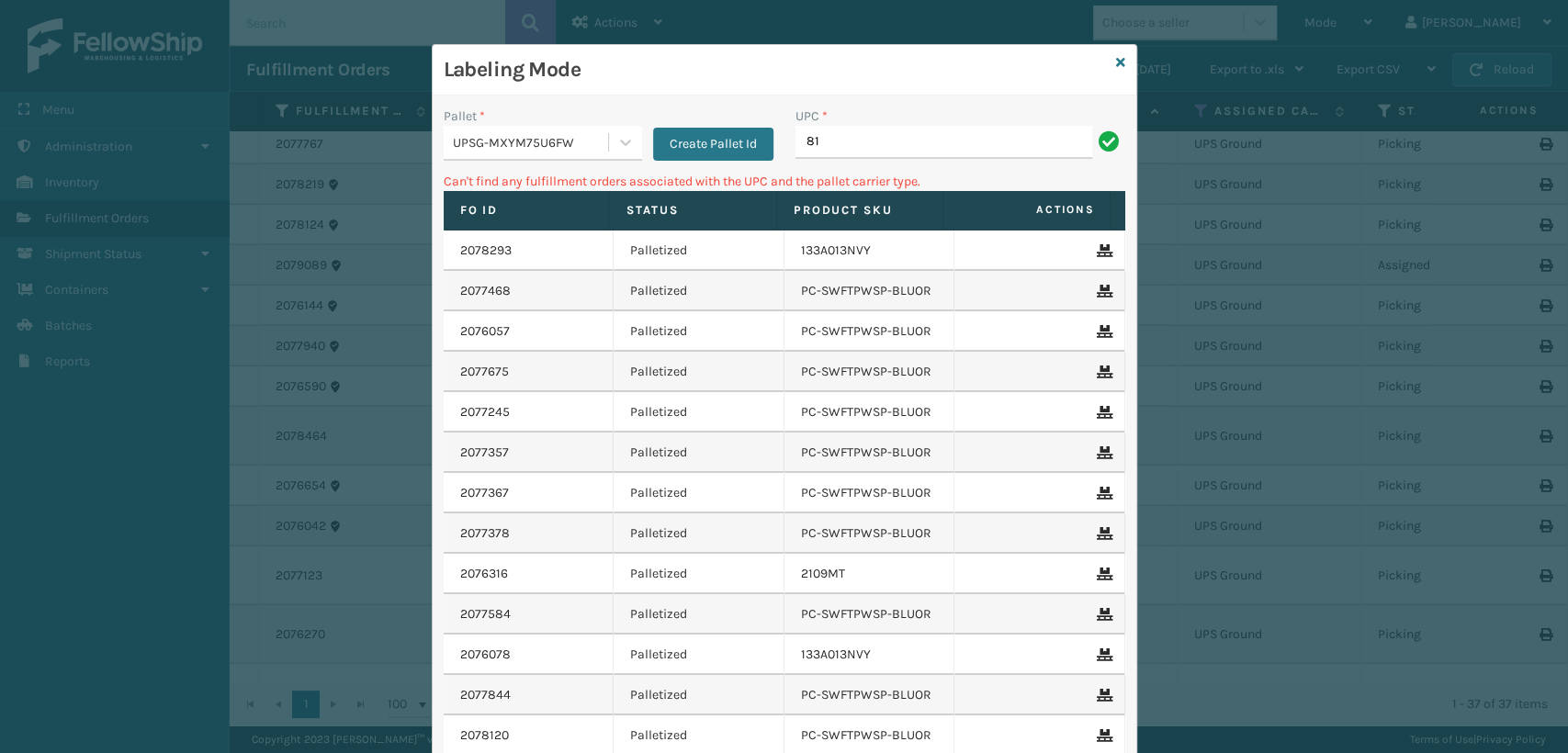
type input "8"
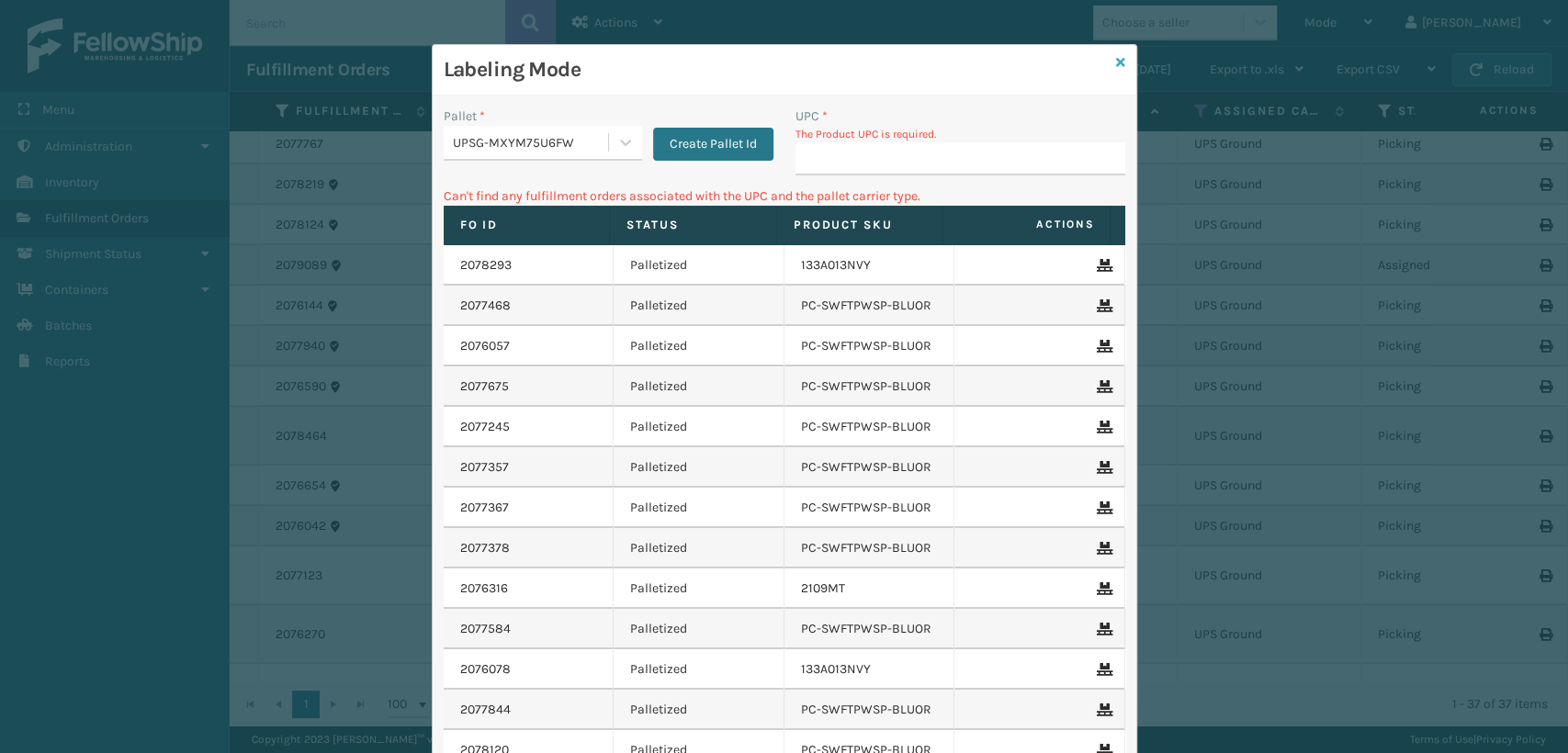
click at [1116, 58] on icon at bounding box center [1120, 63] width 9 height 13
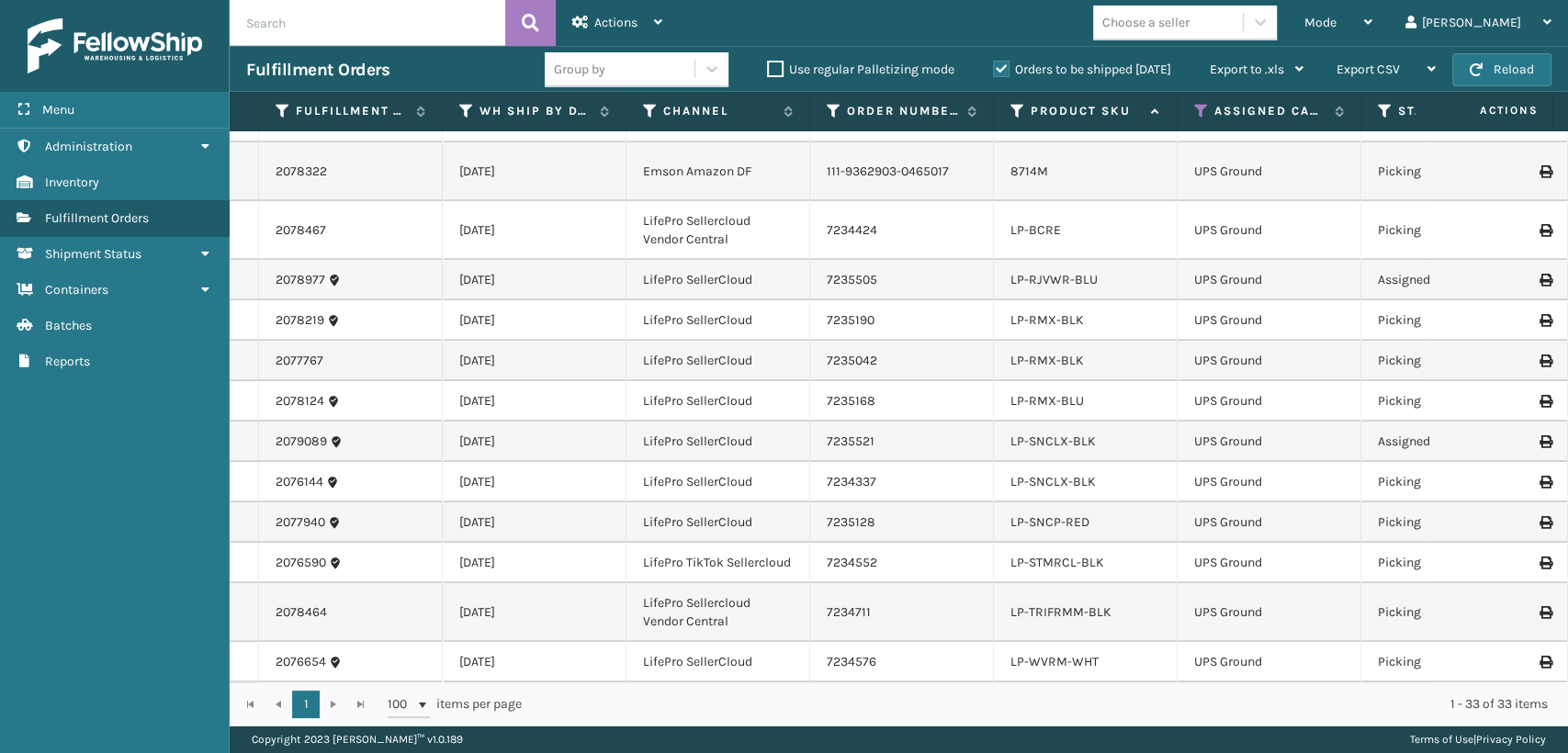
scroll to position [1183, 0]
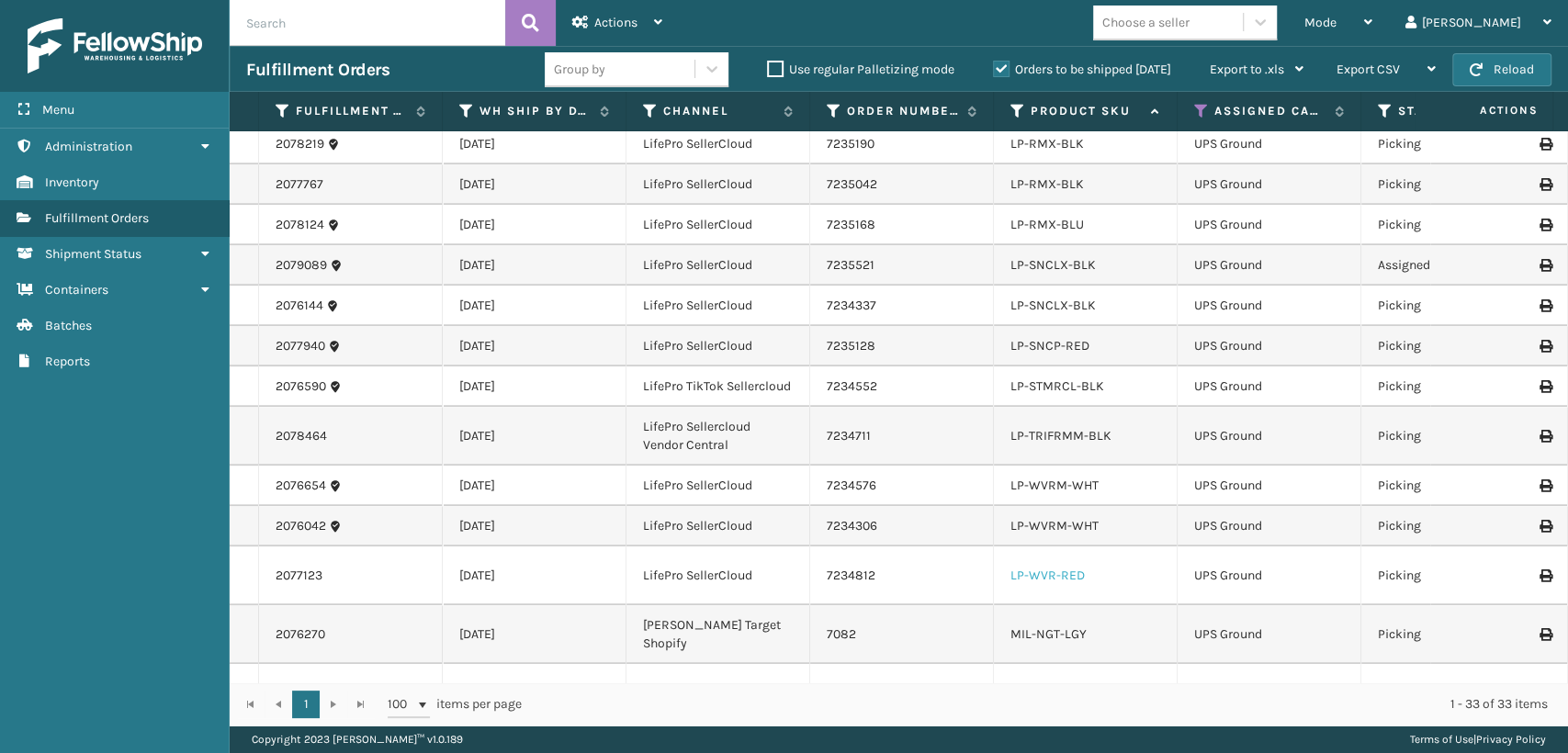
click at [1043, 568] on link "LP-WVR-RED" at bounding box center [1047, 575] width 74 height 16
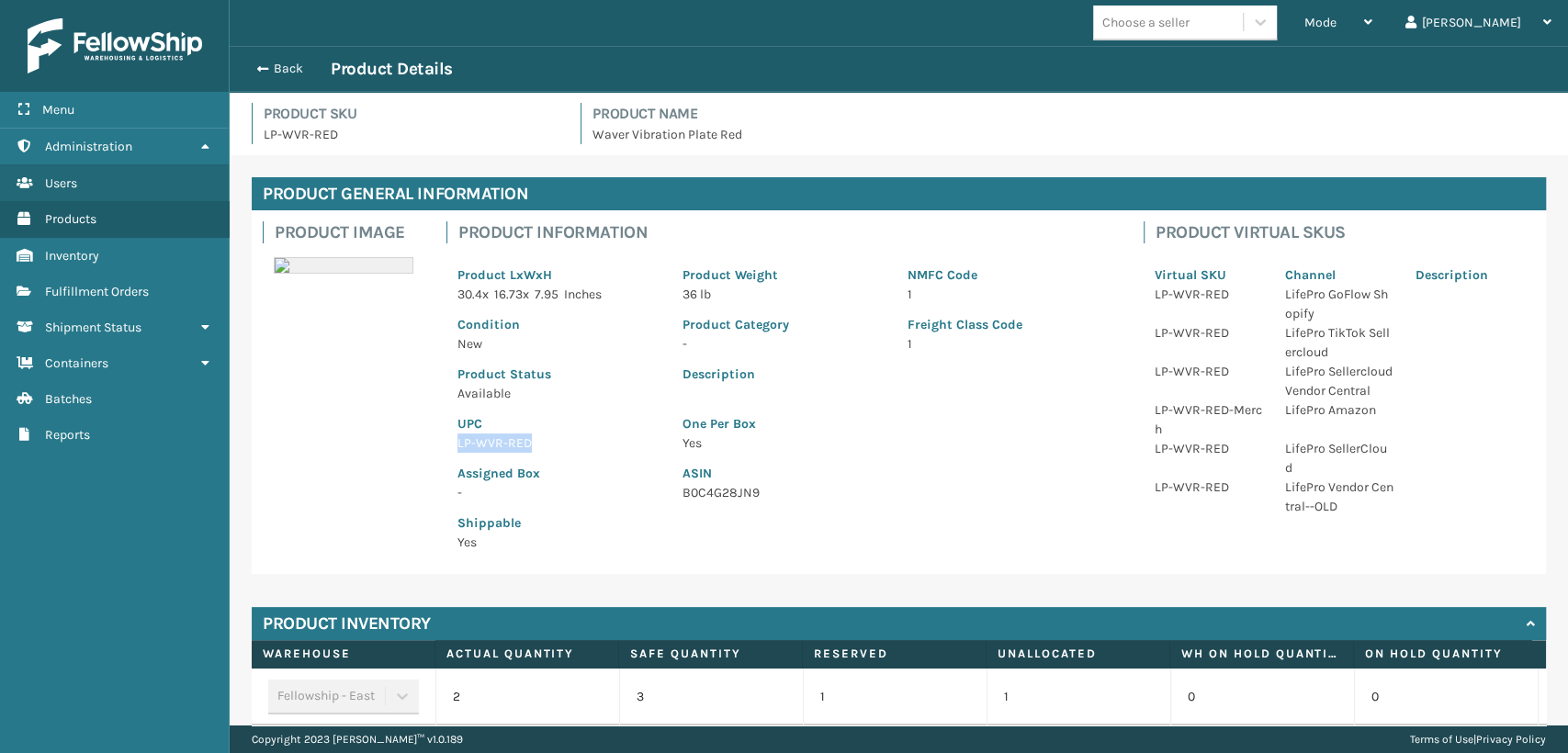
drag, startPoint x: 540, startPoint y: 445, endPoint x: 455, endPoint y: 443, distance: 85.0
click at [455, 443] on div "UPC LP-WVR-RED" at bounding box center [559, 427] width 225 height 50
copy p "LP-WVR-RED"
click at [270, 65] on button "Back" at bounding box center [288, 69] width 84 height 17
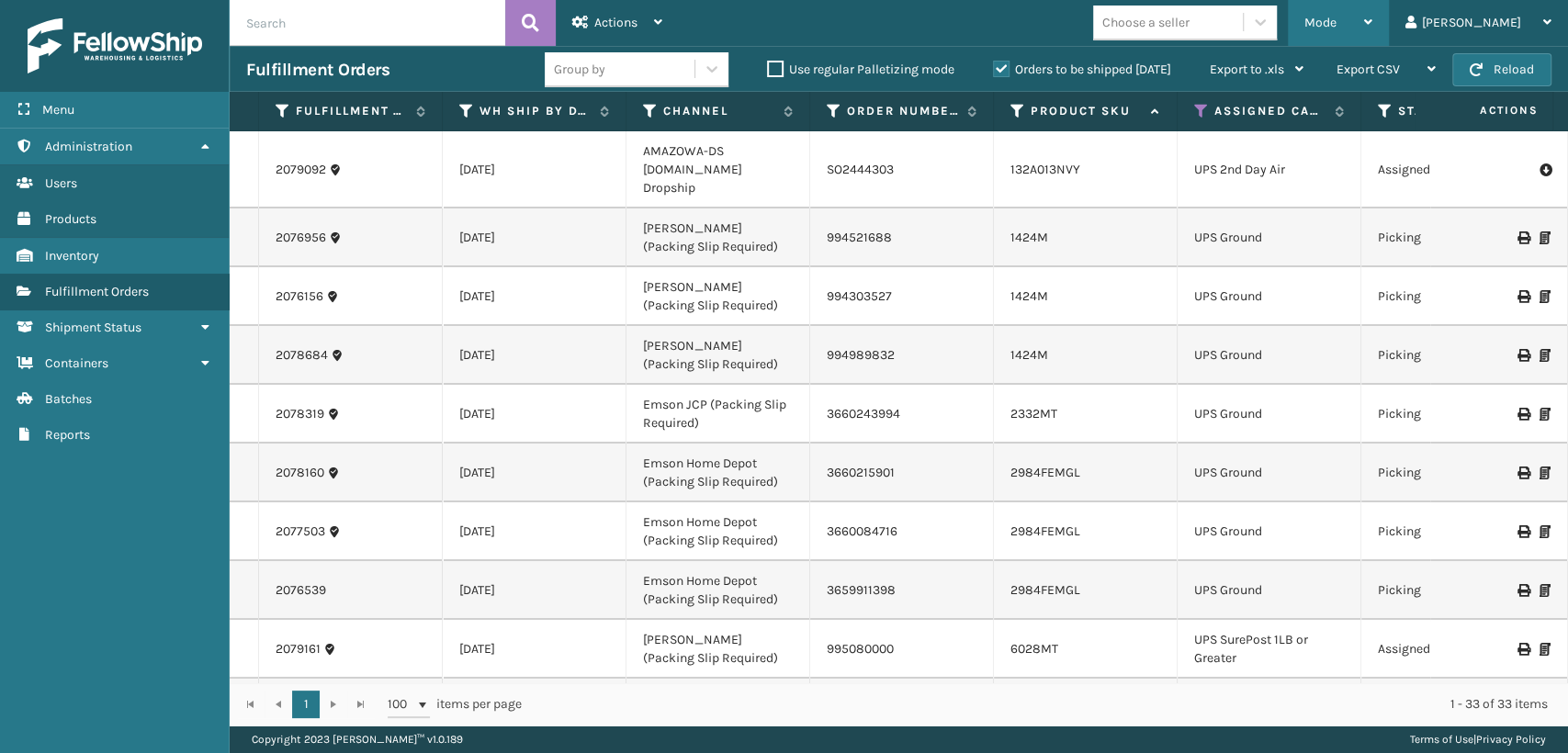
click at [1337, 22] on span "Mode" at bounding box center [1320, 22] width 32 height 16
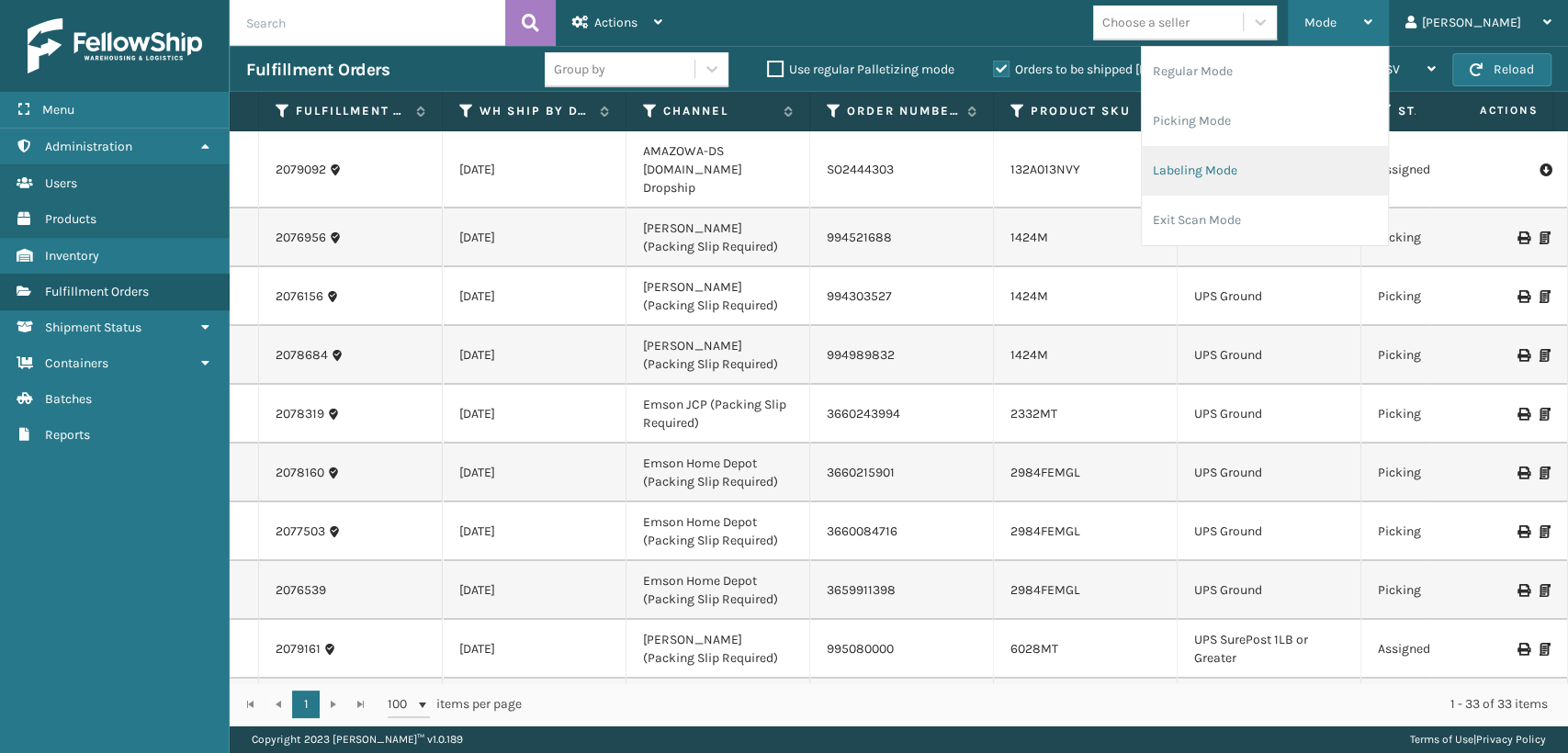
click at [1293, 166] on li "Labeling Mode" at bounding box center [1265, 170] width 246 height 50
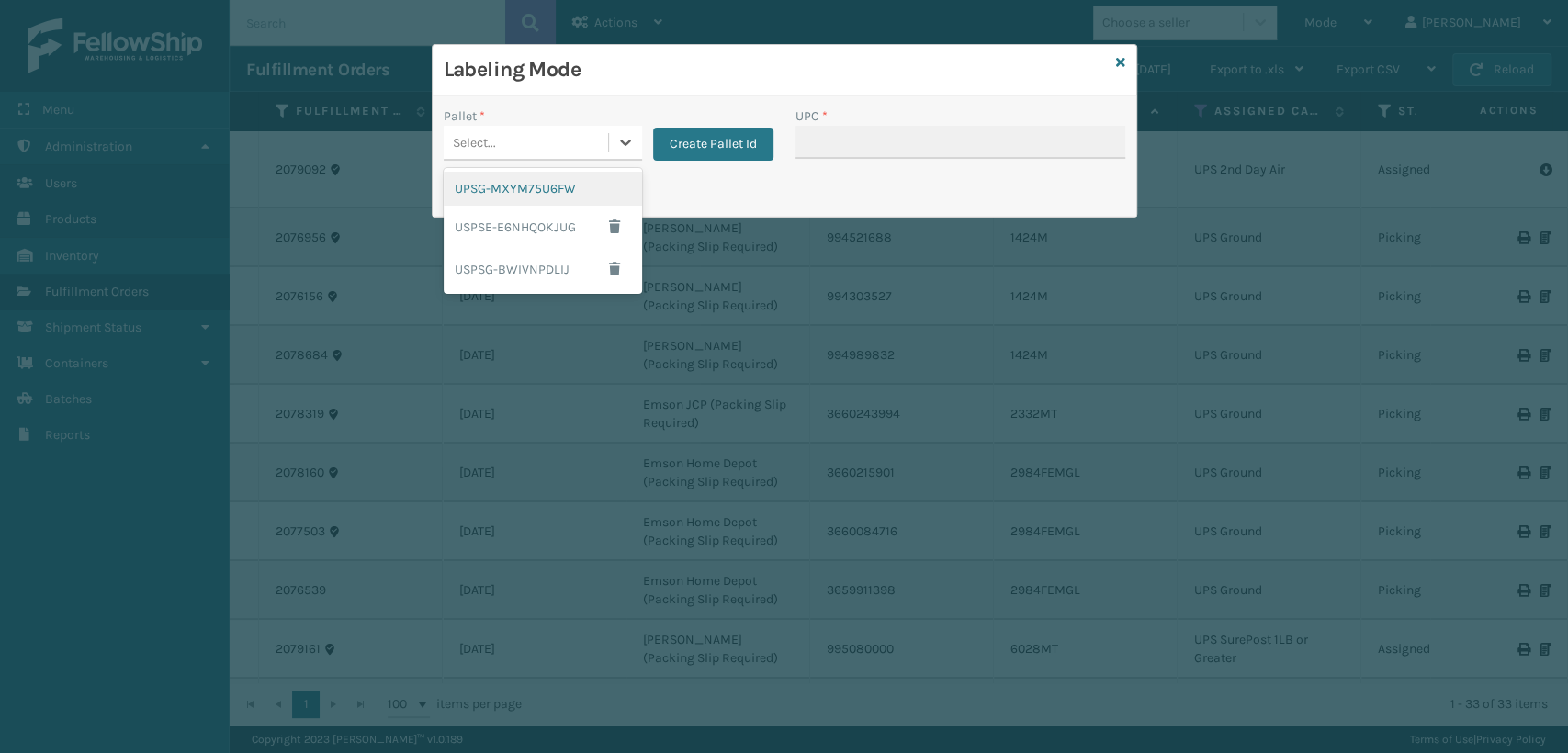
click at [481, 137] on div "Select..." at bounding box center [474, 142] width 43 height 20
click at [483, 191] on div "UPSG-MXYM75U6FW" at bounding box center [543, 188] width 199 height 34
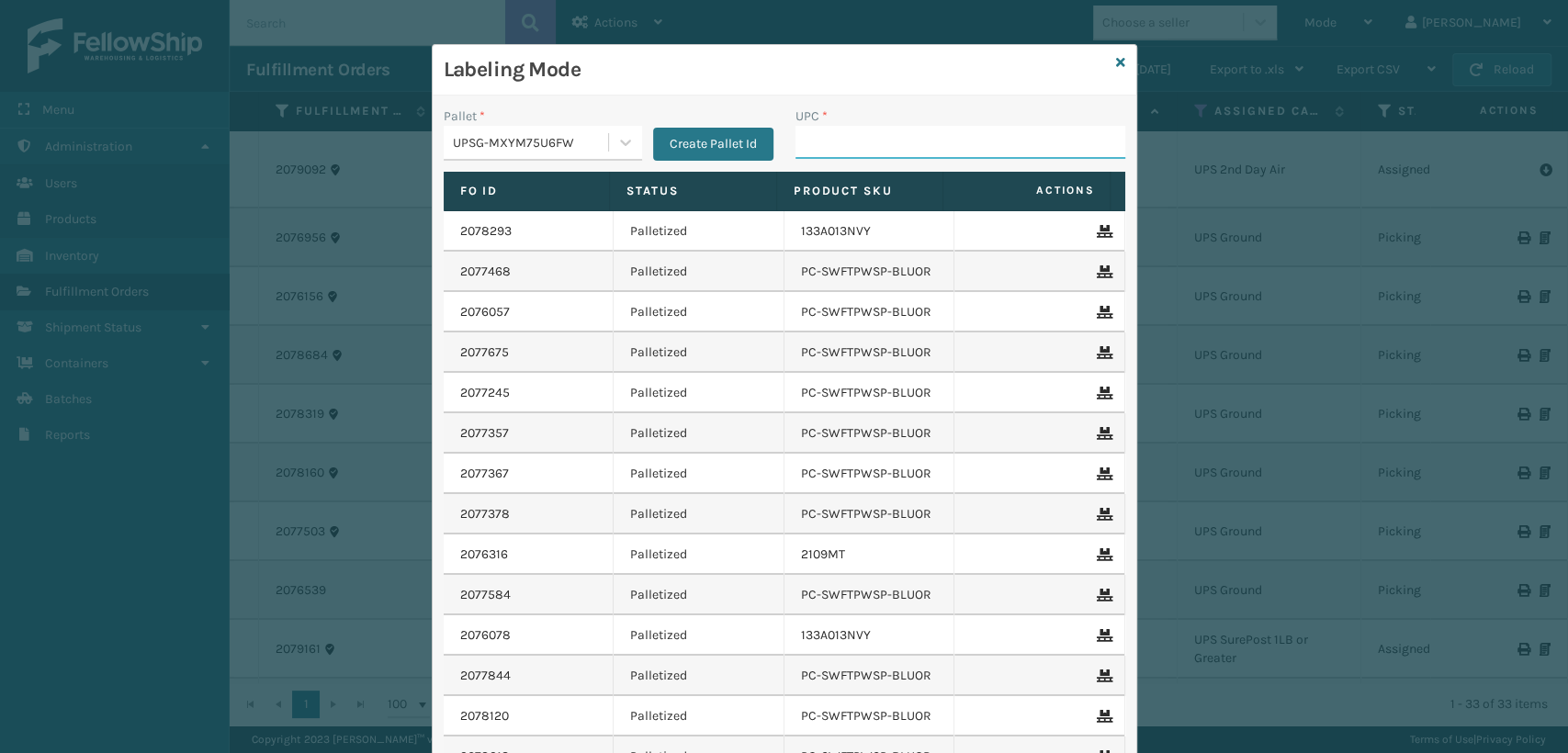
click at [870, 126] on input "UPC *" at bounding box center [960, 141] width 330 height 33
paste input "LP-WVR-RED"
type input "LP-WVR-RED"
click at [955, 126] on input "UPC *" at bounding box center [960, 141] width 330 height 33
type input "810090933702"
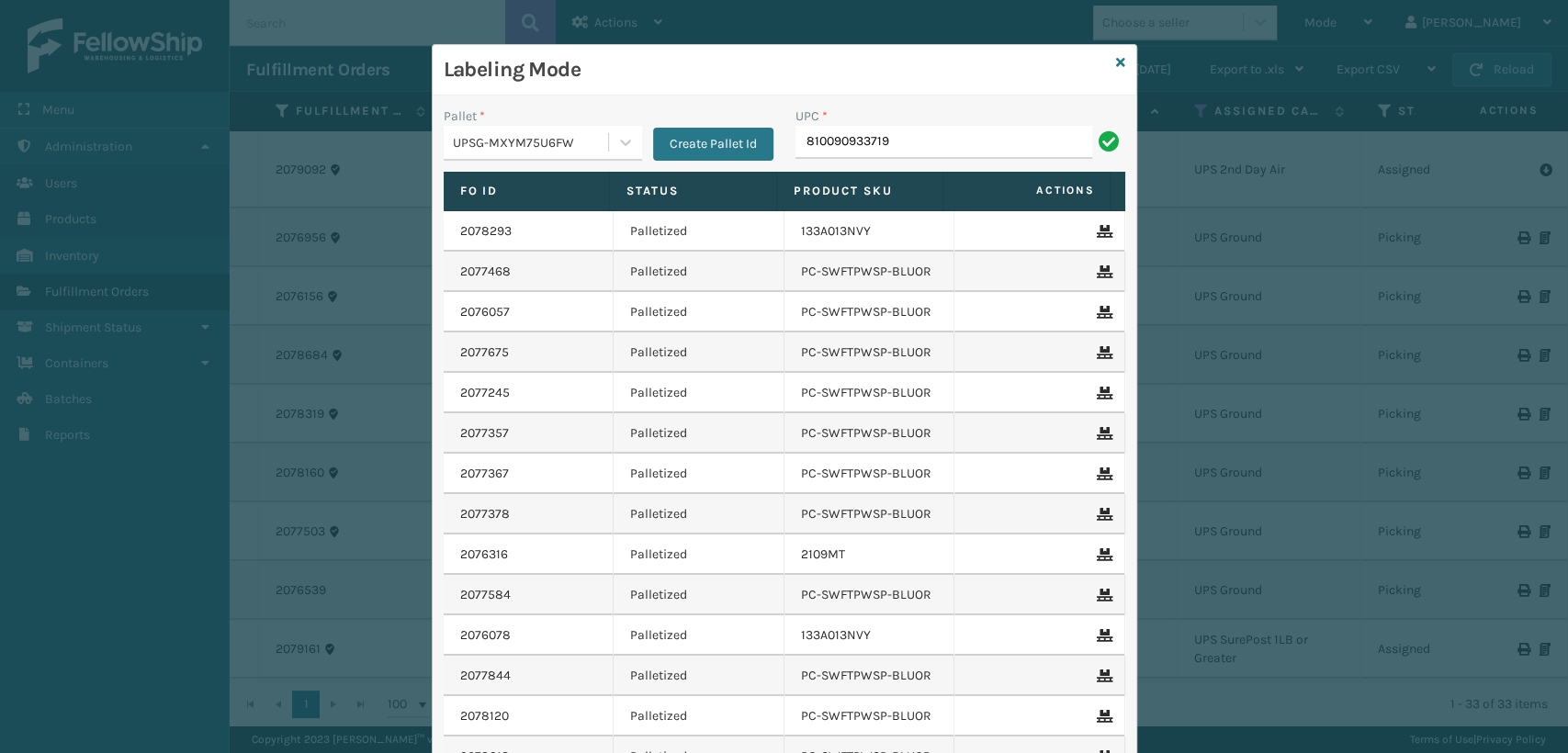
type input "810090933719"
type input "08031308714"
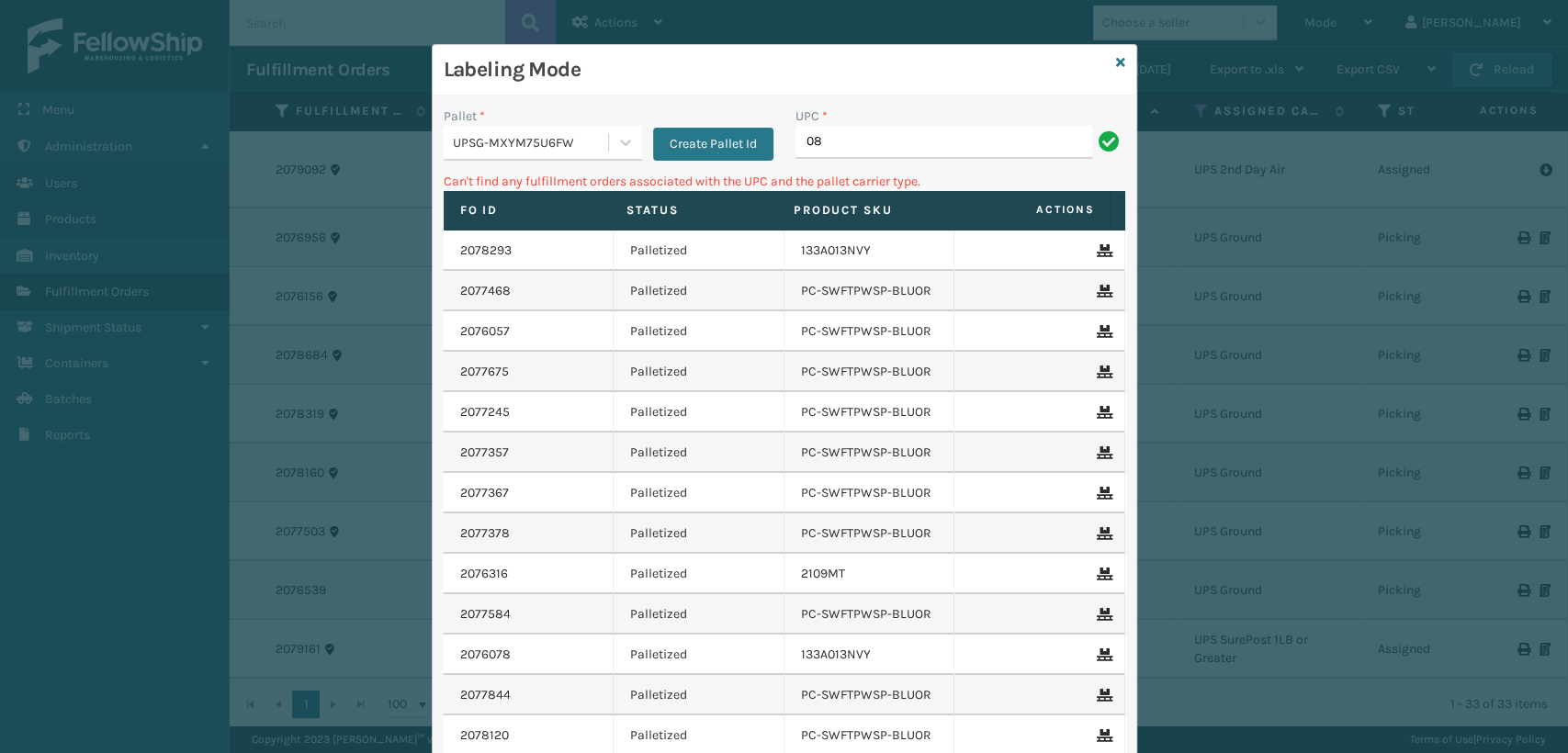
type input "0"
type input "1"
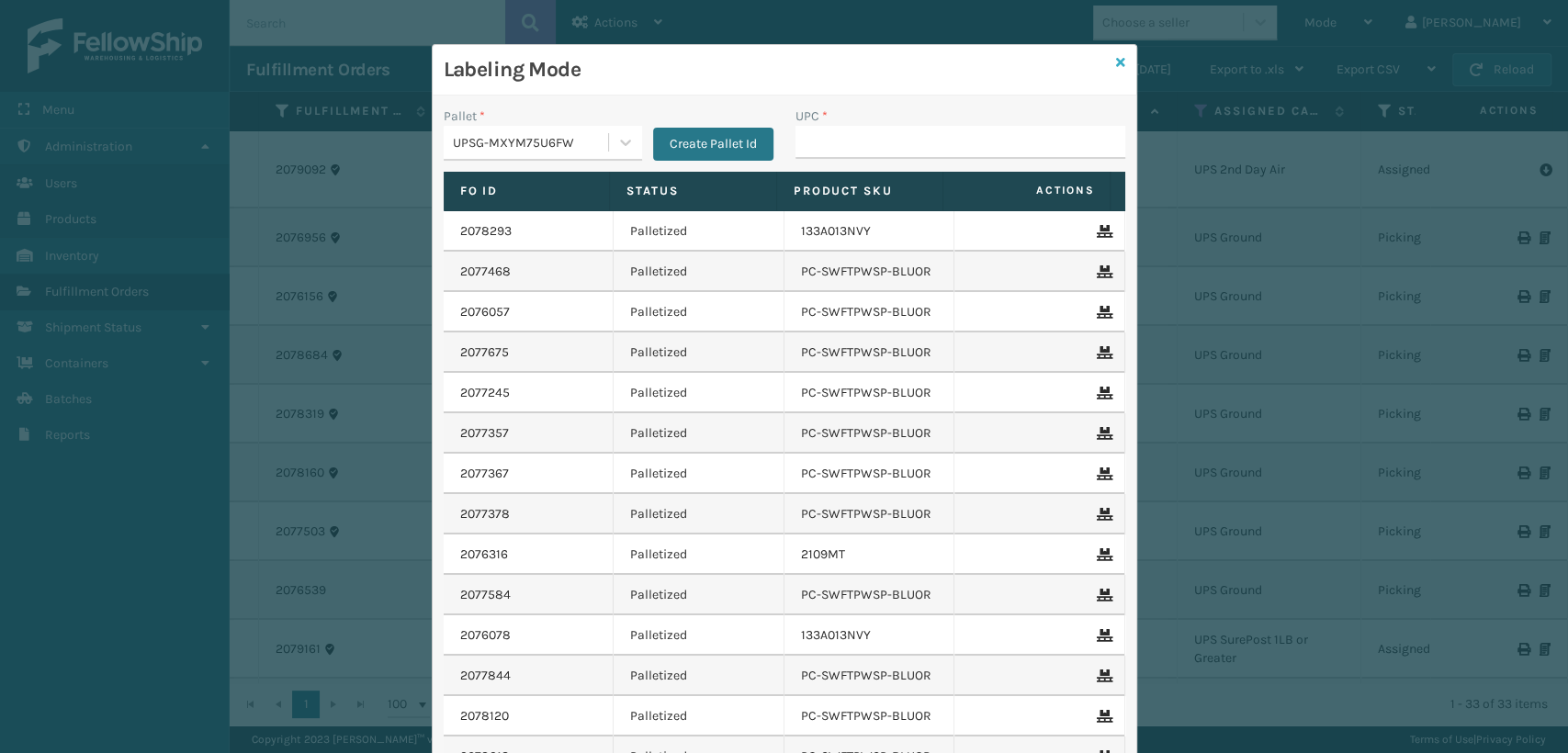
click at [1116, 58] on icon at bounding box center [1120, 63] width 9 height 13
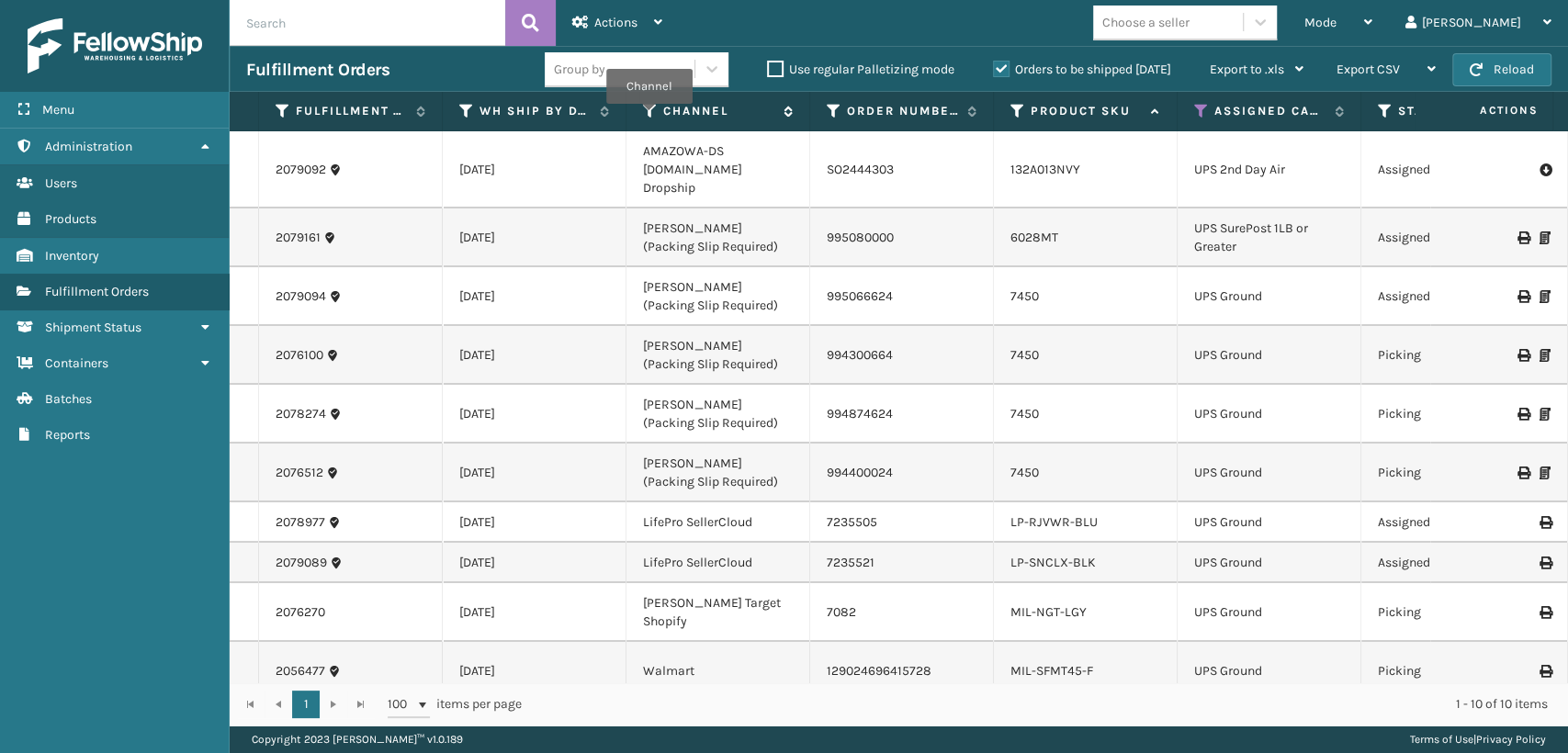
click at [648, 117] on icon at bounding box center [650, 111] width 15 height 17
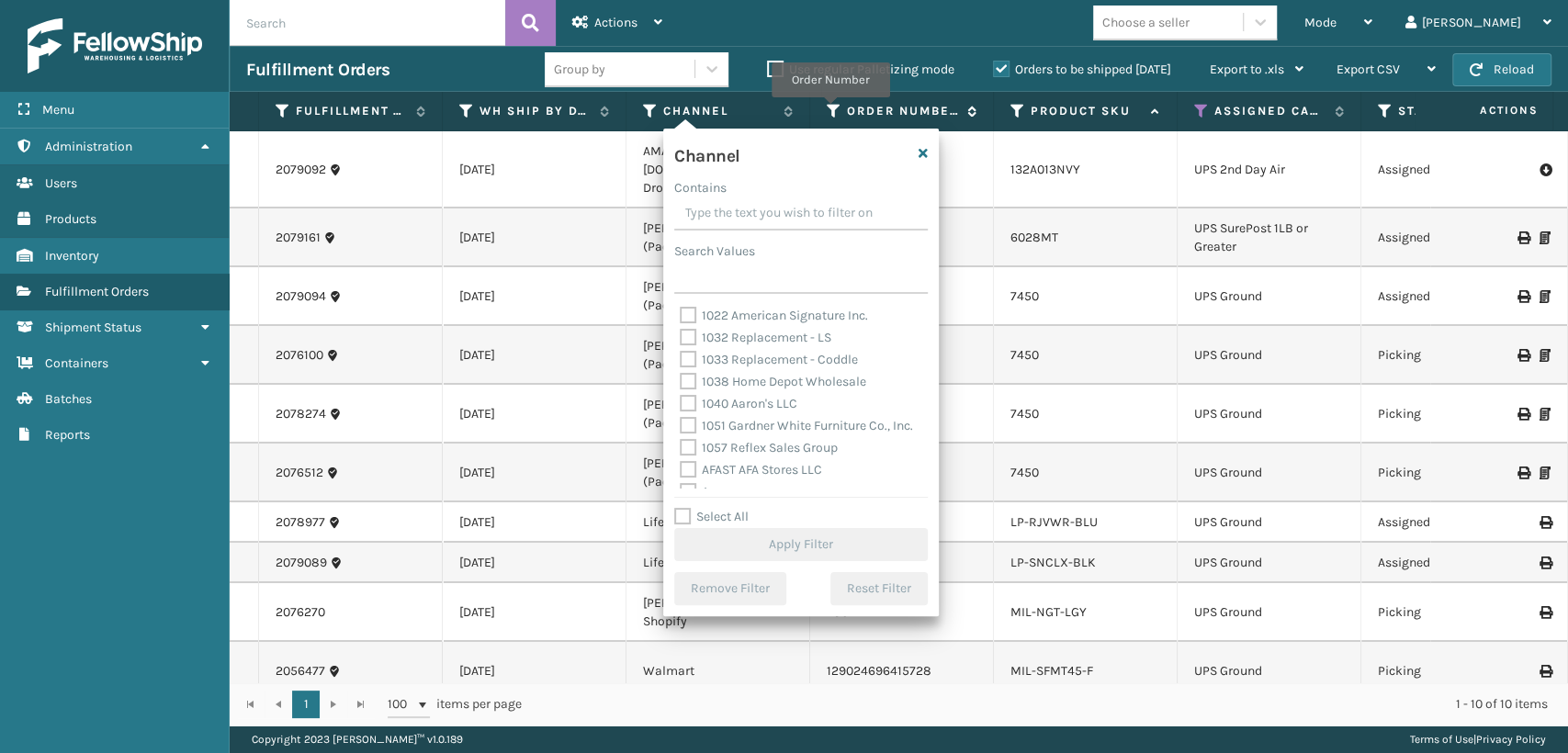
click at [830, 111] on icon at bounding box center [835, 111] width 15 height 17
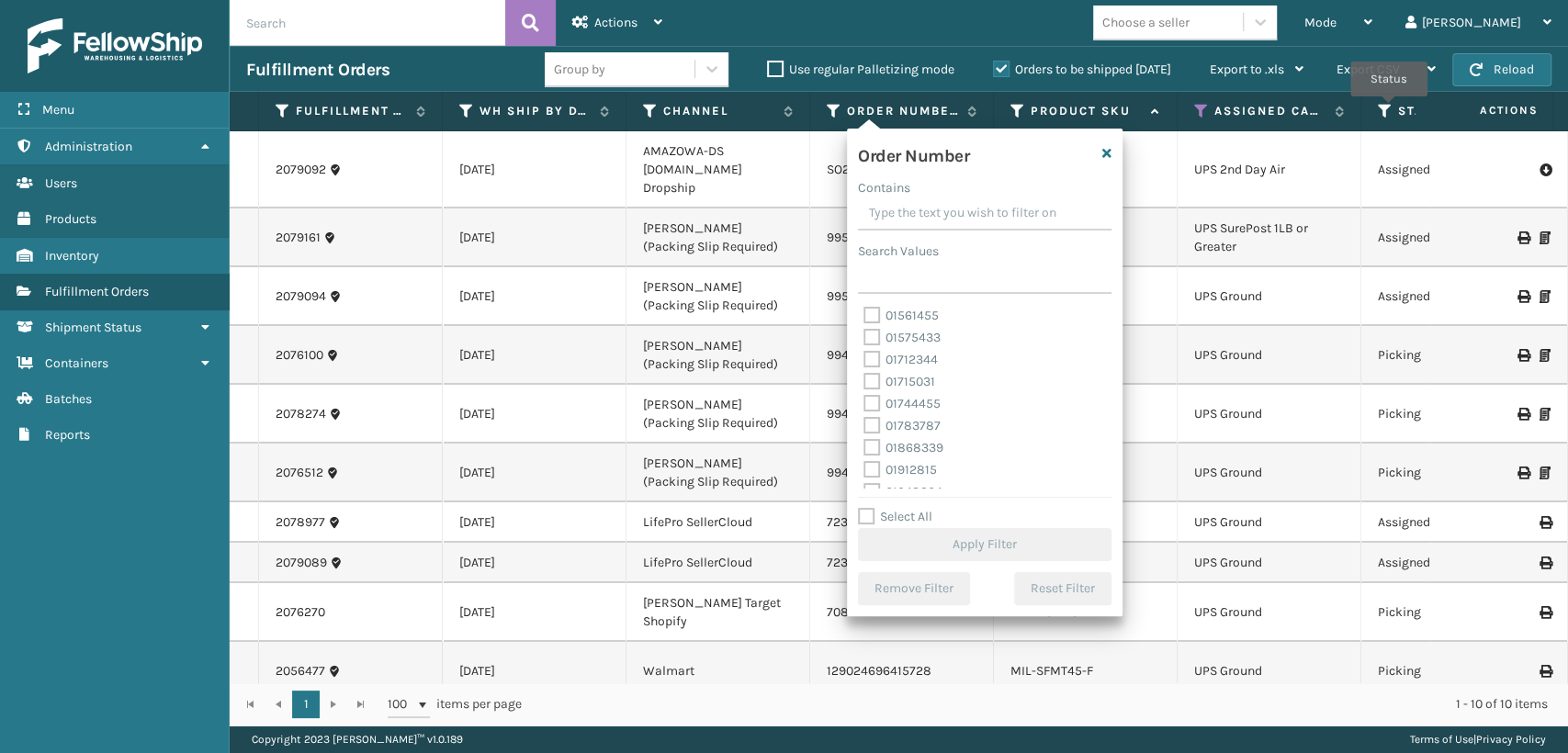
click at [1389, 110] on icon at bounding box center [1385, 111] width 15 height 17
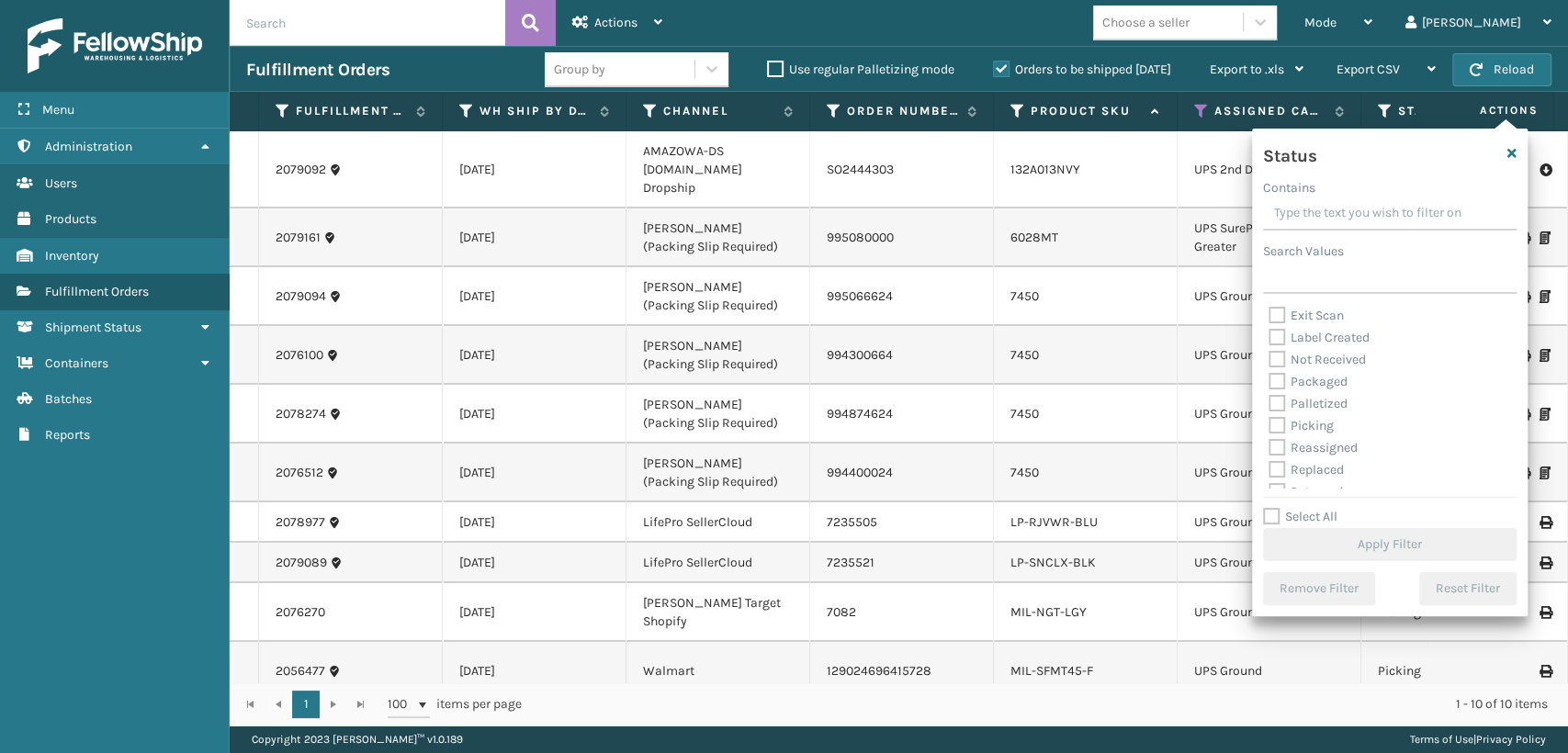
scroll to position [102, 0]
click at [1272, 387] on label "Picking" at bounding box center [1301, 390] width 66 height 16
click at [1269, 387] on input "Picking" at bounding box center [1268, 385] width 1 height 12
checkbox input "true"
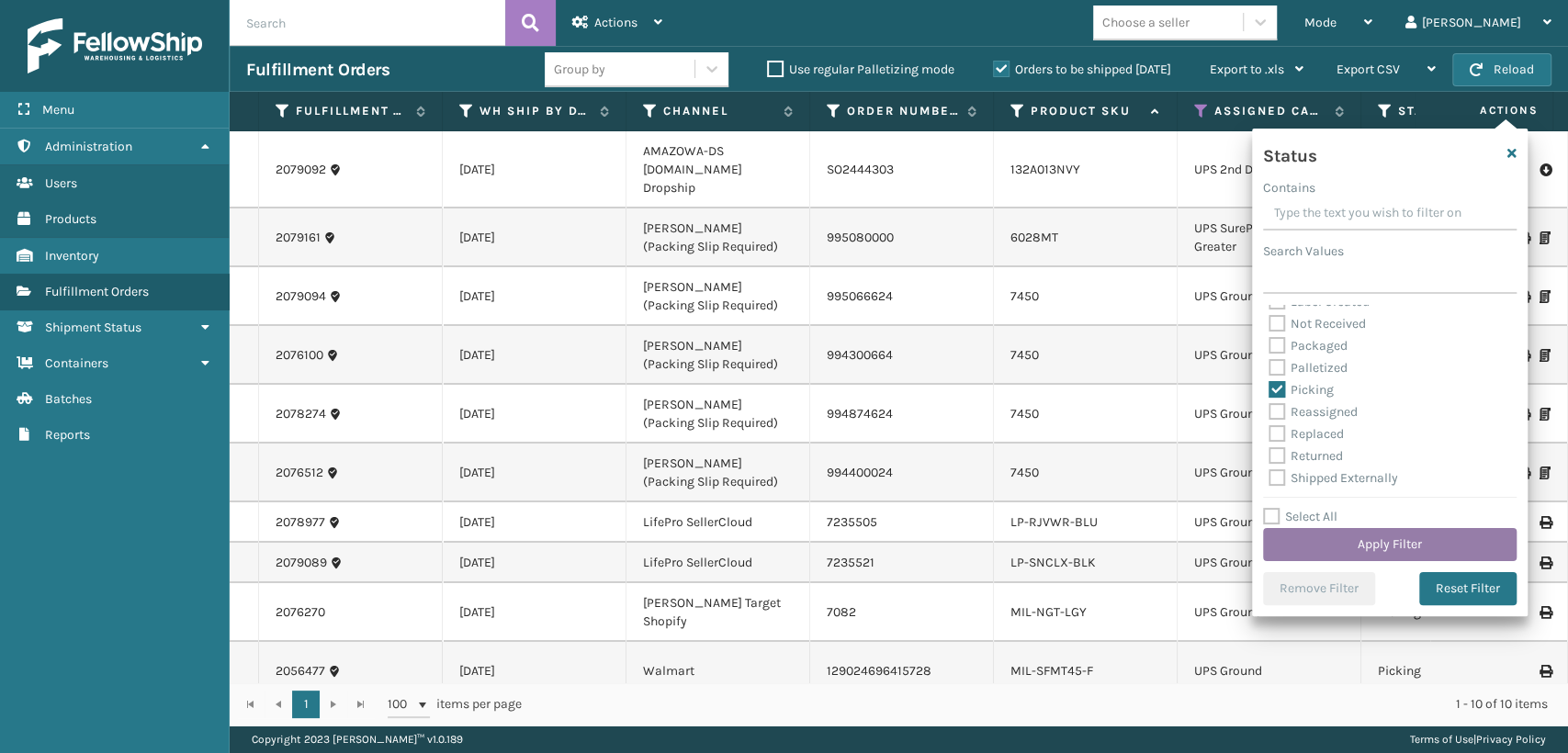
click at [1335, 544] on button "Apply Filter" at bounding box center [1389, 544] width 254 height 33
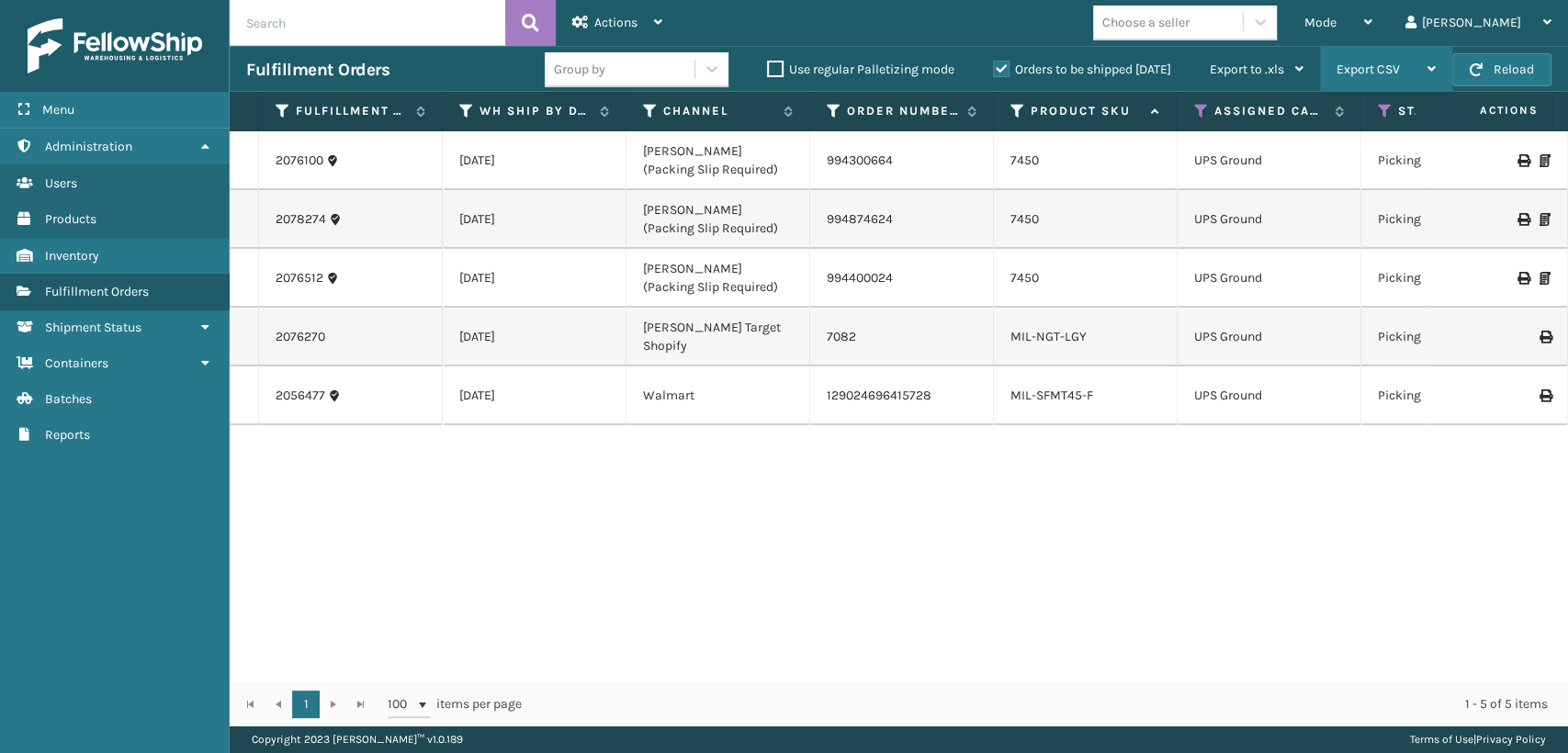
click at [1428, 47] on div "Export CSV" at bounding box center [1386, 69] width 99 height 46
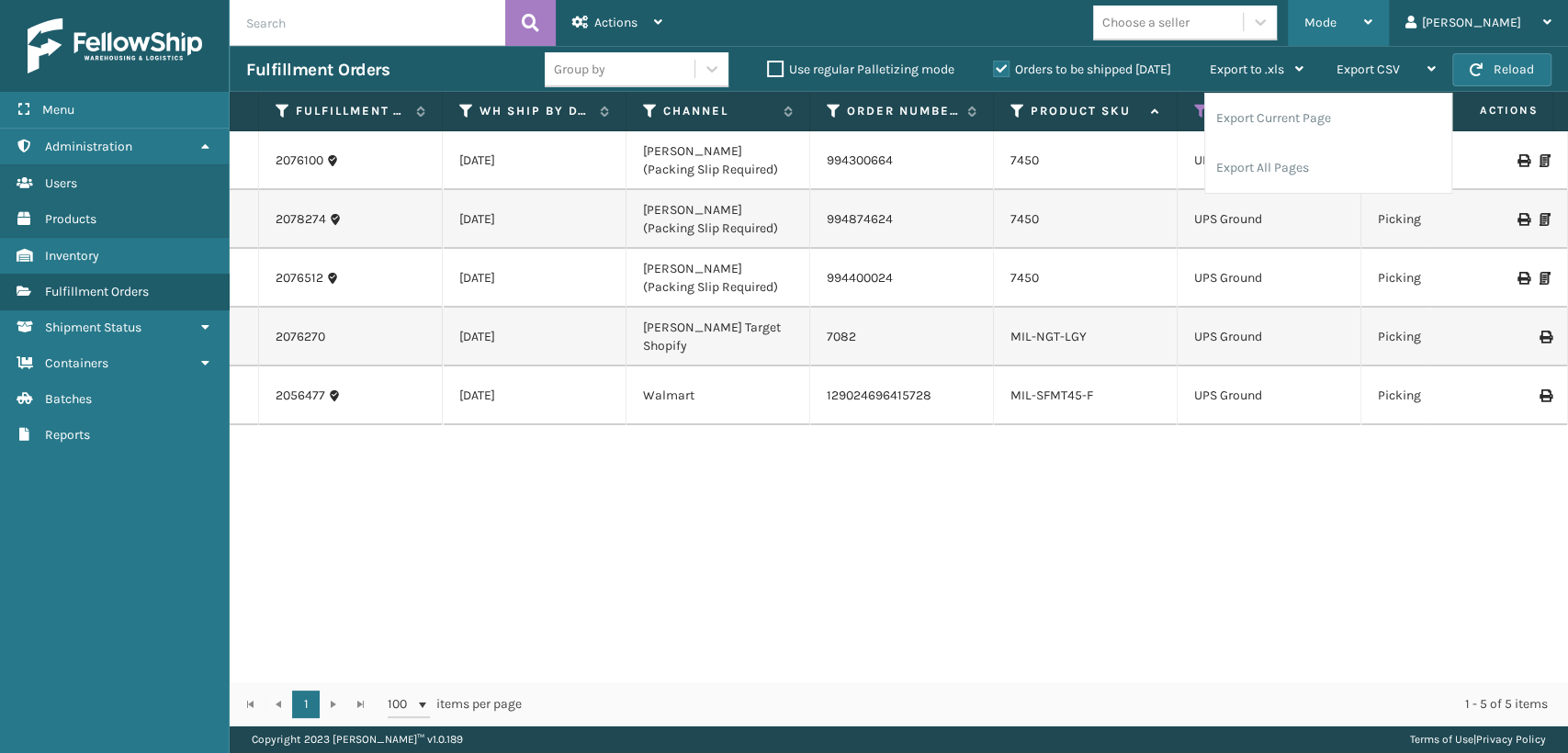
click at [1372, 26] on div "Mode" at bounding box center [1338, 22] width 68 height 46
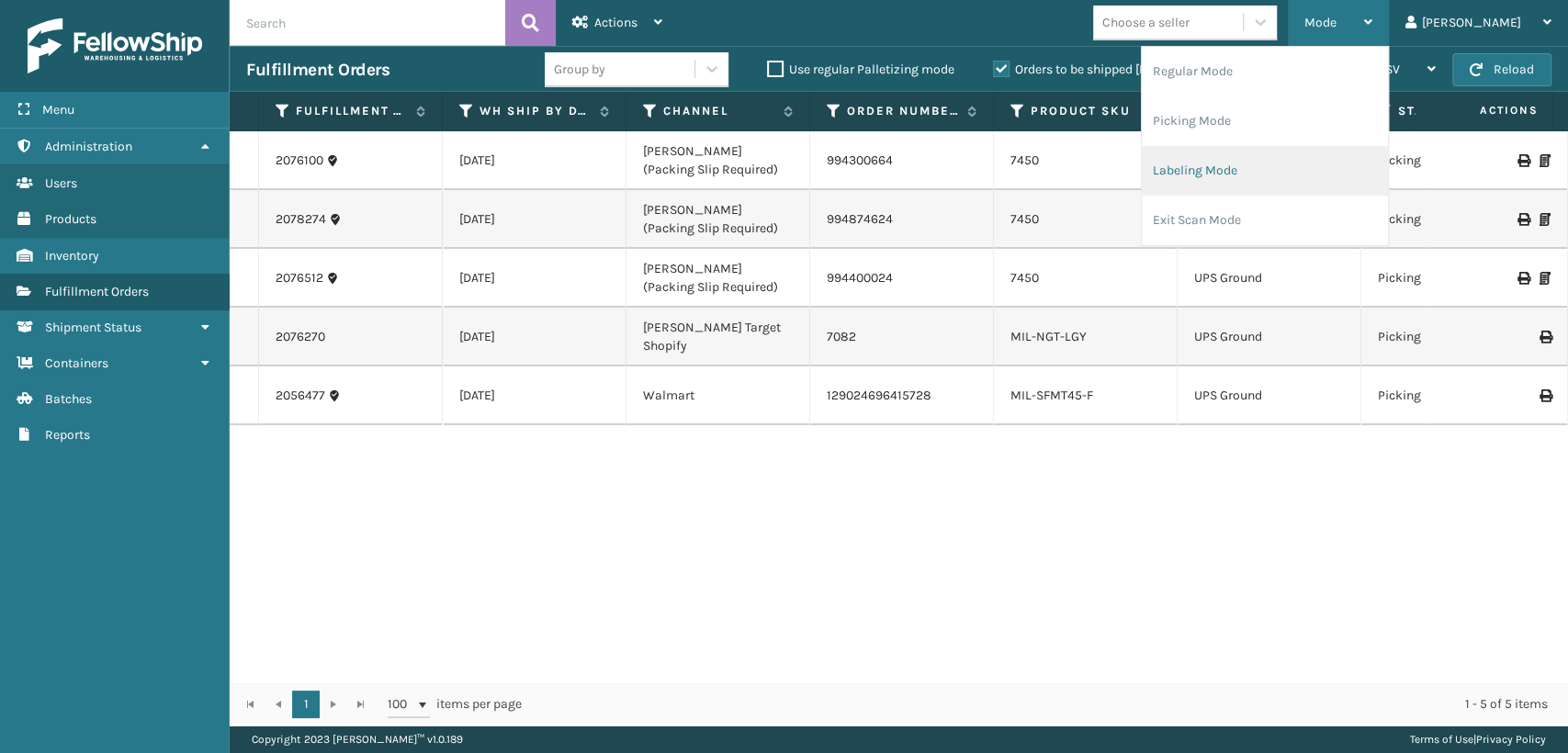
click at [1269, 166] on li "Labeling Mode" at bounding box center [1265, 170] width 246 height 50
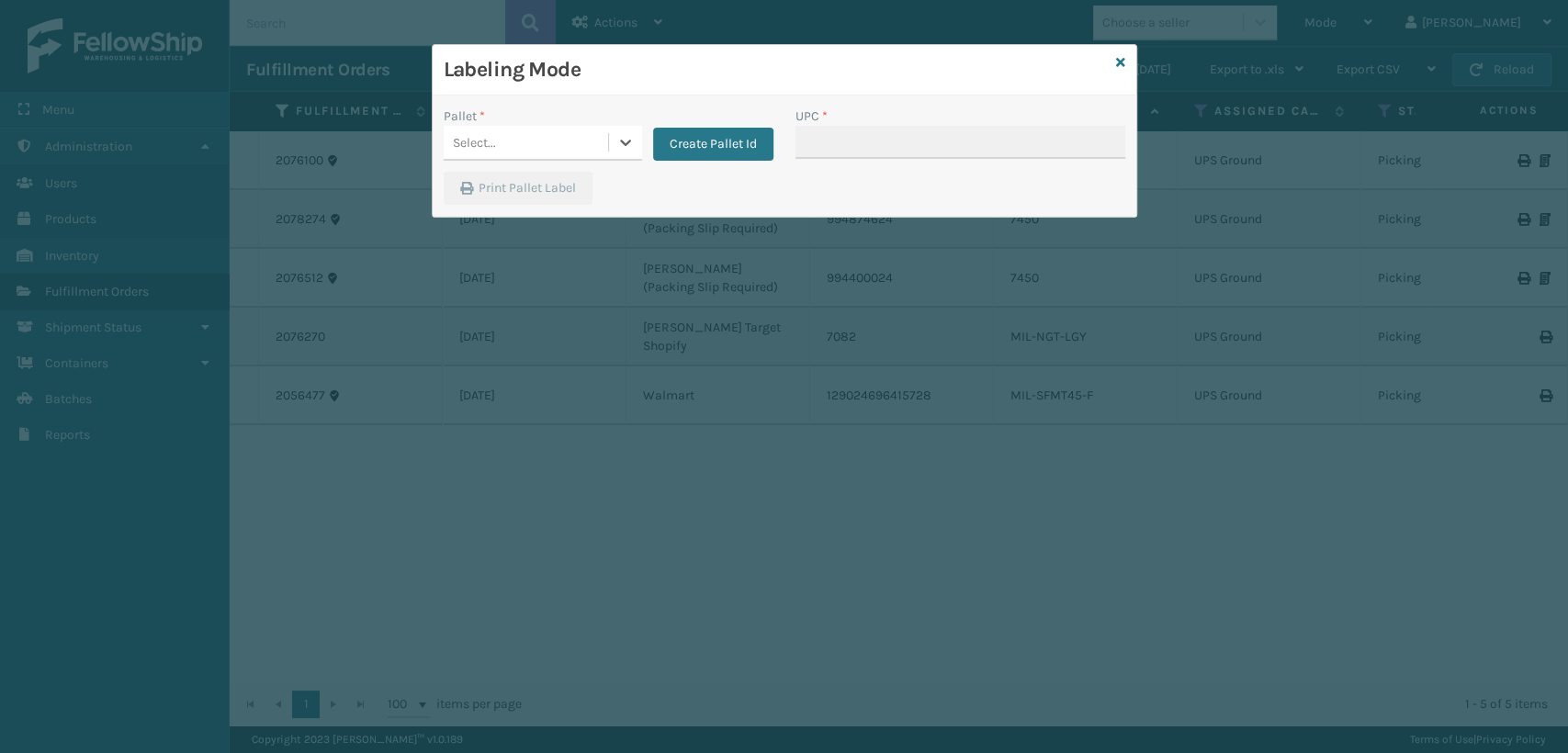
click at [543, 152] on div "Select..." at bounding box center [526, 142] width 165 height 30
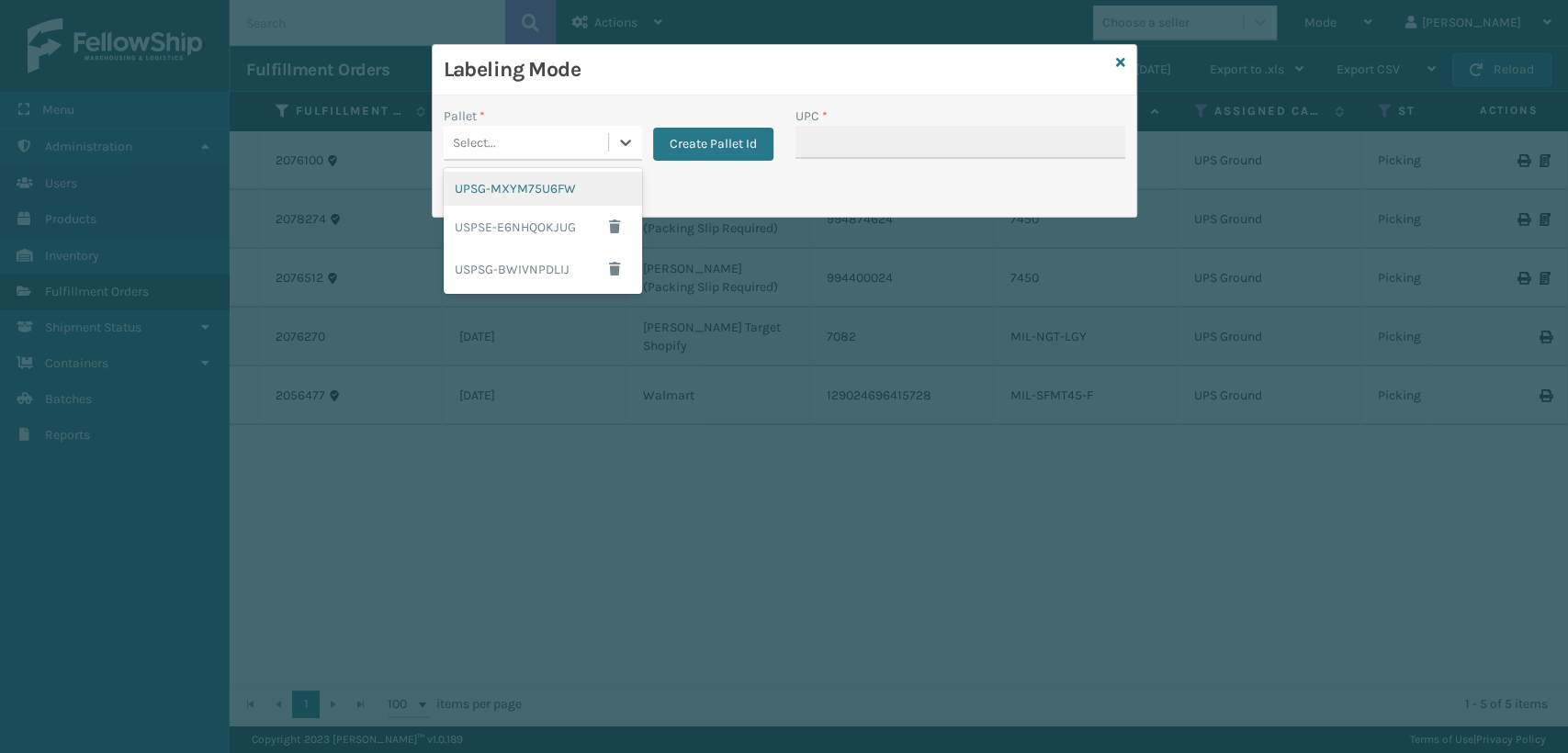
click at [569, 193] on div "UPSG-MXYM75U6FW" at bounding box center [543, 188] width 199 height 34
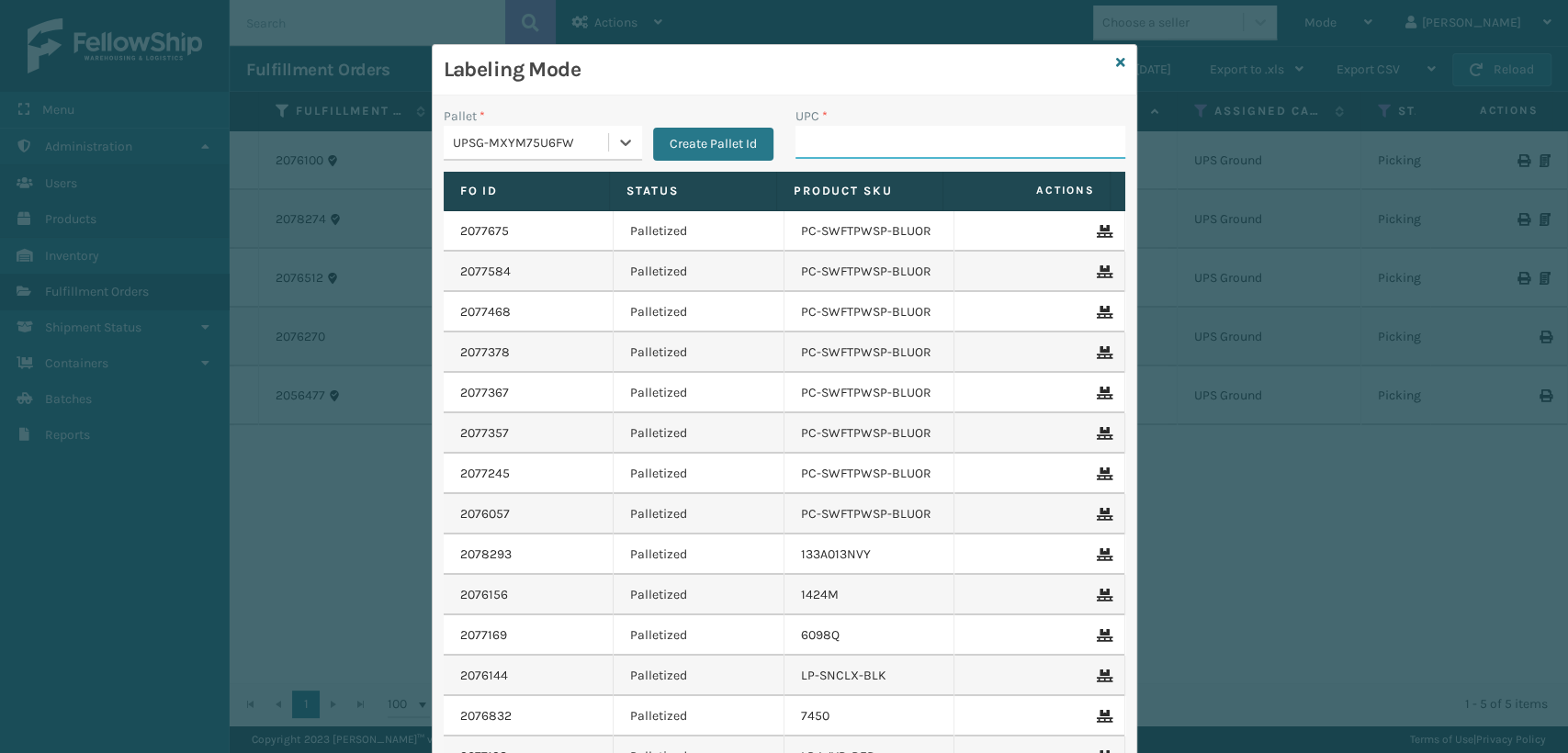
click at [865, 129] on input "UPC *" at bounding box center [960, 141] width 330 height 33
type input "08031307"
click at [1116, 66] on icon at bounding box center [1120, 63] width 9 height 13
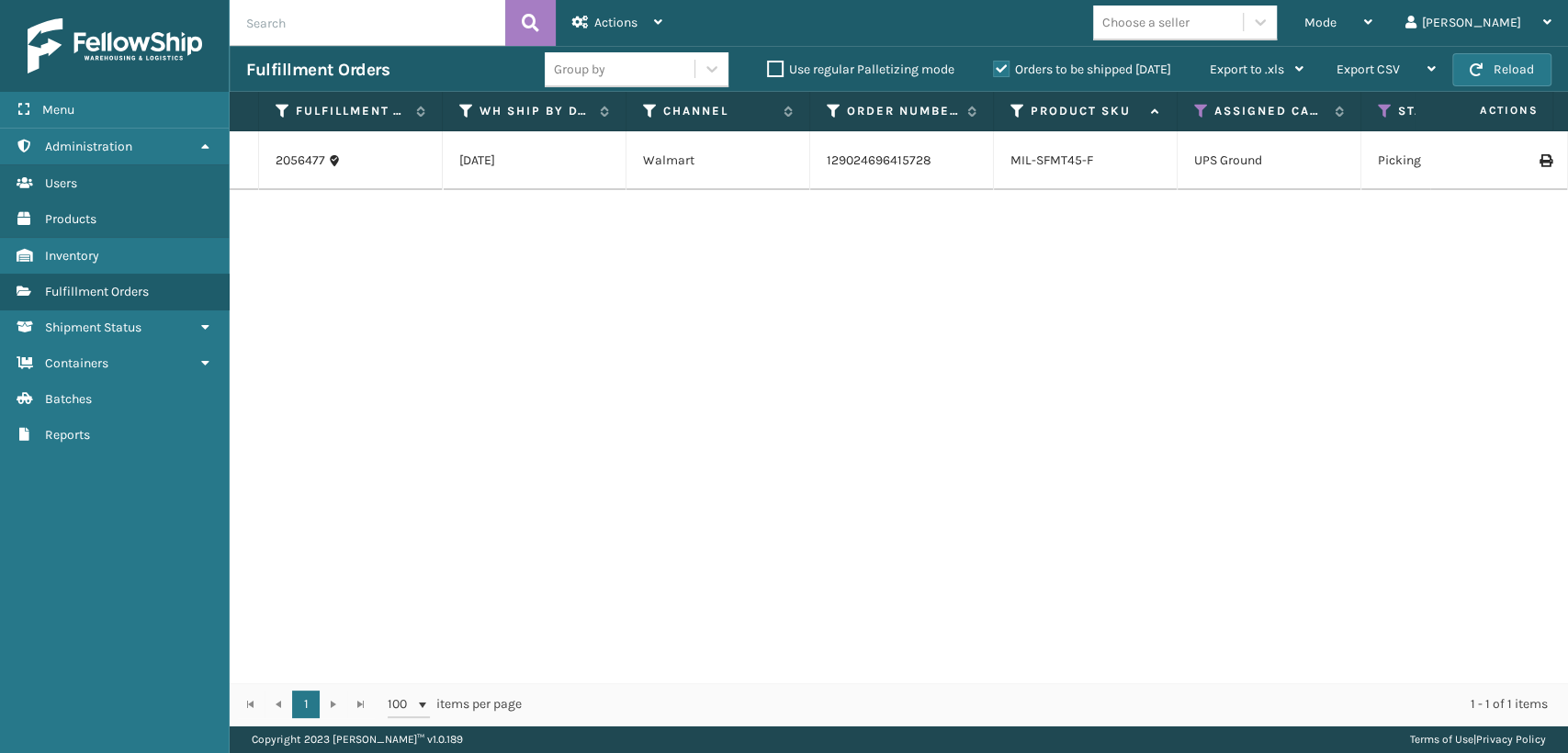
click at [343, 14] on input "text" at bounding box center [367, 22] width 275 height 46
type input "1ZV563G90303054727"
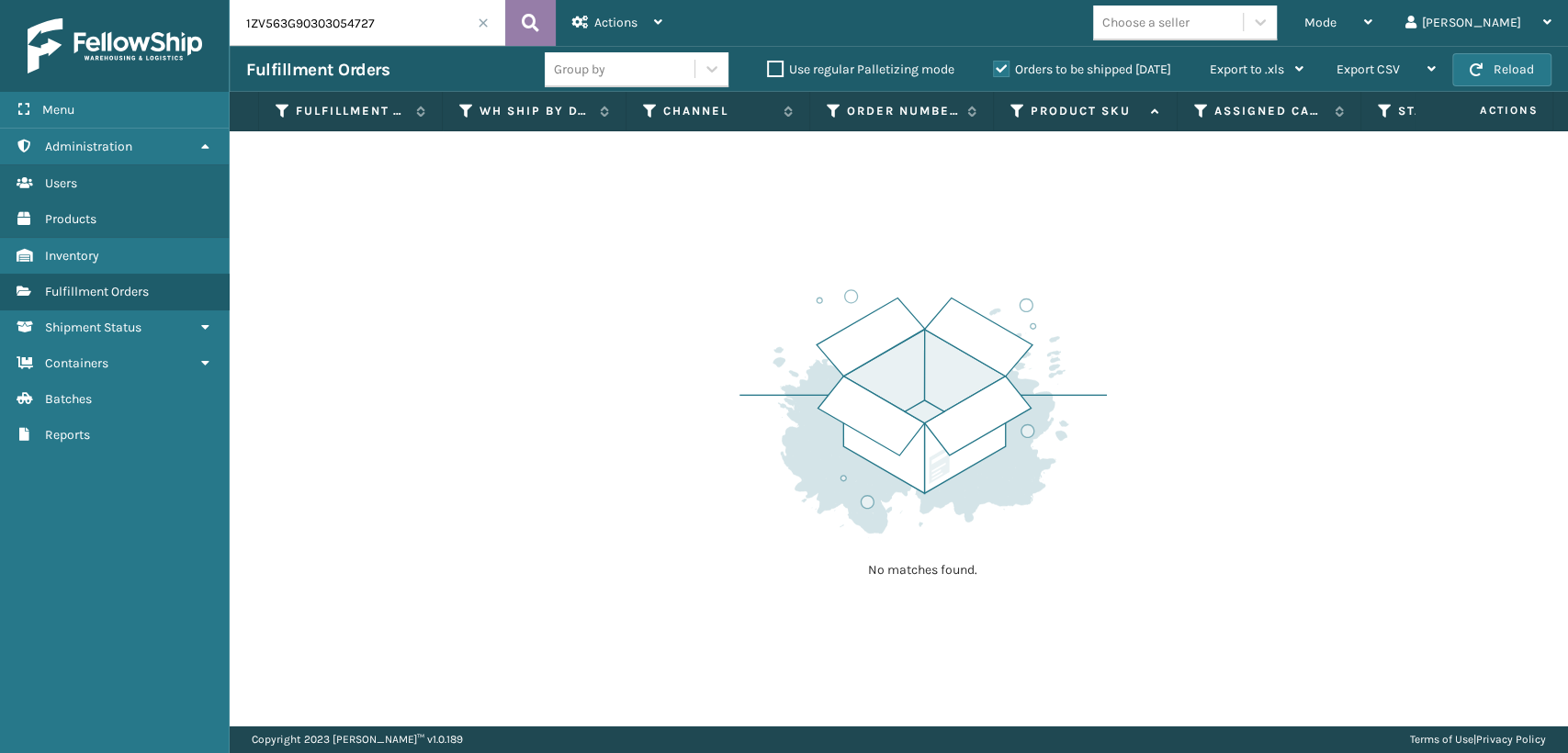
click at [530, 14] on icon at bounding box center [530, 22] width 18 height 27
click at [993, 68] on label "Orders to be shipped [DATE]" at bounding box center [1082, 69] width 178 height 16
click at [993, 68] on input "Orders to be shipped [DATE]" at bounding box center [993, 65] width 1 height 12
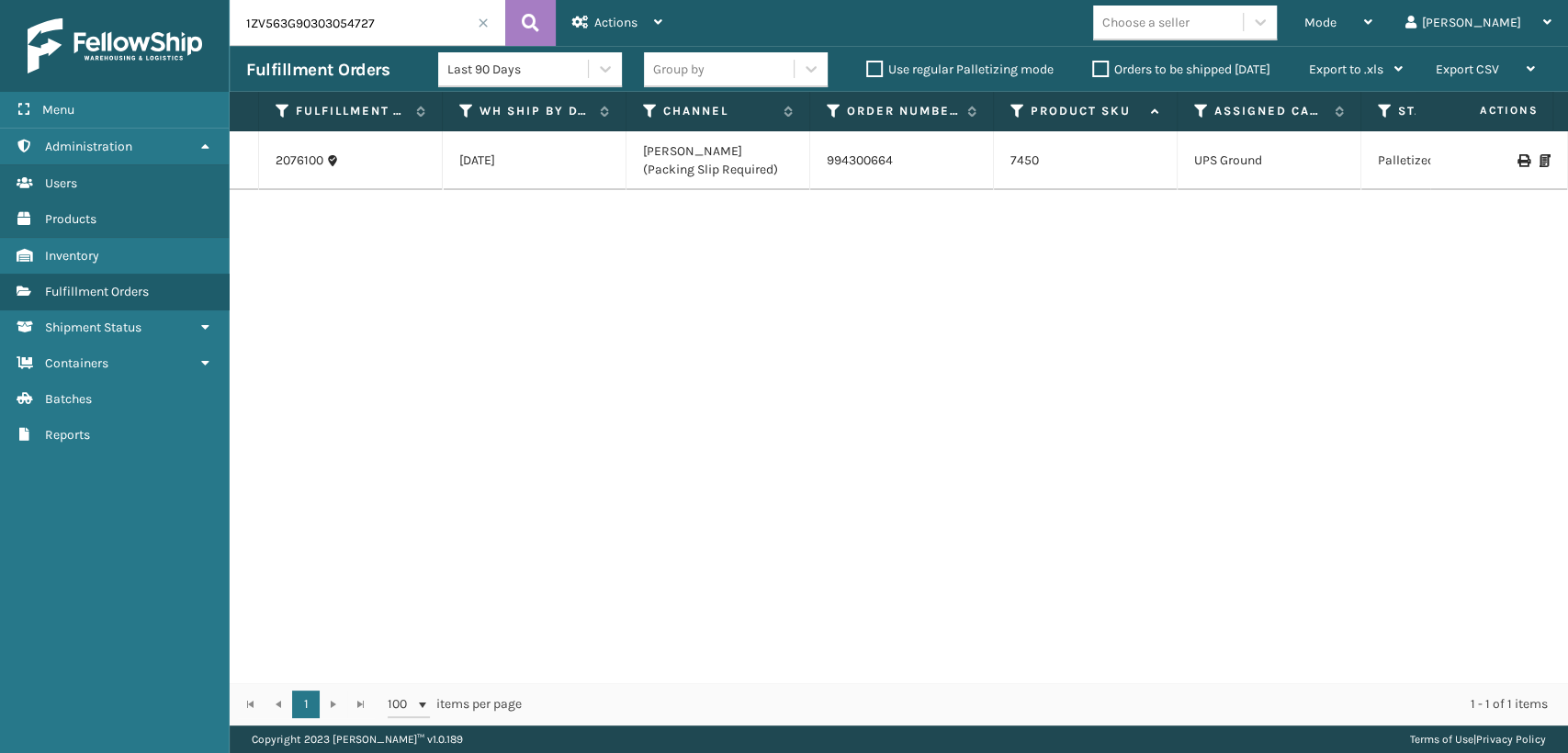
click at [1517, 157] on icon at bounding box center [1523, 161] width 11 height 13
click at [481, 23] on span at bounding box center [483, 23] width 11 height 11
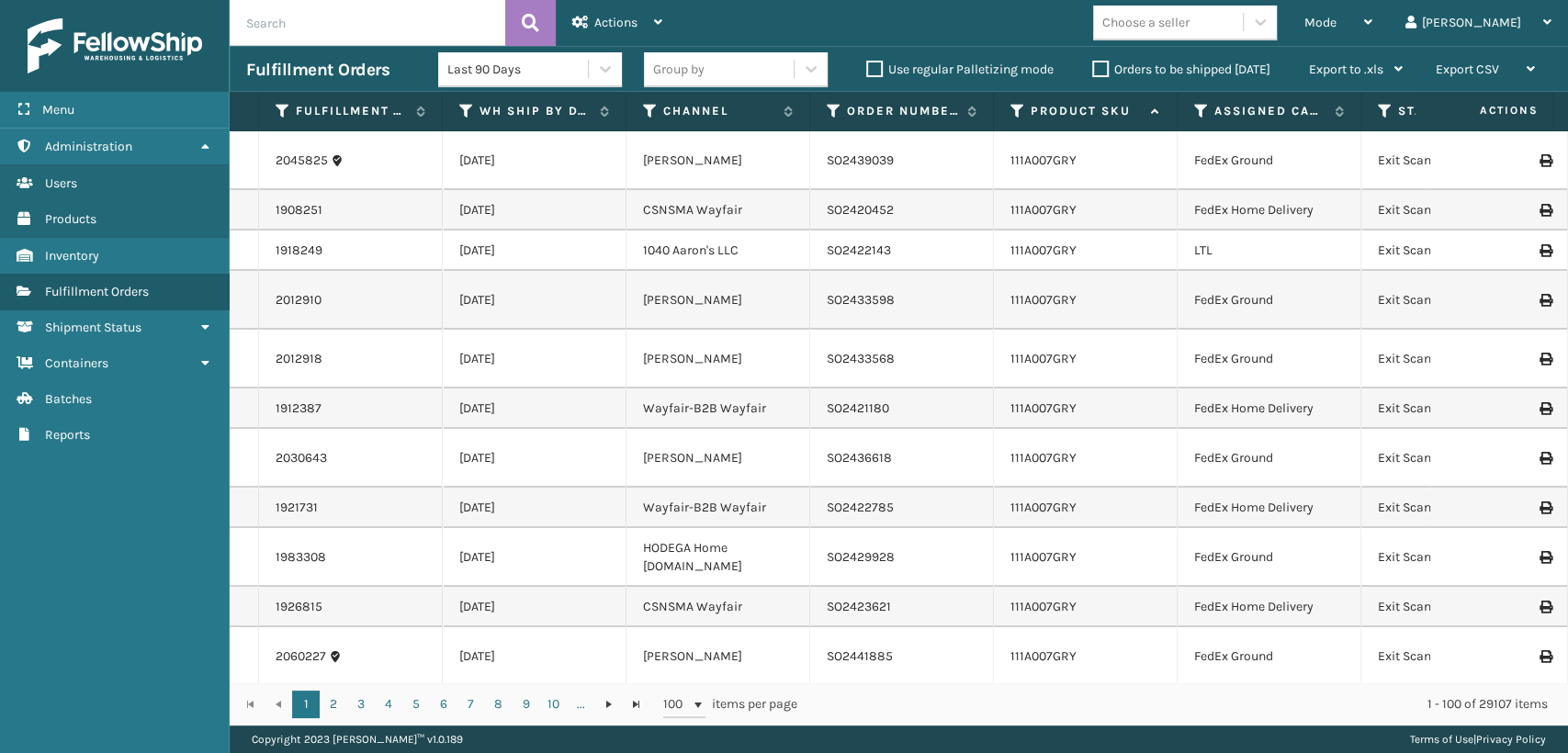
click at [453, 19] on input "text" at bounding box center [367, 22] width 275 height 46
type input "1ZV563G90315304934"
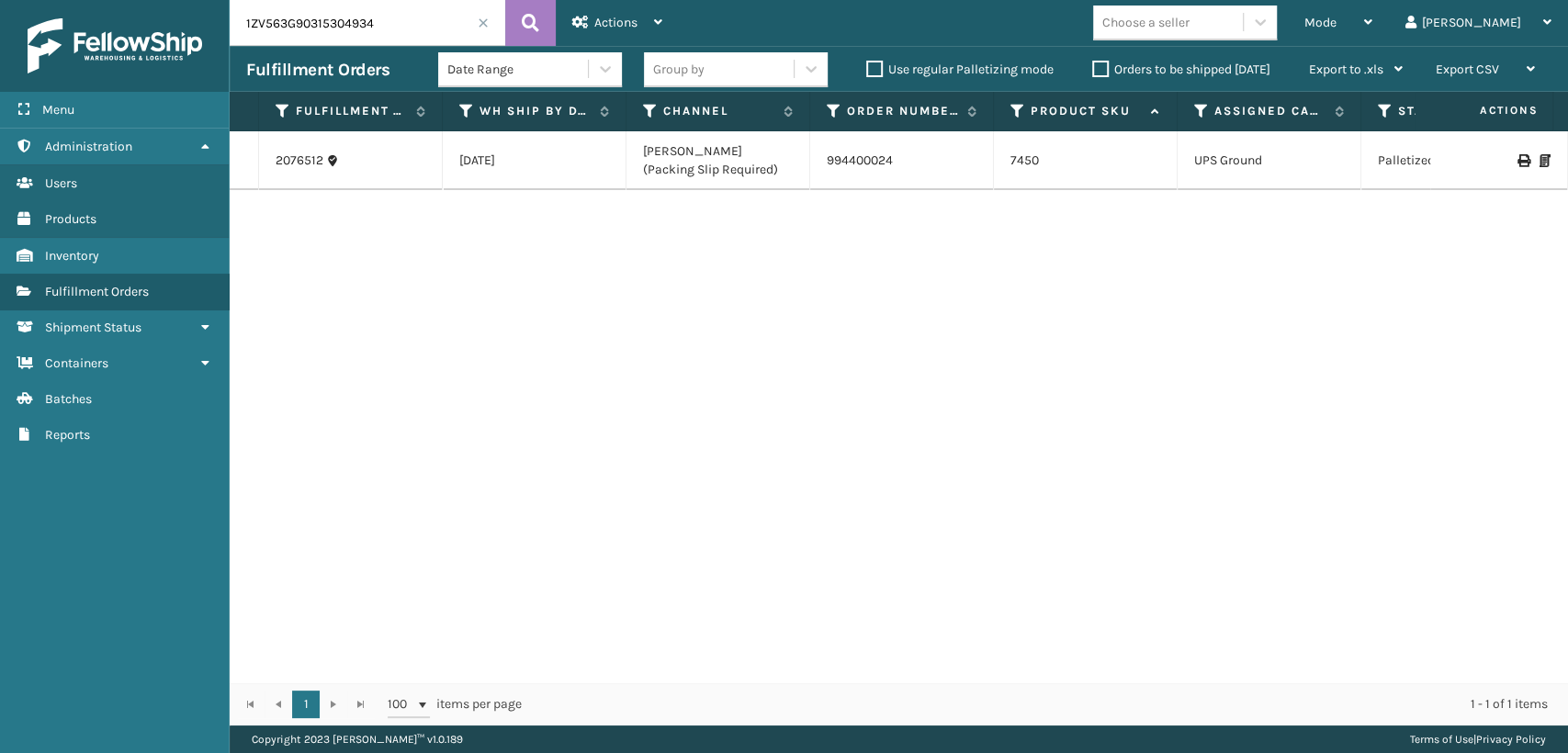
click at [1517, 160] on icon at bounding box center [1523, 161] width 11 height 13
click at [478, 23] on span at bounding box center [483, 23] width 11 height 11
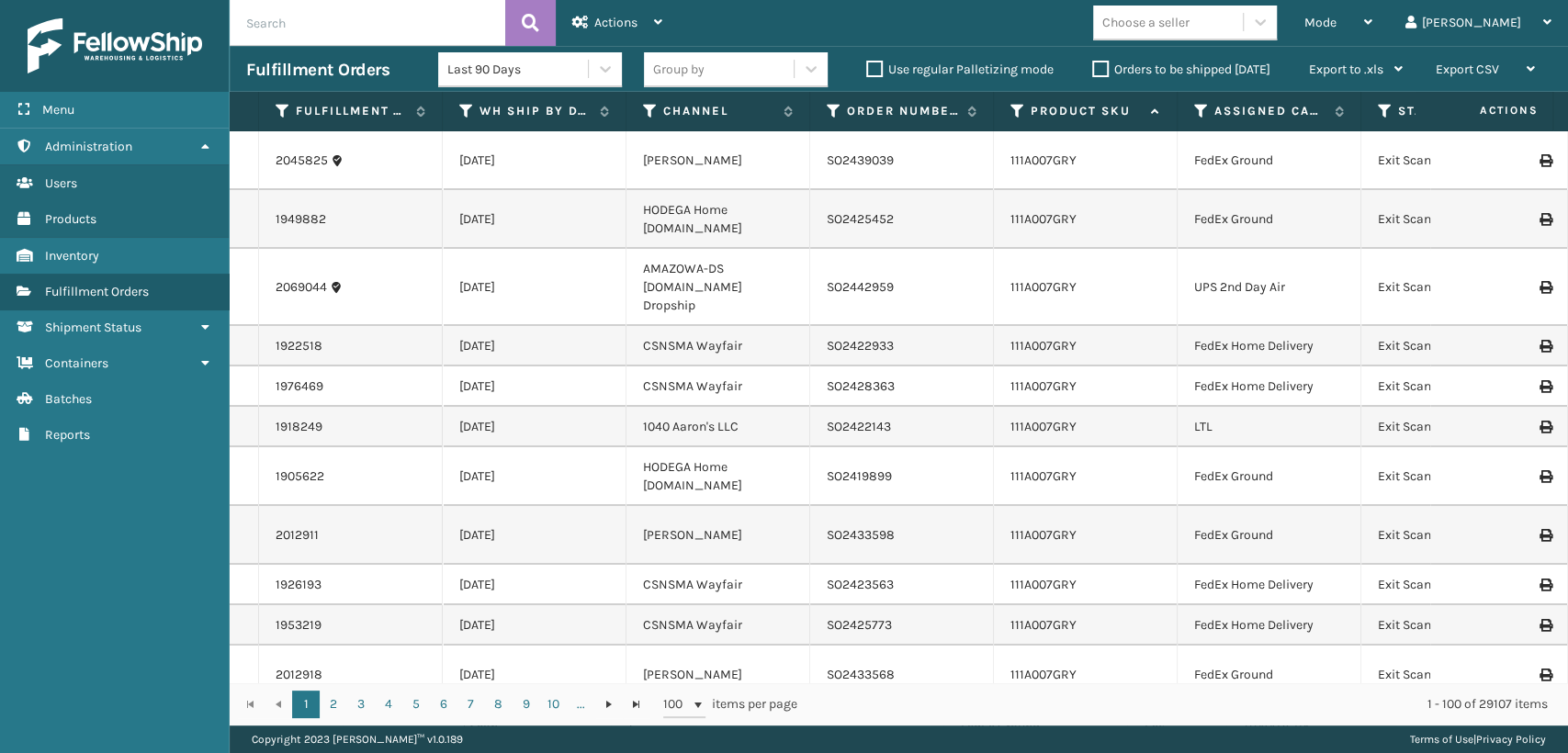
click at [466, 29] on input "text" at bounding box center [367, 22] width 275 height 46
type input "1ZV563G90326636243"
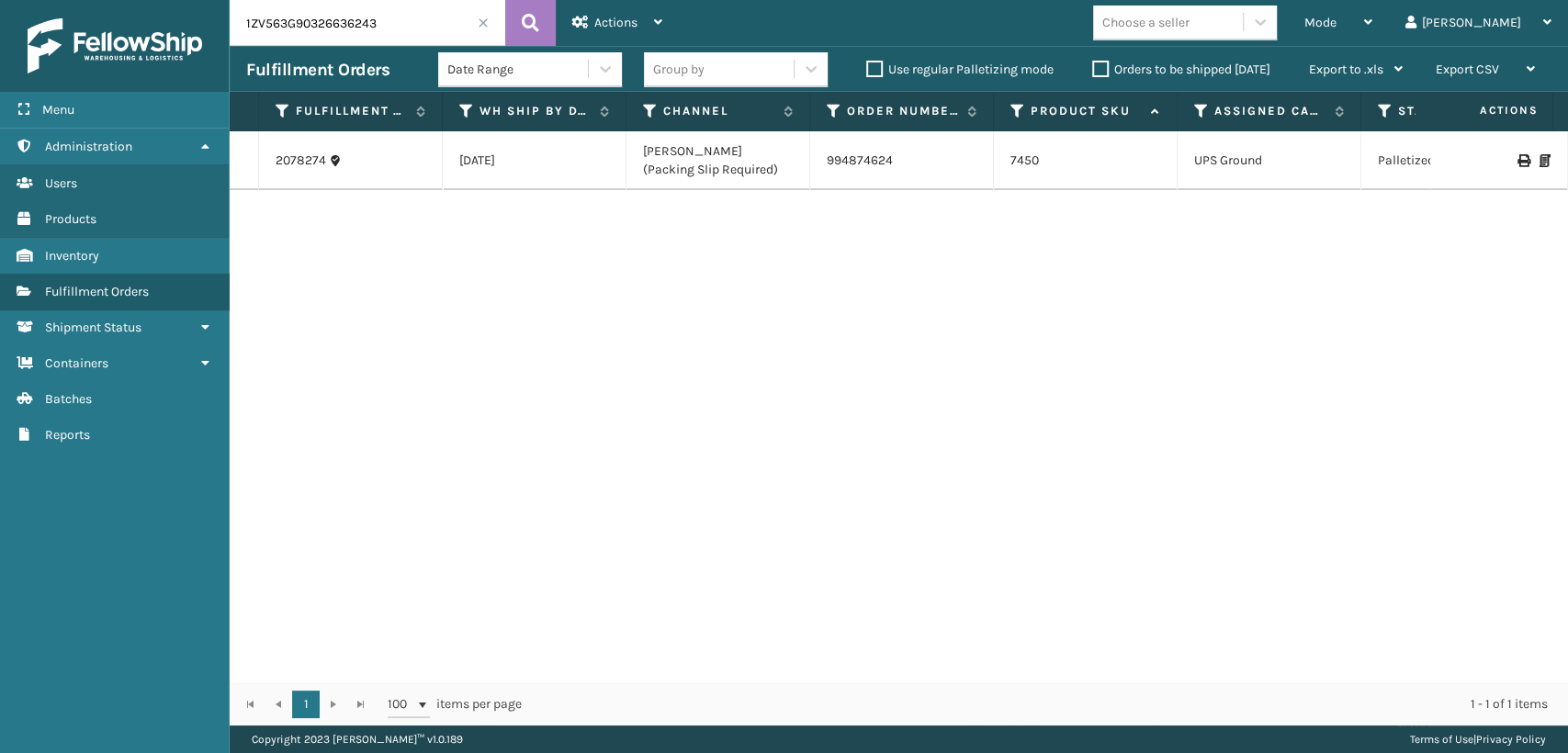
click at [1517, 161] on icon at bounding box center [1523, 161] width 11 height 13
click at [1379, 23] on div "Mode Regular Mode Picking Mode Labeling Mode Exit Scan Mode" at bounding box center [1339, 22] width 101 height 46
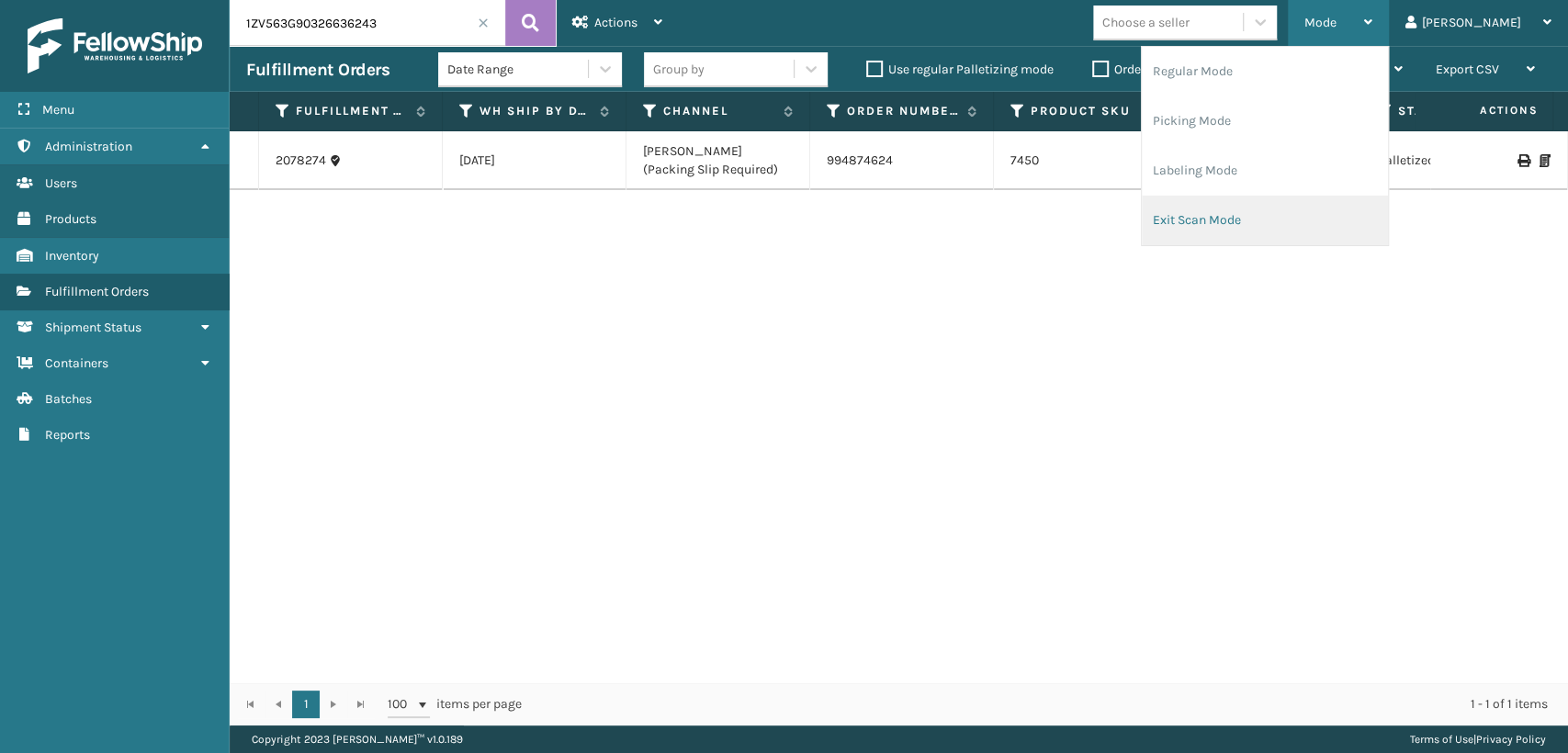
click at [1283, 216] on li "Exit Scan Mode" at bounding box center [1265, 220] width 246 height 50
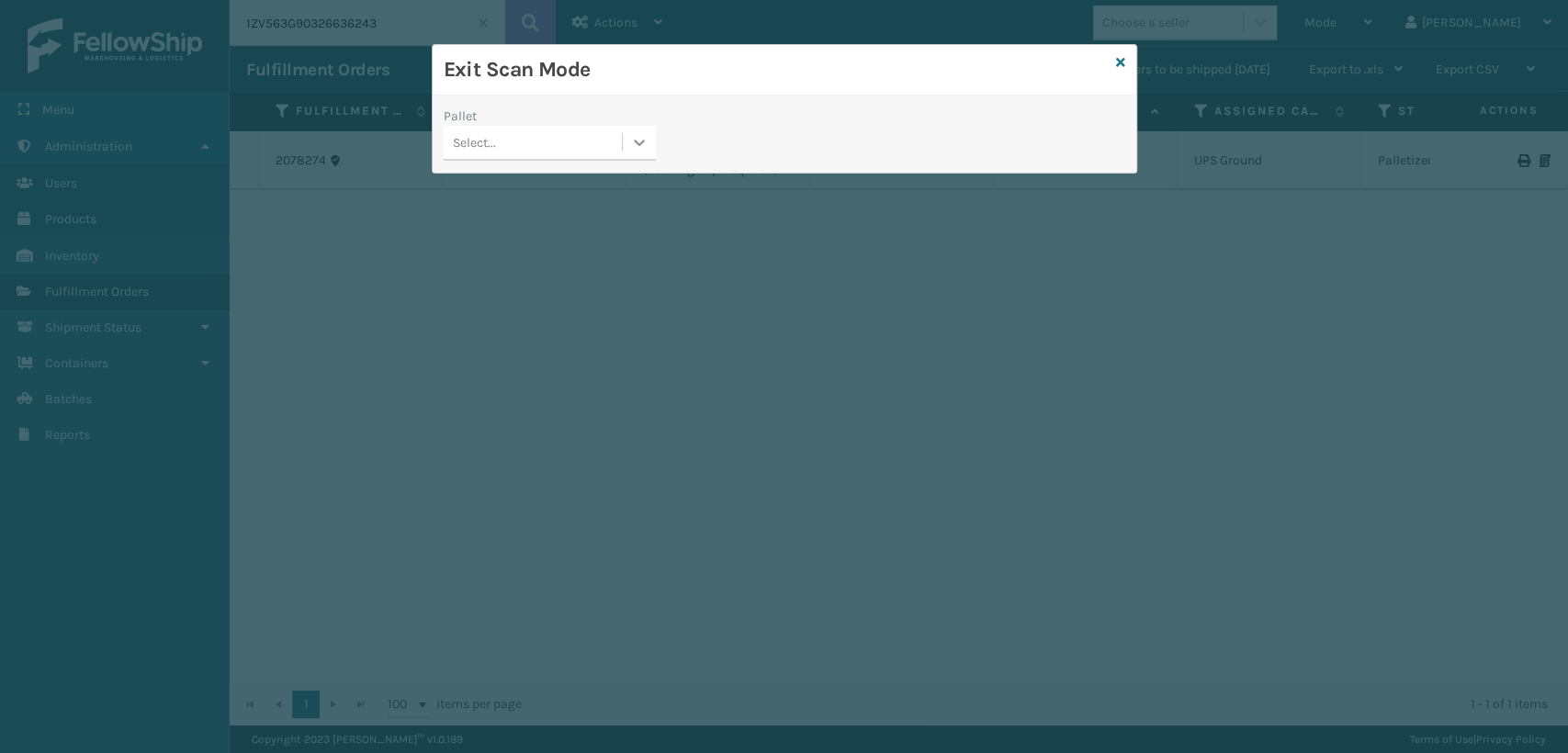
click at [642, 134] on icon at bounding box center [640, 142] width 19 height 19
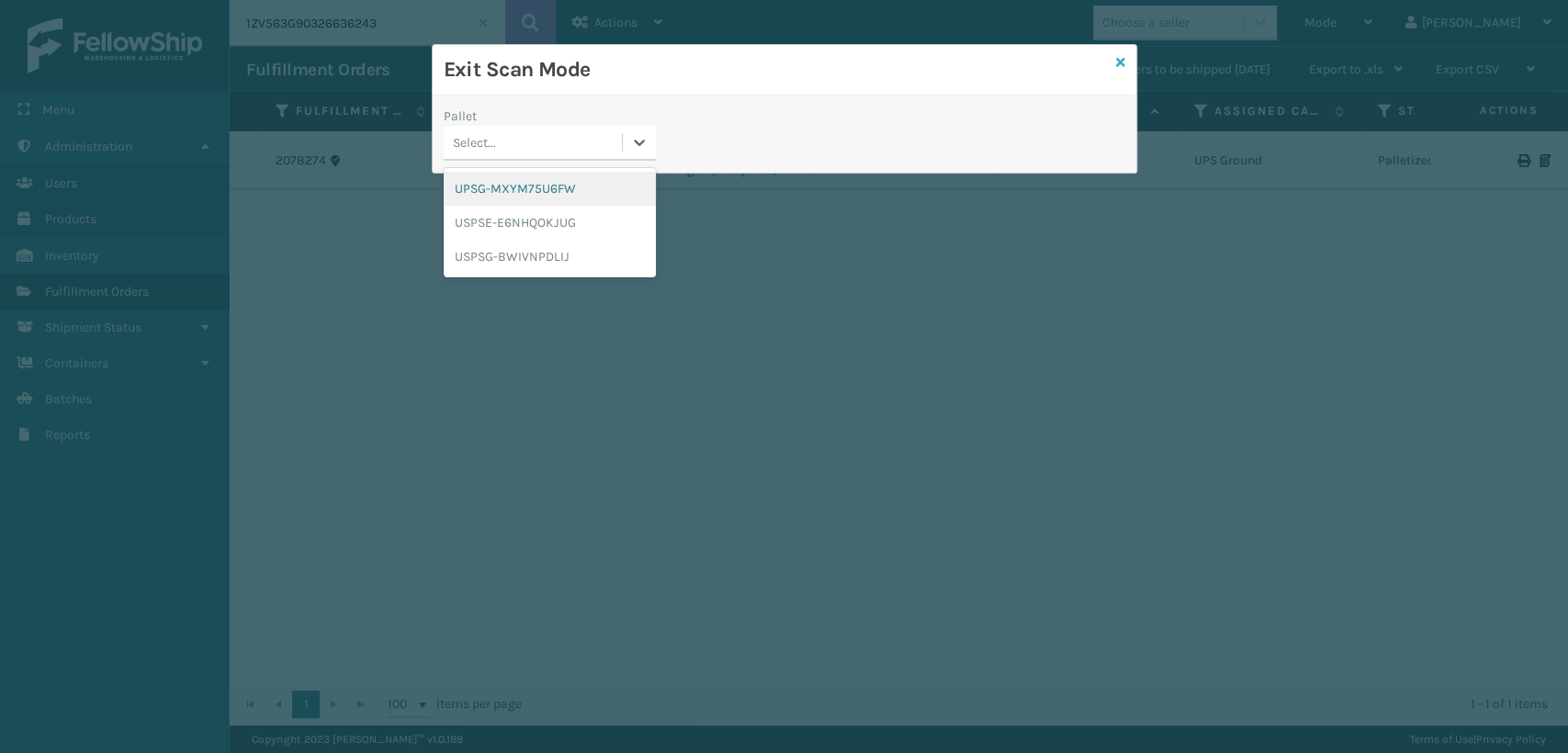
click at [1120, 61] on icon at bounding box center [1120, 63] width 9 height 13
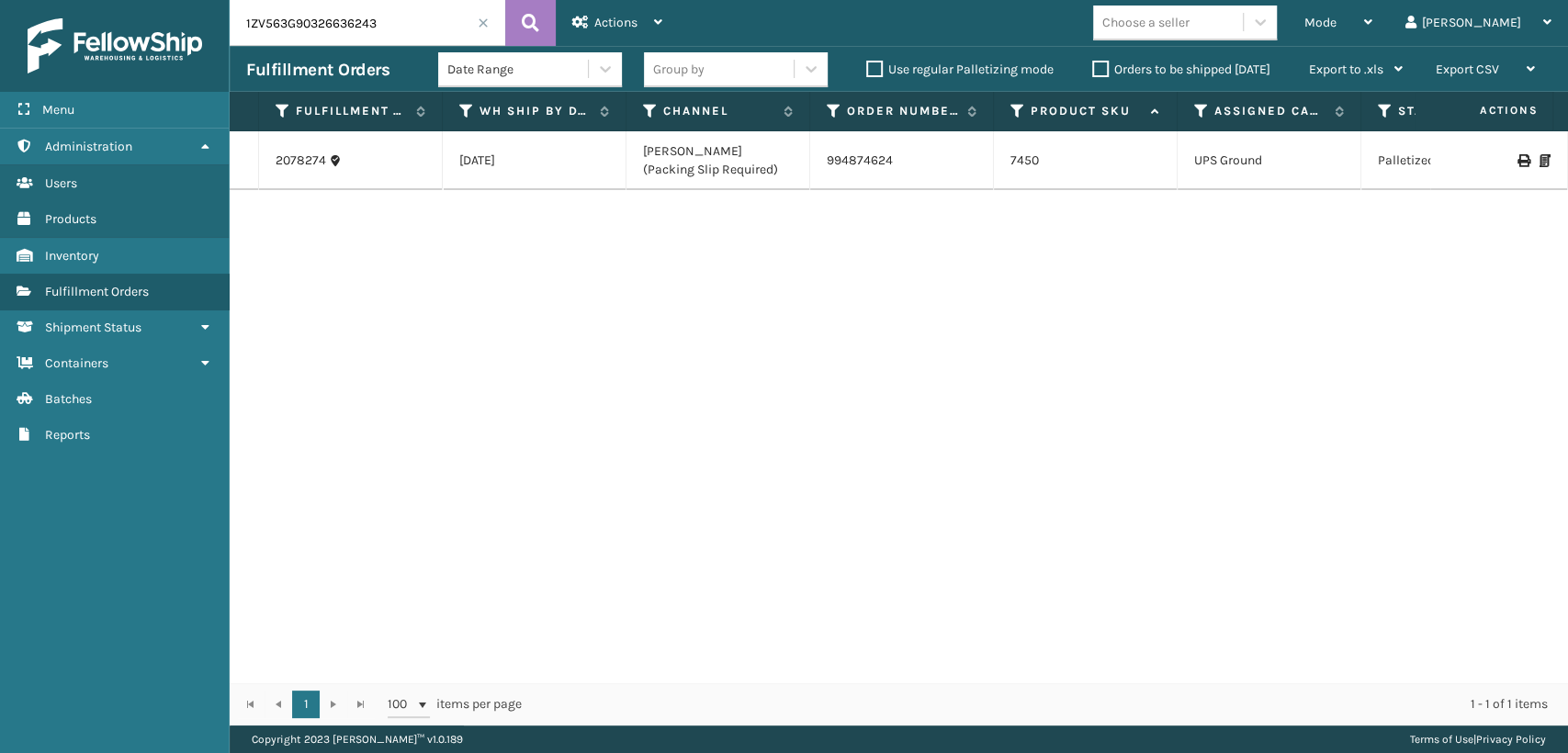
click at [1114, 276] on div "2078274 09/14/2025 Emson Kohls (Packing Slip Required) 994874624 7450 UPS Groun…" at bounding box center [898, 406] width 1339 height 551
click at [1372, 9] on div "Mode" at bounding box center [1338, 22] width 68 height 46
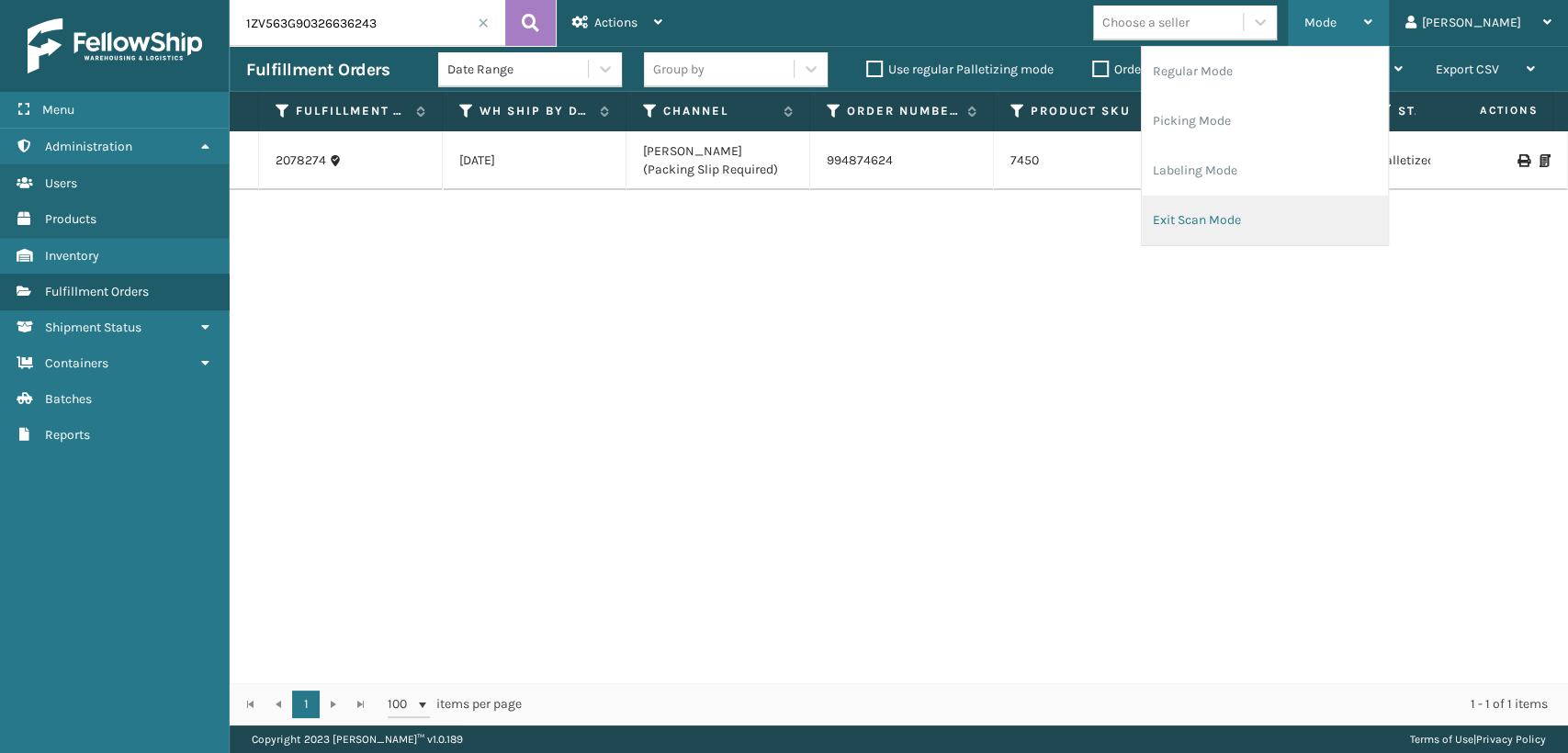
click at [1250, 221] on li "Exit Scan Mode" at bounding box center [1265, 220] width 246 height 50
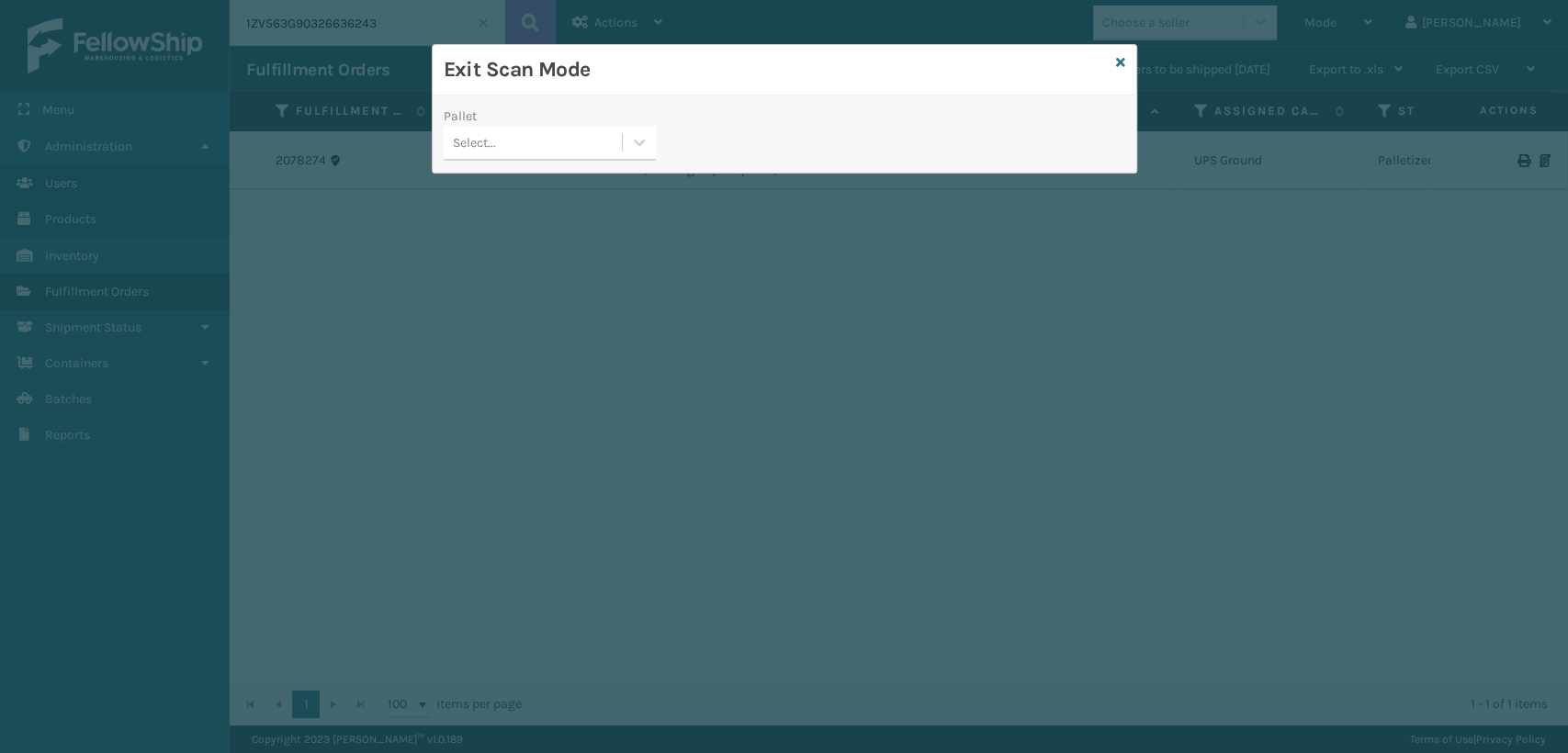
click at [533, 138] on div "Select..." at bounding box center [533, 142] width 178 height 30
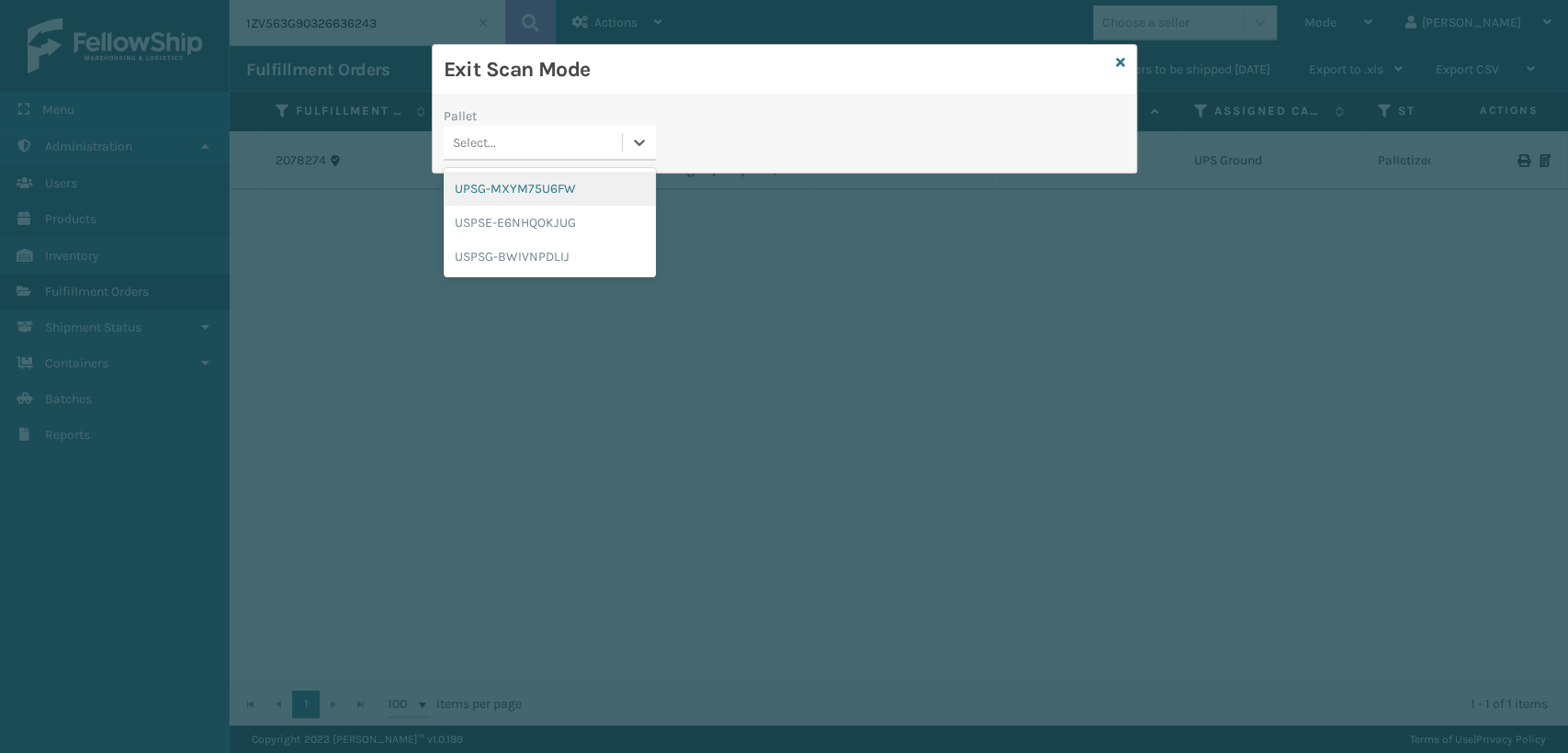
click at [549, 196] on div "UPSG-MXYM75U6FW" at bounding box center [550, 188] width 213 height 34
